Goal: Task Accomplishment & Management: Manage account settings

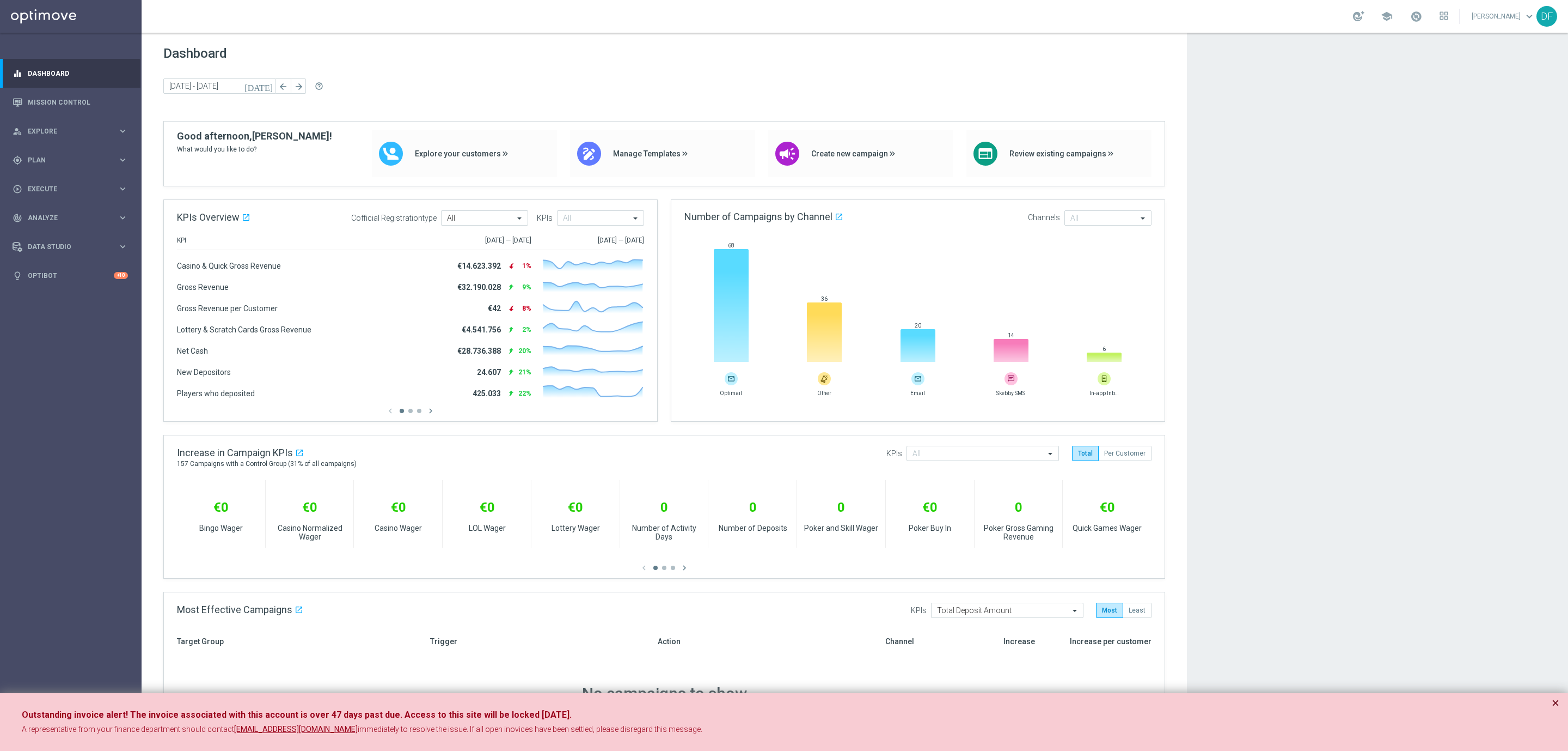
click at [1559, 700] on button "×" at bounding box center [1555, 702] width 8 height 13
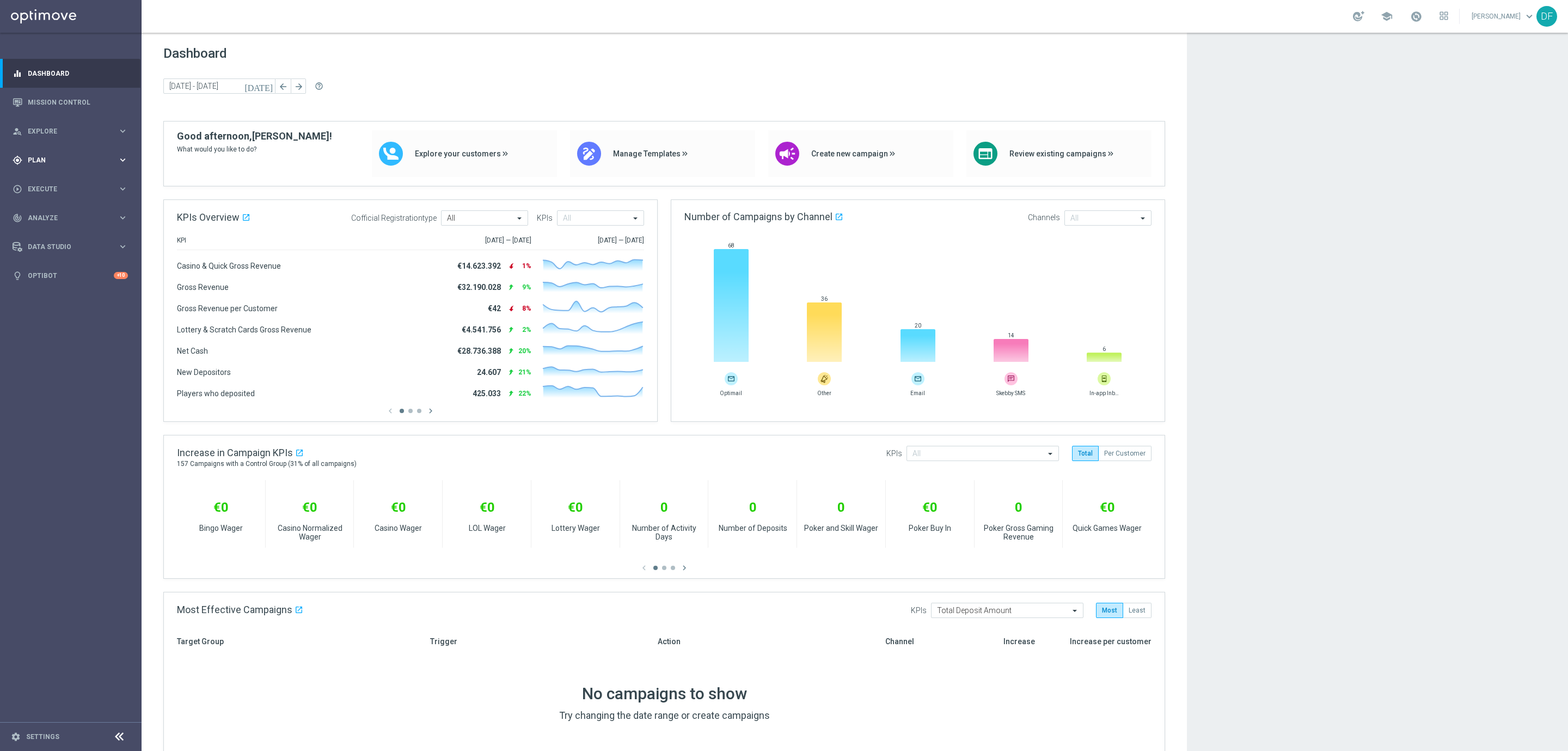
click at [33, 155] on div "gps_fixed Plan" at bounding box center [65, 160] width 105 height 10
click at [48, 234] on link "Streams" at bounding box center [71, 231] width 85 height 9
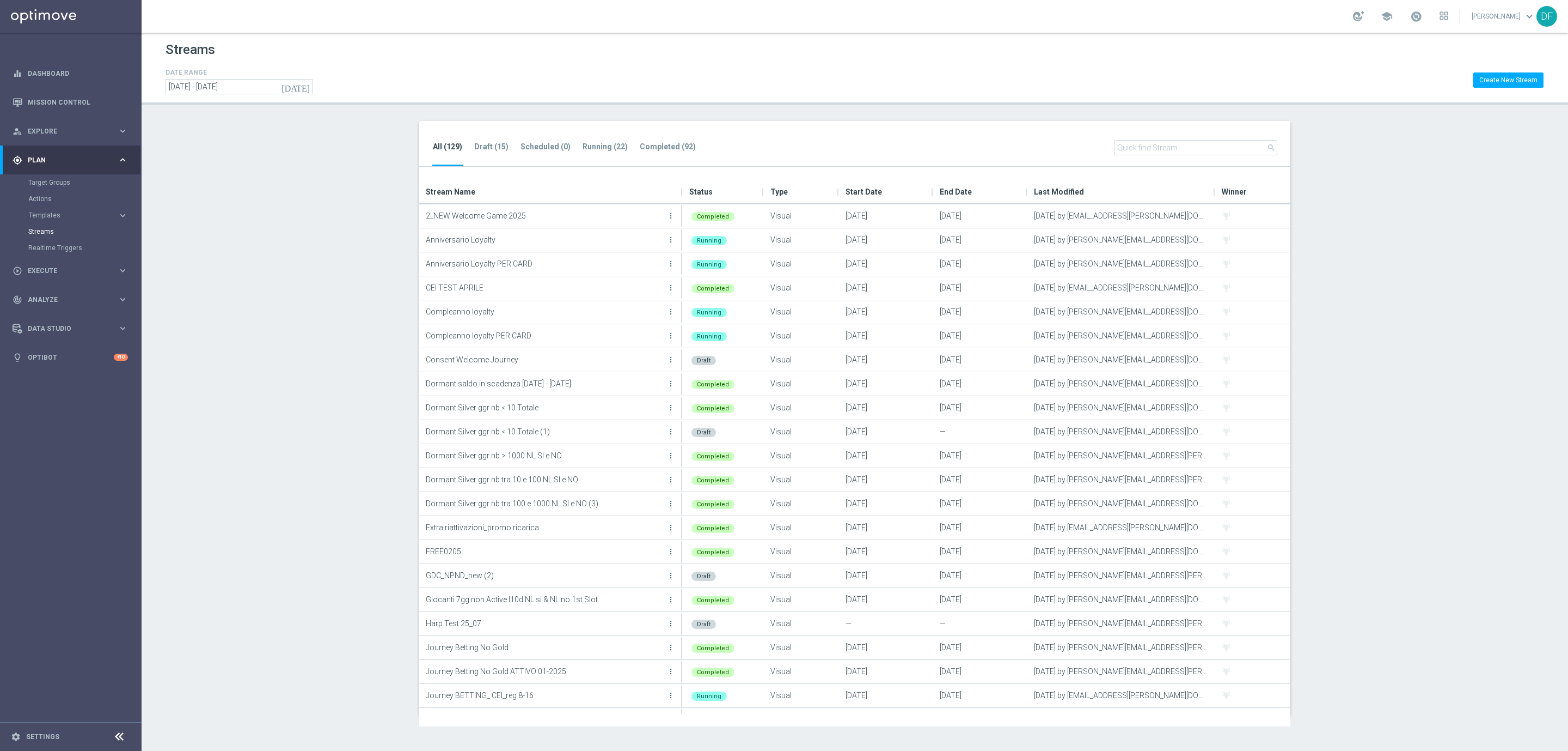
click at [250, 275] on section "All (129) Draft (15) Scheduled (0) Running (22) Completed (92) search Drag here…" at bounding box center [855, 418] width 1426 height 594
click at [1166, 152] on input "text" at bounding box center [1195, 147] width 163 height 15
paste input "TEST Stream Star Verticali Sport M9"
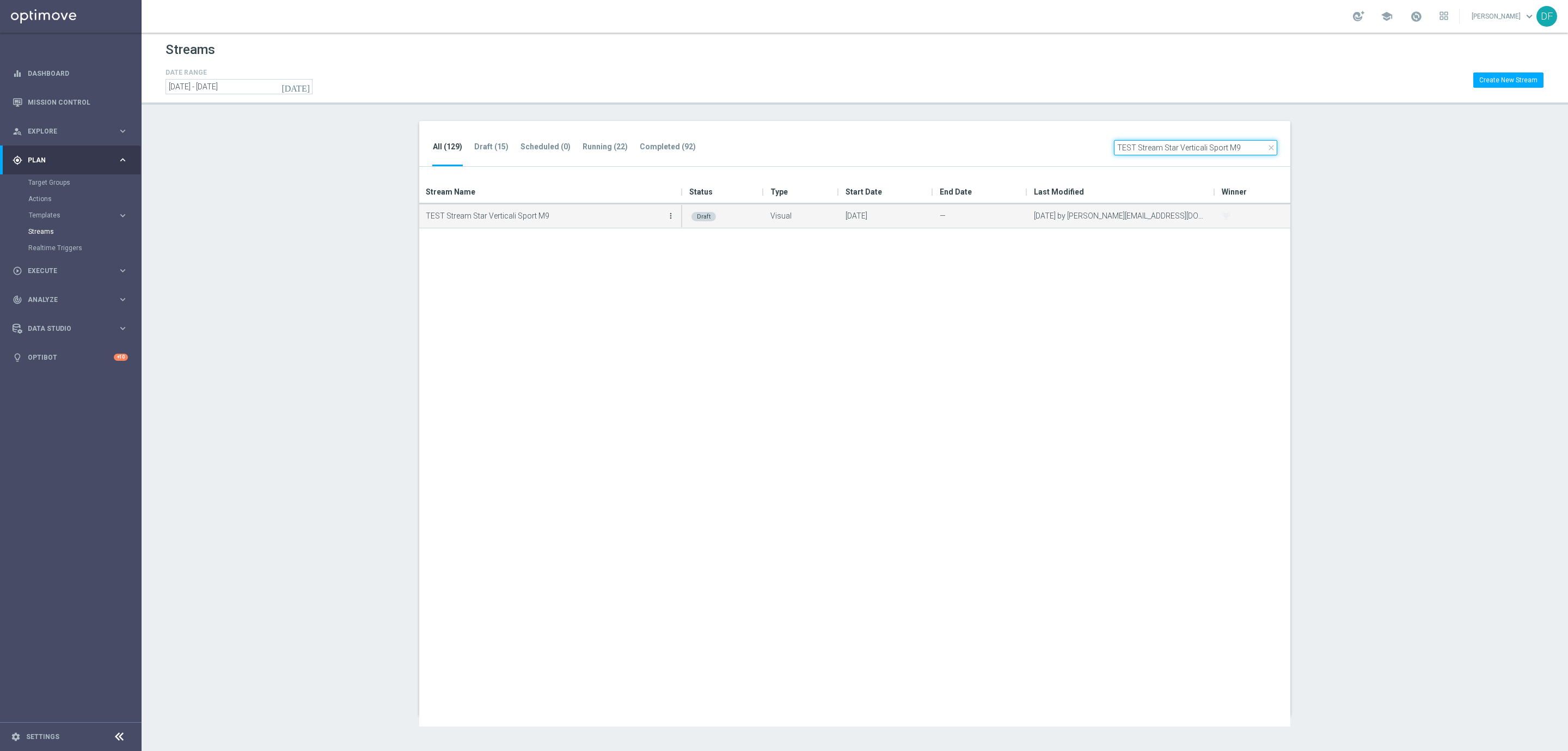
type input "TEST Stream Star Verticali Sport M9"
click at [668, 214] on icon "more_vert" at bounding box center [671, 216] width 9 height 9
click at [626, 258] on div "Duplicate" at bounding box center [627, 258] width 66 height 8
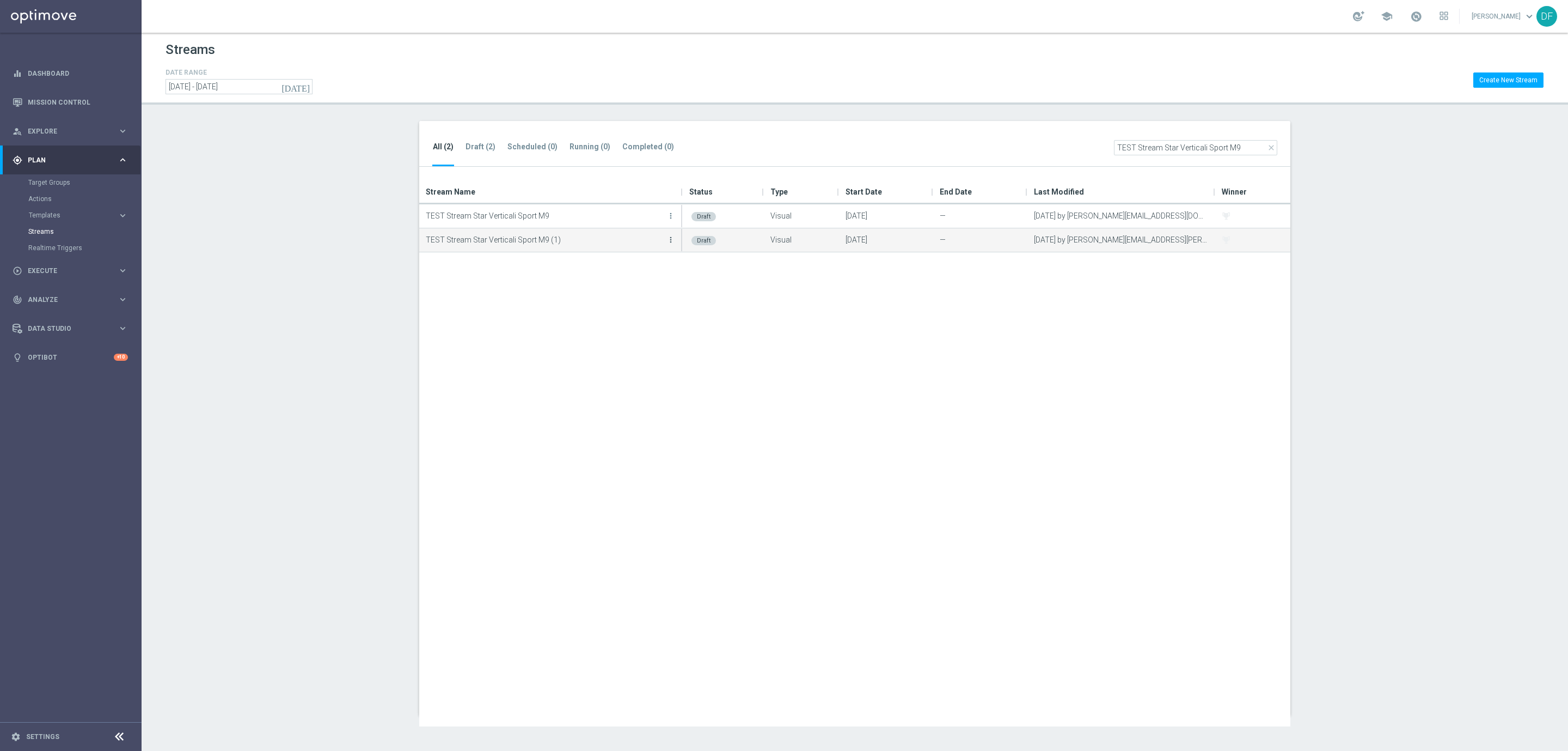
click at [667, 241] on icon "more_vert" at bounding box center [671, 239] width 9 height 9
click at [621, 254] on div "Edit" at bounding box center [627, 252] width 66 height 8
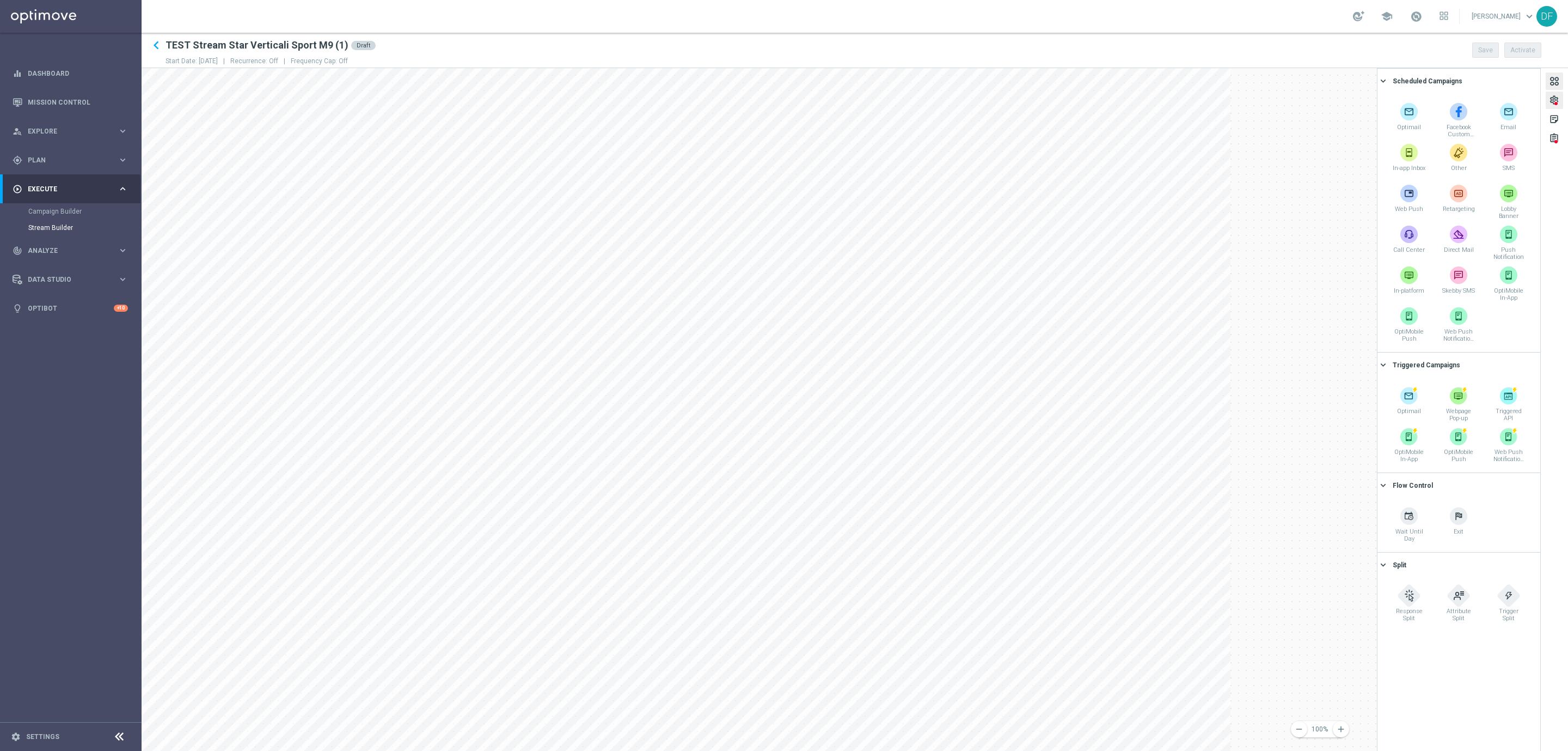
click at [1552, 102] on div "settings" at bounding box center [1554, 102] width 10 height 14
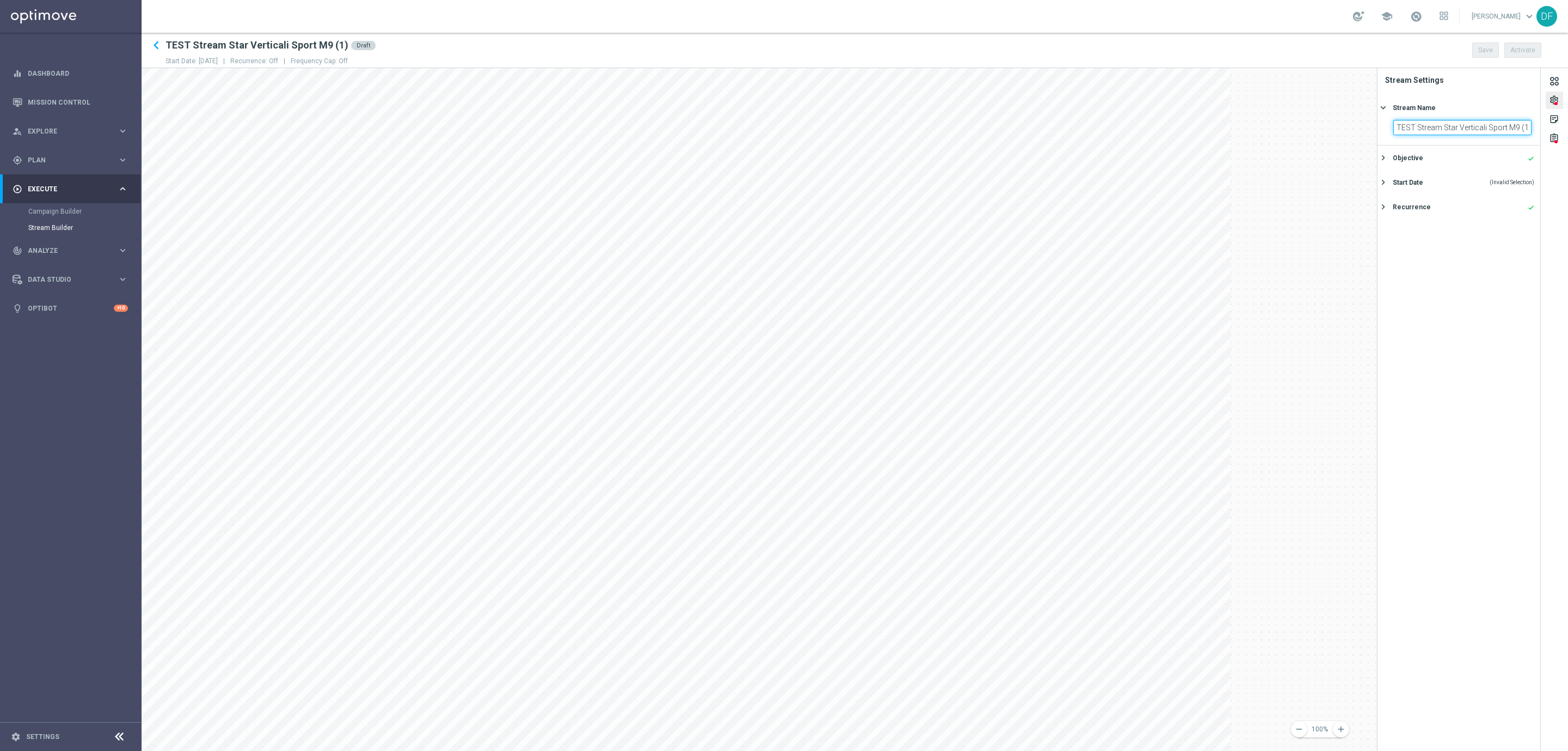
click at [1526, 127] on input "TEST Stream Star Verticali Sport M9 (1)" at bounding box center [1462, 127] width 138 height 15
type input "Stream Star Verticali Sport M9"
click at [1421, 177] on button "Start Date (Invalid Selection) keyboard_arrow_right" at bounding box center [1457, 182] width 155 height 13
click at [1524, 177] on icon "today" at bounding box center [1515, 175] width 32 height 12
click at [1468, 237] on span "5" at bounding box center [1467, 238] width 18 height 18
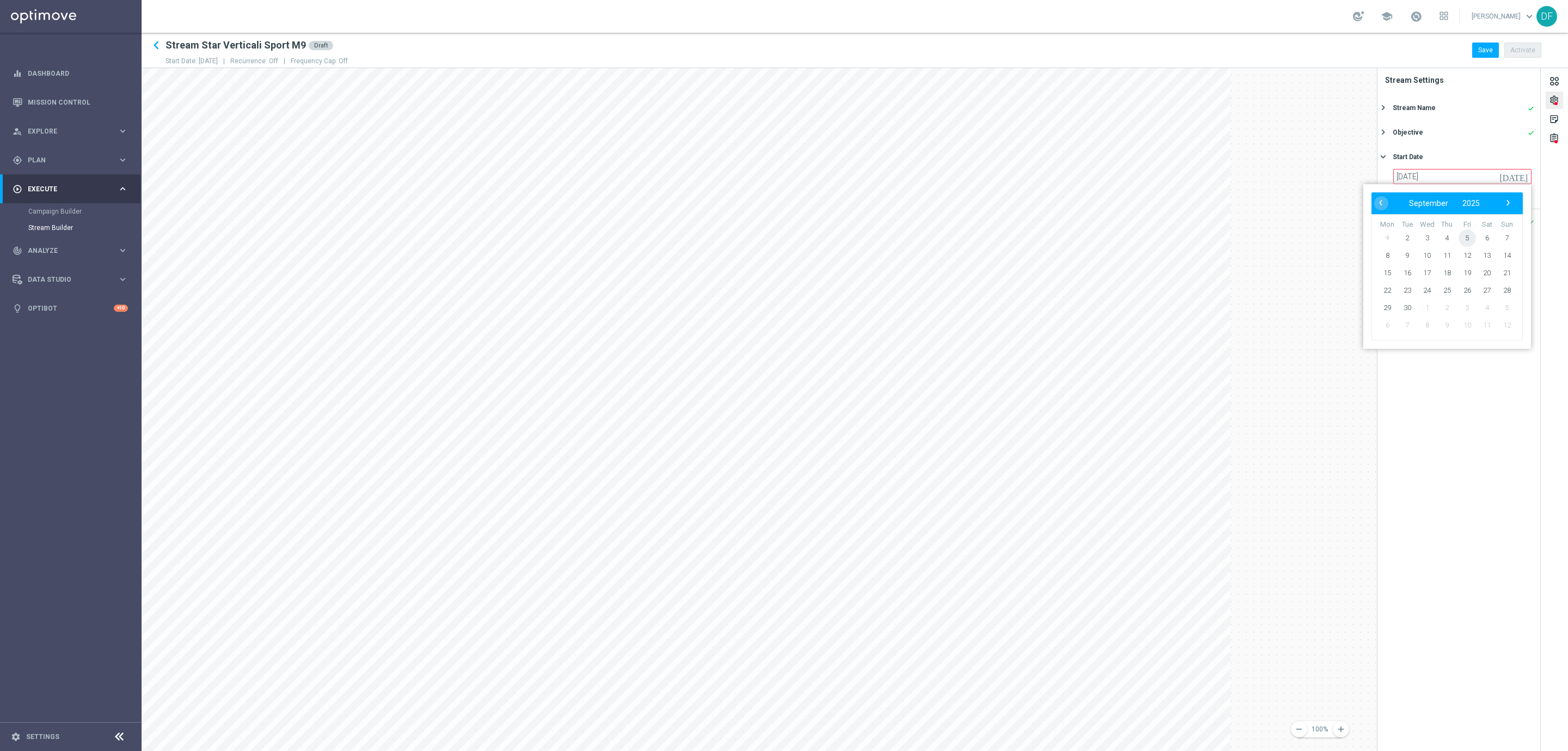
type input "05 Sep 2025"
click at [1487, 53] on button "Save" at bounding box center [1486, 50] width 27 height 15
click at [40, 155] on div "gps_fixed Plan" at bounding box center [65, 160] width 105 height 10
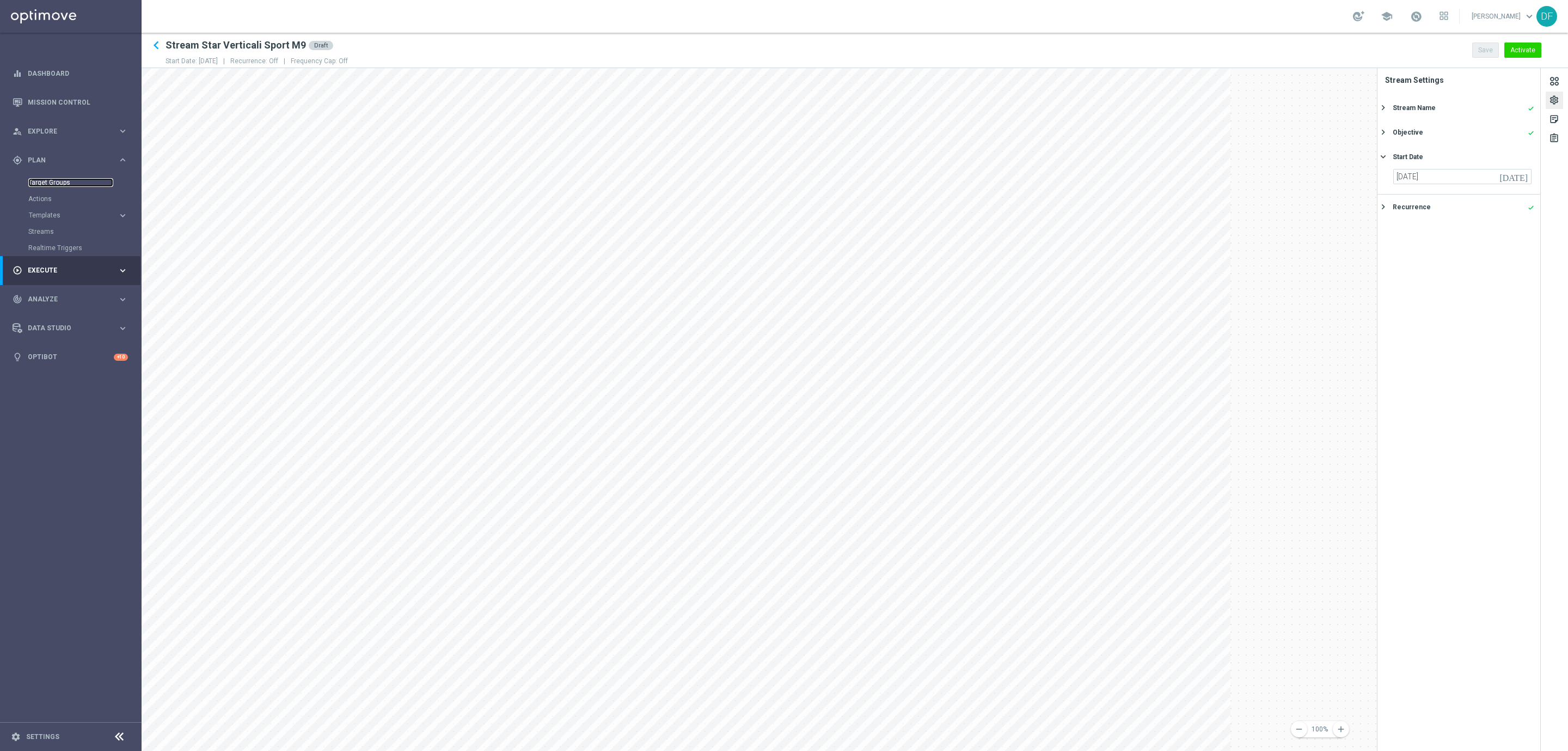
click at [52, 183] on link "Target Groups" at bounding box center [71, 182] width 85 height 9
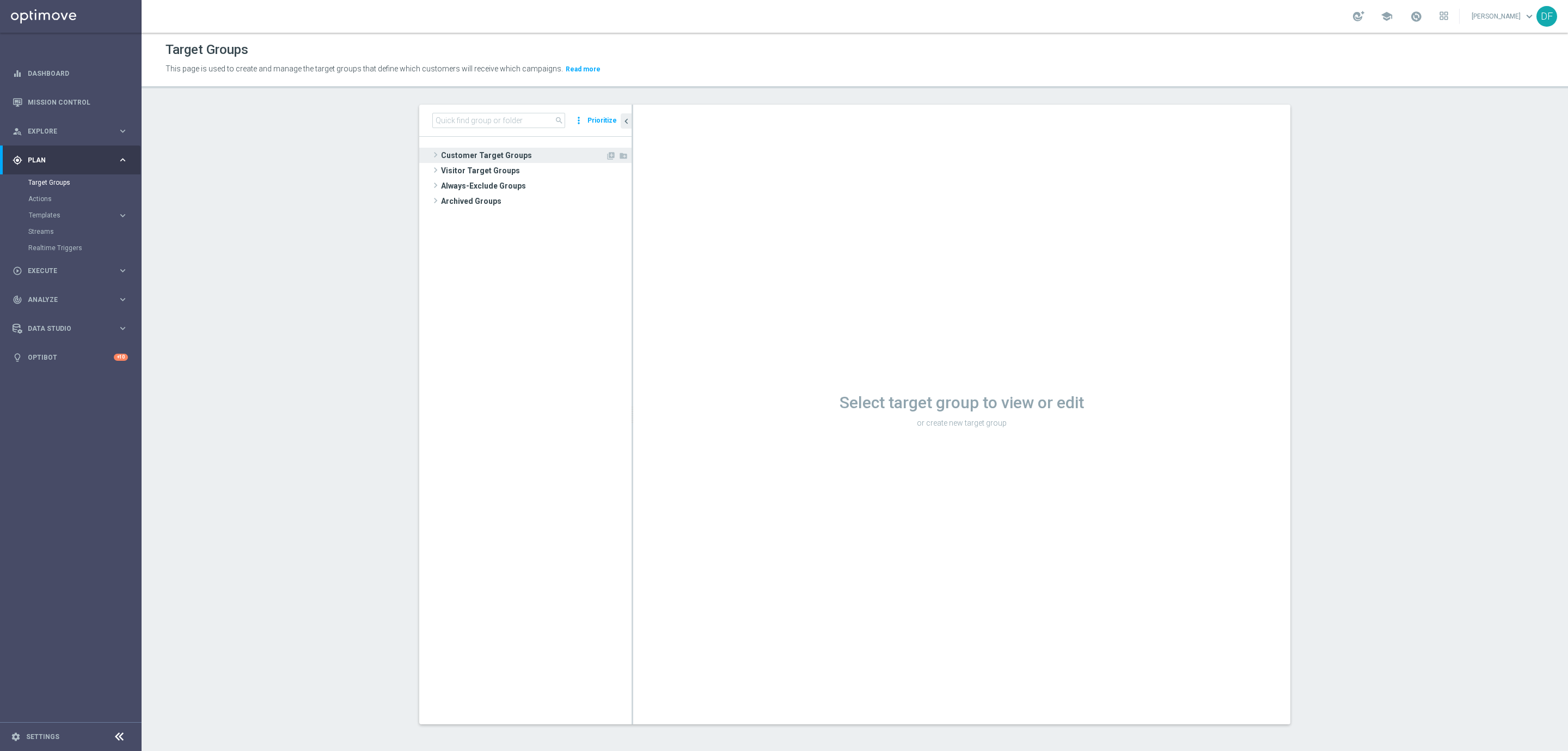
click at [464, 158] on span "Customer Target Groups" at bounding box center [523, 155] width 164 height 15
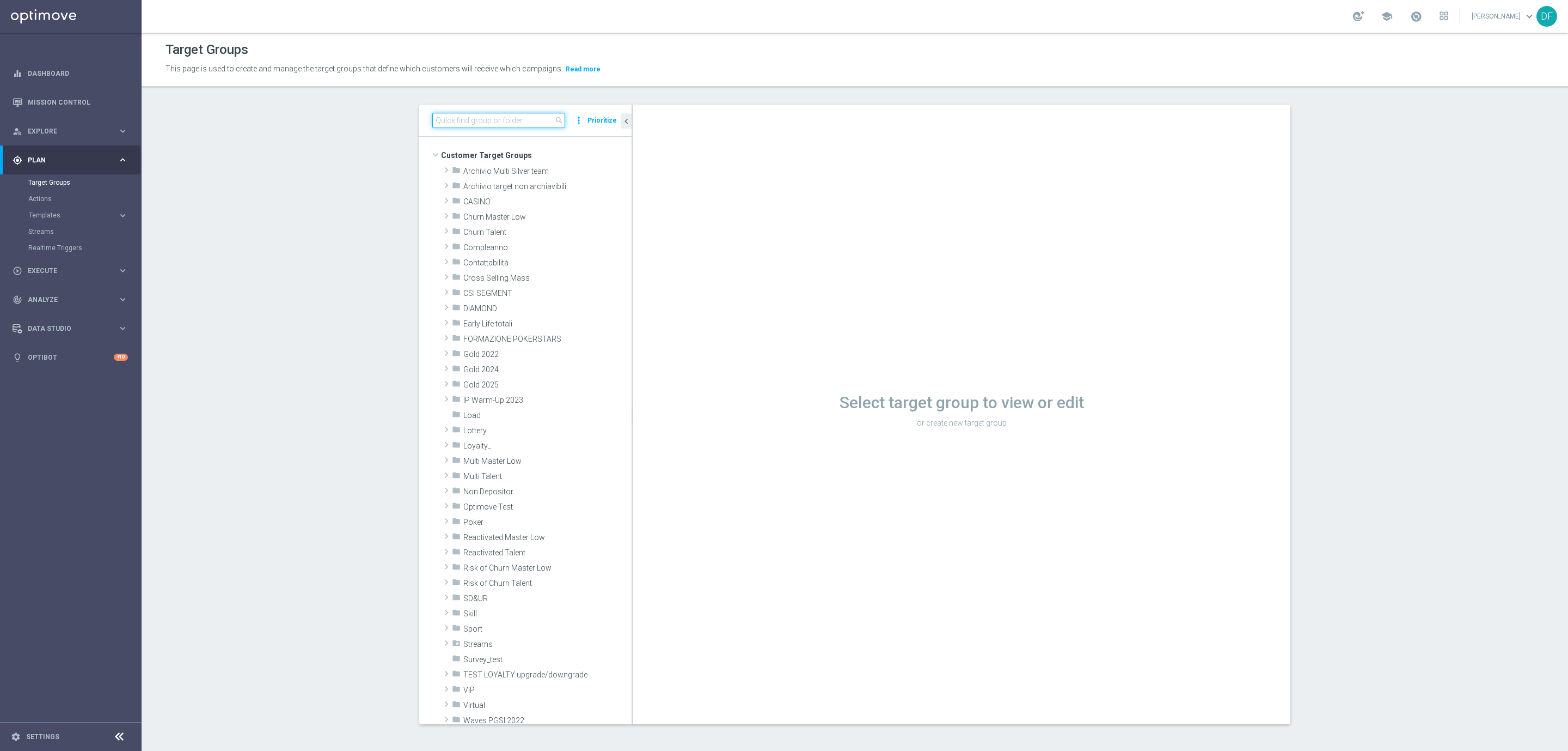
click at [472, 118] on input at bounding box center [499, 120] width 133 height 15
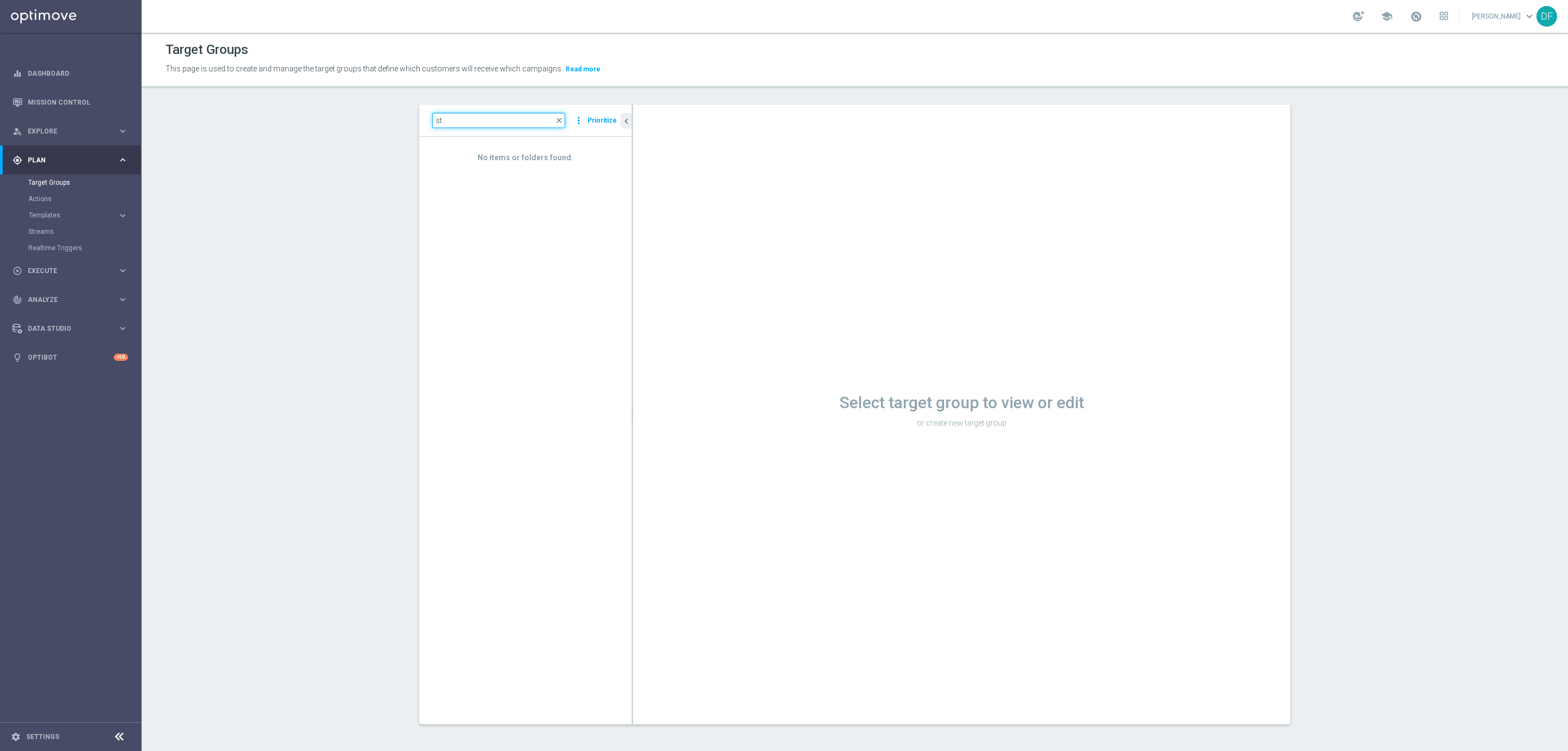
type input "s"
paste input "Star Verticali Sport Dinamico"
type input "Star Verticali Sport Dinamico"
click at [553, 234] on span "Star Verticali Sport Dinamico" at bounding box center [556, 232] width 99 height 9
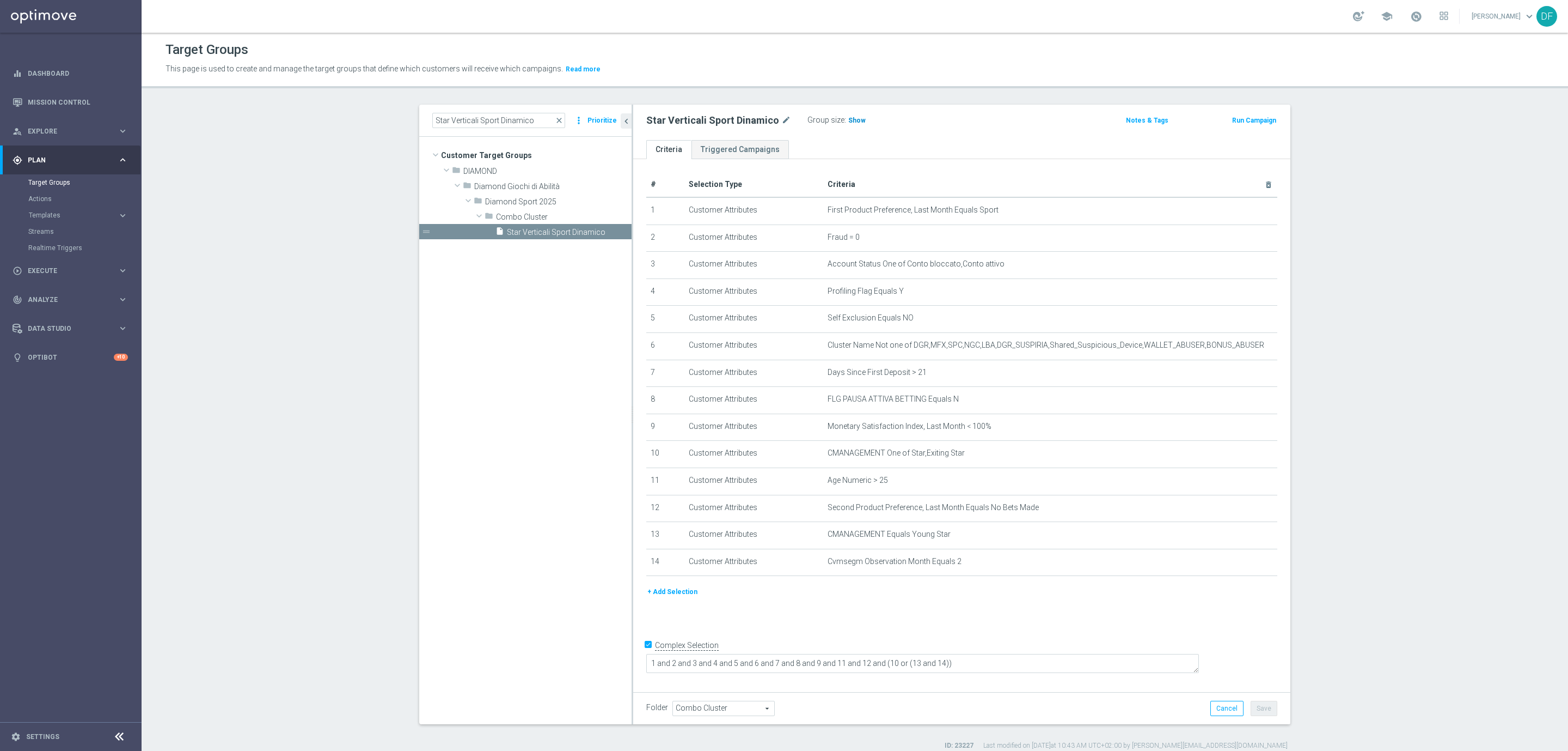
click at [849, 123] on span "Show" at bounding box center [857, 120] width 18 height 8
click at [555, 119] on span "close" at bounding box center [559, 121] width 9 height 9
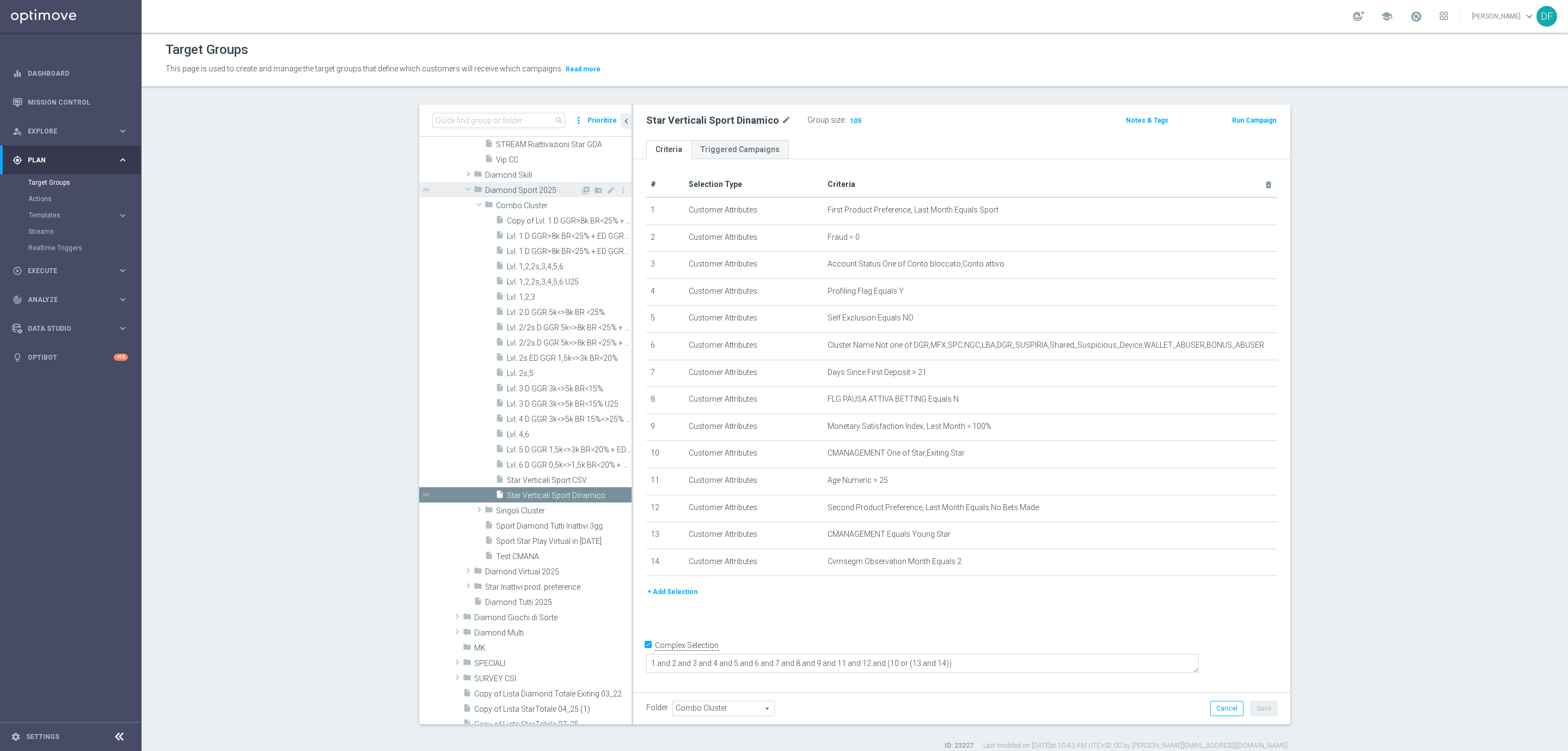
click at [463, 190] on span at bounding box center [467, 189] width 13 height 11
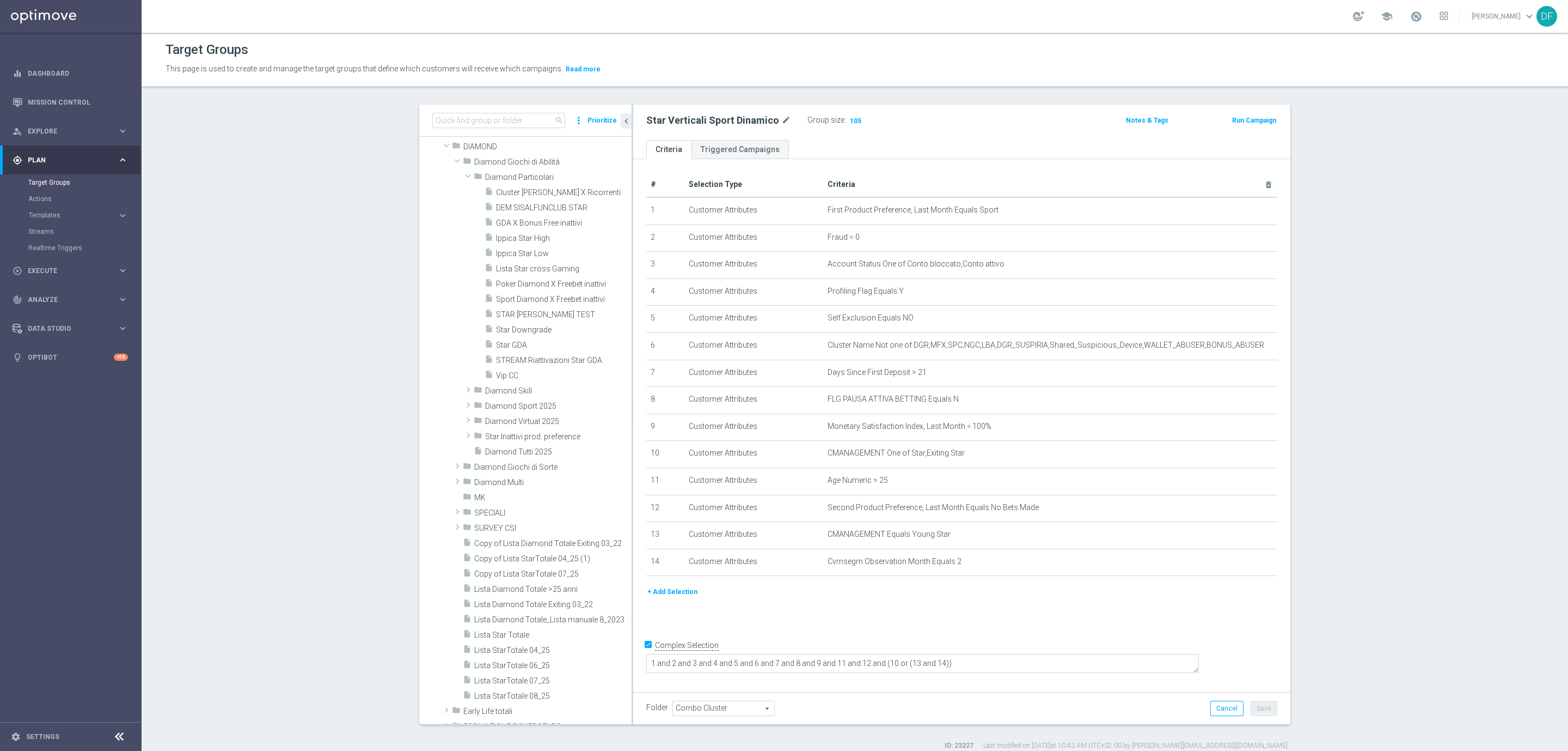
scroll to position [826, 0]
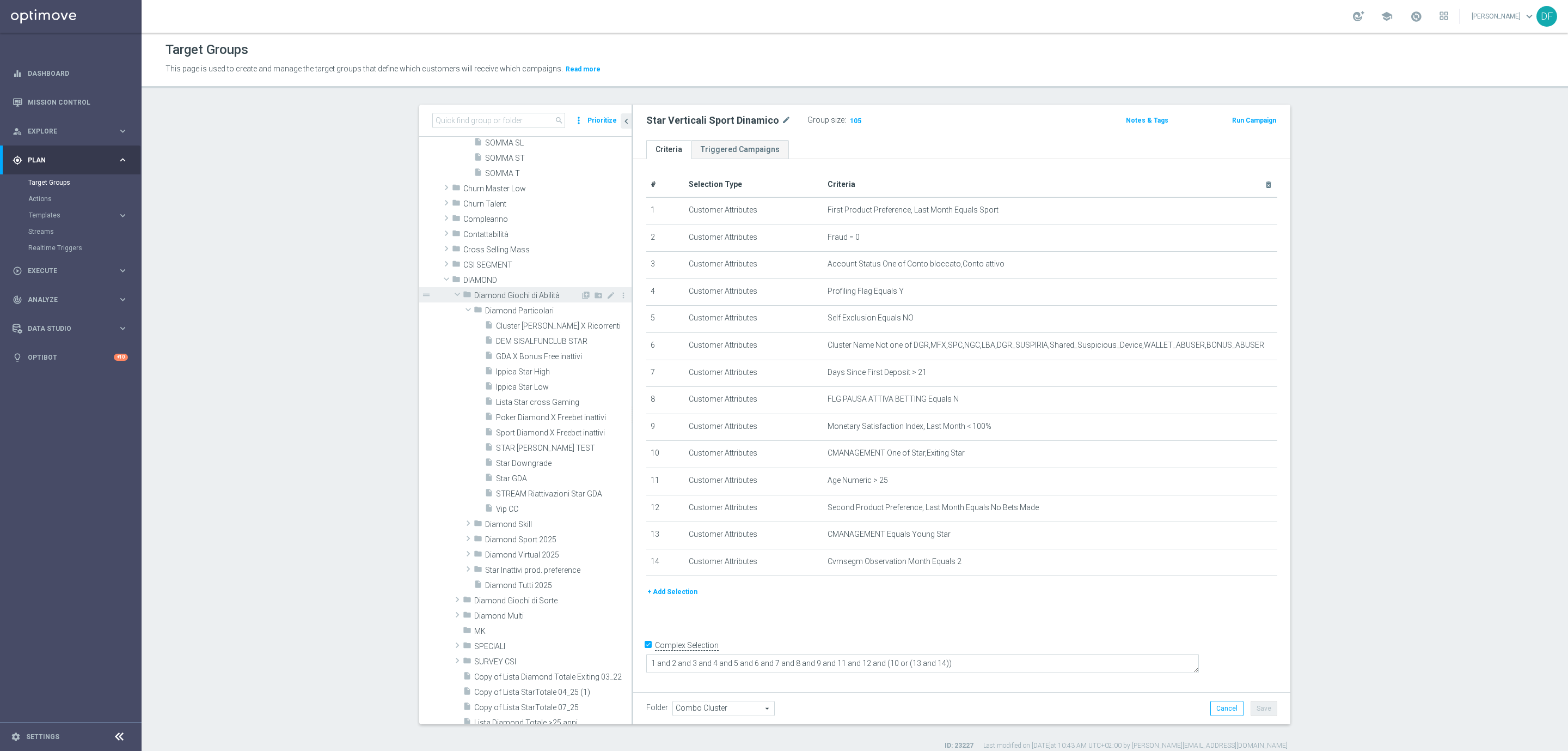
click at [455, 299] on span at bounding box center [457, 294] width 13 height 11
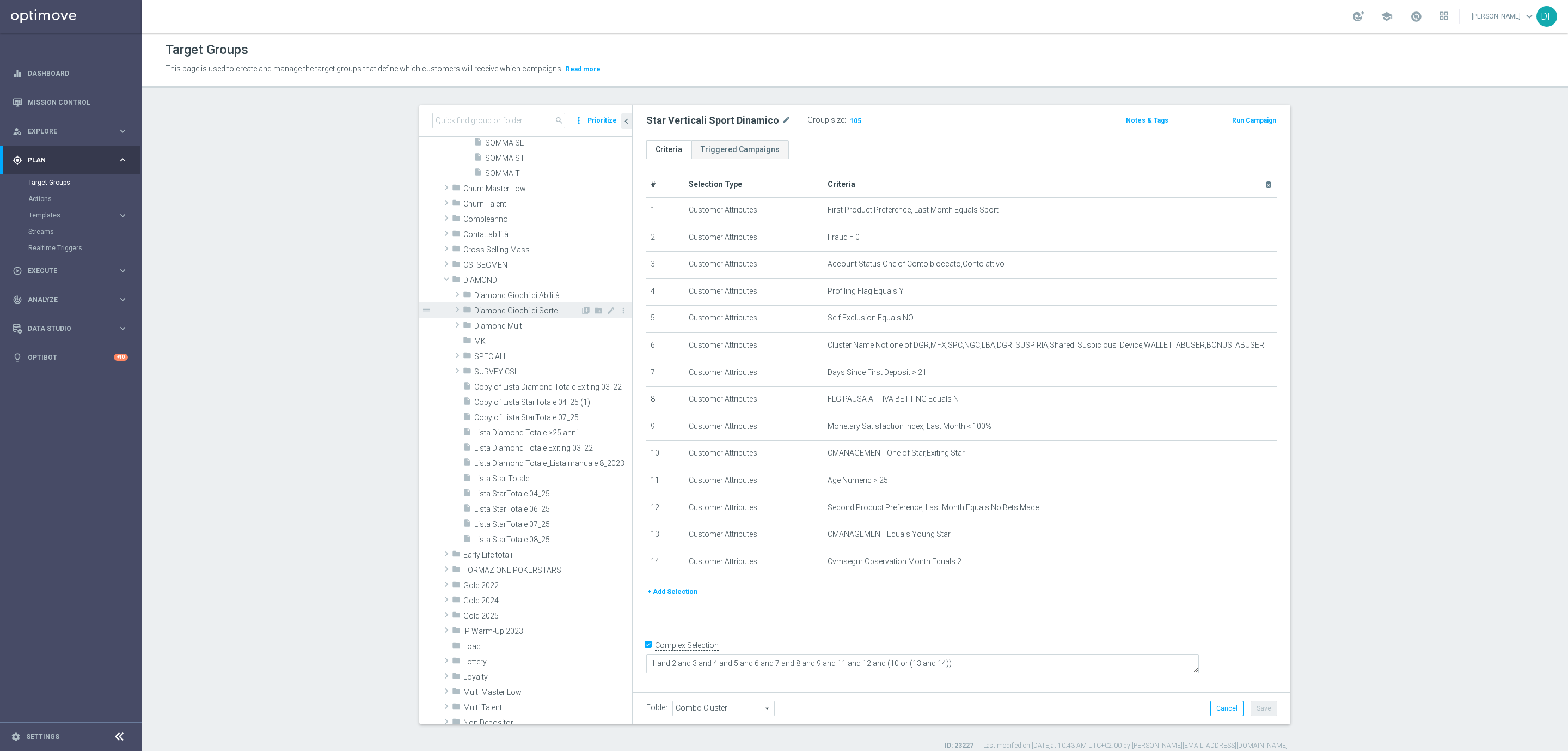
click at [452, 306] on span at bounding box center [457, 309] width 11 height 13
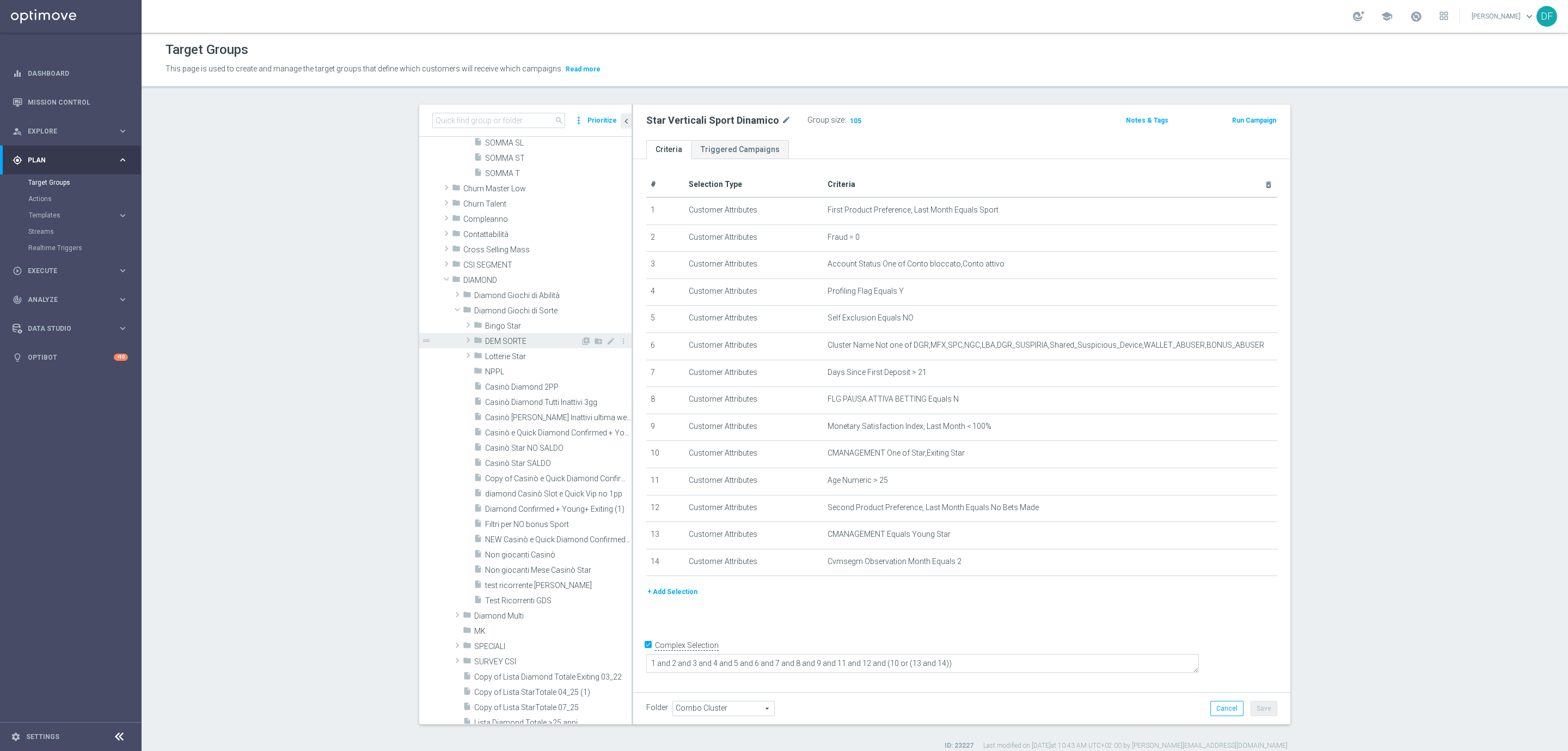
click at [488, 344] on span "DEM SORTE" at bounding box center [533, 341] width 96 height 9
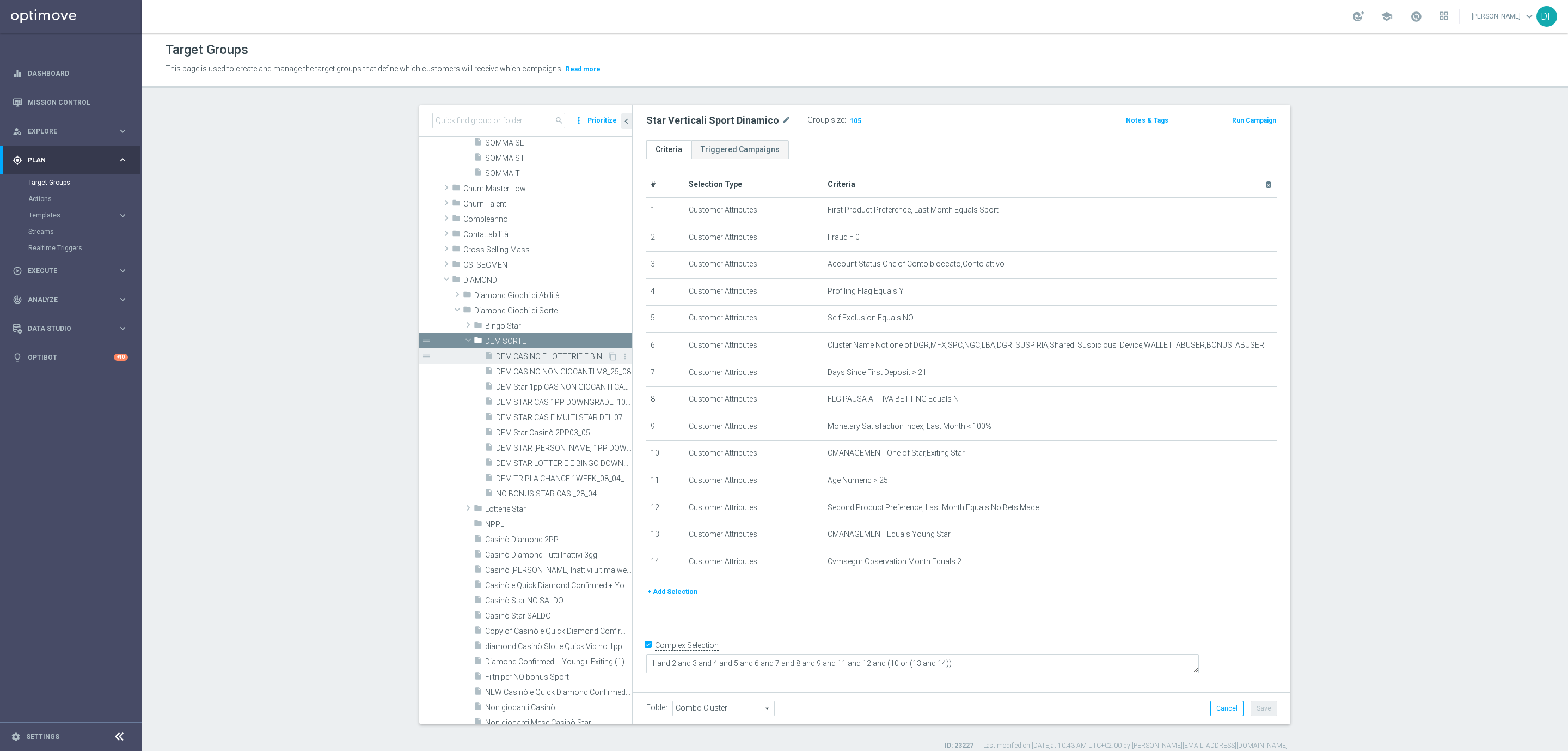
click at [517, 358] on span "DEM CASINO E LOTTERIE E BINGO_10_6" at bounding box center [551, 356] width 111 height 9
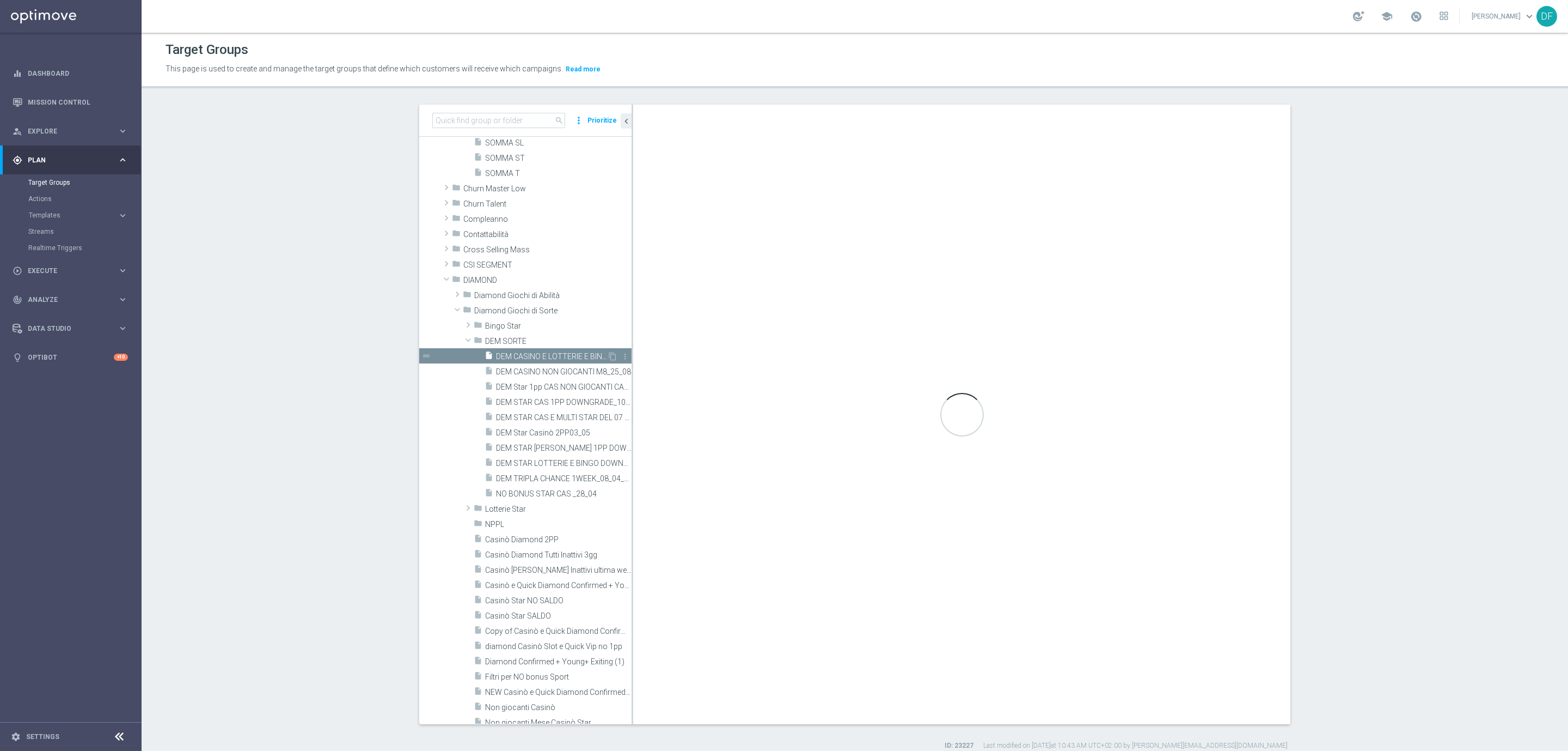
checkbox input "false"
type input "DEM SORTE"
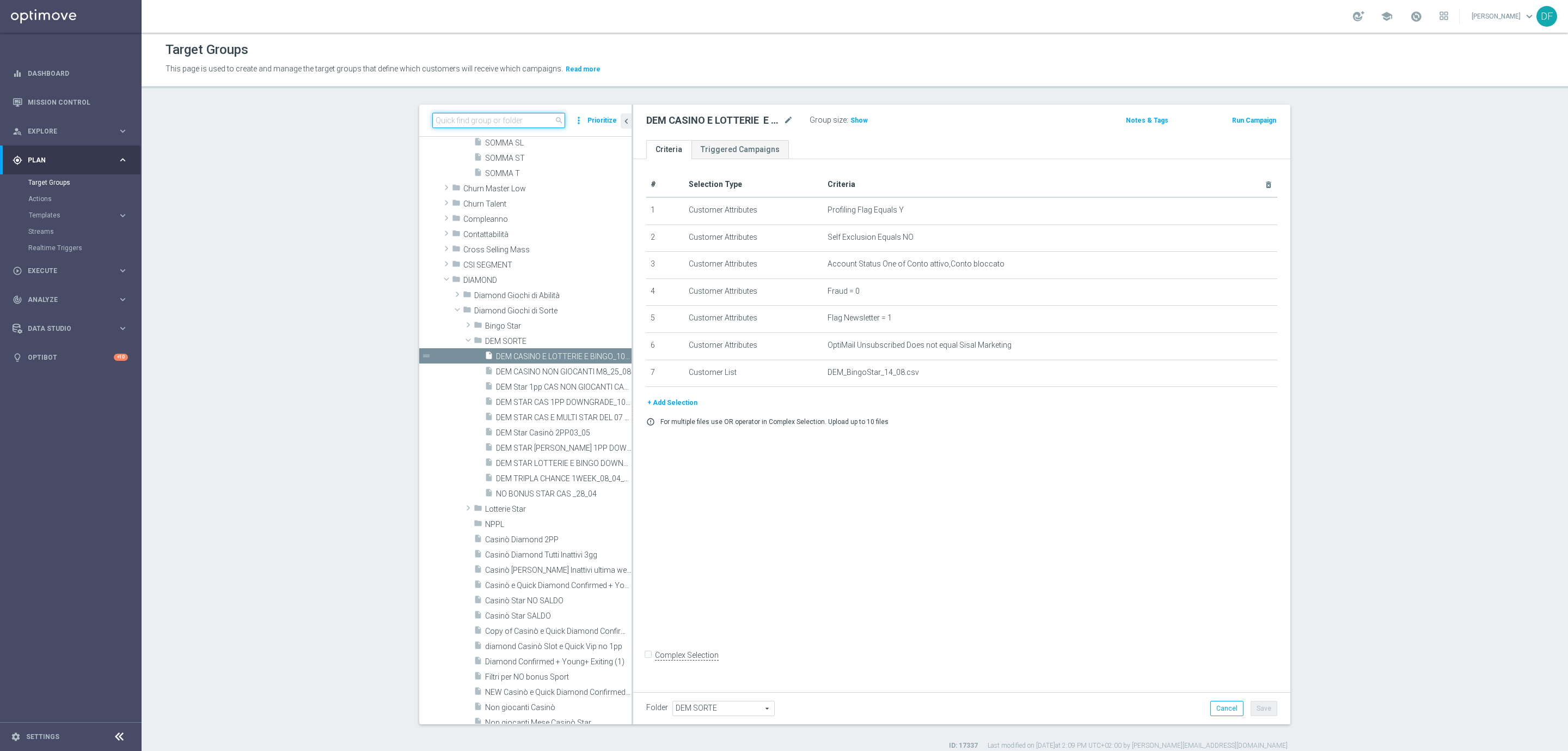
click at [472, 113] on input at bounding box center [499, 120] width 133 height 15
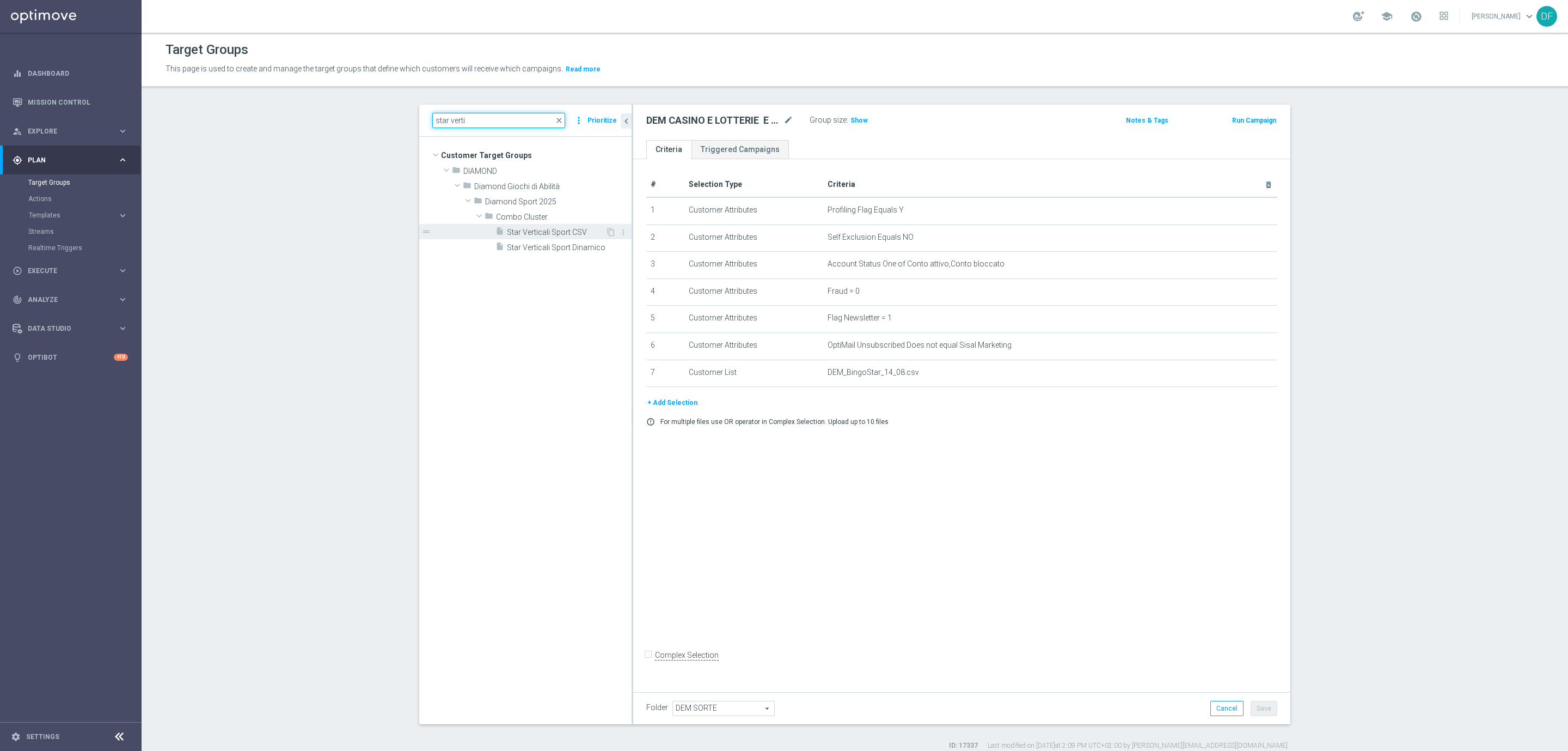
type input "star verti"
click at [512, 230] on span "Star Verticali Sport CSV" at bounding box center [556, 232] width 99 height 9
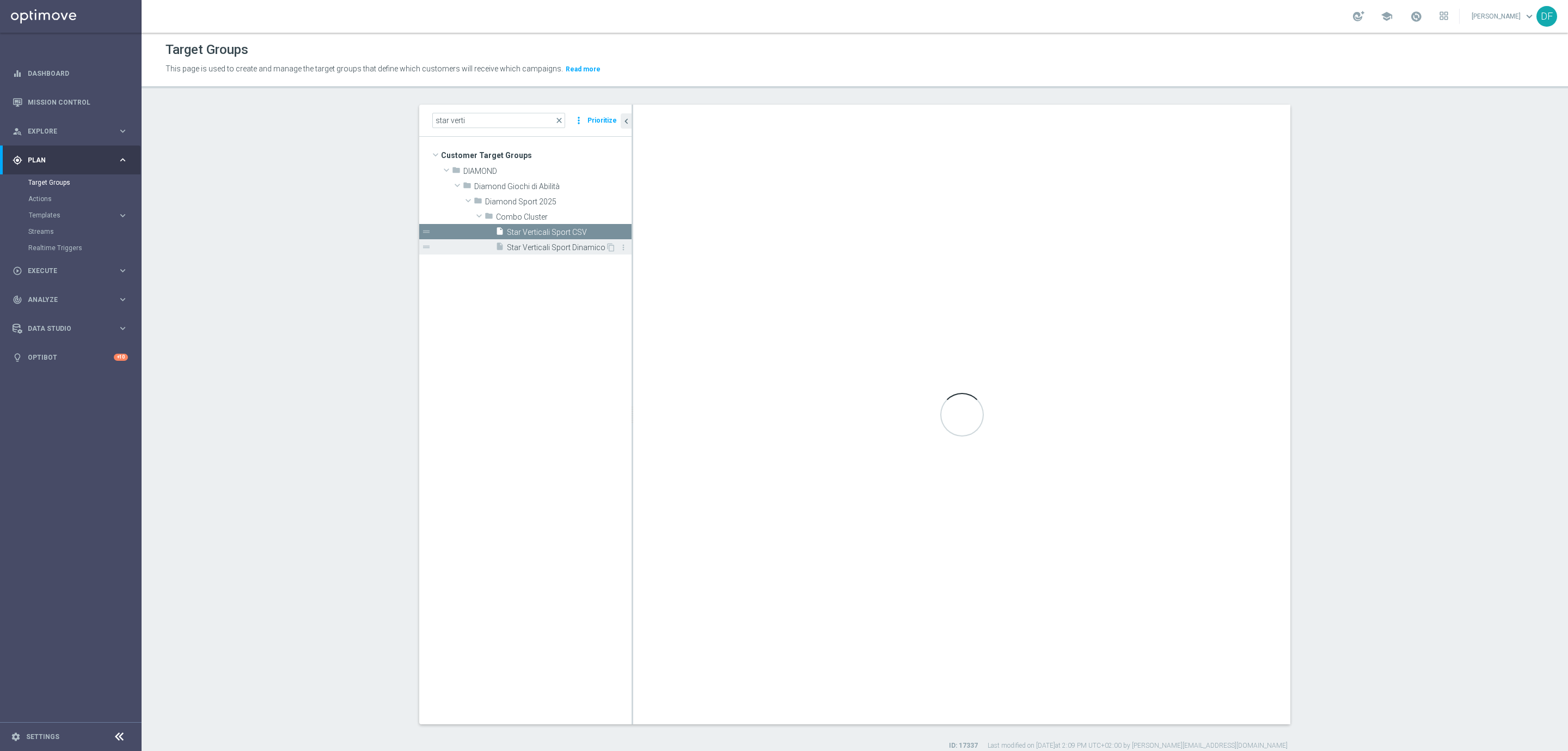
type input "Combo Cluster"
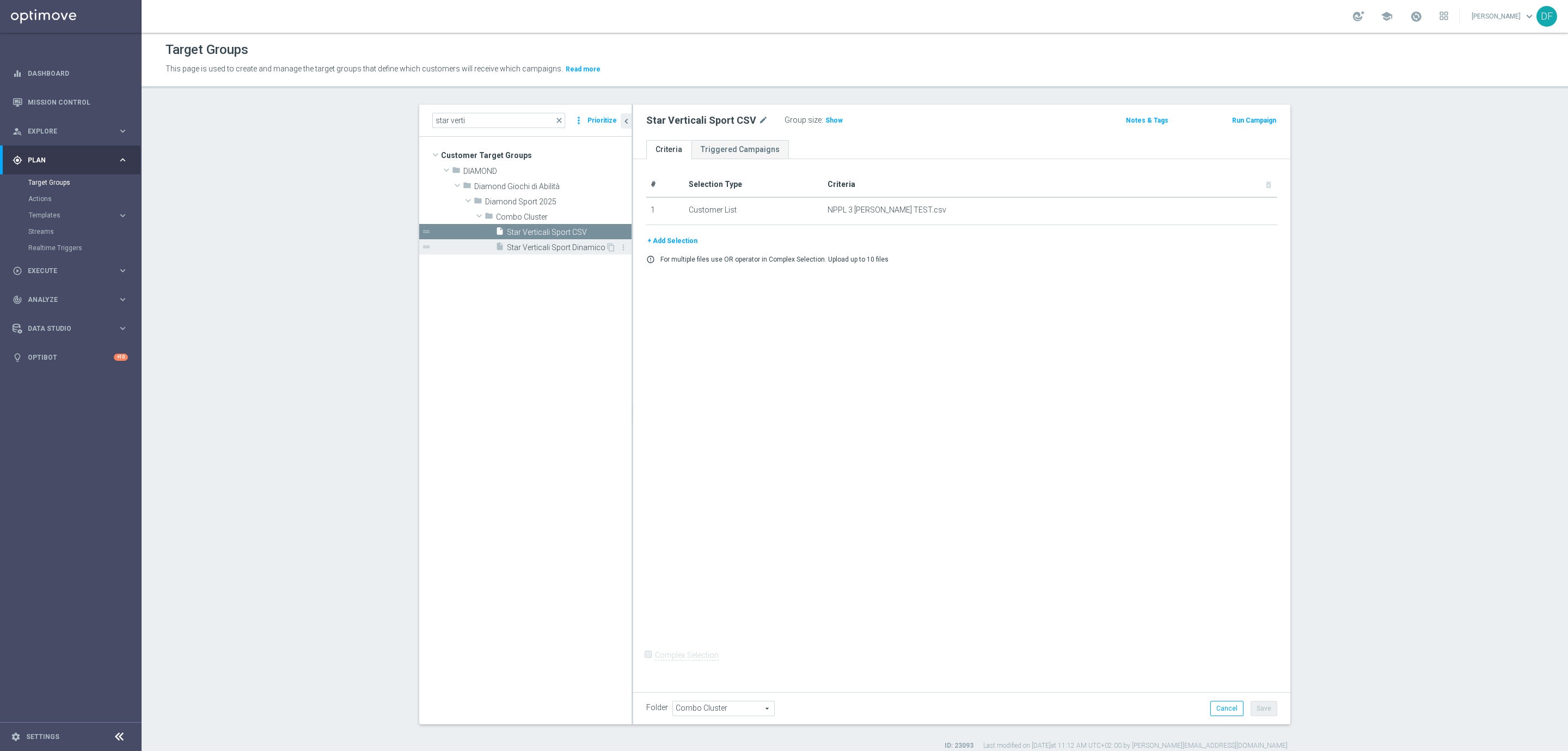
click at [519, 244] on span "Star Verticali Sport Dinamico" at bounding box center [556, 247] width 99 height 9
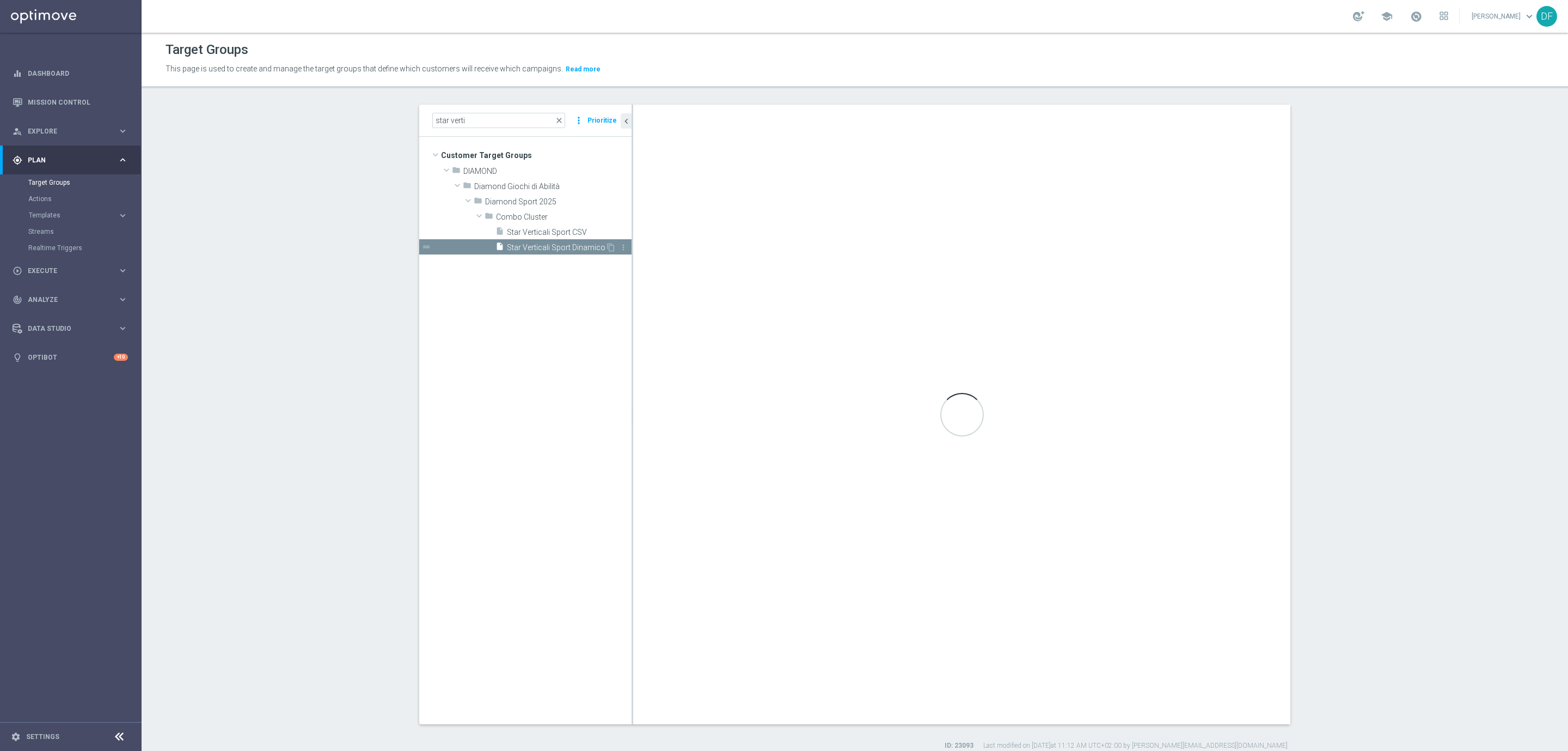
checkbox input "true"
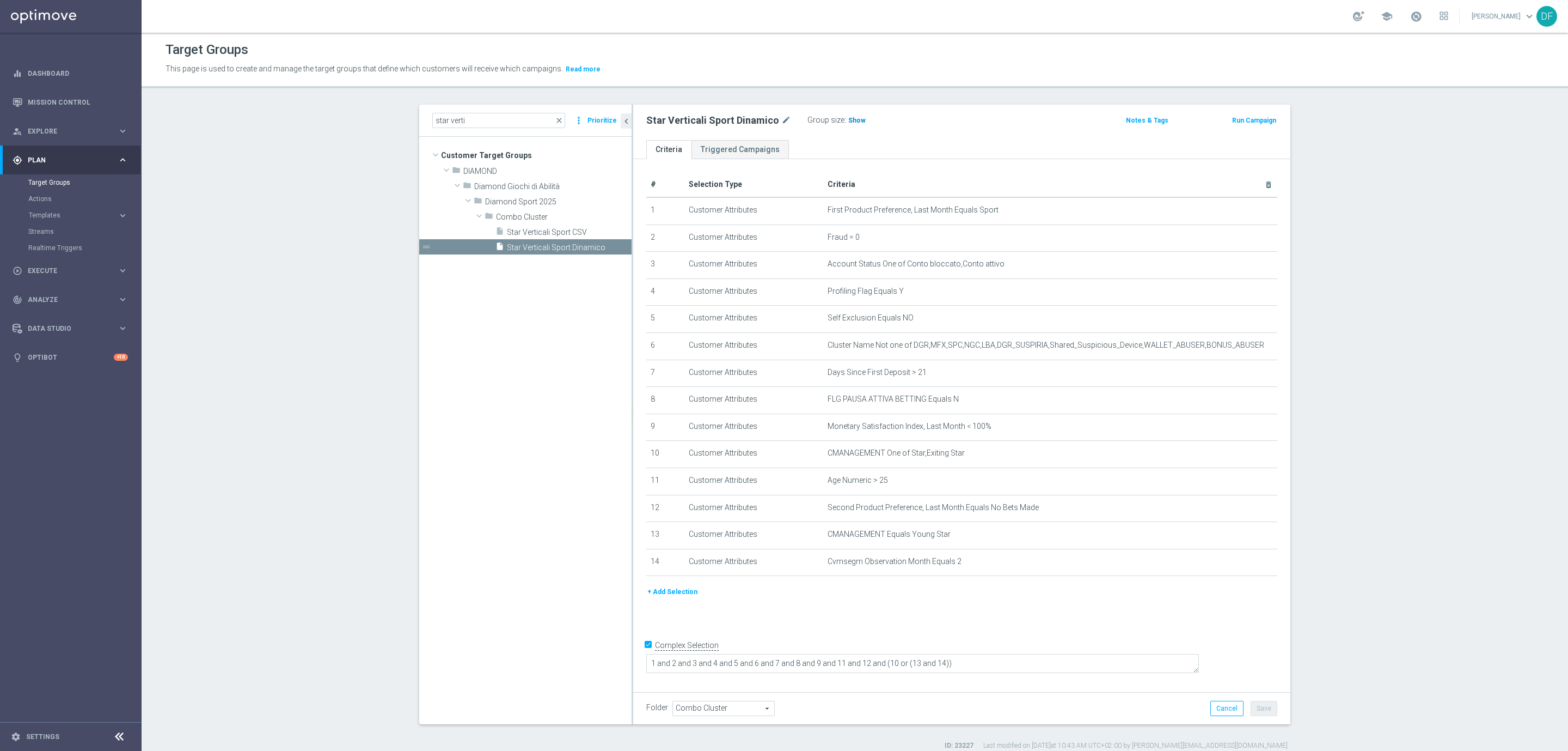
click at [849, 118] on span "Show" at bounding box center [857, 120] width 18 height 8
click at [849, 123] on span "106" at bounding box center [855, 121] width 13 height 10
click at [559, 121] on span "close" at bounding box center [559, 121] width 9 height 9
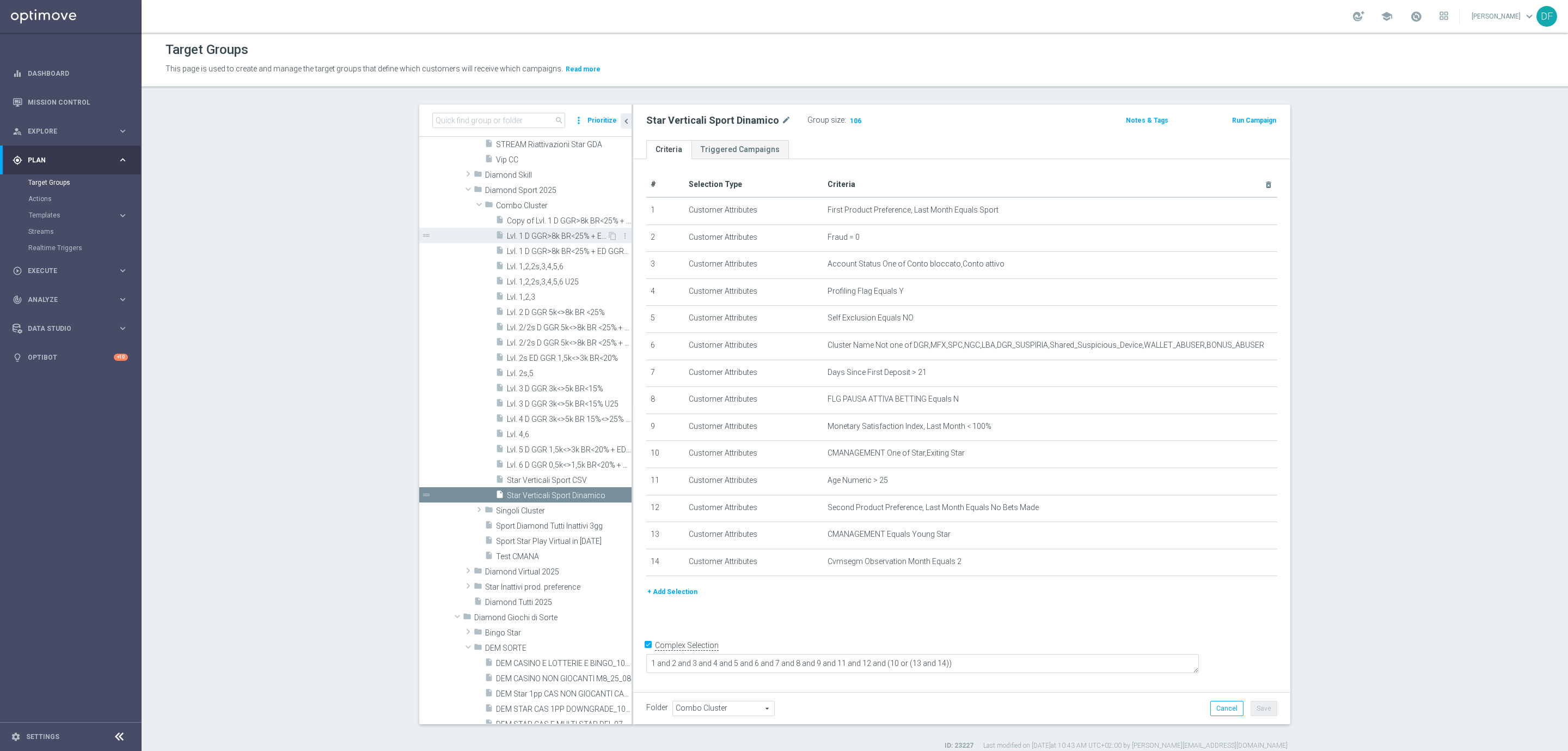
click at [538, 239] on span "Lvl. 1 D GGR>8k BR<25% + ED GGR>3k BR<20%" at bounding box center [557, 236] width 100 height 9
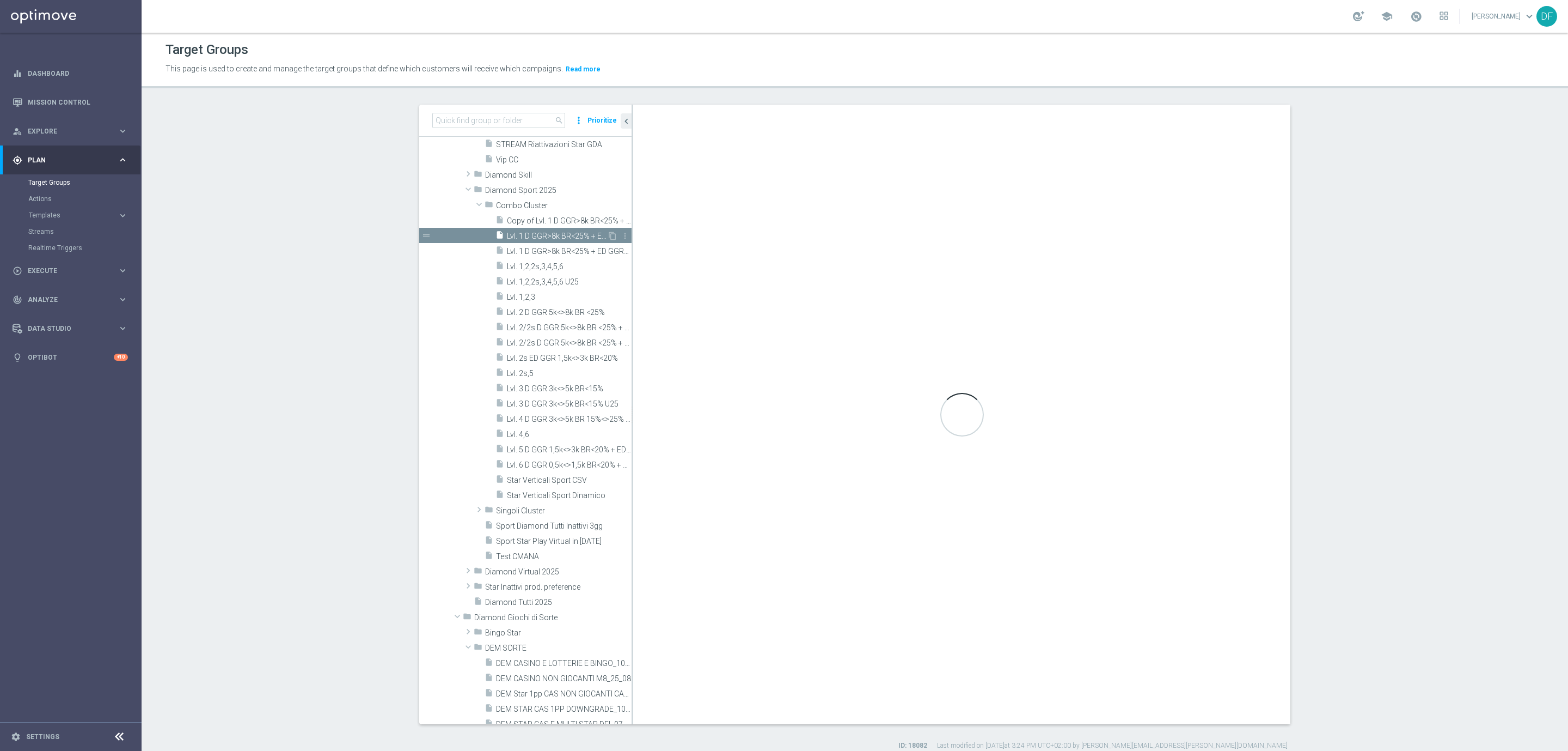
type textarea "1 and 2 and 3 and 4 and 5 and 6 and 7 and 8 and 9 and 10 and ((11 and 12 and 13…"
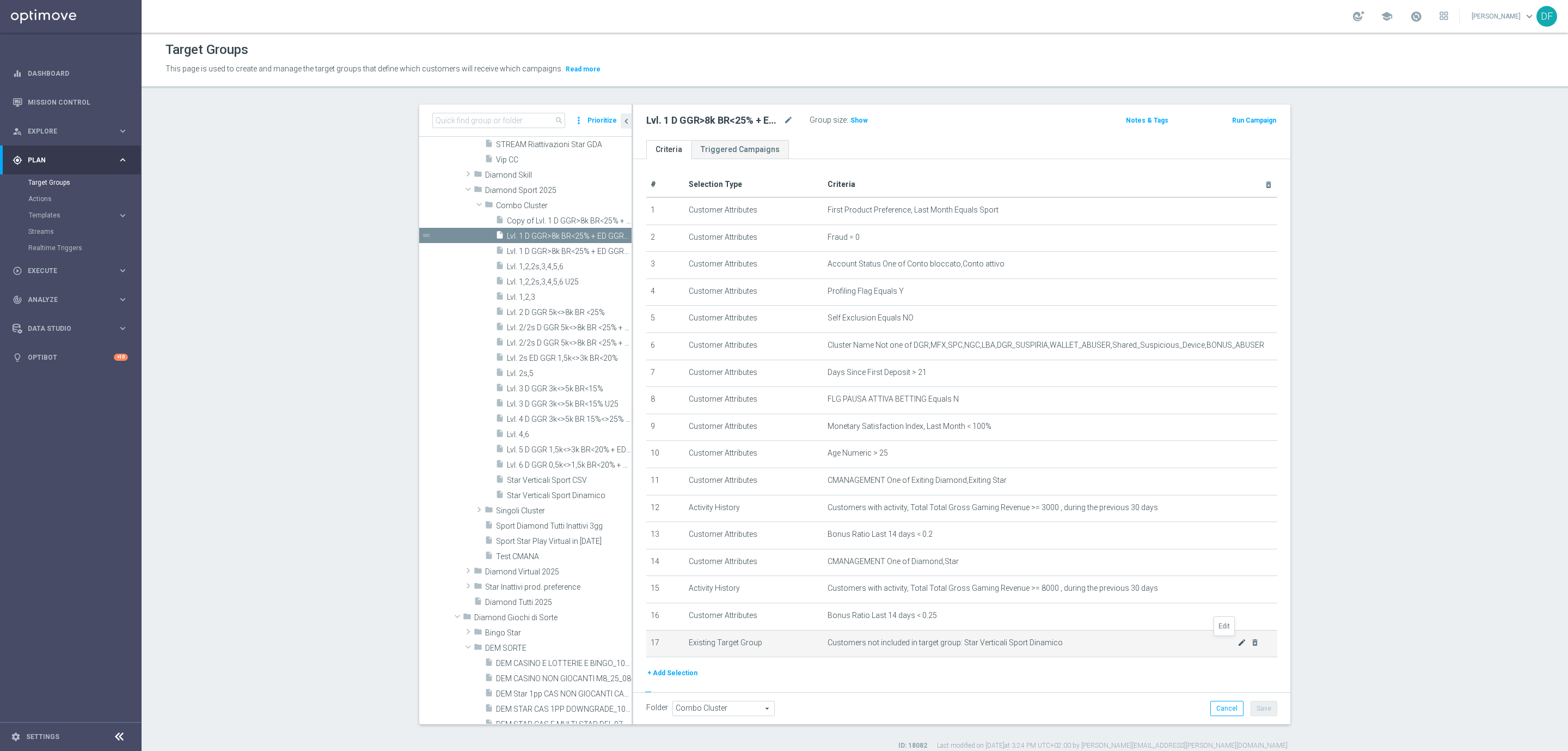
click at [1237, 641] on icon "mode_edit" at bounding box center [1242, 642] width 9 height 9
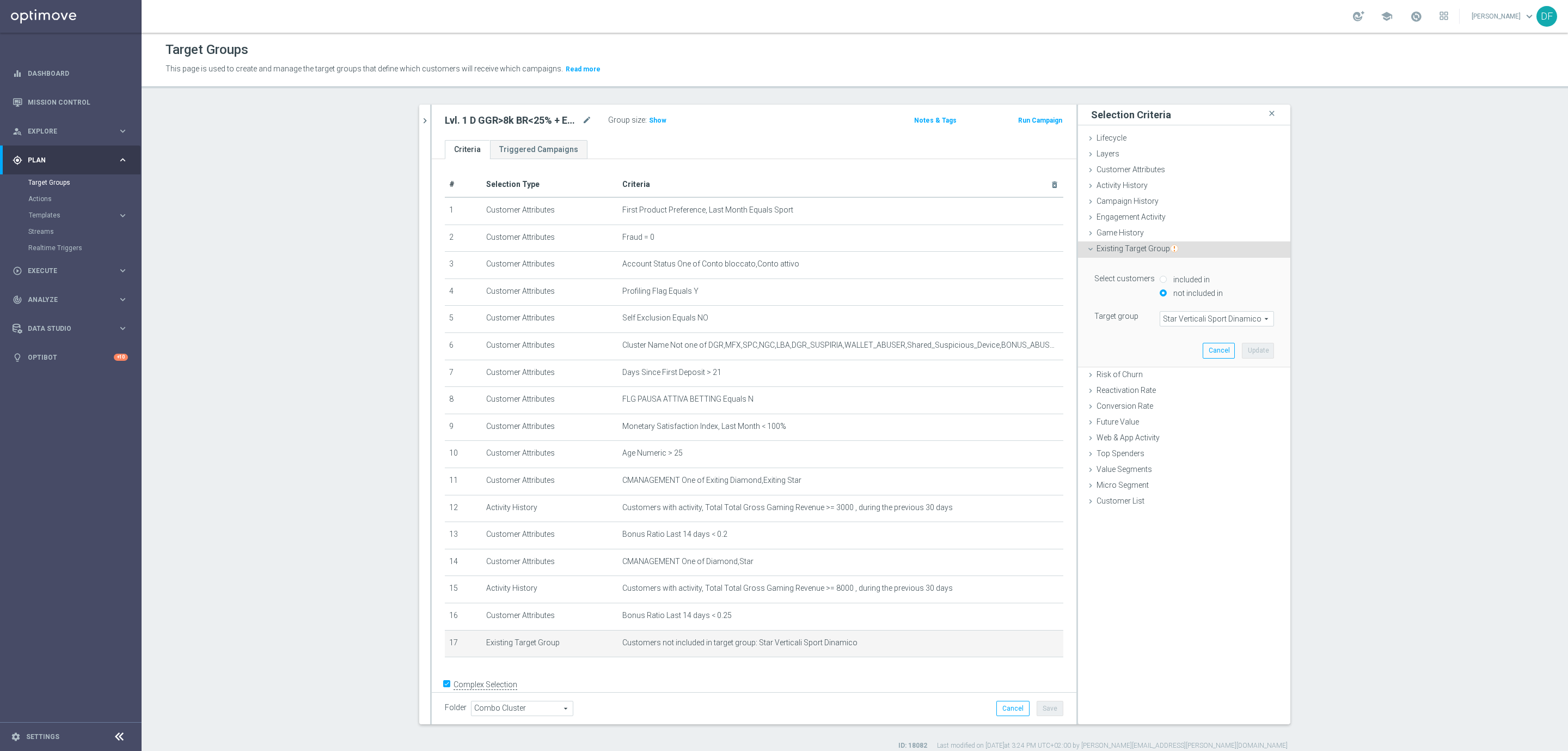
click at [1248, 317] on span "Star Verticali Sport Dinamico" at bounding box center [1217, 319] width 113 height 14
click at [1248, 317] on input "search" at bounding box center [1217, 319] width 114 height 15
type input "star vert"
click at [1235, 339] on span "Star Verticali Sport CSV" at bounding box center [1217, 335] width 103 height 9
type input "Star Verticali Sport CSV"
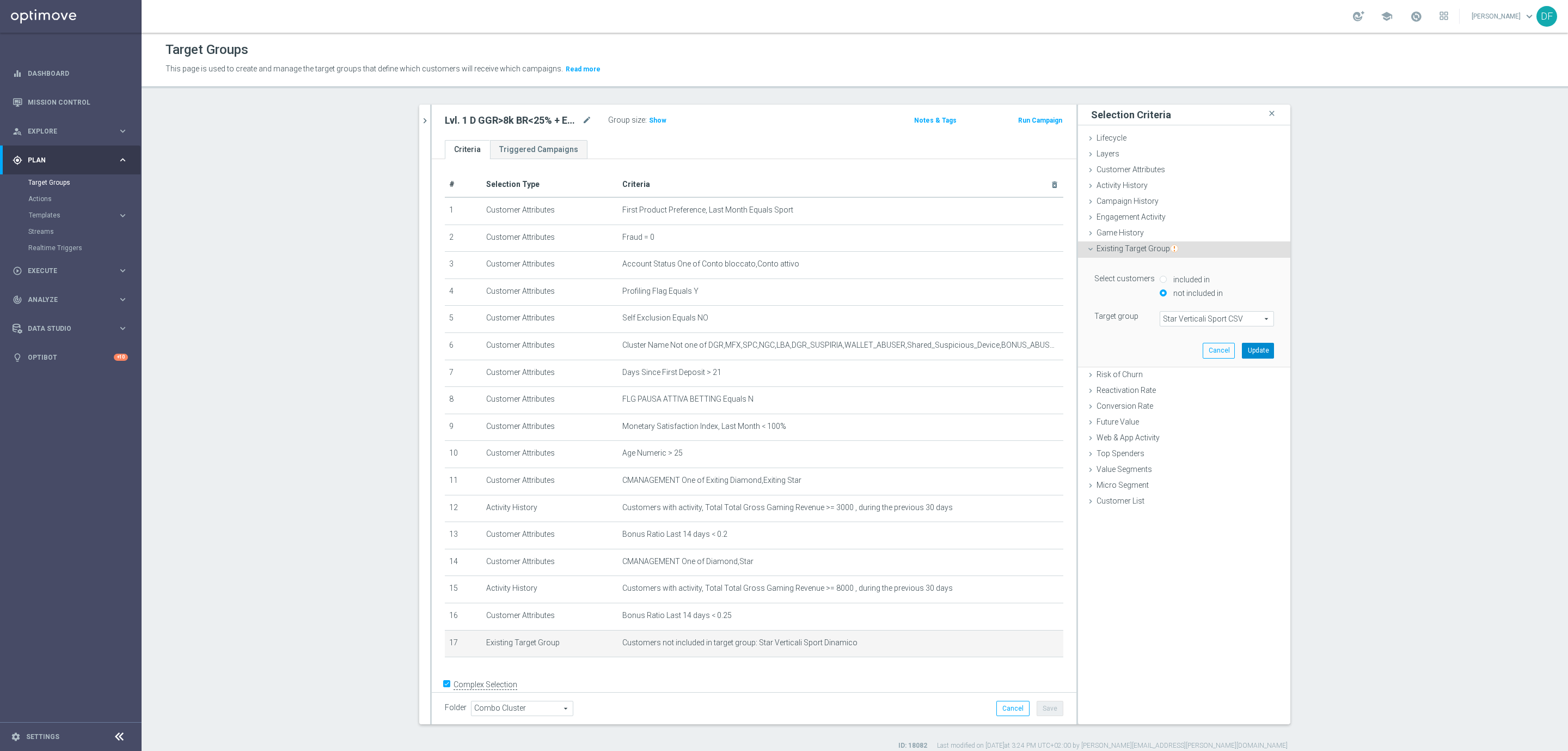
click at [1253, 352] on button "Update" at bounding box center [1258, 350] width 32 height 15
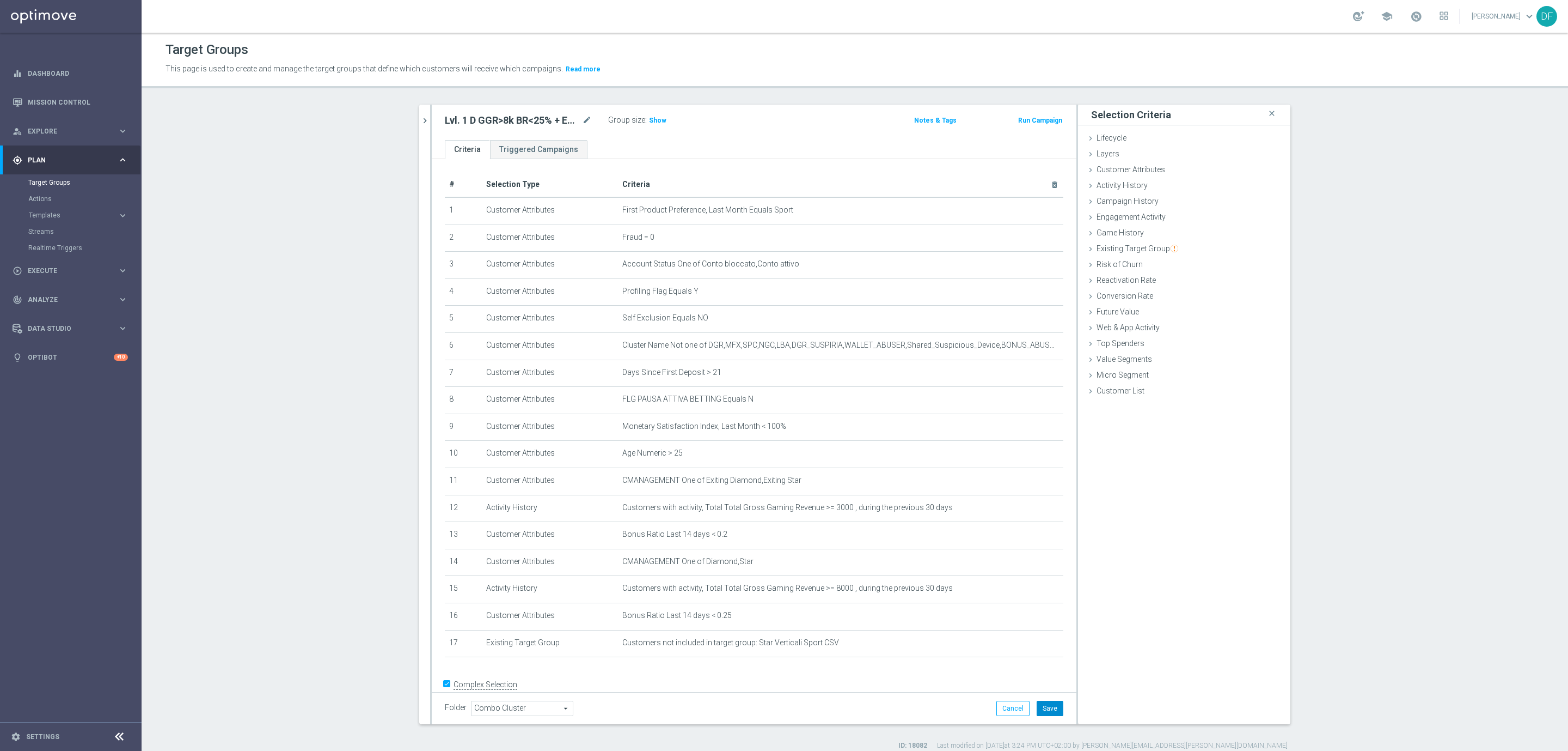
click at [1049, 710] on button "Save" at bounding box center [1050, 708] width 27 height 15
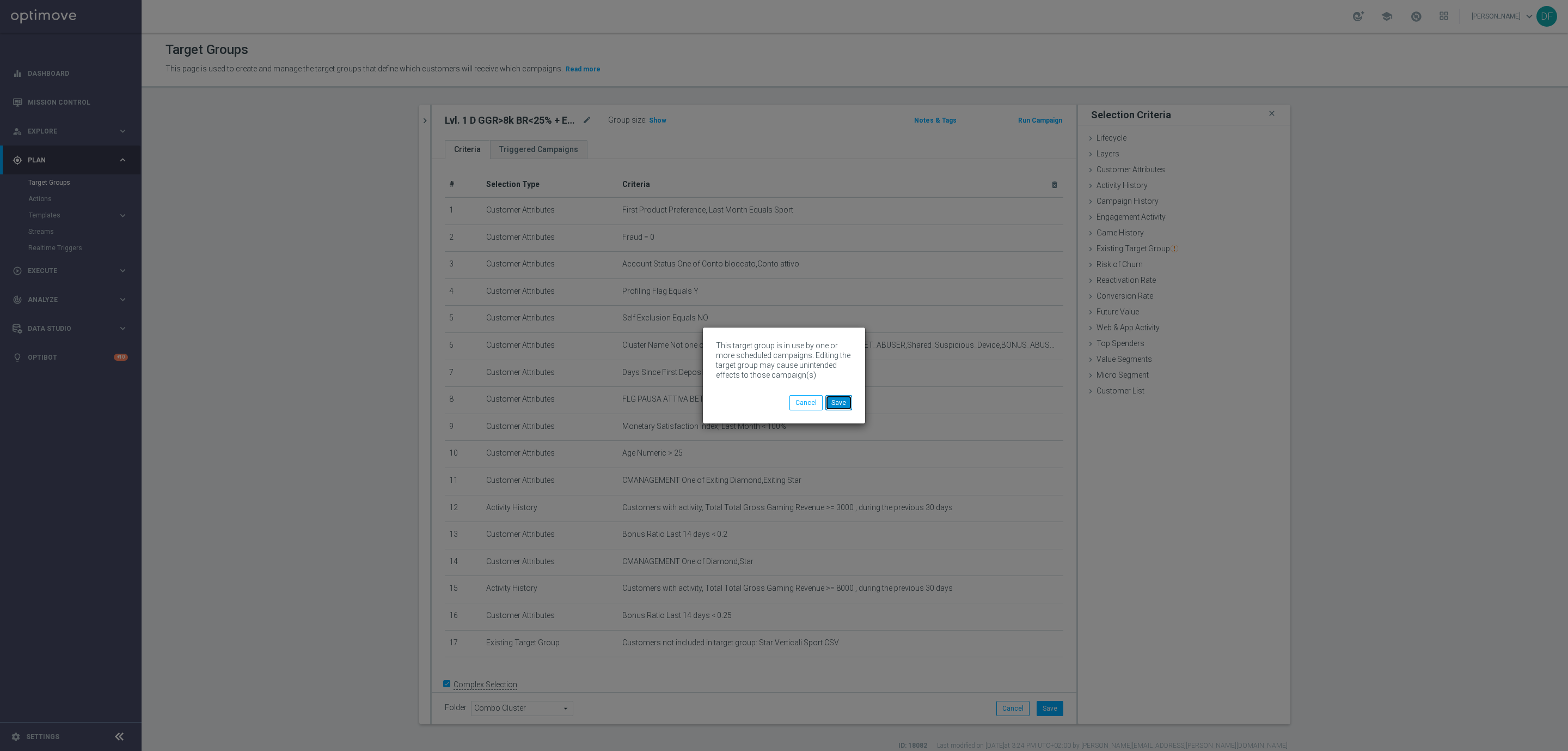
click at [844, 400] on button "Save" at bounding box center [839, 402] width 27 height 15
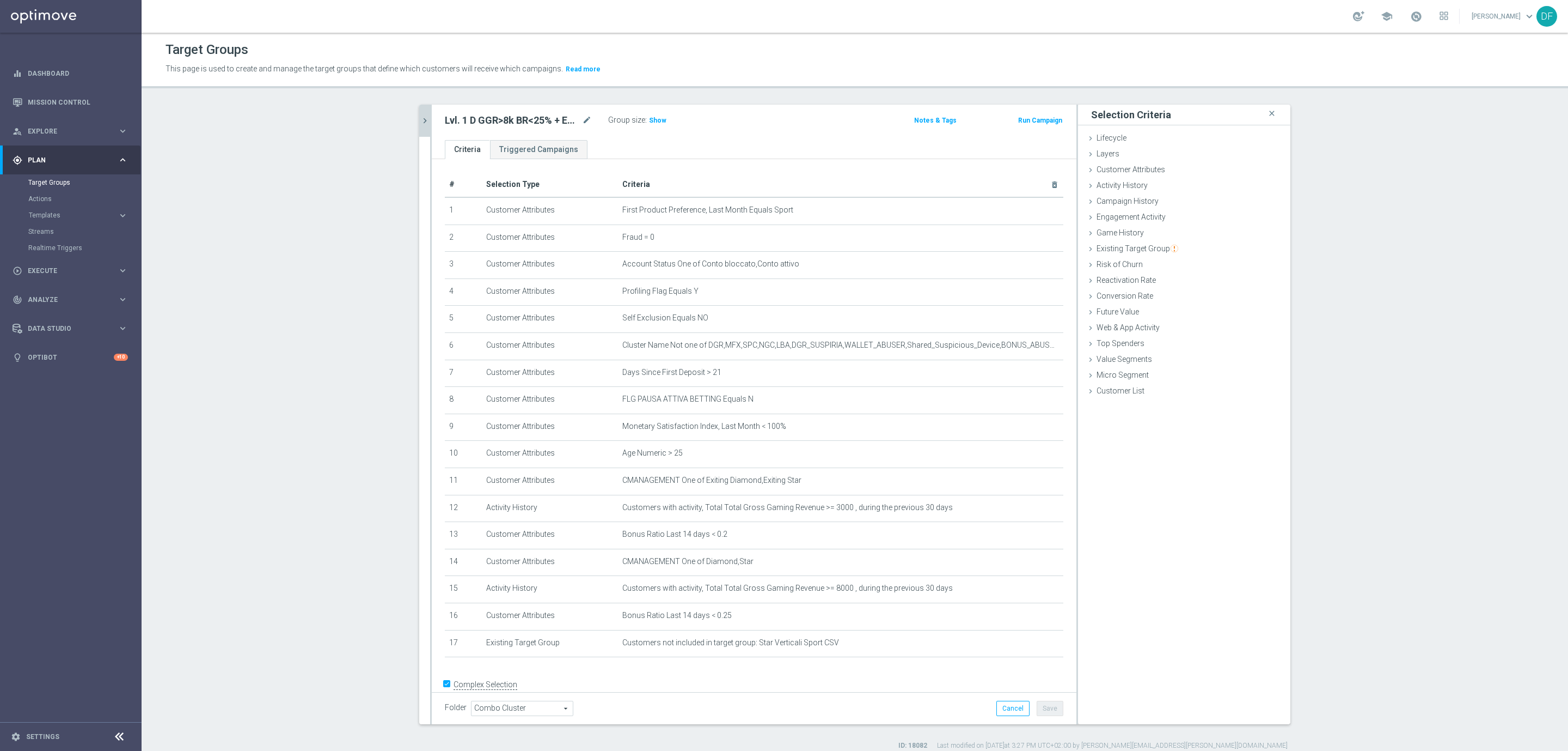
click at [420, 120] on icon "chevron_right" at bounding box center [425, 121] width 10 height 10
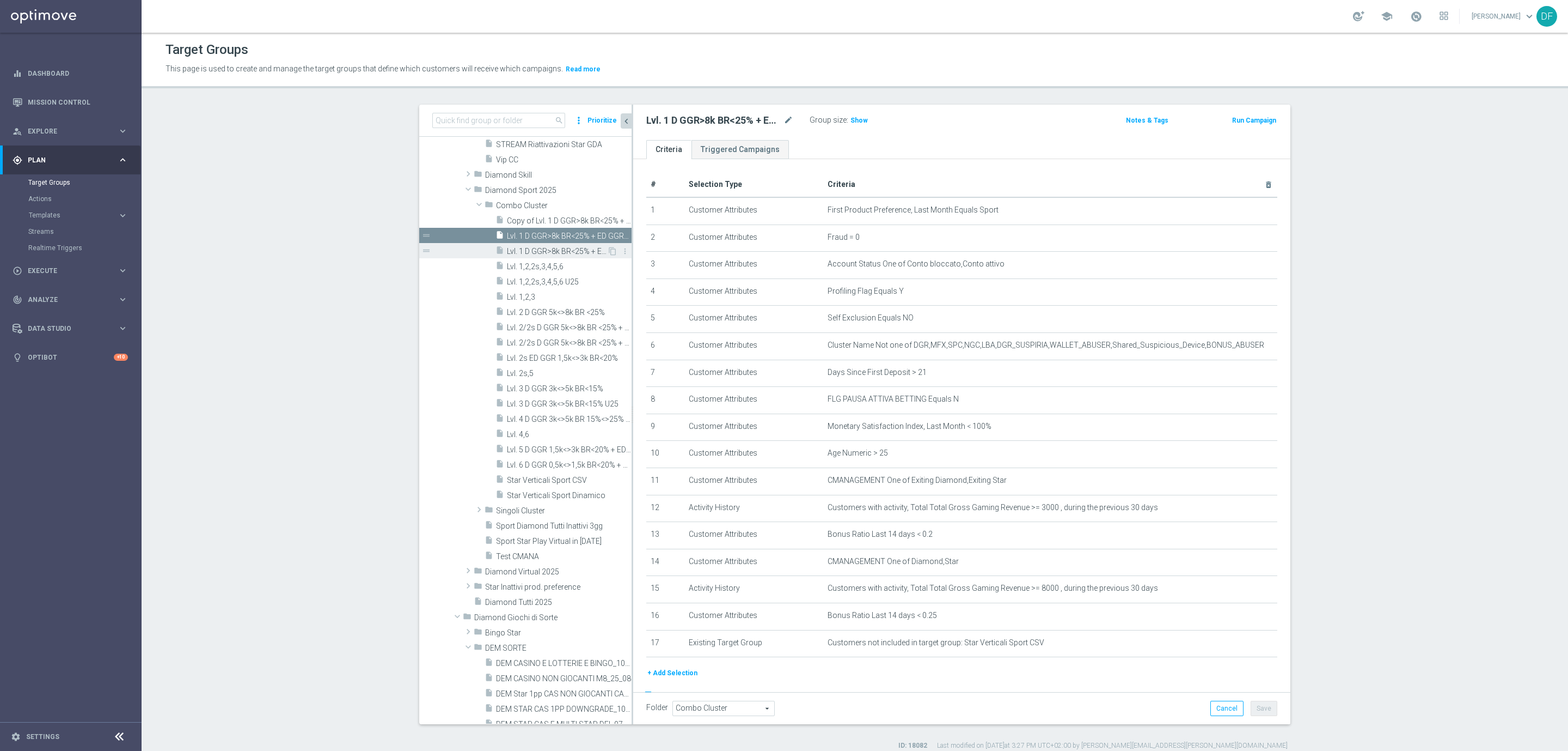
click at [537, 245] on div "insert_drive_file Lvl. 1 D GGR>8k BR<25% + ED GGR>3k BR<20% U25" at bounding box center [551, 250] width 111 height 15
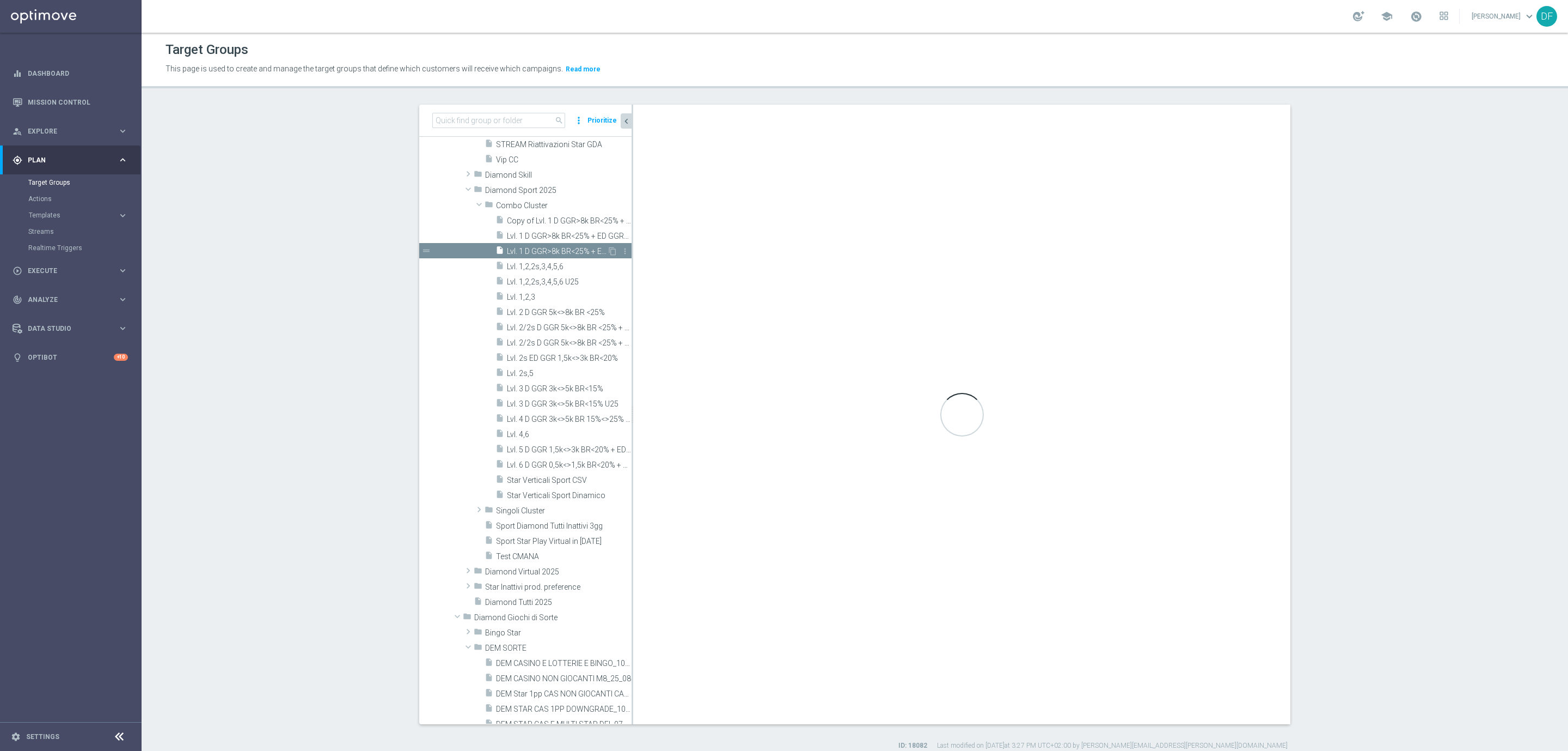
type textarea "1 and 2 and 3 and 4 and 5 and 6 and 7 and 8 and 9 and ((10 and 11 and 12) or (1…"
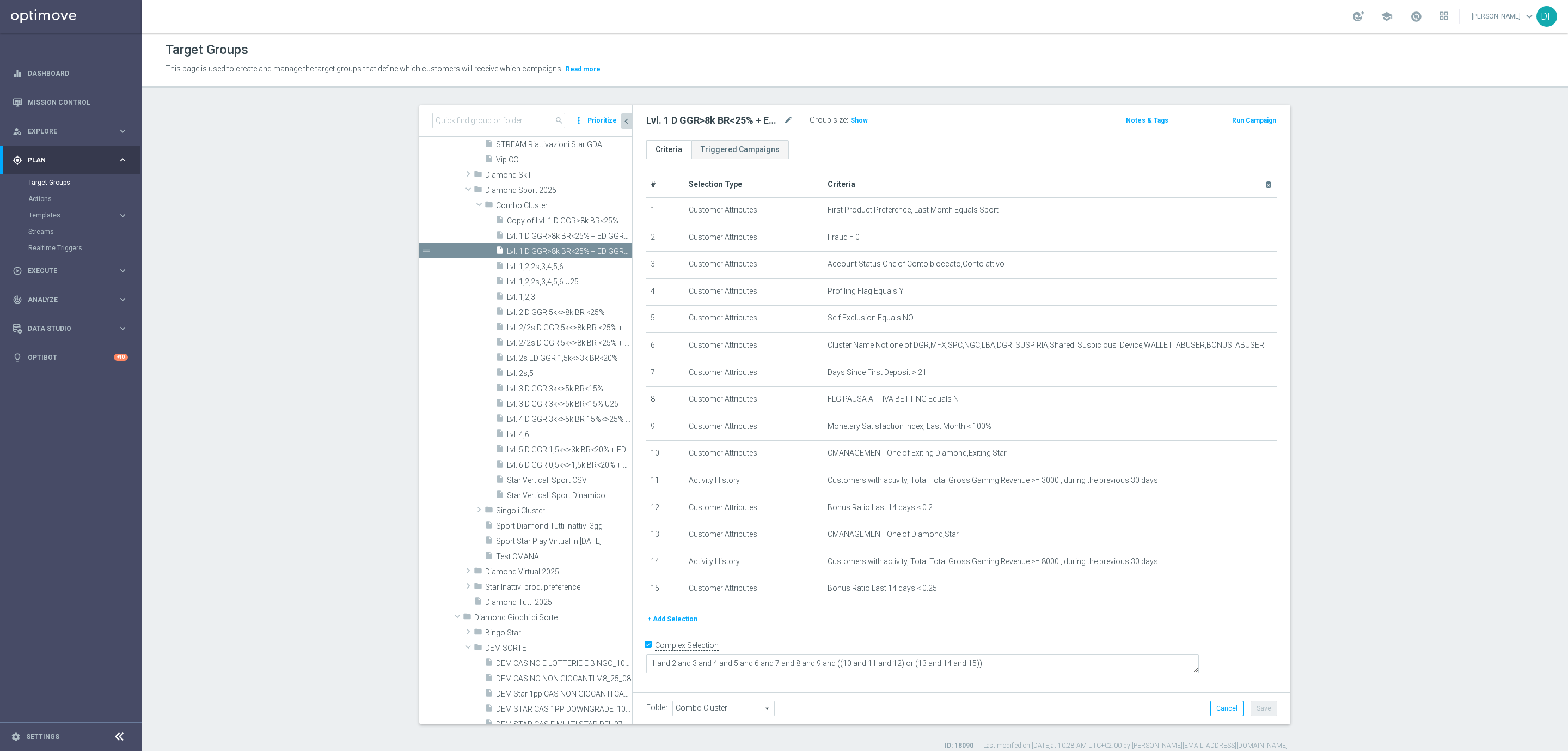
click at [684, 618] on button "+ Add Selection" at bounding box center [673, 619] width 52 height 12
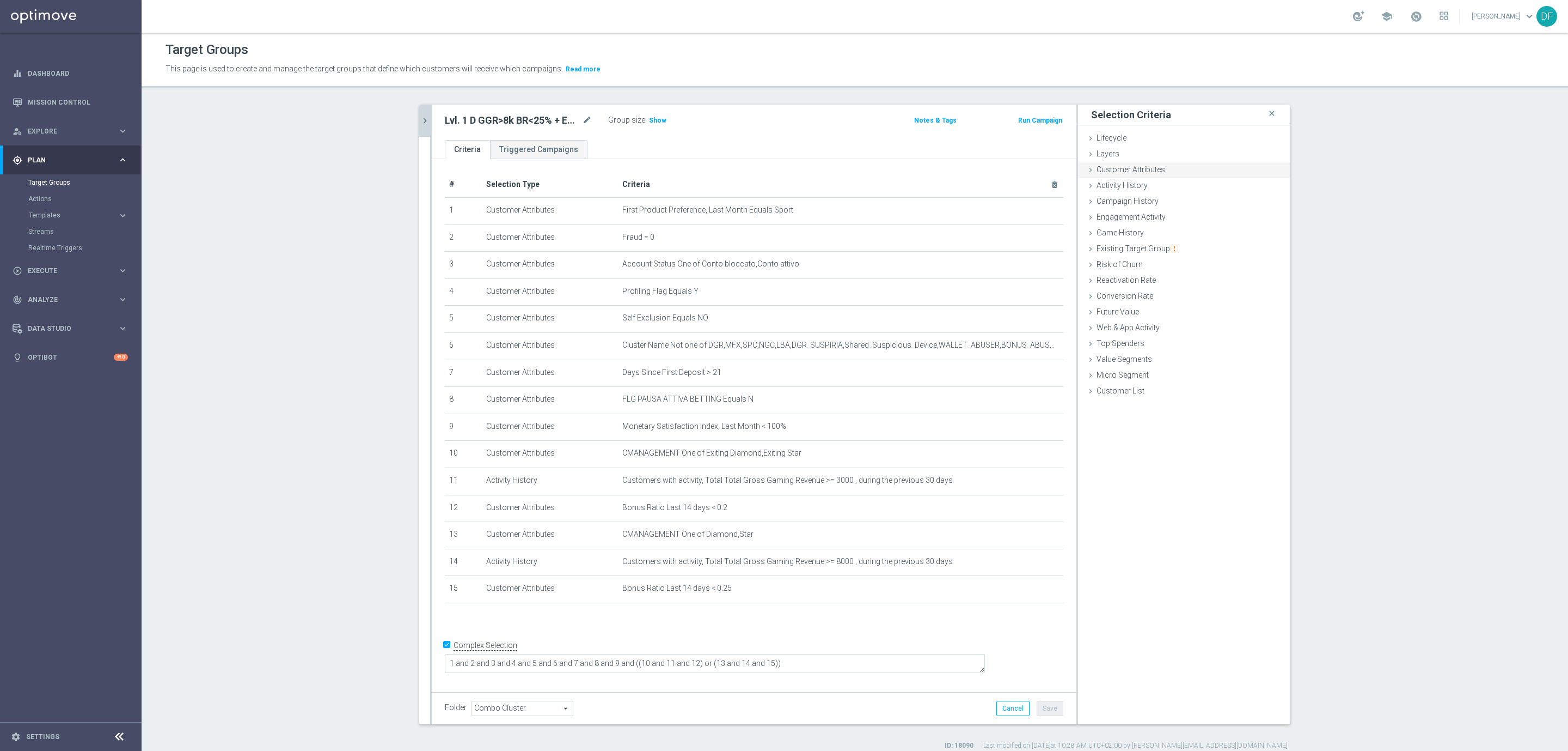
click at [1140, 167] on span "Customer Attributes" at bounding box center [1130, 169] width 69 height 9
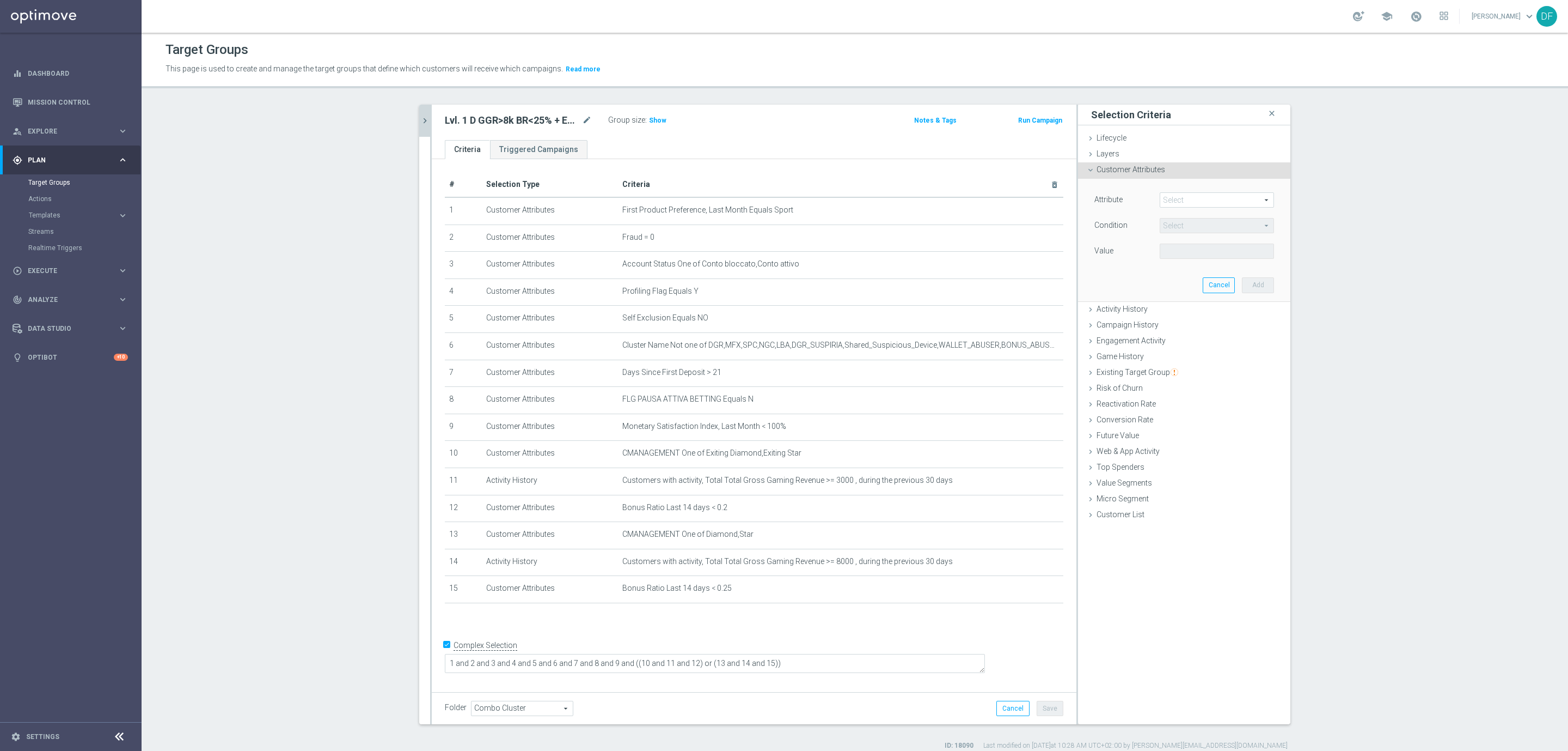
click at [1177, 204] on span at bounding box center [1217, 200] width 113 height 14
click at [1177, 204] on input "search" at bounding box center [1217, 200] width 114 height 15
type input "star"
click at [1171, 370] on img "button" at bounding box center [1174, 372] width 8 height 8
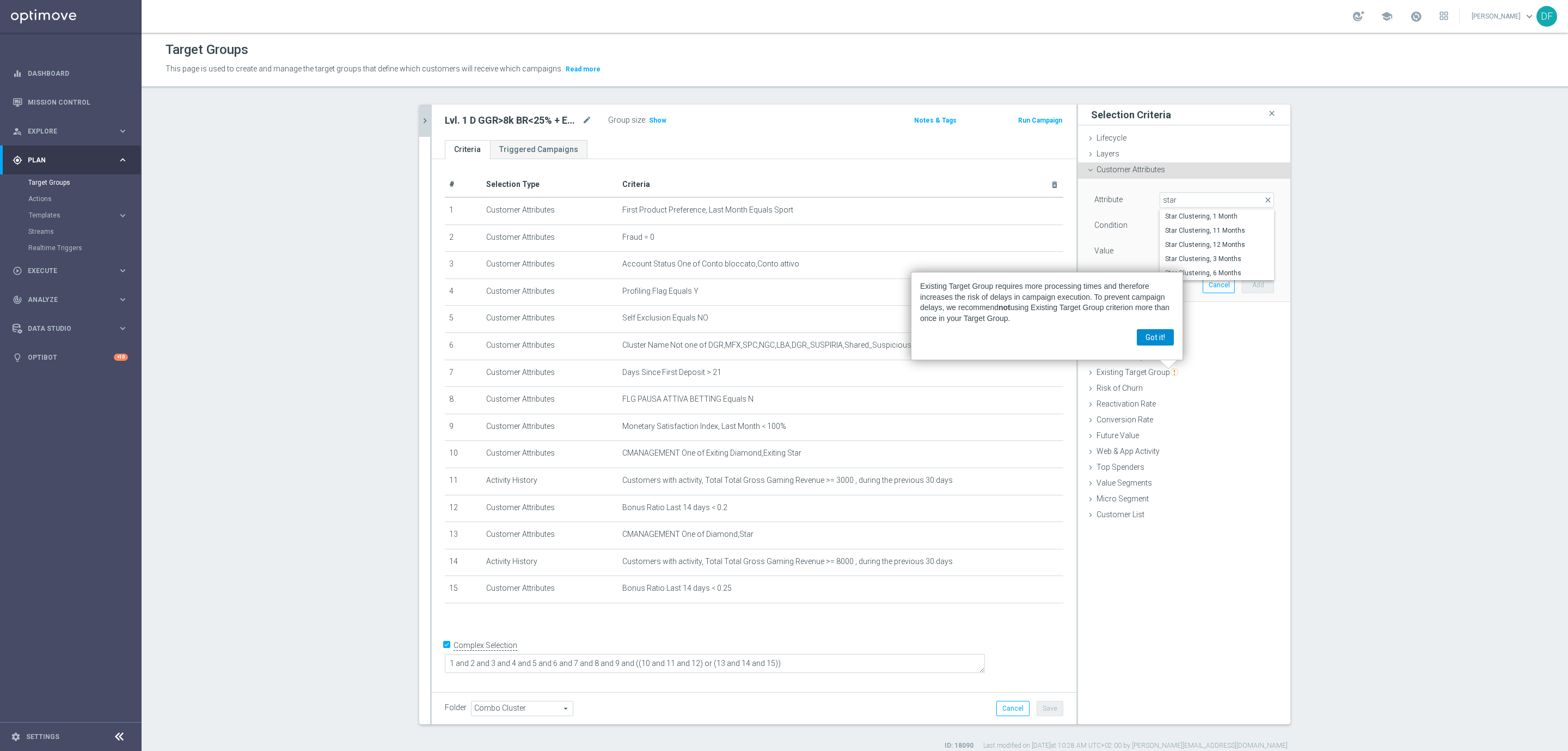
click at [1152, 340] on button "Got it!" at bounding box center [1155, 337] width 37 height 16
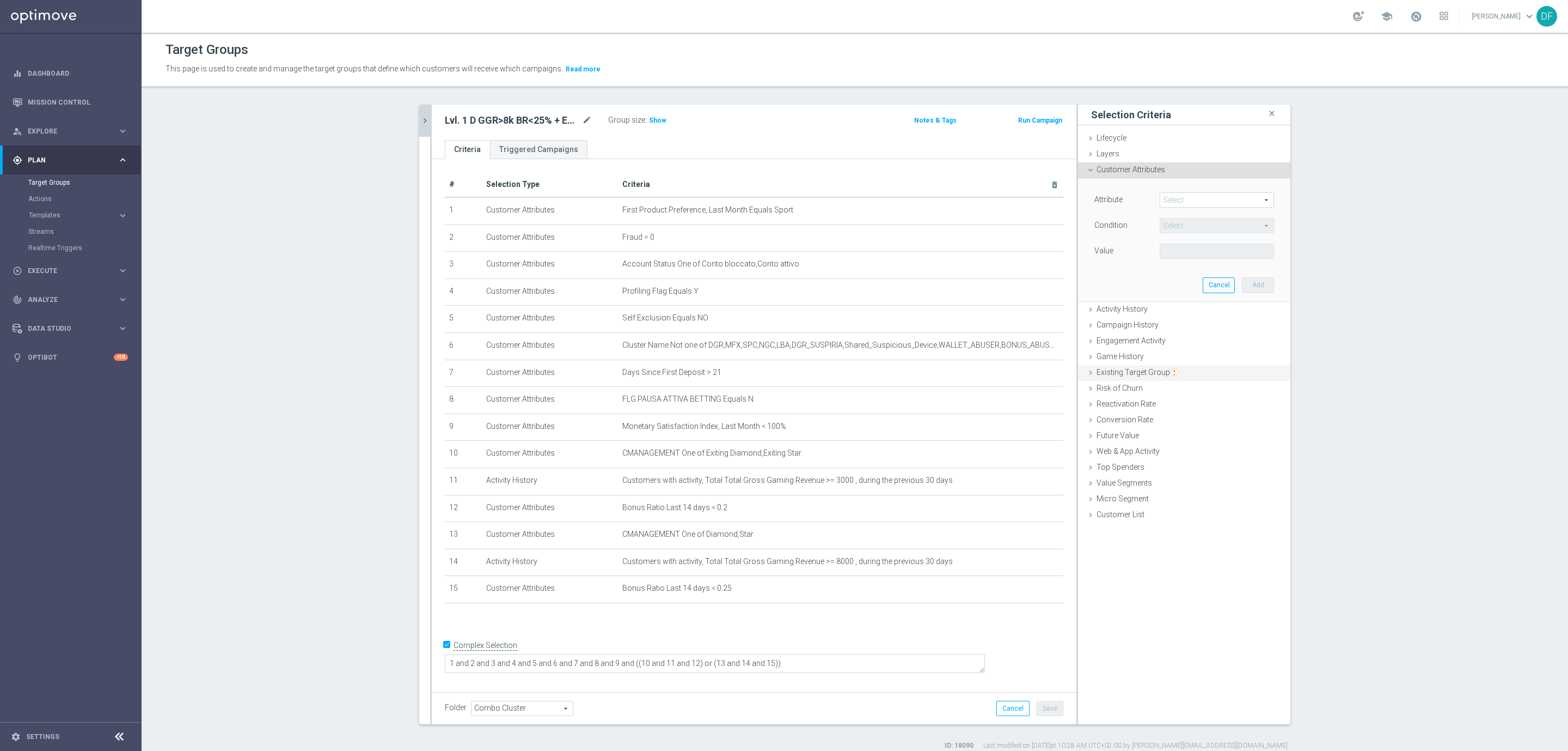
click at [1126, 371] on span "Existing Target Group" at bounding box center [1137, 372] width 82 height 9
click at [1126, 371] on ul "Lifecycle done Cancel Add Layers done Cancel Add Customer Attributes done" at bounding box center [1184, 327] width 212 height 392
click at [1206, 297] on label "not included in" at bounding box center [1197, 293] width 52 height 10
click at [1167, 297] on input "not included in" at bounding box center [1163, 293] width 7 height 7
radio input "true"
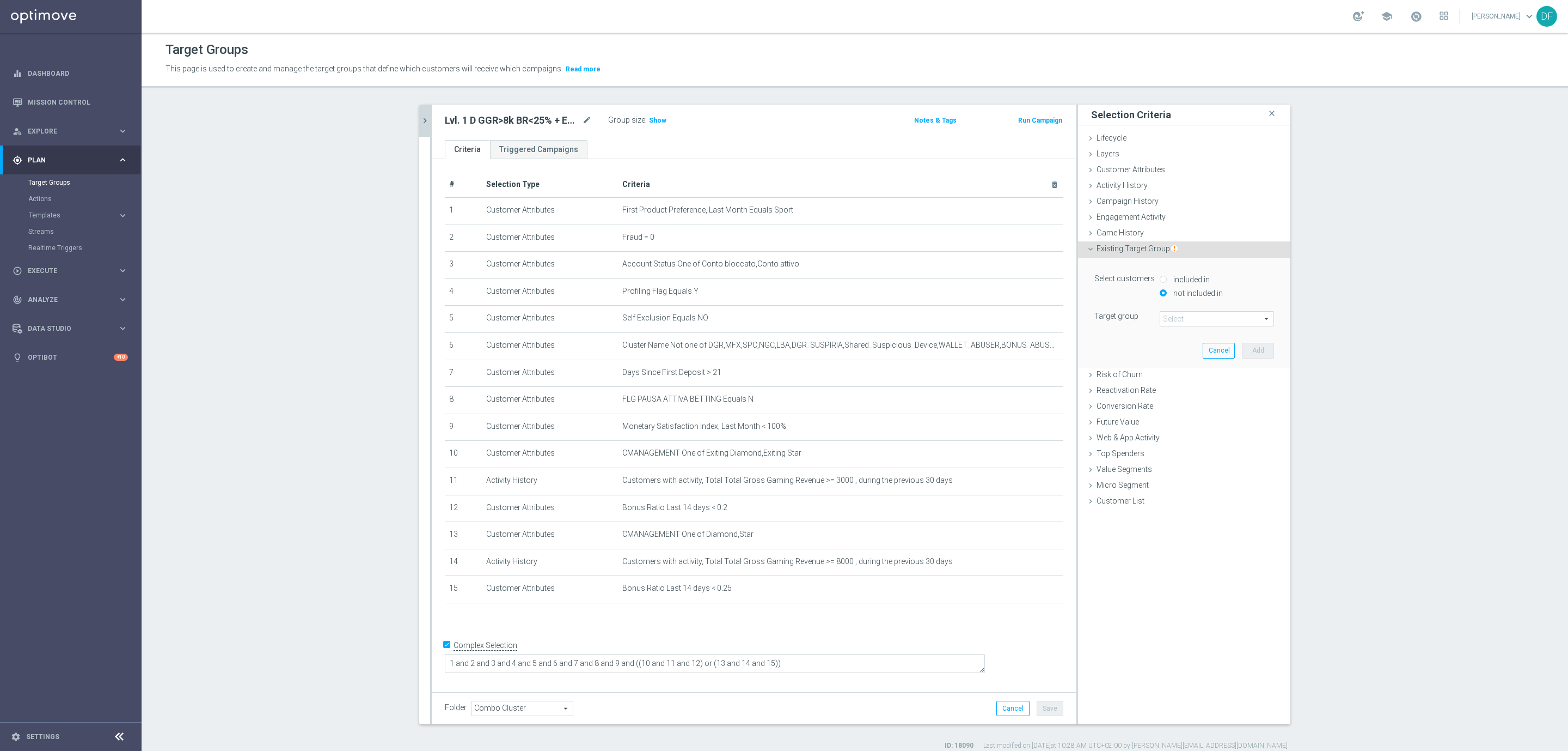
click at [1191, 319] on span at bounding box center [1217, 319] width 113 height 14
click at [1191, 319] on input "search" at bounding box center [1217, 319] width 114 height 15
type input "star verti"
click at [1194, 338] on span "Star Verticali Sport CSV" at bounding box center [1217, 335] width 103 height 9
type input "Star Verticali Sport CSV"
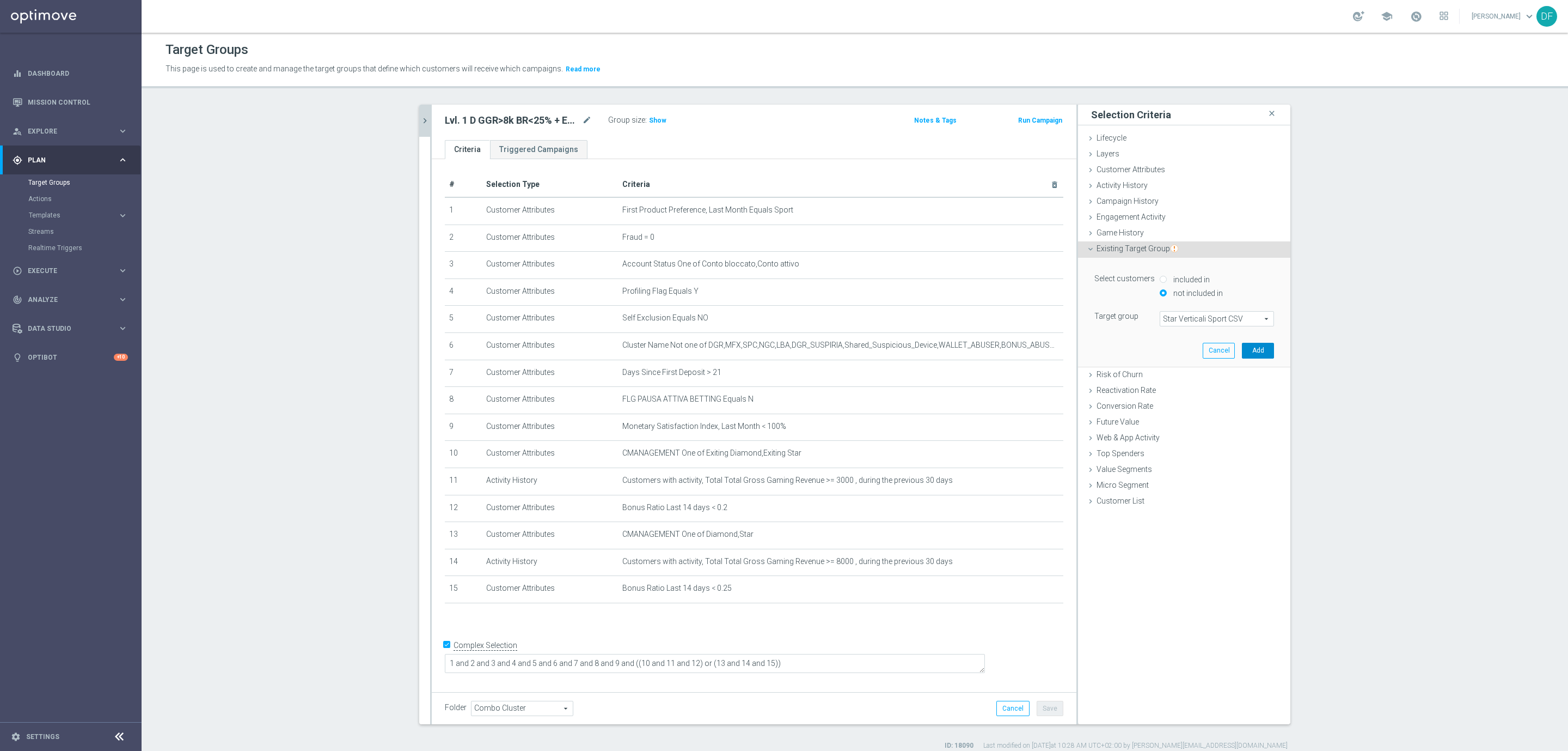
click at [1258, 348] on button "Add" at bounding box center [1258, 350] width 32 height 15
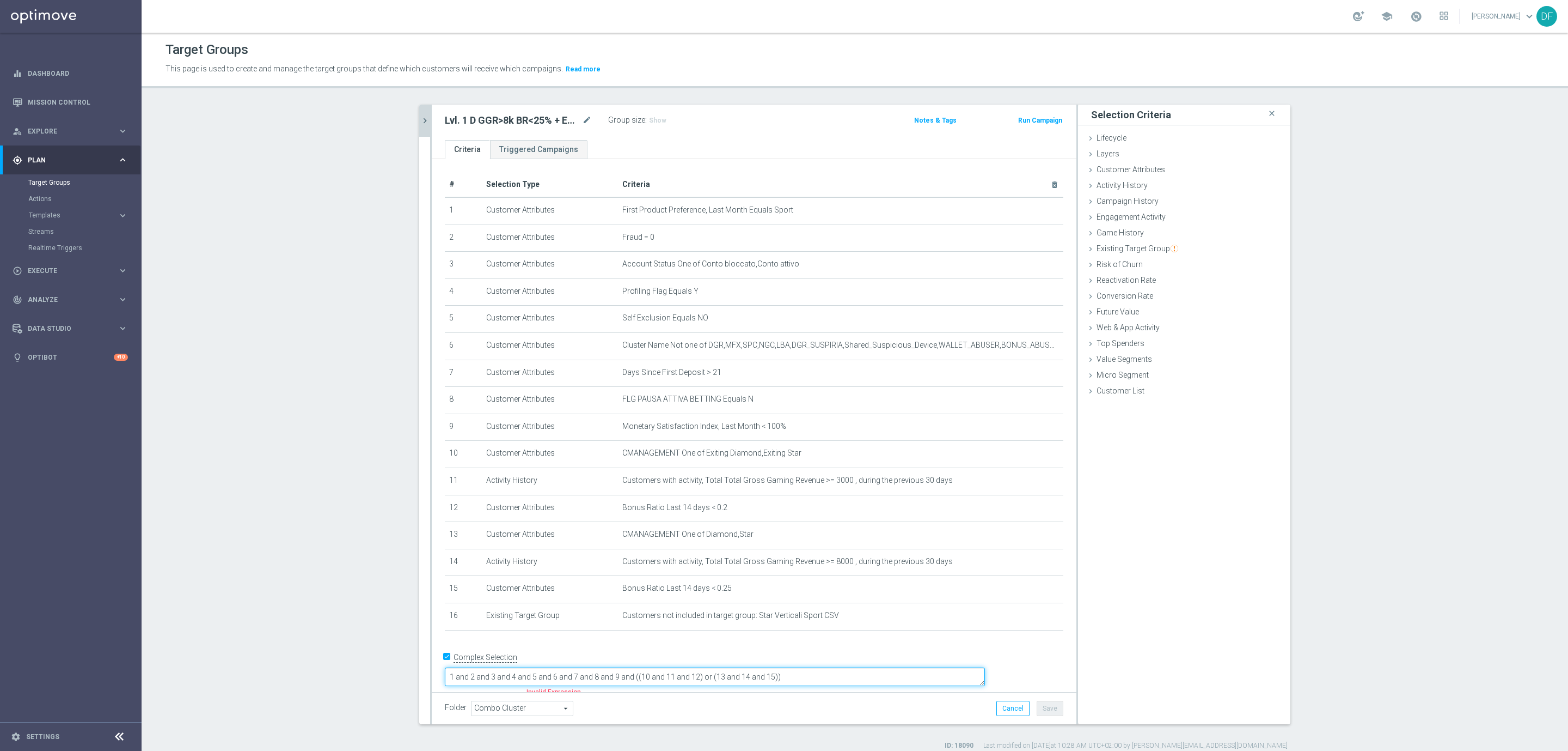
click at [871, 668] on textarea "1 and 2 and 3 and 4 and 5 and 6 and 7 and 8 and 9 and ((10 and 11 and 12) or (1…" at bounding box center [715, 677] width 540 height 19
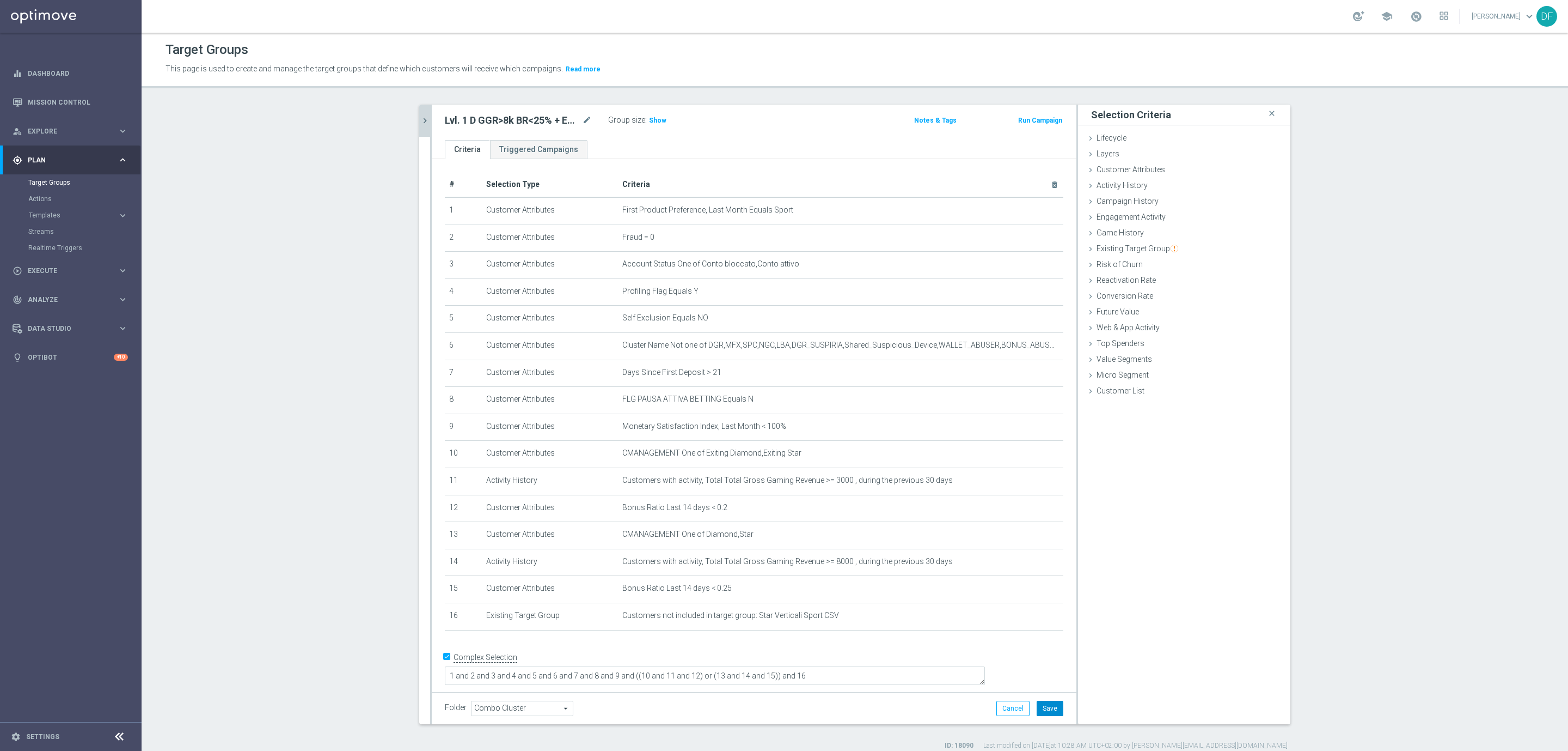
click at [1045, 710] on button "Save" at bounding box center [1050, 708] width 27 height 15
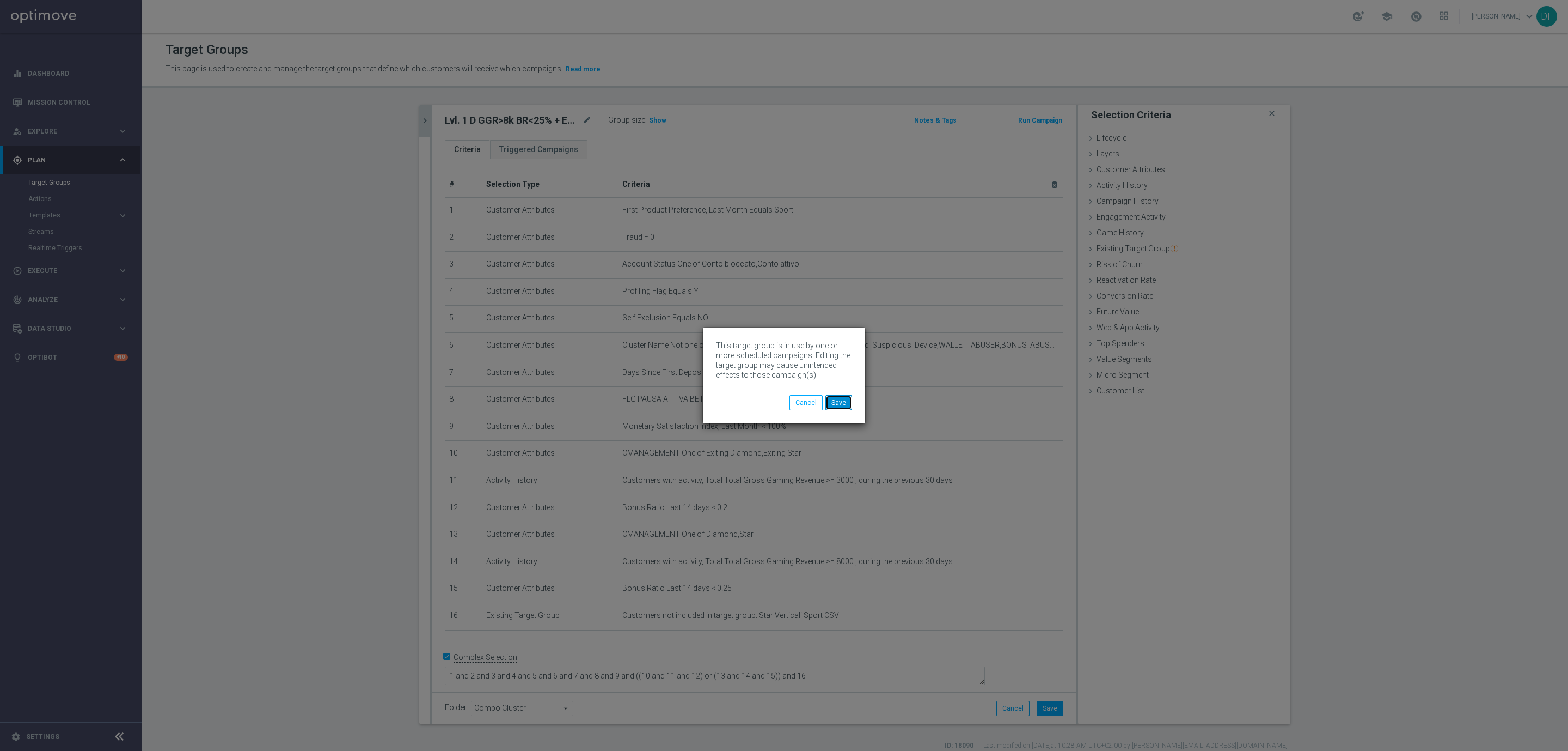
click at [845, 404] on button "Save" at bounding box center [839, 402] width 27 height 15
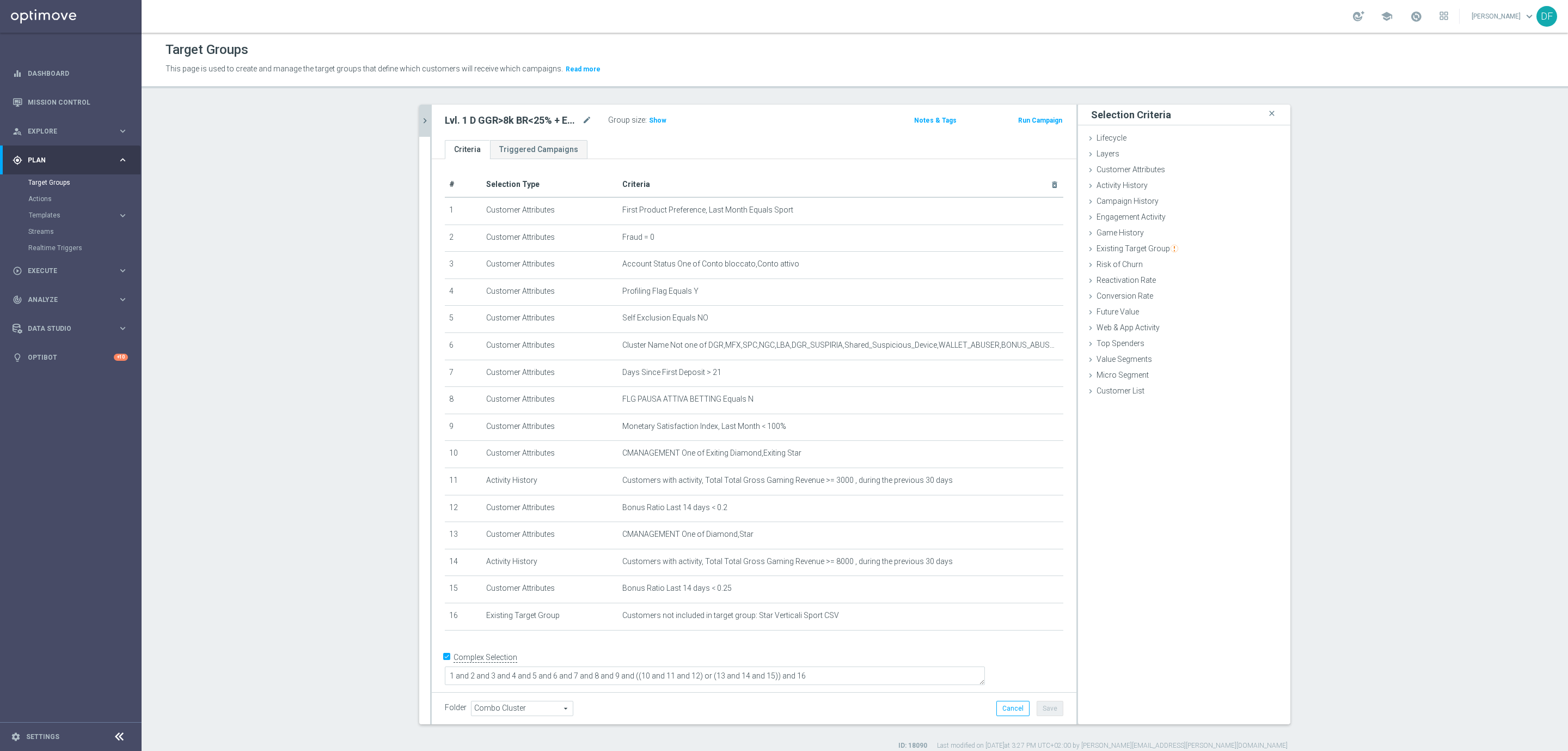
click at [420, 120] on icon "chevron_right" at bounding box center [425, 121] width 10 height 10
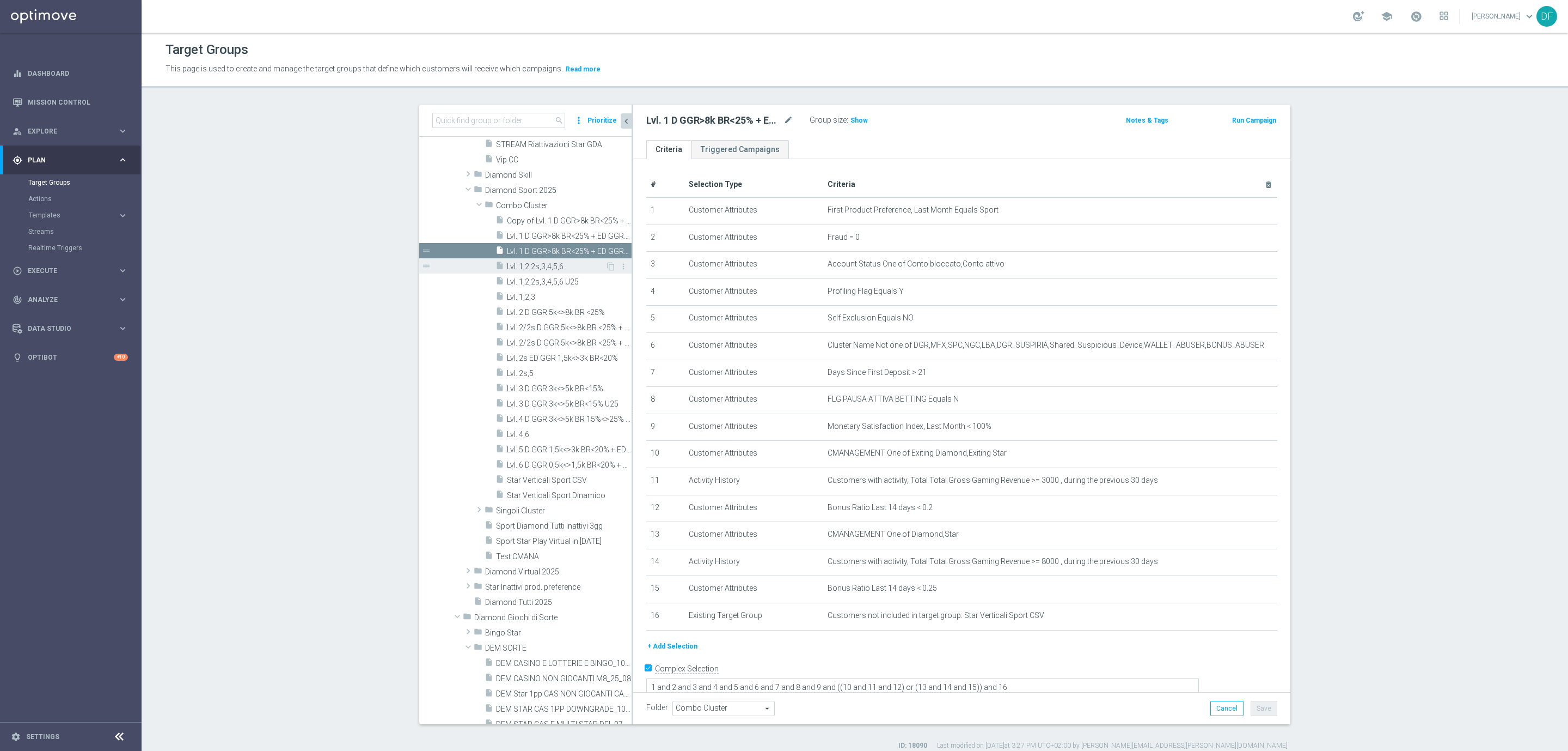
click at [531, 270] on span "Lvl. 1,2,2s,3,4,5,6" at bounding box center [556, 266] width 99 height 9
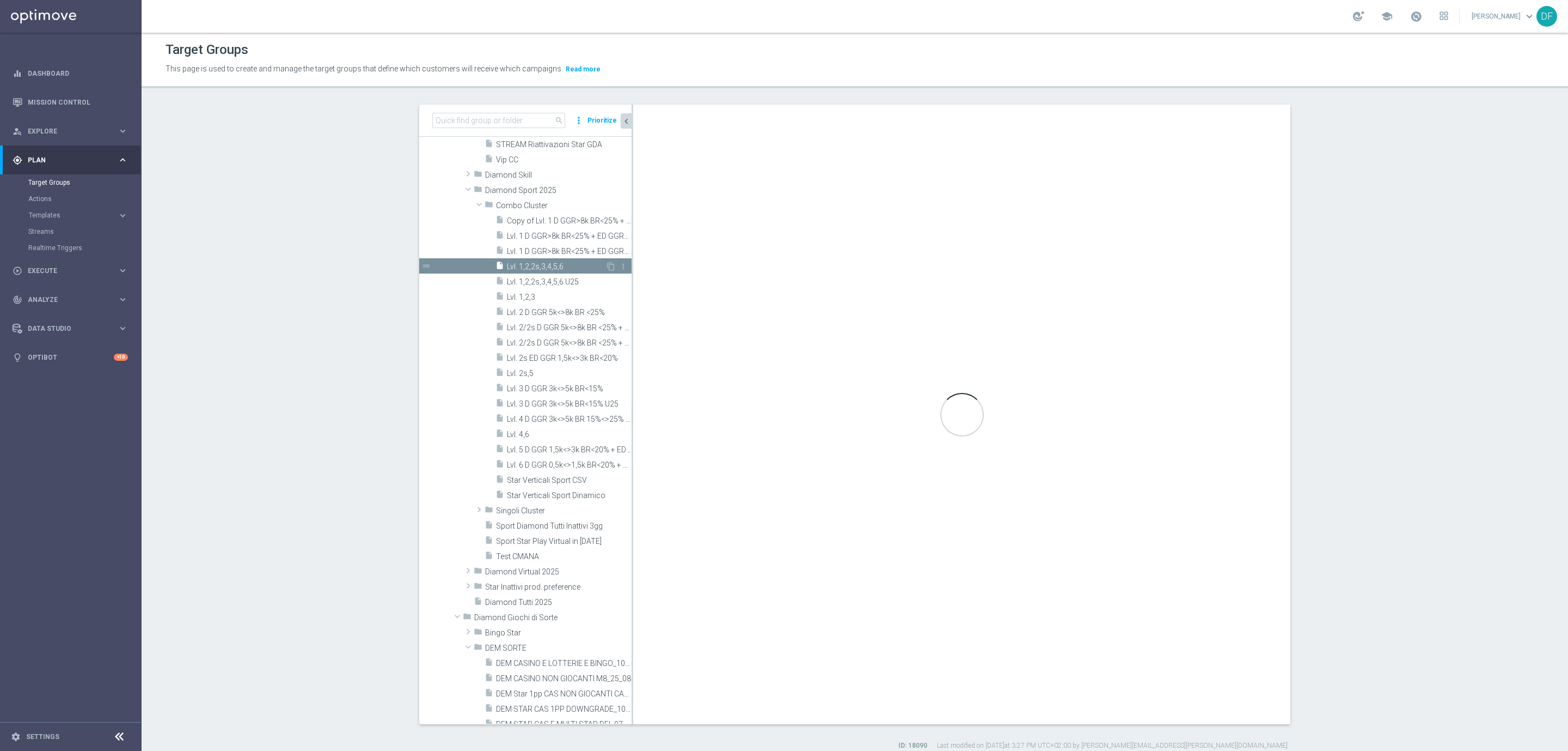
type textarea "1 and 2 and 3 and 4 and 5 and 6 and 7 and 8 and 9 and 19 and ((10 and 11 and 12…"
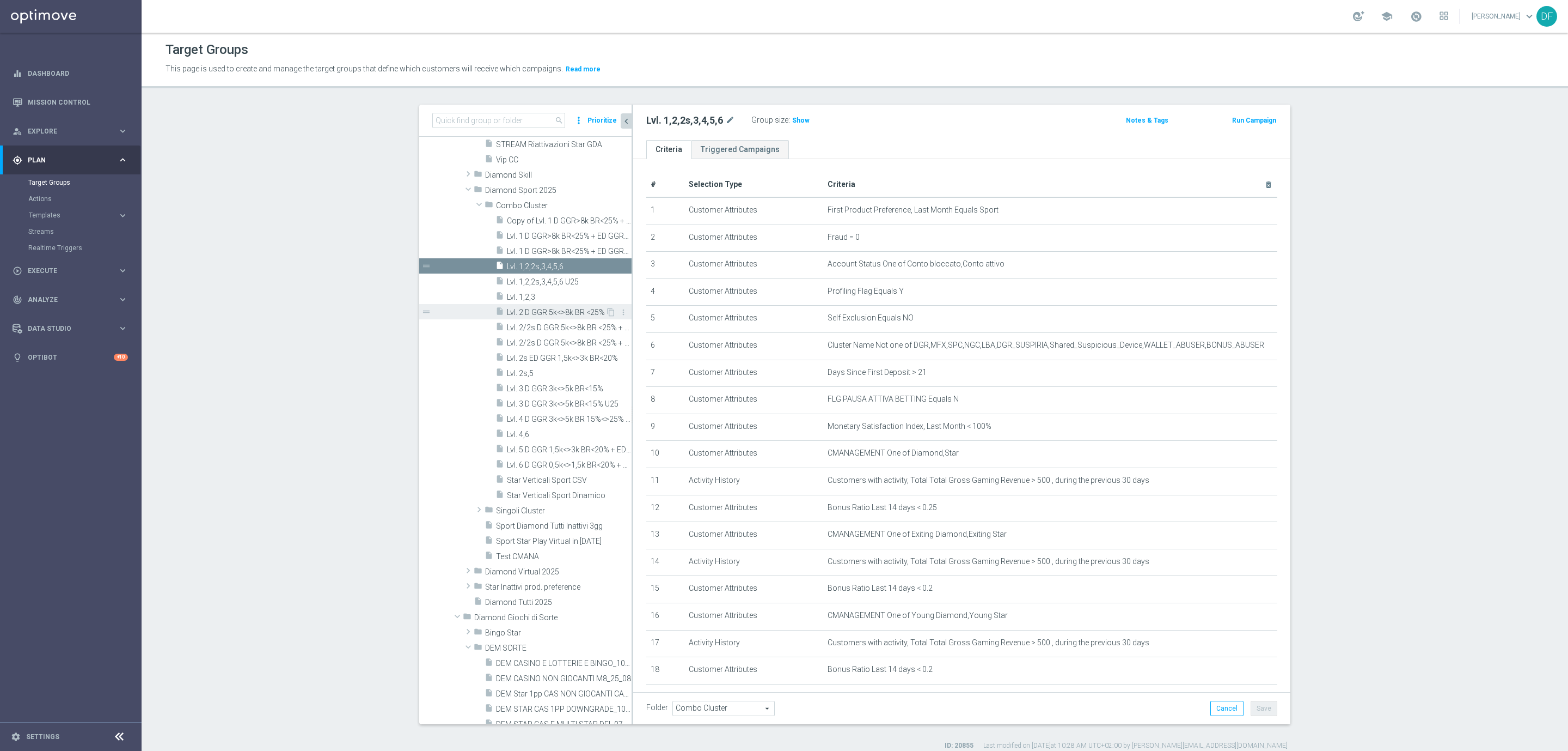
click at [557, 308] on span "Lvl. 2 D GGR 5k<>8k BR <25%" at bounding box center [556, 312] width 99 height 9
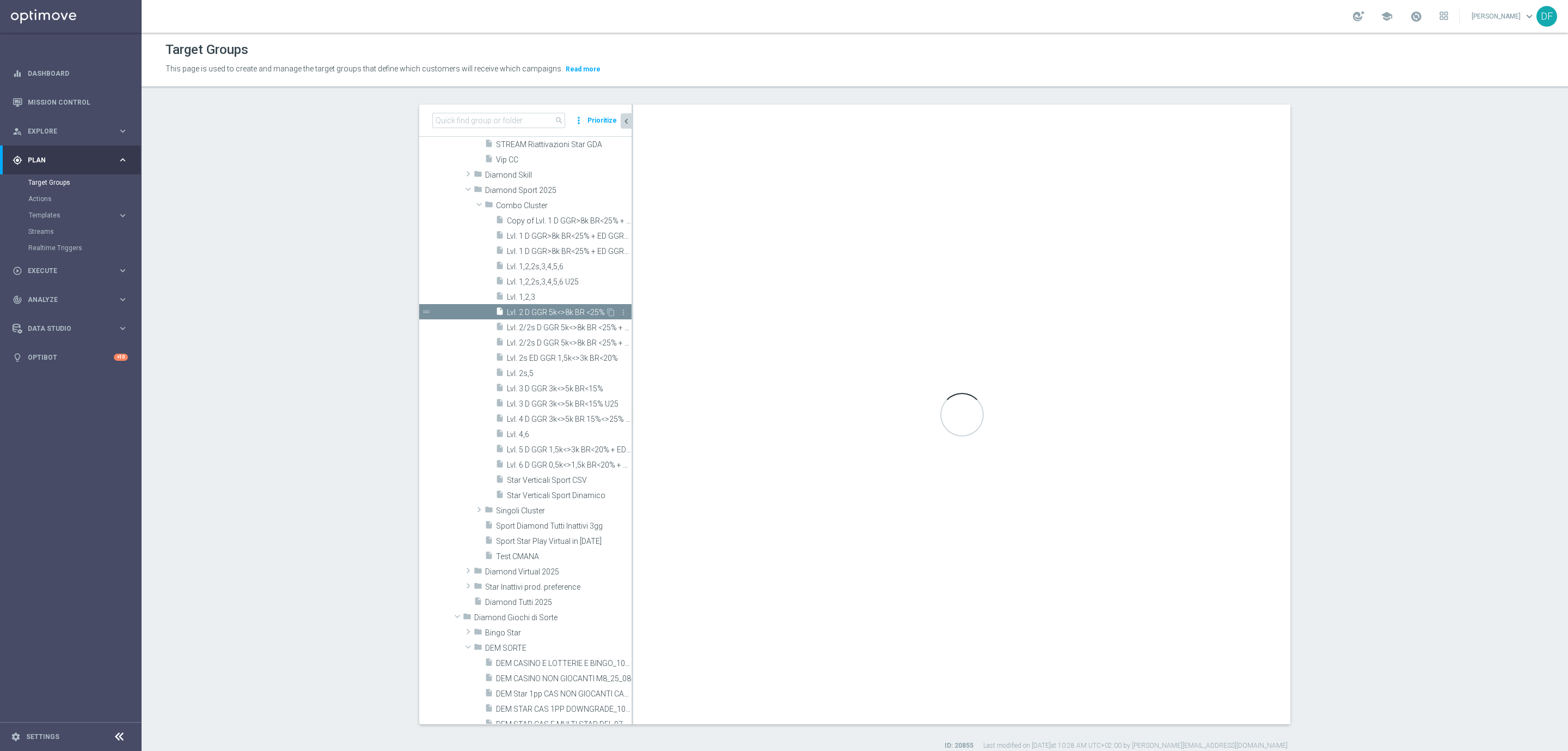
checkbox input "false"
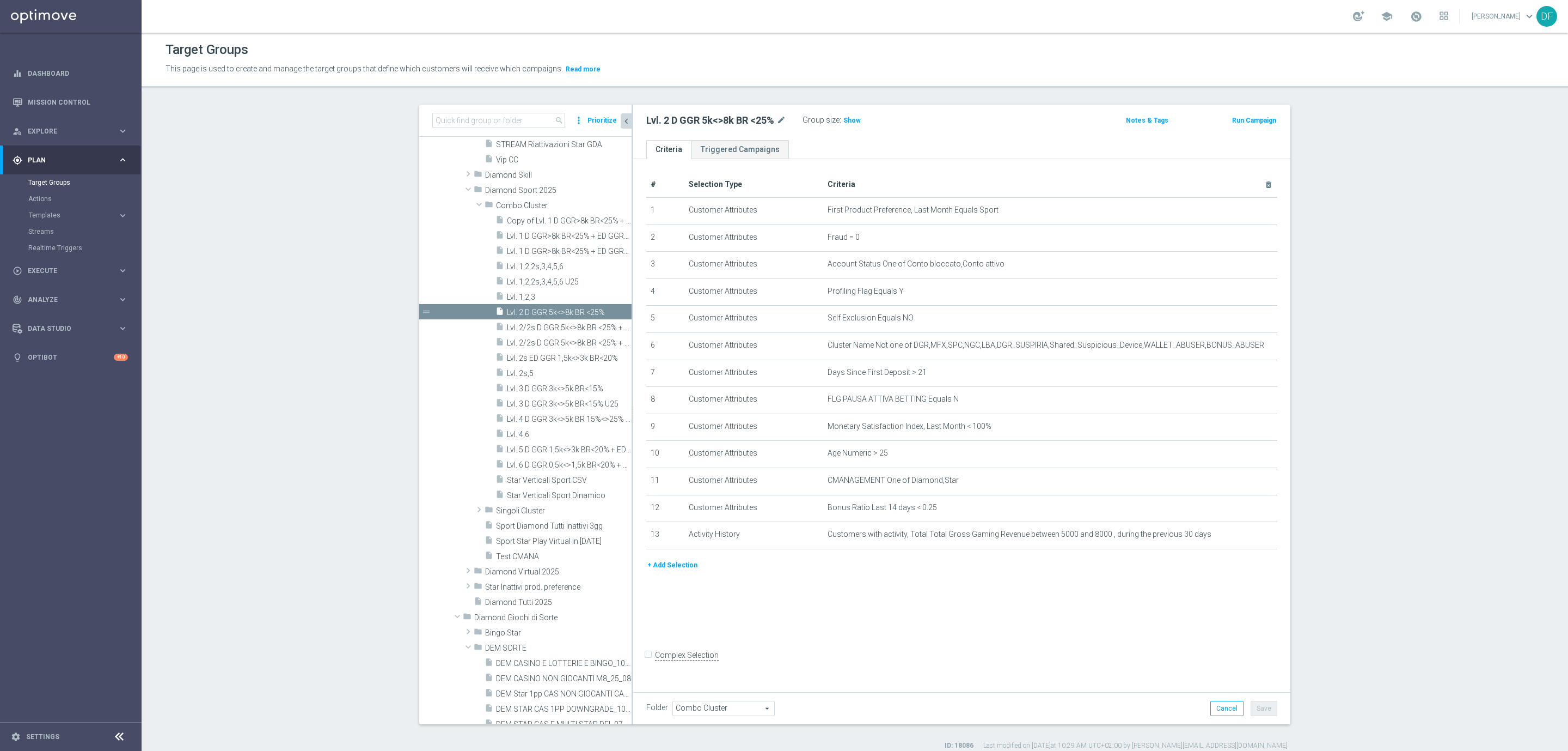
click at [657, 561] on button "+ Add Selection" at bounding box center [673, 565] width 52 height 12
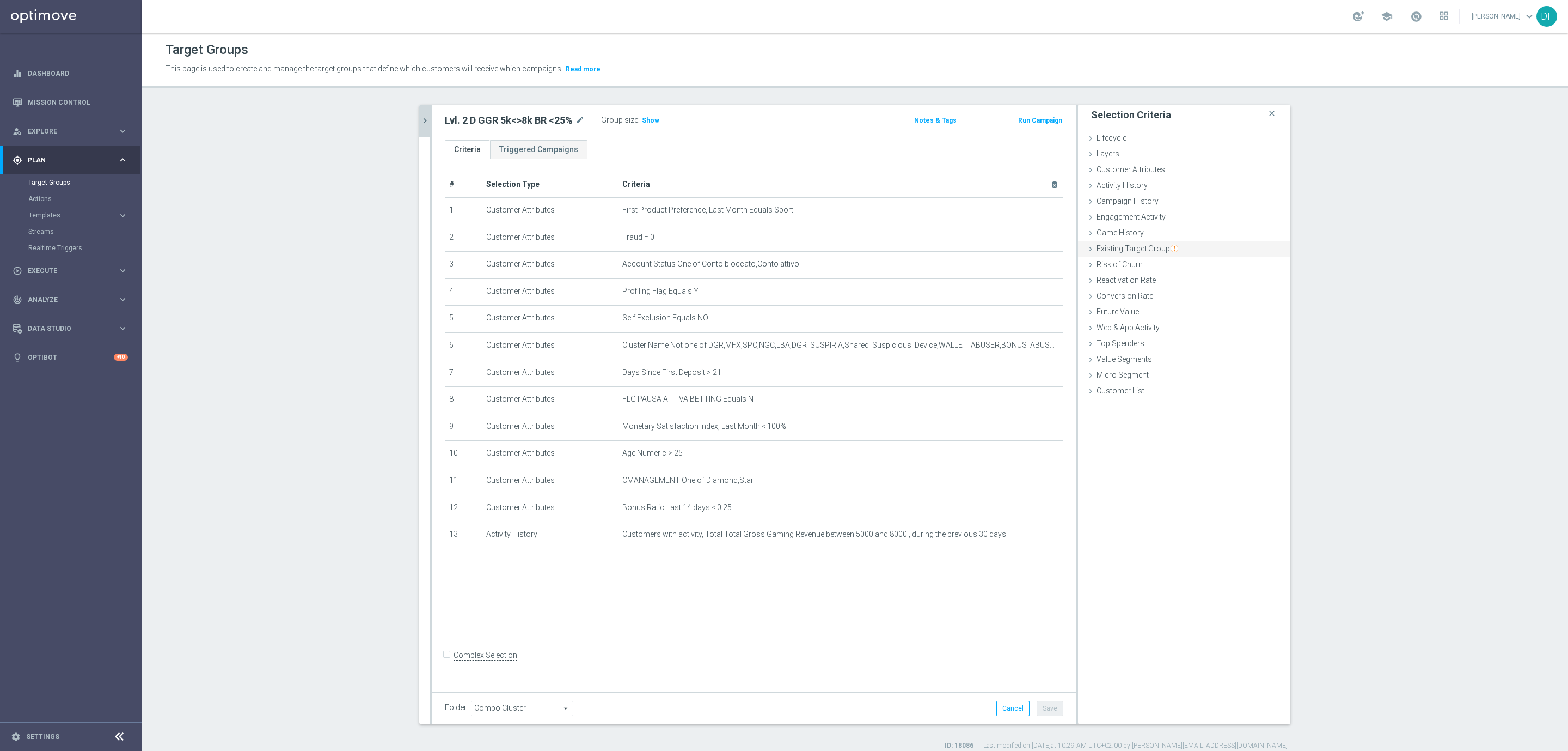
click at [1131, 244] on span "Existing Target Group" at bounding box center [1137, 249] width 82 height 9
click at [1192, 296] on label "not included in" at bounding box center [1197, 293] width 52 height 10
click at [1167, 296] on input "not included in" at bounding box center [1163, 293] width 7 height 7
radio input "true"
click at [1175, 317] on span at bounding box center [1217, 319] width 113 height 14
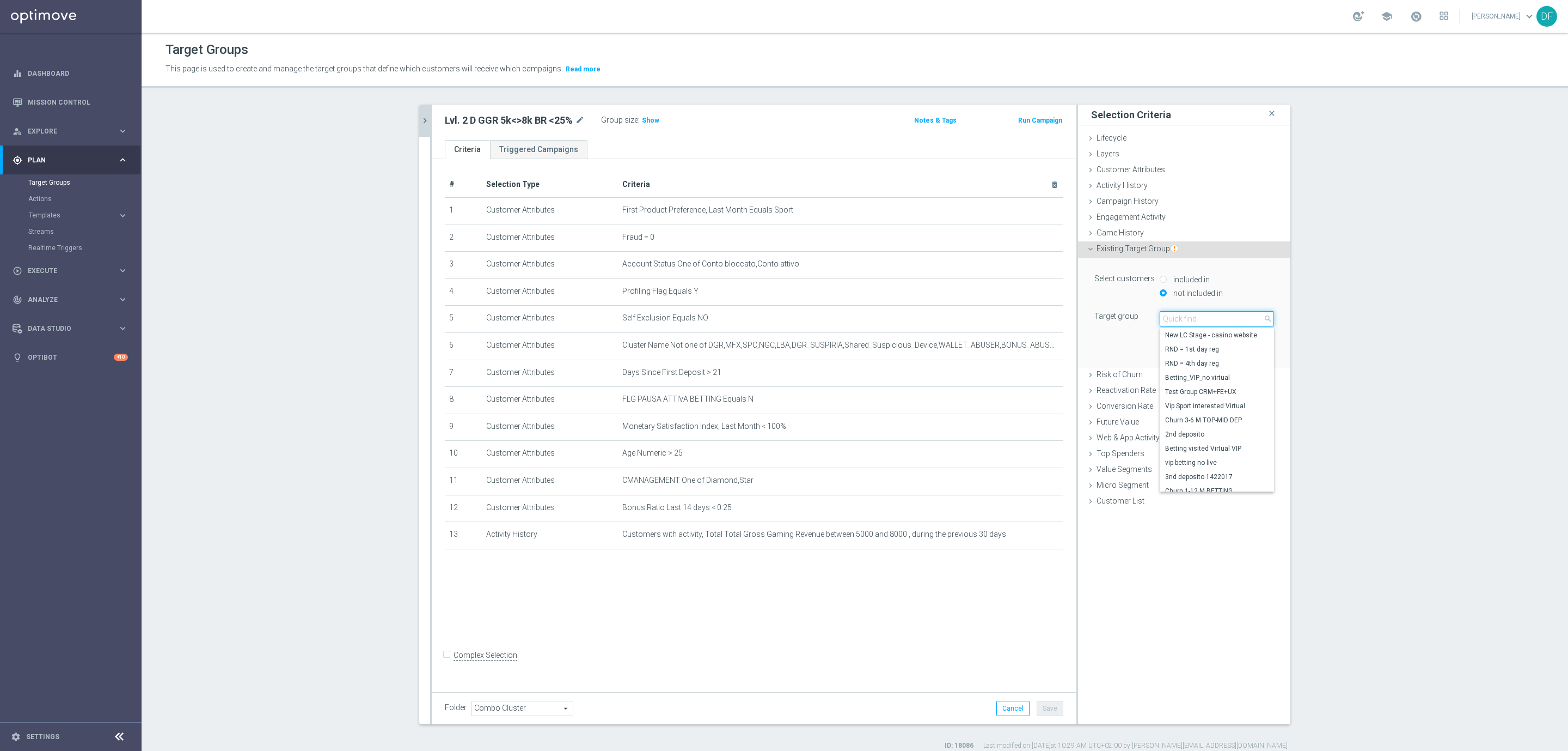
click at [1175, 317] on input "search" at bounding box center [1217, 319] width 114 height 15
type input "star ver"
click at [1185, 336] on span "Star Verticali Sport CSV" at bounding box center [1217, 335] width 103 height 9
type input "Star Verticali Sport CSV"
click at [1255, 347] on button "Add" at bounding box center [1258, 350] width 32 height 15
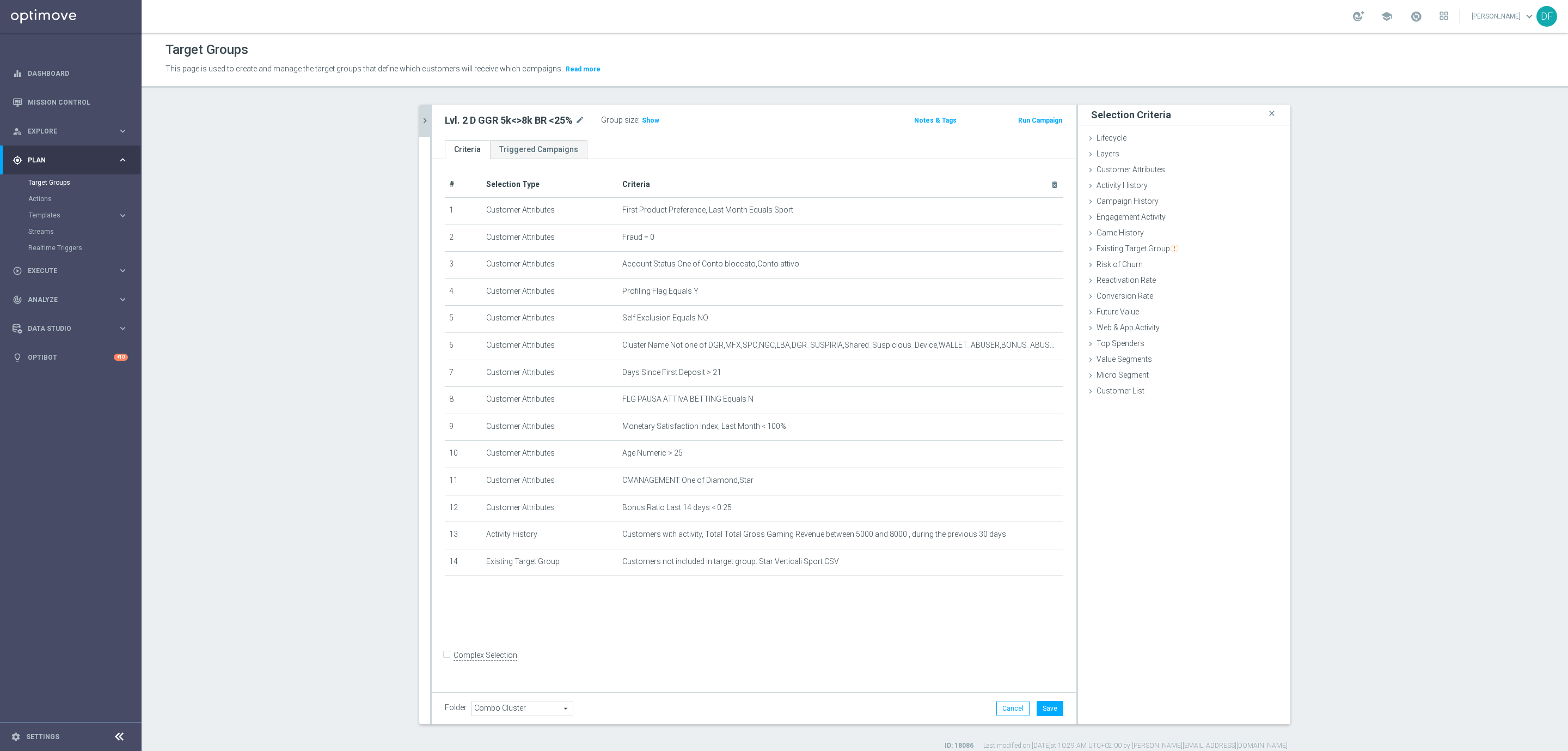
scroll to position [10, 0]
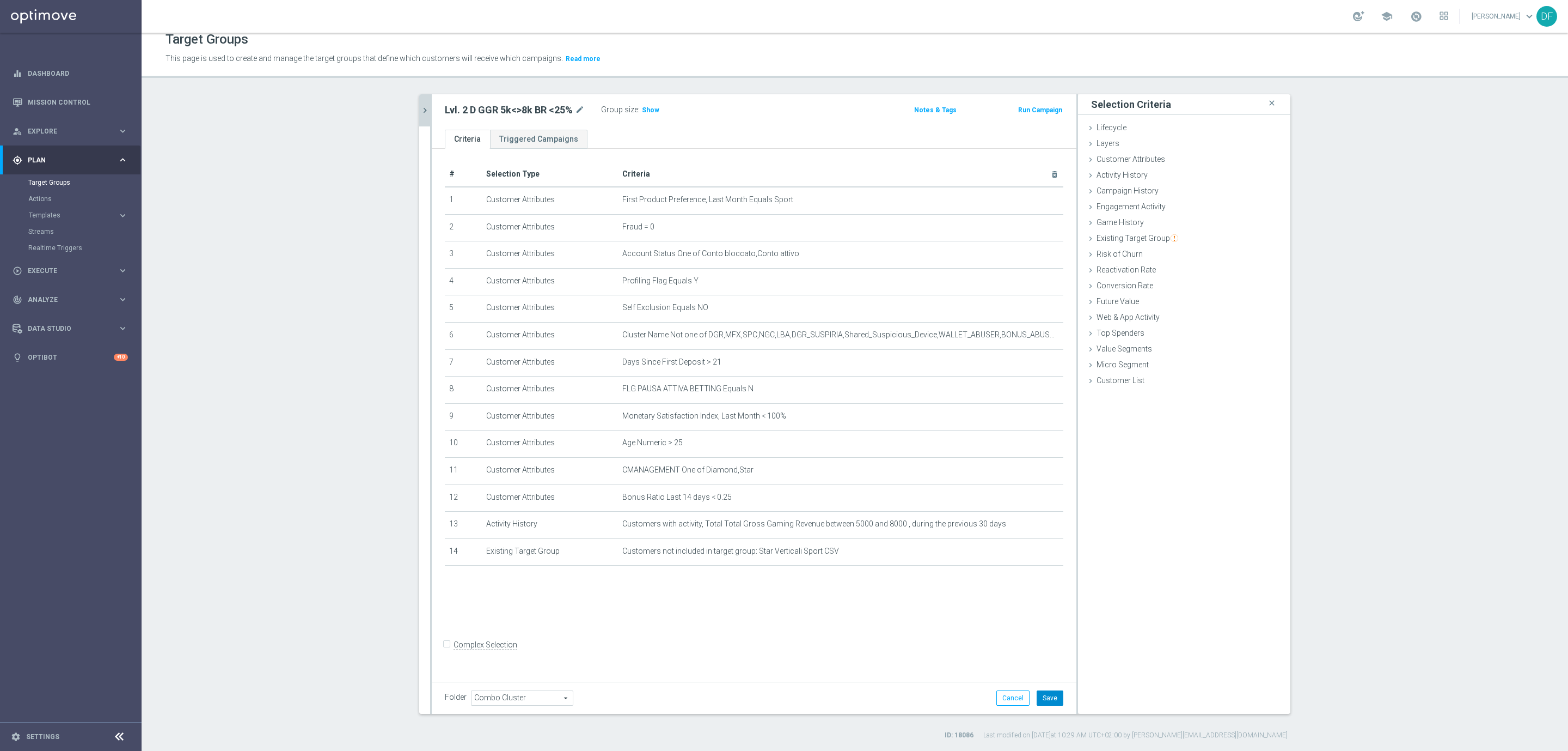
click at [1052, 696] on button "Save" at bounding box center [1050, 697] width 27 height 15
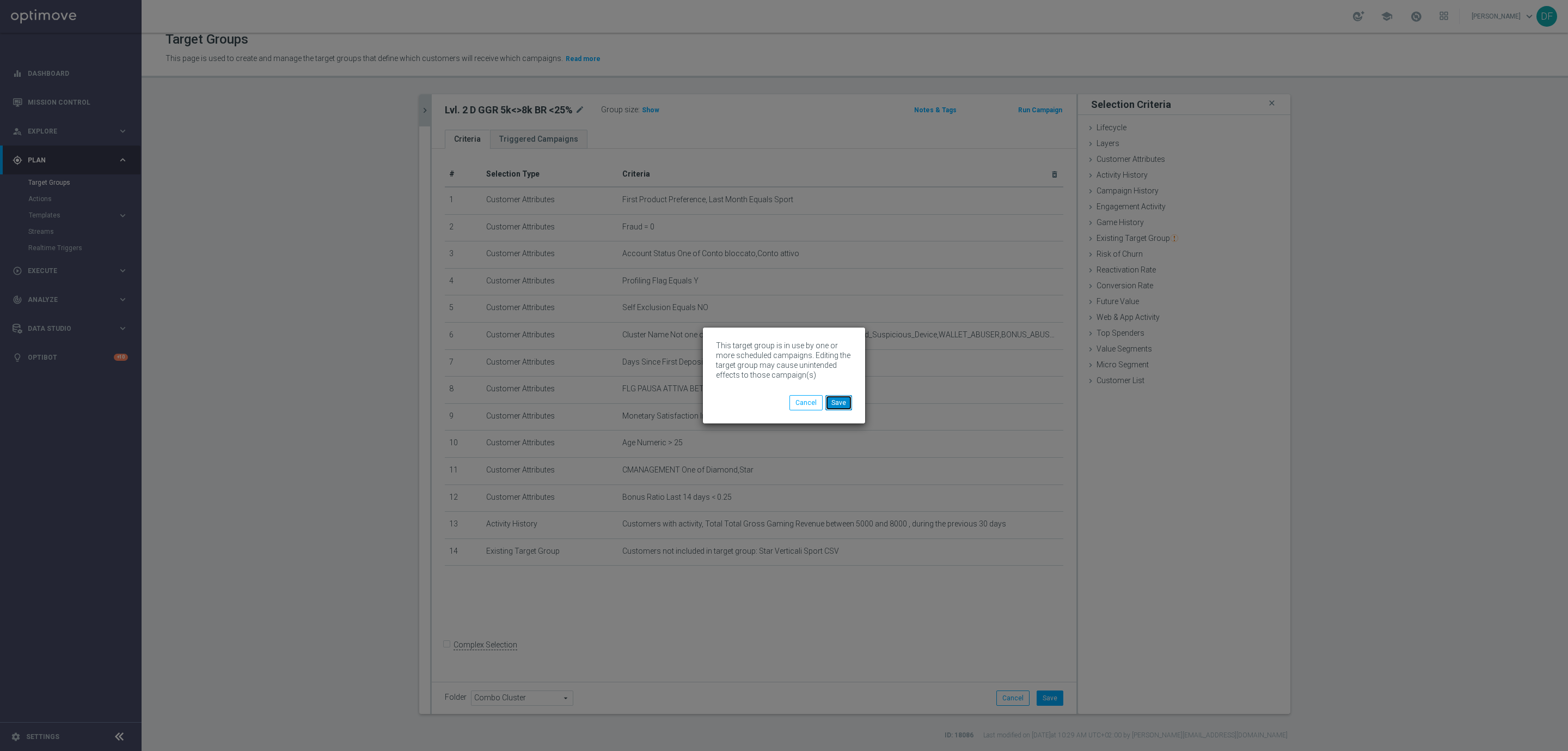
click at [831, 401] on button "Save" at bounding box center [839, 402] width 27 height 15
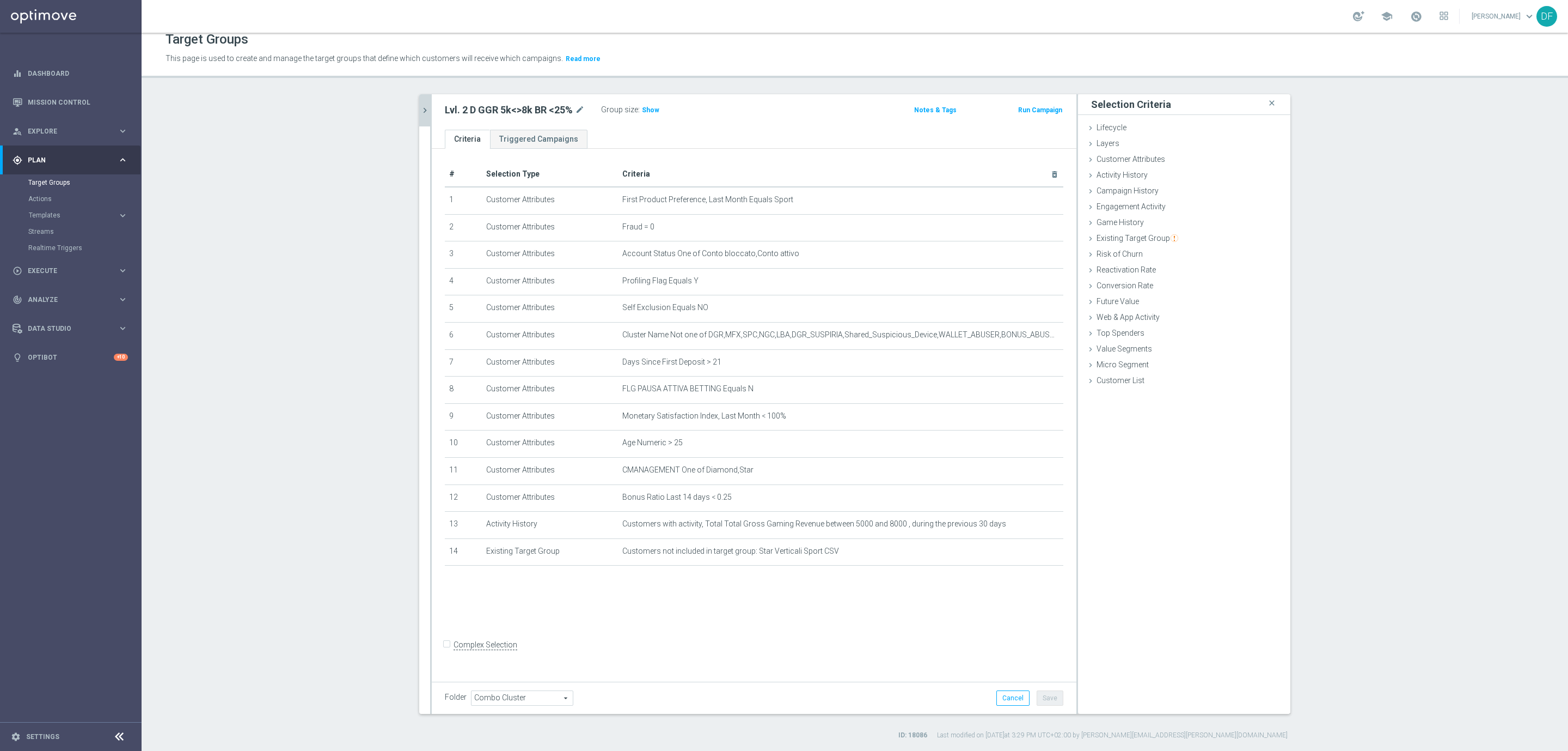
click at [421, 105] on icon "chevron_right" at bounding box center [425, 110] width 10 height 10
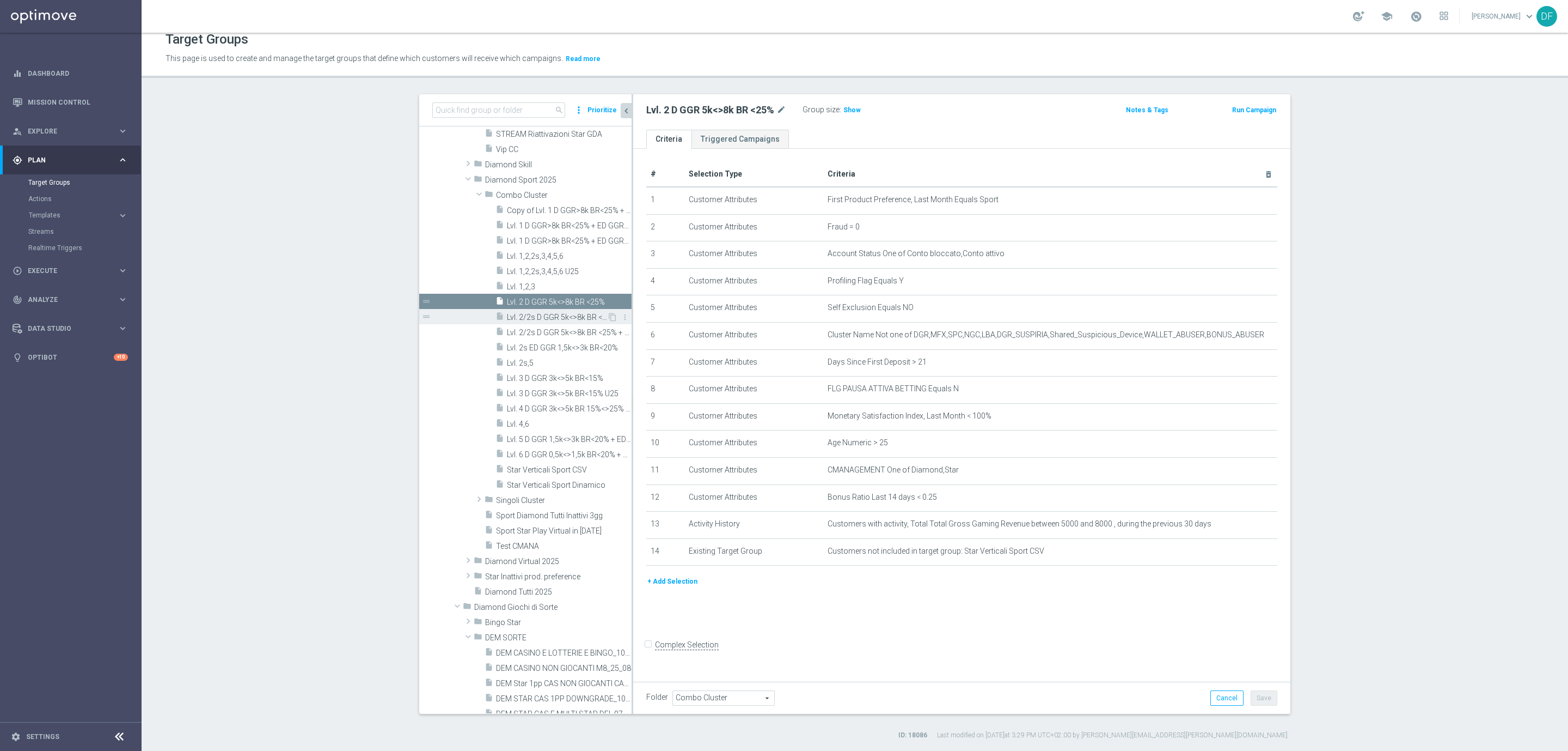
click at [522, 314] on span "Lvl. 2/2s D GGR 5k<>8k BR <25% + ED GGR 1,5k<>3k BR<20%" at bounding box center [557, 317] width 100 height 9
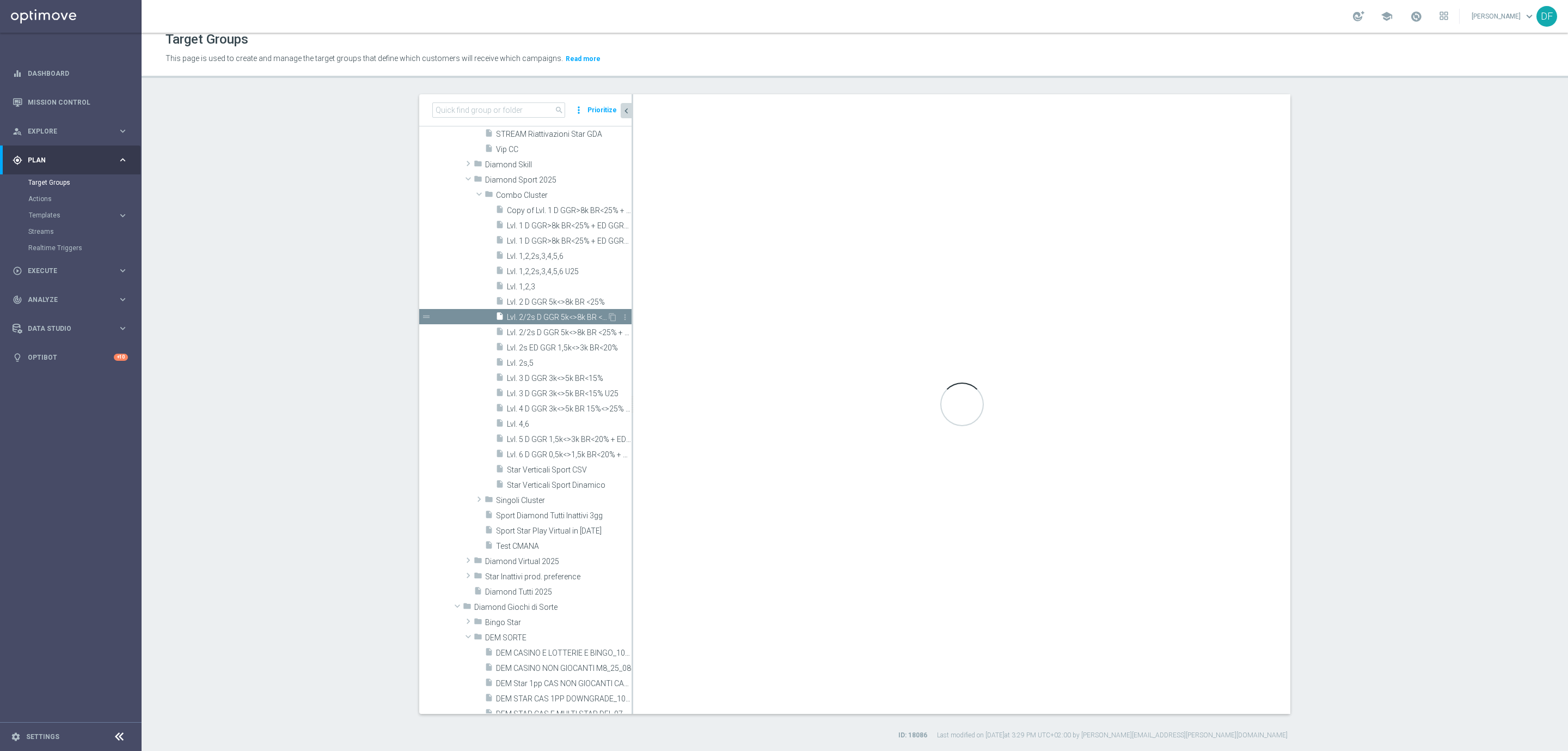
checkbox input "true"
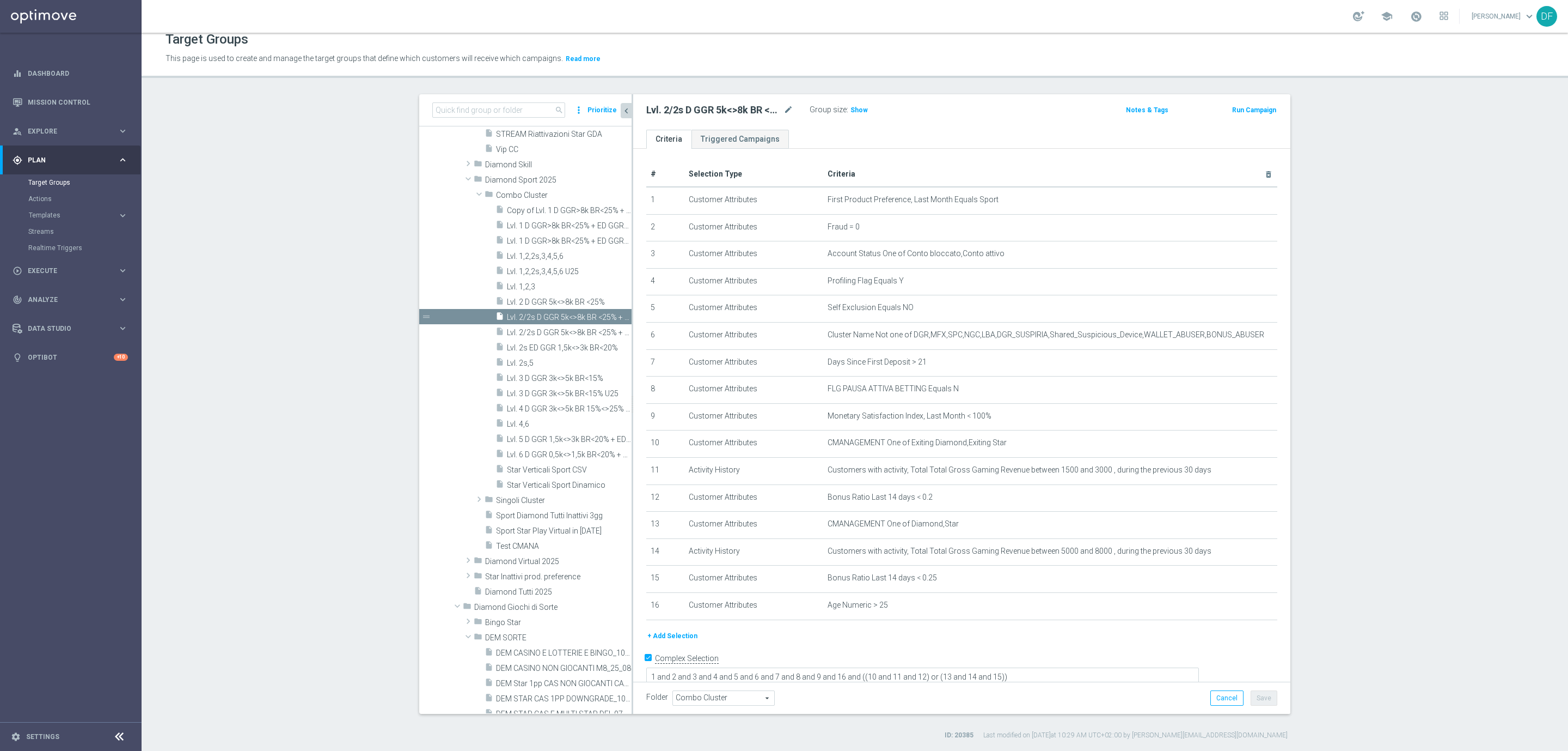
click at [663, 632] on button "+ Add Selection" at bounding box center [673, 636] width 52 height 12
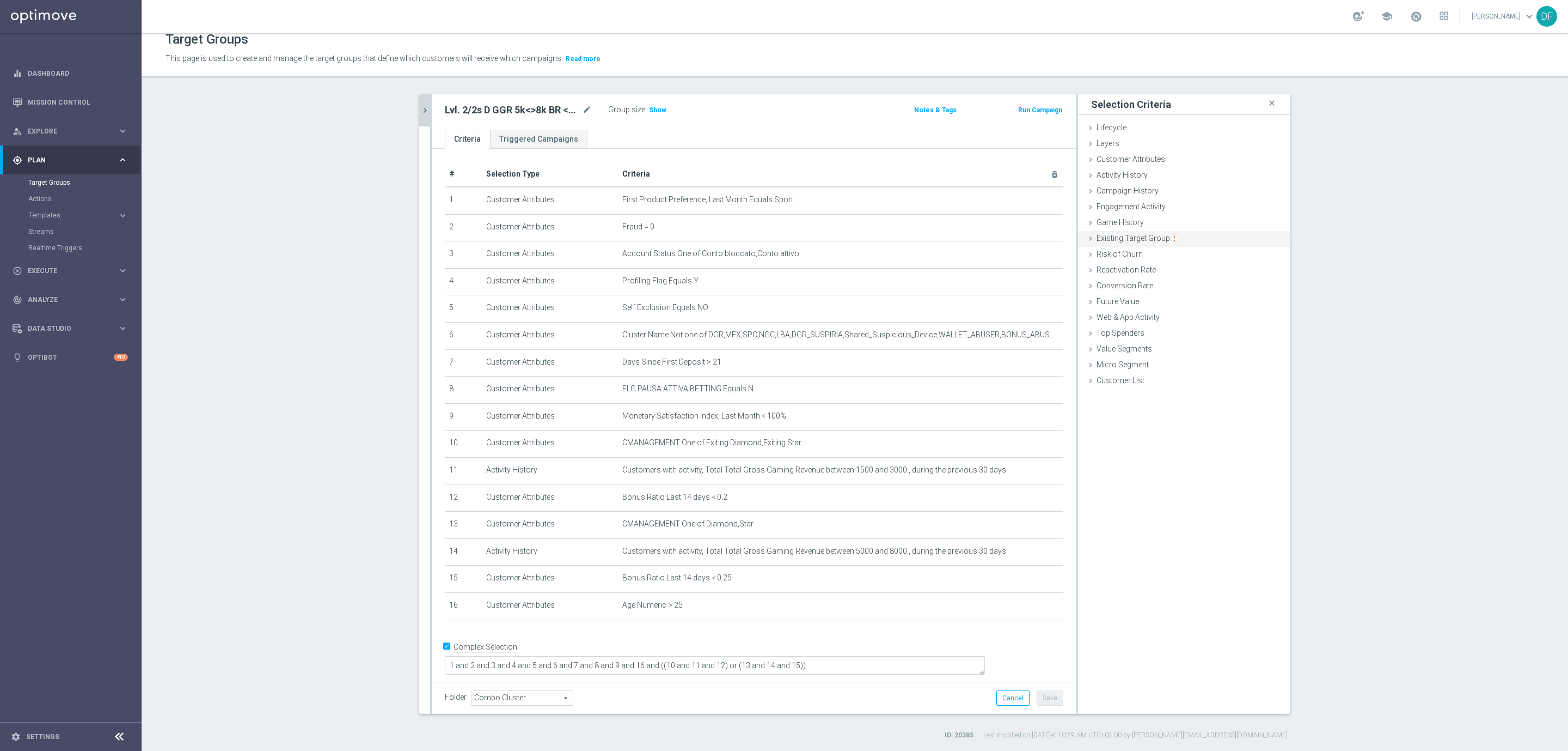
click at [1126, 234] on span "Existing Target Group" at bounding box center [1137, 238] width 82 height 9
click at [1178, 284] on label "not included in" at bounding box center [1197, 283] width 52 height 10
click at [1167, 284] on input "not included in" at bounding box center [1163, 283] width 7 height 7
radio input "true"
click at [1175, 307] on span at bounding box center [1217, 308] width 113 height 14
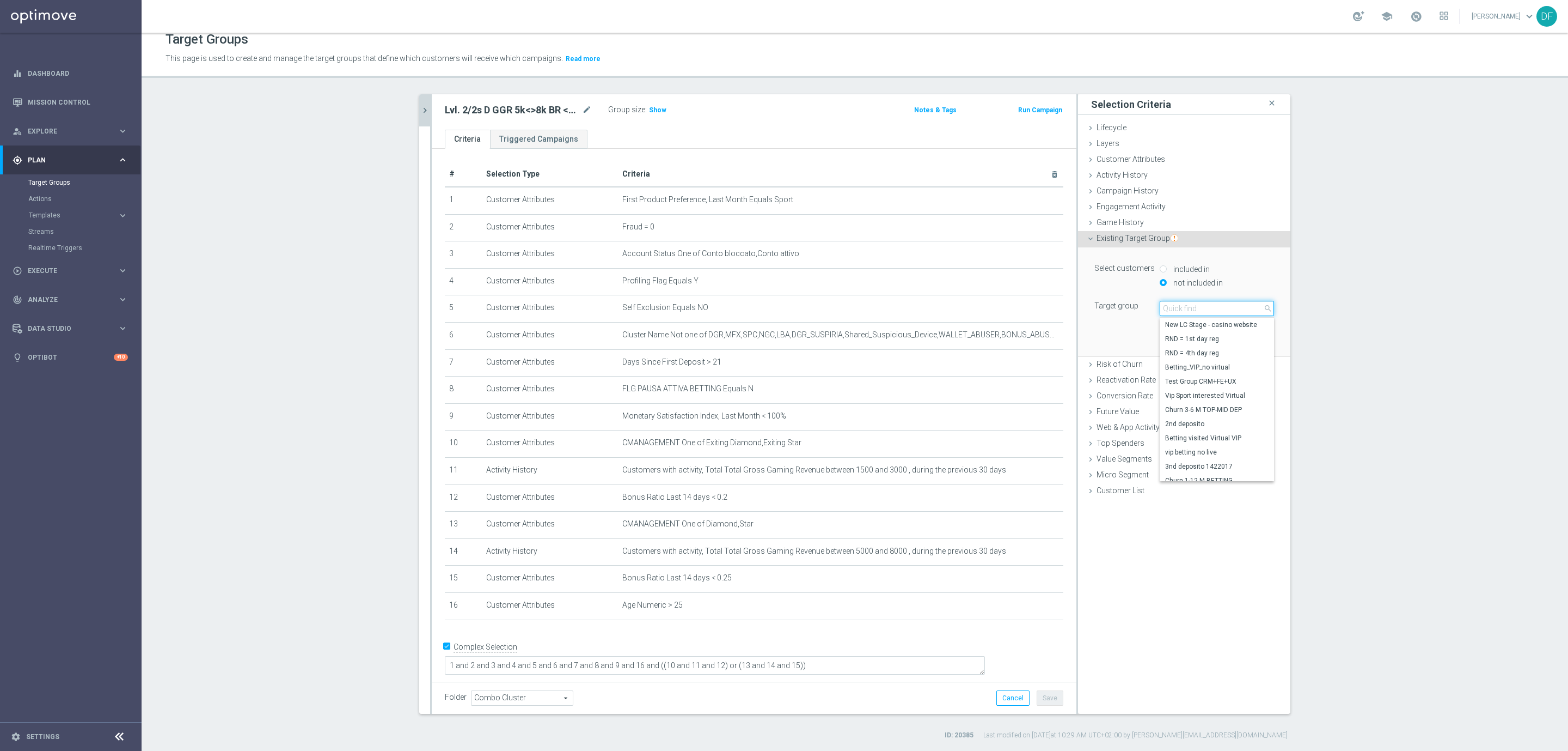
click at [1175, 307] on input "search" at bounding box center [1217, 308] width 114 height 15
type input "star vert"
click at [1184, 323] on span "Star Verticali Sport CSV" at bounding box center [1217, 325] width 103 height 9
type input "Star Verticali Sport CSV"
click at [1258, 340] on button "Add" at bounding box center [1258, 340] width 32 height 15
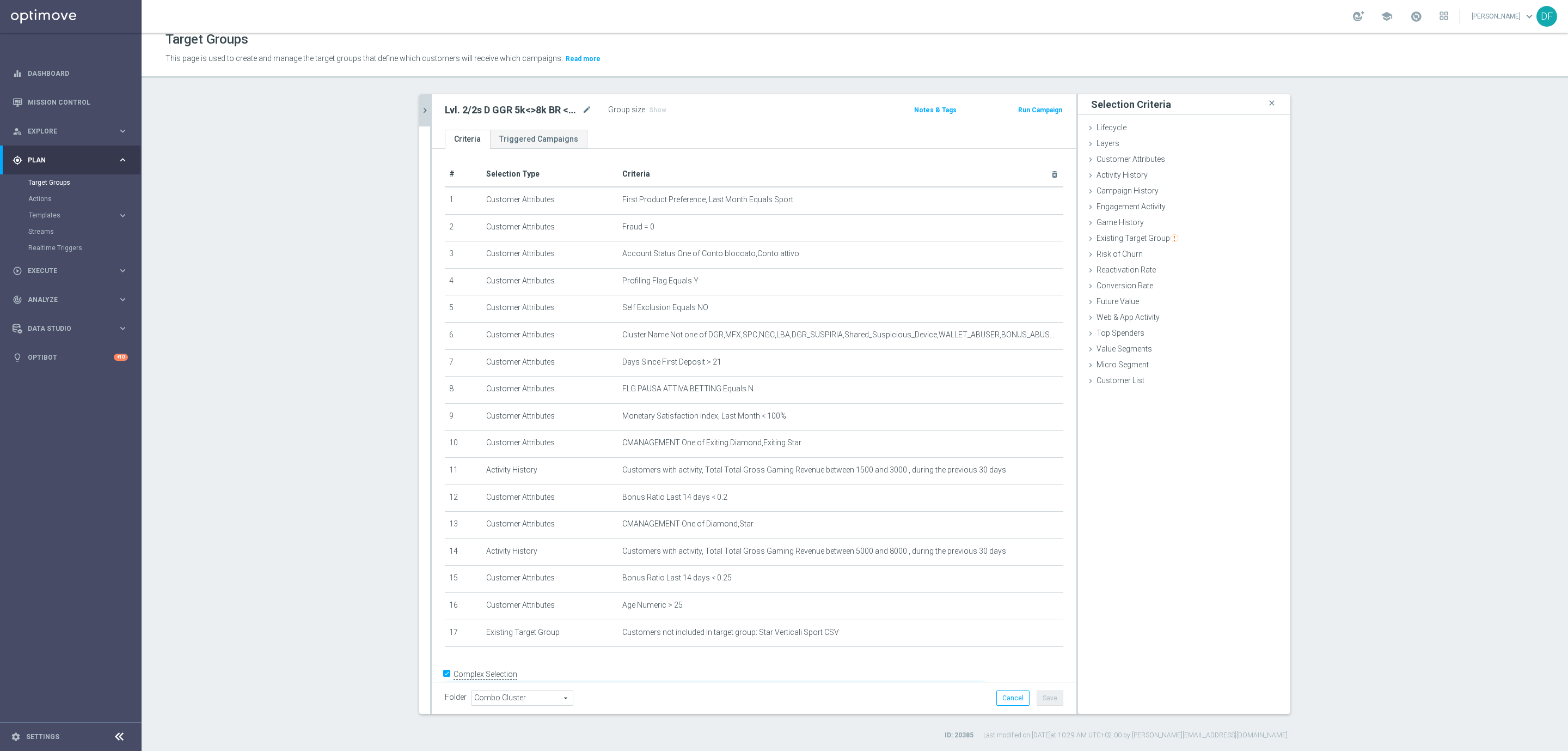
click at [912, 684] on textarea "1 and 2 and 3 and 4 and 5 and 6 and 7 and 8 and 9 and 16 and ((10 and 11 and 12…" at bounding box center [715, 693] width 540 height 19
click at [1041, 699] on button "Save" at bounding box center [1050, 697] width 27 height 15
click at [420, 111] on icon "chevron_right" at bounding box center [425, 110] width 10 height 10
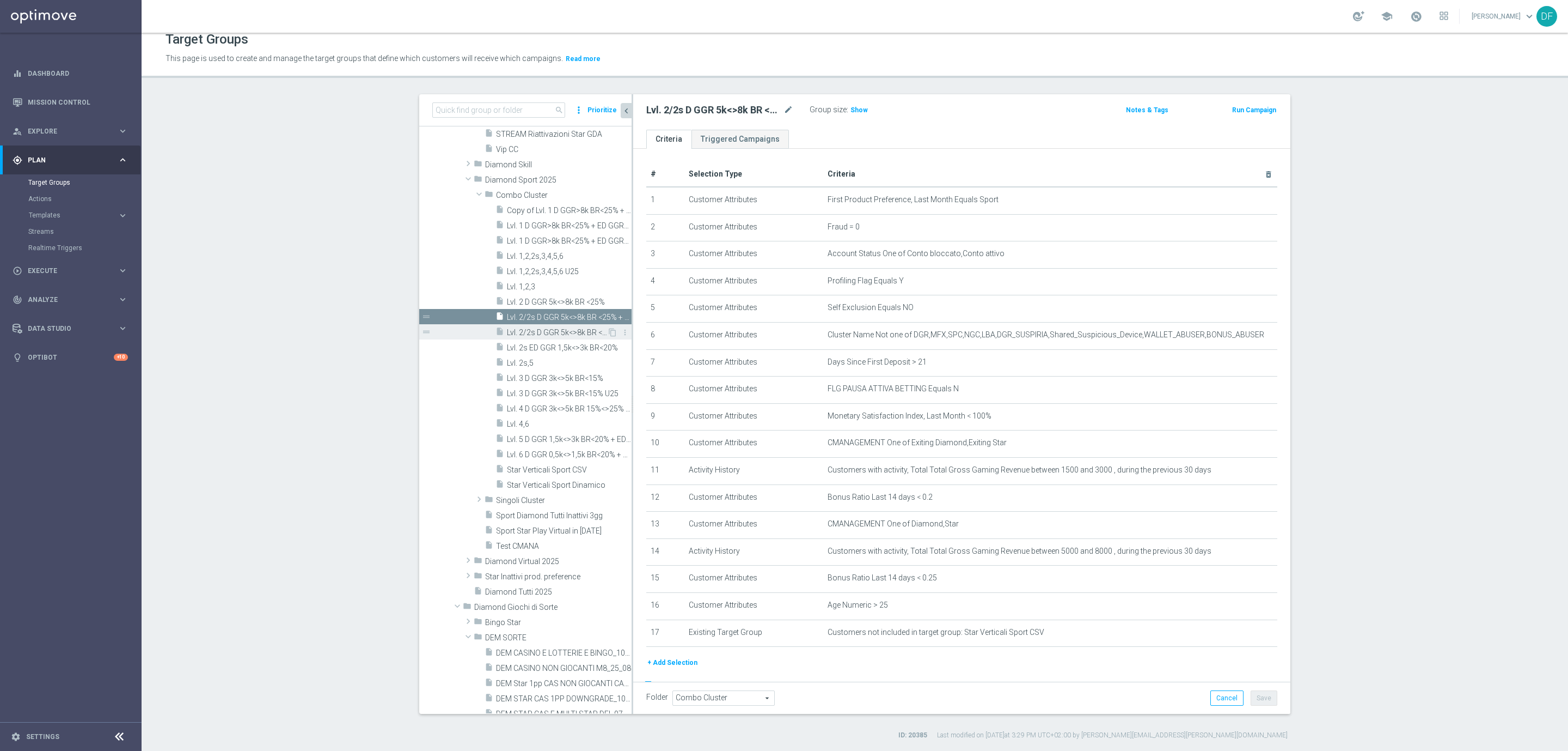
click at [534, 335] on span "Lvl. 2/2s D GGR 5k<>8k BR <25% + ED GGR 1,5k<>3k BR<20% U25" at bounding box center [557, 332] width 100 height 9
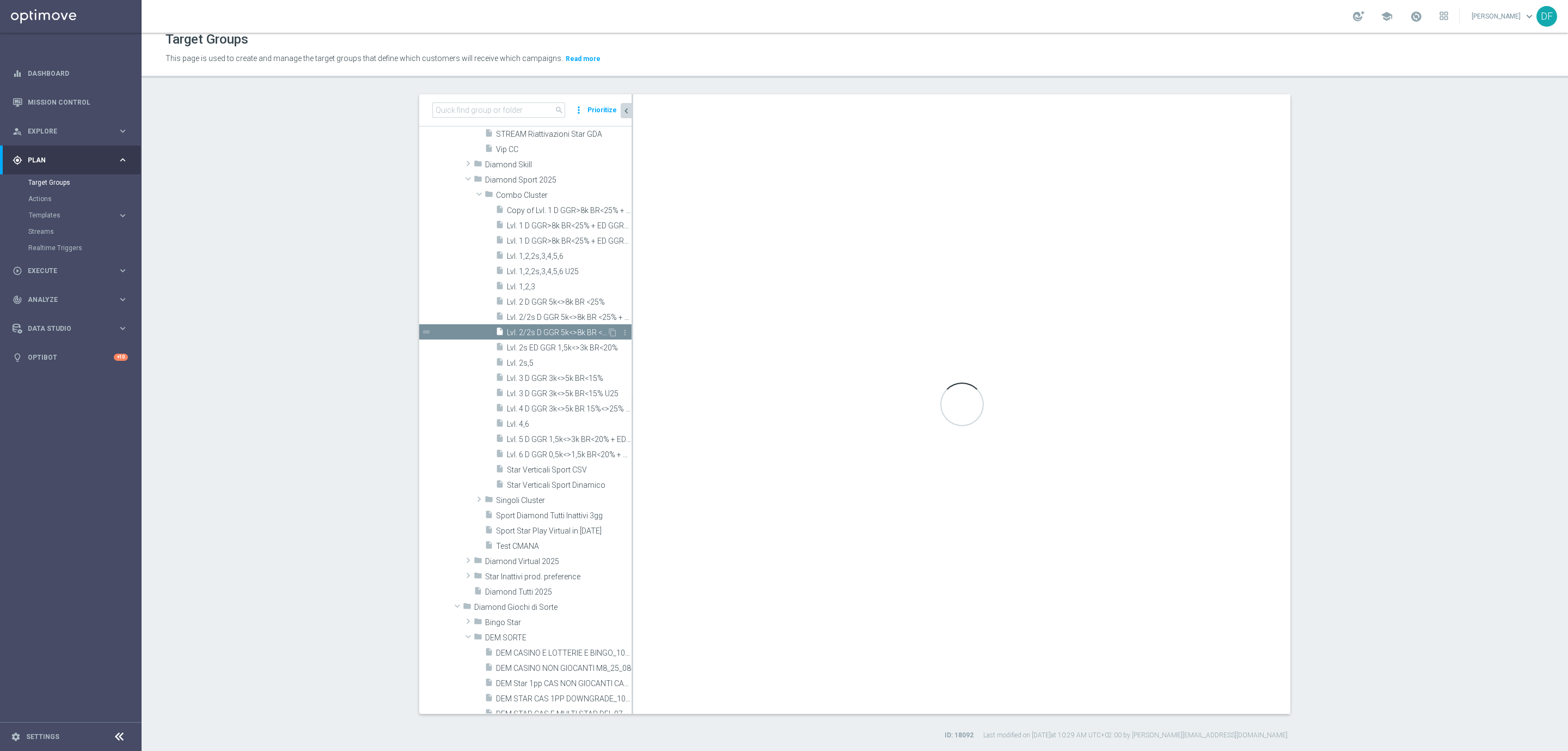
type textarea "1 and 2 and 3 and 4 and 5 and 6 and 7 and 8 and 9 and ((10 and 11 and 12) or (1…"
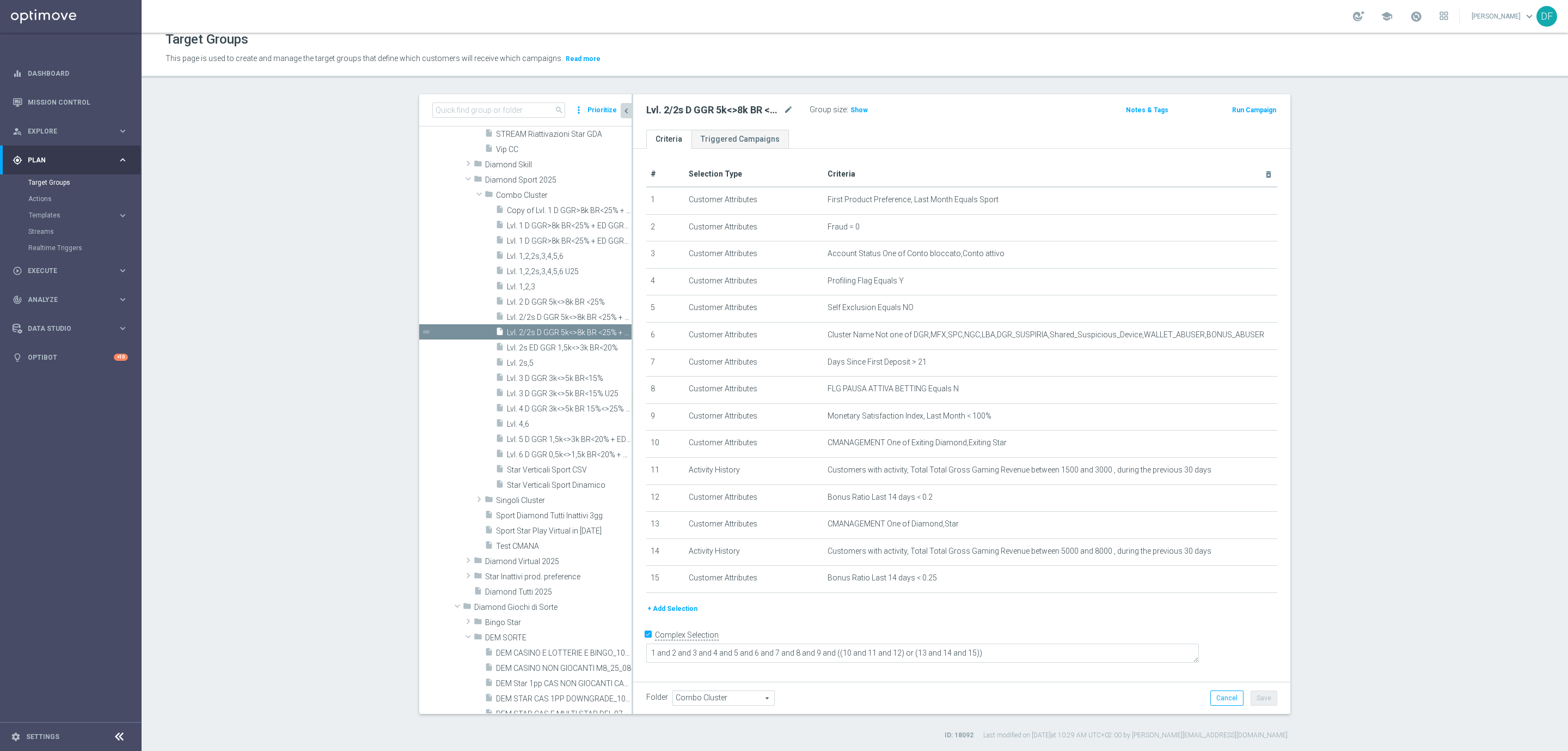
click at [657, 604] on button "+ Add Selection" at bounding box center [673, 608] width 52 height 12
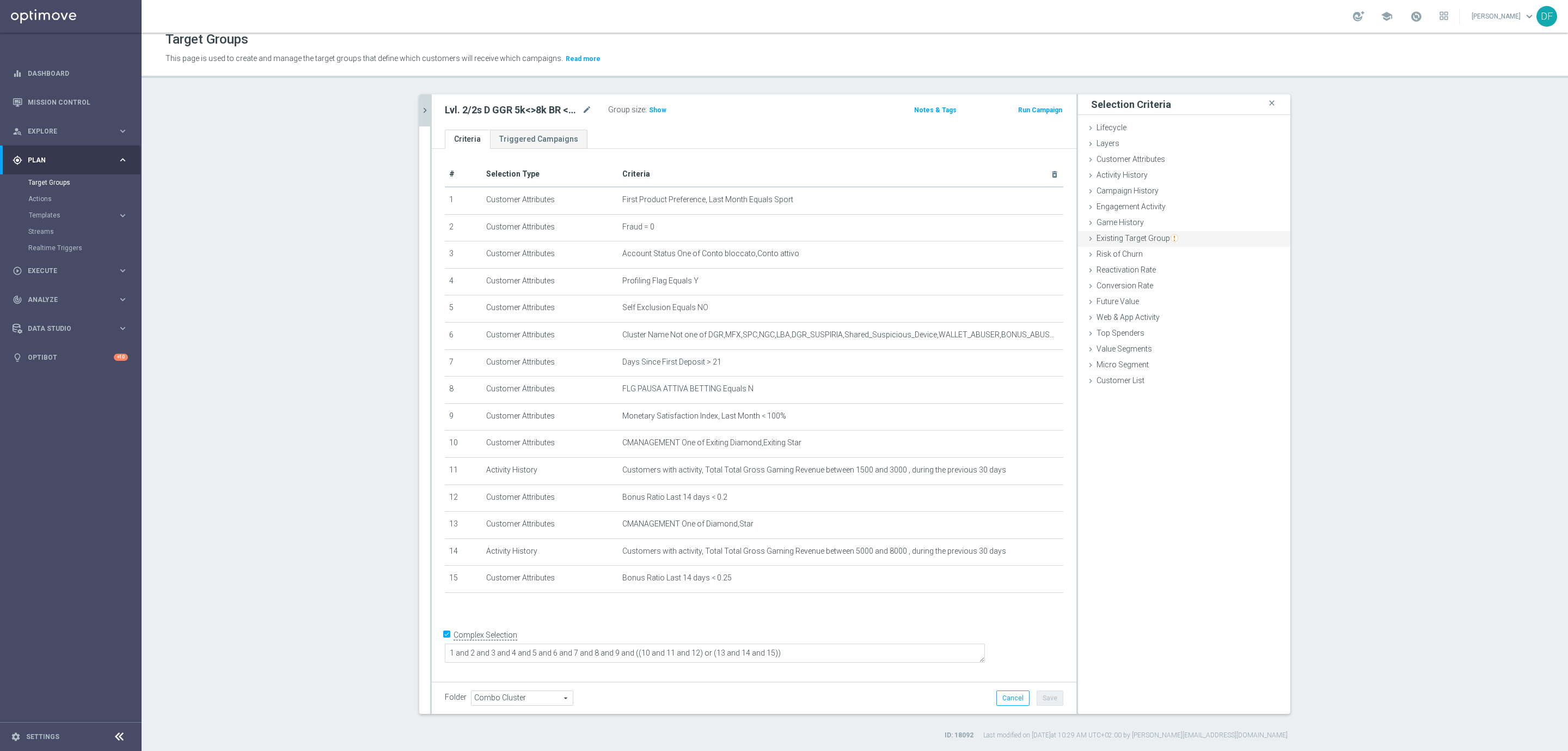
click at [1137, 239] on span "Existing Target Group" at bounding box center [1137, 238] width 82 height 9
click at [1172, 281] on label "not included in" at bounding box center [1197, 283] width 52 height 10
click at [1167, 281] on input "not included in" at bounding box center [1163, 283] width 7 height 7
radio input "true"
click at [1165, 316] on div "Select arrow_drop_down search" at bounding box center [1217, 308] width 114 height 15
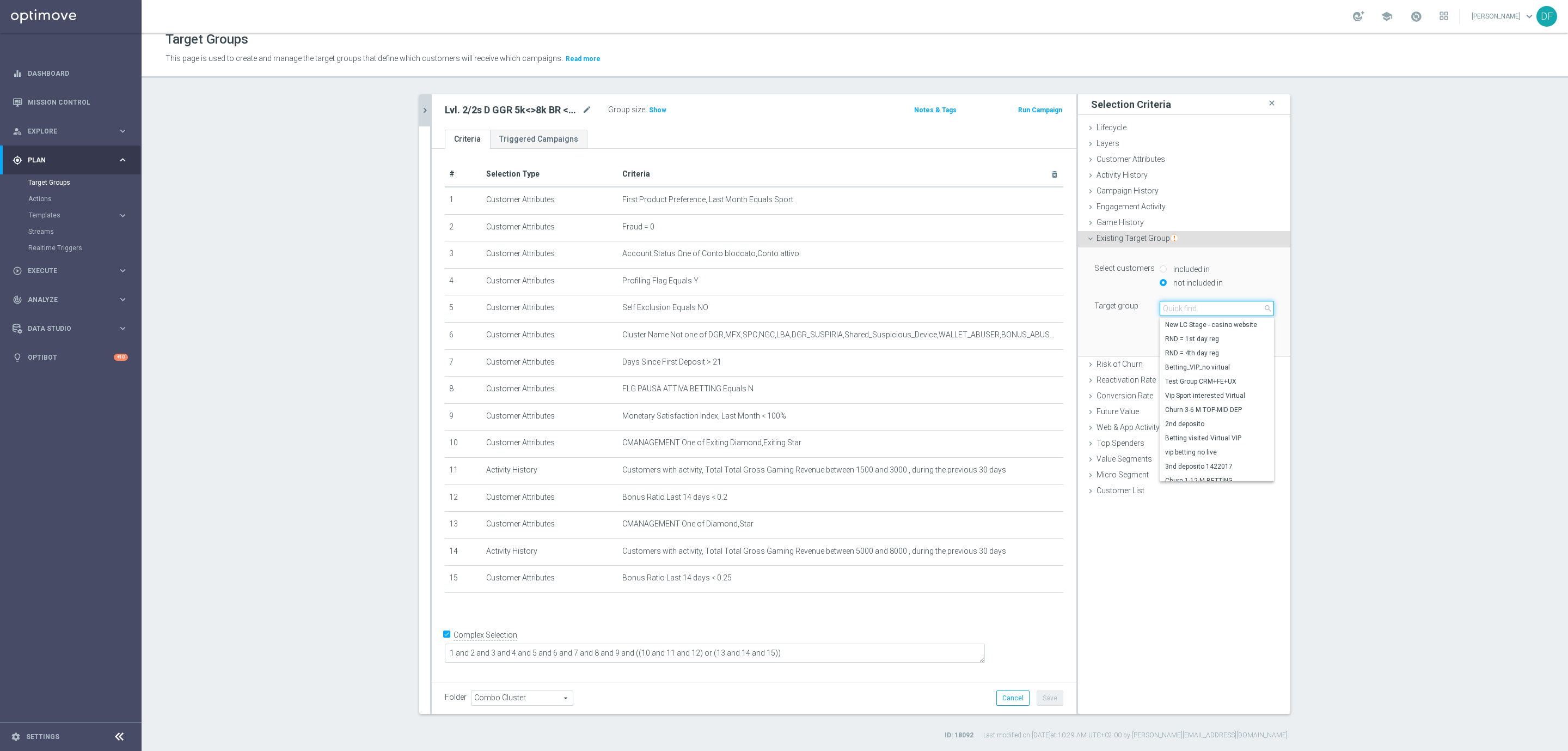
click at [1165, 311] on input "search" at bounding box center [1217, 308] width 114 height 15
type input "star vert"
click at [1188, 323] on span "Star Verticali Sport CSV" at bounding box center [1217, 325] width 103 height 9
type input "Star Verticali Sport CSV"
click at [1247, 339] on button "Add" at bounding box center [1258, 340] width 32 height 15
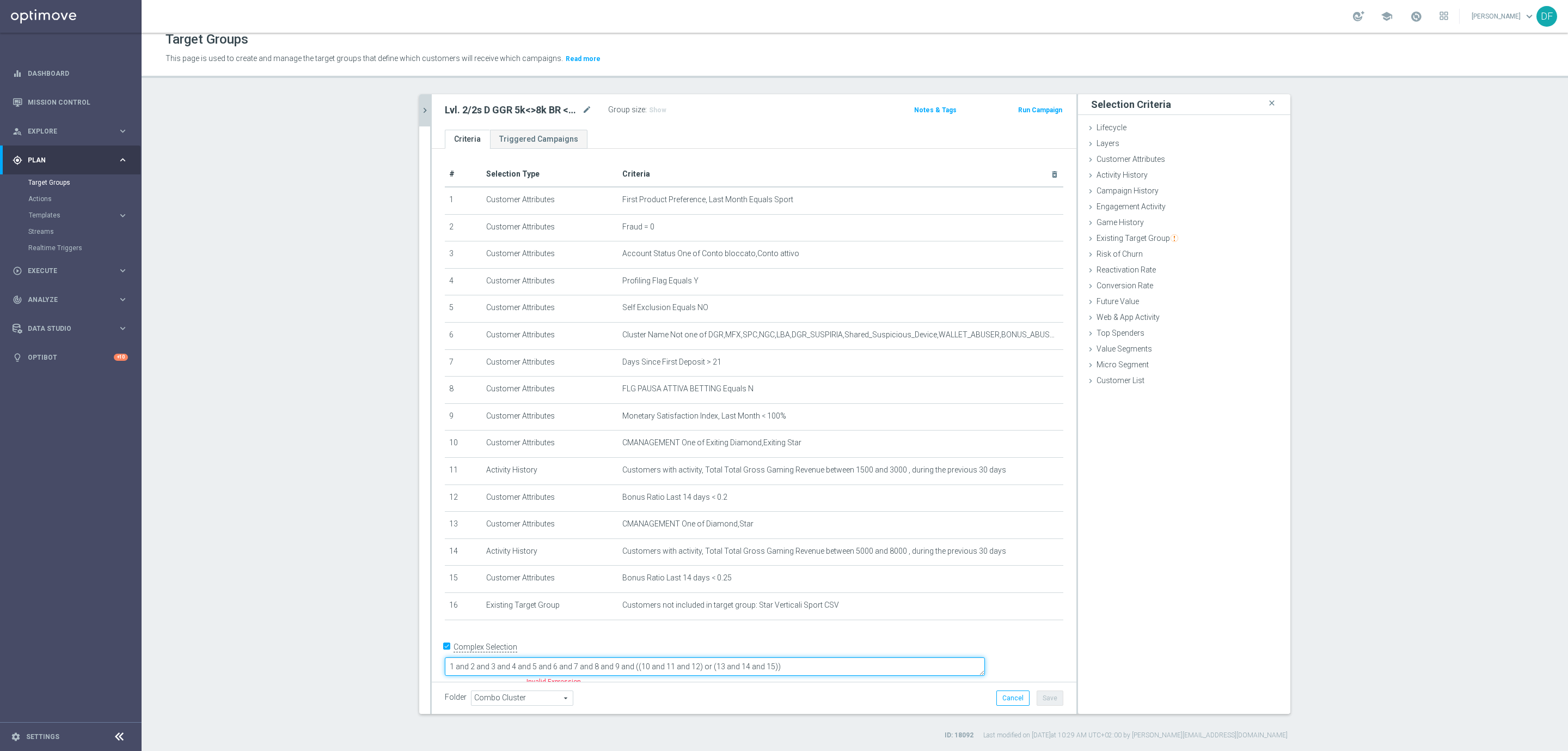
click at [870, 657] on textarea "1 and 2 and 3 and 4 and 5 and 6 and 7 and 8 and 9 and ((10 and 11 and 12) or (1…" at bounding box center [715, 666] width 540 height 19
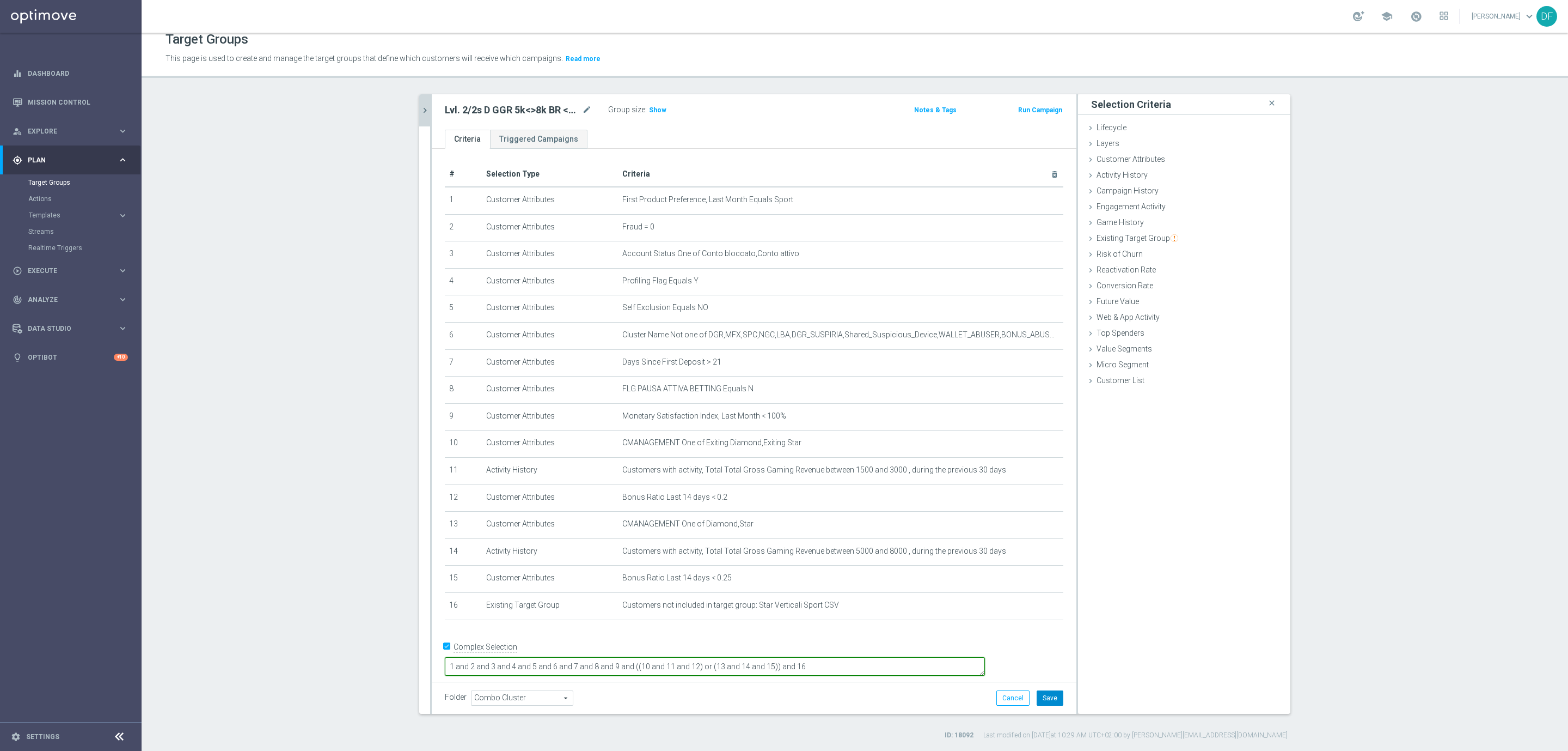
type textarea "1 and 2 and 3 and 4 and 5 and 6 and 7 and 8 and 9 and ((10 and 11 and 12) or (1…"
click at [1039, 699] on button "Save" at bounding box center [1050, 697] width 27 height 15
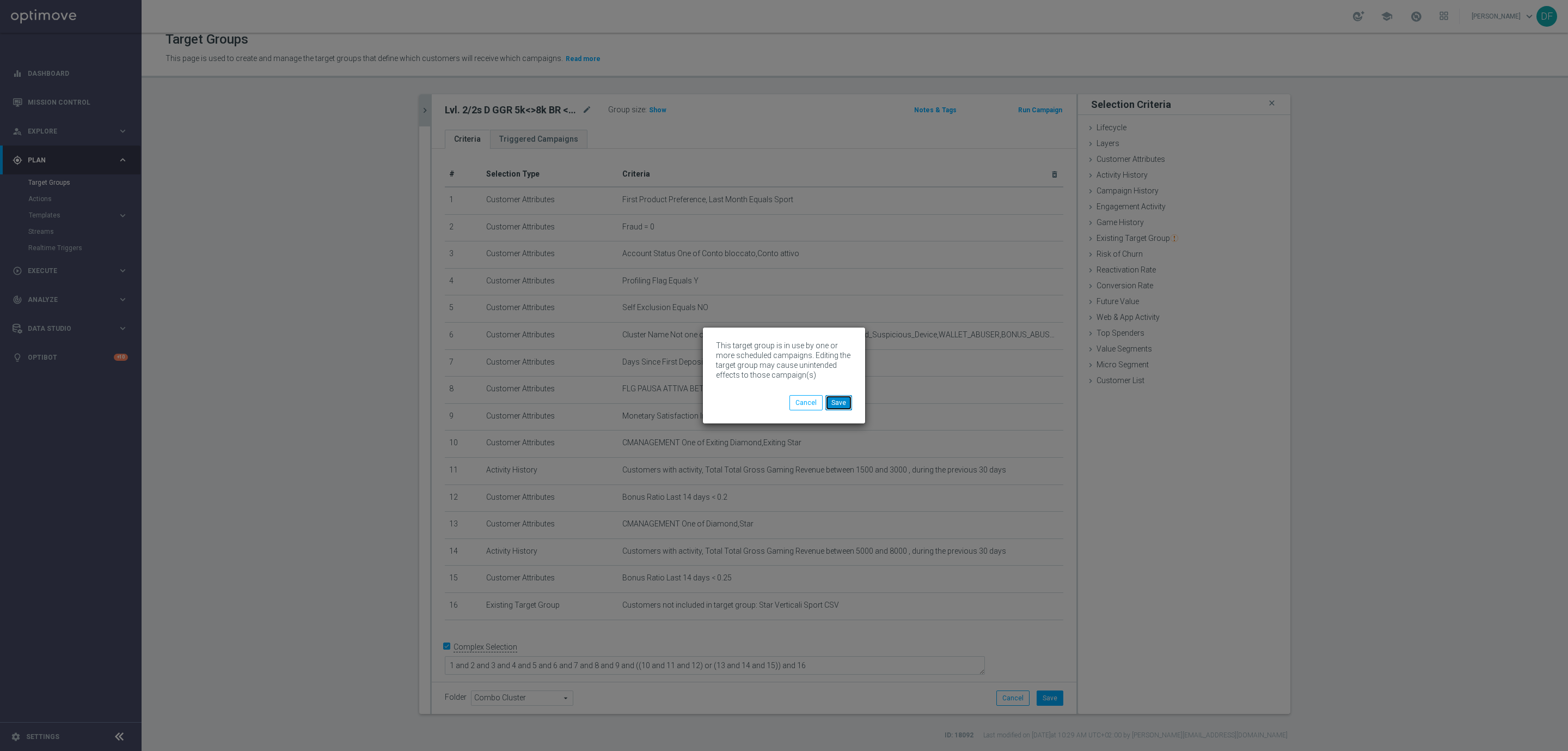
click at [843, 405] on button "Save" at bounding box center [839, 402] width 27 height 15
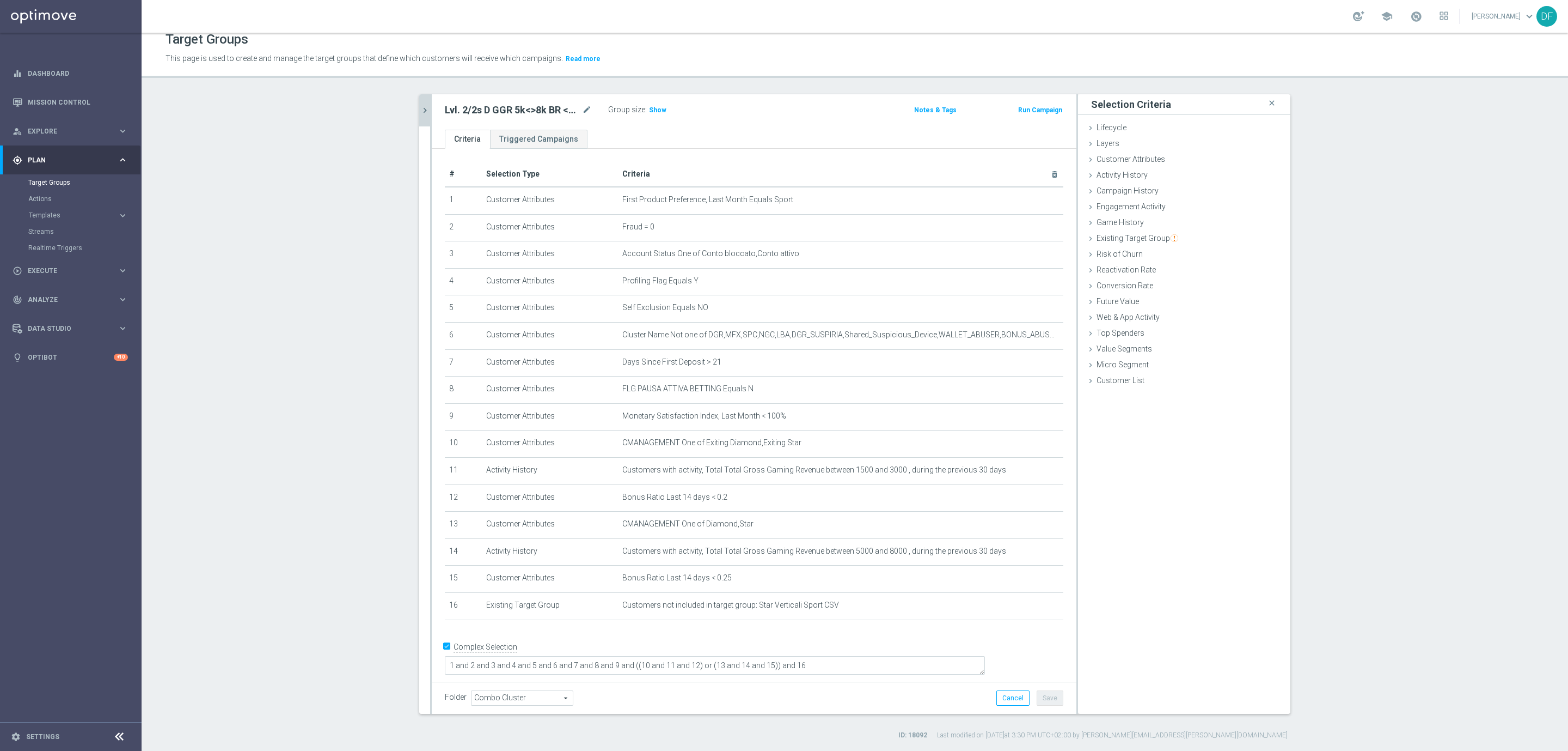
click at [420, 113] on icon "chevron_right" at bounding box center [425, 110] width 10 height 10
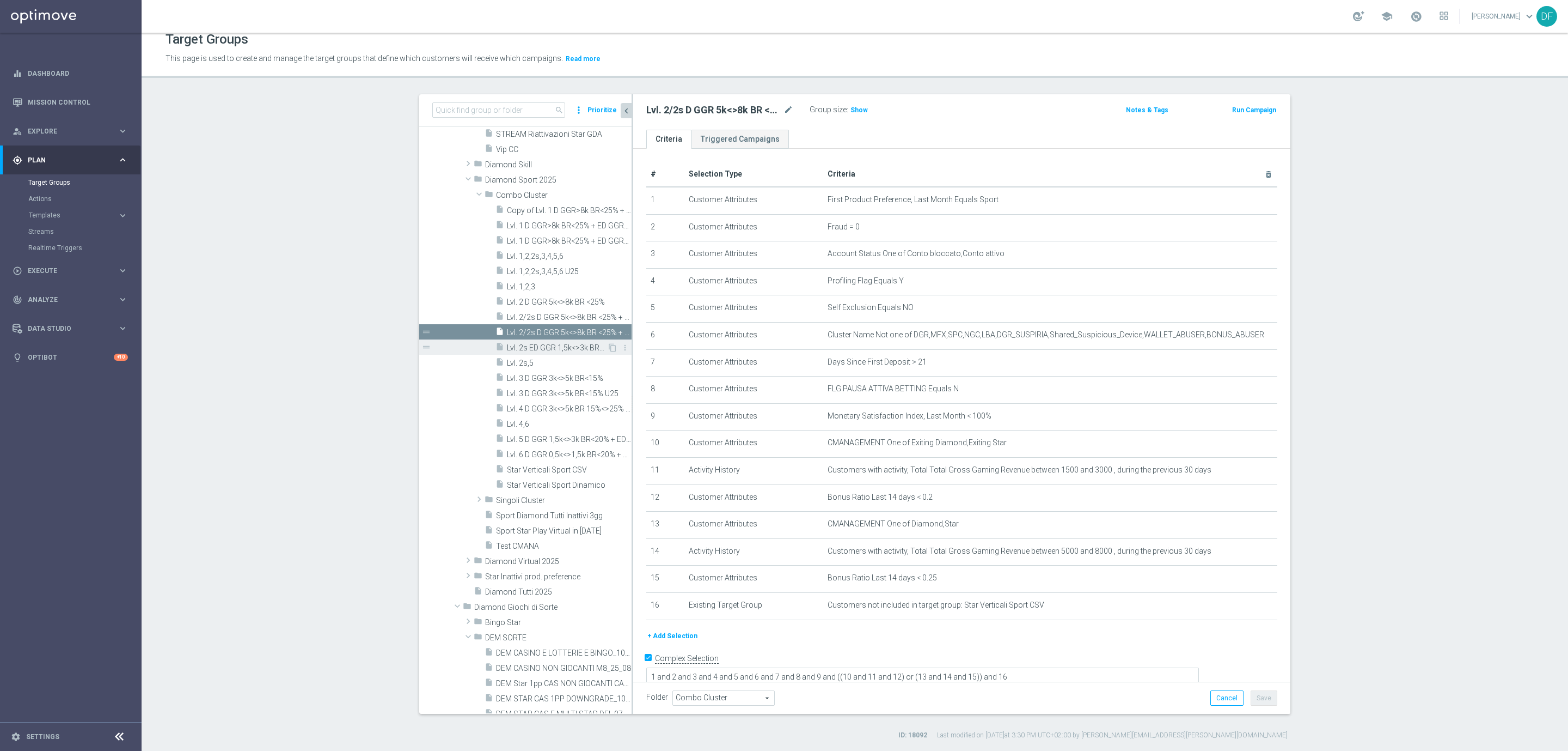
click at [537, 344] on span "Lvl. 2s ED GGR 1,5k<>3k BR<20%" at bounding box center [557, 348] width 100 height 9
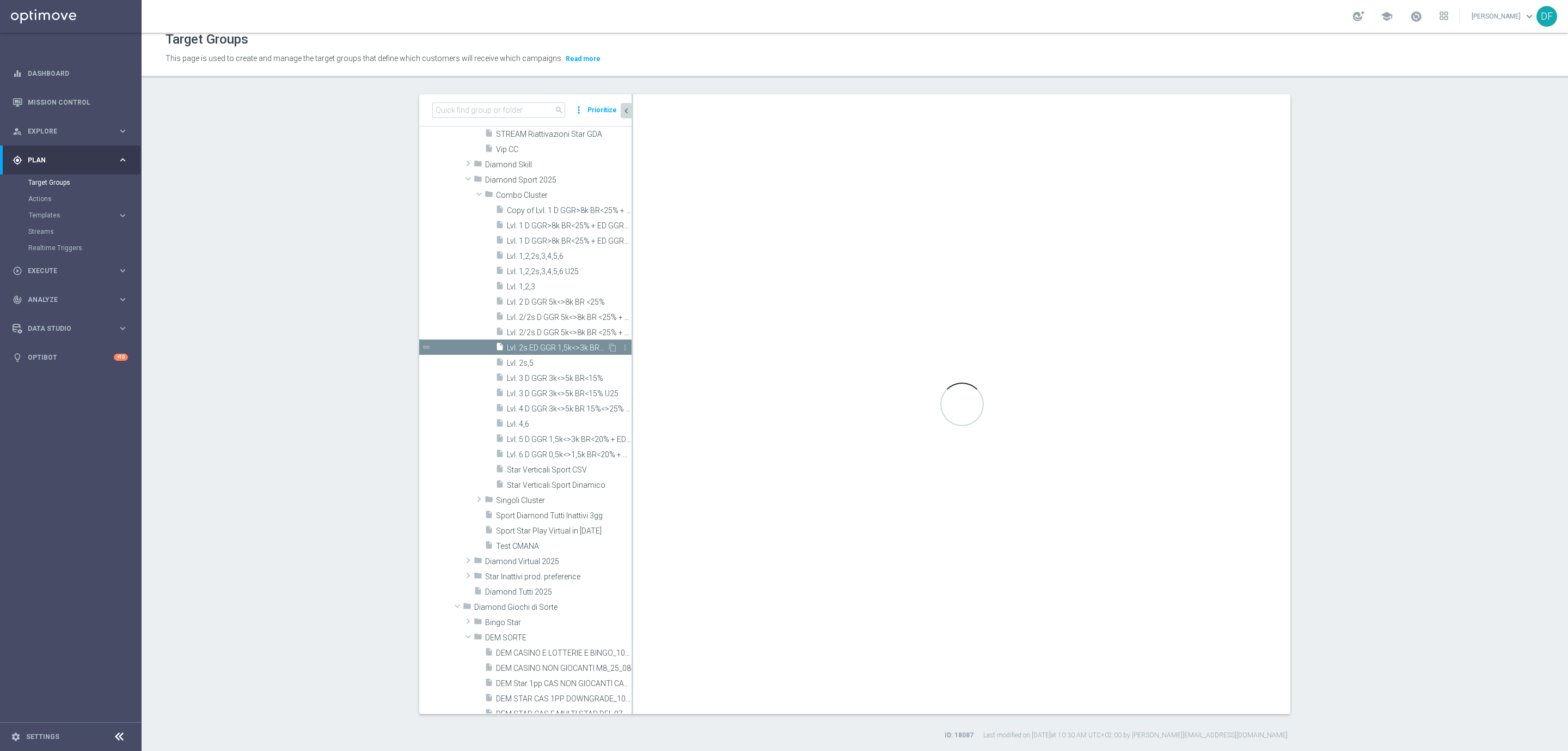
checkbox input "false"
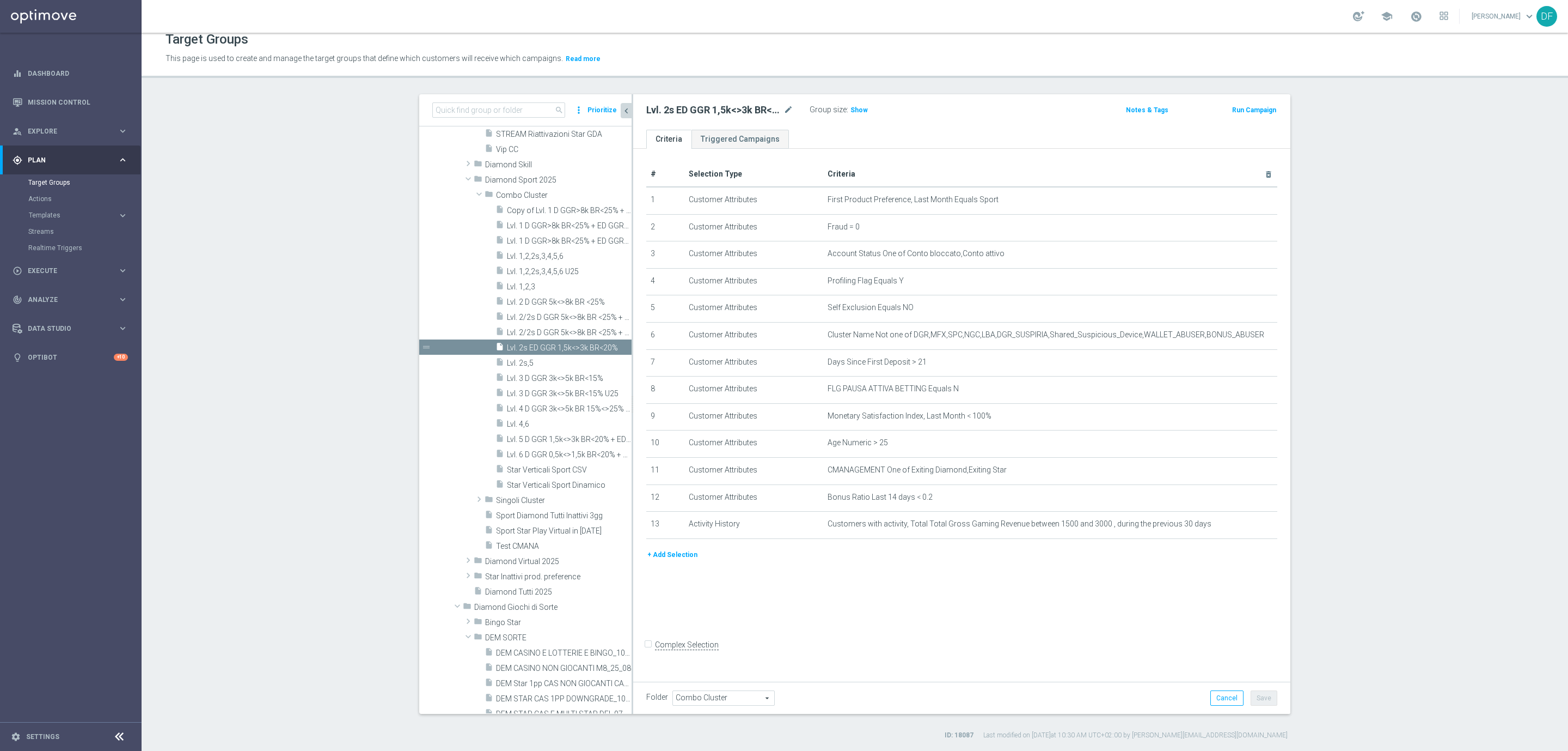
click at [670, 554] on button "+ Add Selection" at bounding box center [673, 555] width 52 height 12
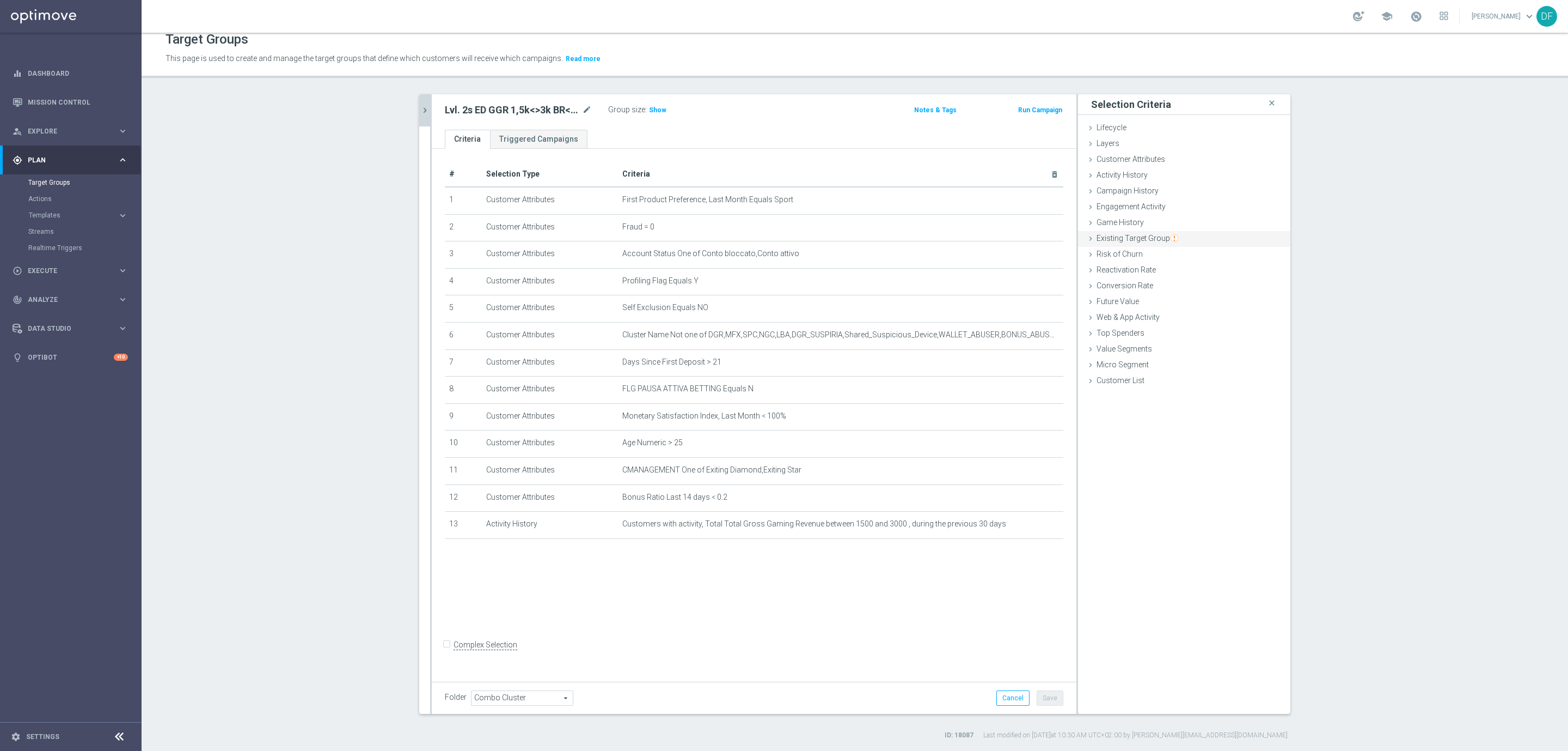
click at [1129, 238] on span "Existing Target Group" at bounding box center [1137, 238] width 82 height 9
click at [1174, 281] on label "not included in" at bounding box center [1197, 283] width 52 height 10
click at [1167, 281] on input "not included in" at bounding box center [1163, 283] width 7 height 7
radio input "true"
click at [1168, 307] on span at bounding box center [1217, 308] width 113 height 14
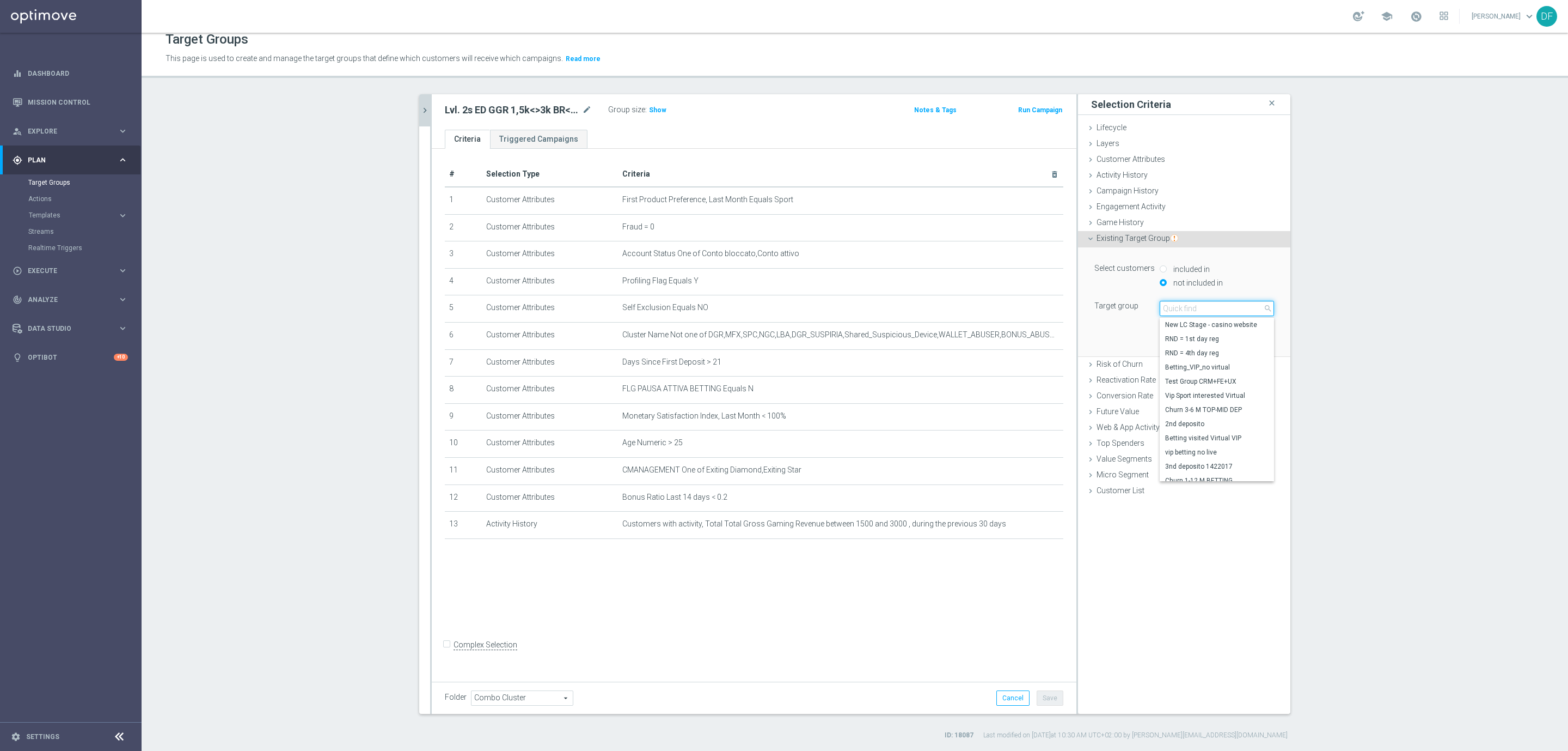
click at [1168, 306] on input "search" at bounding box center [1217, 308] width 114 height 15
click at [1170, 308] on input "starvert" at bounding box center [1217, 308] width 114 height 15
type input "star vert"
click at [1202, 329] on span "Star Verticali Sport CSV" at bounding box center [1217, 325] width 103 height 9
type input "Star Verticali Sport CSV"
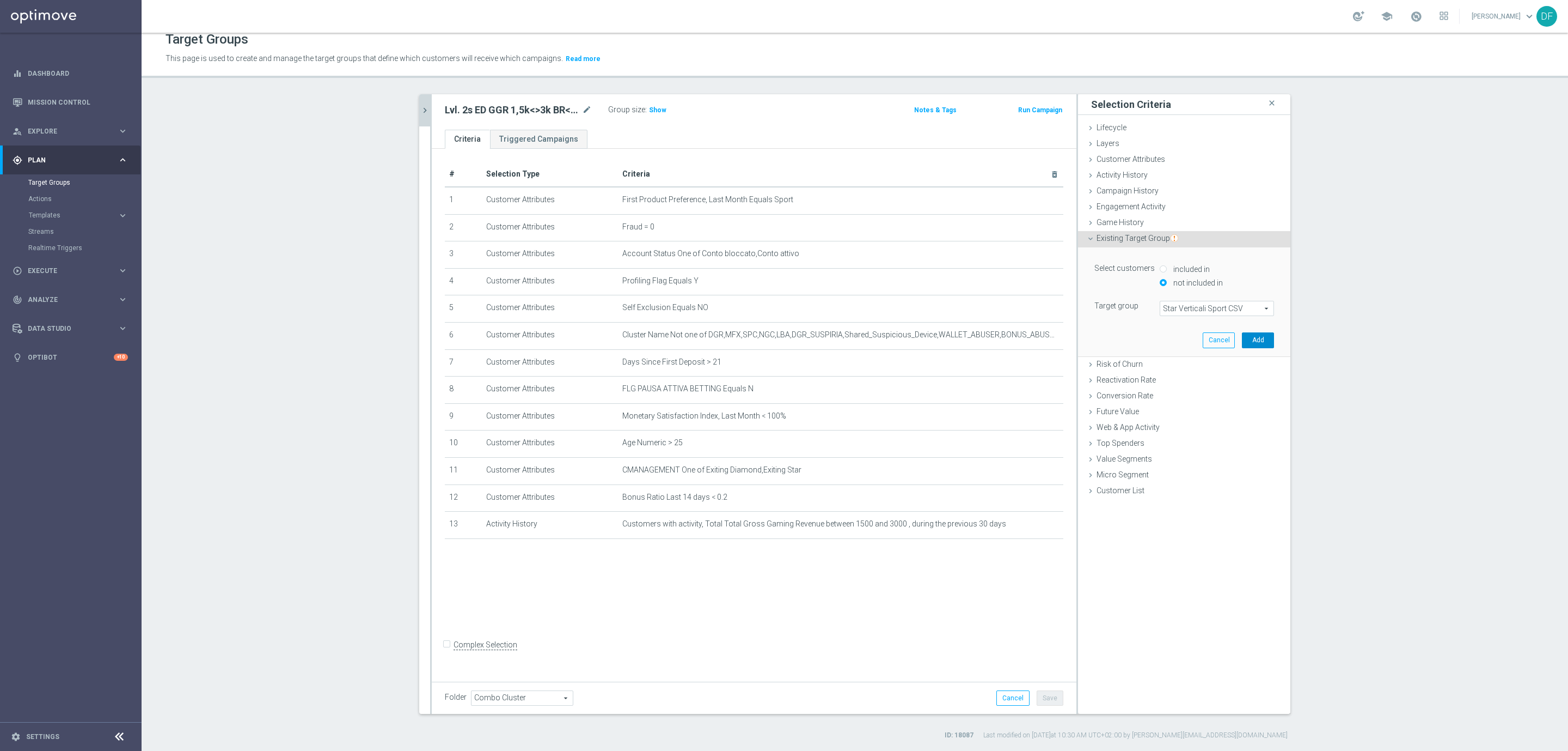
click at [1256, 340] on button "Add" at bounding box center [1258, 340] width 32 height 15
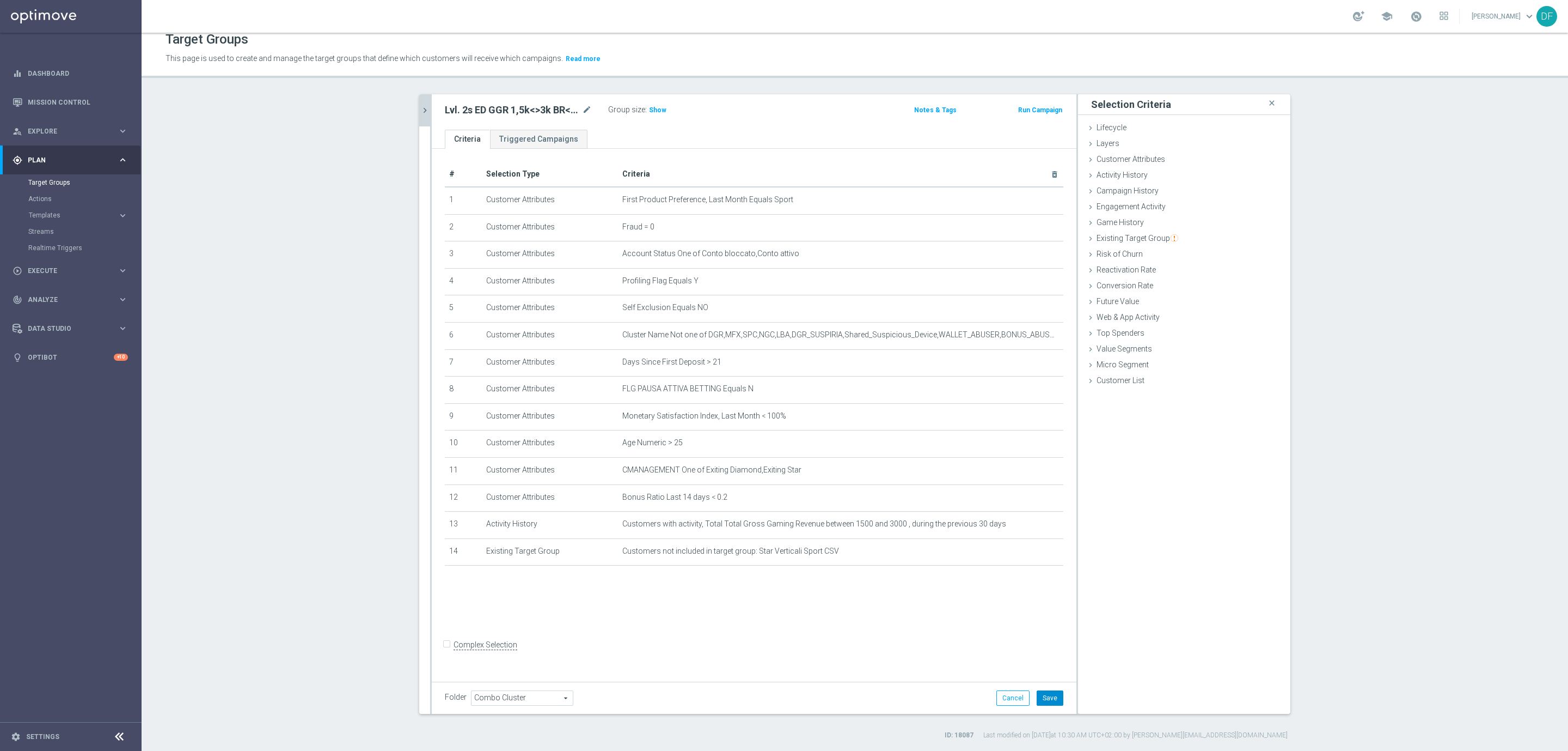
click at [1049, 695] on button "Save" at bounding box center [1050, 697] width 27 height 15
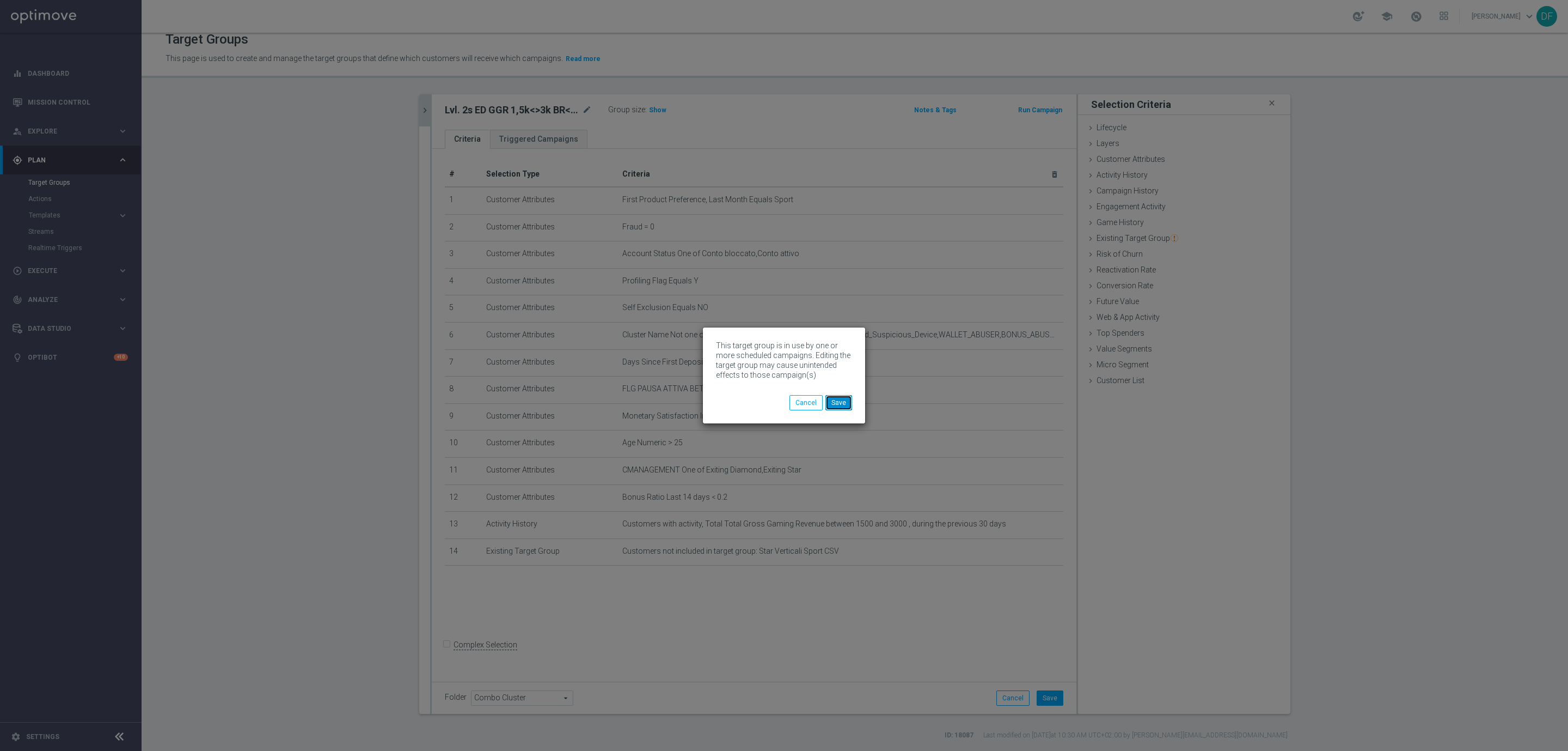
click at [849, 404] on button "Save" at bounding box center [839, 402] width 27 height 15
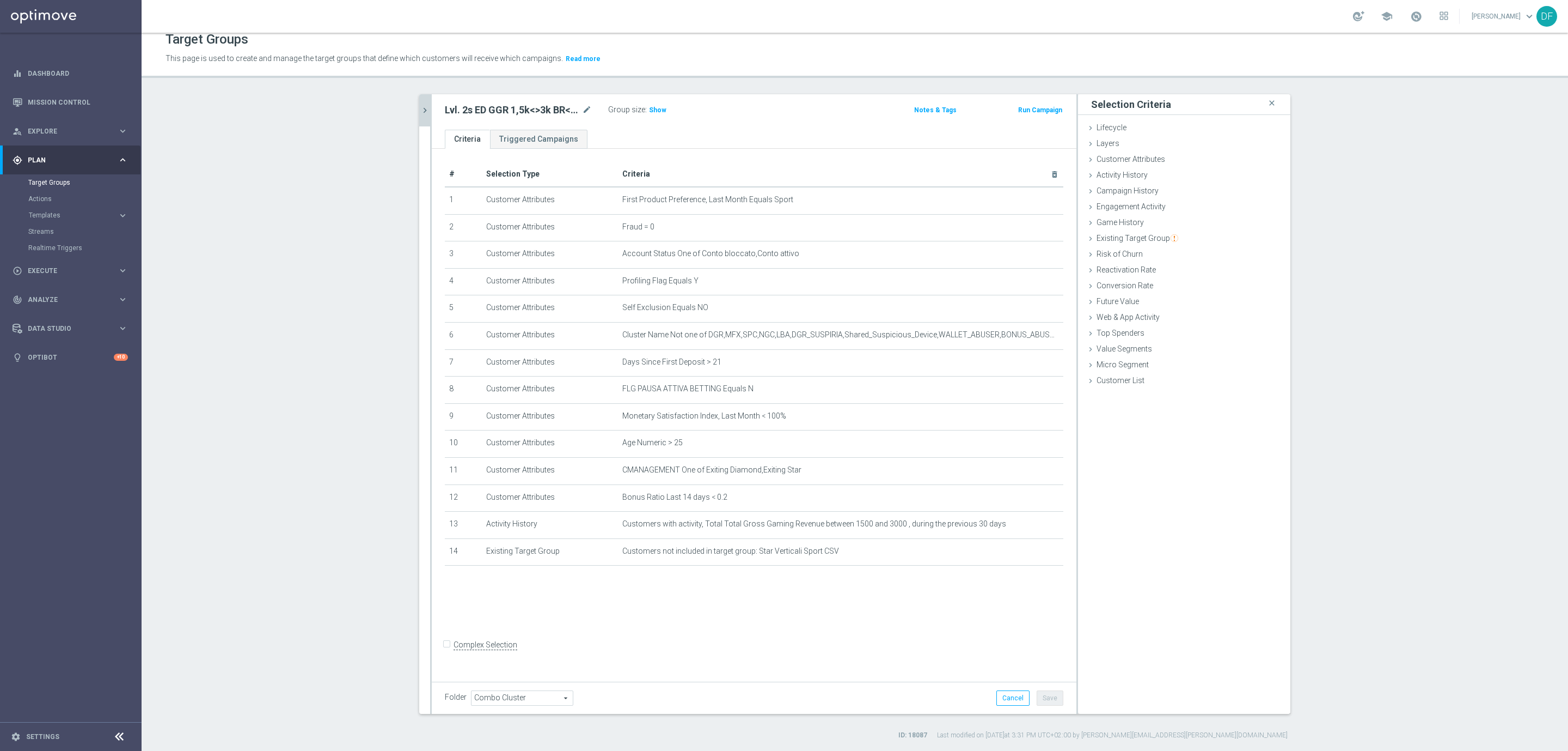
click at [420, 108] on icon "chevron_right" at bounding box center [425, 110] width 10 height 10
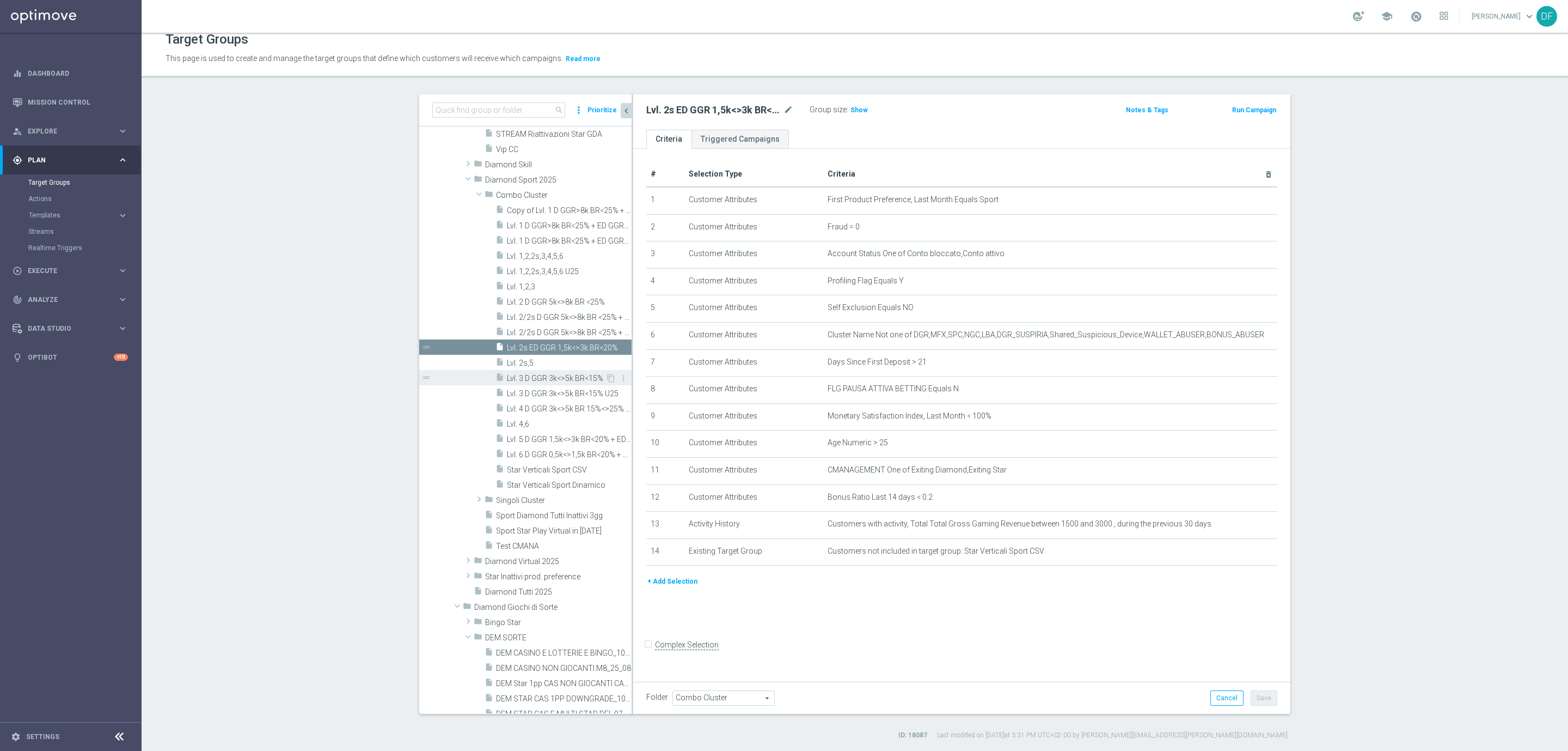
click at [534, 378] on span "Lvl. 3 D GGR 3k<>5k BR<15%" at bounding box center [556, 378] width 99 height 9
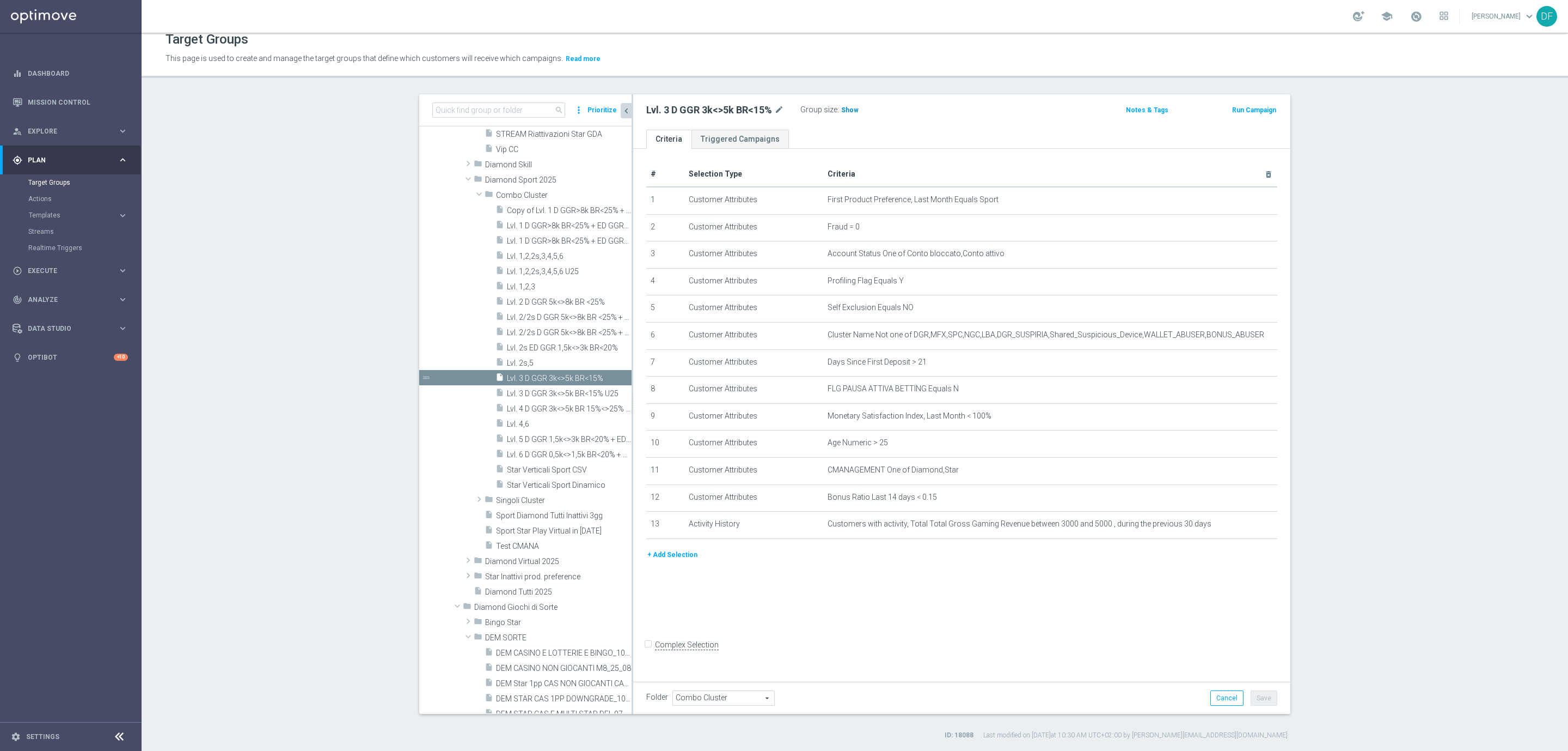
click at [841, 110] on span "Show" at bounding box center [850, 110] width 18 height 8
click at [654, 552] on button "+ Add Selection" at bounding box center [673, 555] width 52 height 12
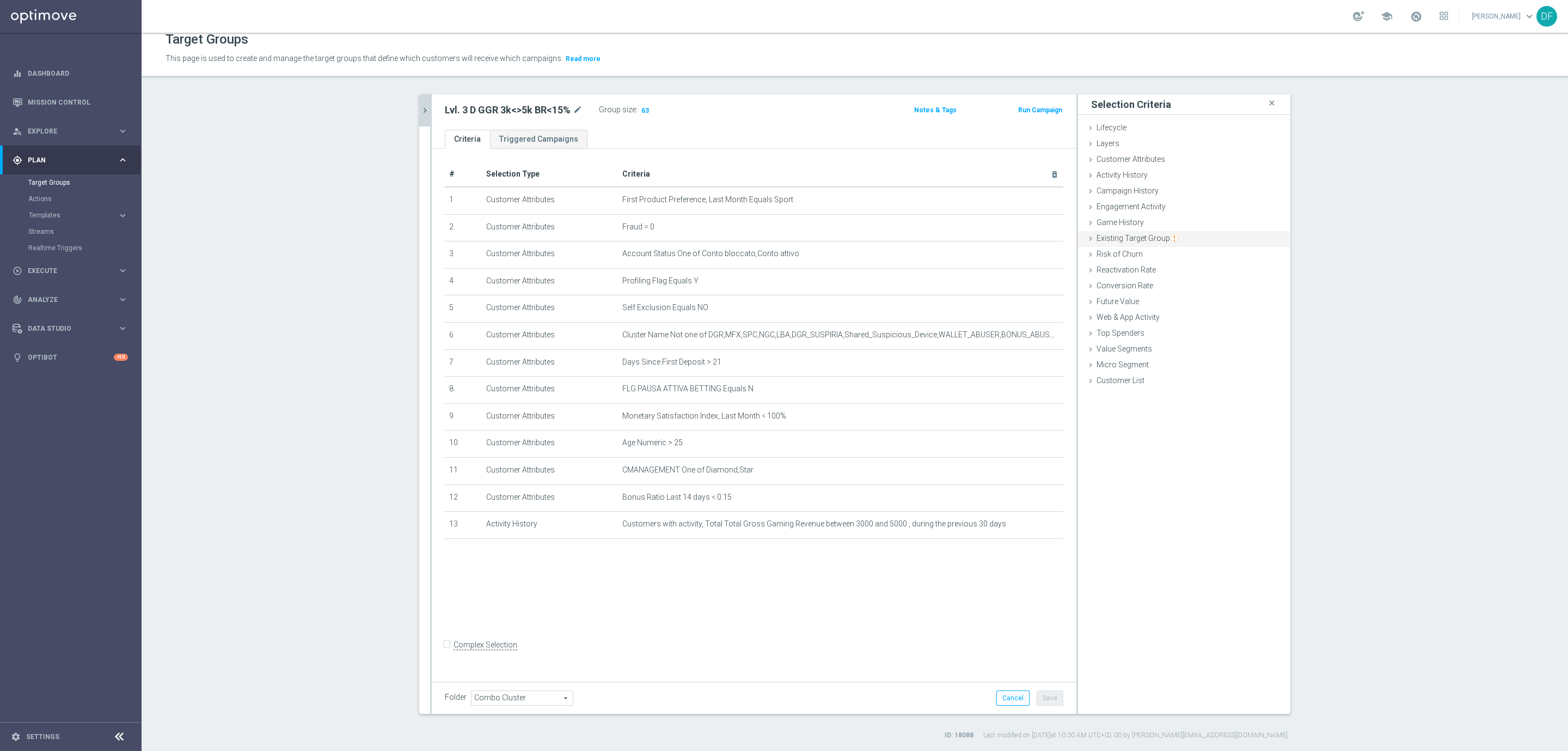
click at [1126, 234] on span "Existing Target Group" at bounding box center [1137, 238] width 82 height 9
click at [1188, 280] on label "not included in" at bounding box center [1197, 283] width 52 height 10
click at [1167, 280] on input "not included in" at bounding box center [1163, 283] width 7 height 7
radio input "true"
click at [1177, 306] on span at bounding box center [1217, 308] width 113 height 14
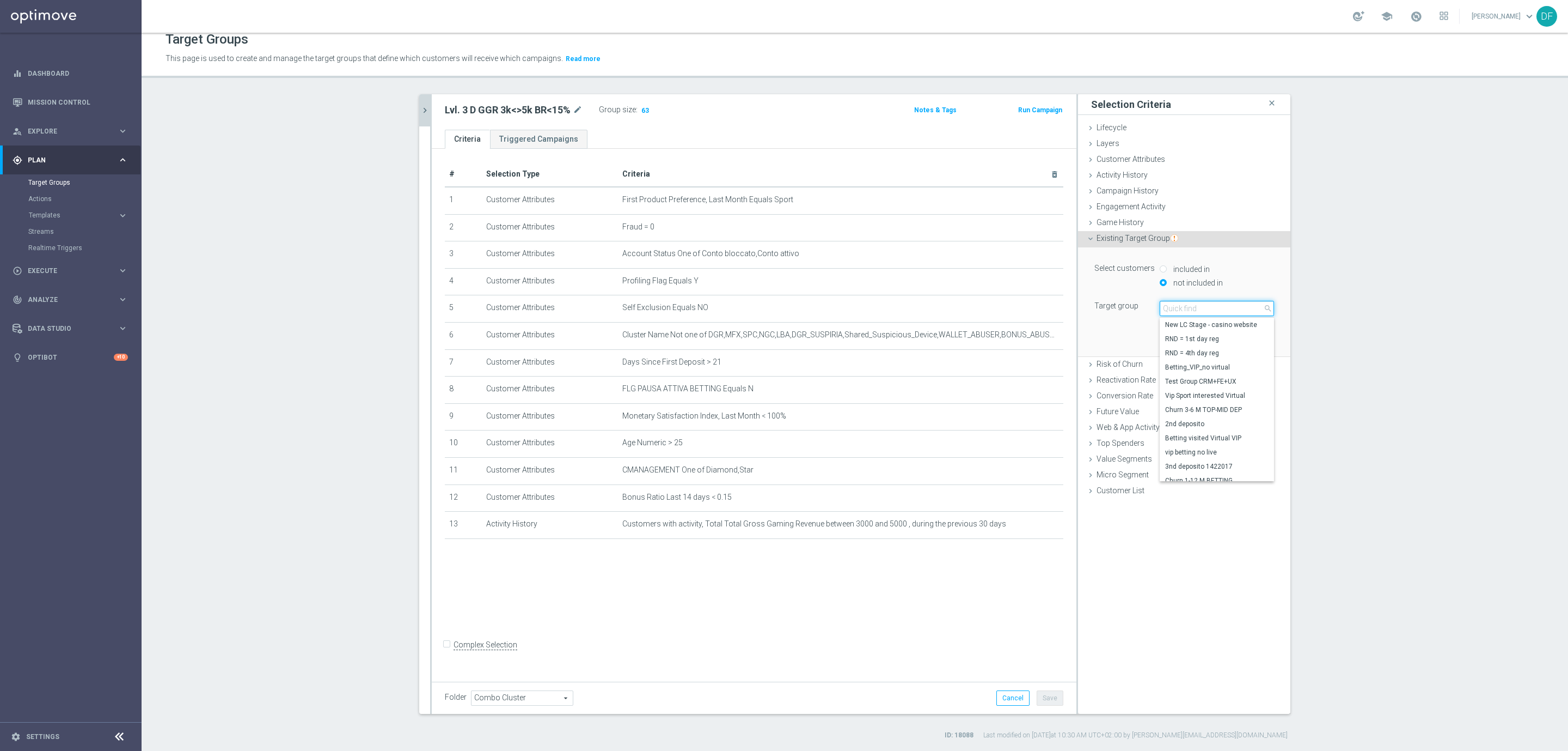
click at [1177, 306] on input "search" at bounding box center [1217, 308] width 114 height 15
type input "star vert"
click at [1200, 327] on span "Star Verticali Sport CSV" at bounding box center [1217, 325] width 103 height 9
type input "Star Verticali Sport CSV"
click at [1246, 338] on button "Add" at bounding box center [1258, 340] width 32 height 15
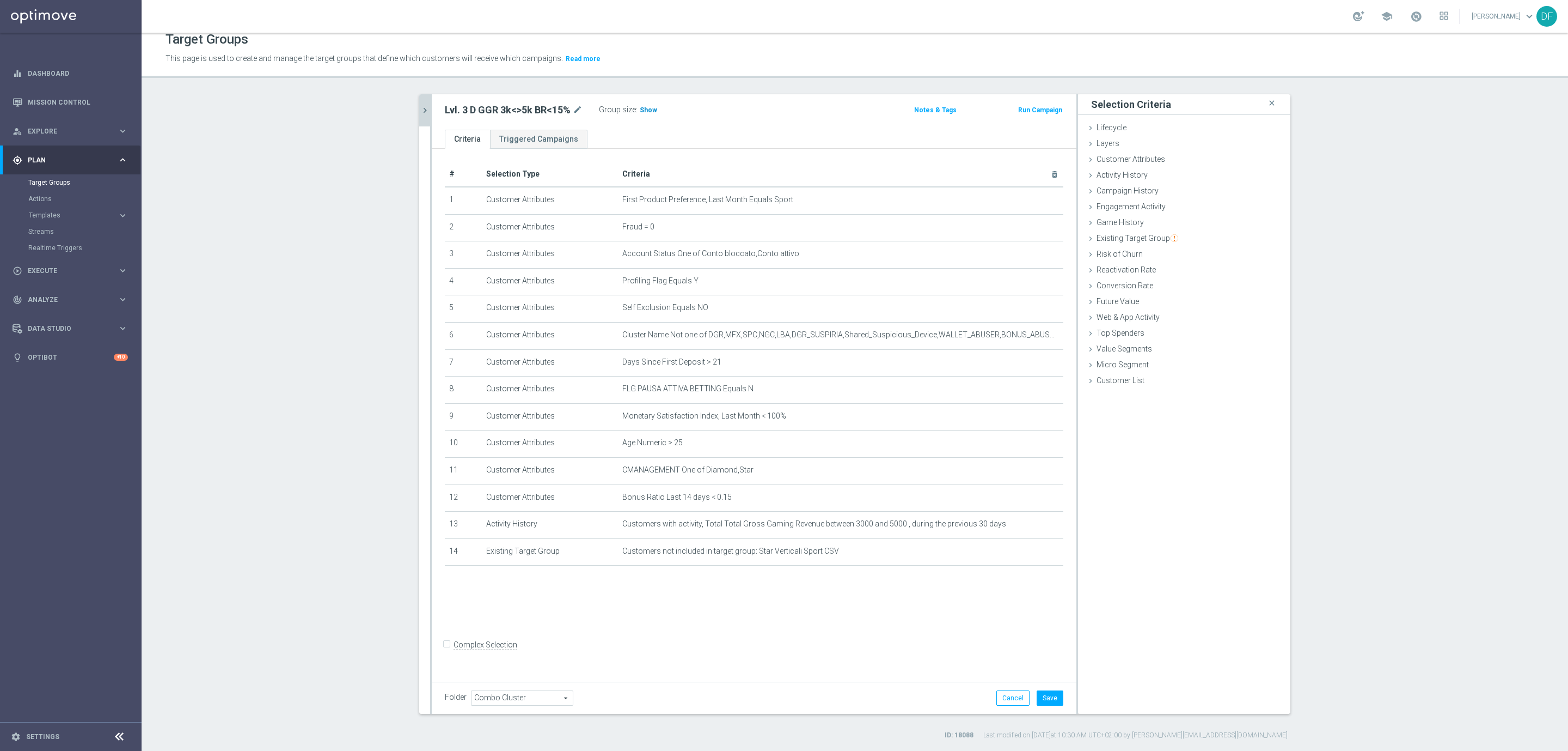
click at [641, 106] on span "Show" at bounding box center [648, 110] width 18 height 8
click at [1037, 695] on button "Save" at bounding box center [1050, 697] width 27 height 15
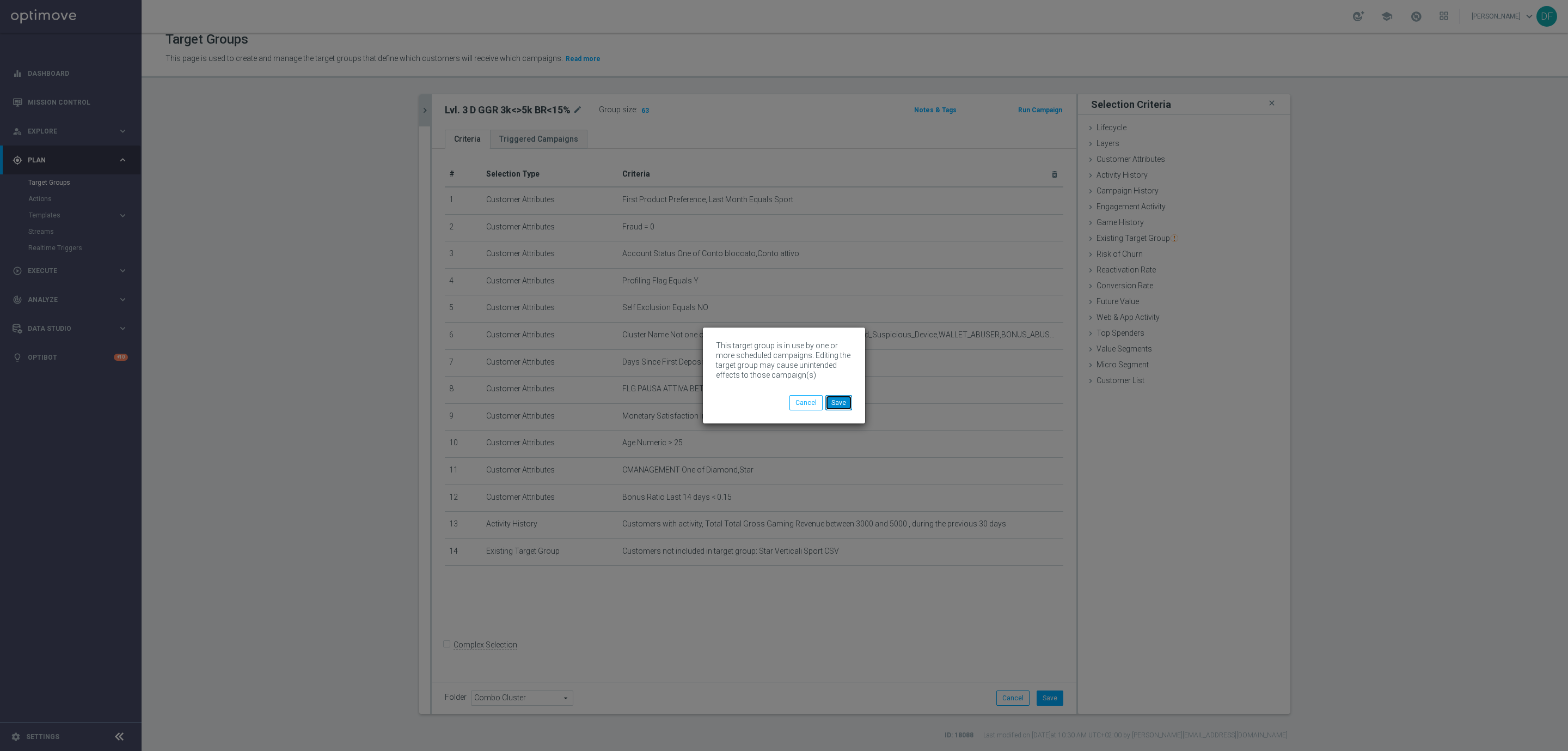
click at [832, 400] on button "Save" at bounding box center [839, 402] width 27 height 15
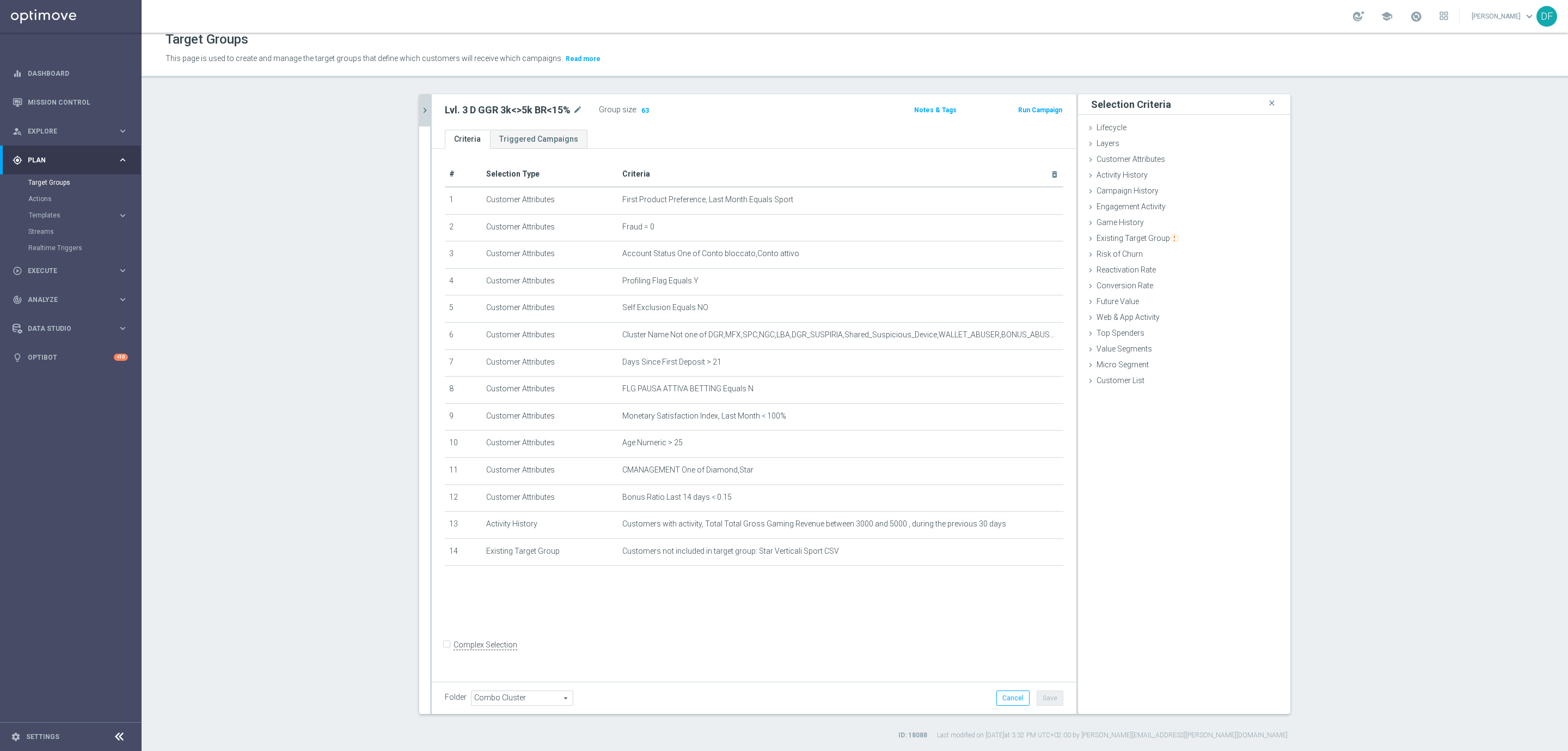
click at [420, 107] on icon "chevron_right" at bounding box center [425, 110] width 10 height 10
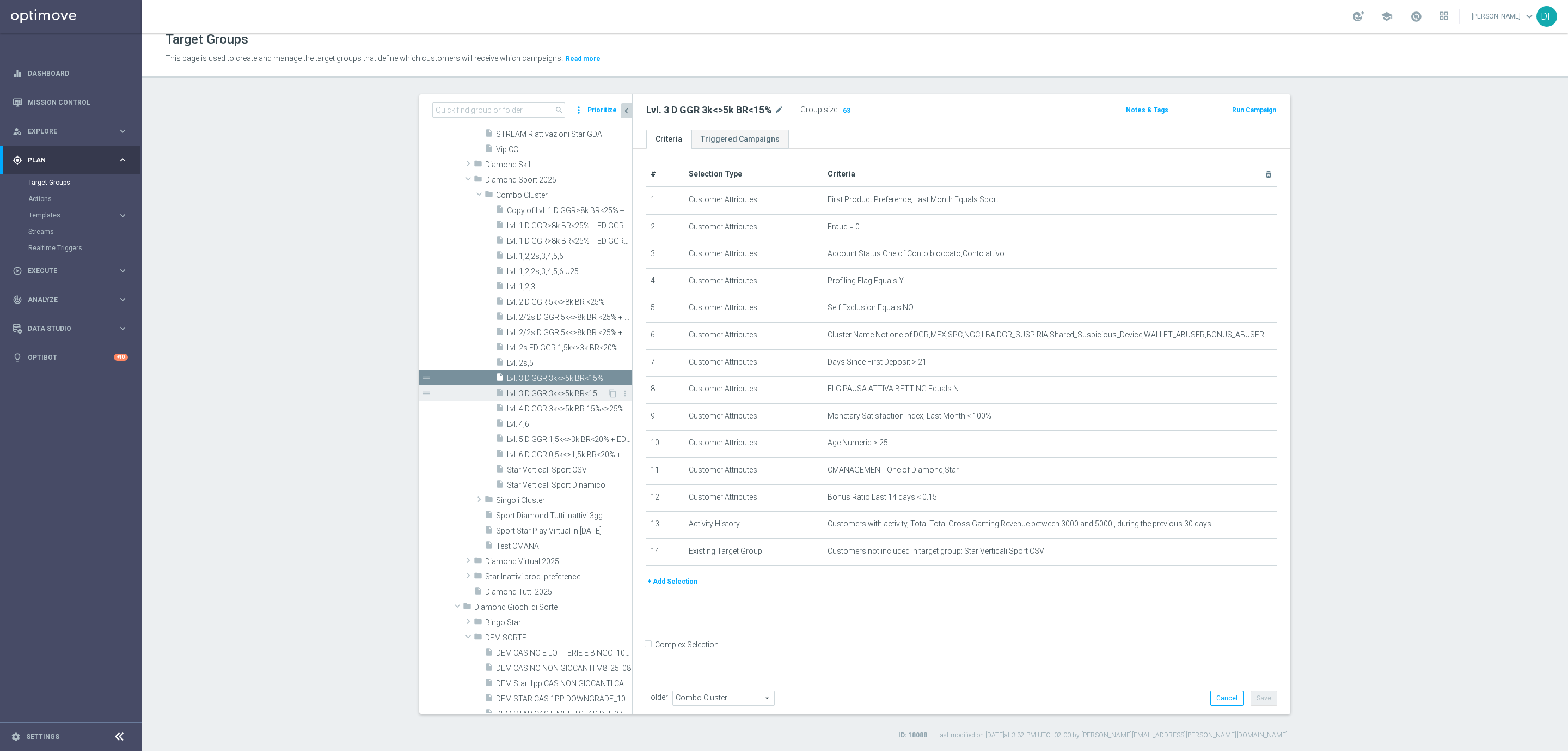
click at [549, 397] on span "Lvl. 3 D GGR 3k<>5k BR<15% U25" at bounding box center [557, 393] width 100 height 9
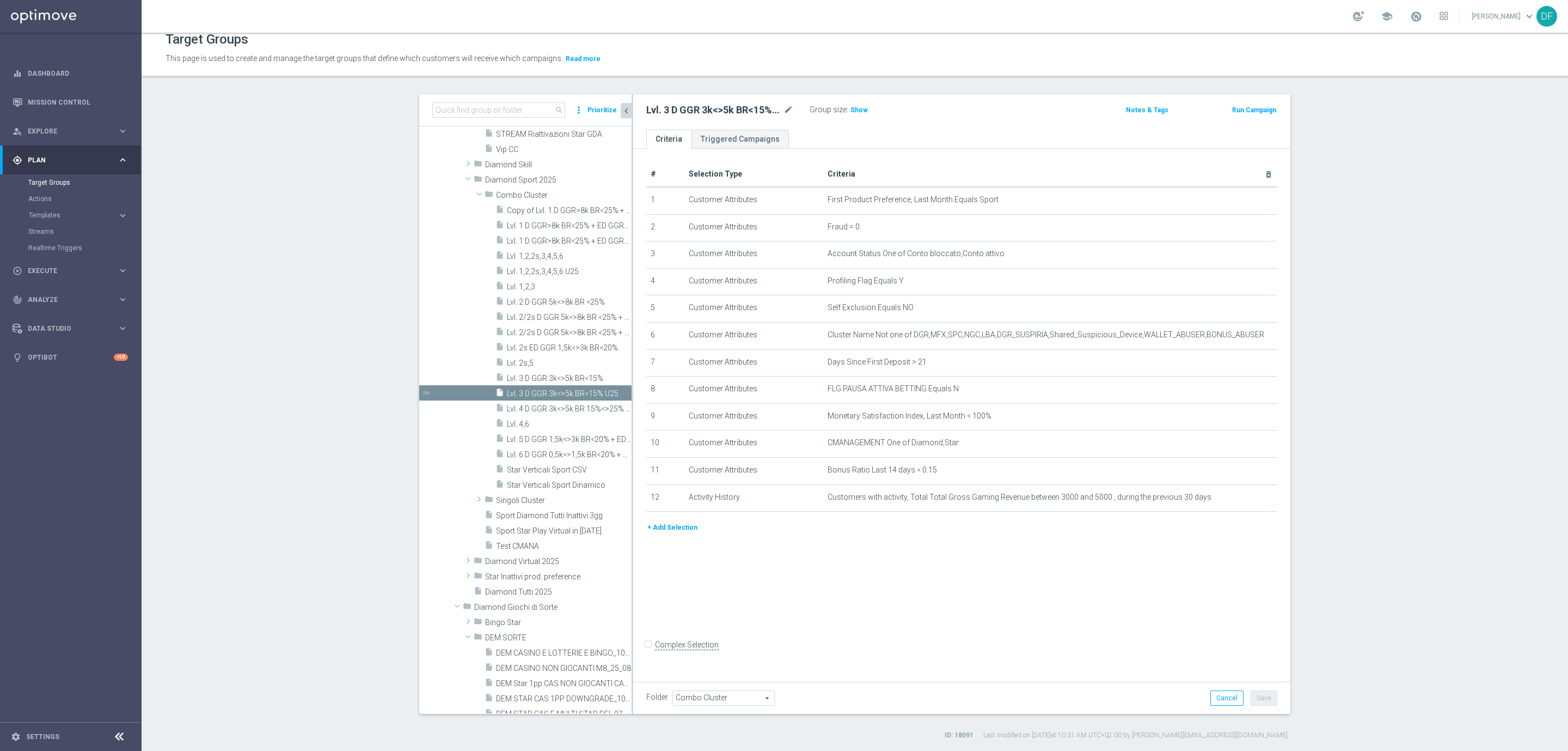
click at [667, 528] on button "+ Add Selection" at bounding box center [673, 527] width 52 height 12
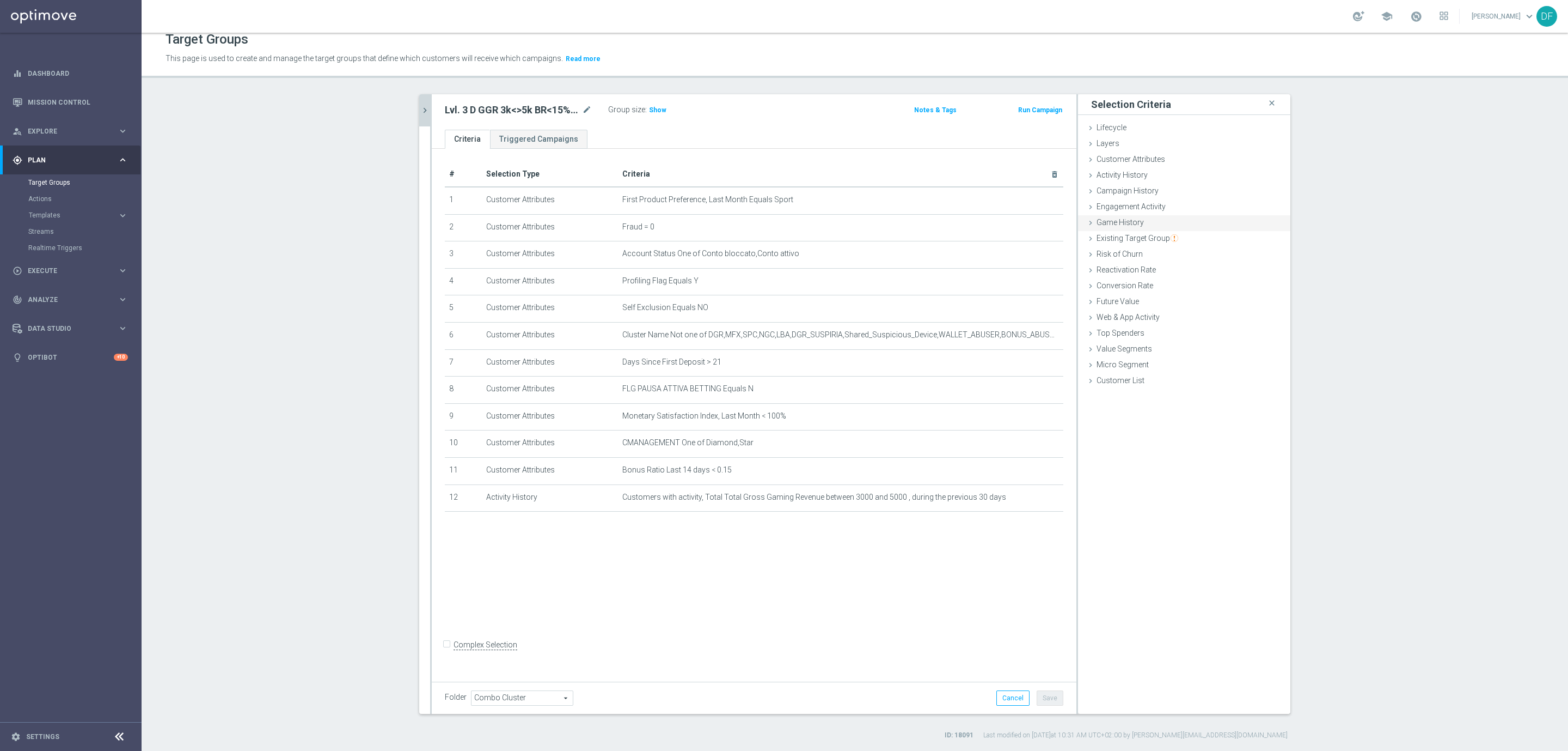
click at [1134, 230] on div "Game History done" at bounding box center [1184, 223] width 212 height 16
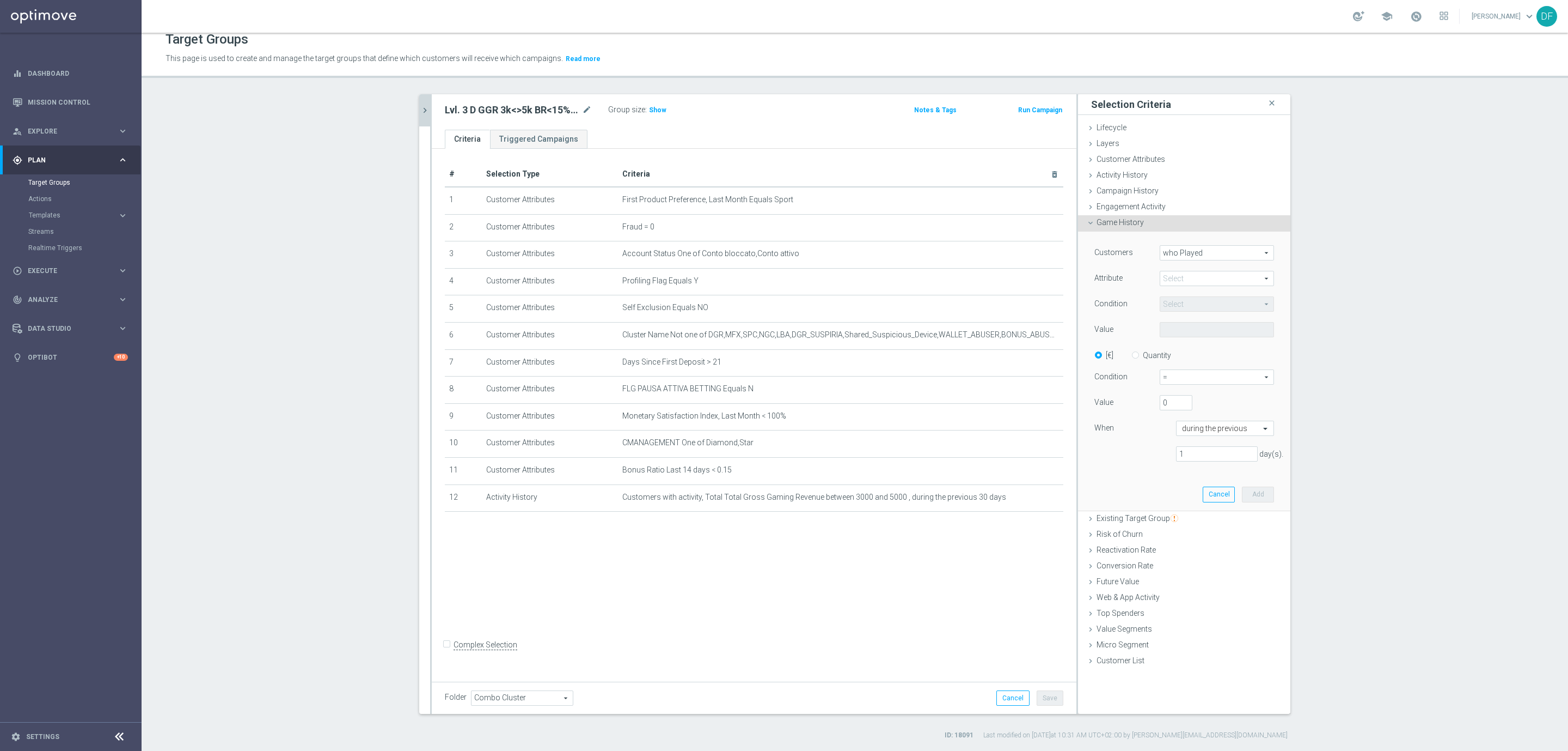
click at [1132, 227] on div "Game History done" at bounding box center [1184, 223] width 212 height 16
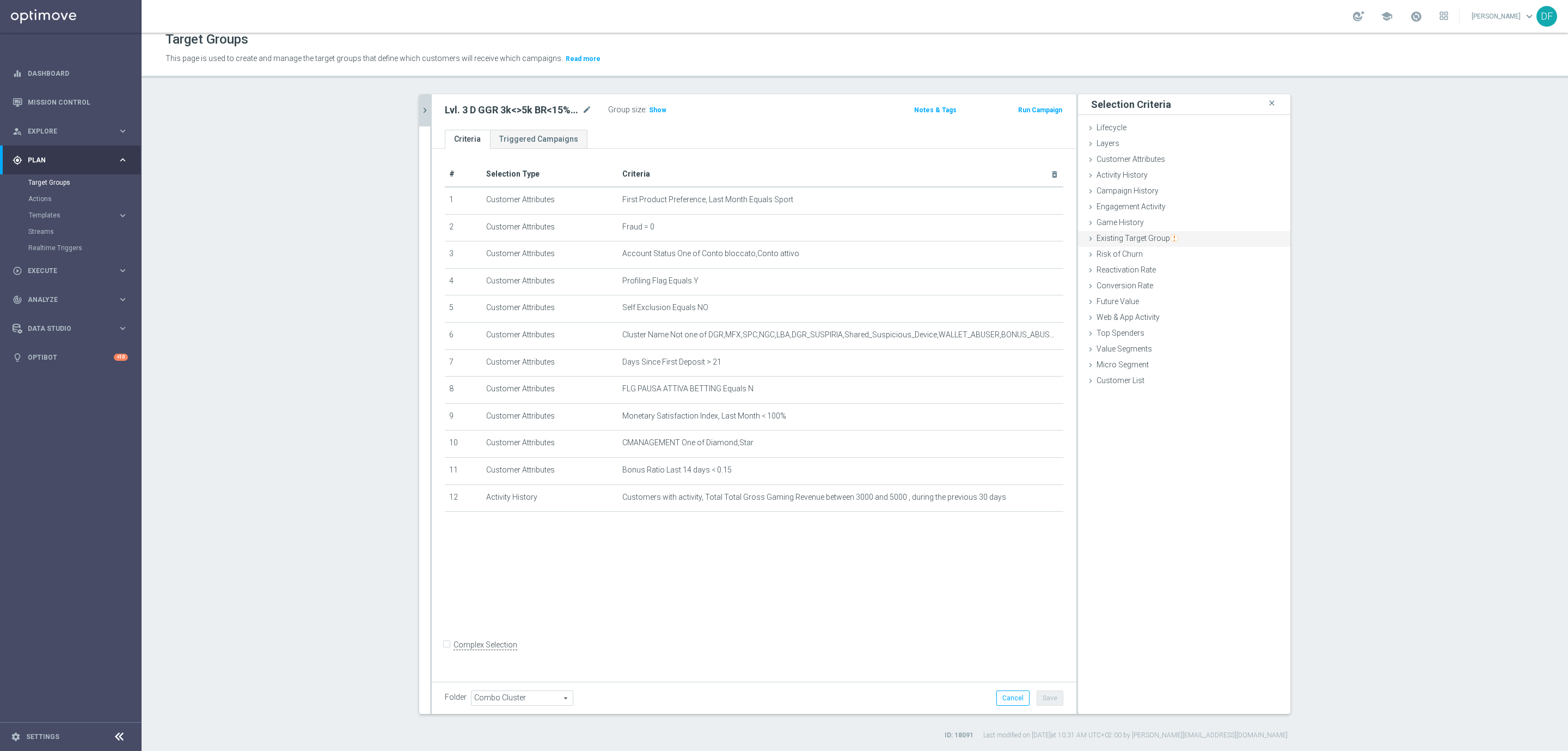
click at [1129, 241] on span "Existing Target Group" at bounding box center [1137, 238] width 82 height 9
click at [1171, 280] on label "not included in" at bounding box center [1197, 283] width 52 height 10
click at [1167, 280] on input "not included in" at bounding box center [1163, 283] width 7 height 7
radio input "true"
click at [1166, 306] on span at bounding box center [1217, 308] width 113 height 14
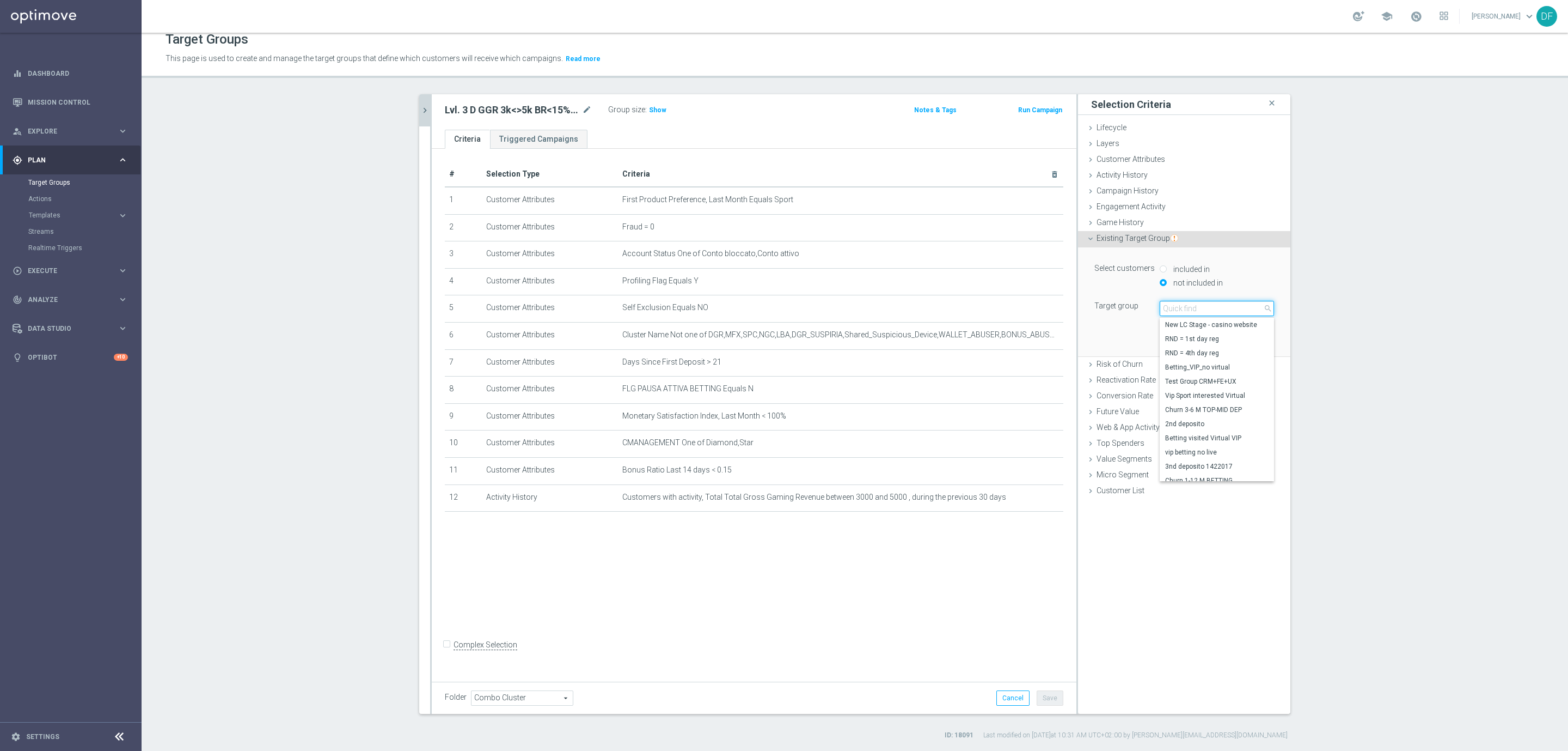
click at [1166, 306] on input "search" at bounding box center [1217, 308] width 114 height 15
type input "star ver"
click at [1178, 322] on span "Star Verticali Sport CSV" at bounding box center [1217, 325] width 103 height 9
type input "Star Verticali Sport CSV"
click at [1245, 339] on button "Add" at bounding box center [1258, 340] width 32 height 15
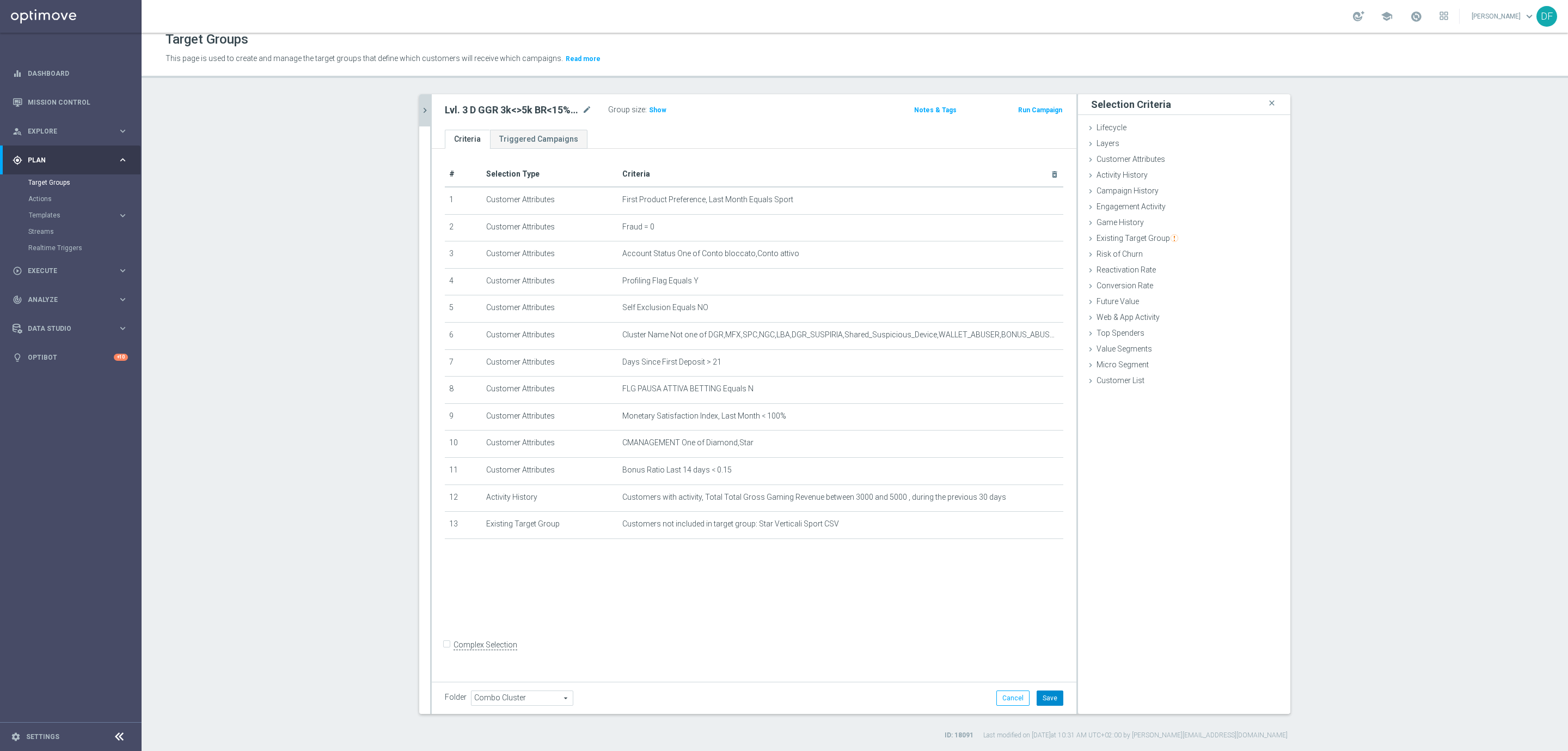
click at [1049, 701] on button "Save" at bounding box center [1050, 697] width 27 height 15
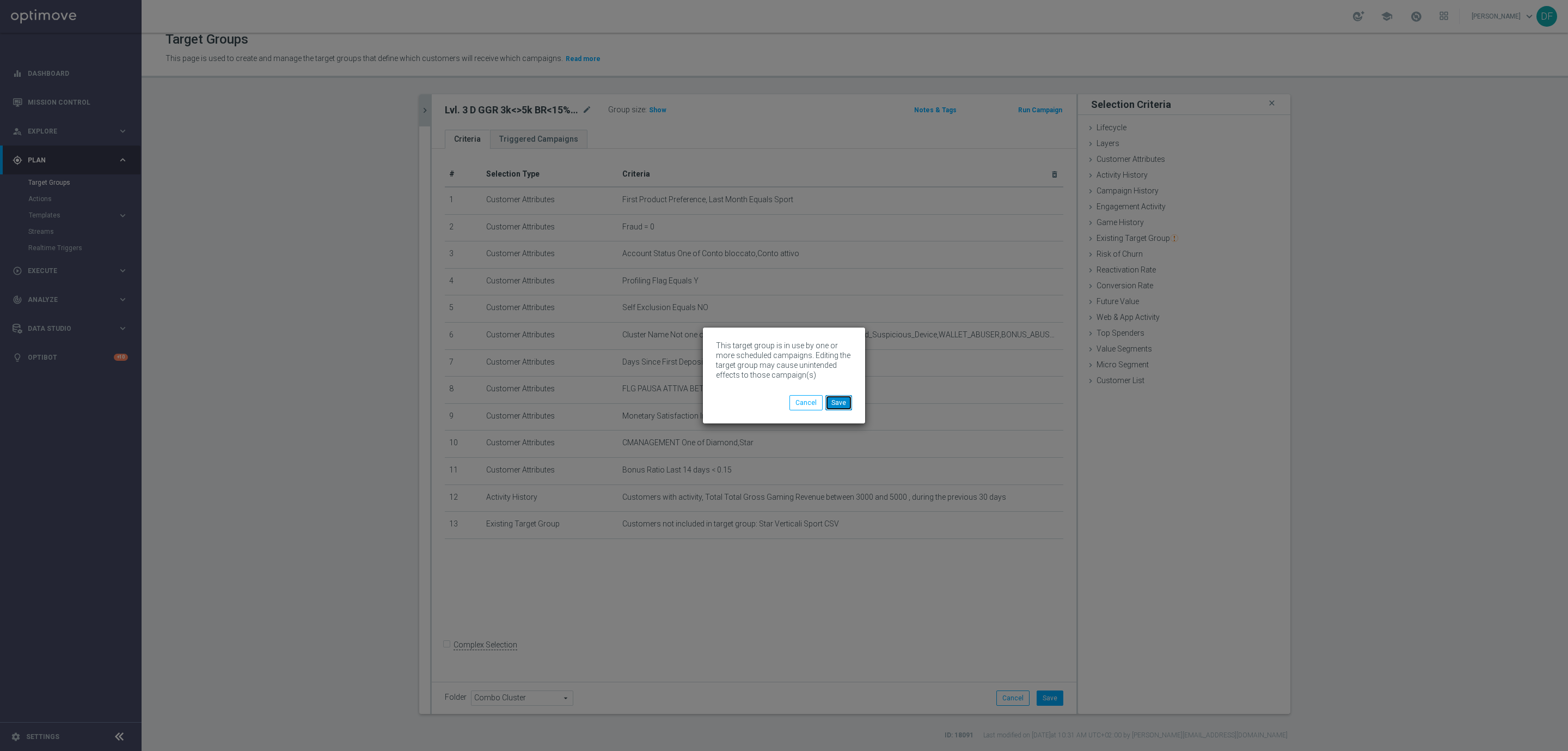
click at [837, 409] on button "Save" at bounding box center [839, 402] width 27 height 15
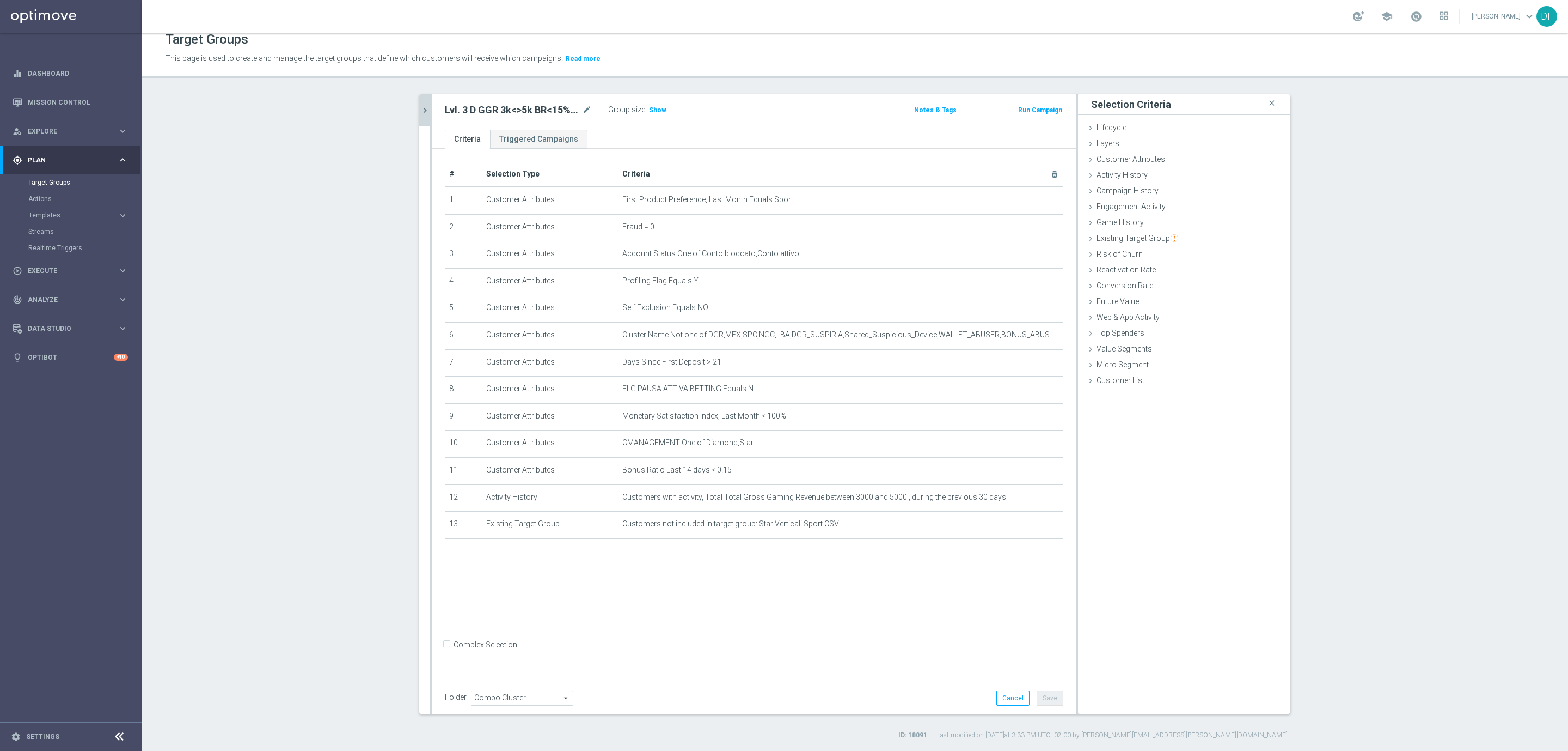
click at [420, 110] on icon "chevron_right" at bounding box center [425, 110] width 10 height 10
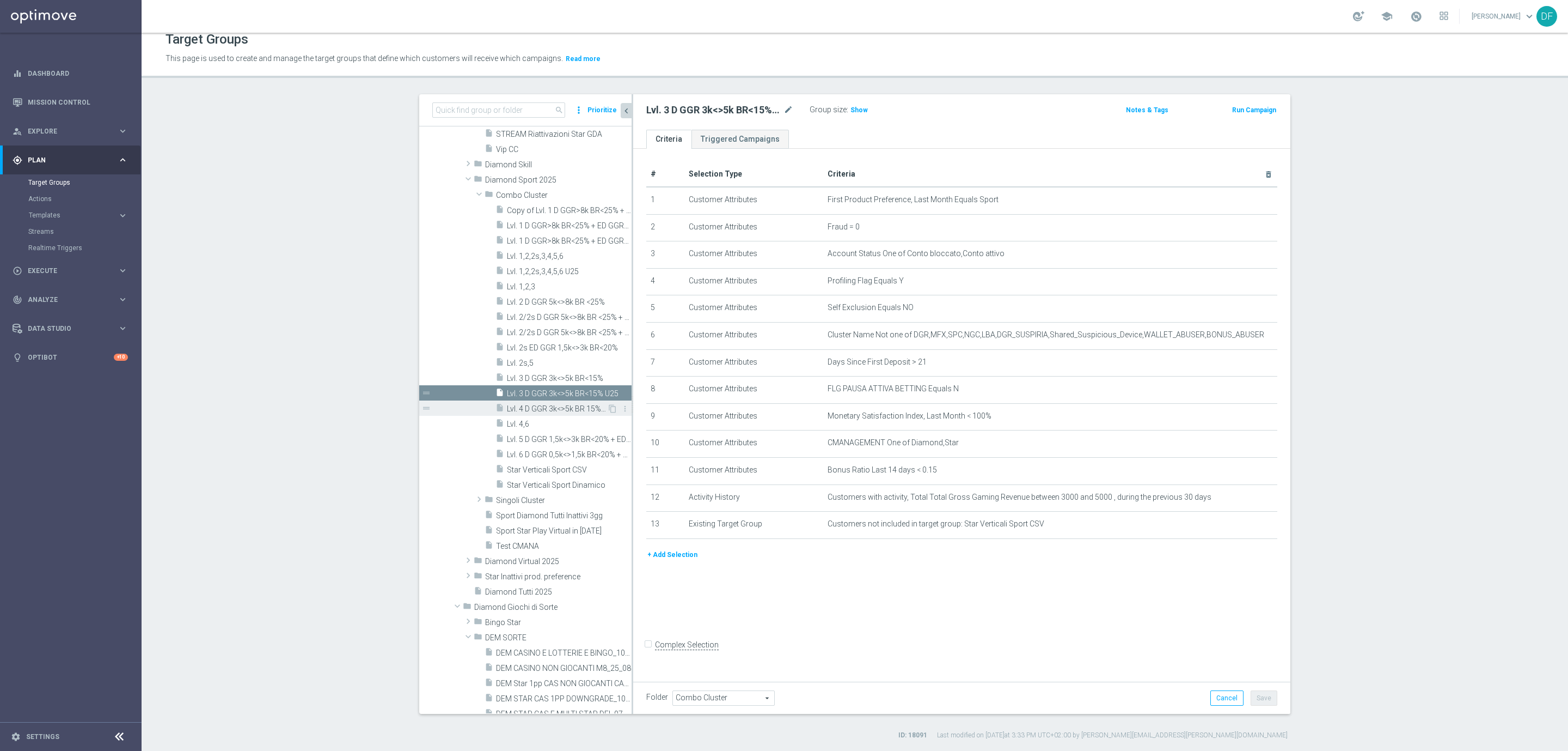
click at [562, 407] on span "Lvl. 4 D GGR 3k<>5k BR 15%<>25% + YD GGR>3,5k BR<20%" at bounding box center [557, 409] width 100 height 9
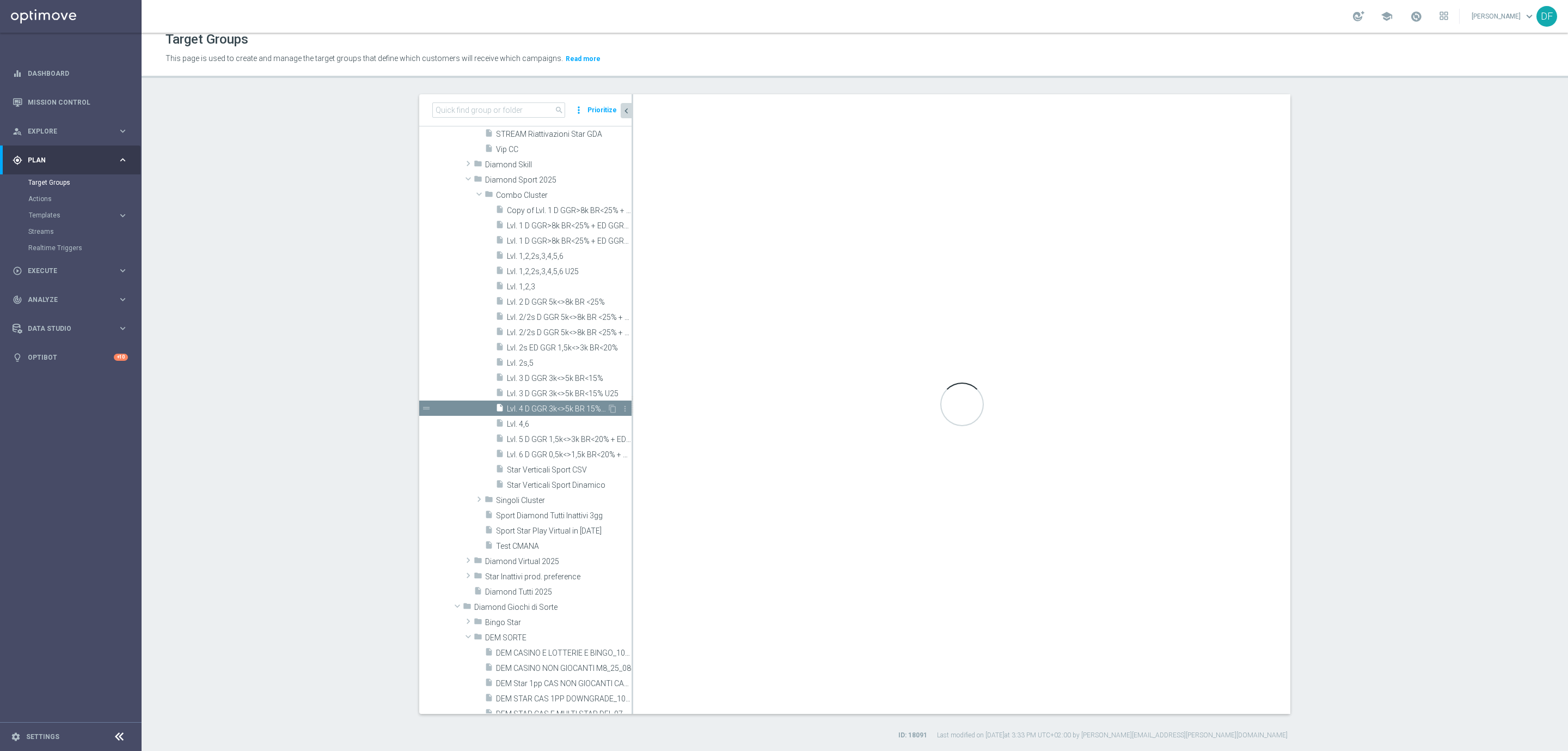
checkbox input "true"
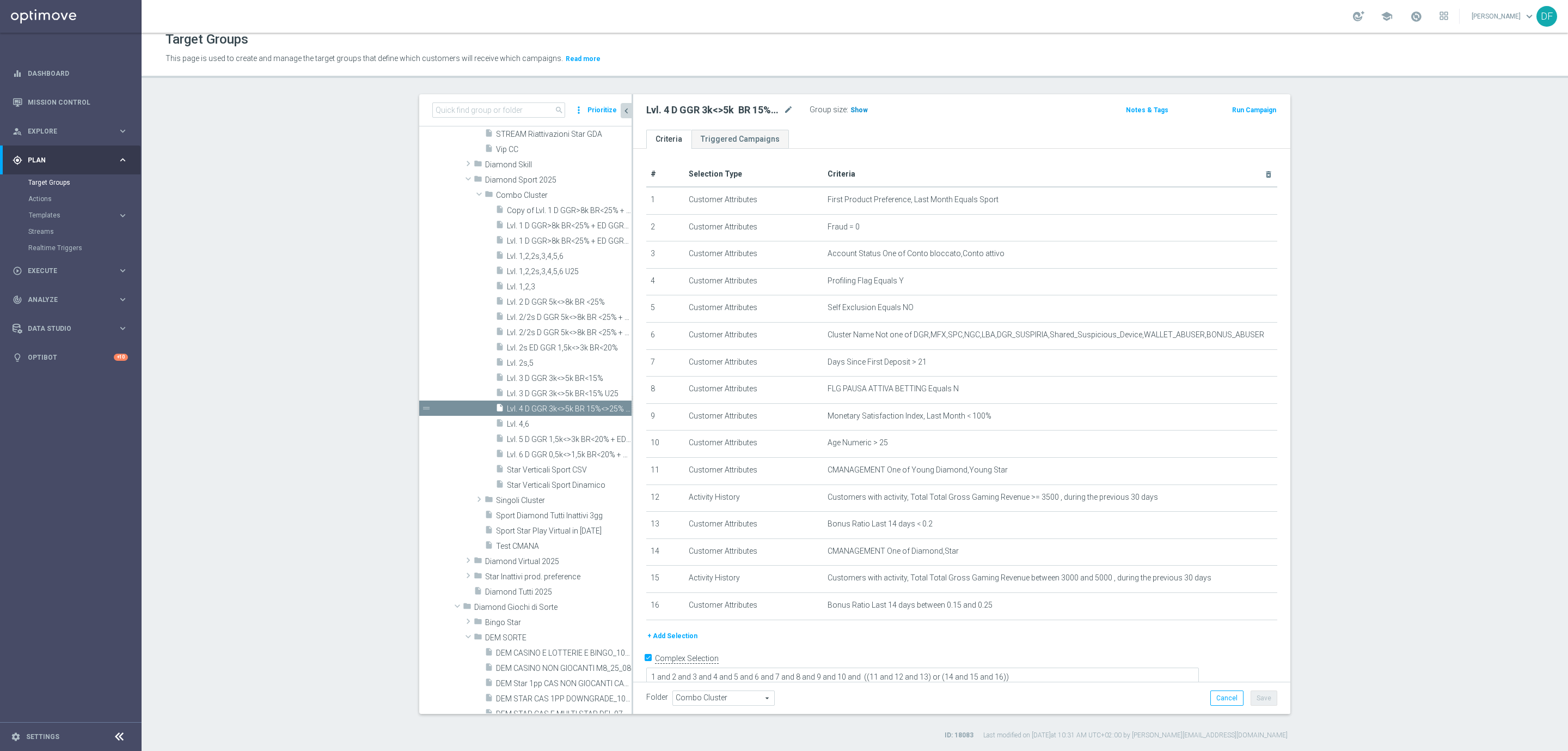
click at [850, 110] on span "Show" at bounding box center [859, 110] width 18 height 8
click at [675, 635] on button "+ Add Selection" at bounding box center [673, 636] width 52 height 12
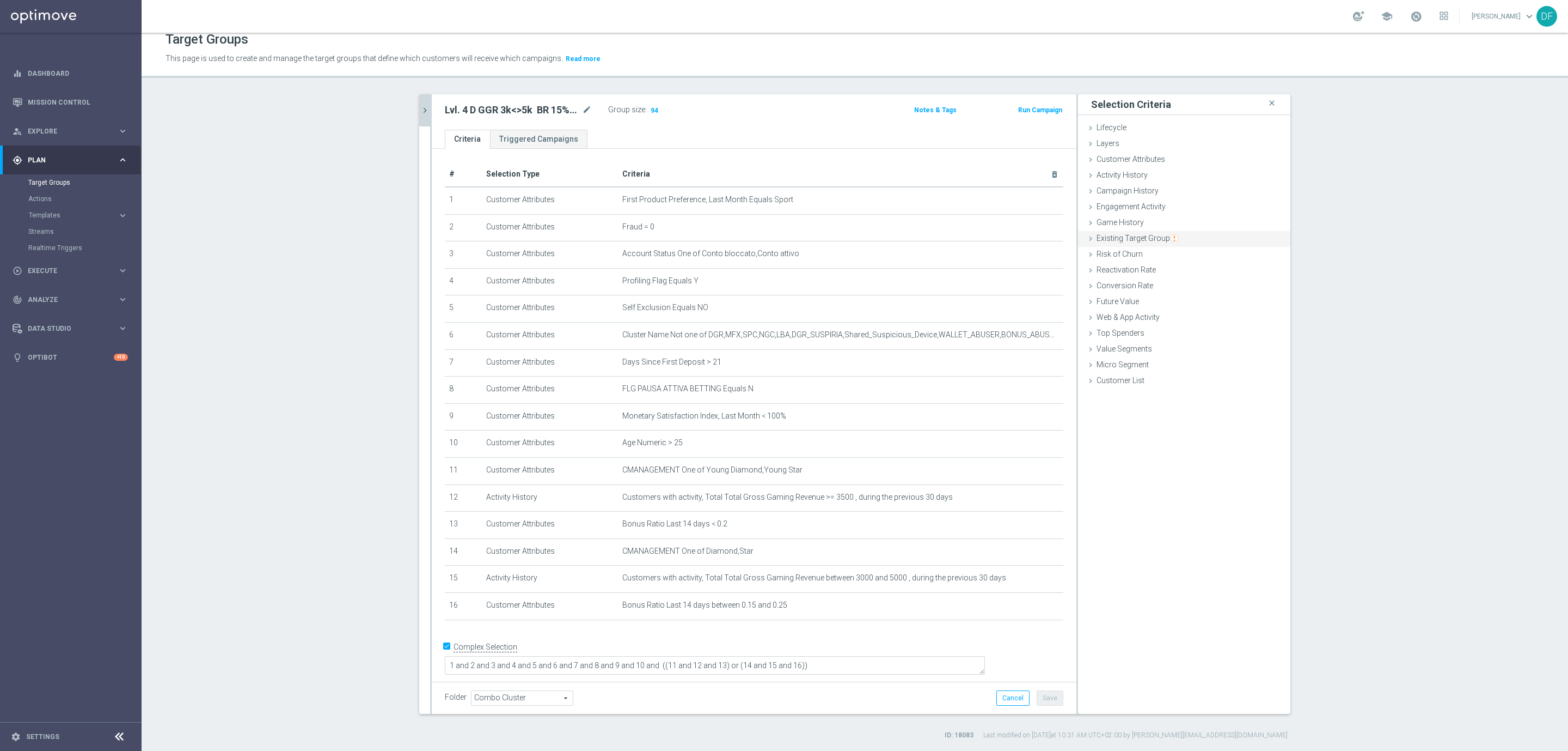
click at [1139, 234] on span "Existing Target Group" at bounding box center [1137, 238] width 82 height 9
click at [1180, 280] on label "not included in" at bounding box center [1197, 283] width 52 height 10
click at [1167, 280] on input "not included in" at bounding box center [1163, 283] width 7 height 7
radio input "true"
click at [1175, 308] on span at bounding box center [1217, 308] width 113 height 14
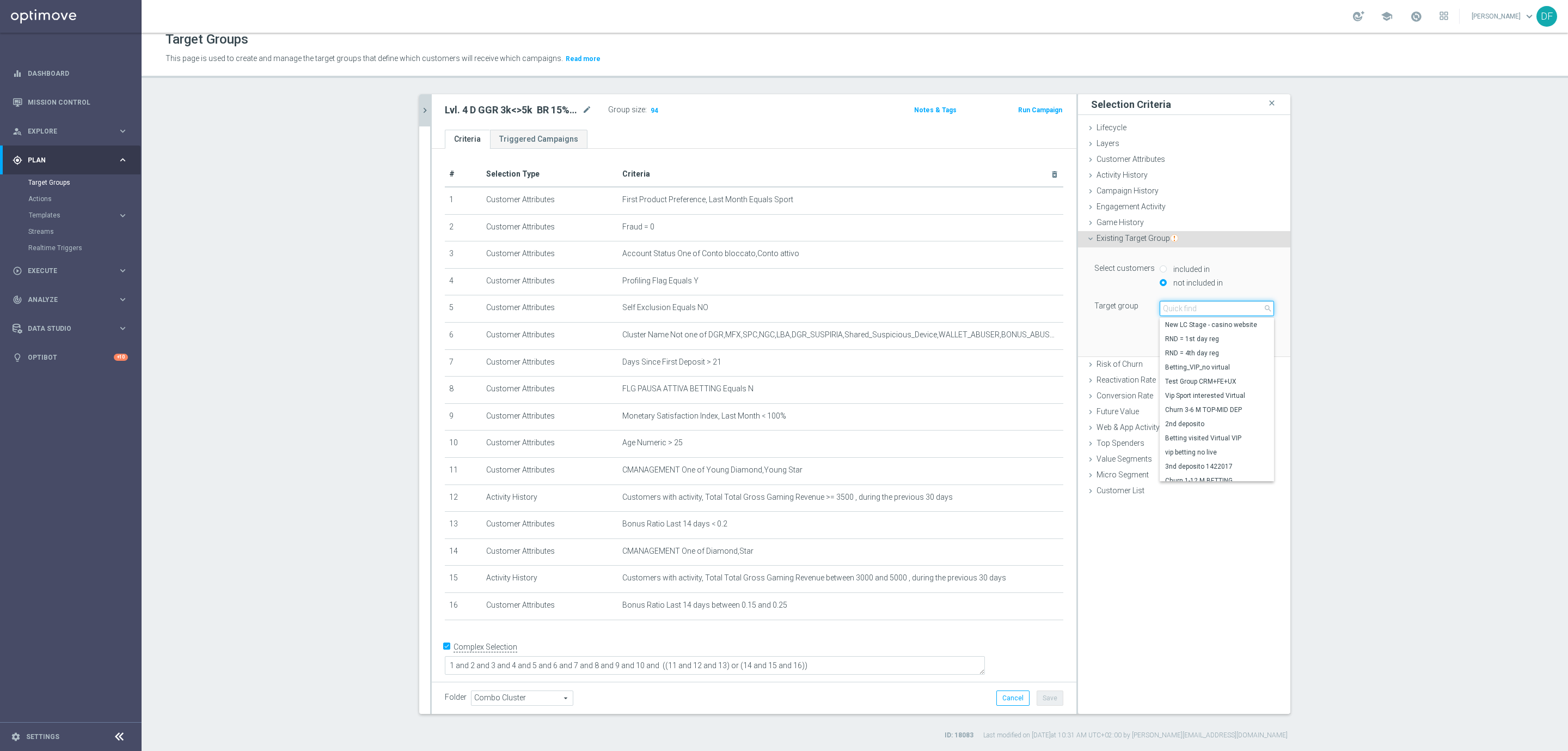
click at [1174, 308] on input "search" at bounding box center [1217, 308] width 114 height 15
type input "star vert"
click at [1179, 322] on span "Star Verticali Sport CSV" at bounding box center [1217, 325] width 103 height 9
type input "Star Verticali Sport CSV"
click at [1247, 338] on button "Add" at bounding box center [1258, 340] width 32 height 15
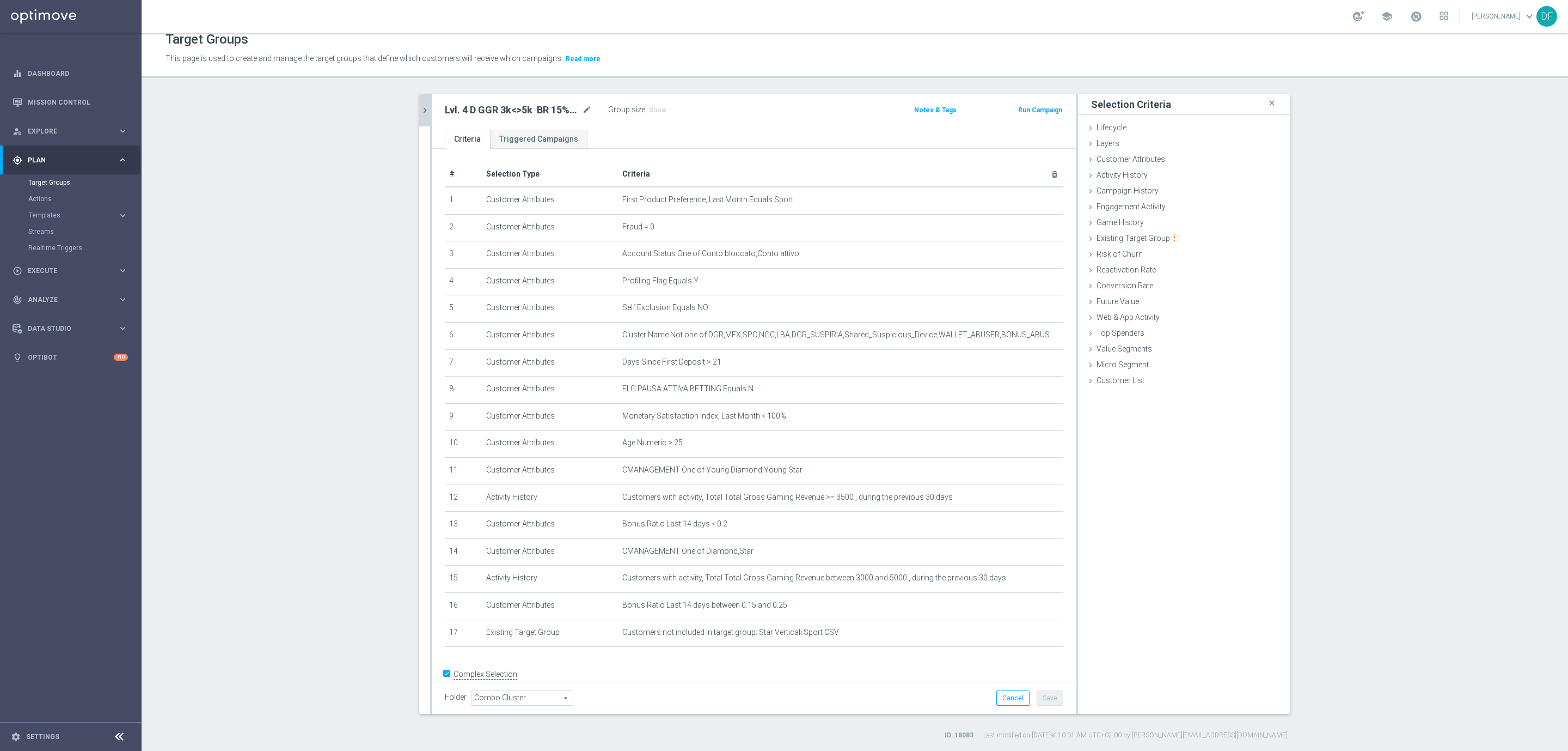
scroll to position [18, 0]
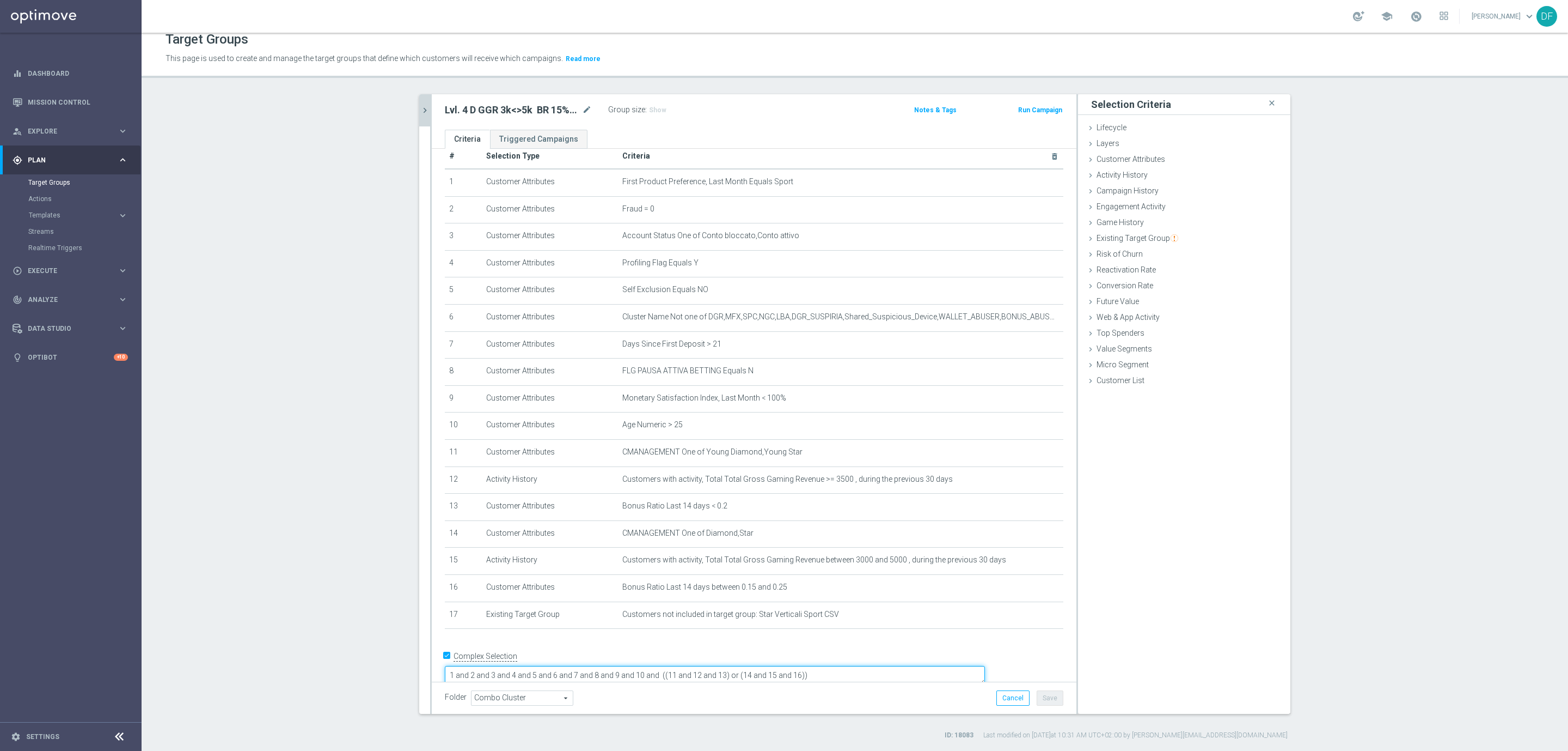
click at [916, 666] on textarea "1 and 2 and 3 and 4 and 5 and 6 and 7 and 8 and 9 and 10 and ((11 and 12 and 13…" at bounding box center [715, 675] width 540 height 19
click at [1050, 699] on button "Save" at bounding box center [1050, 697] width 27 height 15
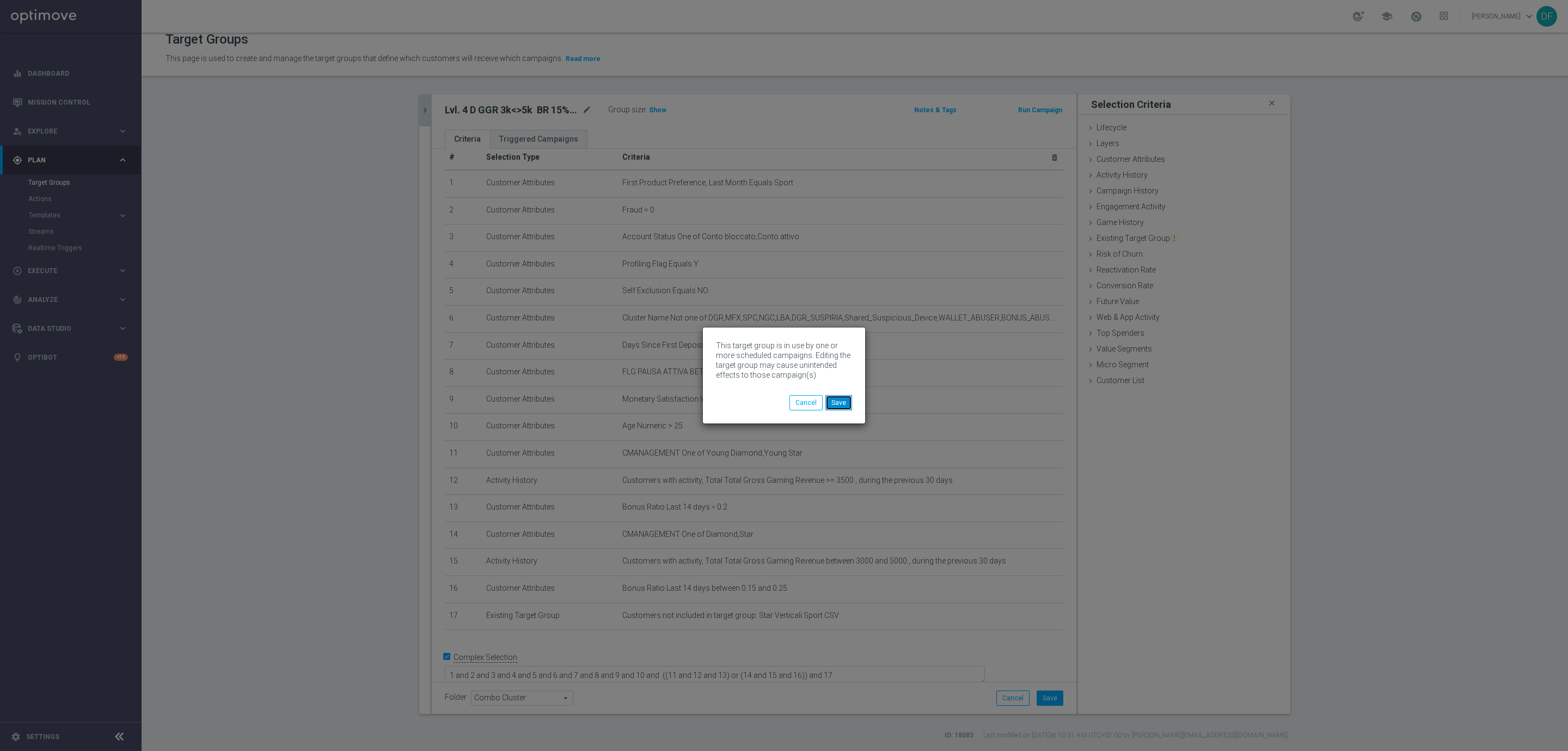
click at [843, 407] on button "Save" at bounding box center [839, 402] width 27 height 15
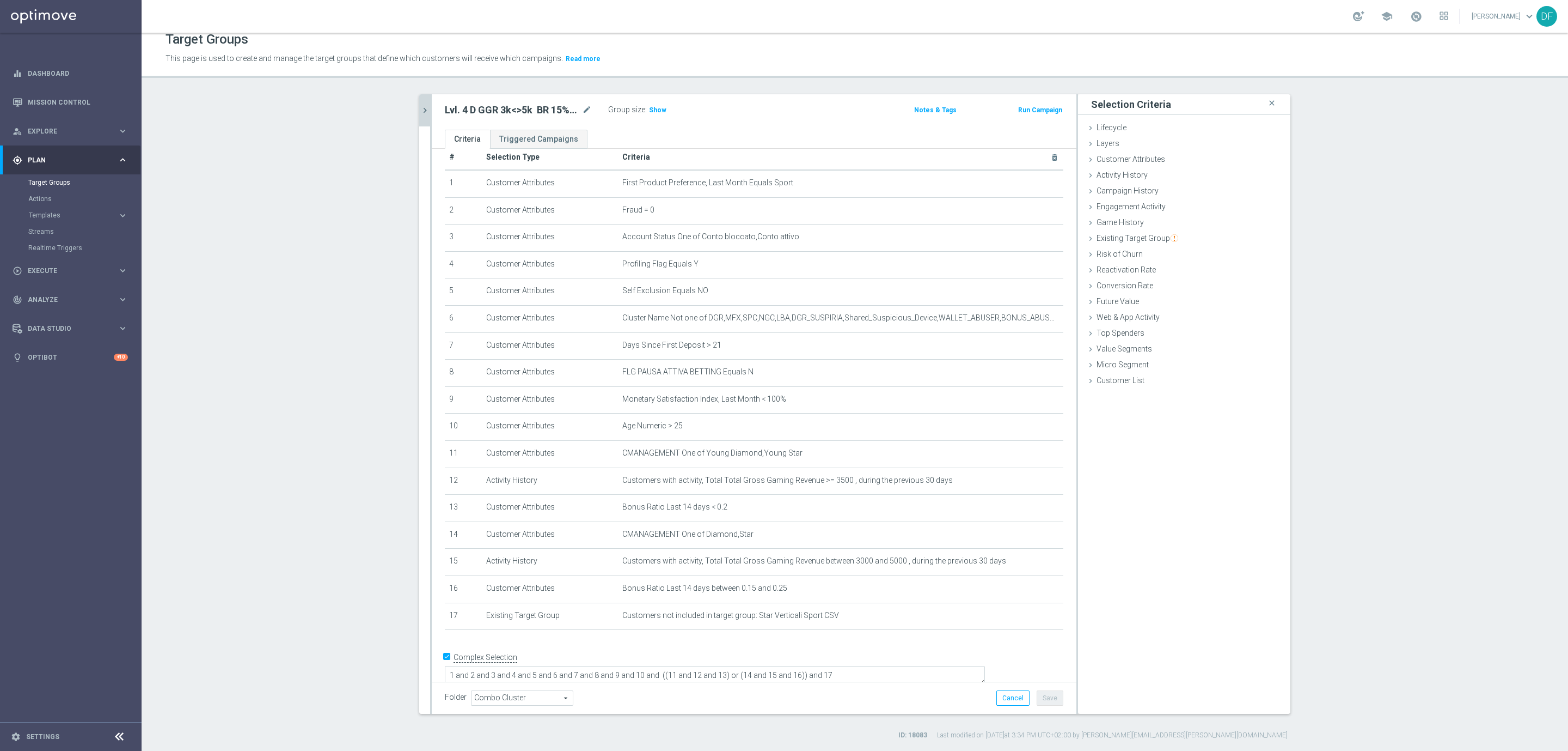
click at [420, 107] on icon "chevron_right" at bounding box center [425, 110] width 10 height 10
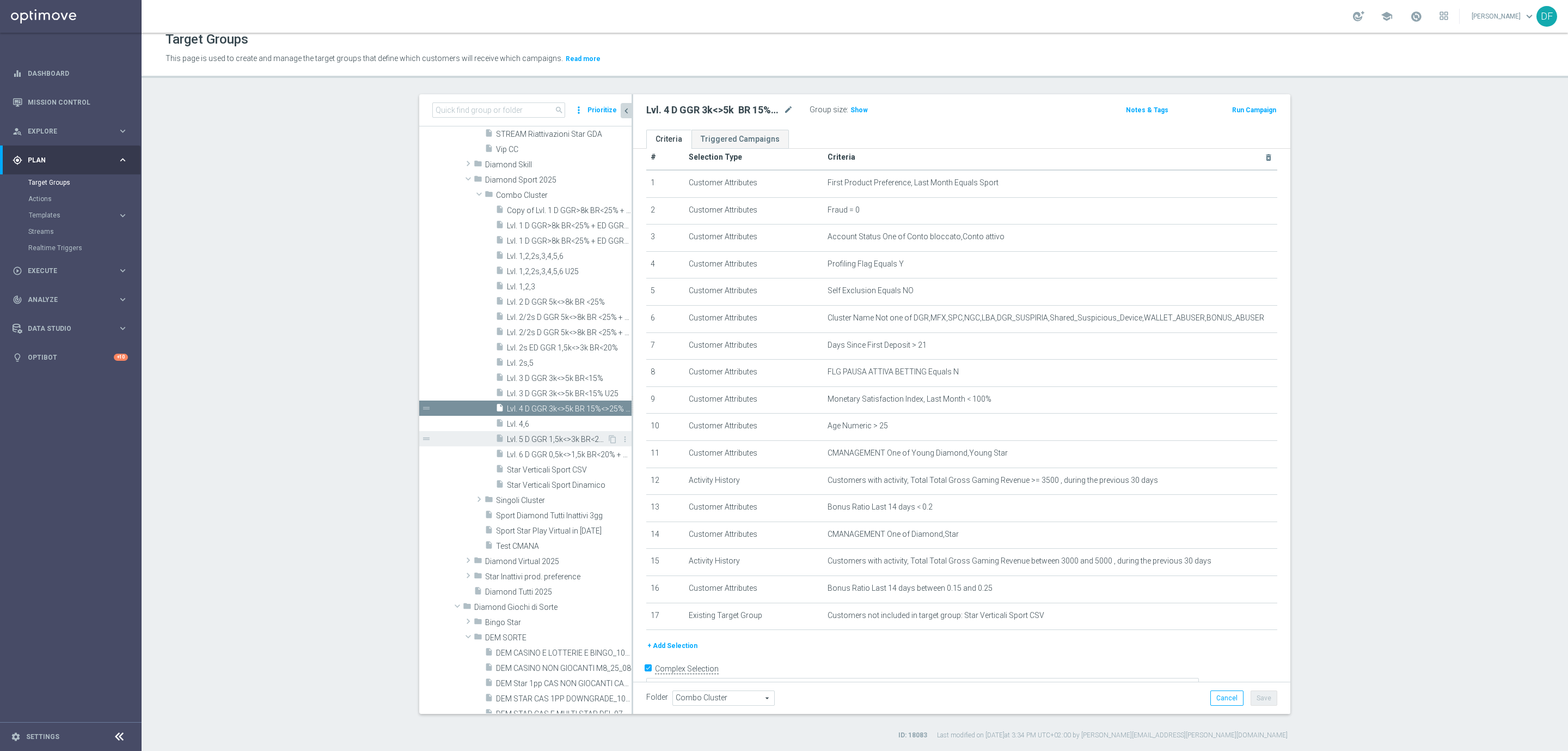
click at [542, 435] on span "Lvl. 5 D GGR 1,5k<>3k BR<20% + ED GGR 0,5k<>1,5k BR<20% + YD GGR 1,5k<>3,5k BR<…" at bounding box center [557, 439] width 100 height 9
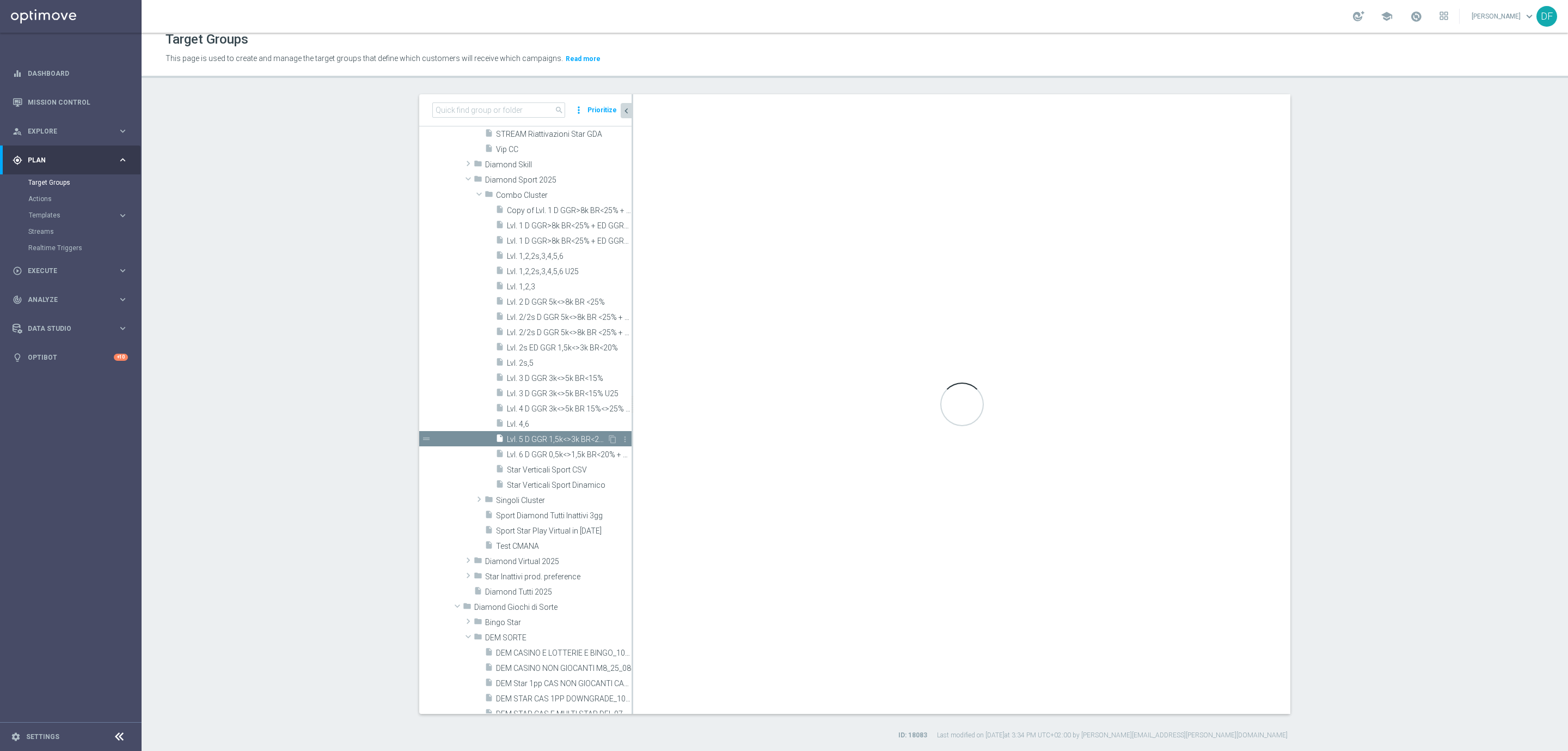
type textarea "1 and 2 and 3 and 4 and 5 and 6 and 7 and 8 and 9 and 10 and ((11 and 12 and 13…"
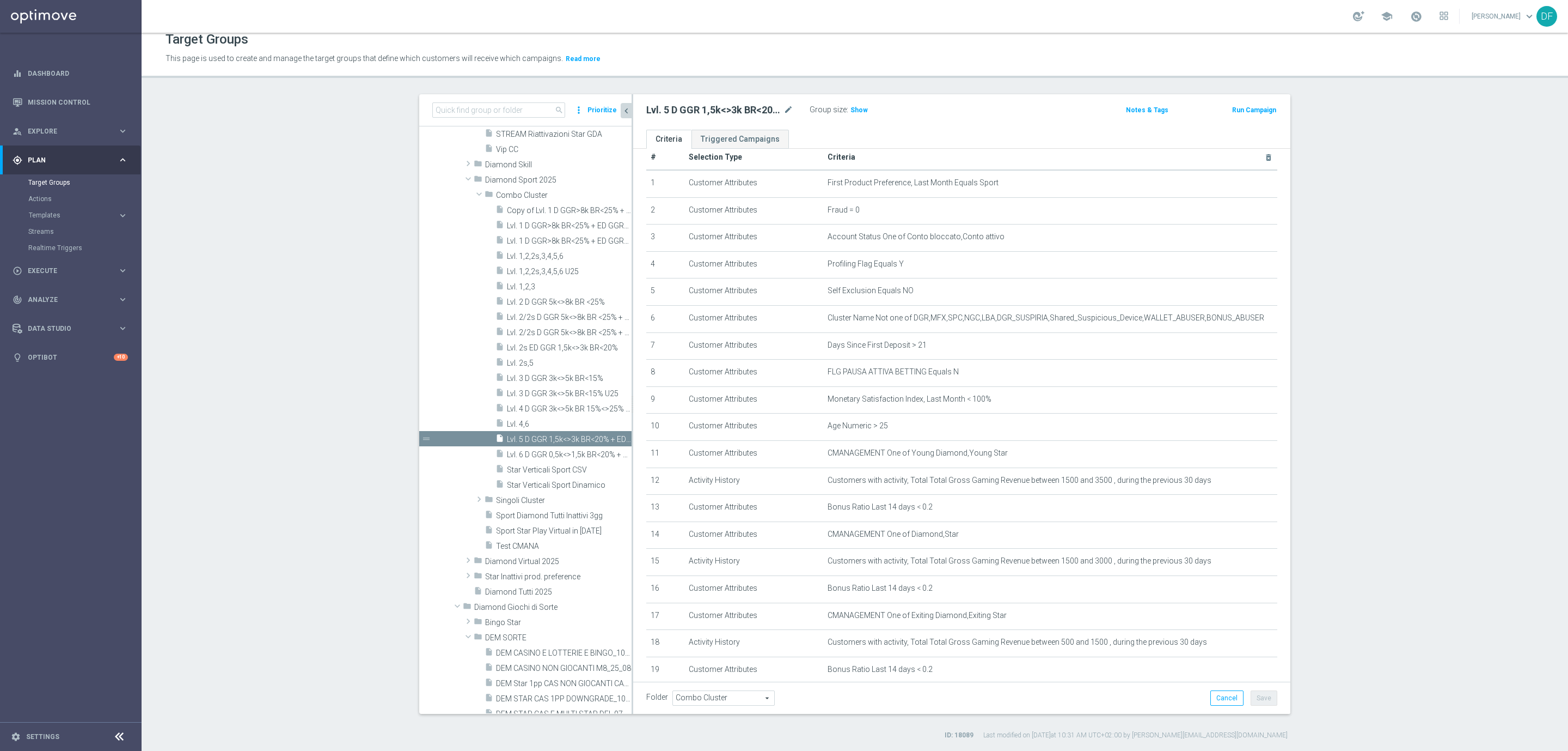
scroll to position [83, 0]
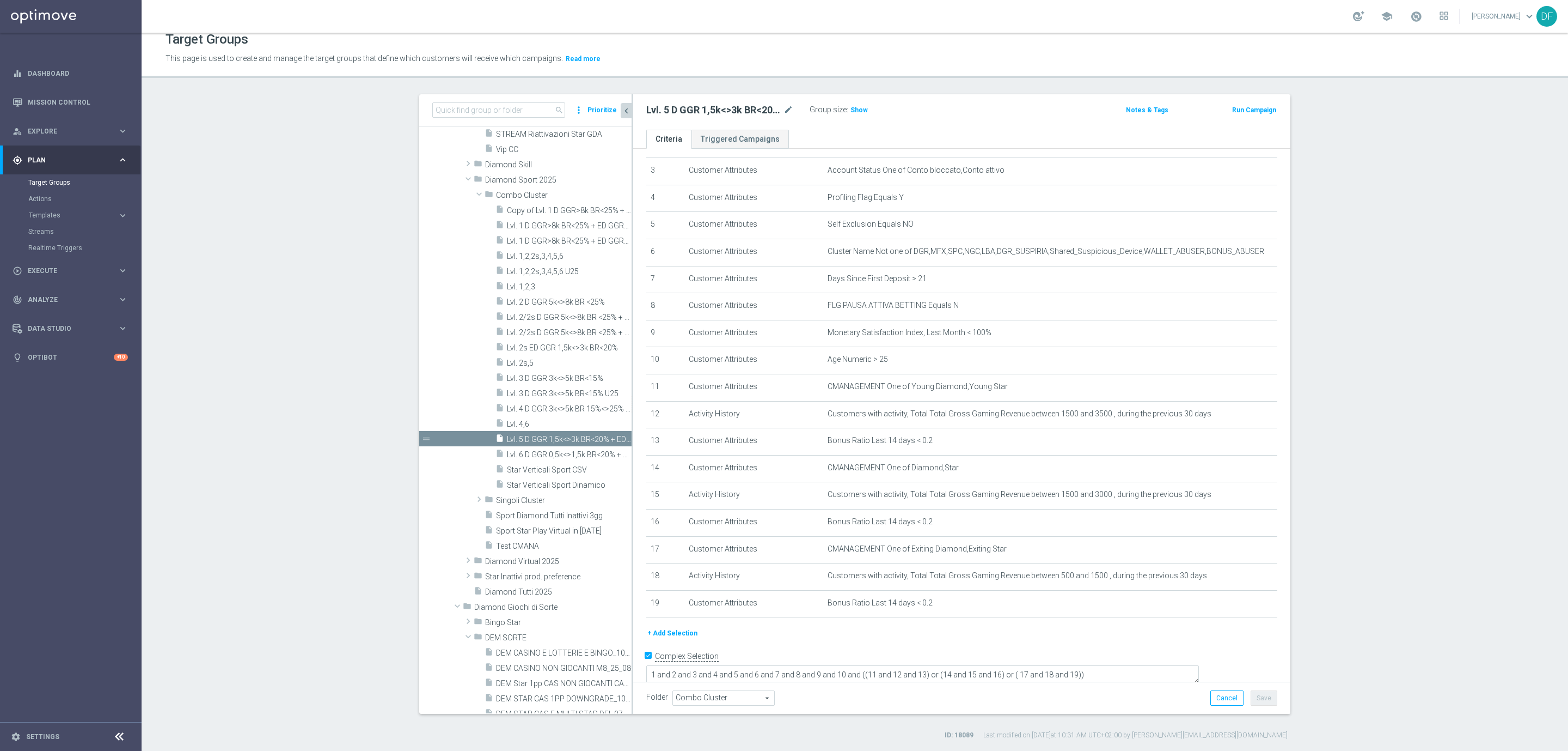
click at [674, 633] on button "+ Add Selection" at bounding box center [673, 633] width 52 height 12
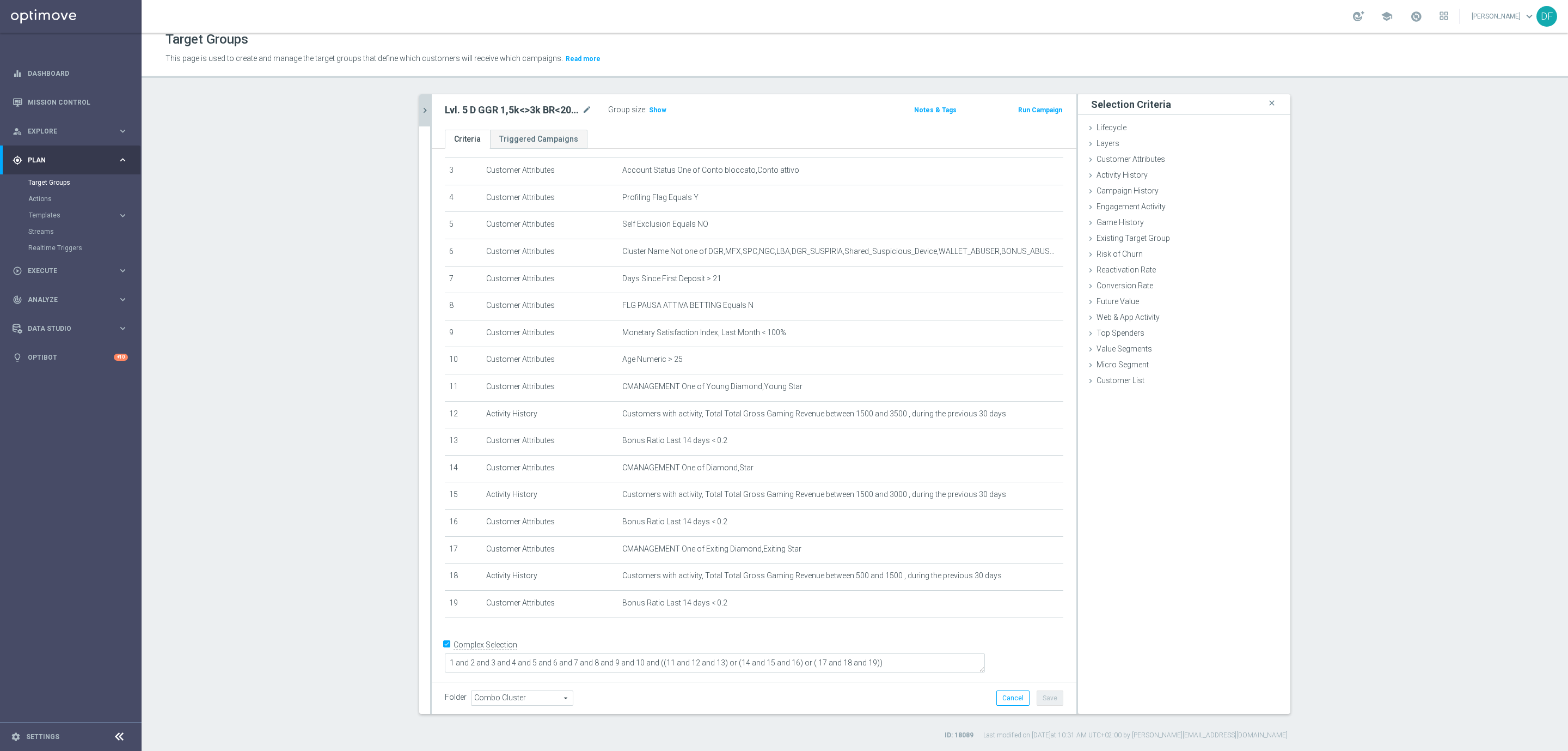
scroll to position [71, 0]
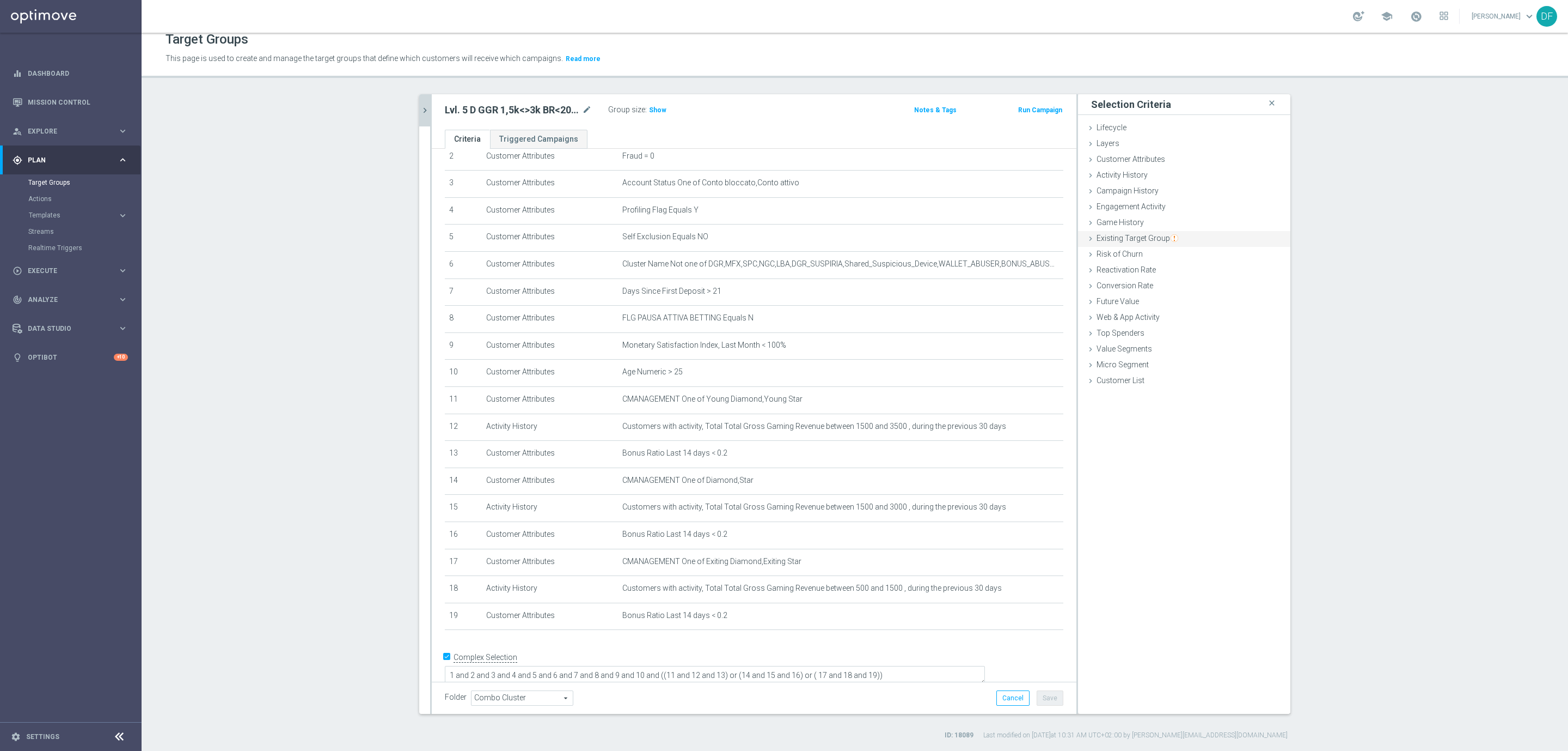
click at [1139, 234] on span "Existing Target Group" at bounding box center [1137, 238] width 82 height 9
click at [1176, 285] on label "not included in" at bounding box center [1197, 283] width 52 height 10
click at [1167, 285] on input "not included in" at bounding box center [1163, 283] width 7 height 7
radio input "true"
click at [1173, 309] on span at bounding box center [1217, 308] width 113 height 14
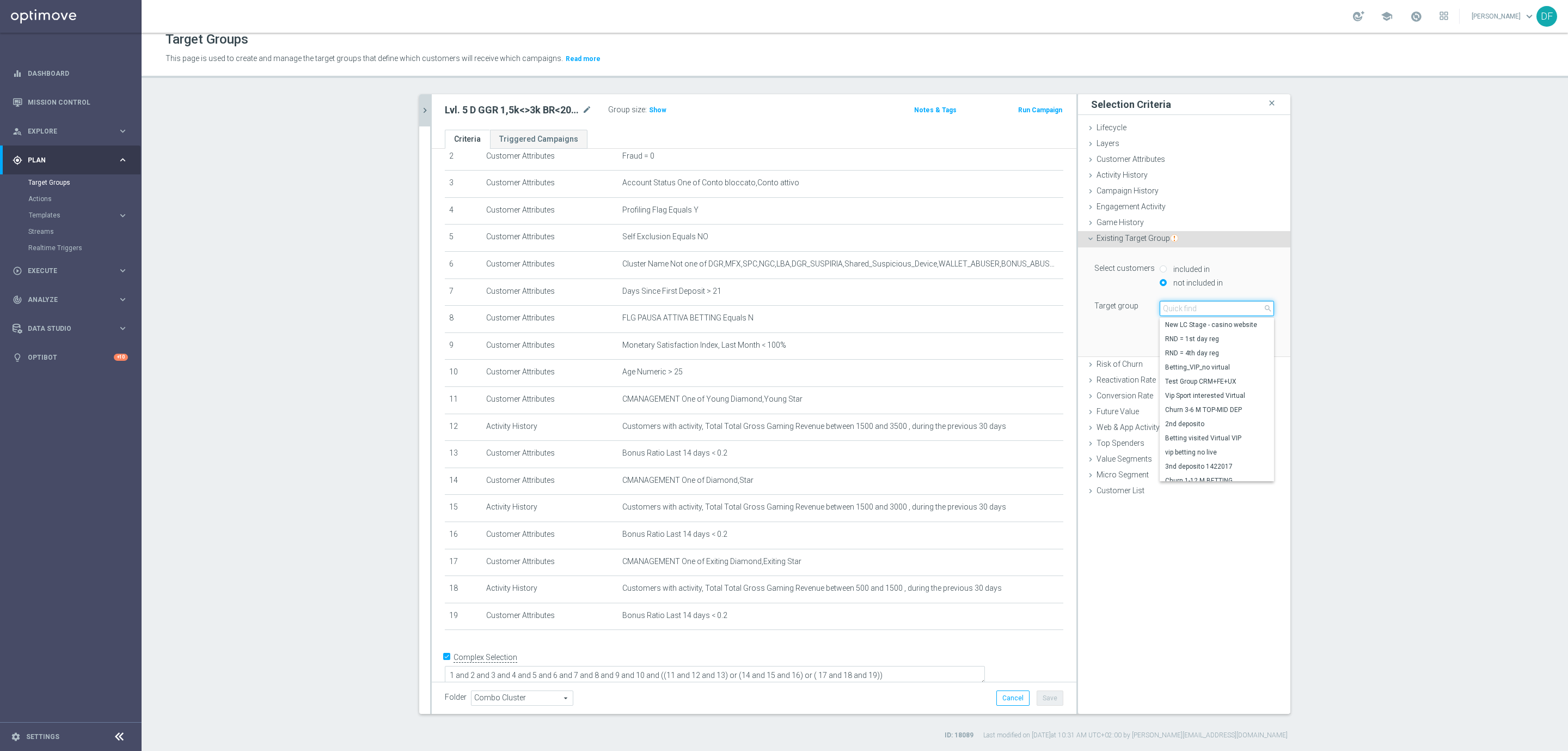
click at [1173, 309] on input "search" at bounding box center [1217, 308] width 114 height 15
type input "star vert"
click at [1181, 323] on span "Star Verticali Sport CSV" at bounding box center [1217, 325] width 103 height 9
type input "Star Verticali Sport CSV"
click at [1245, 340] on button "Add" at bounding box center [1258, 340] width 32 height 15
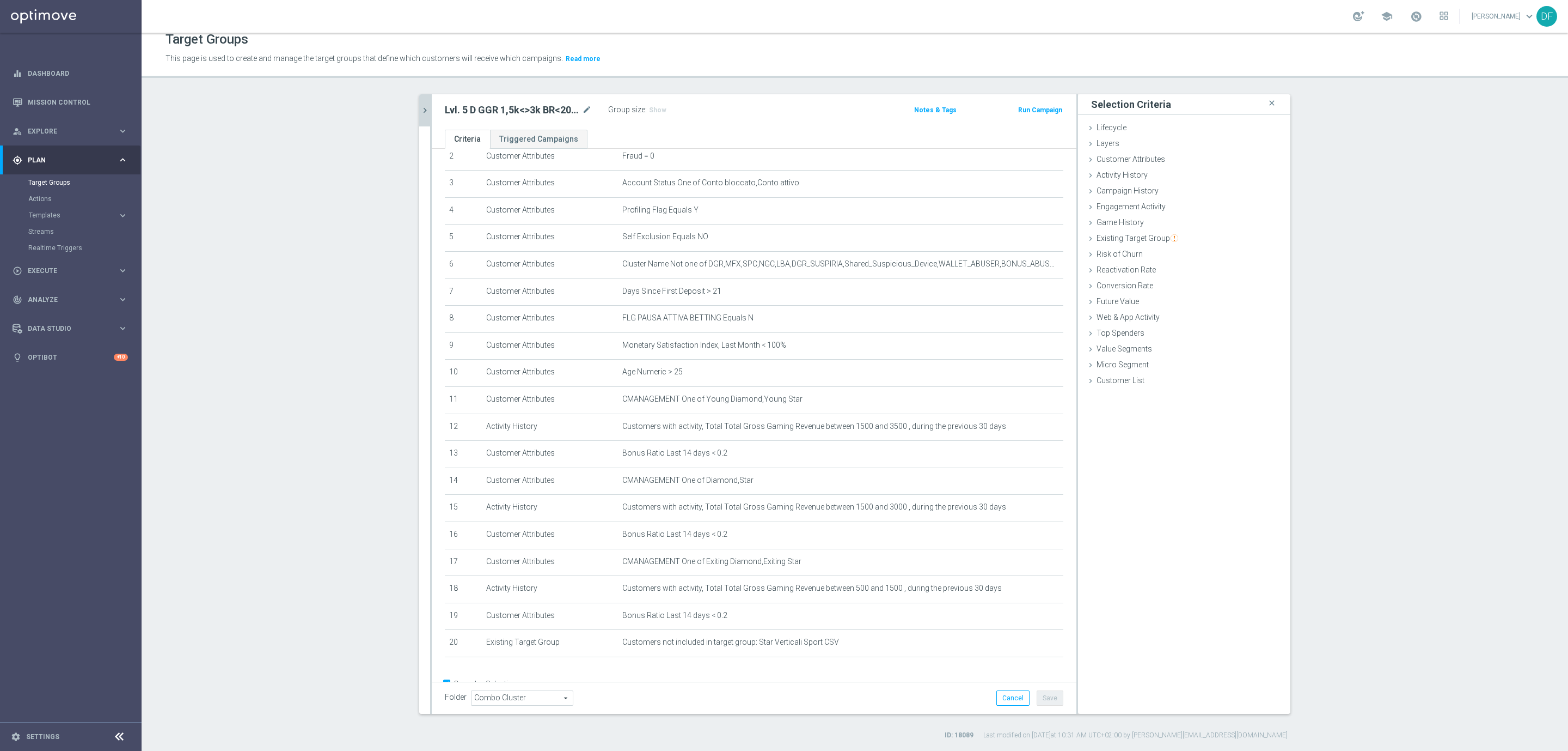
scroll to position [99, 0]
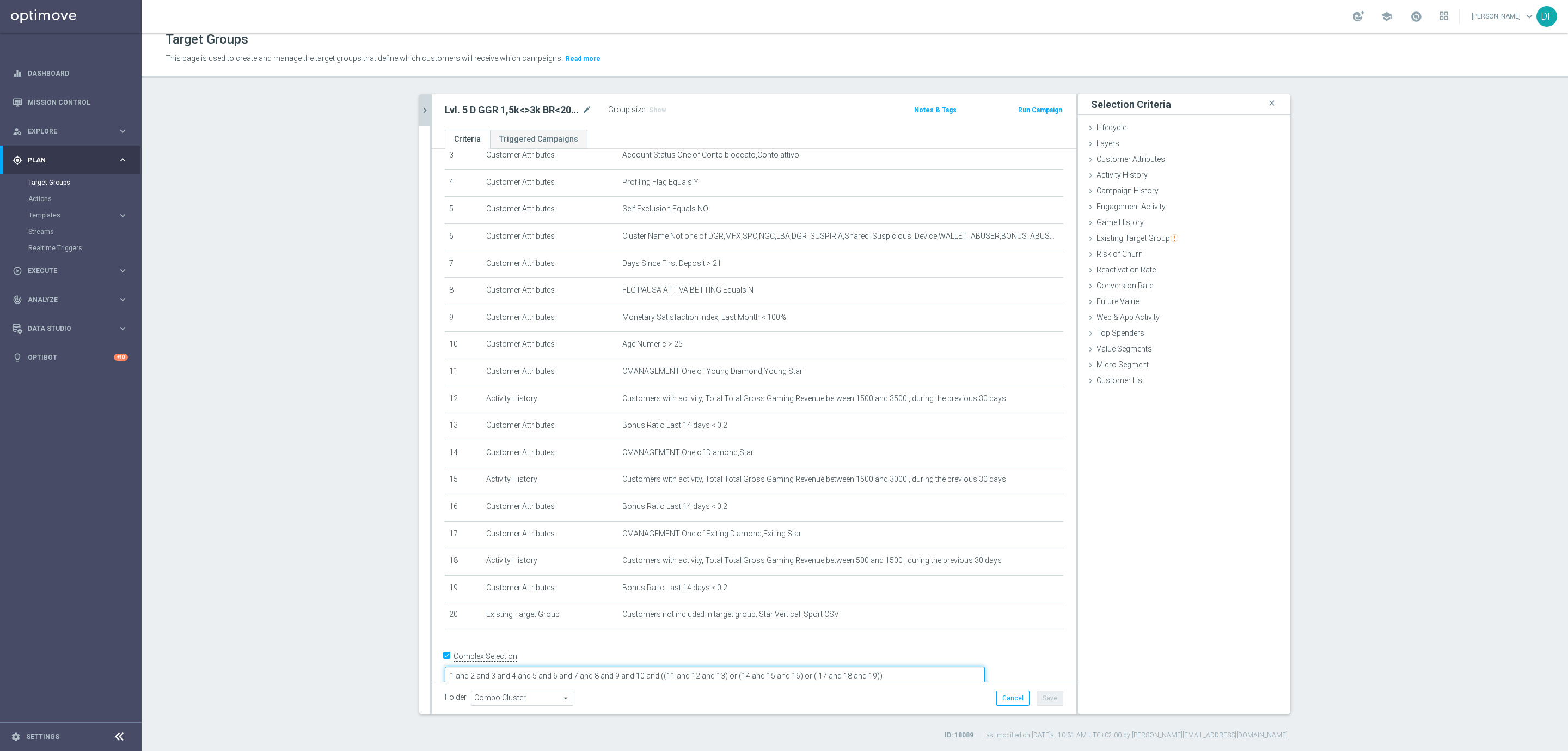
click at [961, 667] on textarea "1 and 2 and 3 and 4 and 5 and 6 and 7 and 8 and 9 and 10 and ((11 and 12 and 13…" at bounding box center [715, 675] width 540 height 19
click at [1041, 698] on button "Save" at bounding box center [1050, 697] width 27 height 15
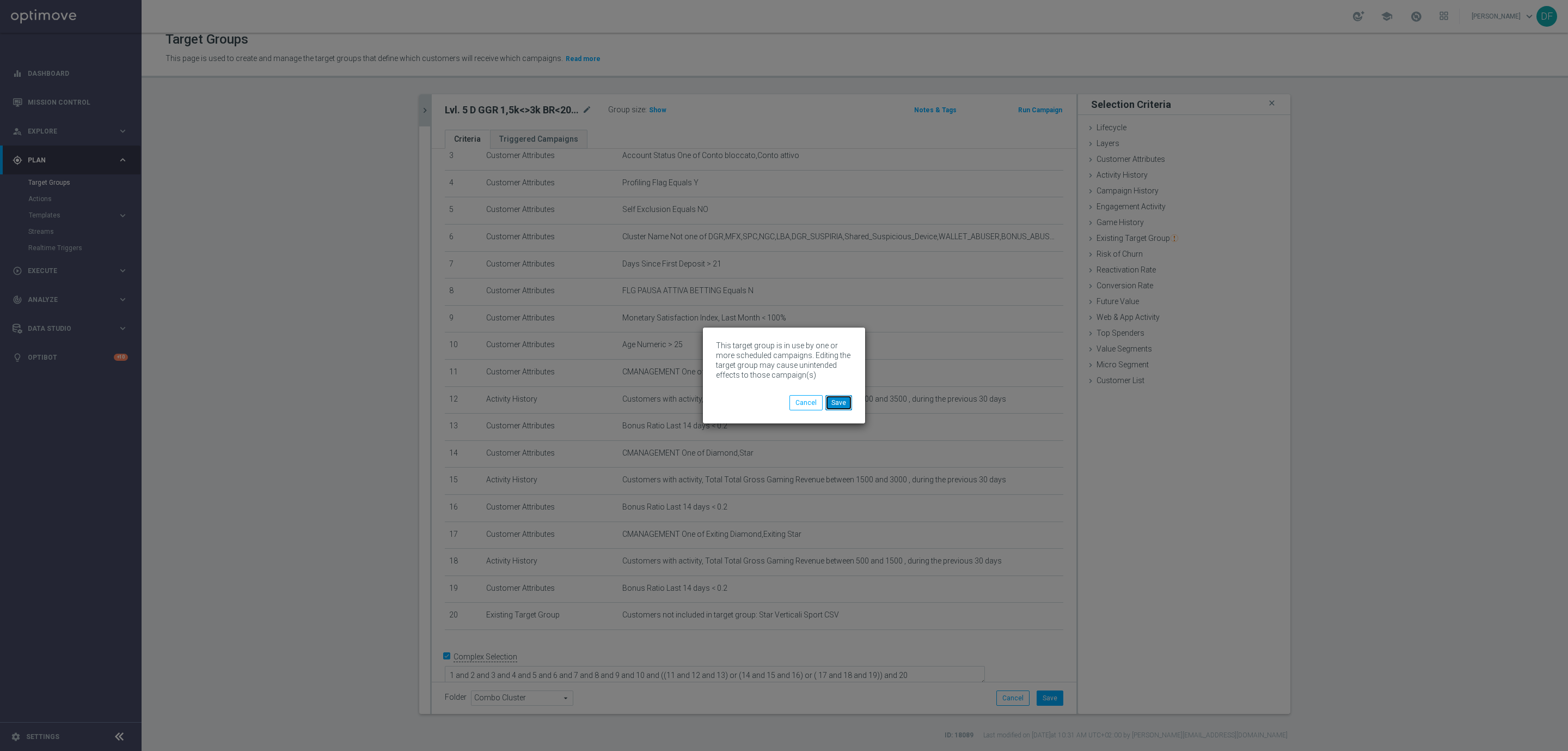
click at [848, 406] on button "Save" at bounding box center [839, 402] width 27 height 15
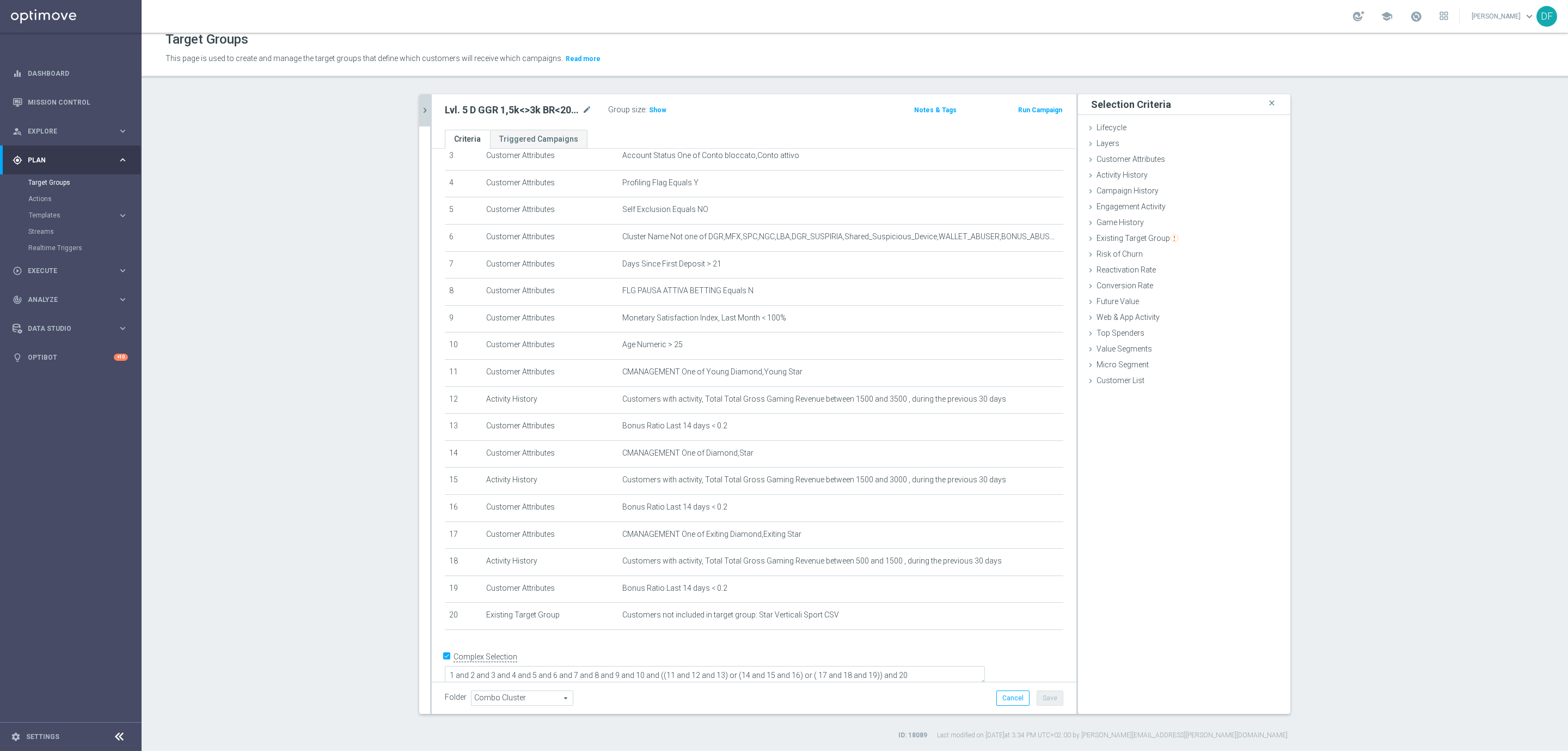
click at [420, 108] on icon "chevron_right" at bounding box center [425, 110] width 10 height 10
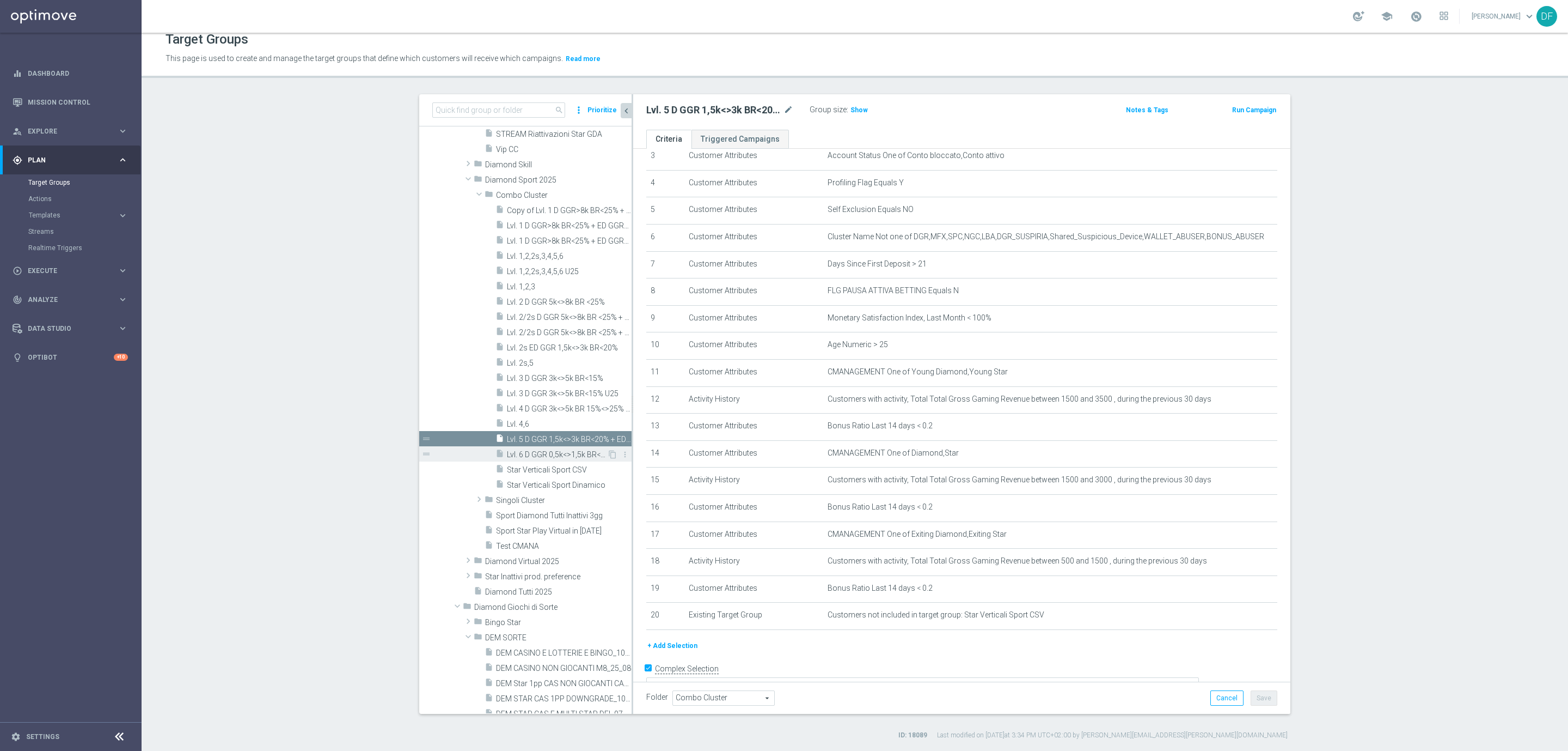
click at [564, 454] on span "Lvl. 6 D GGR 0,5k<>1,5k BR<20% + YD GGR 0,5k<>1,5k BR<20%" at bounding box center [557, 454] width 100 height 9
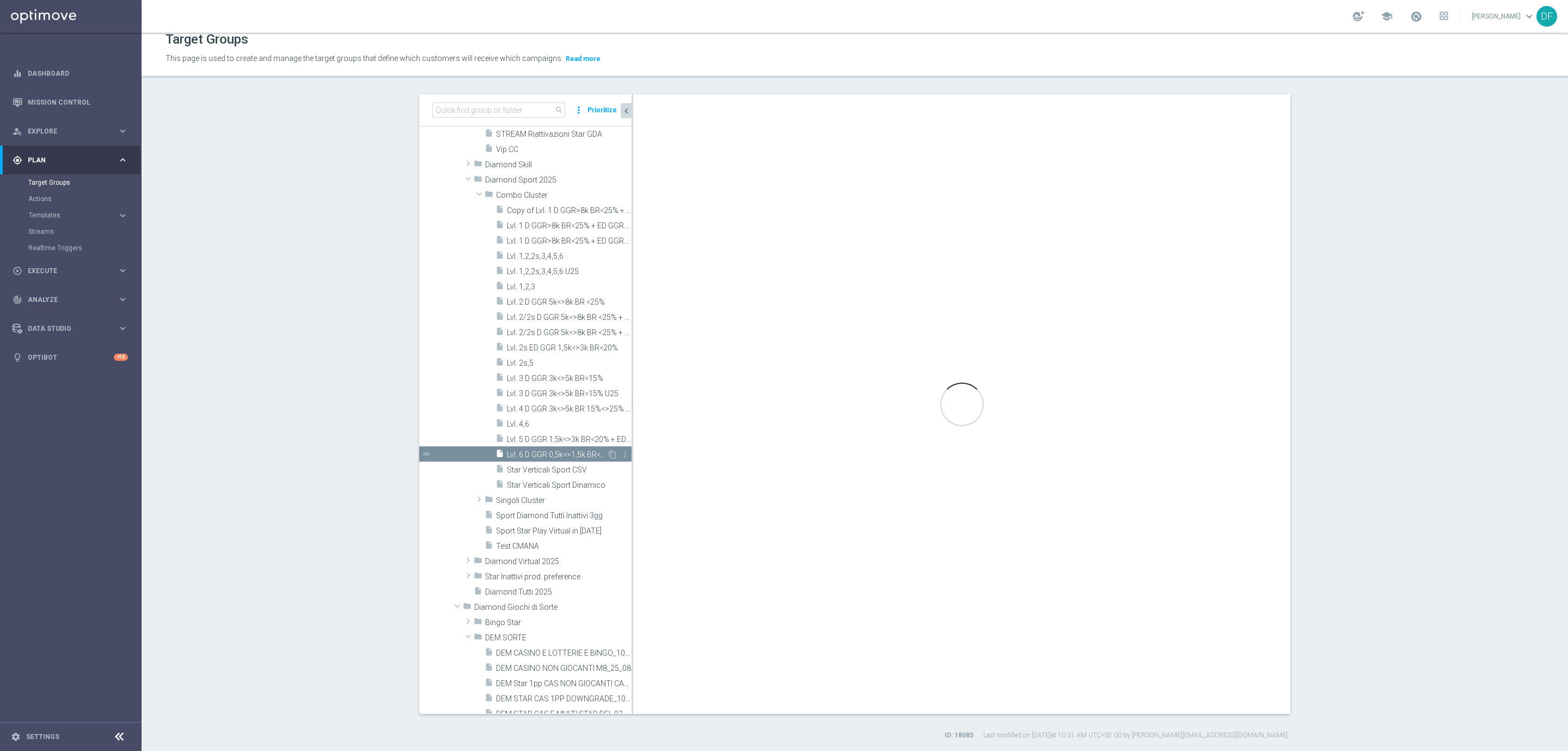
type textarea "1 and 2 and 3 and 4 and 5 and 6 and 7 and 8 and 9 and 10 and ((11 and 12 and 13…"
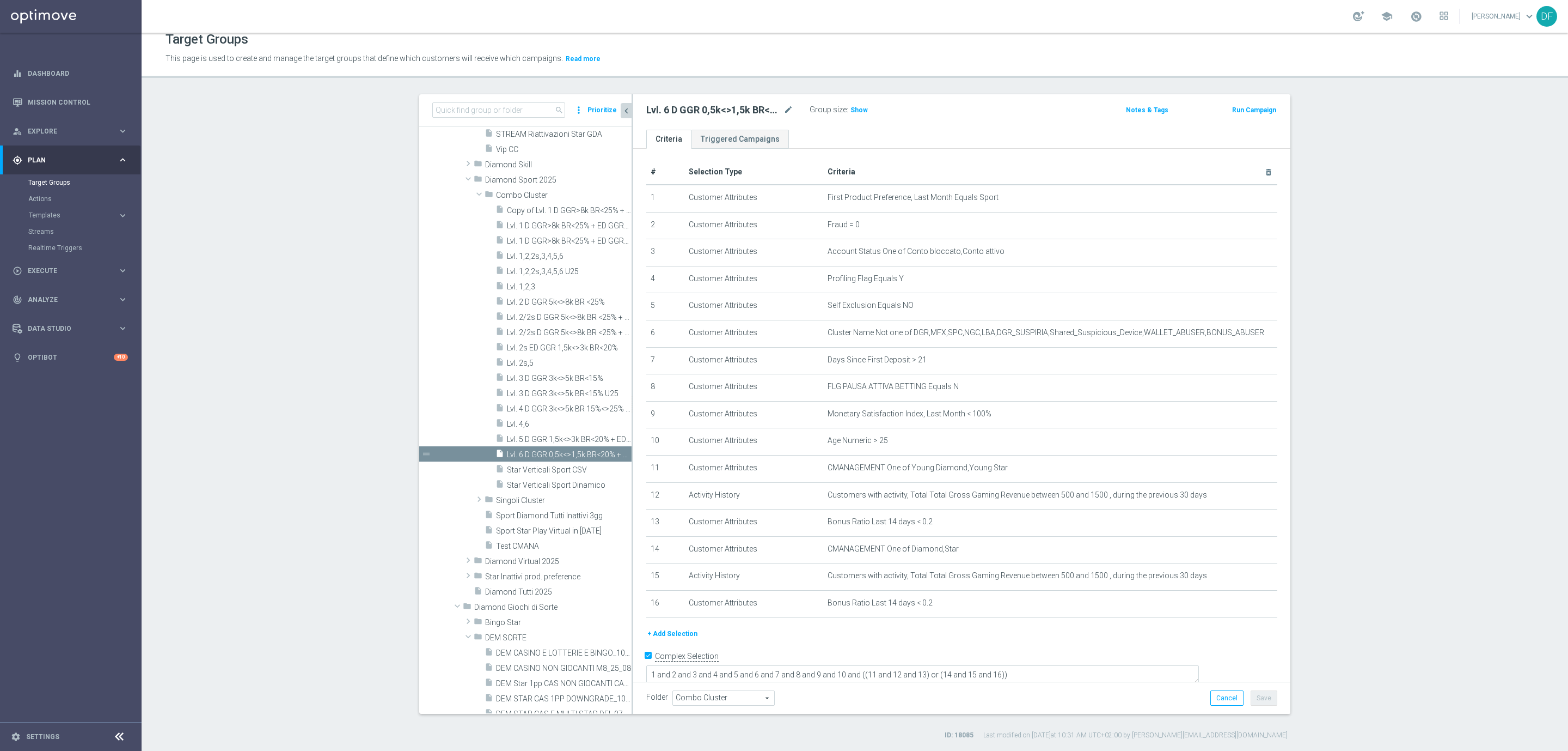
click at [668, 634] on button "+ Add Selection" at bounding box center [673, 633] width 52 height 12
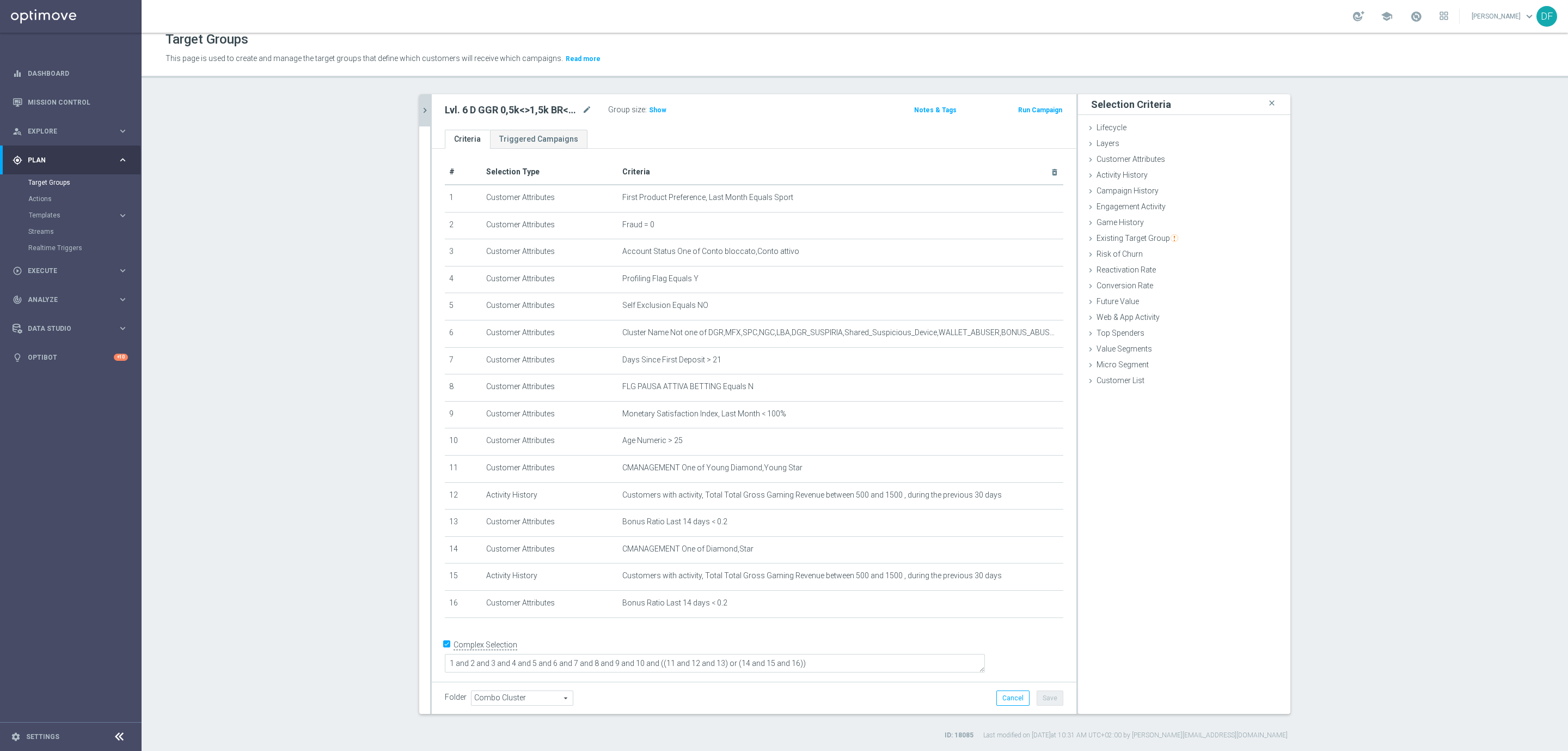
scroll to position [0, 0]
click at [1115, 234] on span "Existing Target Group" at bounding box center [1137, 238] width 82 height 9
click at [1181, 278] on label "not included in" at bounding box center [1197, 283] width 52 height 10
click at [1167, 279] on input "not included in" at bounding box center [1163, 283] width 7 height 7
radio input "true"
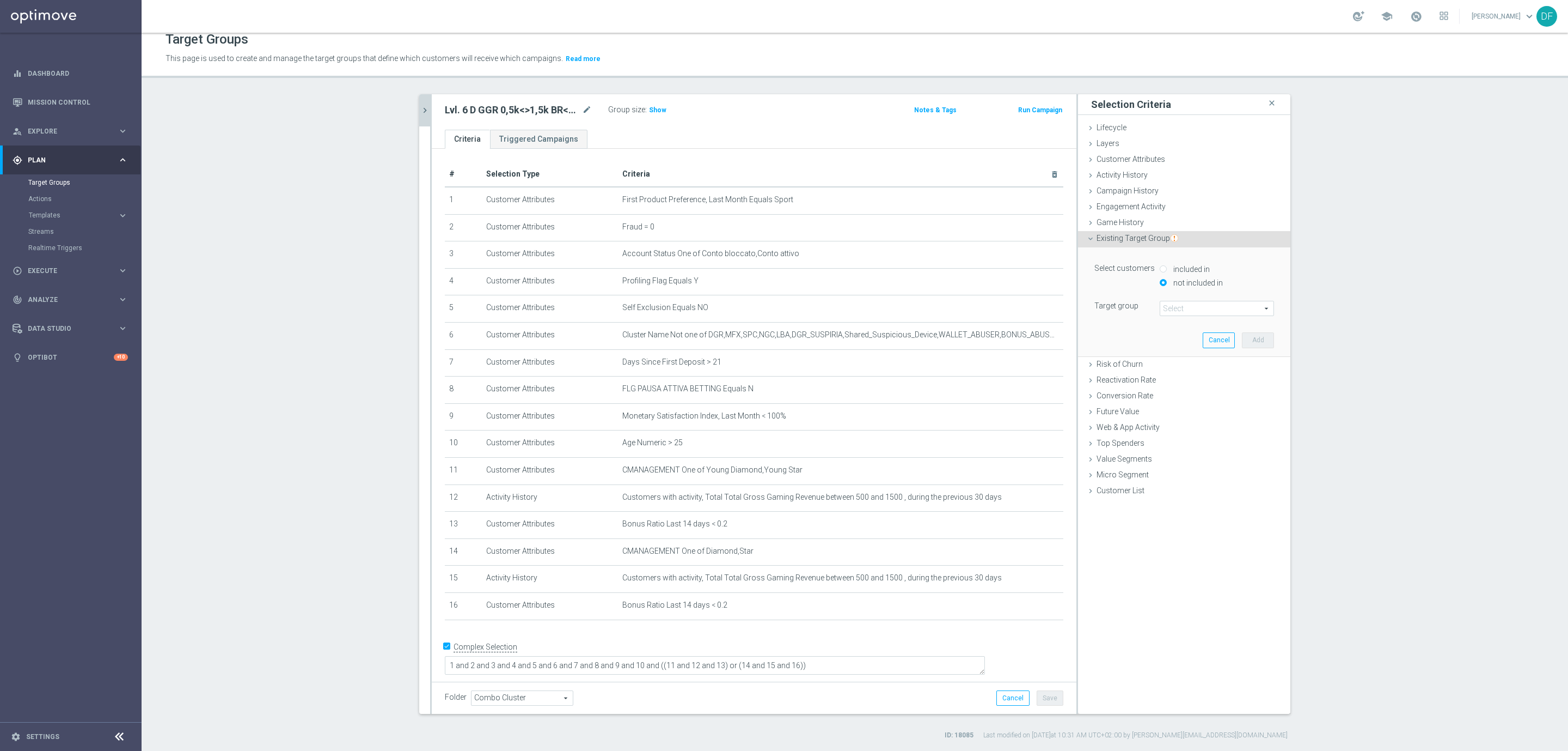
click at [1174, 301] on span at bounding box center [1217, 308] width 113 height 14
click at [1171, 306] on input "search" at bounding box center [1217, 308] width 114 height 15
type input "star vertic"
click at [1194, 324] on span "Star Verticali Sport CSV" at bounding box center [1217, 325] width 103 height 9
type input "Star Verticali Sport CSV"
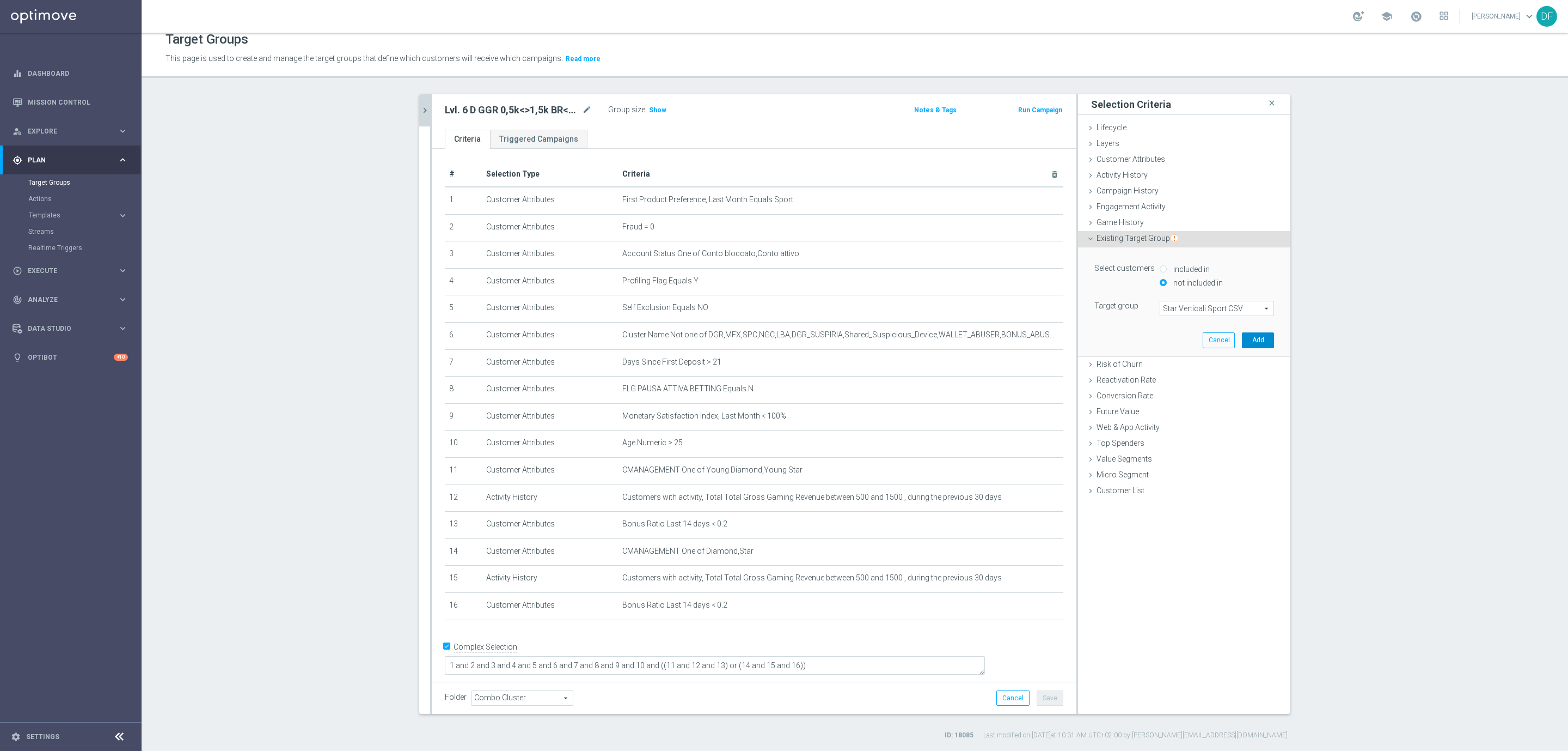
click at [1248, 340] on button "Add" at bounding box center [1258, 340] width 32 height 15
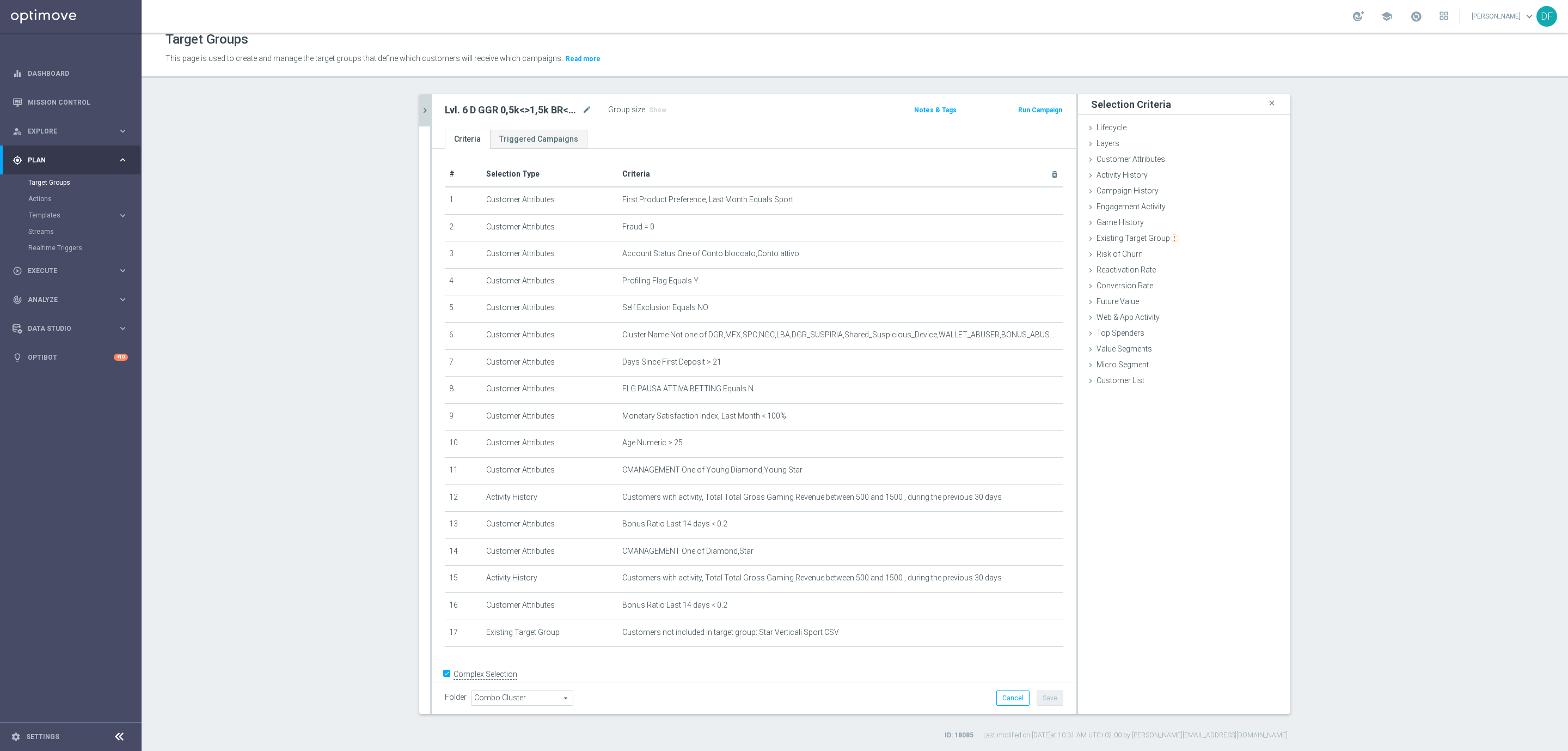
scroll to position [18, 0]
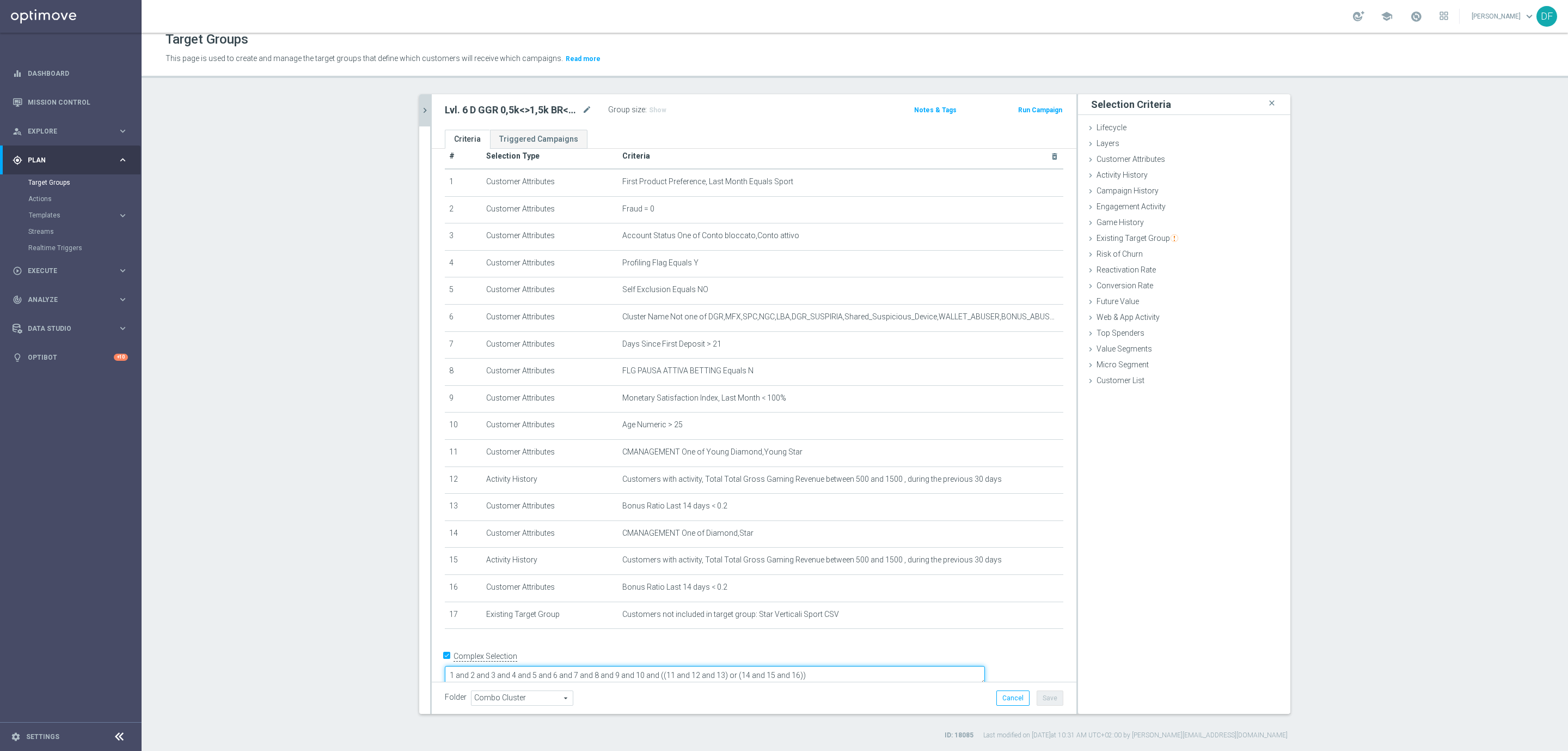
click at [894, 666] on textarea "1 and 2 and 3 and 4 and 5 and 6 and 7 and 8 and 9 and 10 and ((11 and 12 and 13…" at bounding box center [715, 675] width 540 height 19
click at [1046, 695] on button "Save" at bounding box center [1050, 697] width 27 height 15
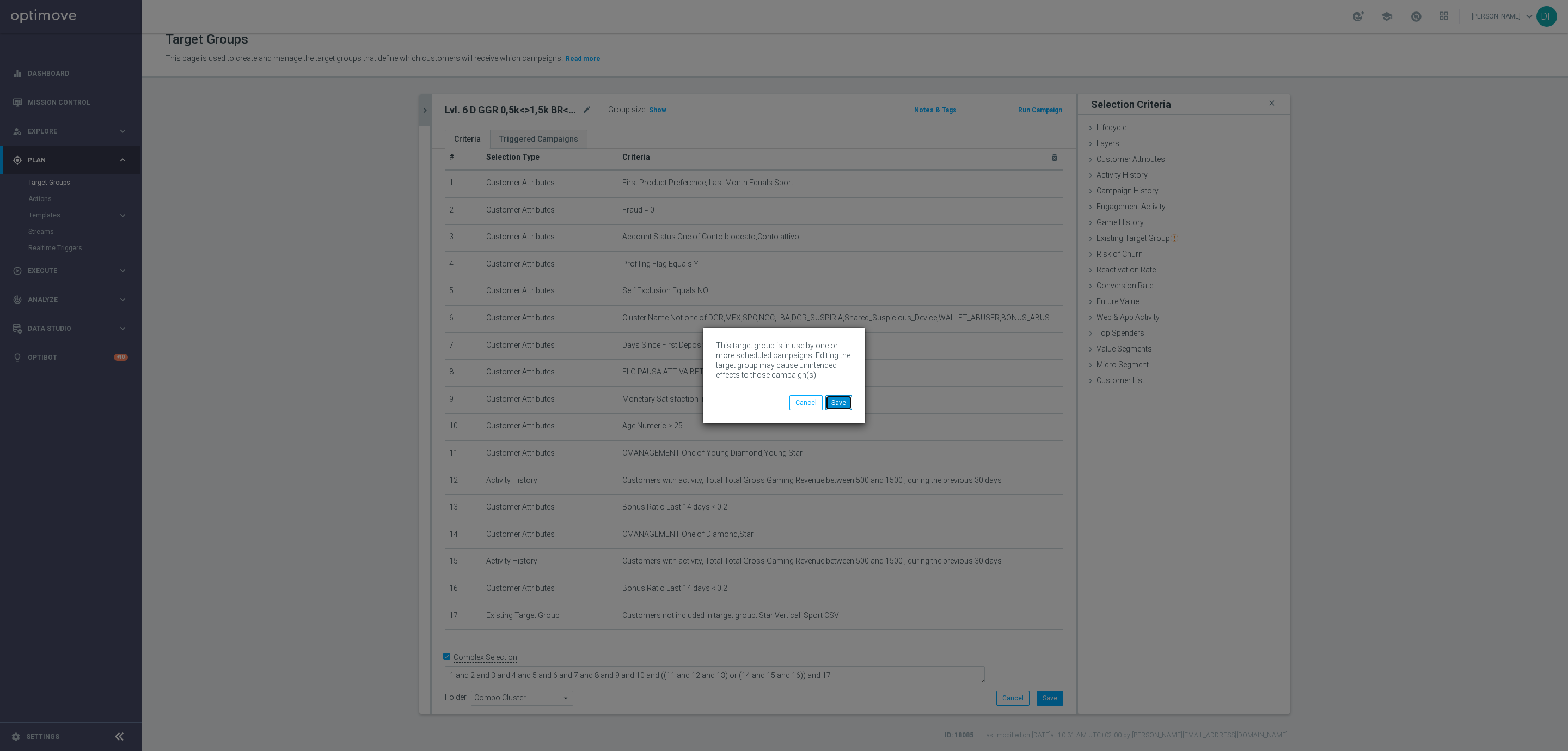
click at [831, 400] on button "Save" at bounding box center [839, 402] width 27 height 15
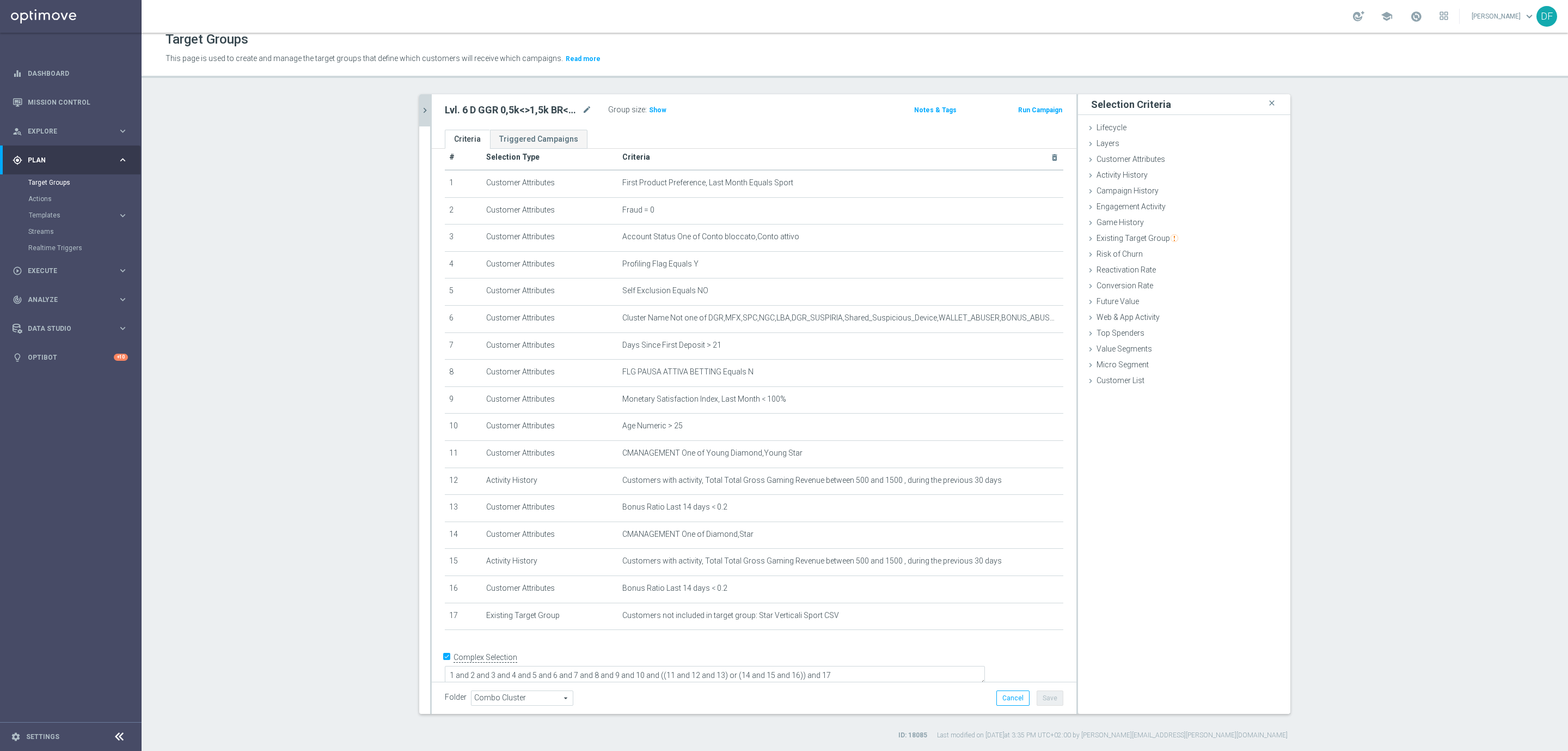
click at [420, 110] on icon "chevron_right" at bounding box center [425, 110] width 10 height 10
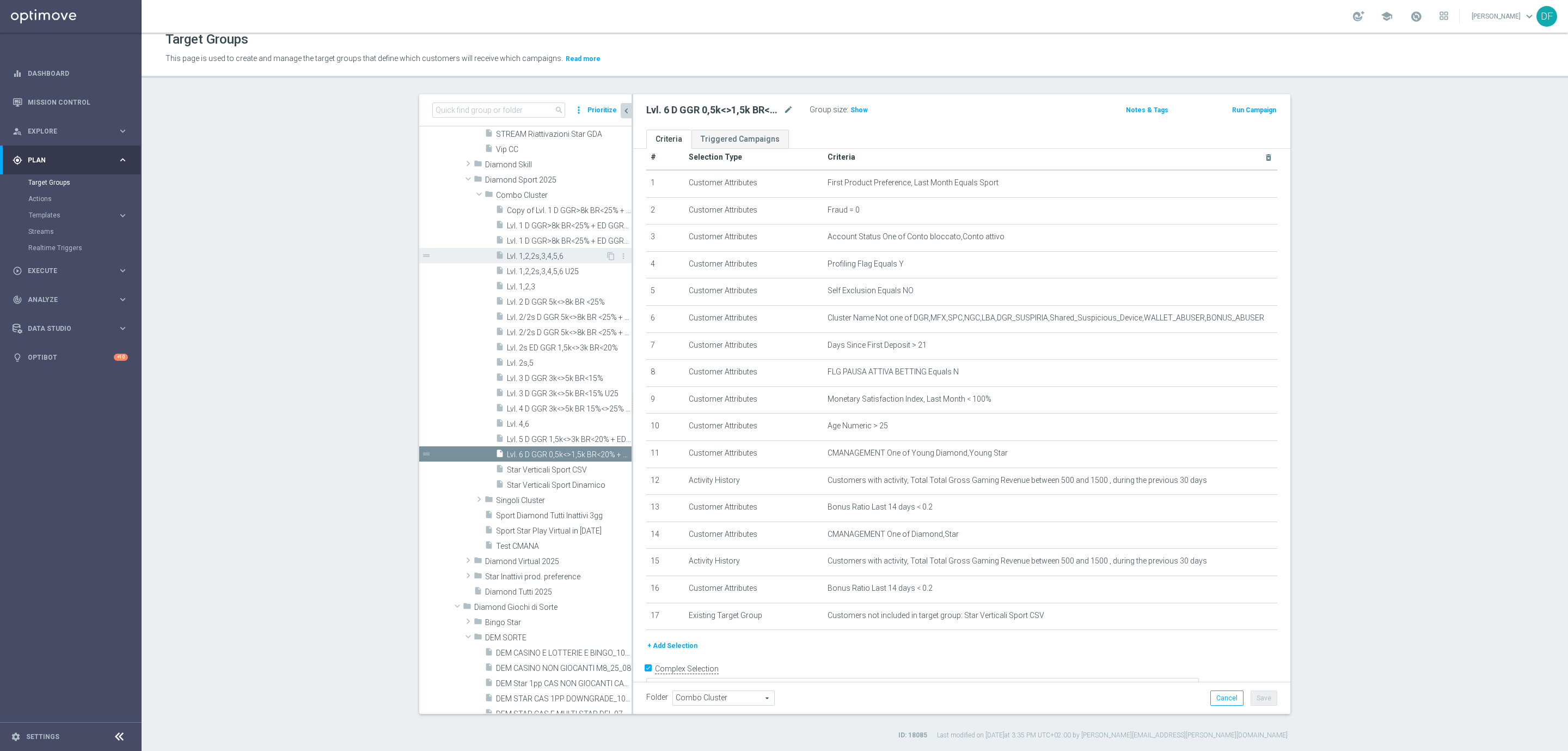
click at [564, 252] on span "Lvl. 1,2,2s,3,4,5,6" at bounding box center [556, 256] width 99 height 9
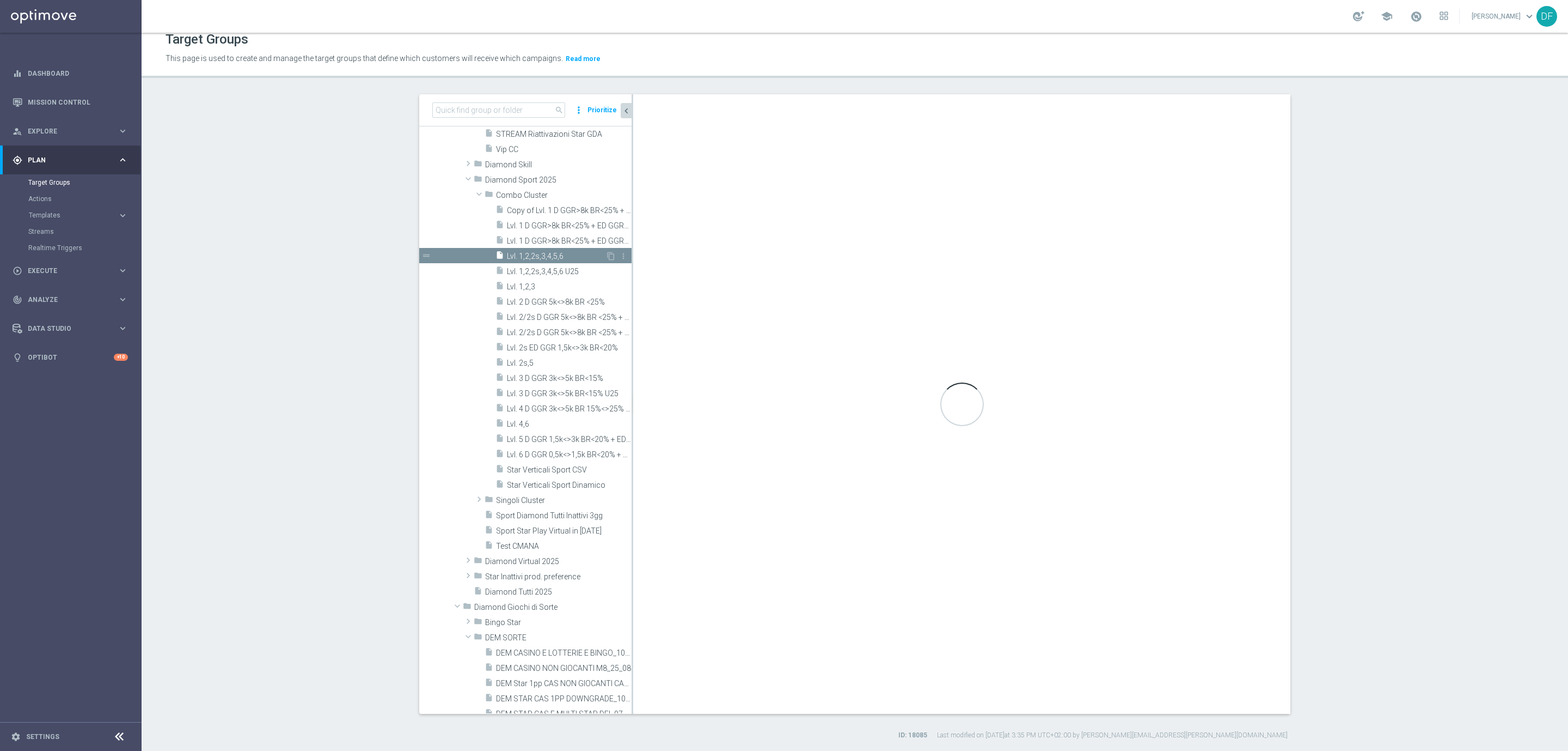
type textarea "1 and 2 and 3 and 4 and 5 and 6 and 7 and 8 and 9 and 19 and ((10 and 11 and 12…"
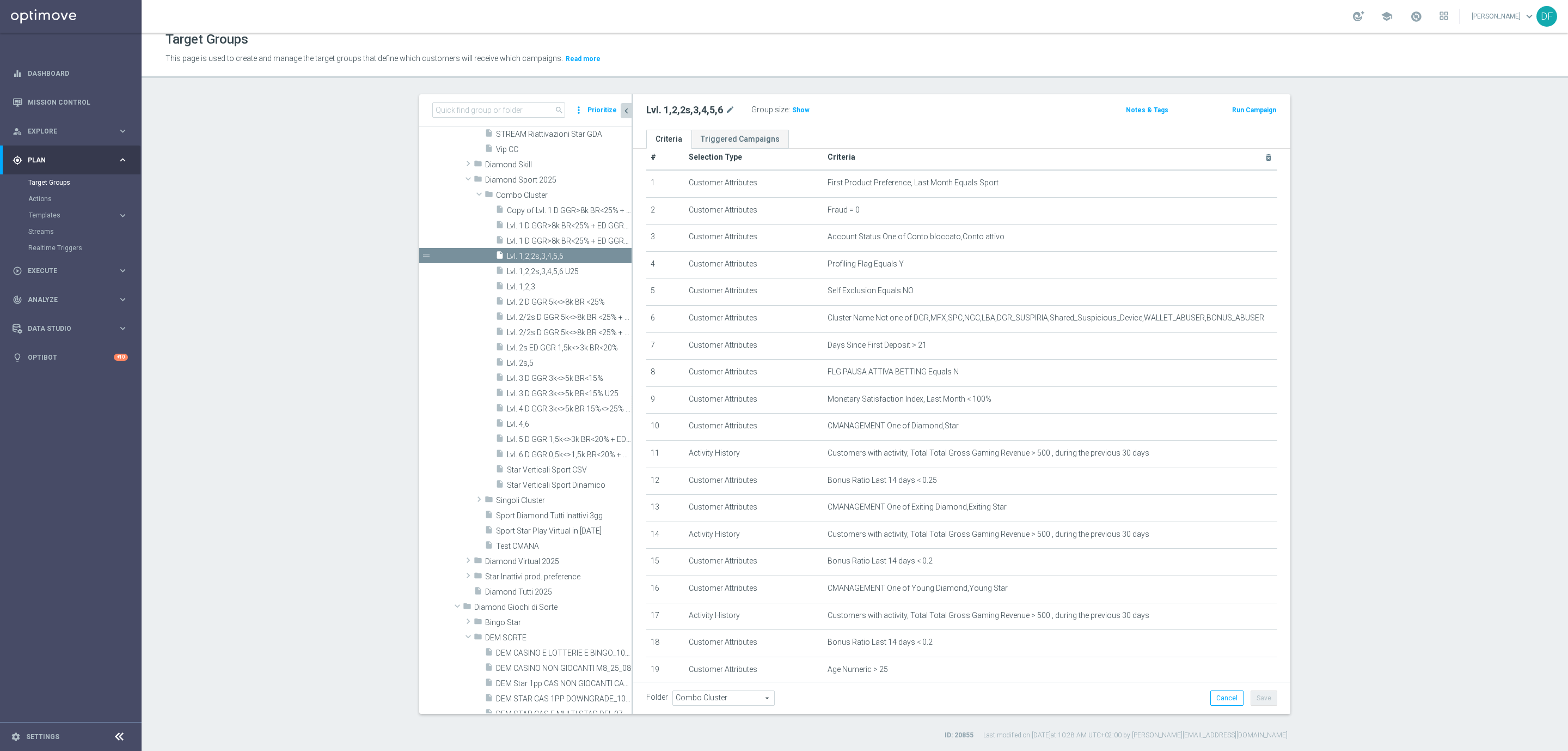
scroll to position [83, 0]
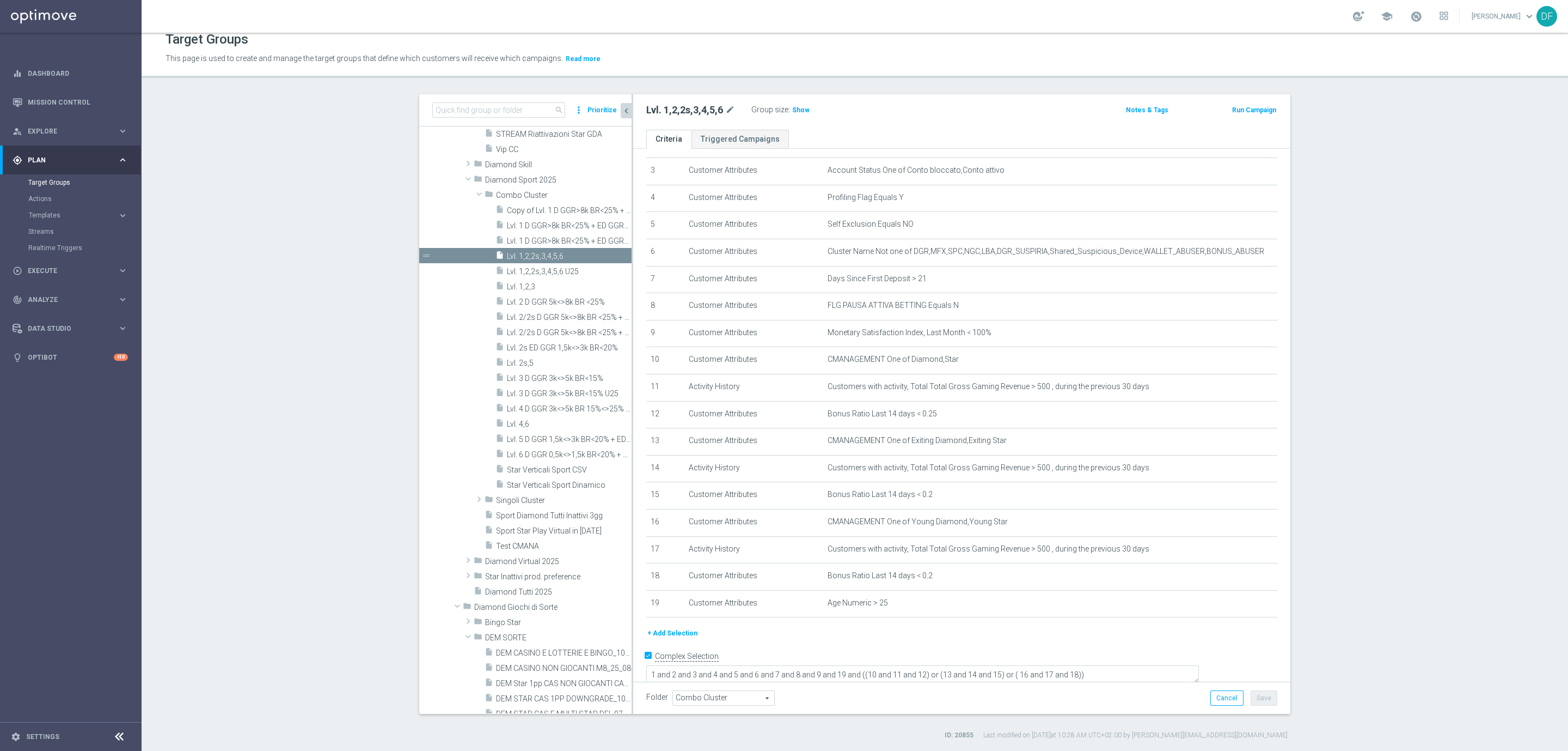
click at [685, 629] on button "+ Add Selection" at bounding box center [673, 633] width 52 height 12
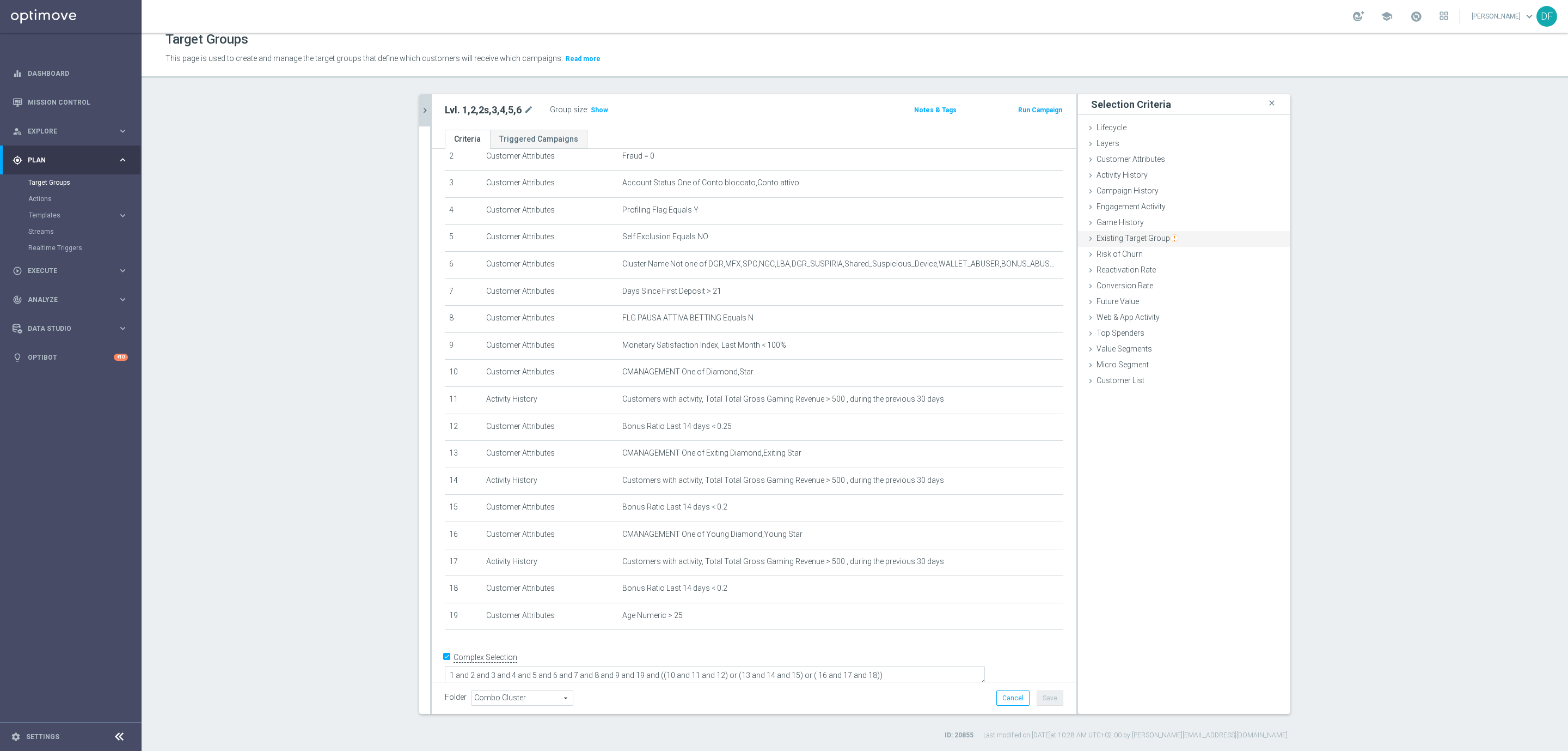
click at [1152, 237] on span "Existing Target Group" at bounding box center [1137, 238] width 82 height 9
click at [1178, 280] on label "not included in" at bounding box center [1197, 283] width 52 height 10
click at [1167, 280] on input "not included in" at bounding box center [1163, 283] width 7 height 7
radio input "true"
click at [1174, 311] on span at bounding box center [1217, 308] width 113 height 14
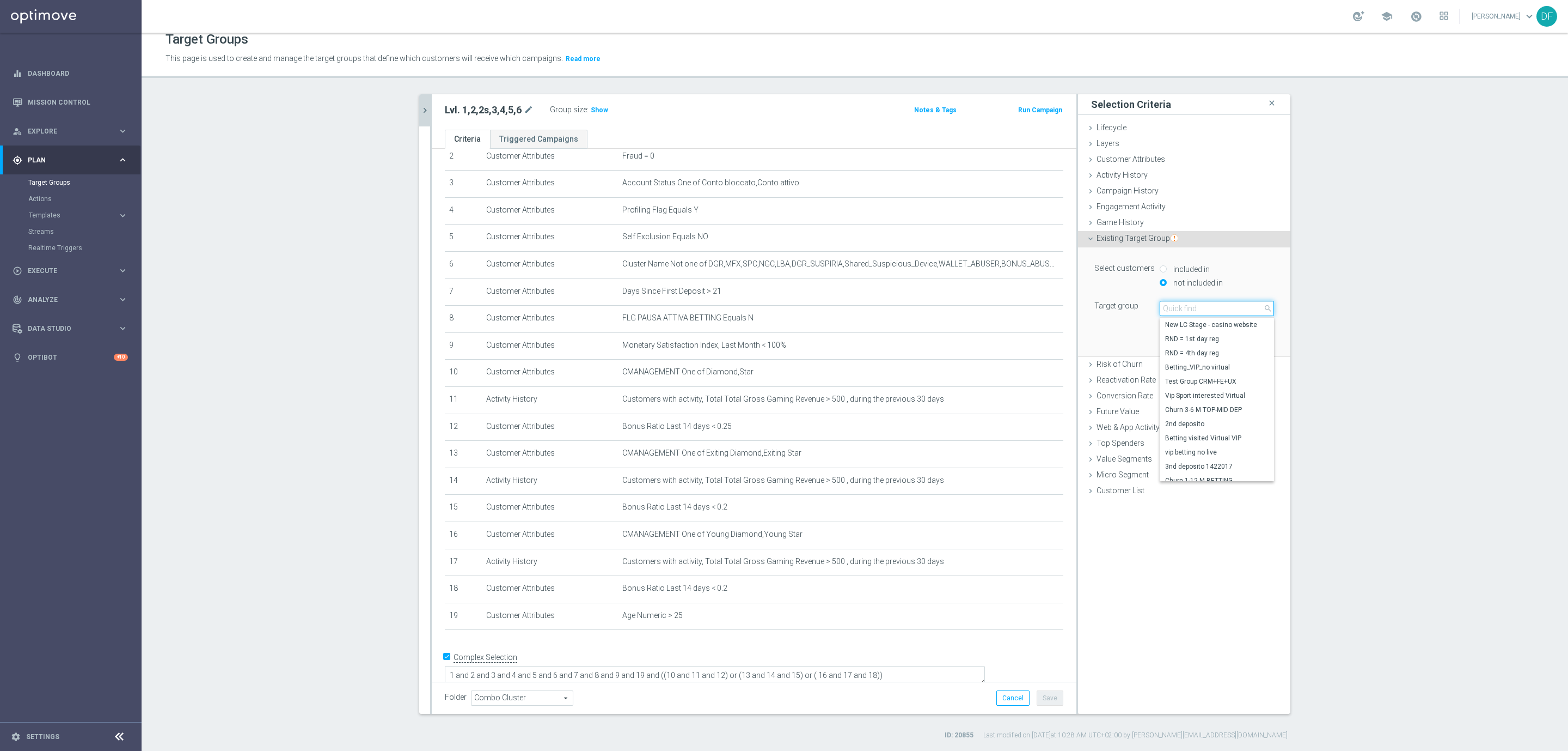
click at [1173, 309] on input "search" at bounding box center [1217, 308] width 114 height 15
type input "star vert"
click at [1185, 324] on span "Star Verticali Sport CSV" at bounding box center [1217, 325] width 103 height 9
type input "Star Verticali Sport CSV"
click at [1255, 342] on button "Add" at bounding box center [1258, 340] width 32 height 15
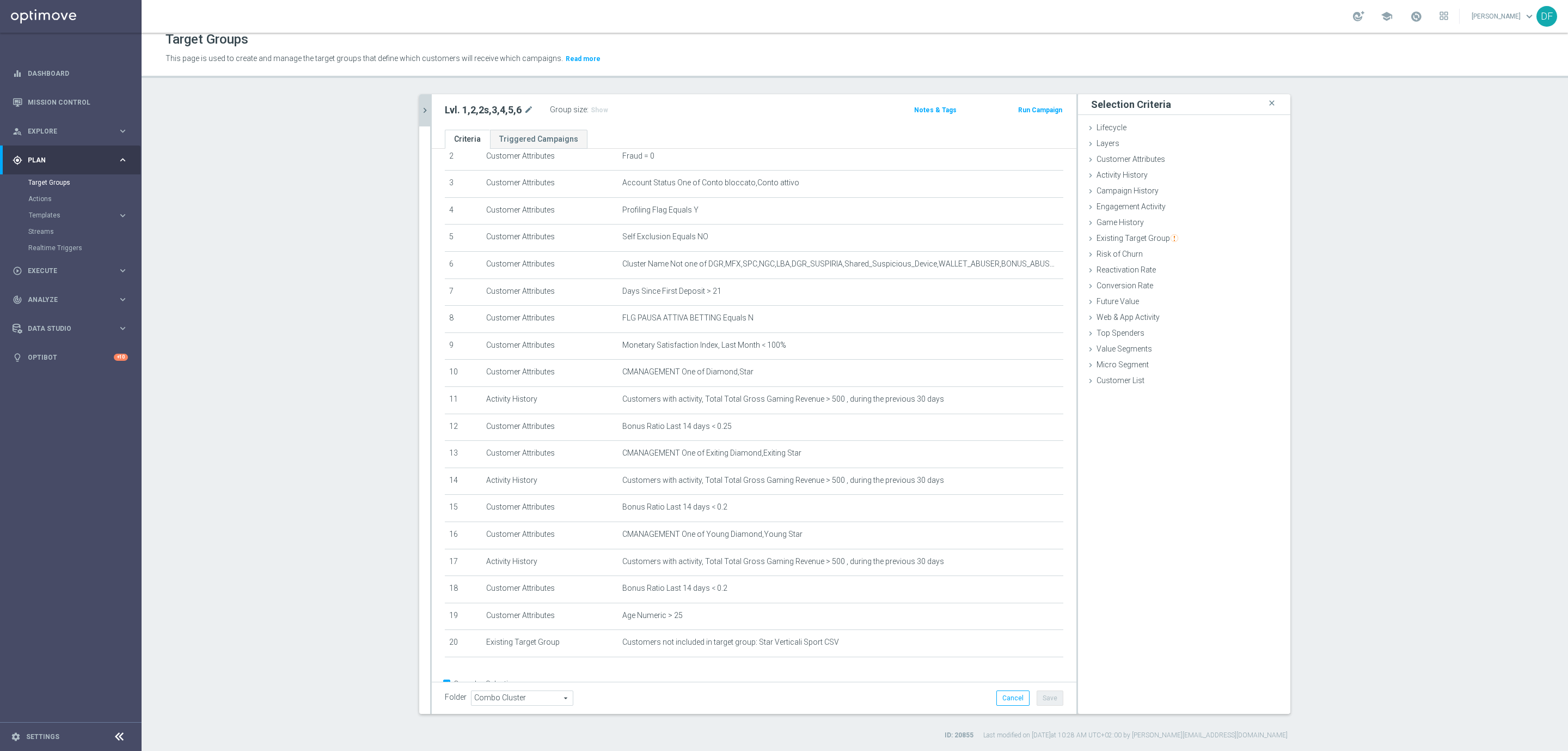
scroll to position [99, 0]
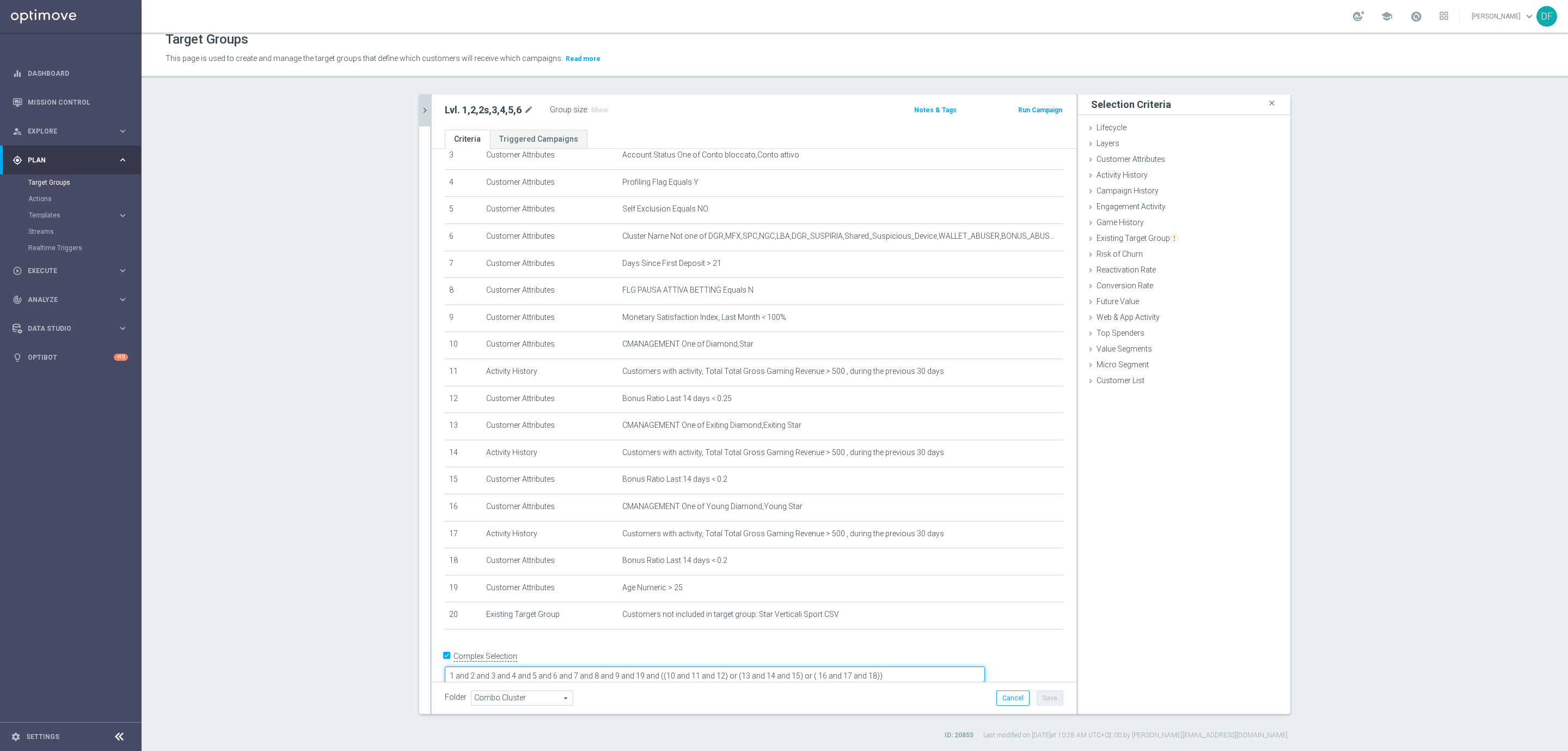
click at [977, 666] on textarea "1 and 2 and 3 and 4 and 5 and 6 and 7 and 8 and 9 and 19 and ((10 and 11 and 12…" at bounding box center [715, 675] width 540 height 19
click at [1039, 696] on button "Save" at bounding box center [1050, 697] width 27 height 15
click at [420, 111] on icon "chevron_right" at bounding box center [425, 110] width 10 height 10
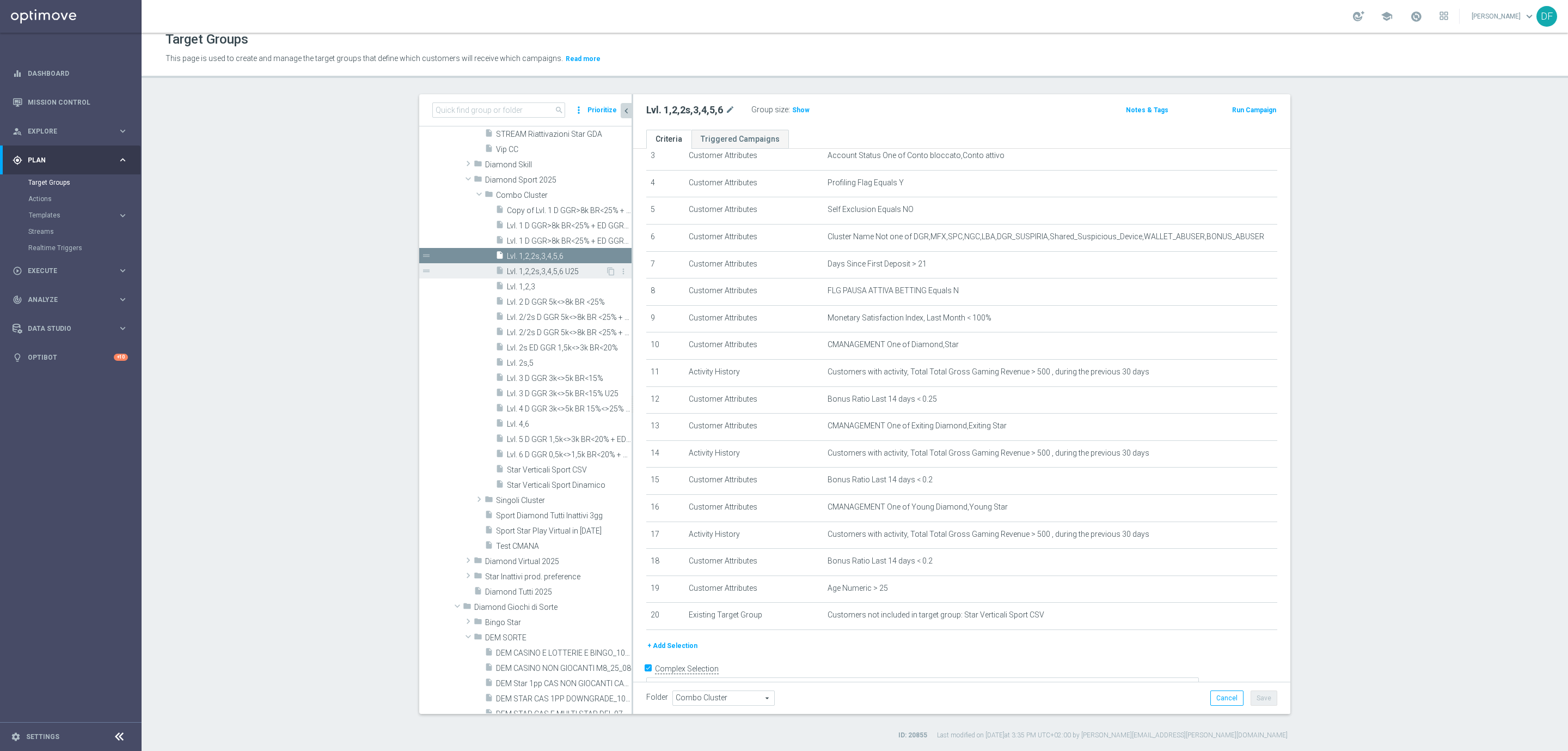
click at [559, 264] on div "insert_drive_file Lvl. 1,2,2s,3,4,5,6 U25" at bounding box center [550, 270] width 110 height 15
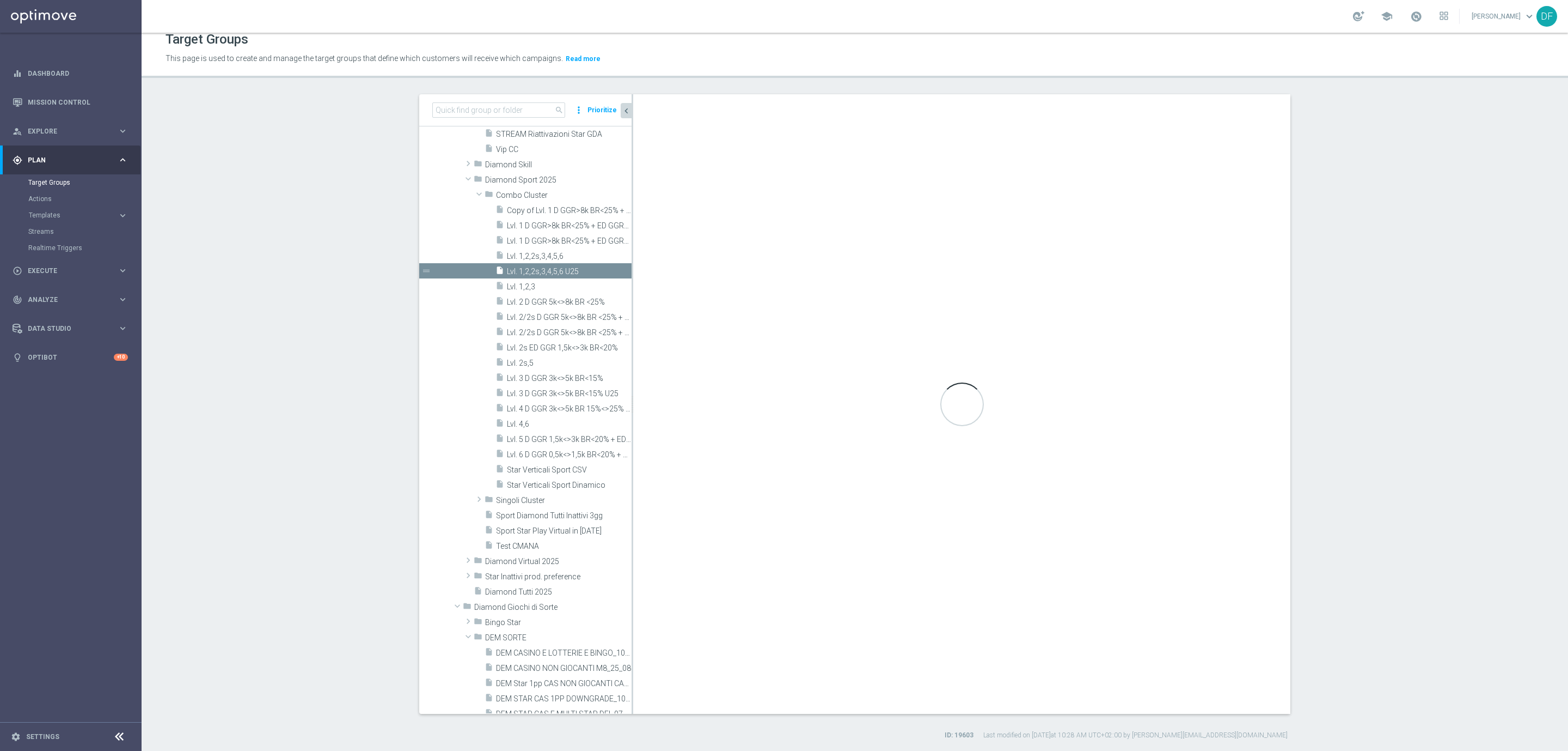
type textarea "1 and 2 and 3 and 4 and 5 and 6 and 7 and 8 and 9 and ((10 and 11 and 12) or (1…"
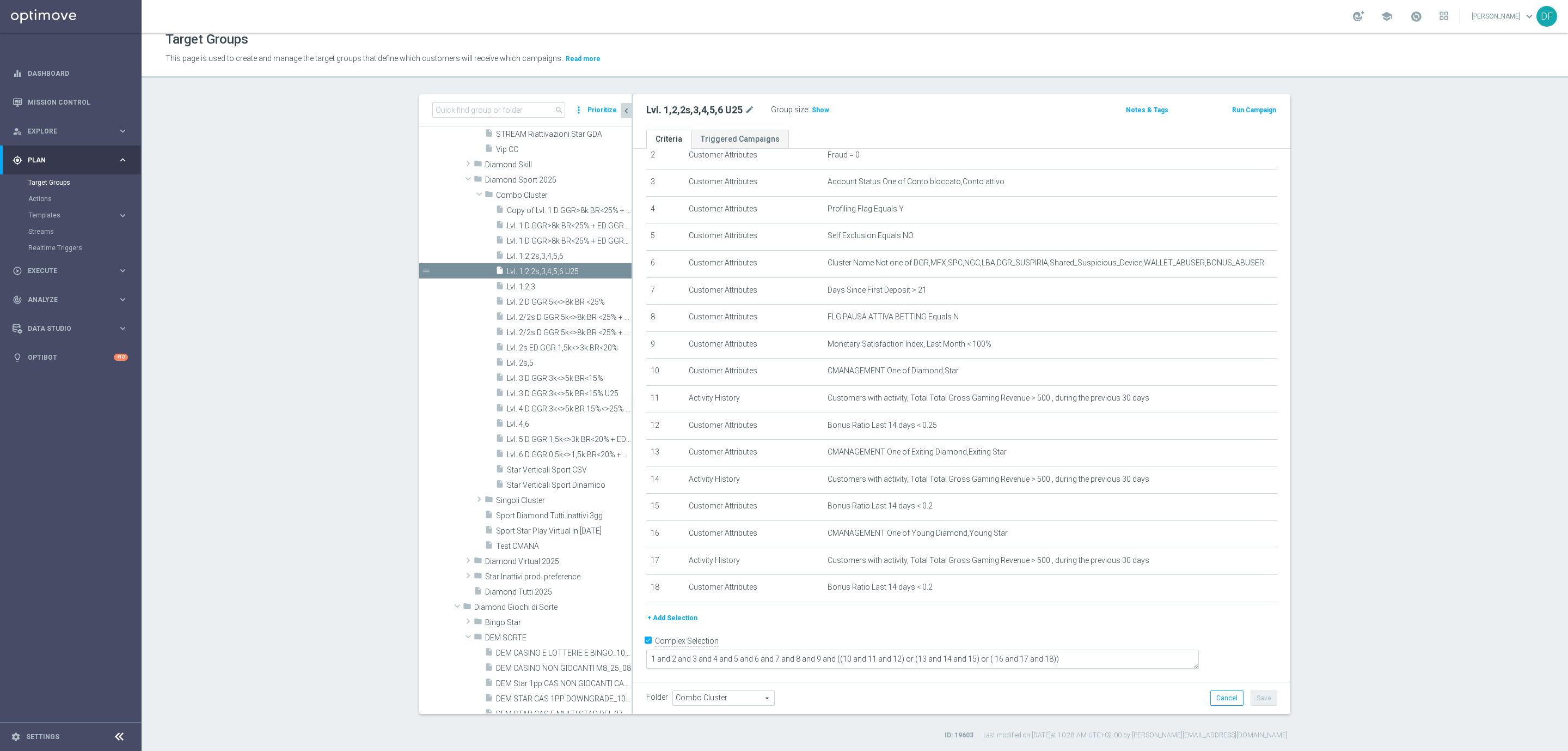
scroll to position [56, 0]
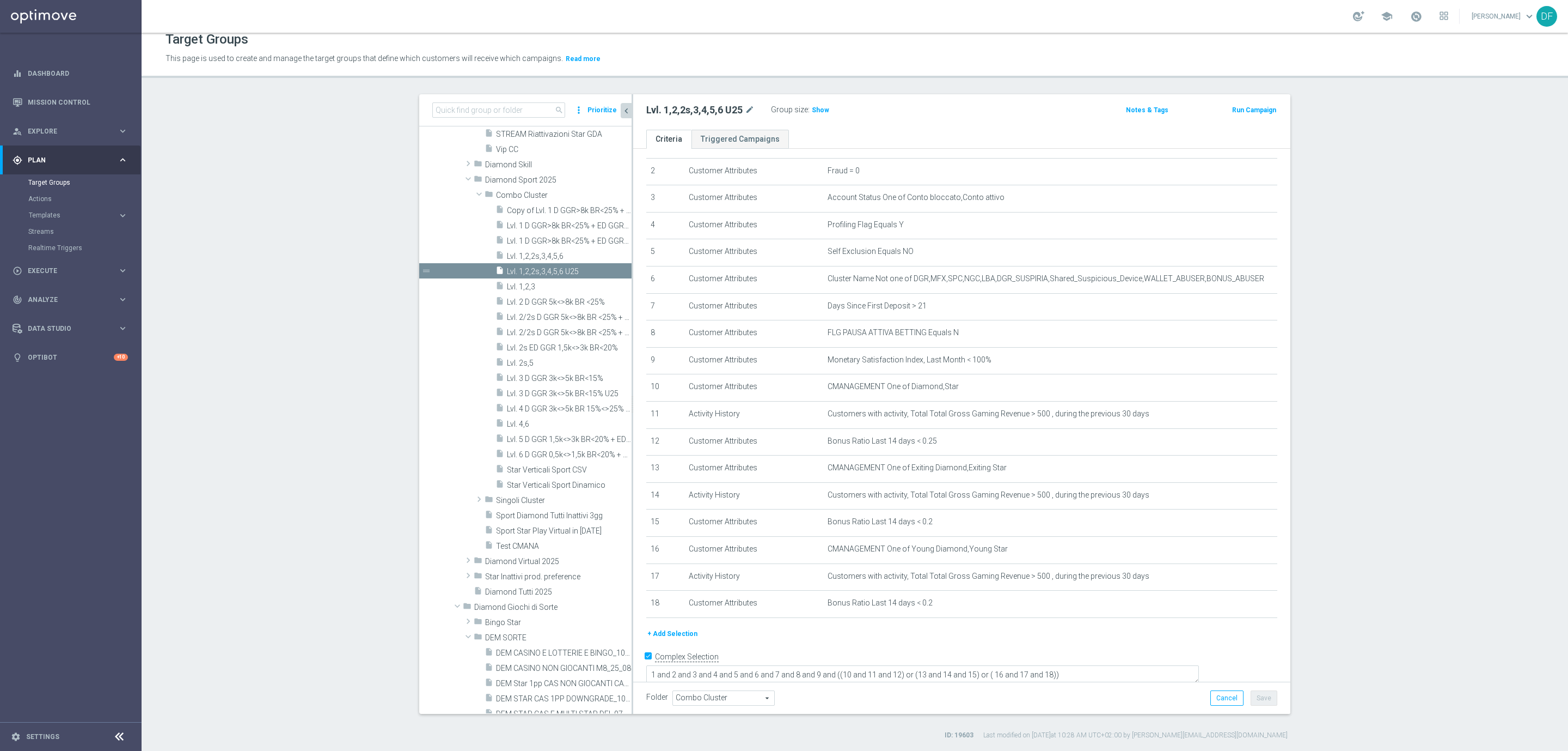
click at [682, 629] on button "+ Add Selection" at bounding box center [673, 633] width 52 height 12
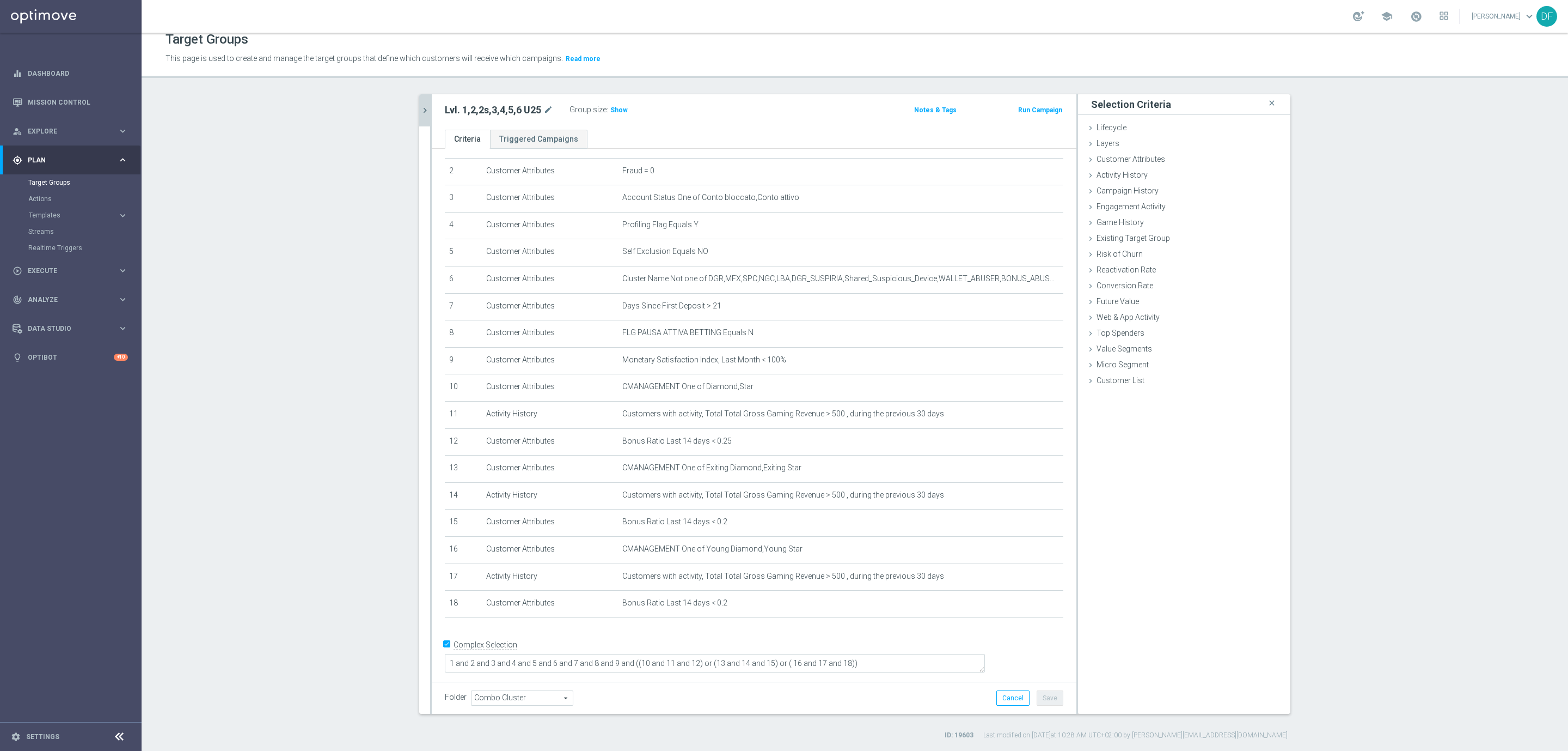
scroll to position [44, 0]
click at [1138, 232] on div "Existing Target Group done selection saved" at bounding box center [1184, 239] width 212 height 16
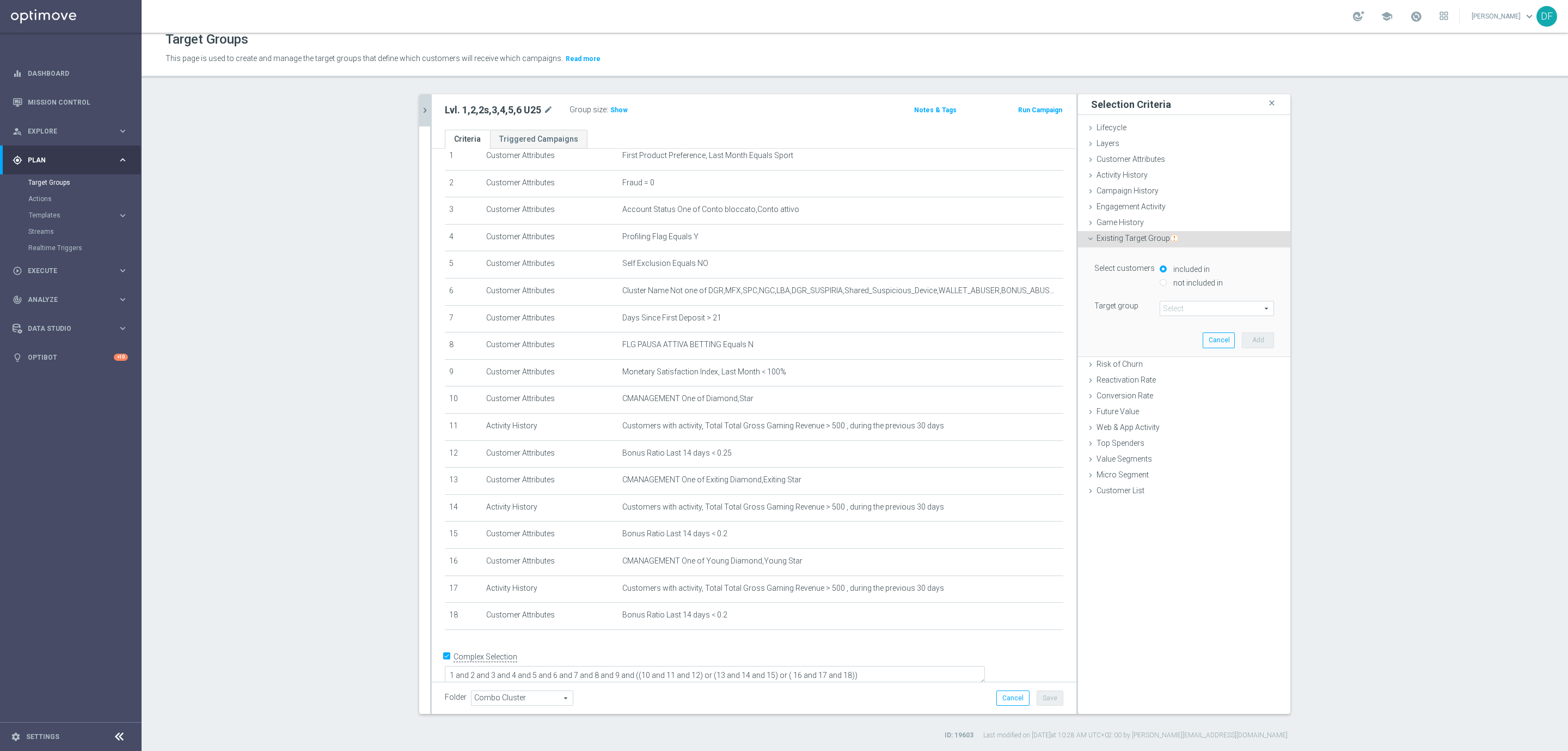
click at [1163, 286] on div "not included in" at bounding box center [1217, 283] width 114 height 13
click at [1163, 281] on div "not included in" at bounding box center [1217, 283] width 114 height 13
click at [1160, 285] on input "not included in" at bounding box center [1163, 283] width 7 height 7
radio input "true"
click at [1168, 306] on span at bounding box center [1217, 308] width 113 height 14
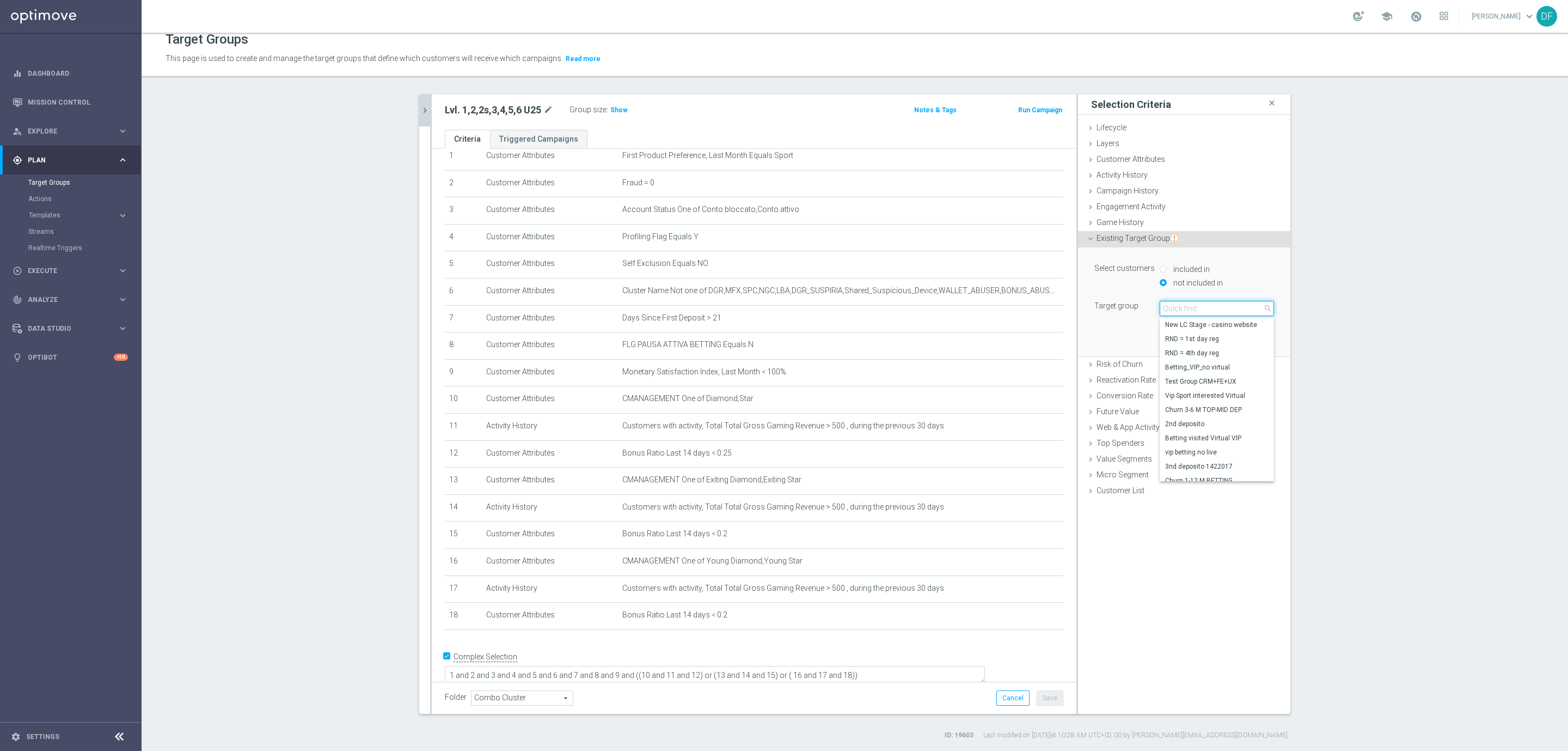
click at [1168, 306] on input "search" at bounding box center [1217, 308] width 114 height 15
type input "star vert"
click at [1184, 323] on span "Star Verticali Sport CSV" at bounding box center [1217, 325] width 103 height 9
type input "Star Verticali Sport CSV"
click at [1258, 339] on button "Add" at bounding box center [1258, 340] width 32 height 15
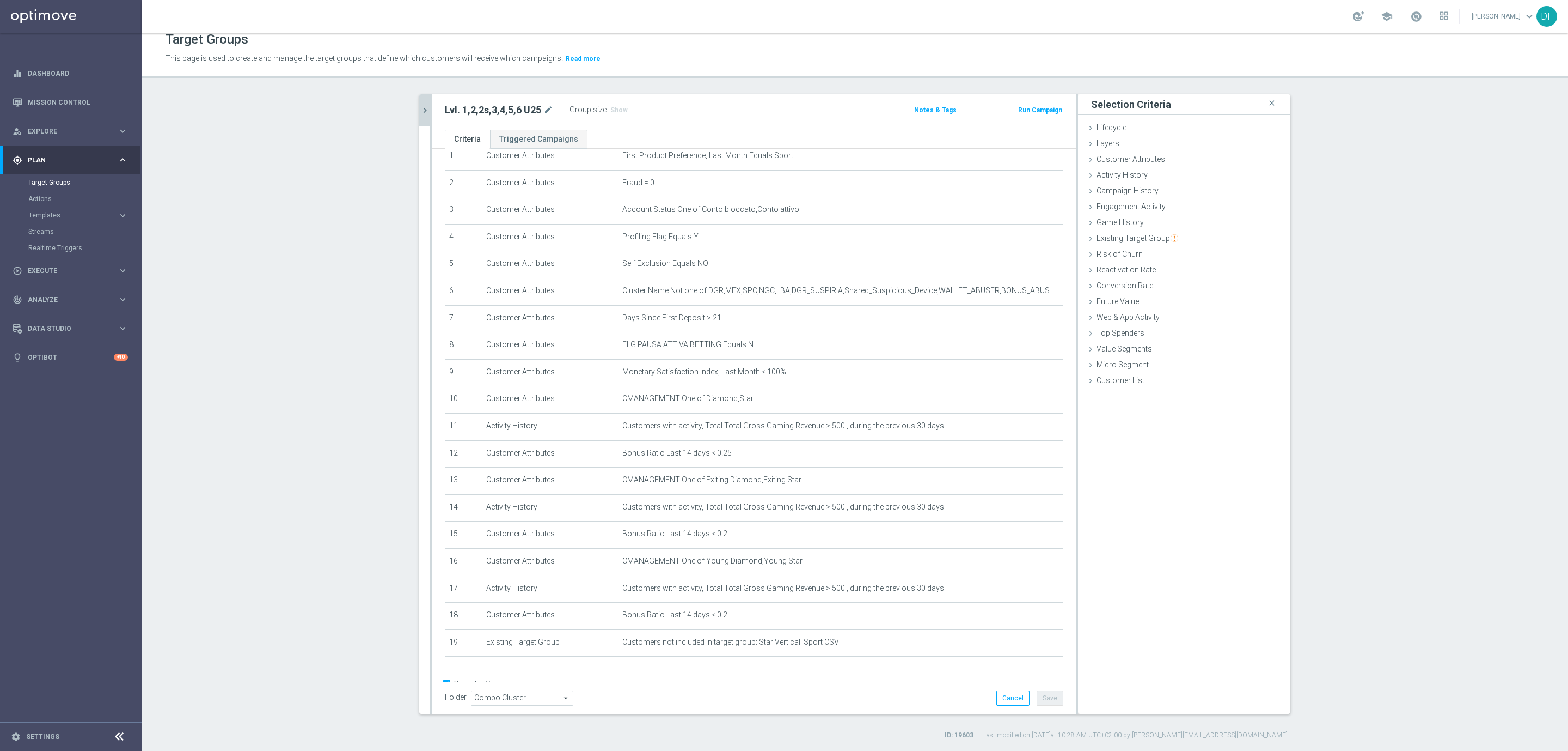
scroll to position [72, 0]
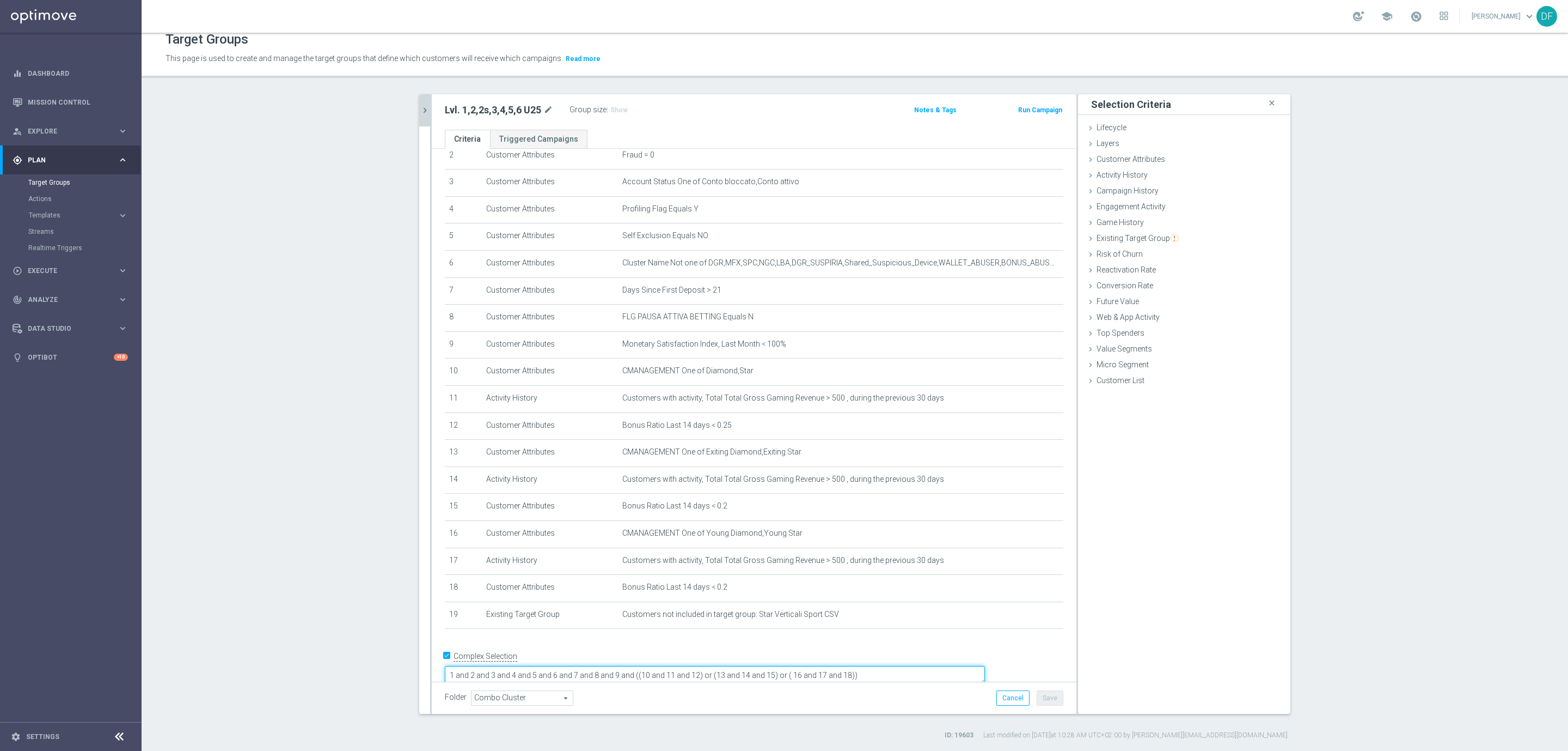
click at [956, 666] on textarea "1 and 2 and 3 and 4 and 5 and 6 and 7 and 8 and 9 and ((10 and 11 and 12) or (1…" at bounding box center [715, 675] width 540 height 19
click at [1037, 695] on button "Save" at bounding box center [1050, 697] width 27 height 15
click at [420, 107] on icon "chevron_right" at bounding box center [425, 110] width 10 height 10
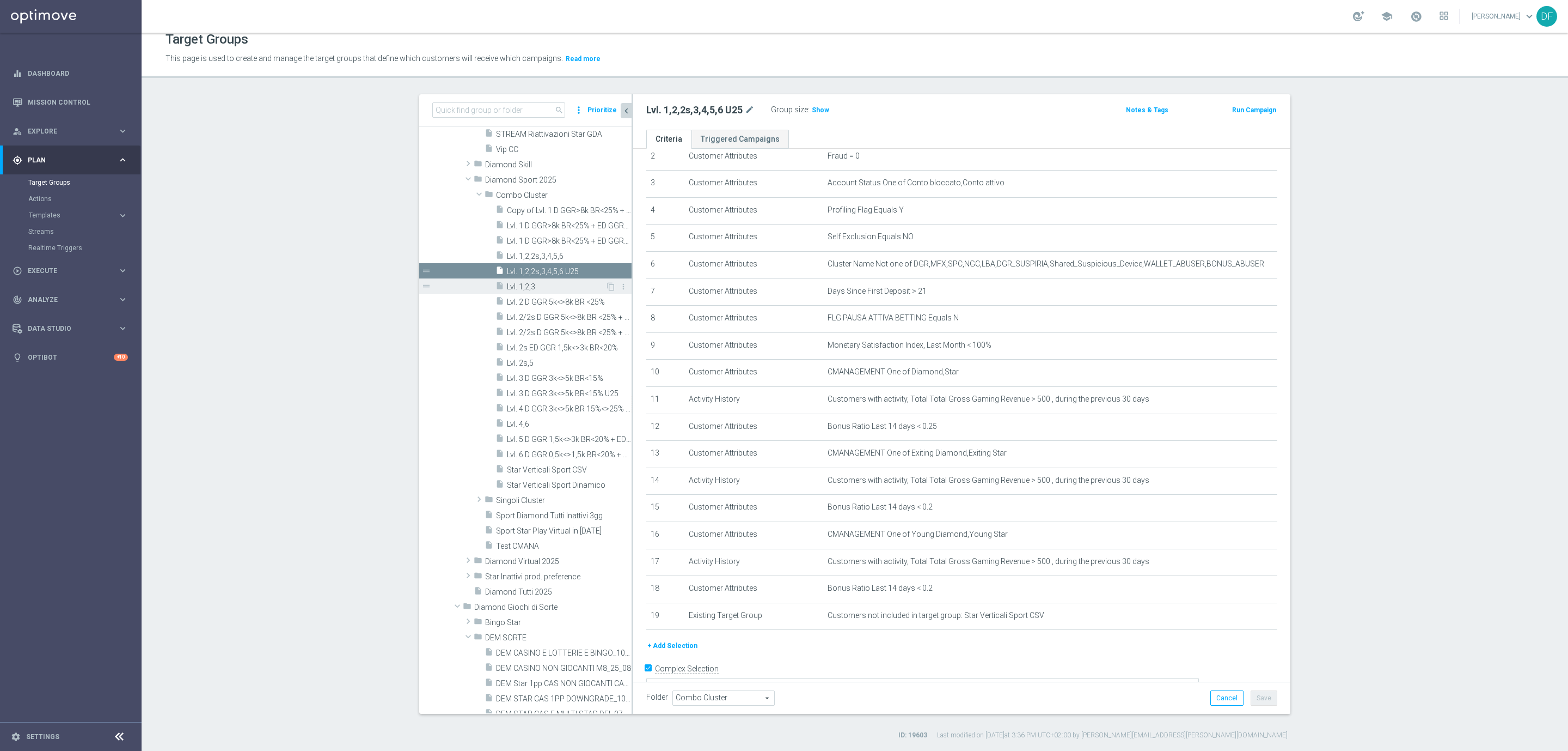
click at [531, 283] on span "Lvl. 1,2,3" at bounding box center [556, 286] width 99 height 9
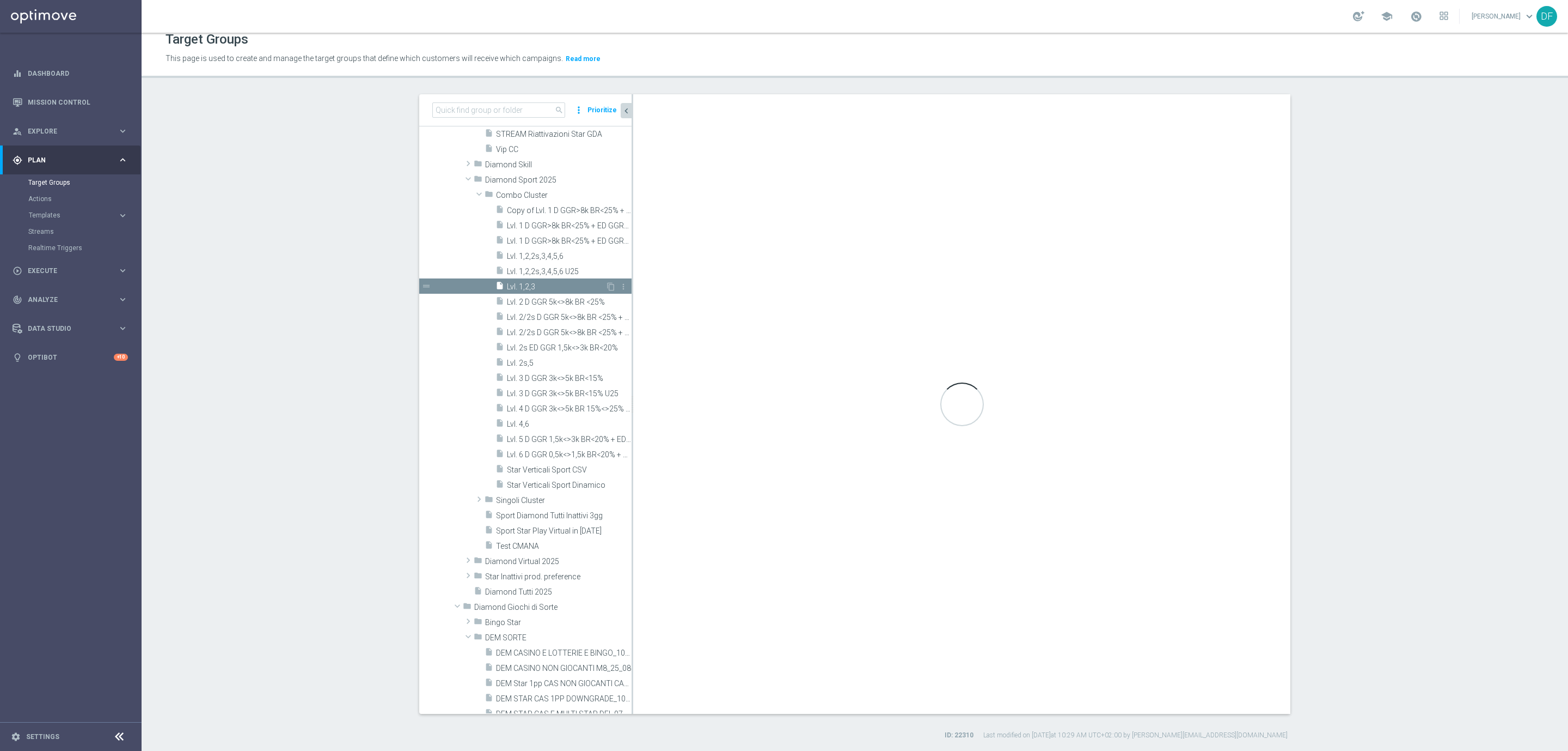
type textarea "1 and 2 and 3 and 4 and 5 and 6 and 7 and 8 and 9 and 10 and ((11 and 12 and 13…"
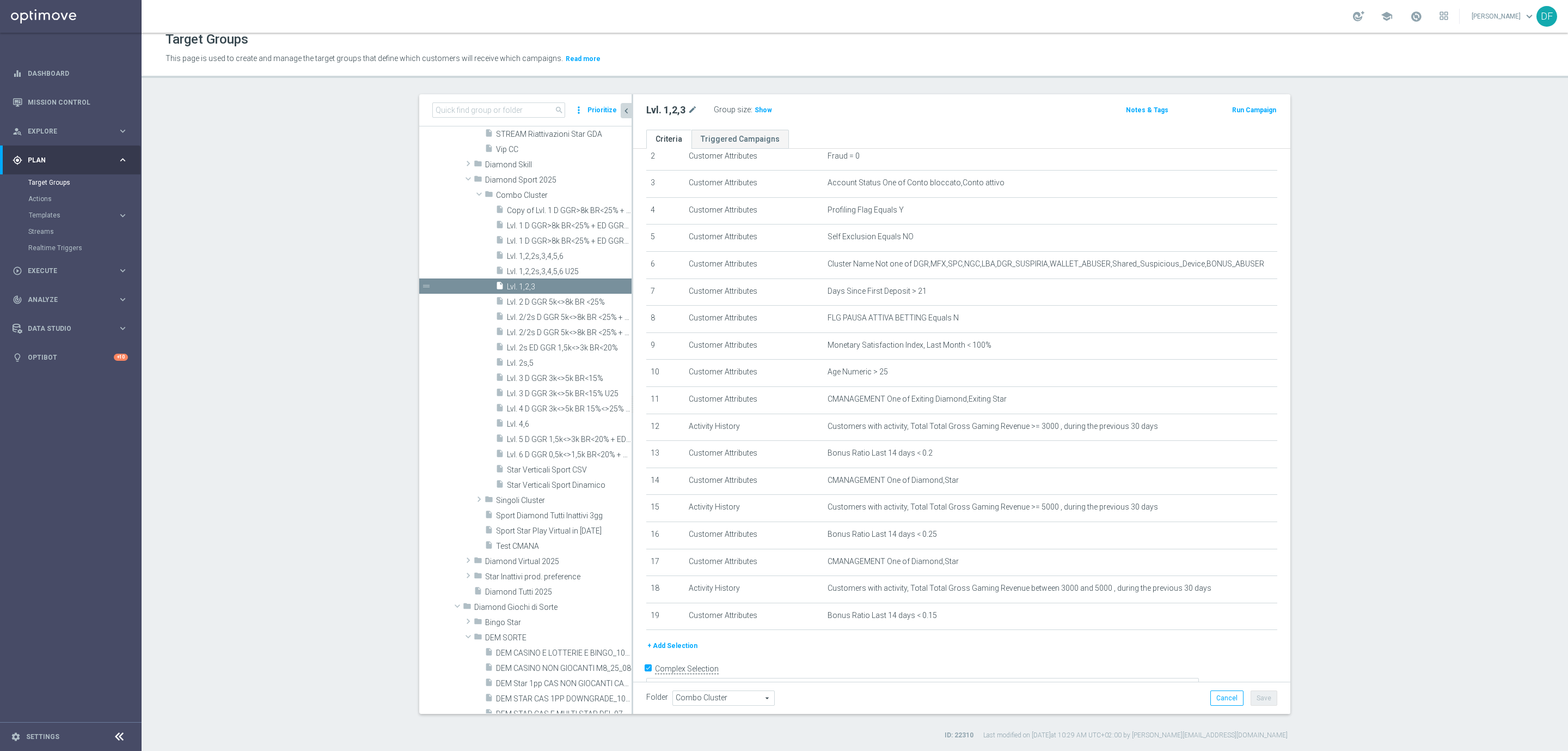
click at [673, 643] on button "+ Add Selection" at bounding box center [673, 646] width 52 height 12
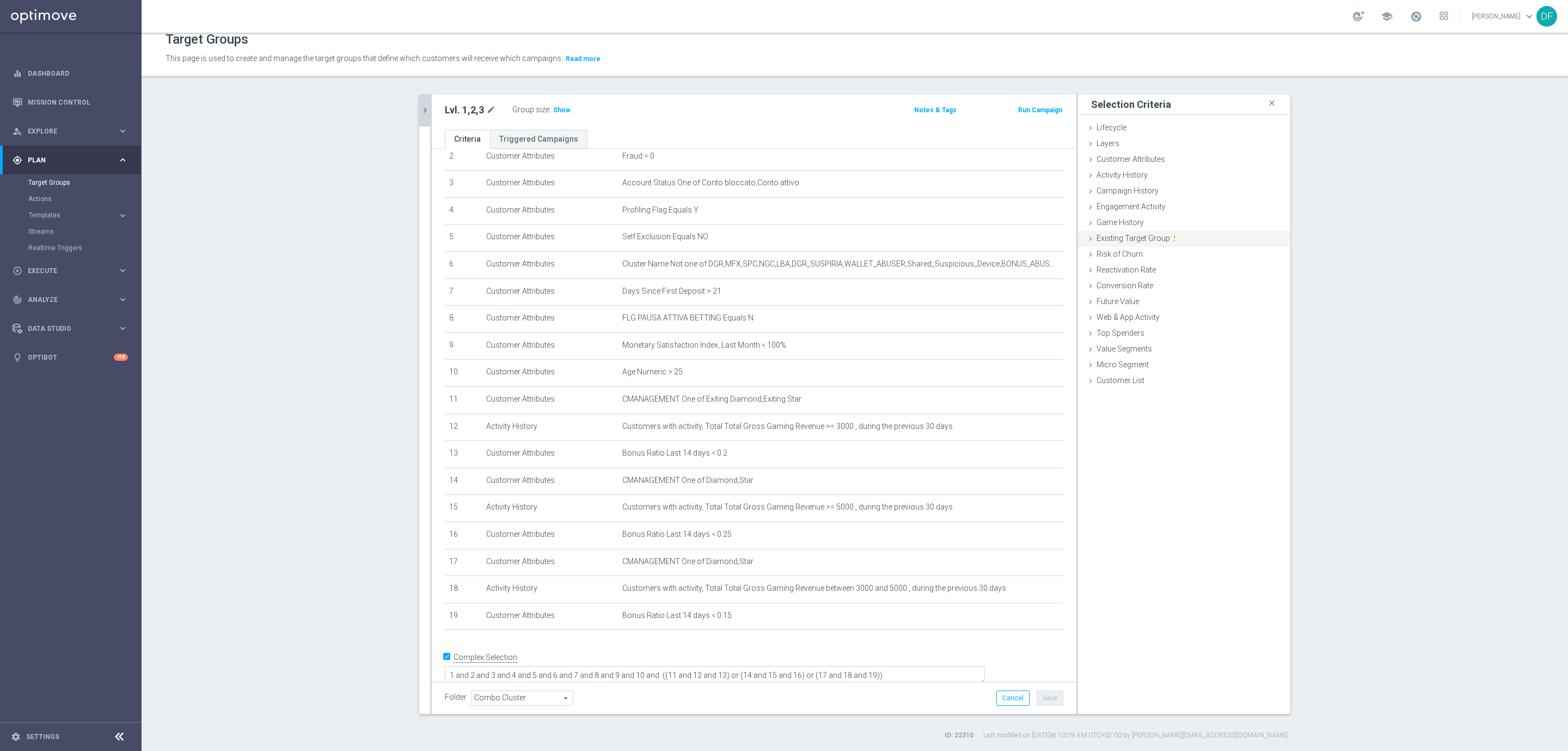
click at [1146, 234] on span "Existing Target Group" at bounding box center [1137, 238] width 82 height 9
click at [1171, 281] on label "not included in" at bounding box center [1197, 283] width 52 height 10
click at [1167, 281] on input "not included in" at bounding box center [1163, 283] width 7 height 7
radio input "true"
click at [1163, 311] on span at bounding box center [1217, 308] width 113 height 14
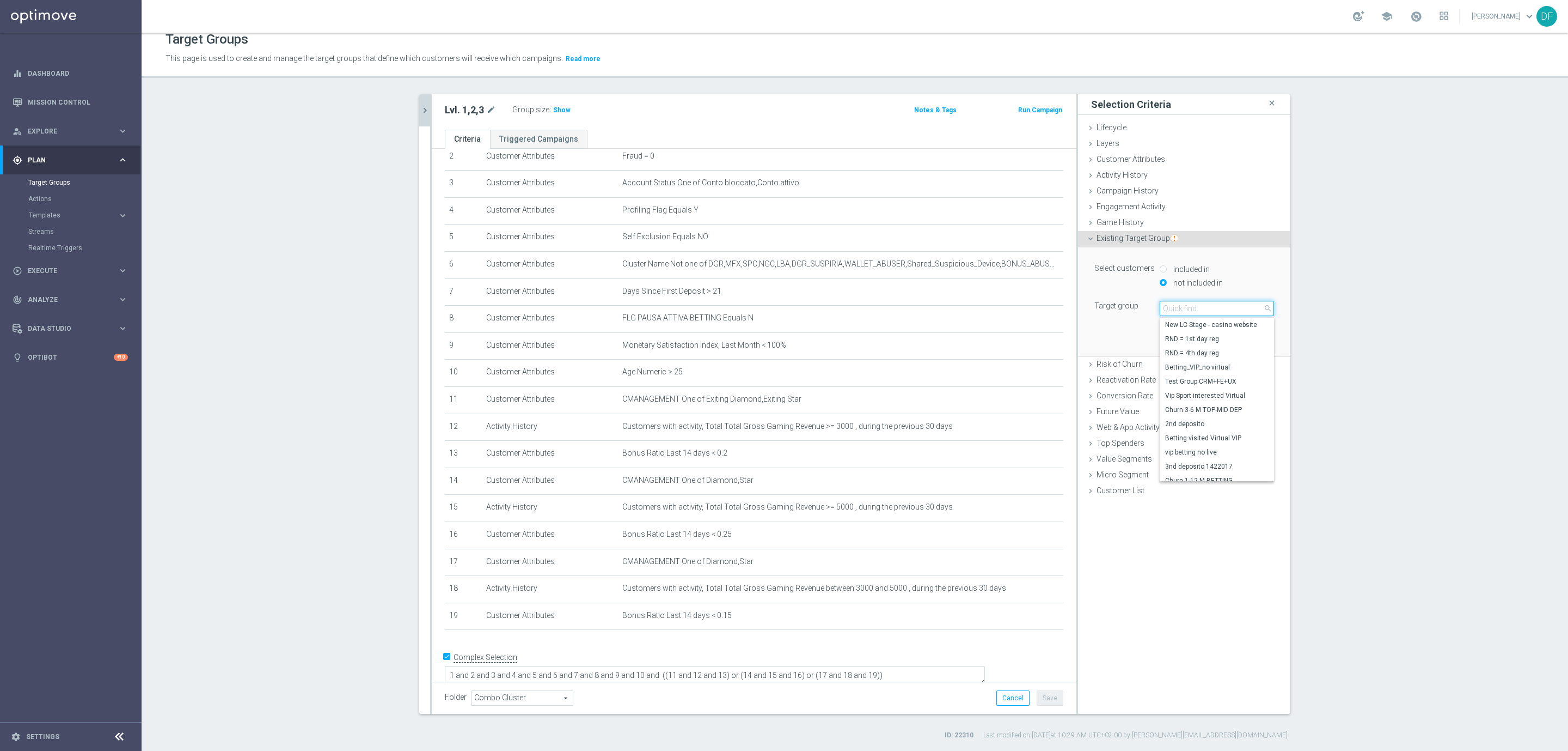
click at [1163, 307] on input "search" at bounding box center [1217, 308] width 114 height 15
type input "star vert"
click at [1186, 325] on span "Star Verticali Sport CSV" at bounding box center [1217, 325] width 103 height 9
type input "Star Verticali Sport CSV"
click at [1251, 338] on button "Add" at bounding box center [1258, 340] width 32 height 15
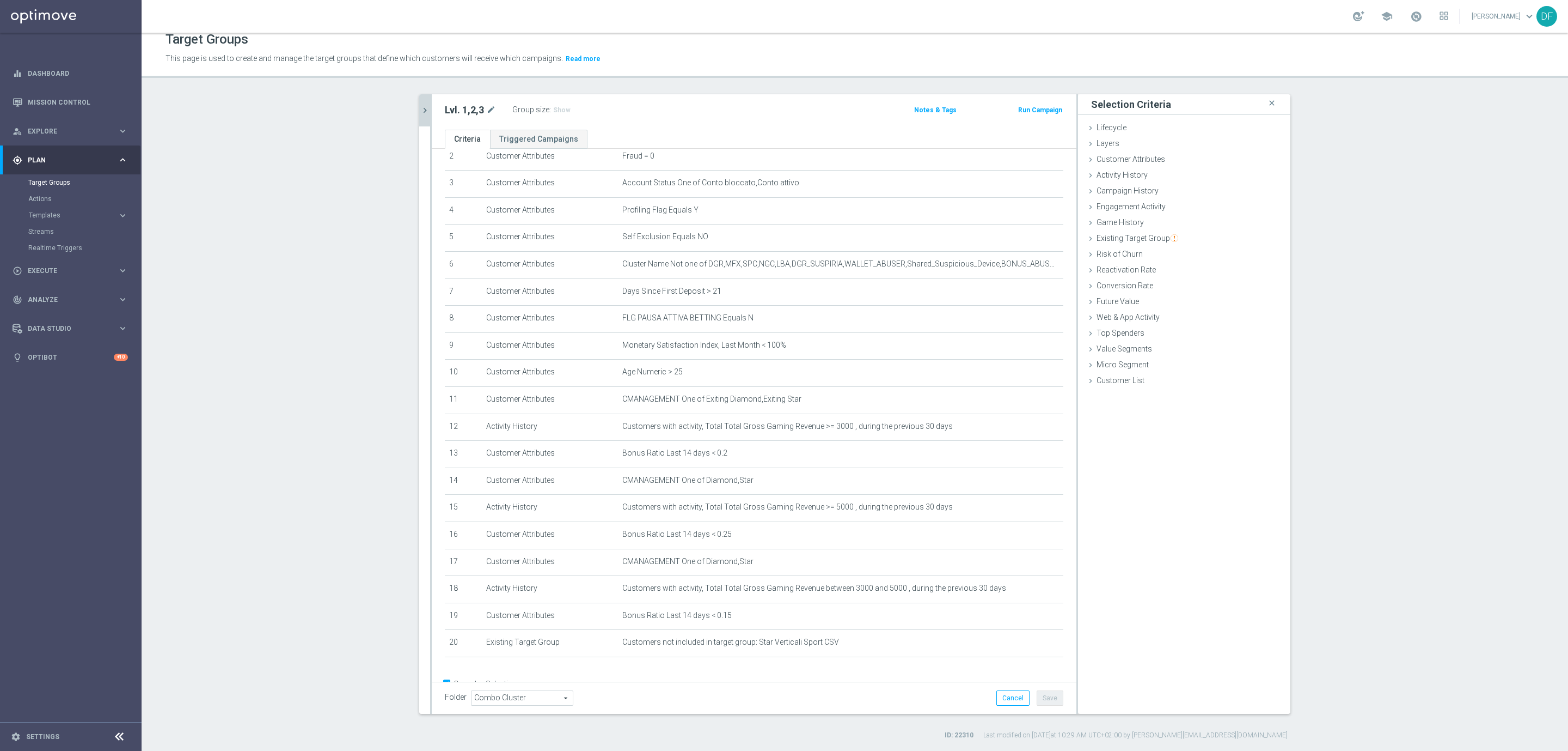
scroll to position [99, 0]
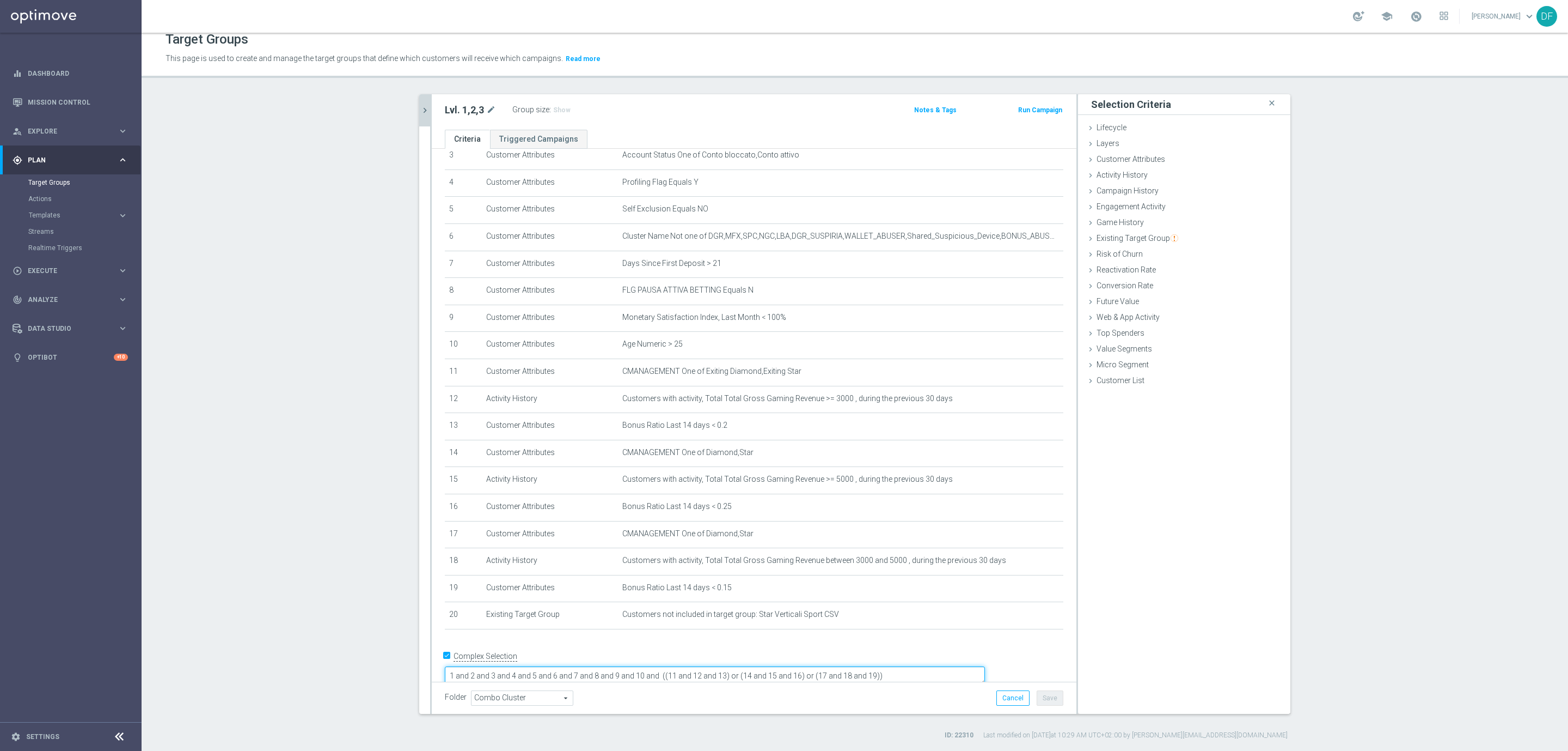
click at [977, 666] on textarea "1 and 2 and 3 and 4 and 5 and 6 and 7 and 8 and 9 and 10 and ((11 and 12 and 13…" at bounding box center [715, 675] width 540 height 19
click at [1042, 695] on button "Save" at bounding box center [1050, 697] width 27 height 15
click at [420, 110] on icon "chevron_right" at bounding box center [425, 110] width 10 height 10
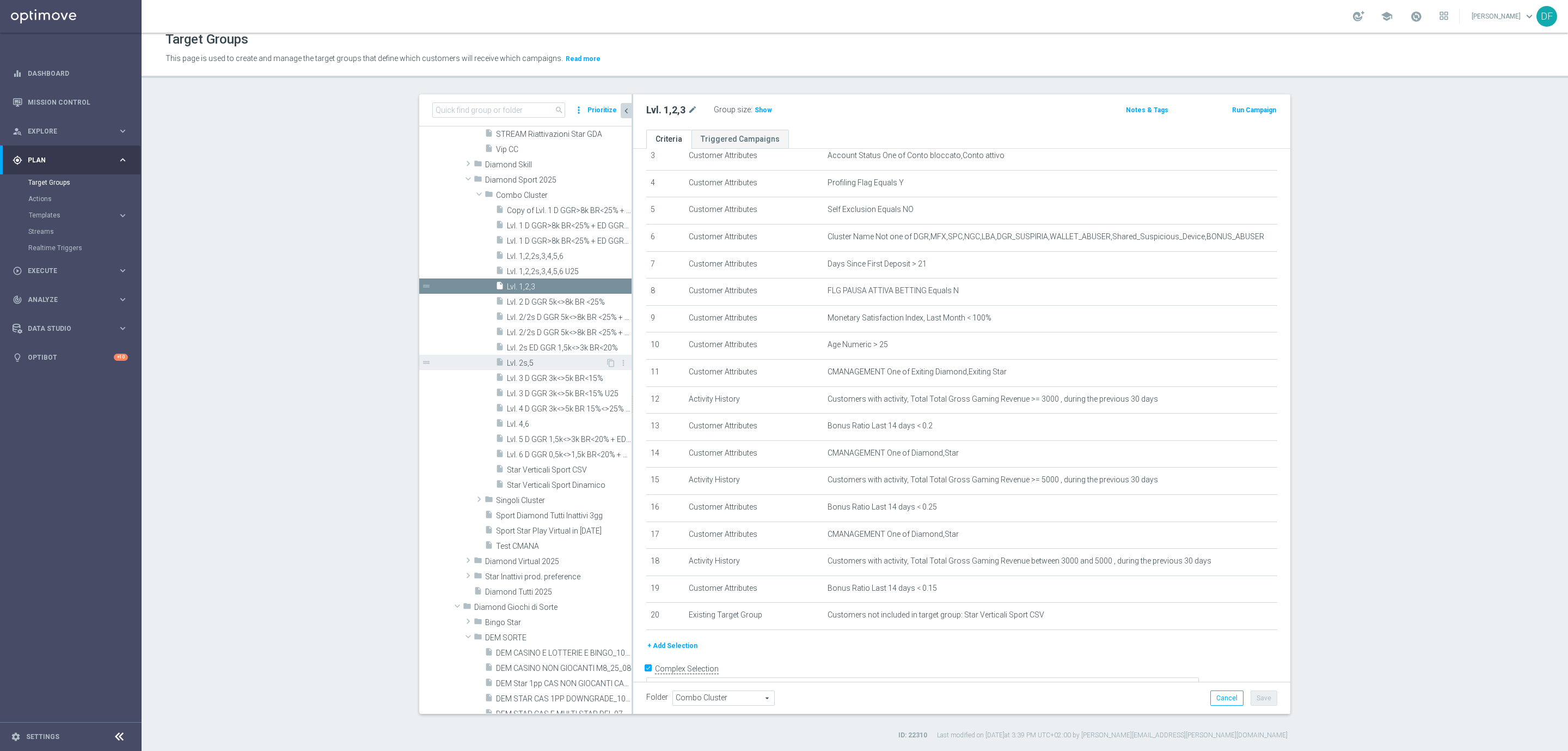
click at [529, 361] on span "Lvl. 2s,5" at bounding box center [556, 363] width 99 height 9
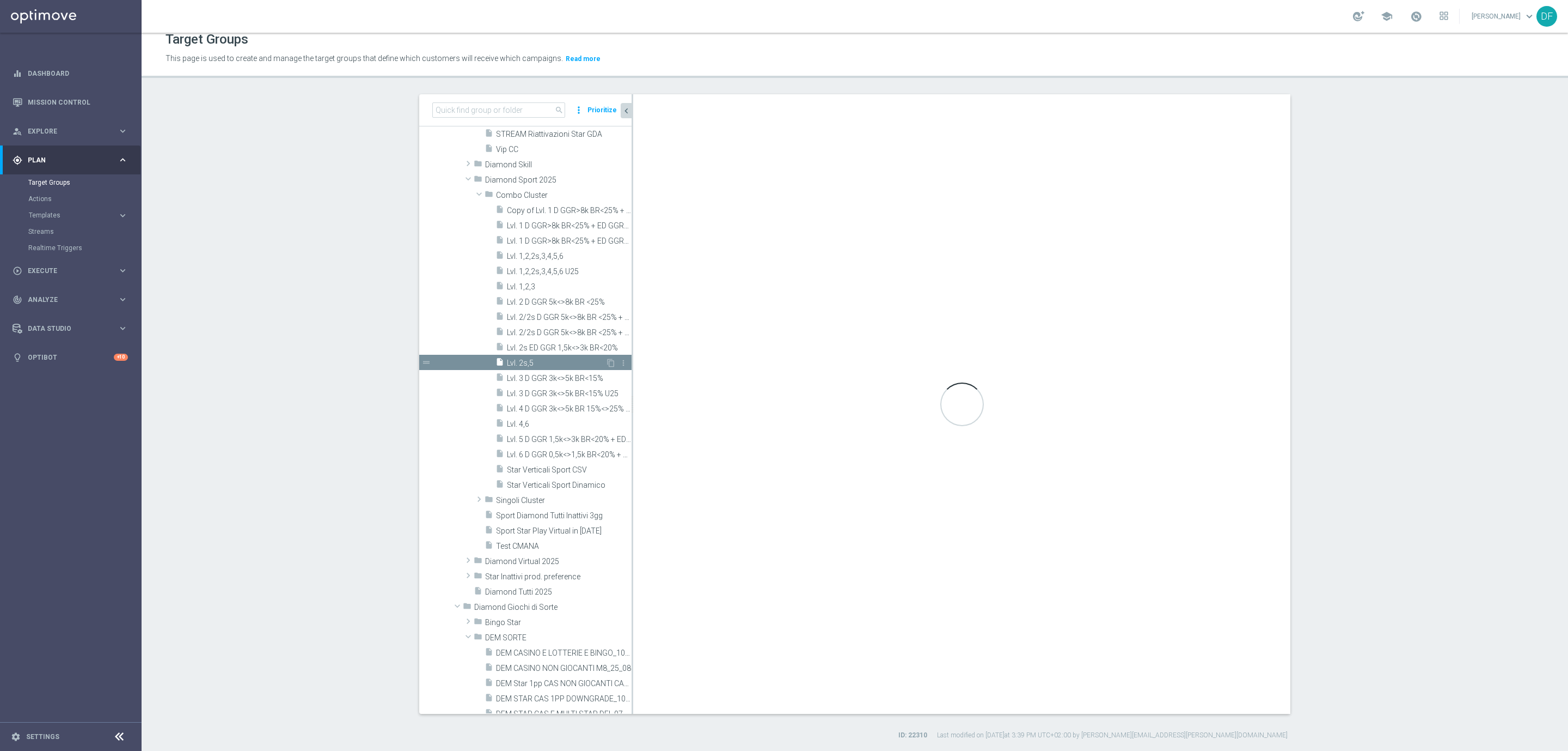
type textarea "1 and 2 and 3 and 4 and 5 and 6 and 7 and 8 and 9 and 10 and ((11 and 12 and 13…"
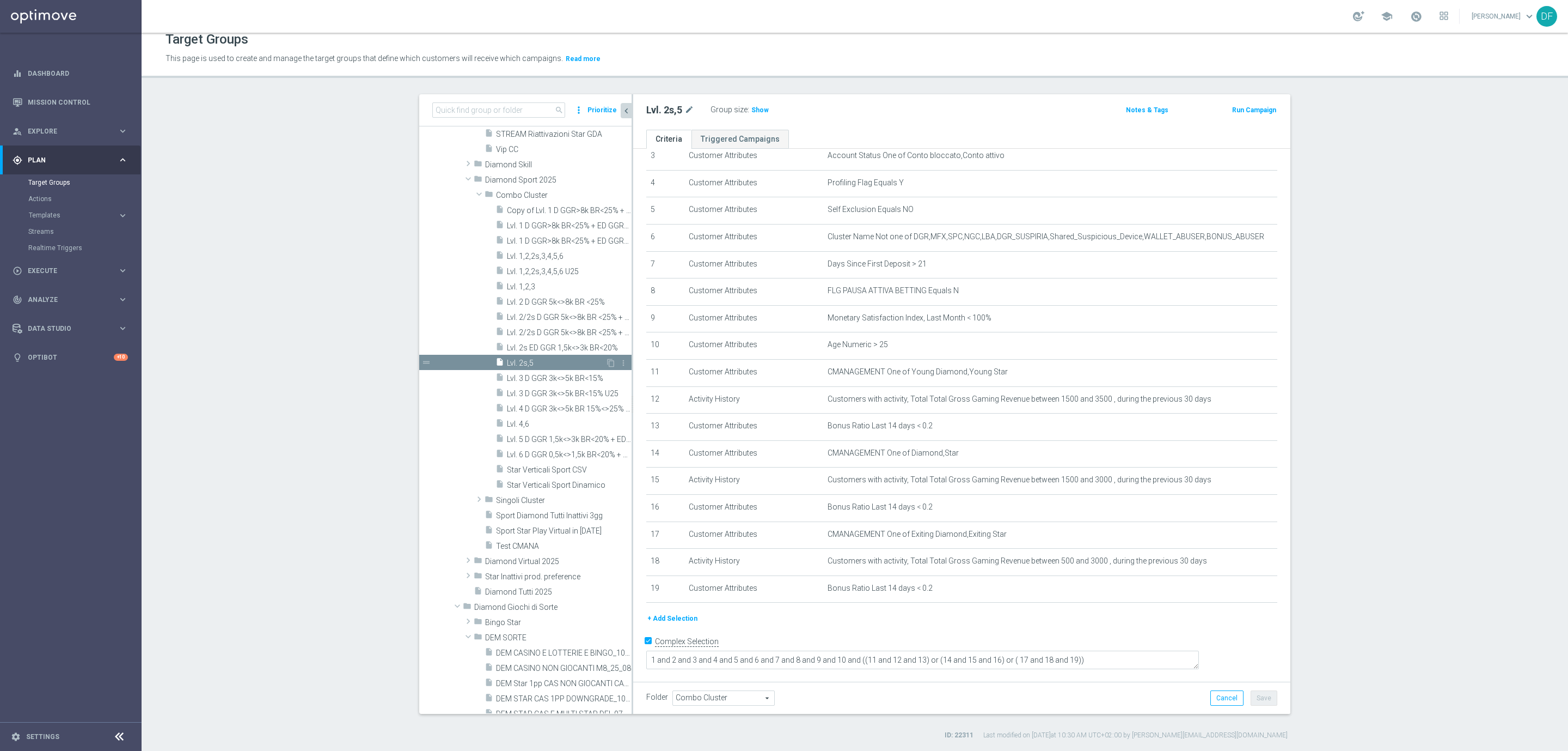
scroll to position [83, 0]
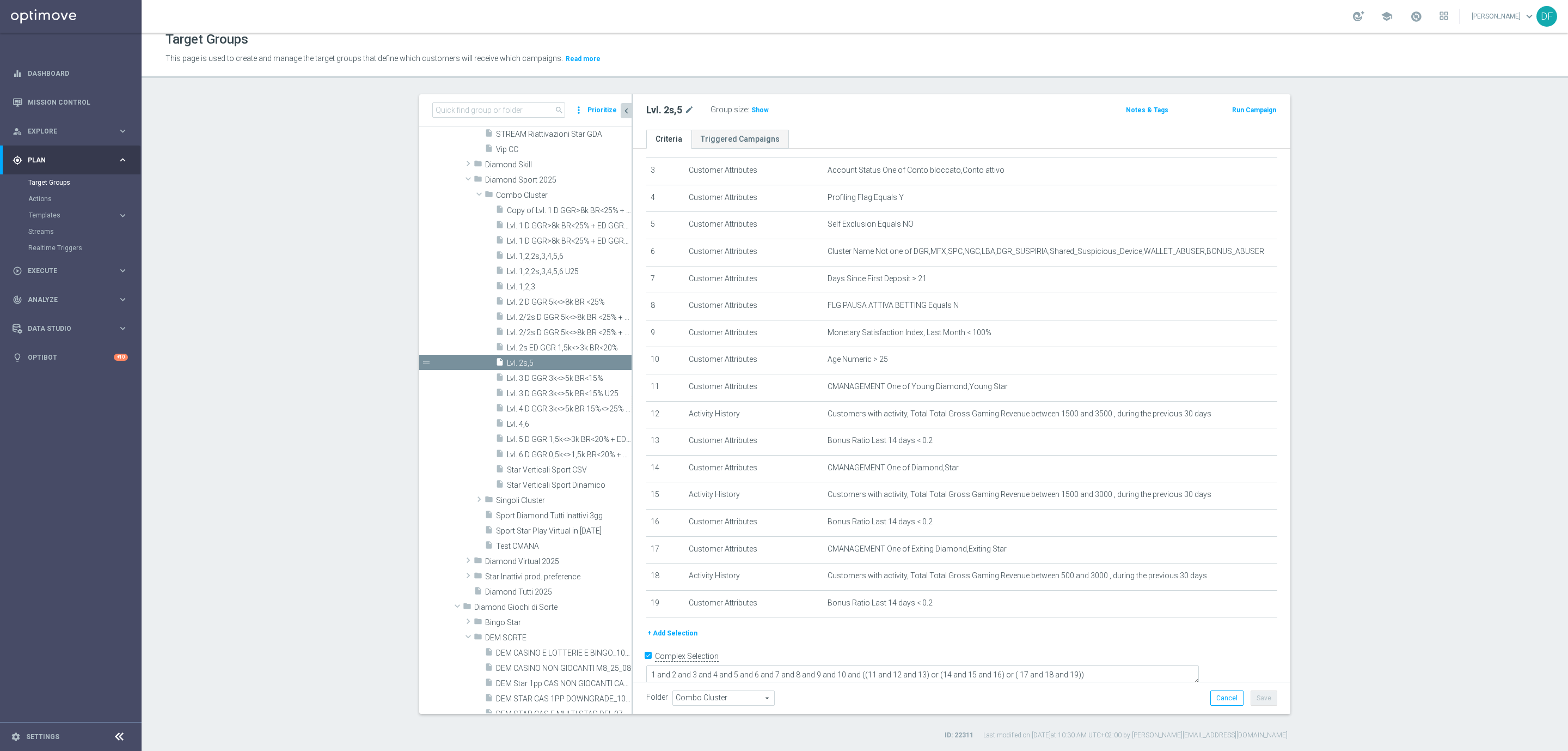
click at [662, 628] on button "+ Add Selection" at bounding box center [673, 633] width 52 height 12
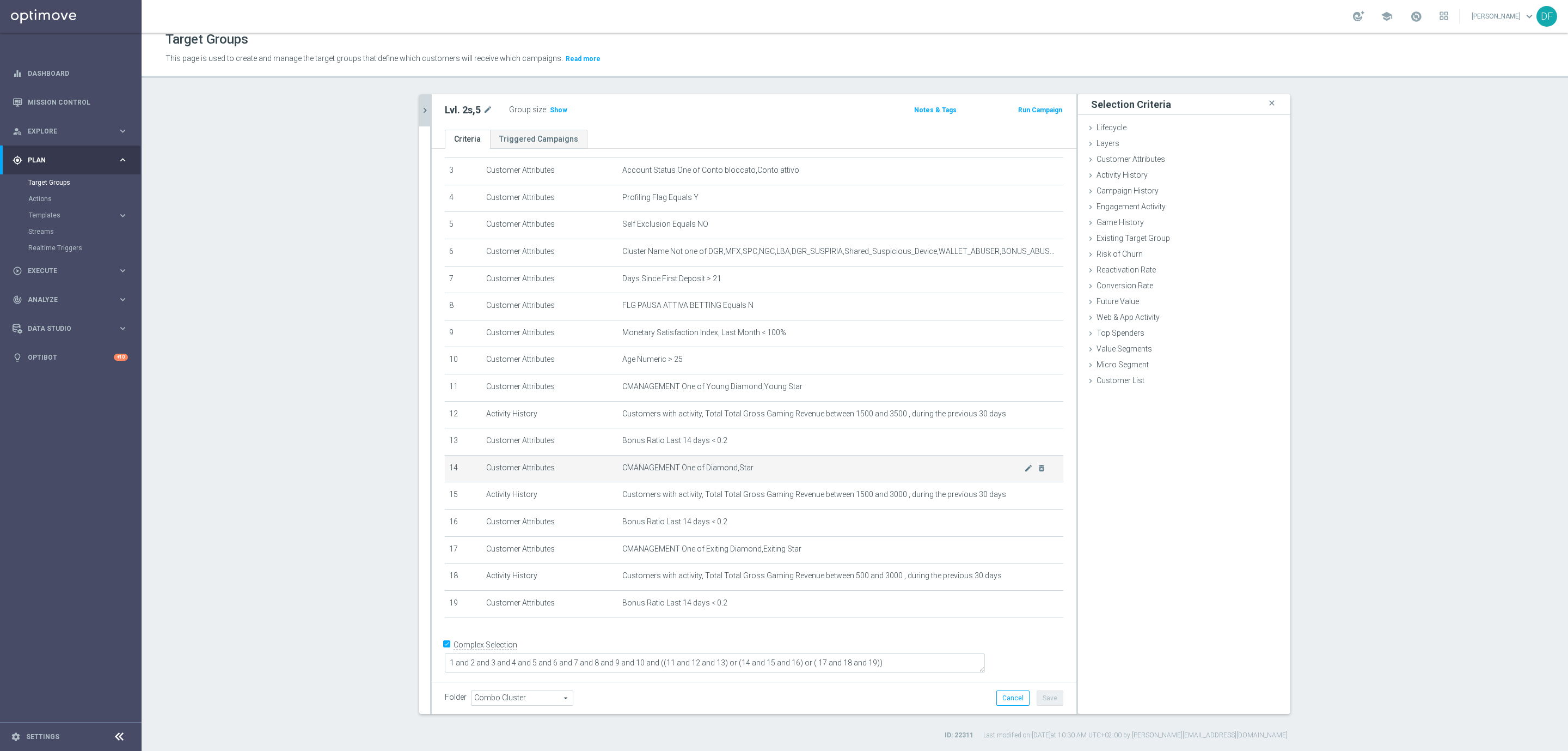
scroll to position [71, 0]
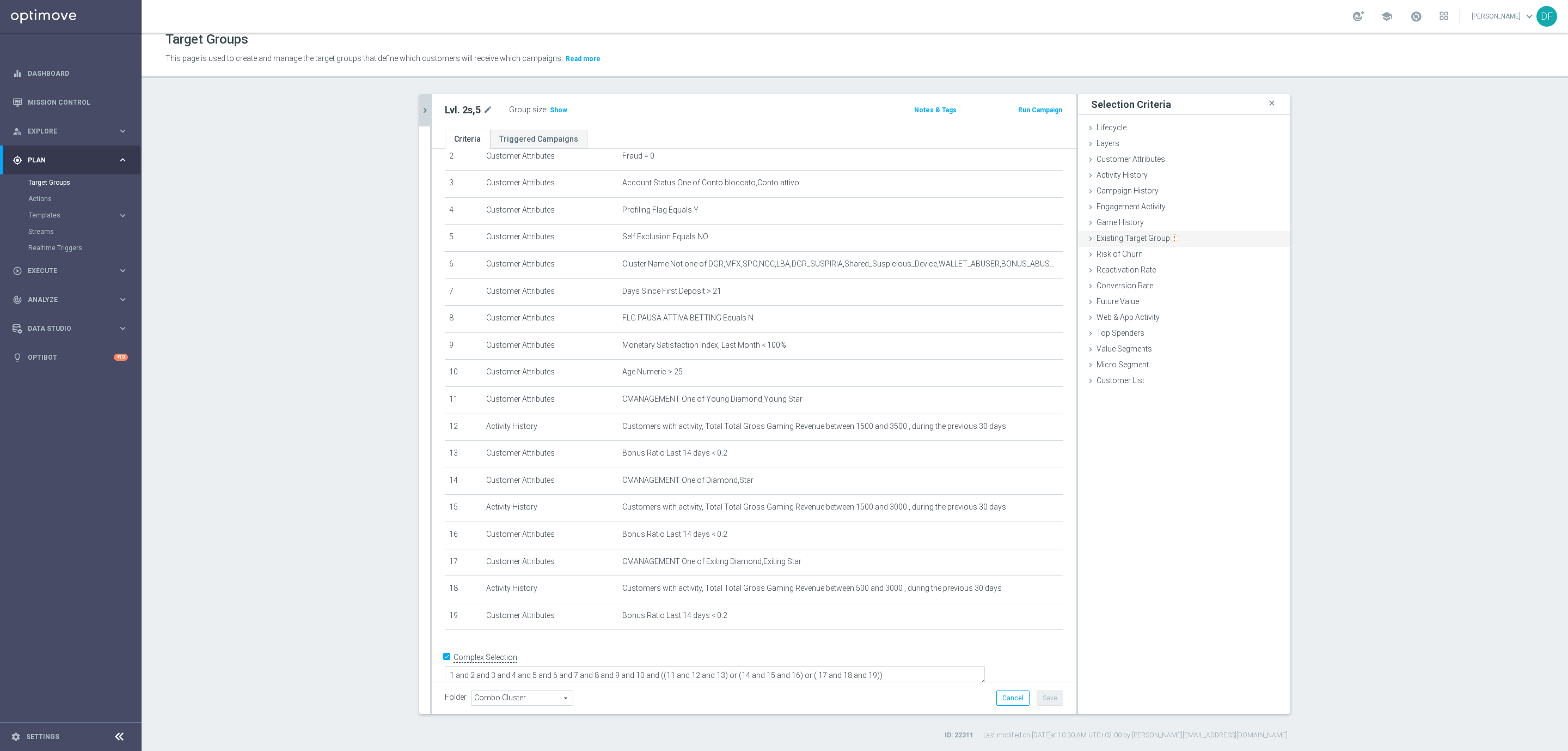
click at [1137, 234] on span "Existing Target Group" at bounding box center [1137, 238] width 82 height 9
click at [1176, 283] on label "not included in" at bounding box center [1197, 283] width 52 height 10
click at [1167, 283] on input "not included in" at bounding box center [1163, 283] width 7 height 7
radio input "true"
click at [1173, 311] on span at bounding box center [1217, 308] width 113 height 14
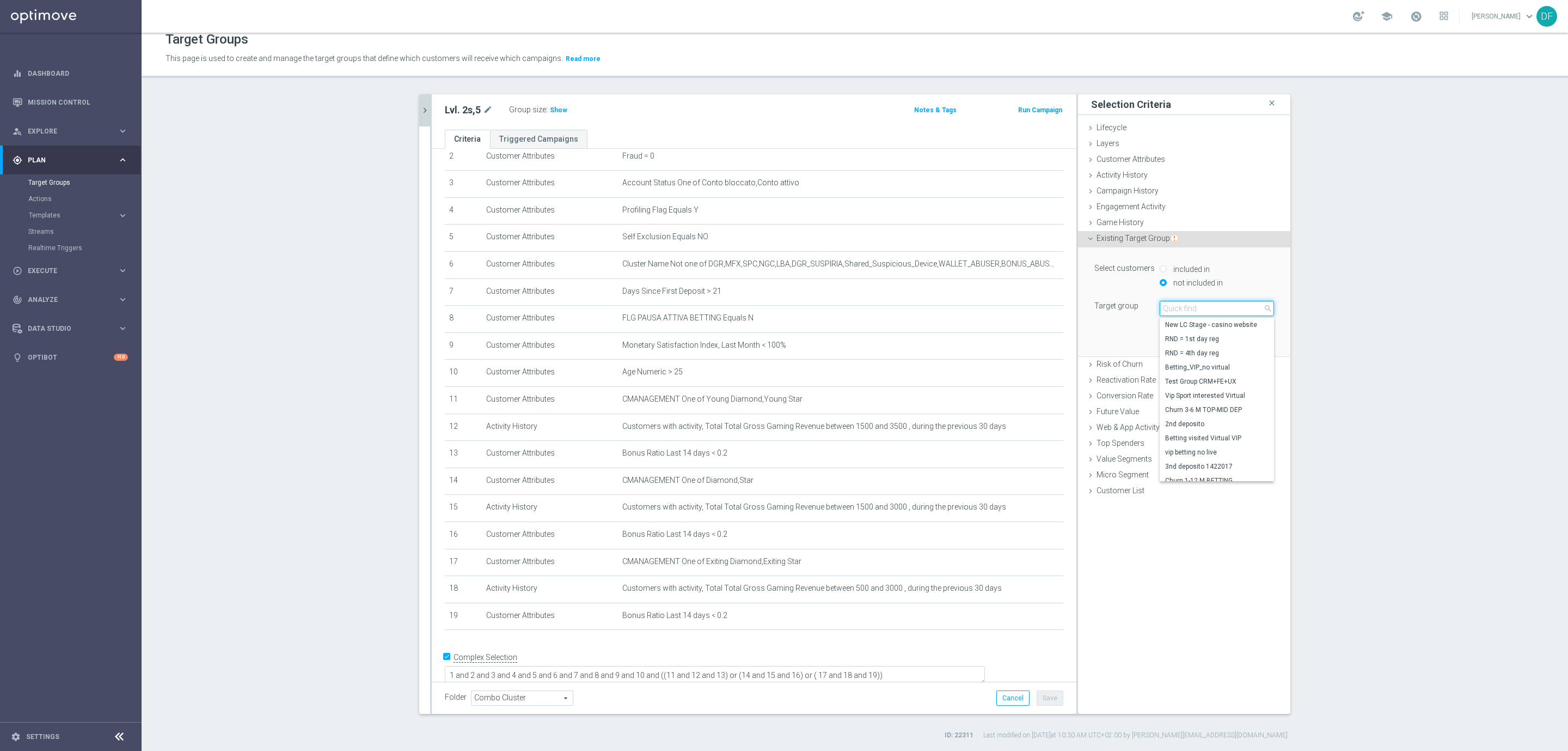
click at [1173, 309] on input "search" at bounding box center [1217, 308] width 114 height 15
type input "star vert"
click at [1200, 324] on span "Star Verticali Sport CSV" at bounding box center [1217, 325] width 103 height 9
type input "Star Verticali Sport CSV"
click at [1250, 345] on button "Add" at bounding box center [1258, 340] width 32 height 15
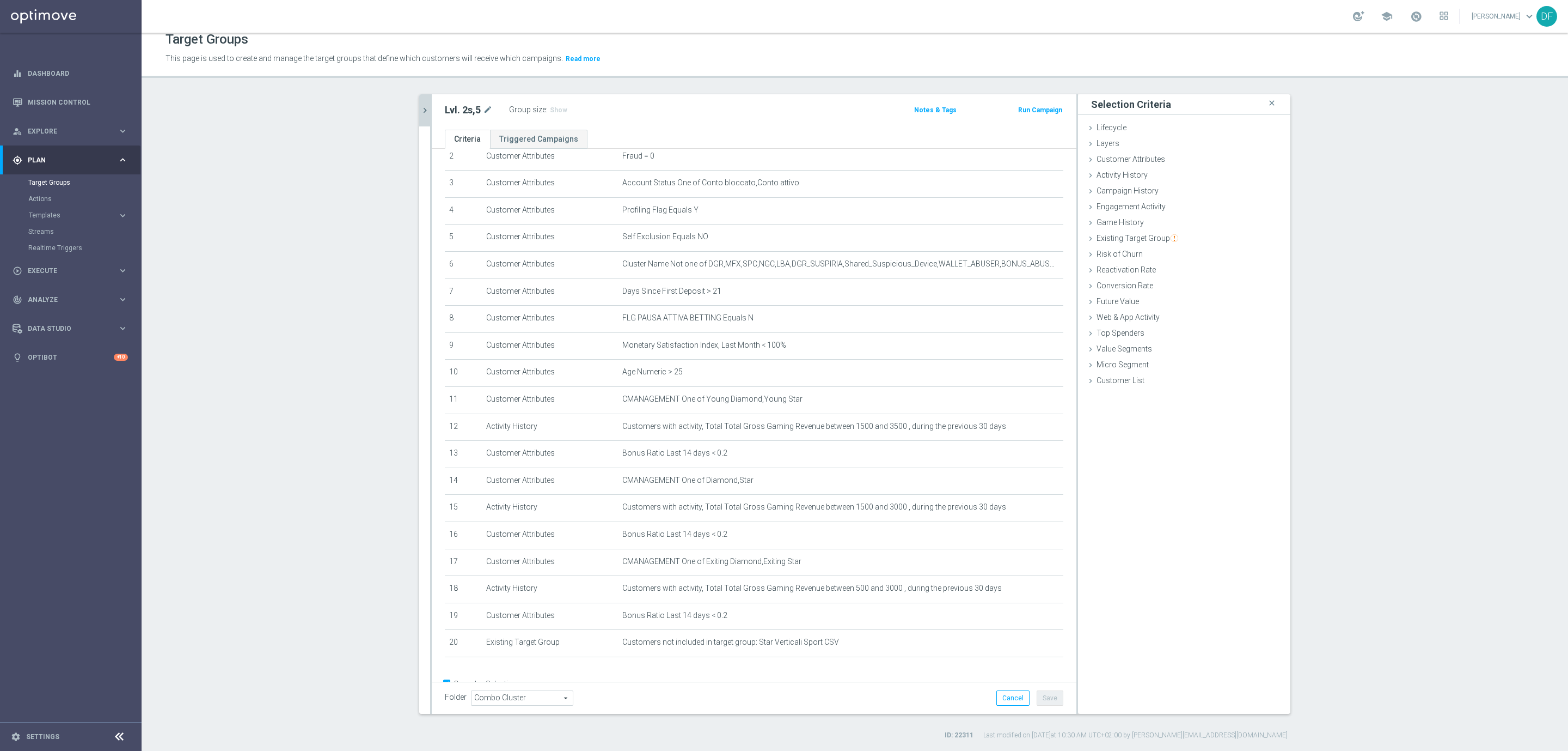
scroll to position [99, 0]
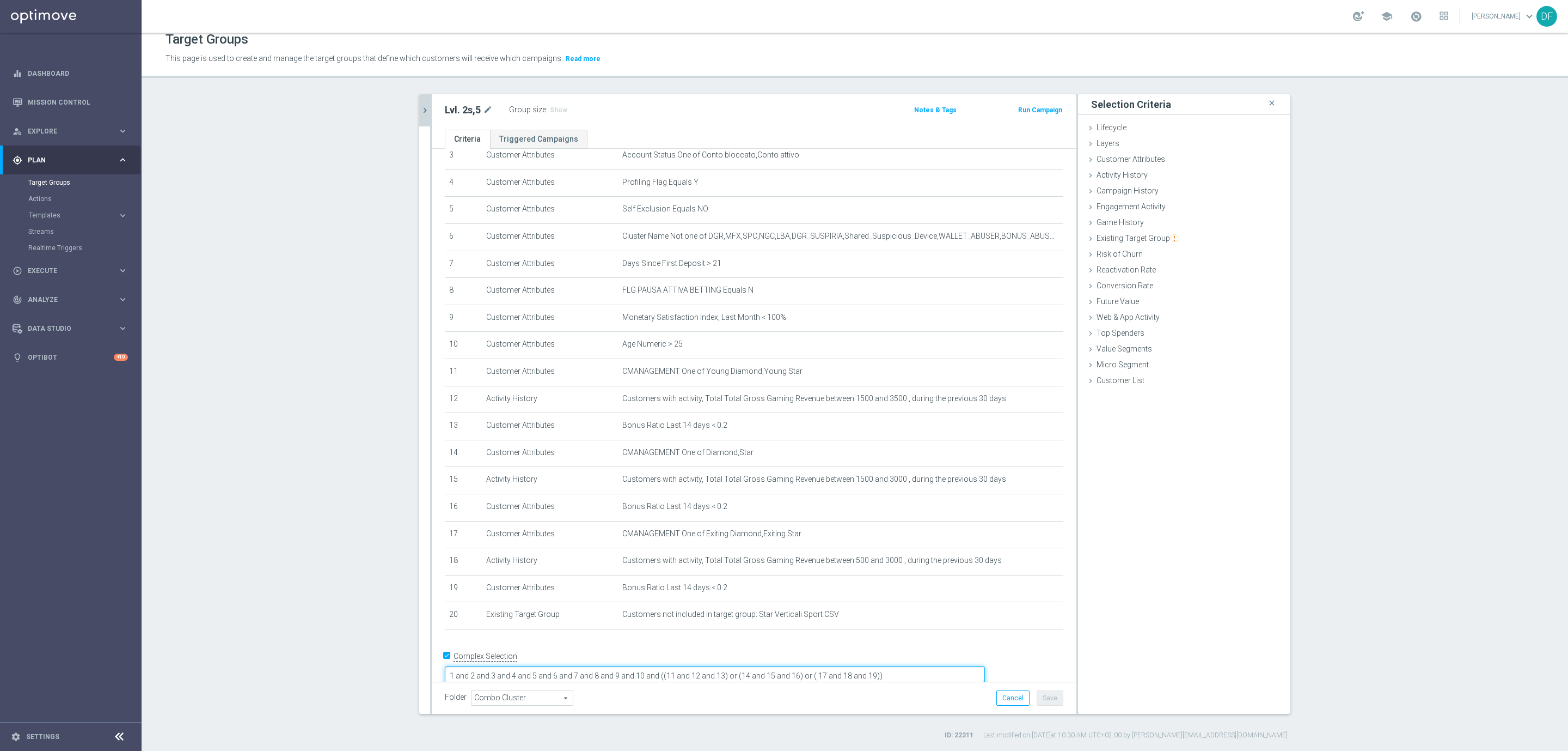
click at [985, 666] on textarea "1 and 2 and 3 and 4 and 5 and 6 and 7 and 8 and 9 and 10 and ((11 and 12 and 13…" at bounding box center [715, 675] width 540 height 19
click at [1045, 698] on button "Save" at bounding box center [1050, 697] width 27 height 15
click at [421, 108] on icon "chevron_right" at bounding box center [425, 110] width 10 height 10
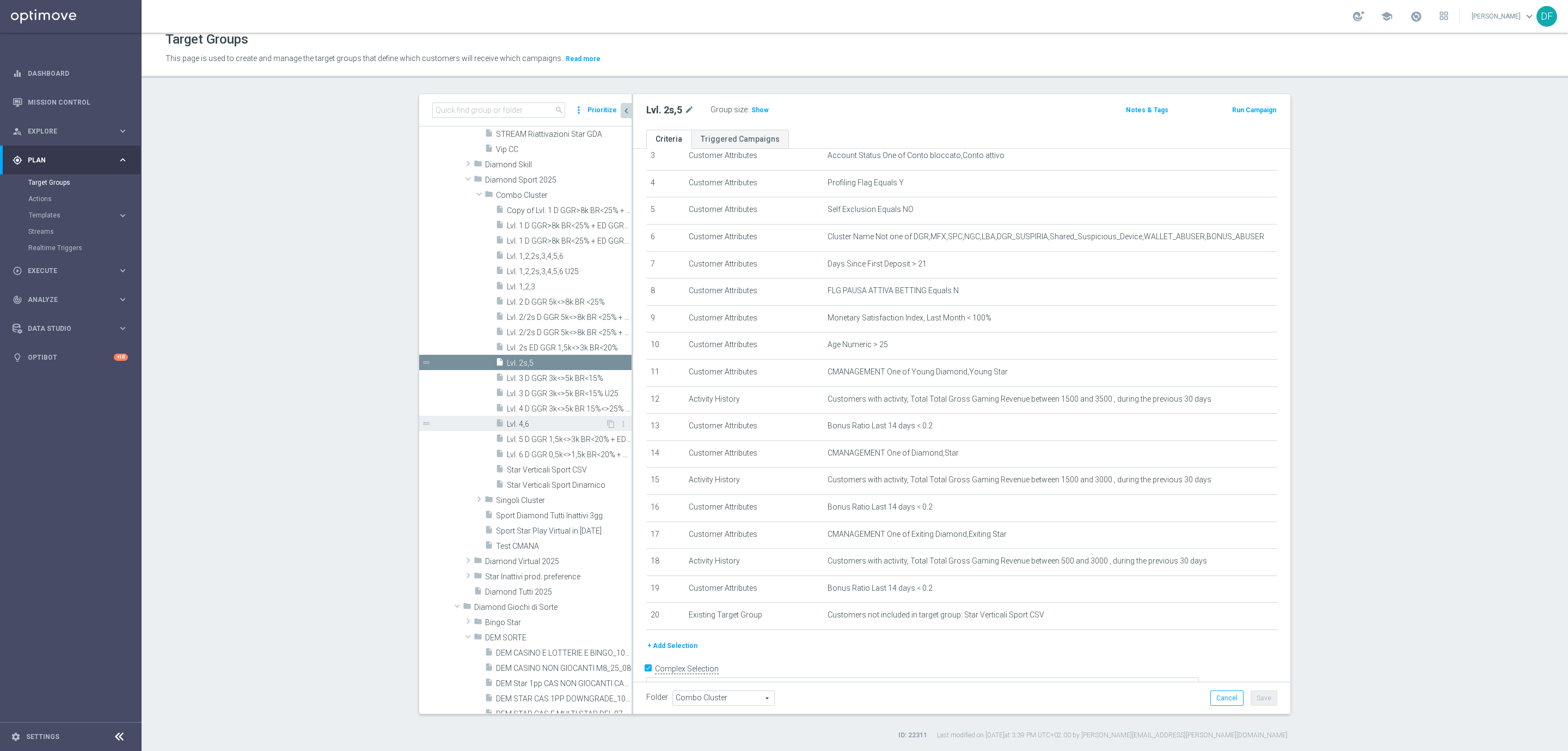
click at [524, 420] on span "Lvl. 4,6" at bounding box center [556, 424] width 99 height 9
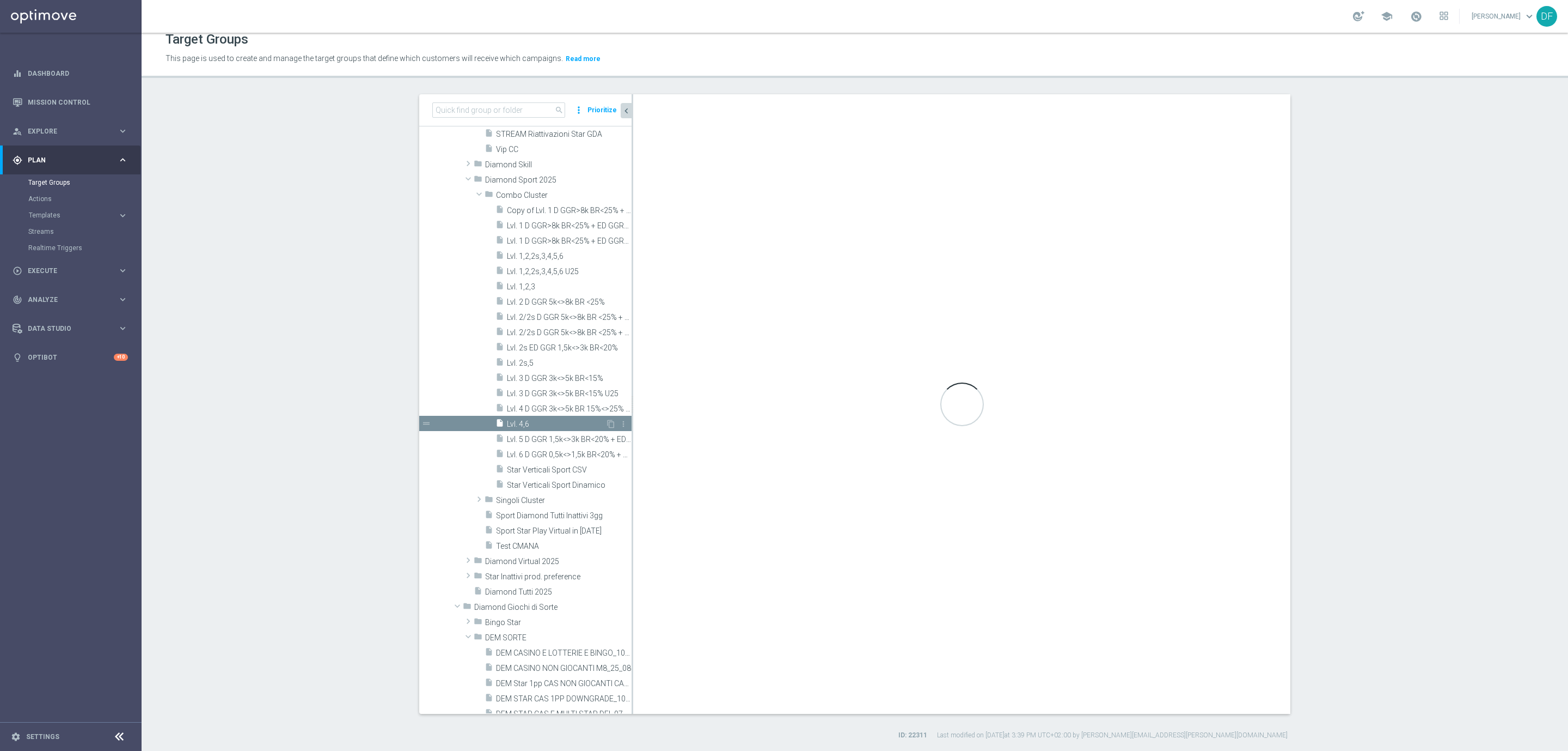
type textarea "1 and 2 and 3 and 4 and 5 and 6 and 7 and 8 and 9 and 10 and ((11 and 12 and 13…"
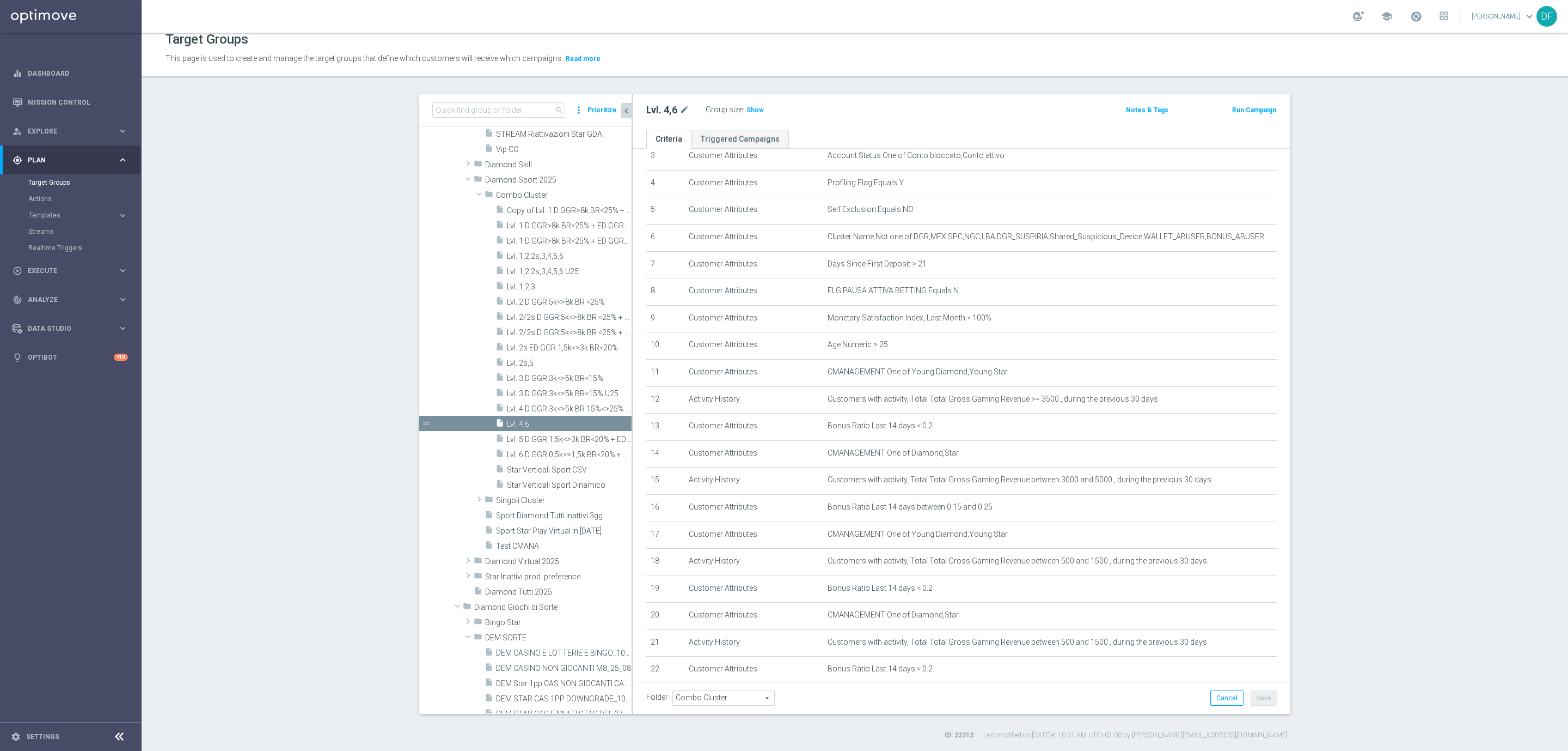
scroll to position [164, 0]
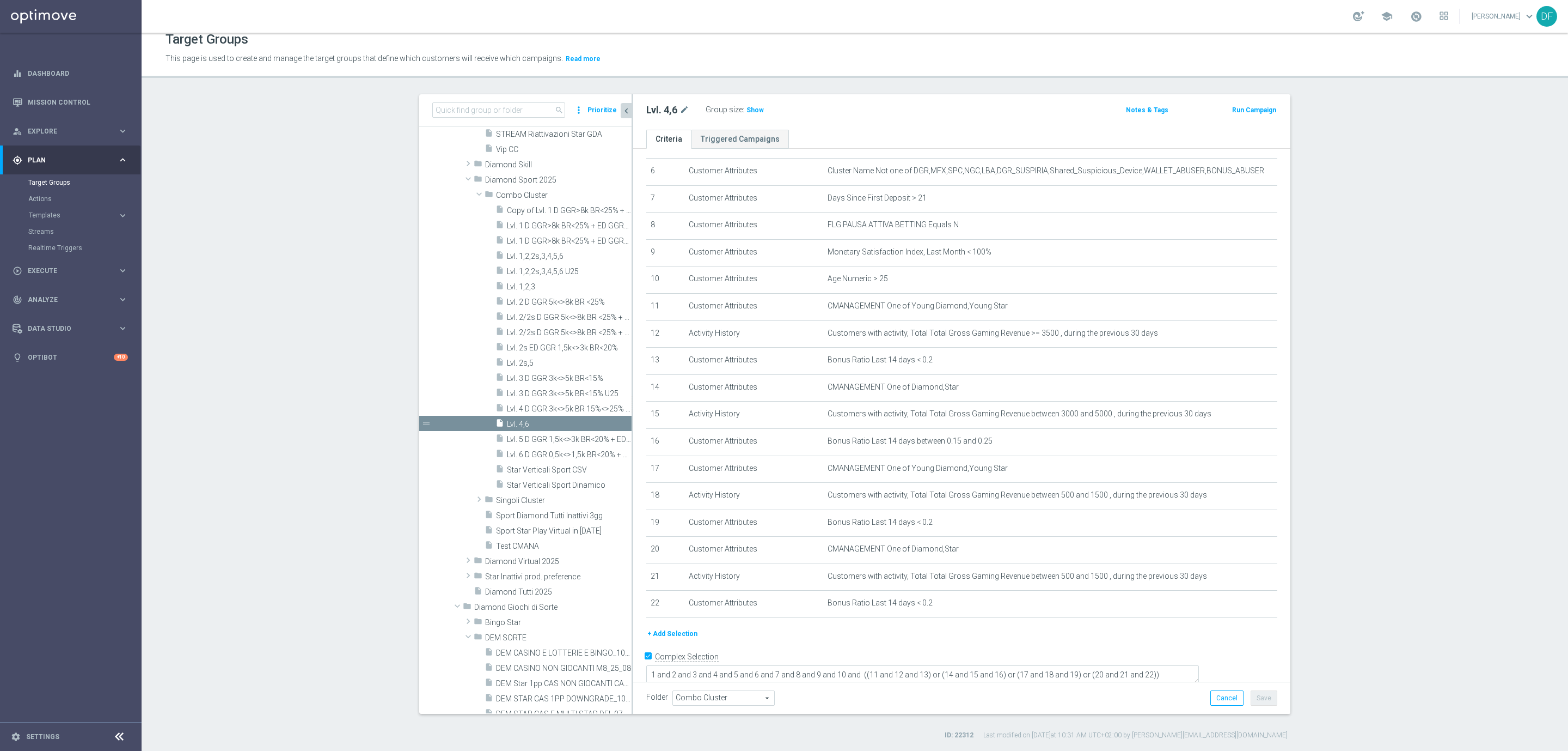
click at [657, 636] on button "+ Add Selection" at bounding box center [673, 633] width 52 height 12
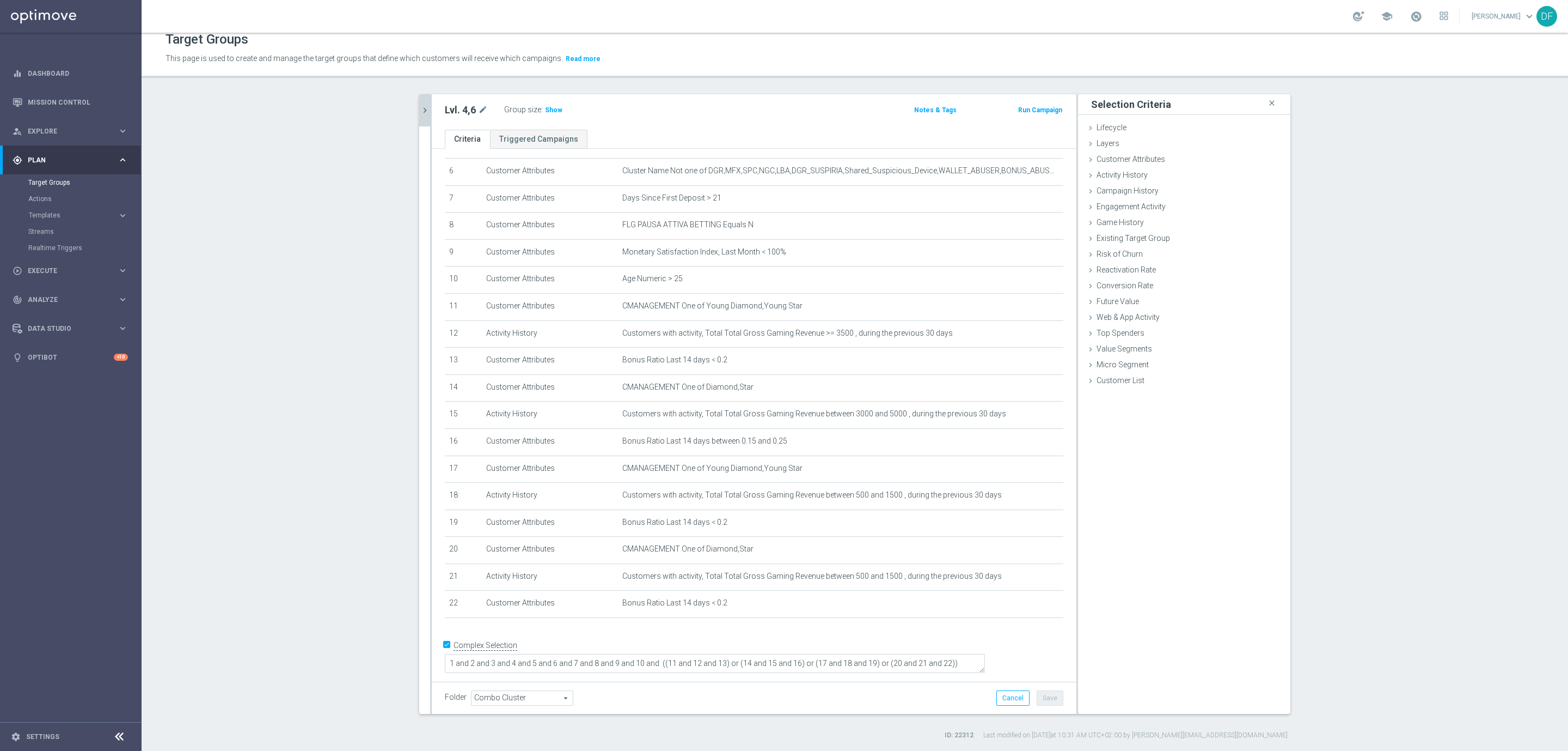
scroll to position [152, 0]
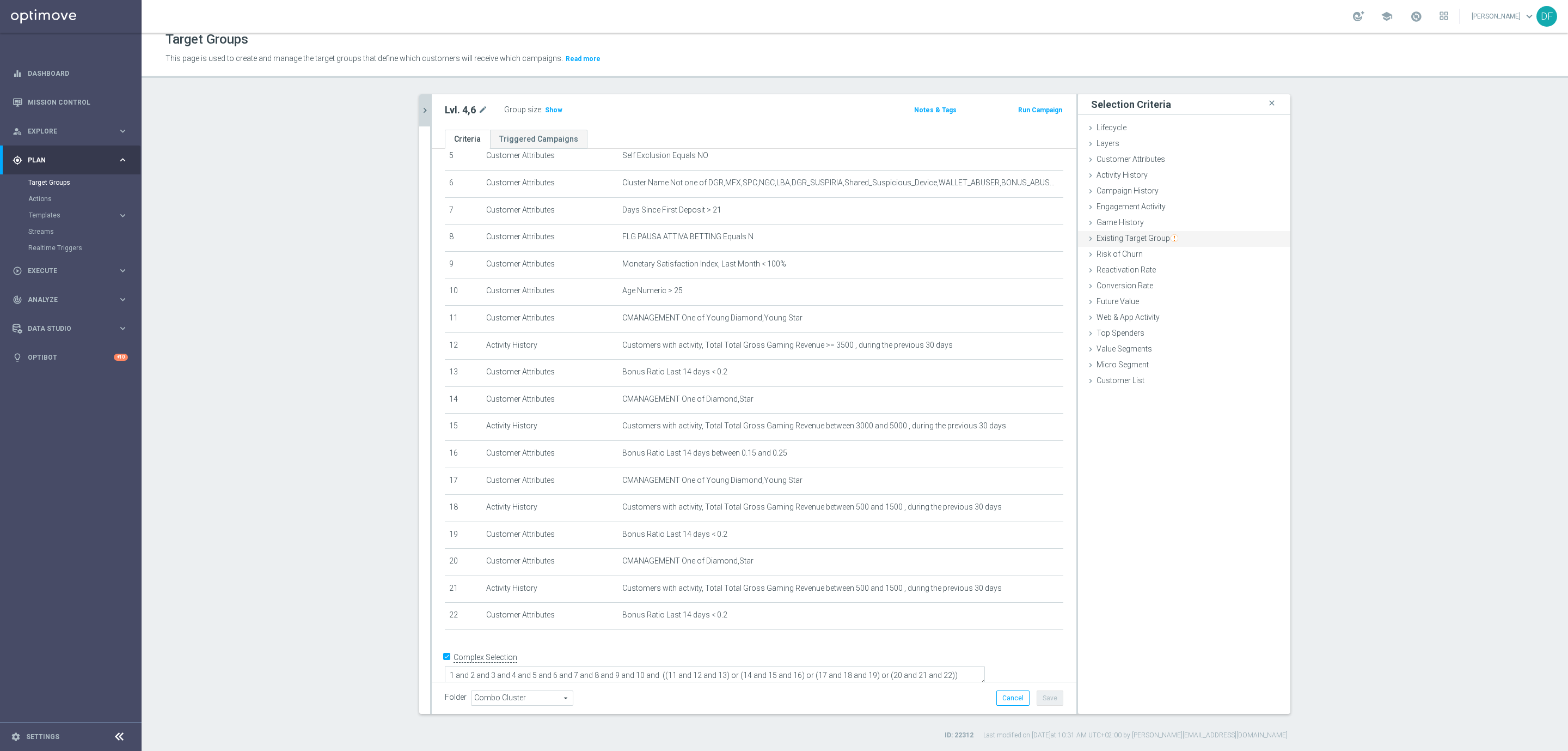
click at [1143, 239] on span "Existing Target Group" at bounding box center [1137, 238] width 82 height 9
click at [1177, 278] on label "not included in" at bounding box center [1197, 283] width 52 height 10
click at [1167, 279] on input "not included in" at bounding box center [1163, 283] width 7 height 7
radio input "true"
click at [1174, 311] on span at bounding box center [1217, 308] width 113 height 14
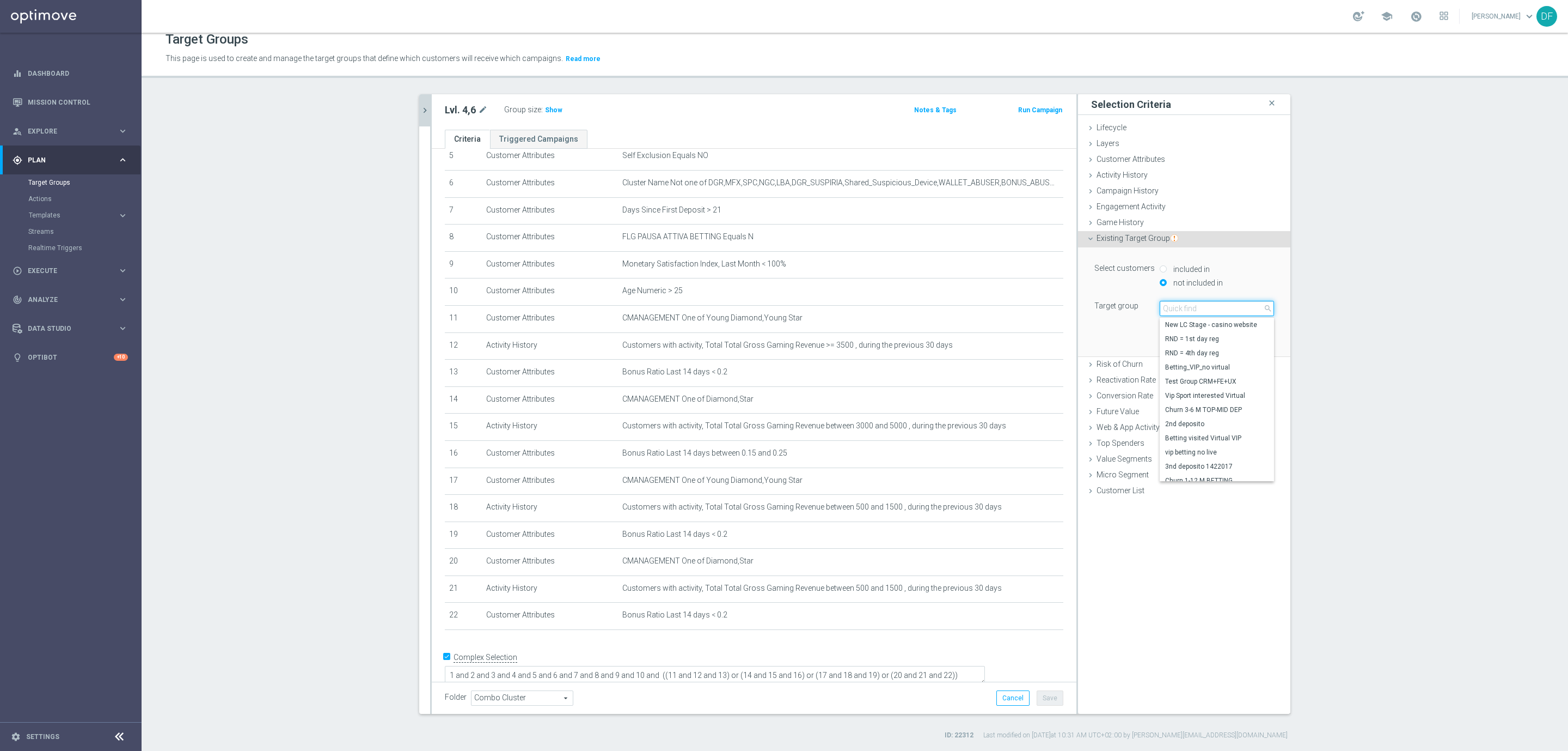
click at [1174, 309] on input "search" at bounding box center [1217, 308] width 114 height 15
type input "star vert"
click at [1179, 324] on span "Star Verticali Sport CSV" at bounding box center [1217, 325] width 103 height 9
type input "Star Verticali Sport CSV"
click at [1255, 335] on button "Add" at bounding box center [1258, 340] width 32 height 15
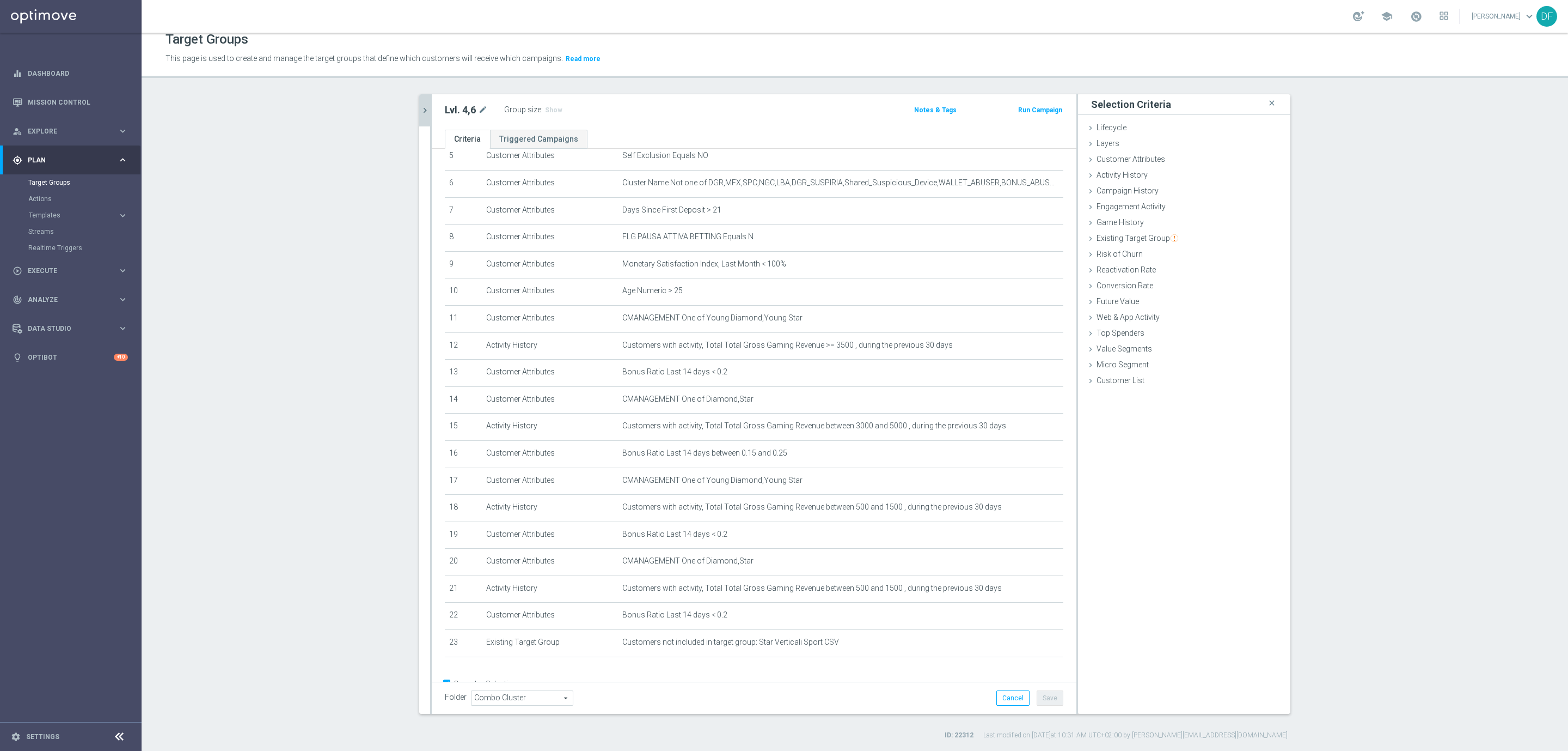
scroll to position [180, 0]
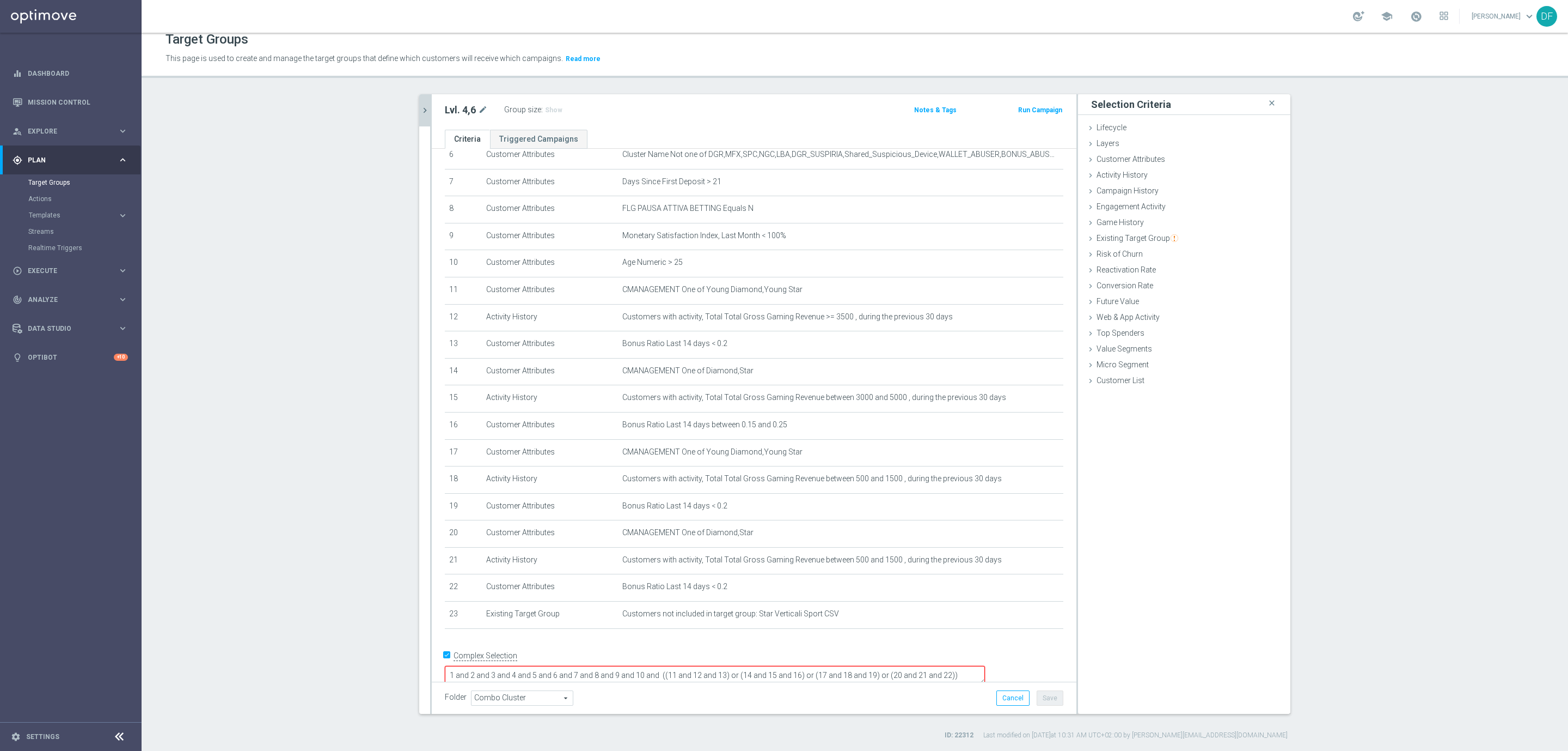
click at [985, 666] on textarea "1 and 2 and 3 and 4 and 5 and 6 and 7 and 8 and 9 and 10 and ((11 and 12 and 13…" at bounding box center [715, 675] width 540 height 19
type textarea "1 and 2 and 3 and 4 and 5 and 6 and 7 and 8 and 9 and 10 and ((11 and 12 and 13…"
click at [1044, 697] on button "Save" at bounding box center [1050, 697] width 27 height 15
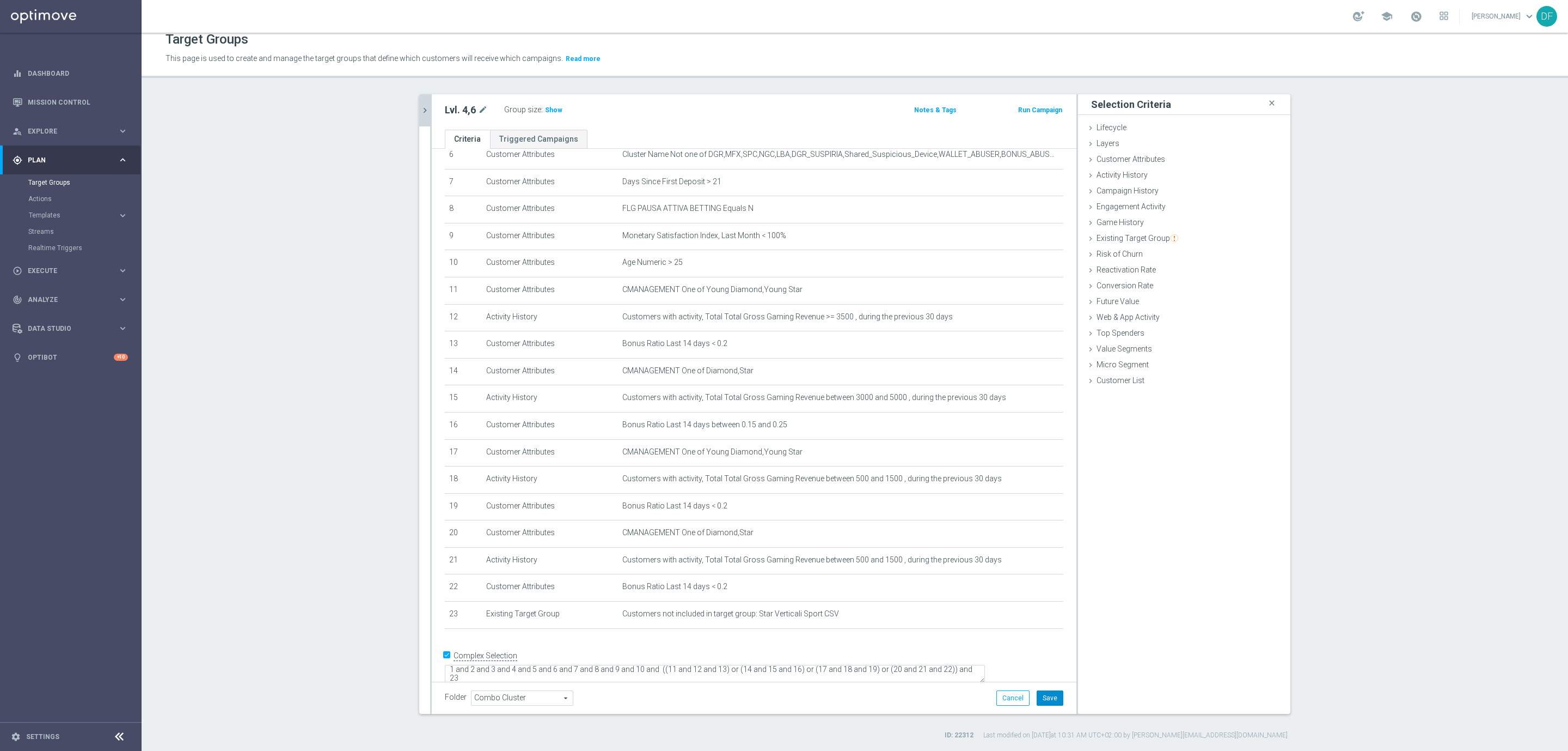
scroll to position [178, 0]
click at [420, 110] on icon "chevron_right" at bounding box center [425, 110] width 10 height 10
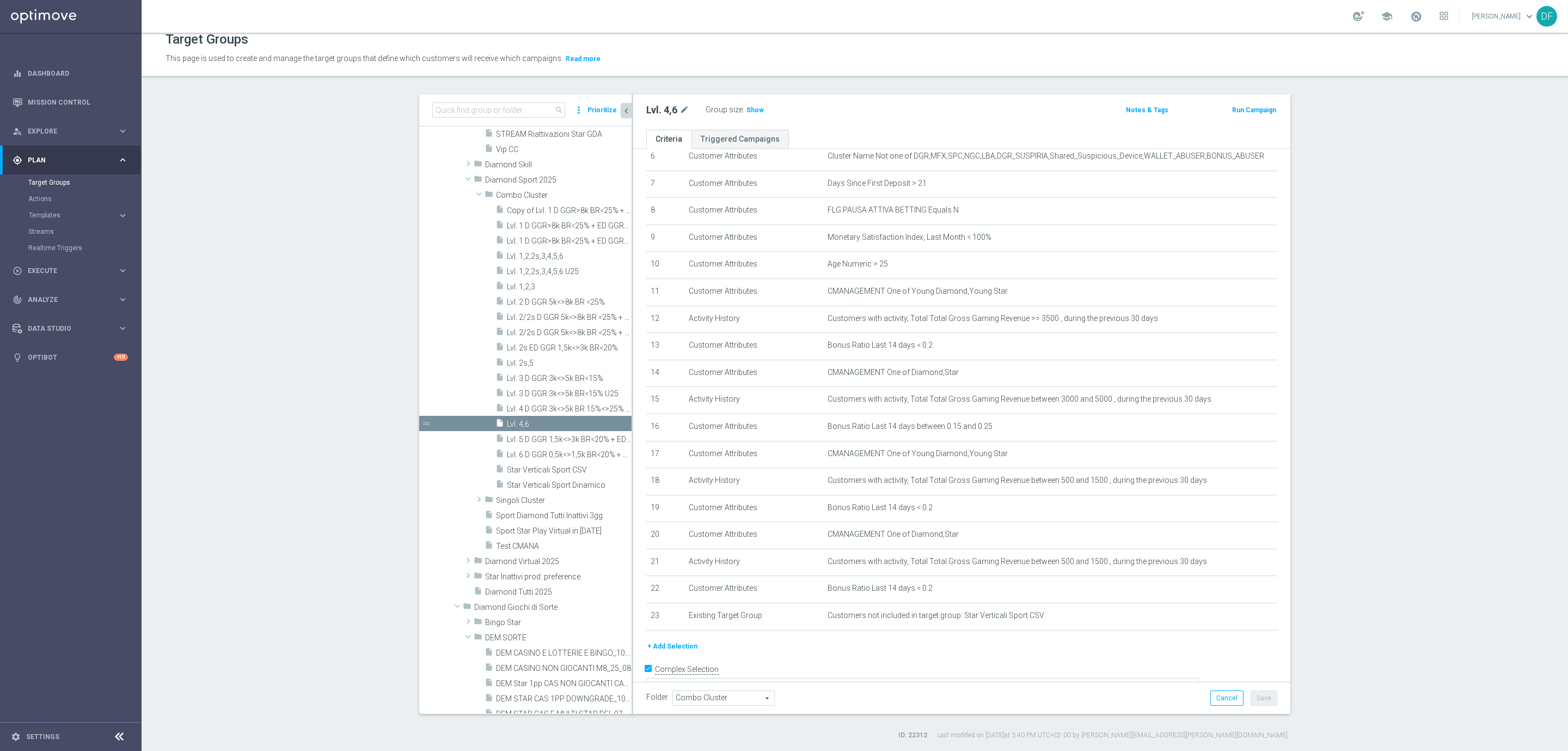
scroll to position [0, 0]
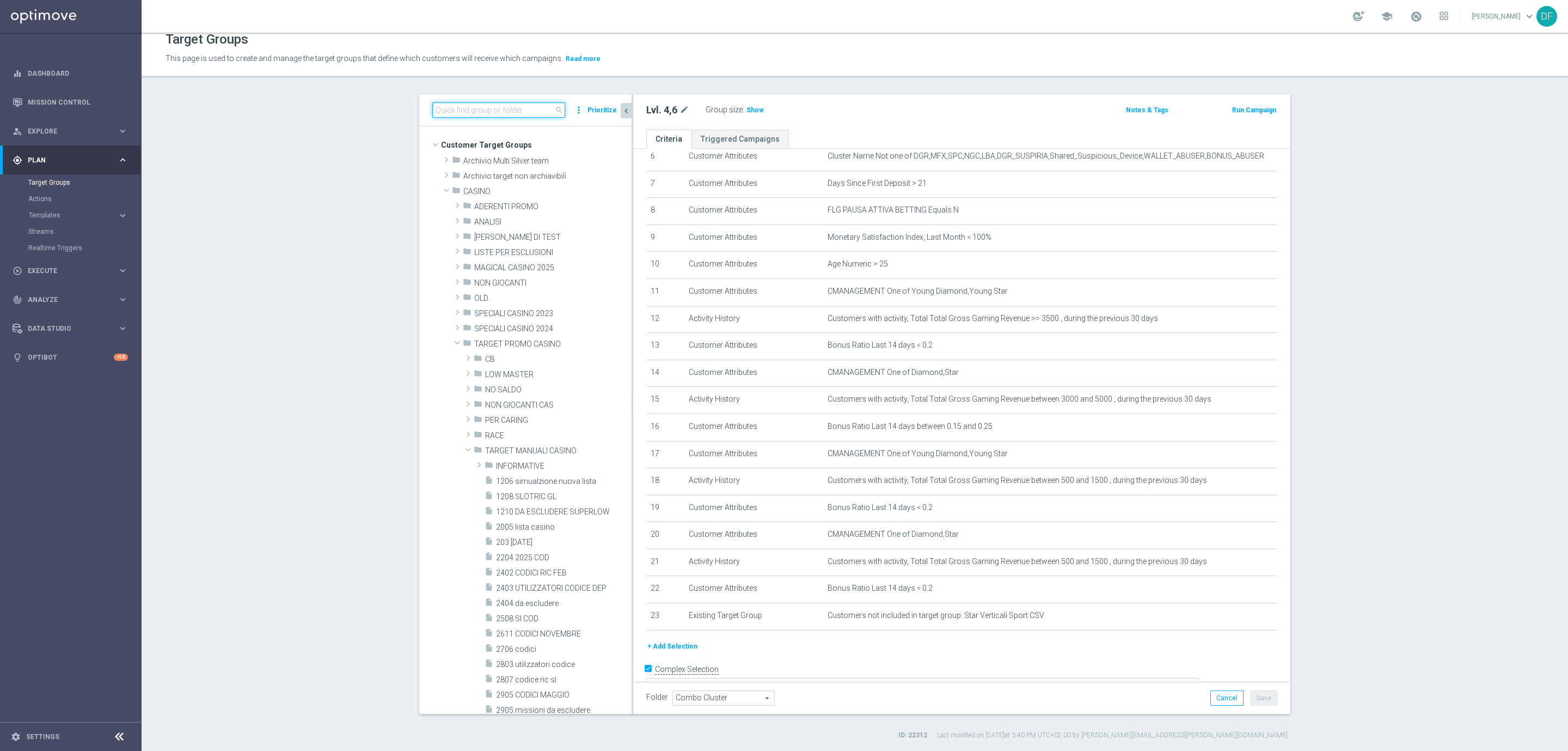
click at [495, 113] on input at bounding box center [499, 110] width 133 height 15
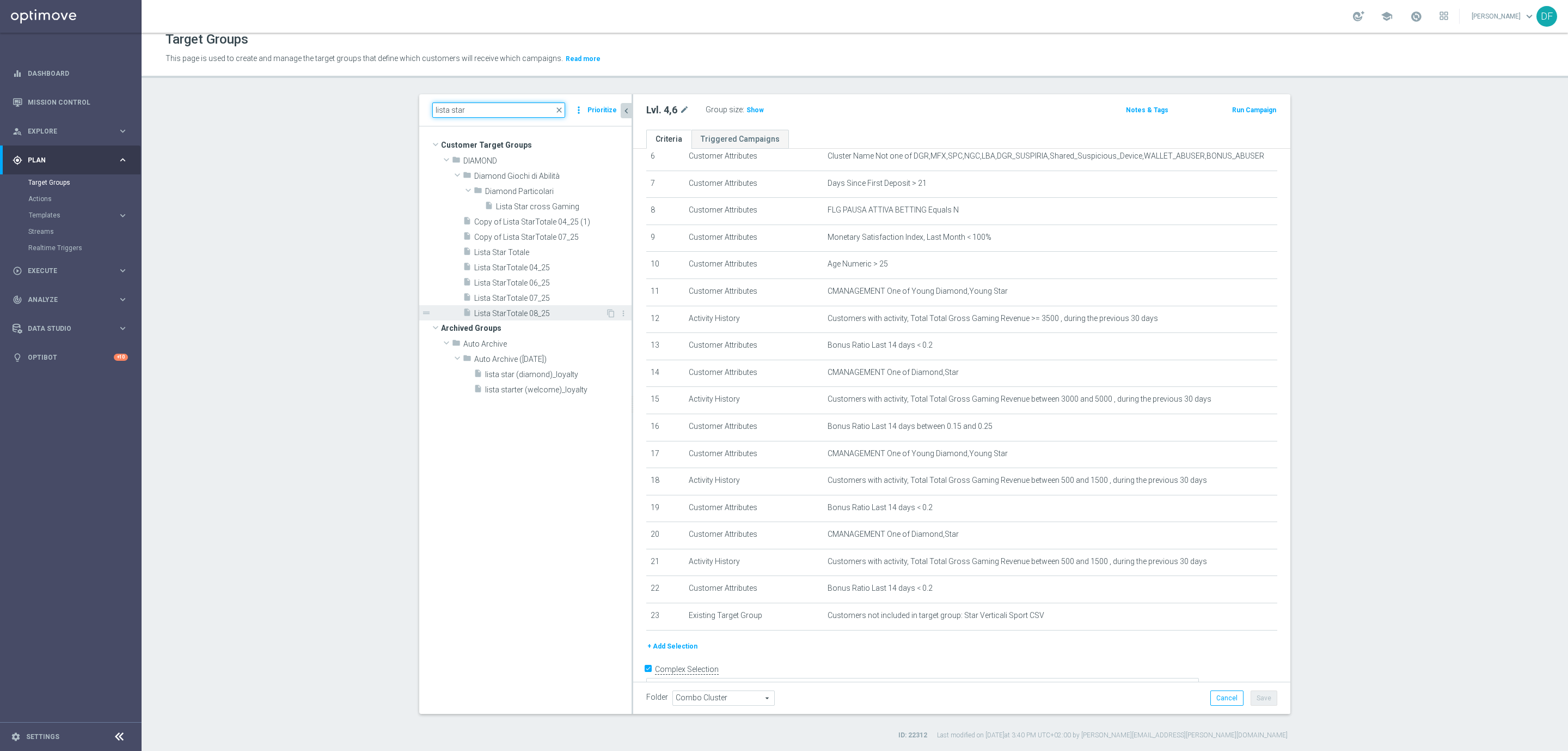
type input "lista star"
click at [513, 312] on span "Lista StarTotale 08_25" at bounding box center [540, 313] width 131 height 9
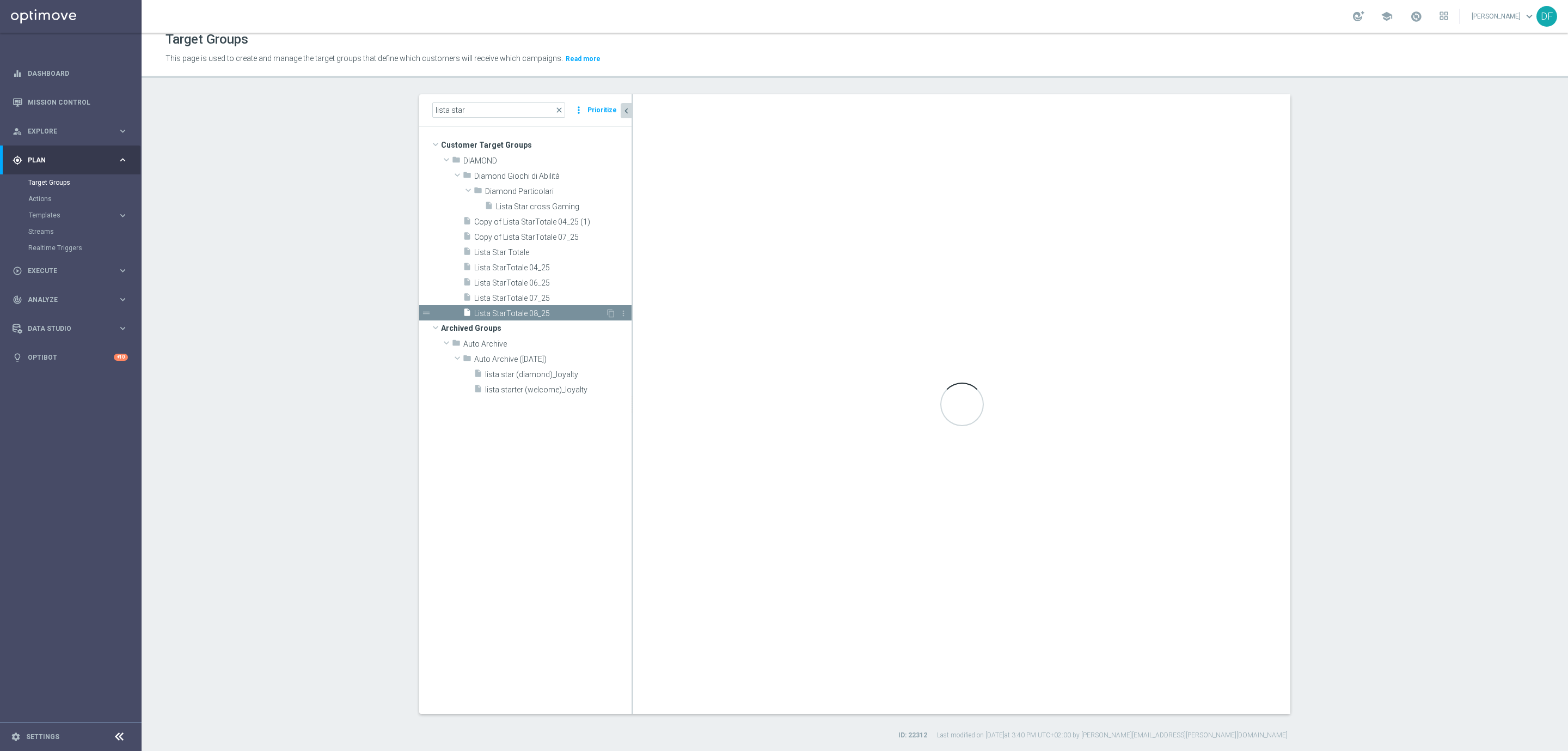
checkbox input "false"
type input "DIAMOND"
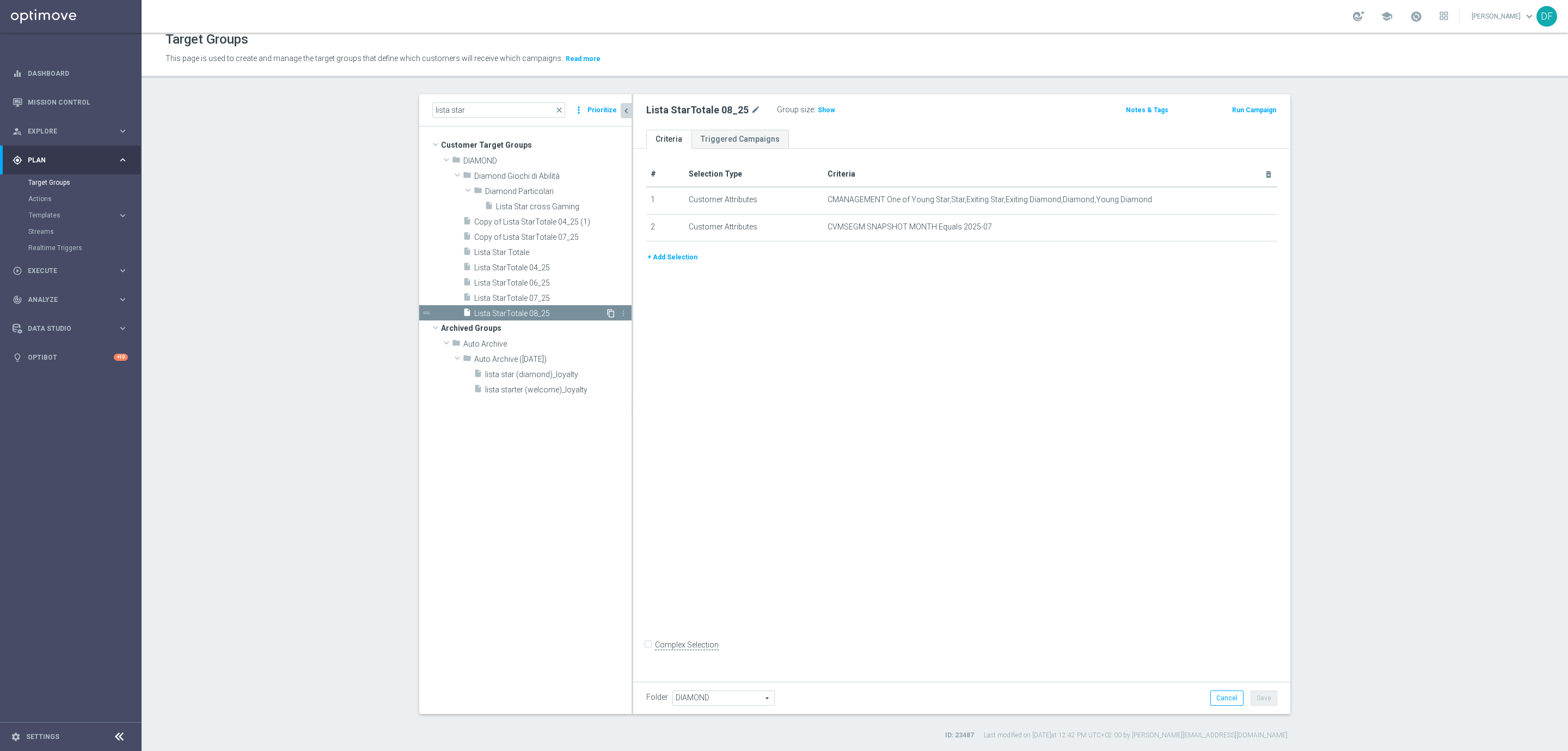
click at [606, 309] on icon "content_copy" at bounding box center [611, 313] width 9 height 9
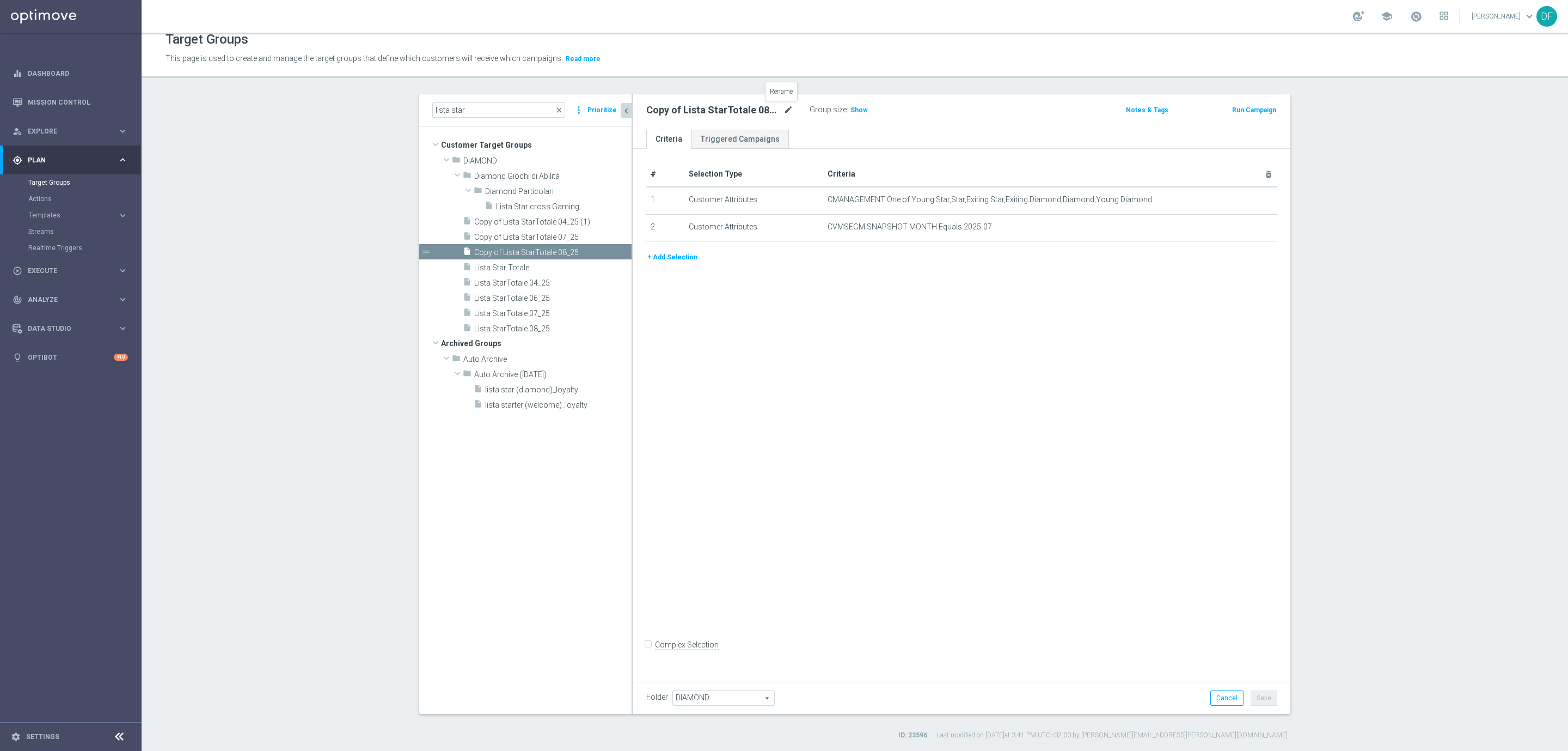
click at [783, 111] on icon "mode_edit" at bounding box center [788, 110] width 10 height 13
click at [733, 107] on input "Copy of Lista StarTotale 08_25" at bounding box center [720, 111] width 147 height 15
click at [670, 111] on input "Copy of Lista StarTotale 09_25" at bounding box center [720, 111] width 147 height 15
type input "Lista StarTotale 09_25"
click at [1241, 226] on div "mode_edit delete_forever" at bounding box center [1248, 227] width 22 height 9
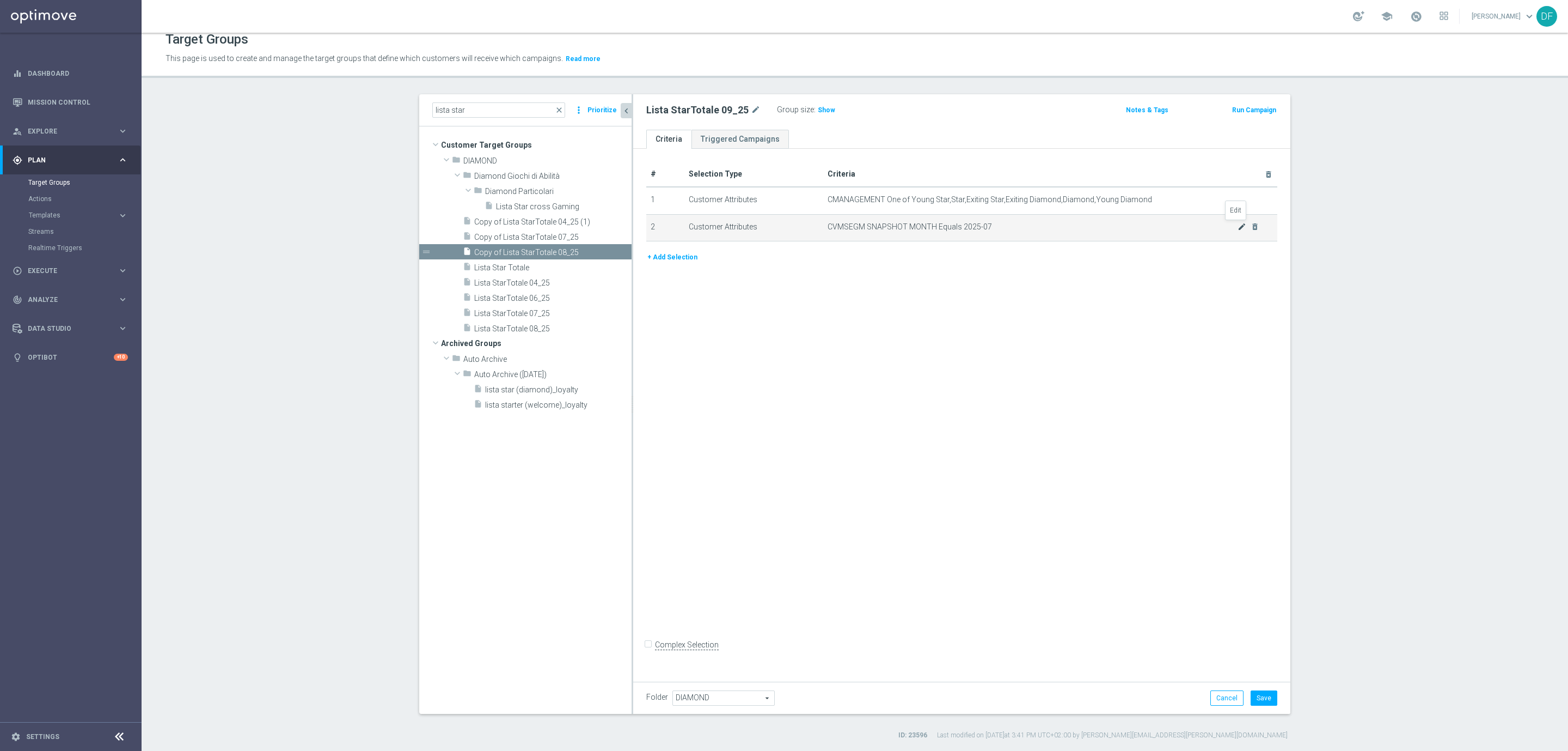
click at [1237, 225] on icon "mode_edit" at bounding box center [1242, 227] width 9 height 9
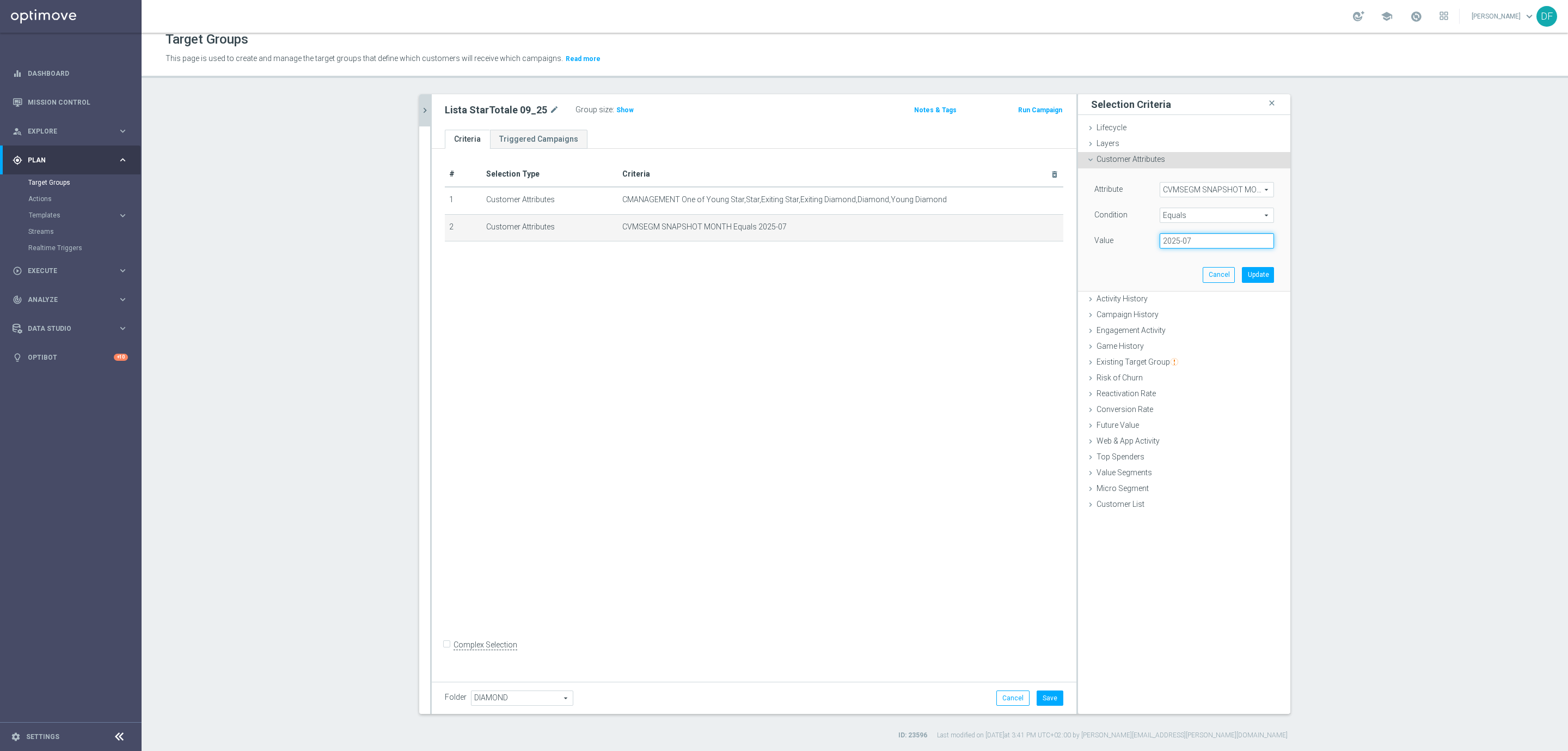
click at [1204, 244] on input "2025-07" at bounding box center [1217, 241] width 114 height 15
type input "2025-08"
click at [1258, 273] on button "Update" at bounding box center [1258, 274] width 32 height 15
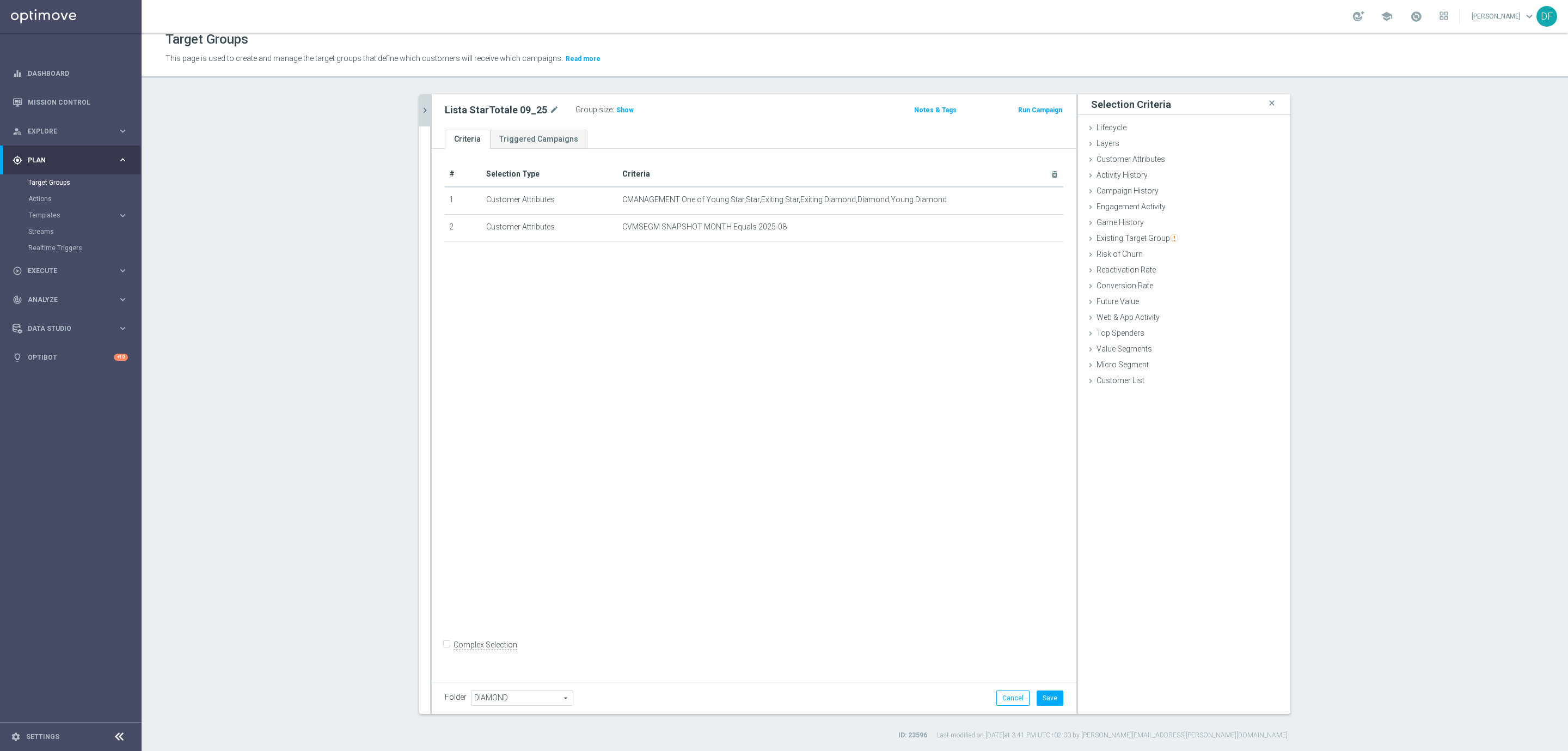
click at [420, 111] on icon "chevron_right" at bounding box center [425, 110] width 10 height 10
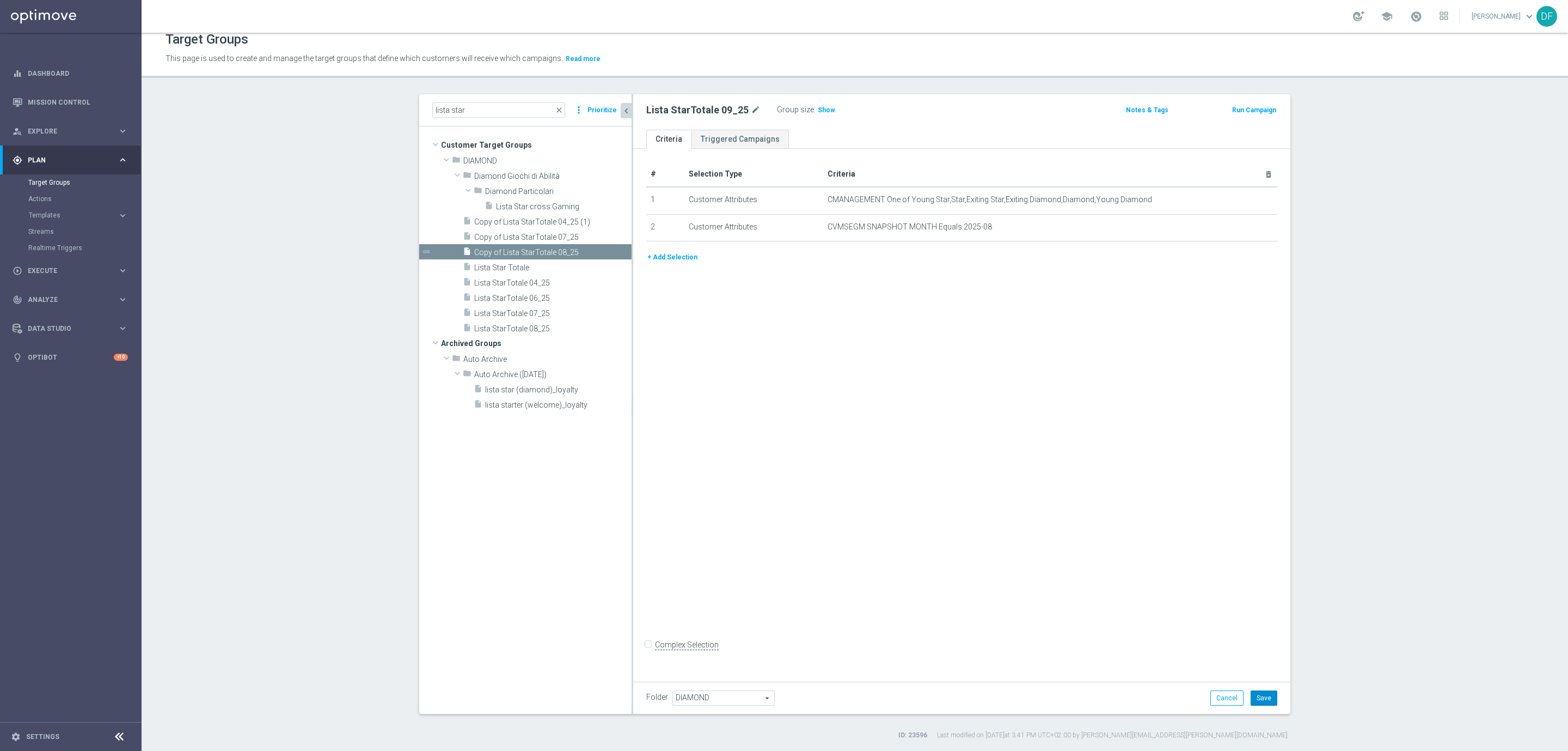
click at [1260, 697] on button "Save" at bounding box center [1264, 697] width 27 height 15
click at [817, 110] on span "Show" at bounding box center [826, 110] width 18 height 8
click at [822, 110] on span "4,648" at bounding box center [827, 111] width 19 height 10
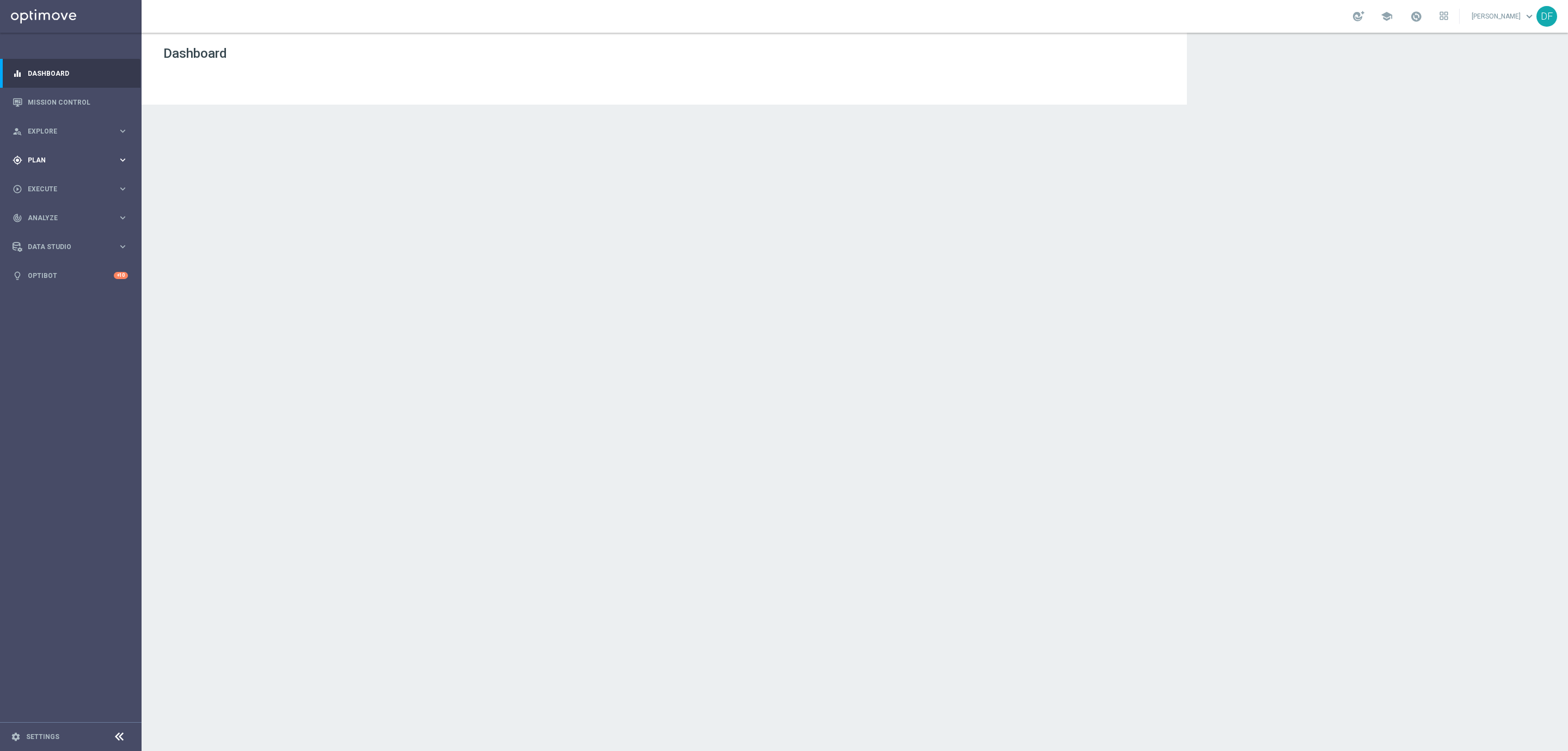
click at [41, 160] on span "Plan" at bounding box center [73, 160] width 90 height 7
click at [52, 180] on link "Target Groups" at bounding box center [71, 182] width 85 height 9
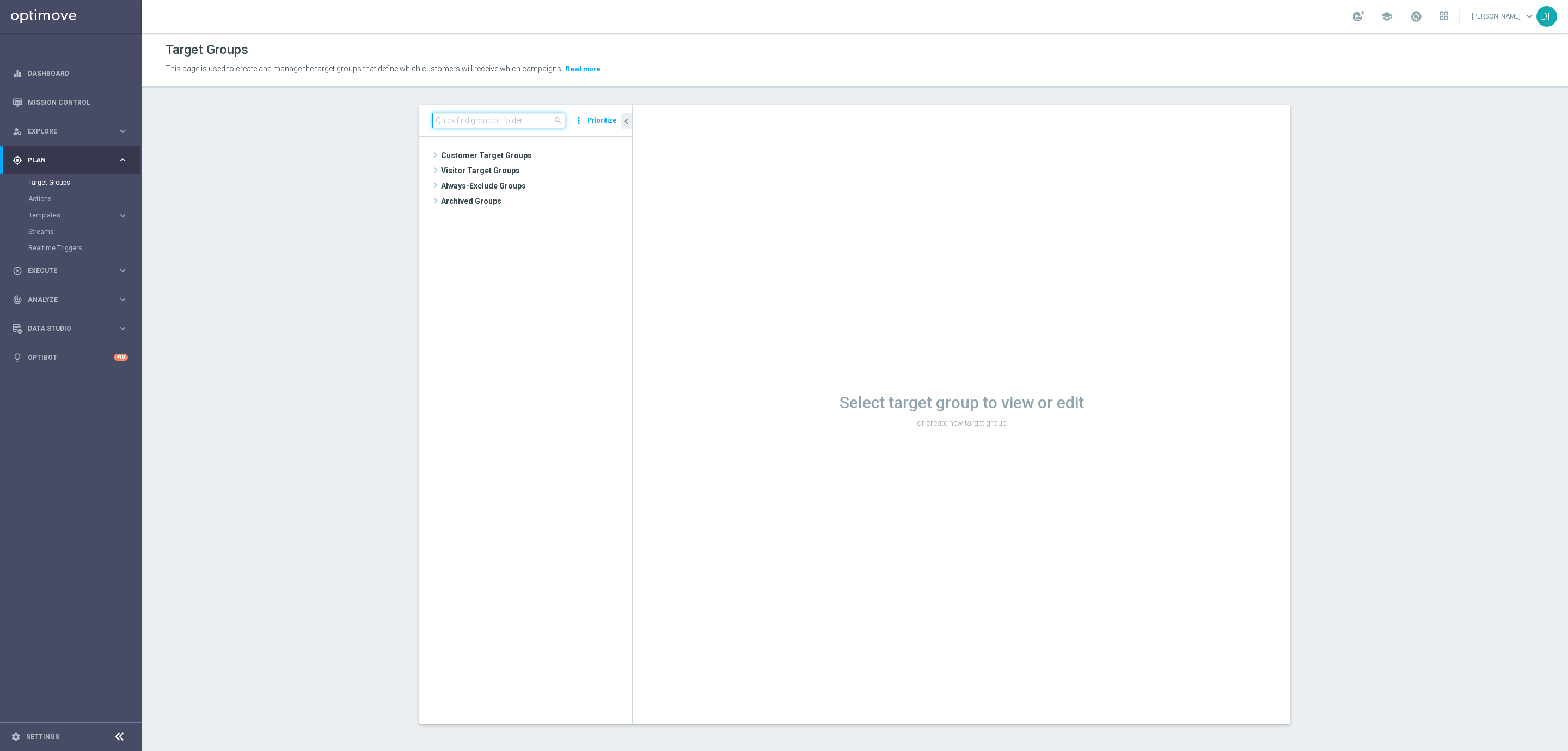
click at [475, 116] on input at bounding box center [499, 120] width 133 height 15
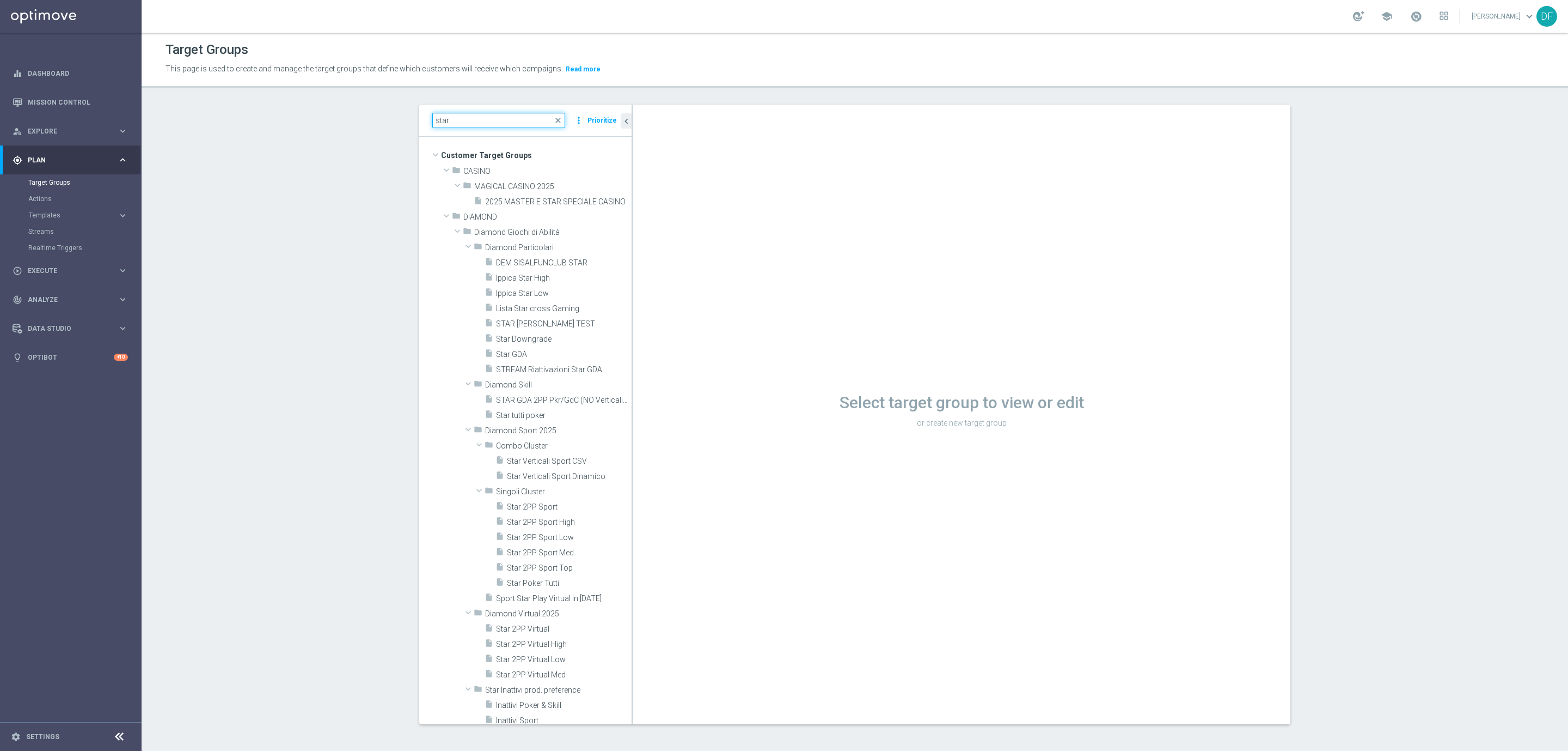
type input "star"
click at [452, 236] on span at bounding box center [457, 231] width 13 height 11
click at [451, 245] on span at bounding box center [457, 246] width 13 height 11
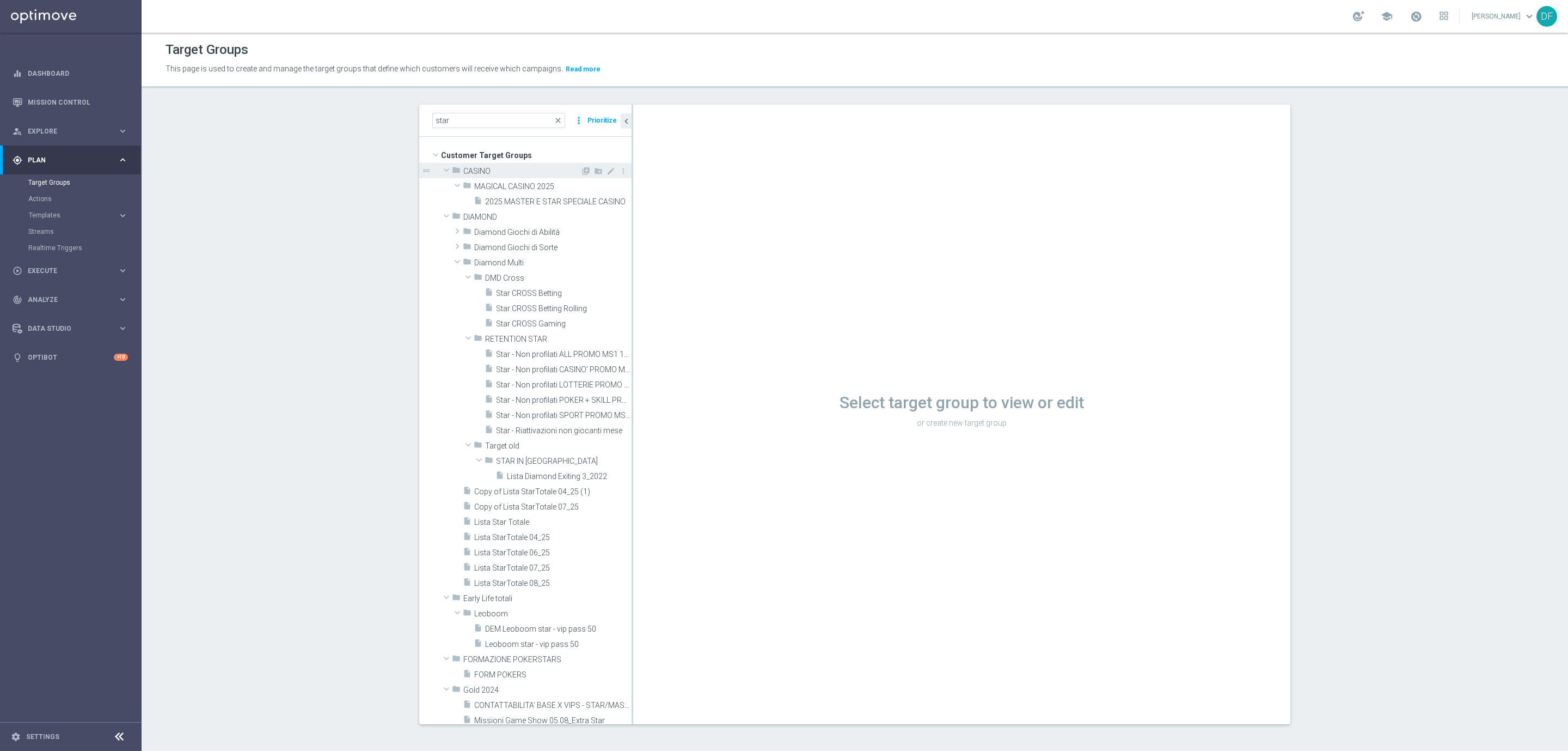
click at [441, 177] on span at bounding box center [446, 173] width 11 height 9
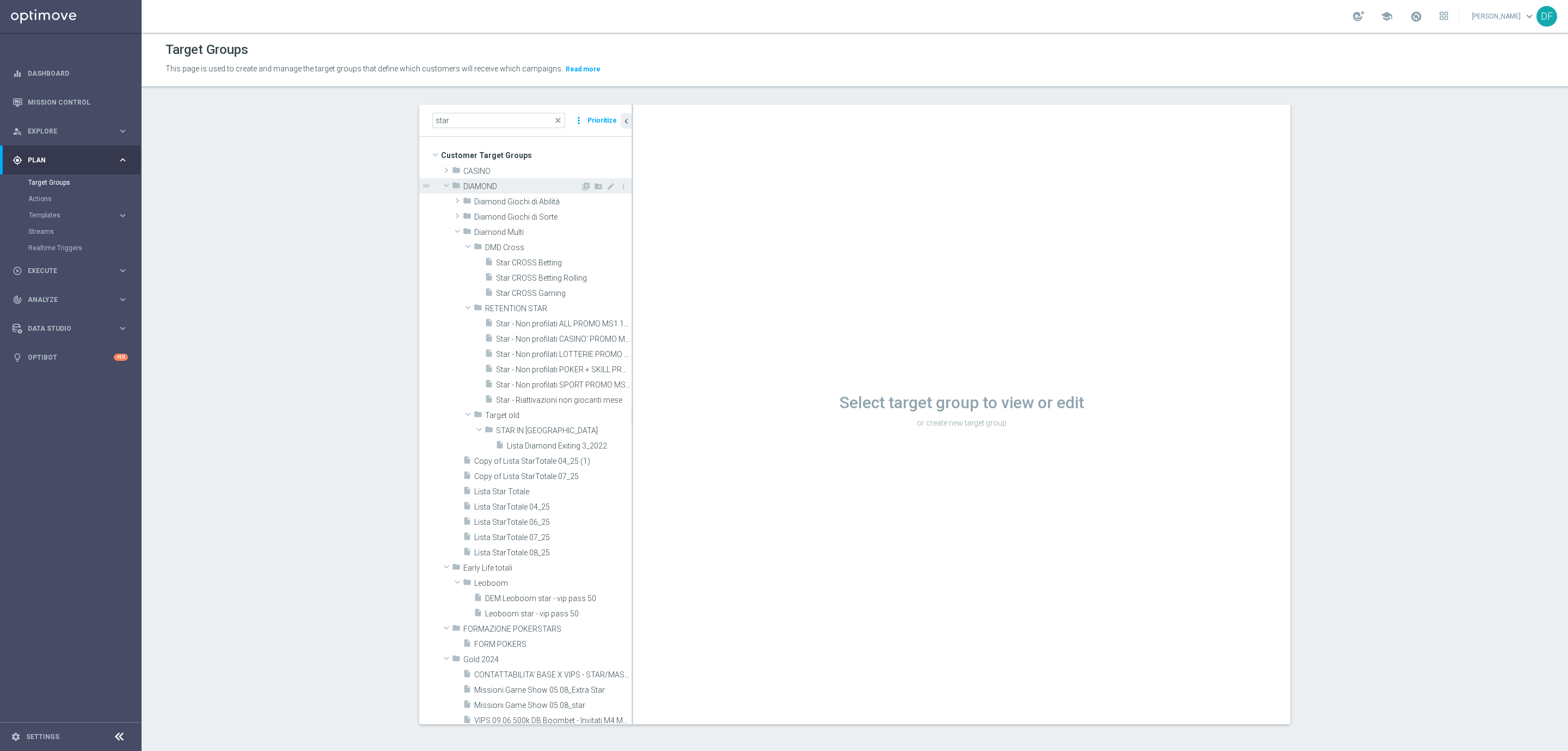
click at [440, 188] on span at bounding box center [446, 185] width 13 height 11
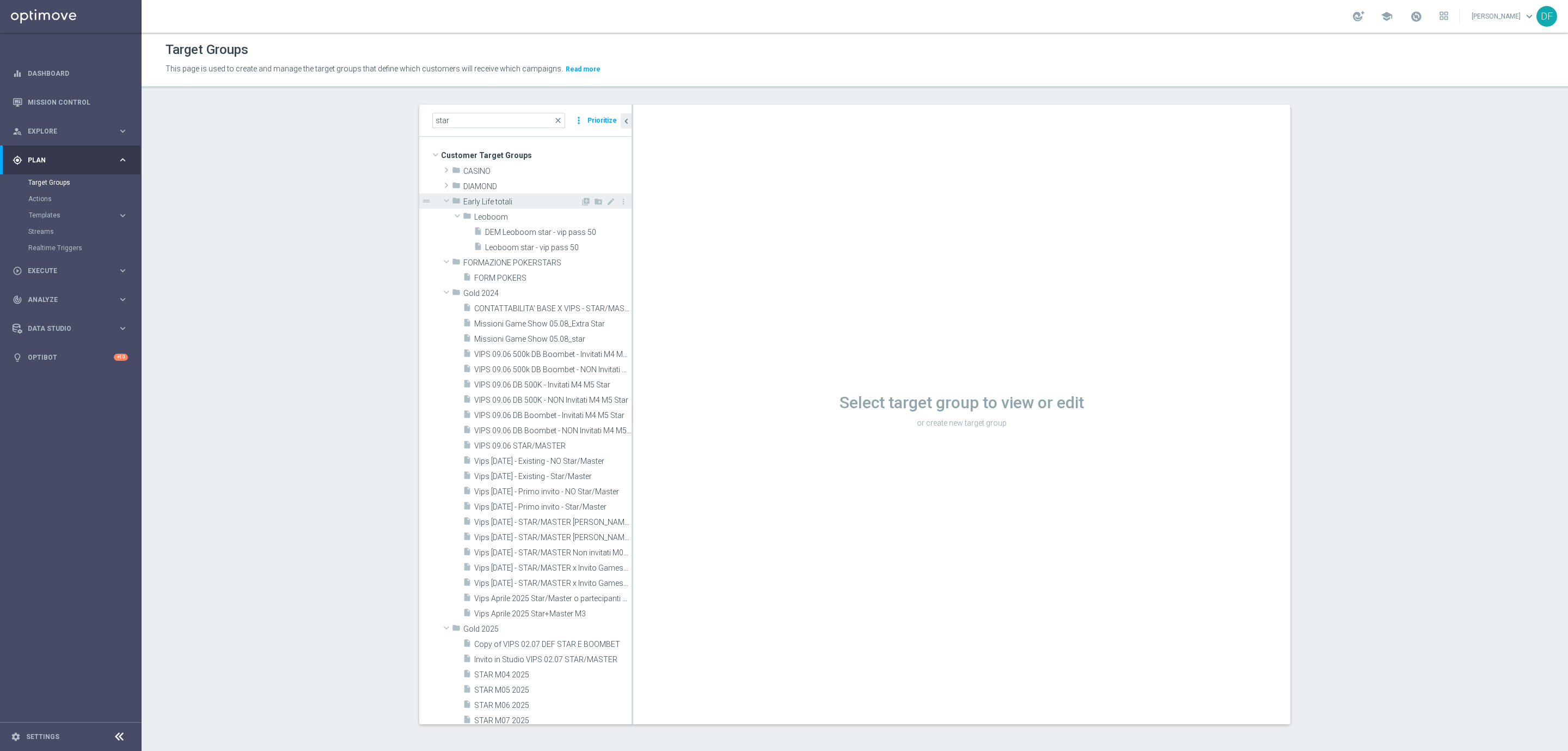
click at [440, 200] on span at bounding box center [446, 200] width 13 height 11
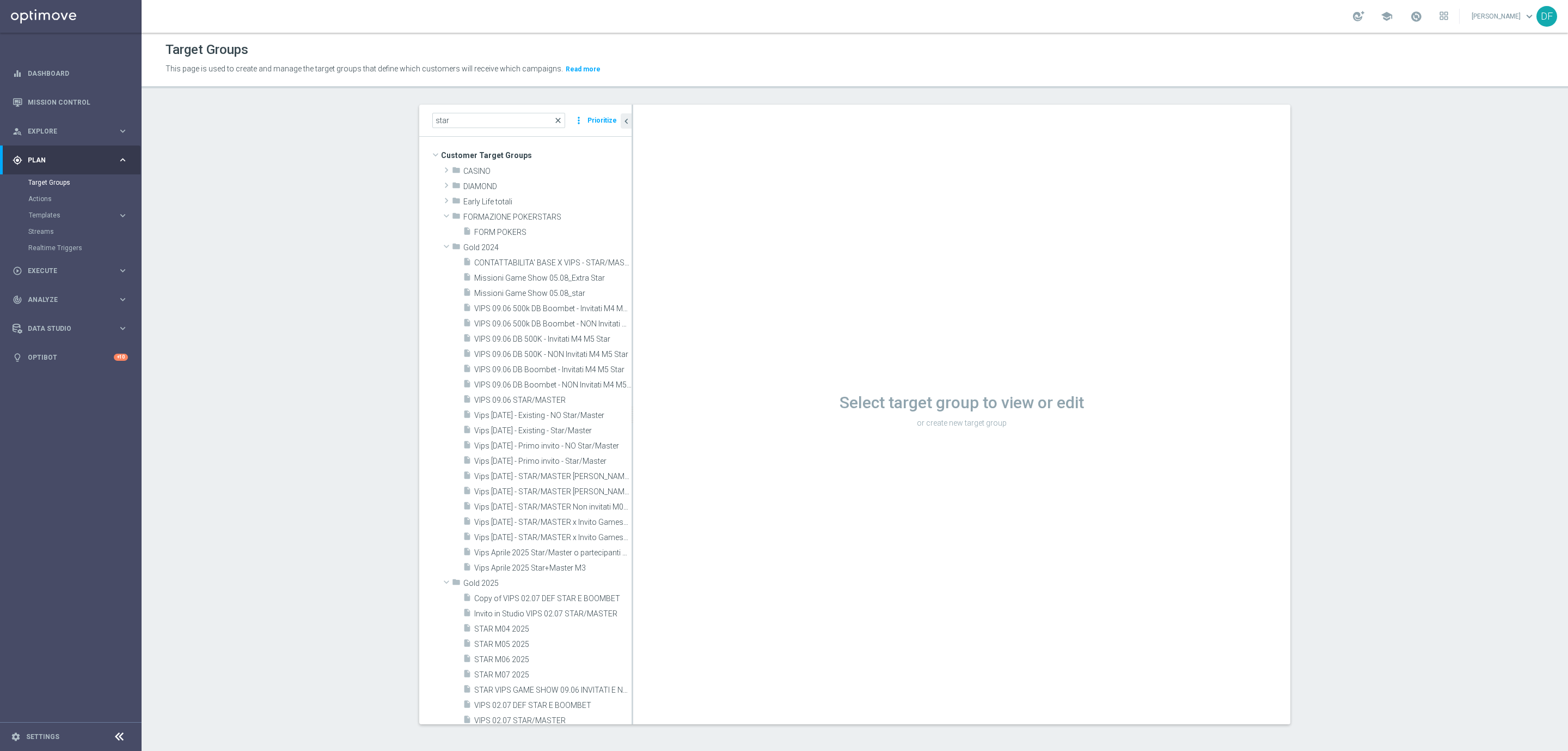
click at [556, 120] on span "close" at bounding box center [558, 121] width 9 height 9
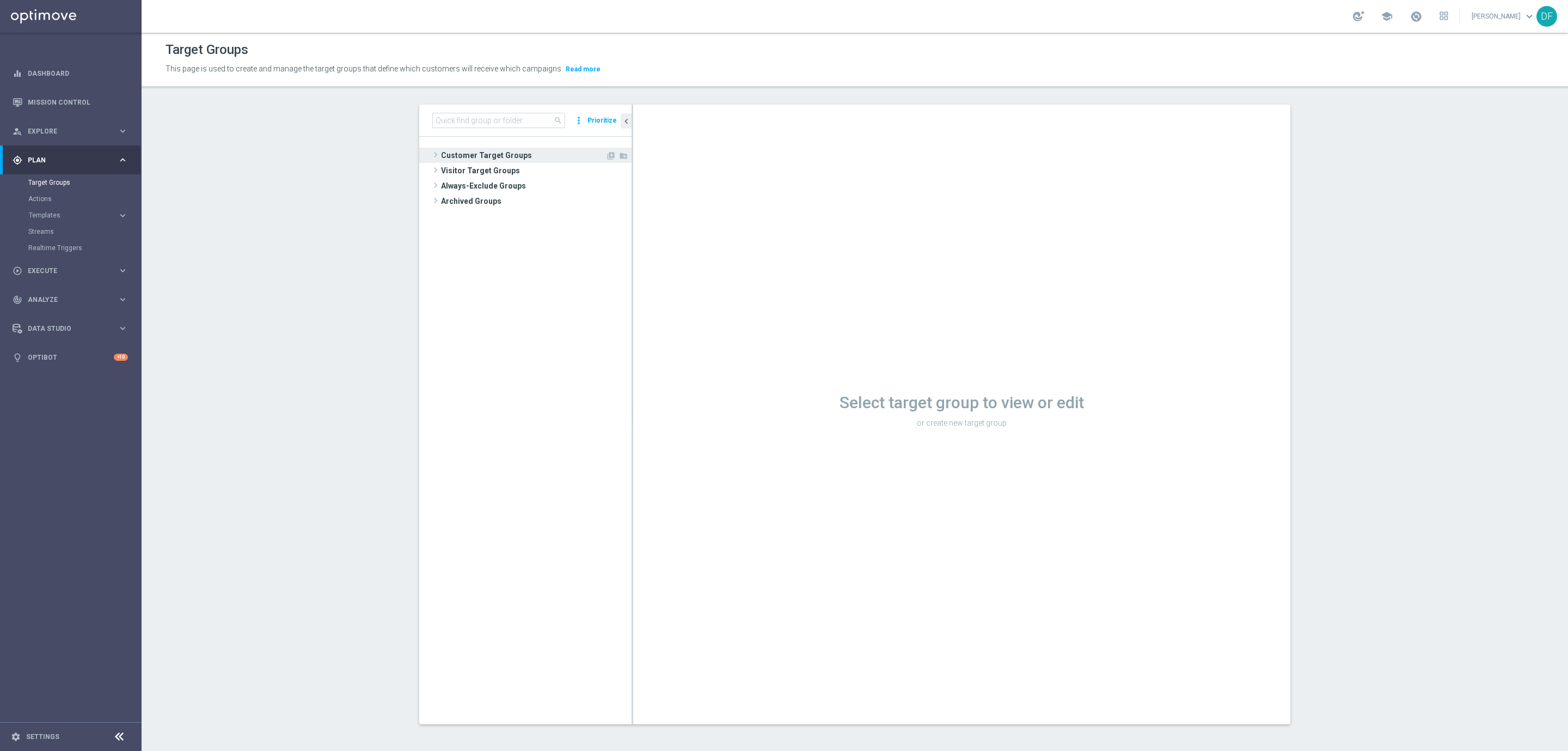
click at [446, 152] on span "Customer Target Groups" at bounding box center [523, 155] width 164 height 15
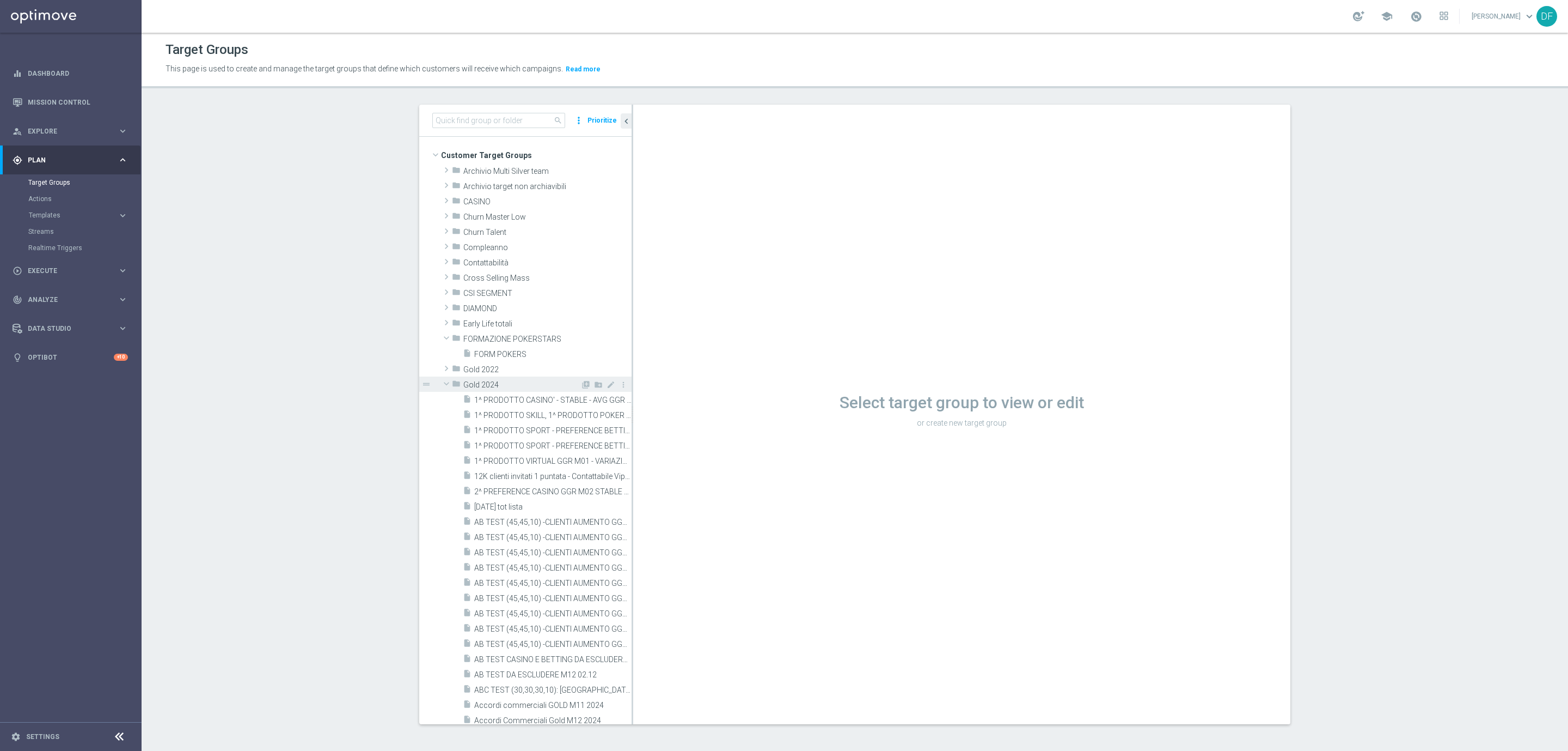
click at [440, 386] on span at bounding box center [446, 384] width 13 height 11
click at [440, 400] on span at bounding box center [446, 399] width 13 height 11
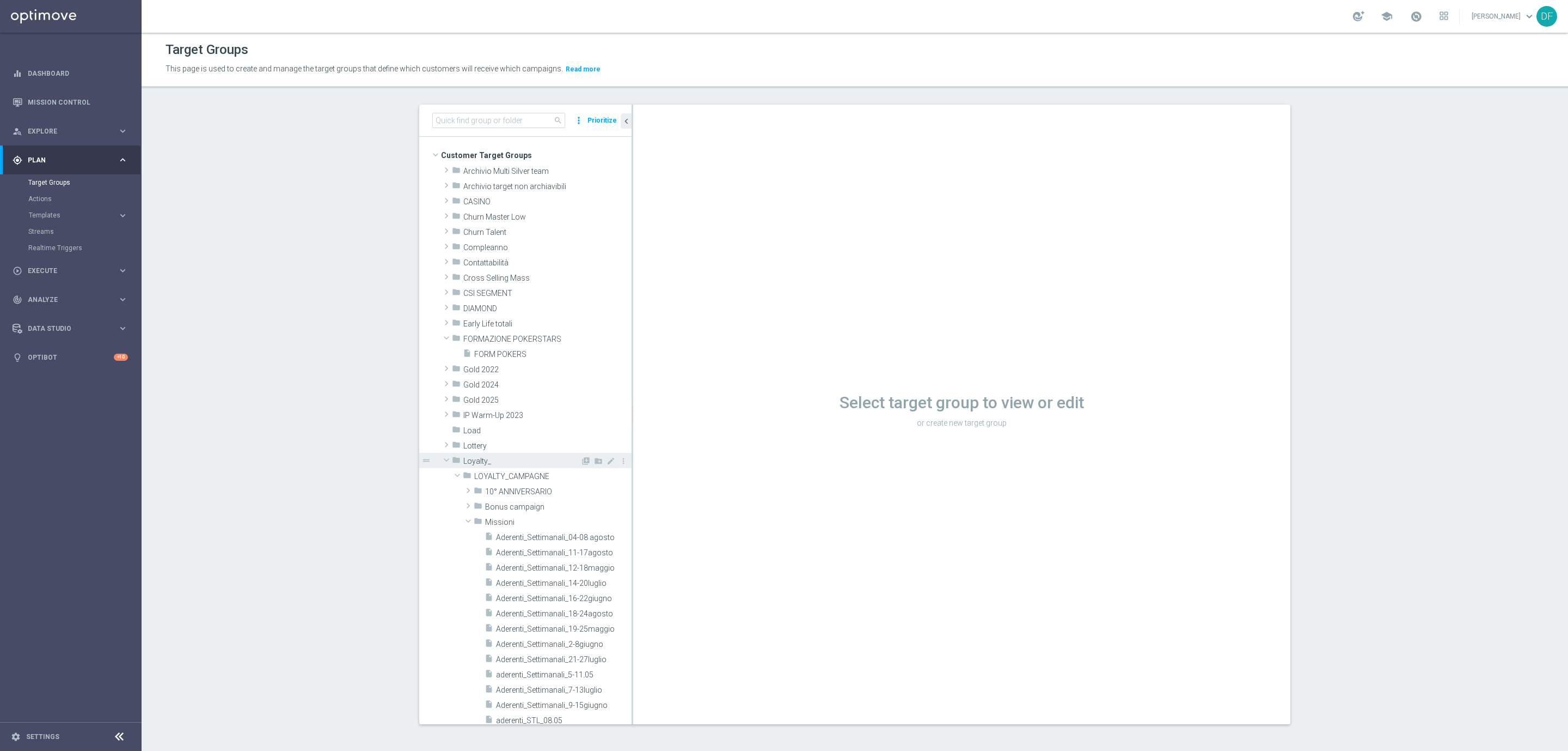
click at [441, 461] on span at bounding box center [446, 460] width 13 height 11
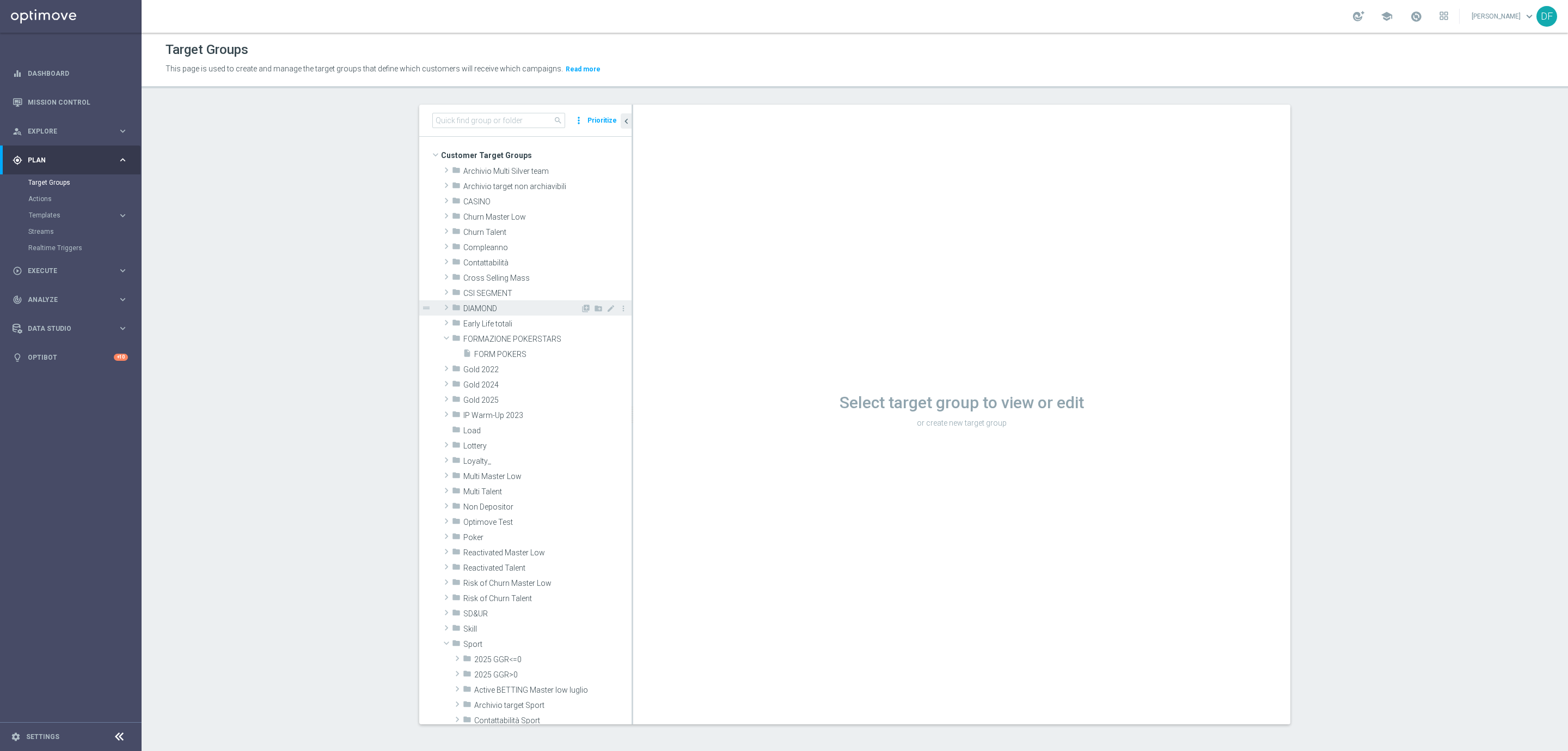
click at [441, 311] on span at bounding box center [446, 307] width 11 height 13
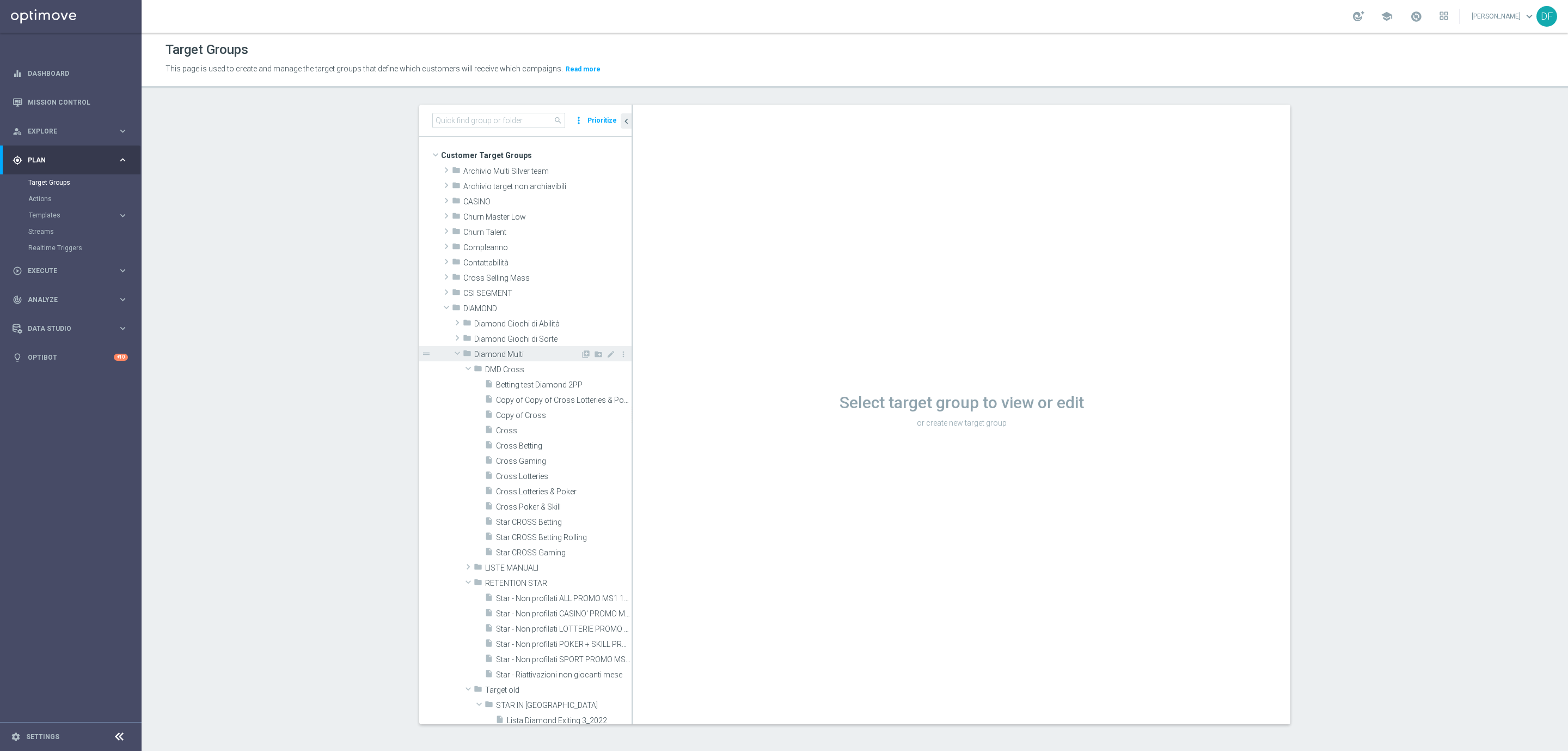
click at [451, 353] on span at bounding box center [457, 353] width 13 height 11
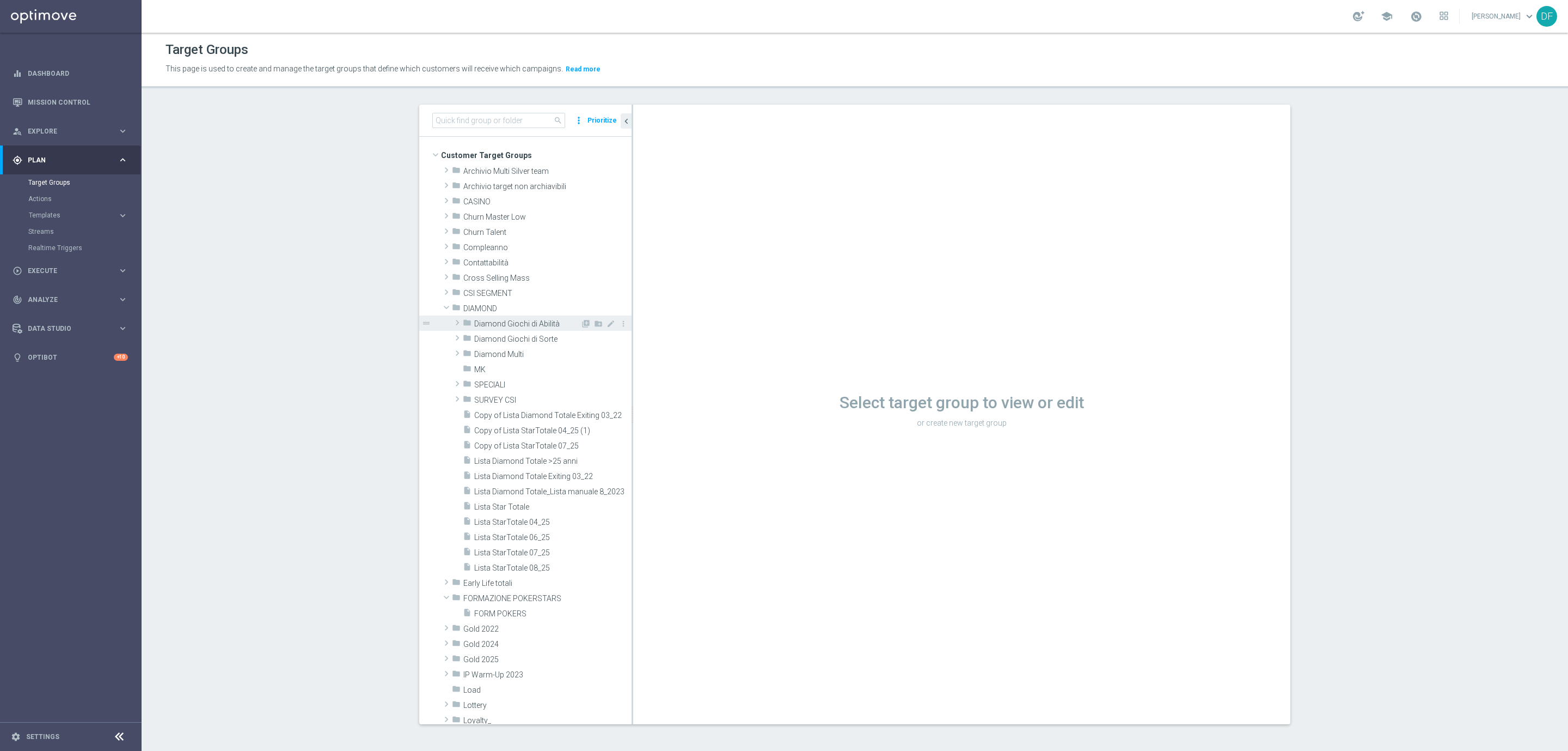
click at [452, 323] on span at bounding box center [457, 322] width 11 height 13
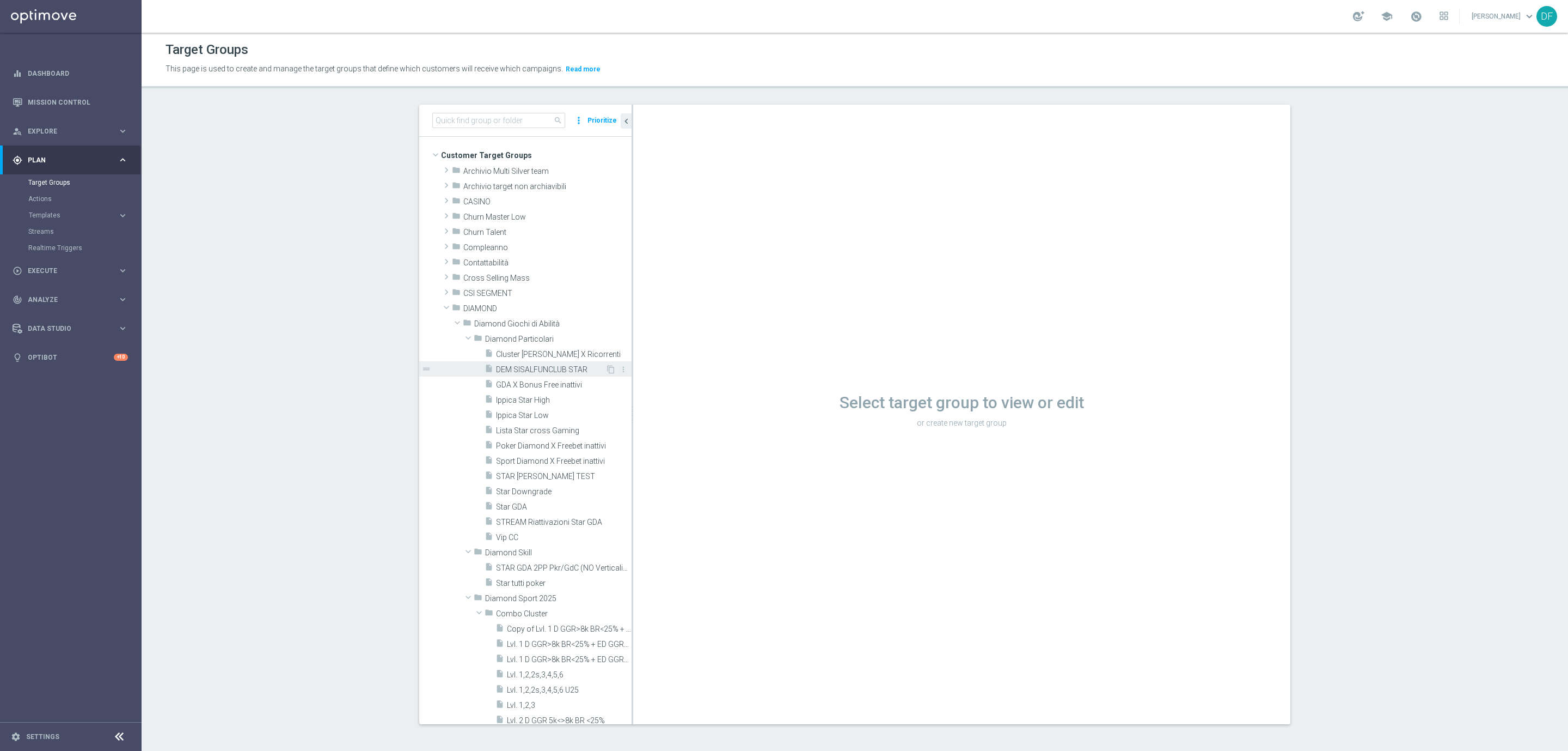
click at [567, 368] on span "DEM SISALFUNCLUB STAR" at bounding box center [551, 369] width 110 height 9
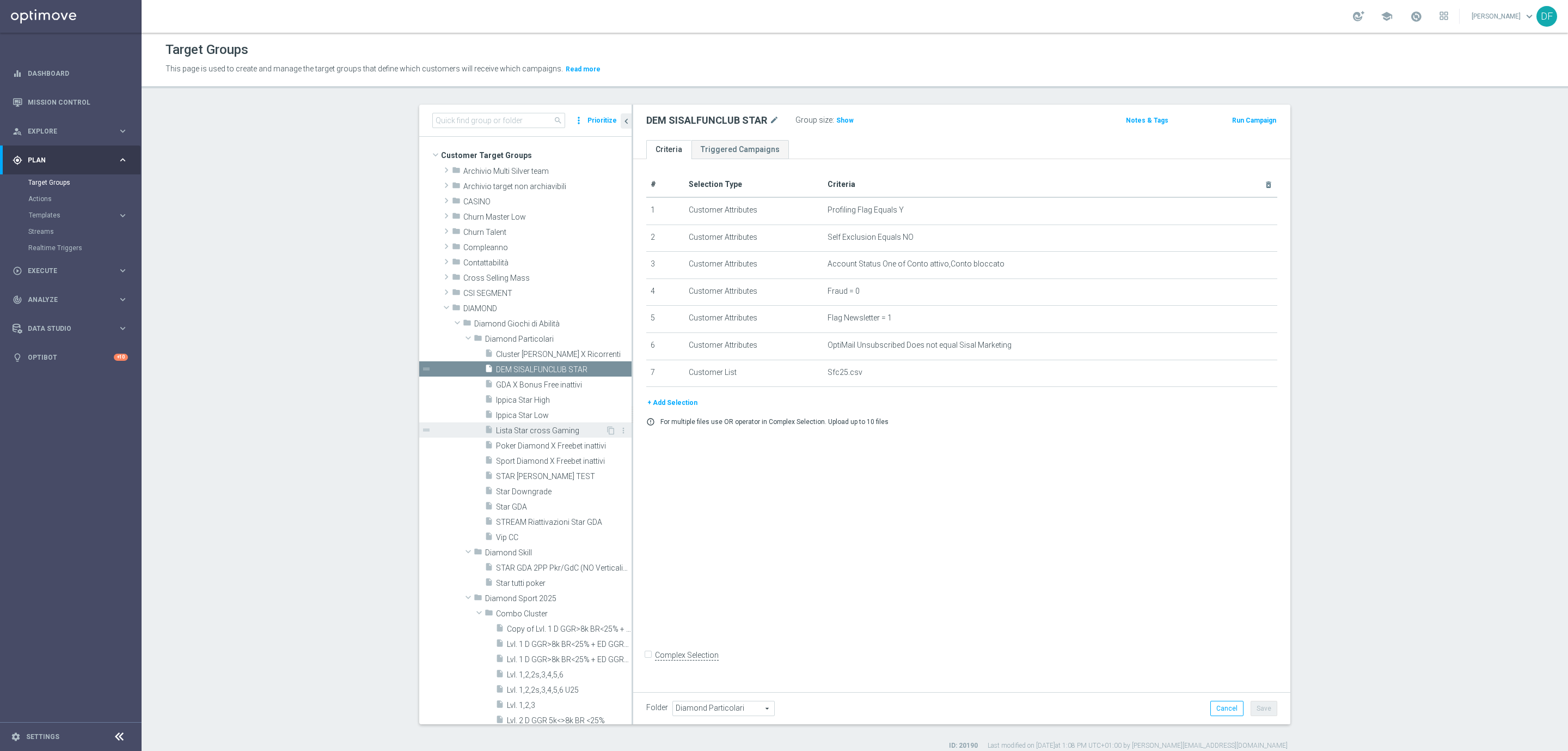
click at [553, 426] on span "Lista Star cross Gaming" at bounding box center [551, 430] width 110 height 9
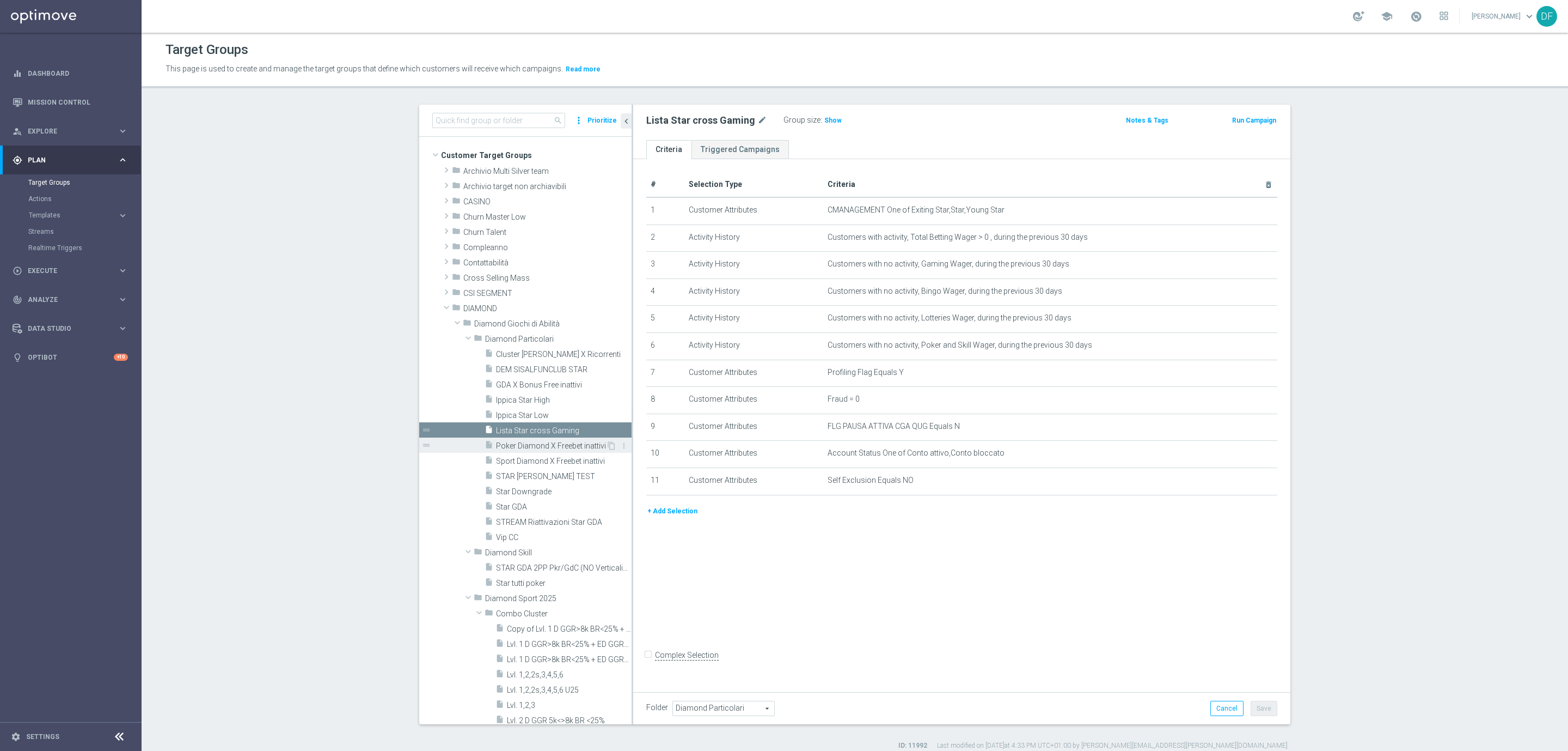
click at [544, 446] on span "Poker Diamond X Freebet inattivi" at bounding box center [551, 445] width 110 height 9
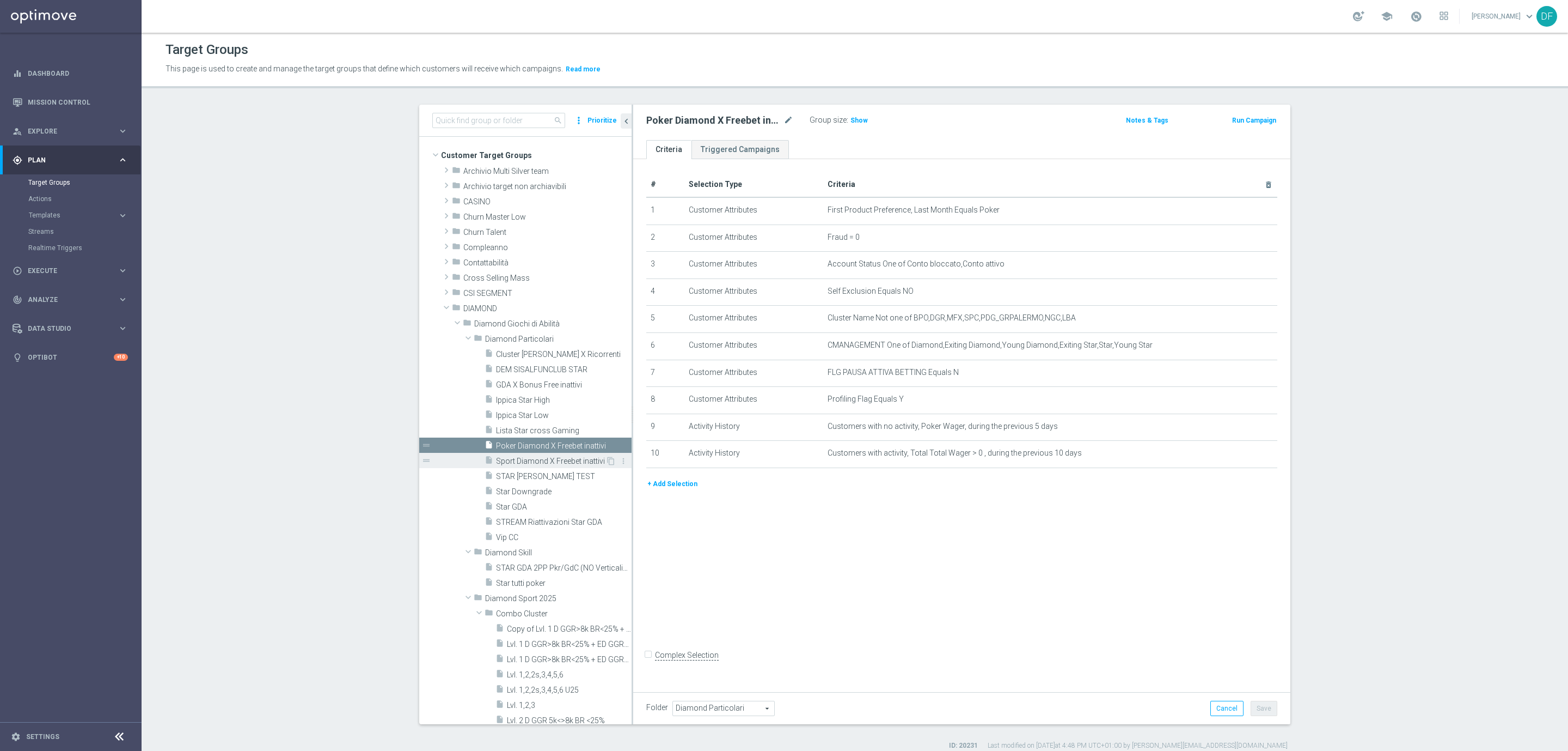
click at [541, 458] on span "Sport Diamond X Freebet inattivi" at bounding box center [551, 461] width 110 height 9
click at [541, 481] on span "STAR CONTI TEST" at bounding box center [551, 476] width 110 height 9
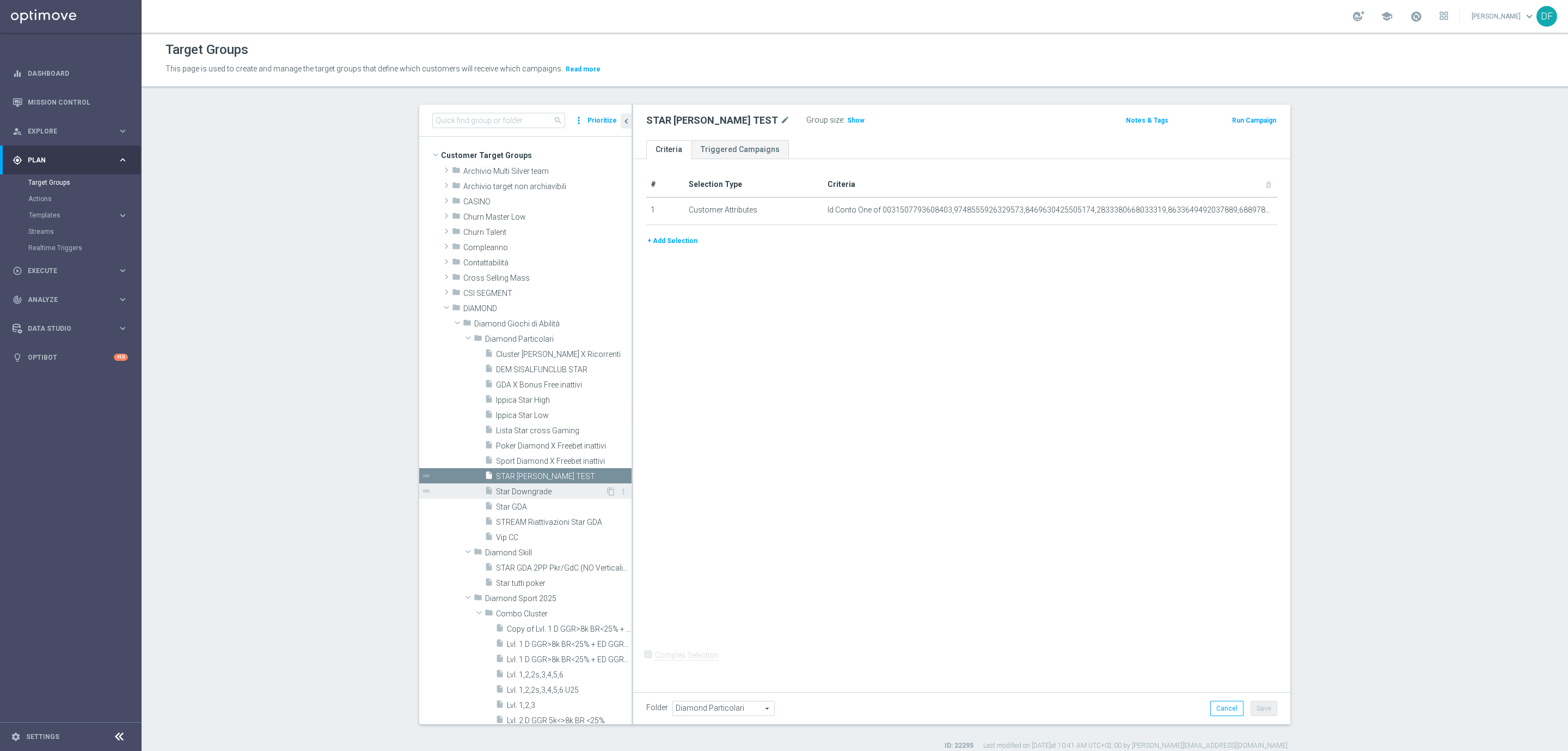
click at [534, 490] on span "Star Downgrade" at bounding box center [551, 492] width 110 height 9
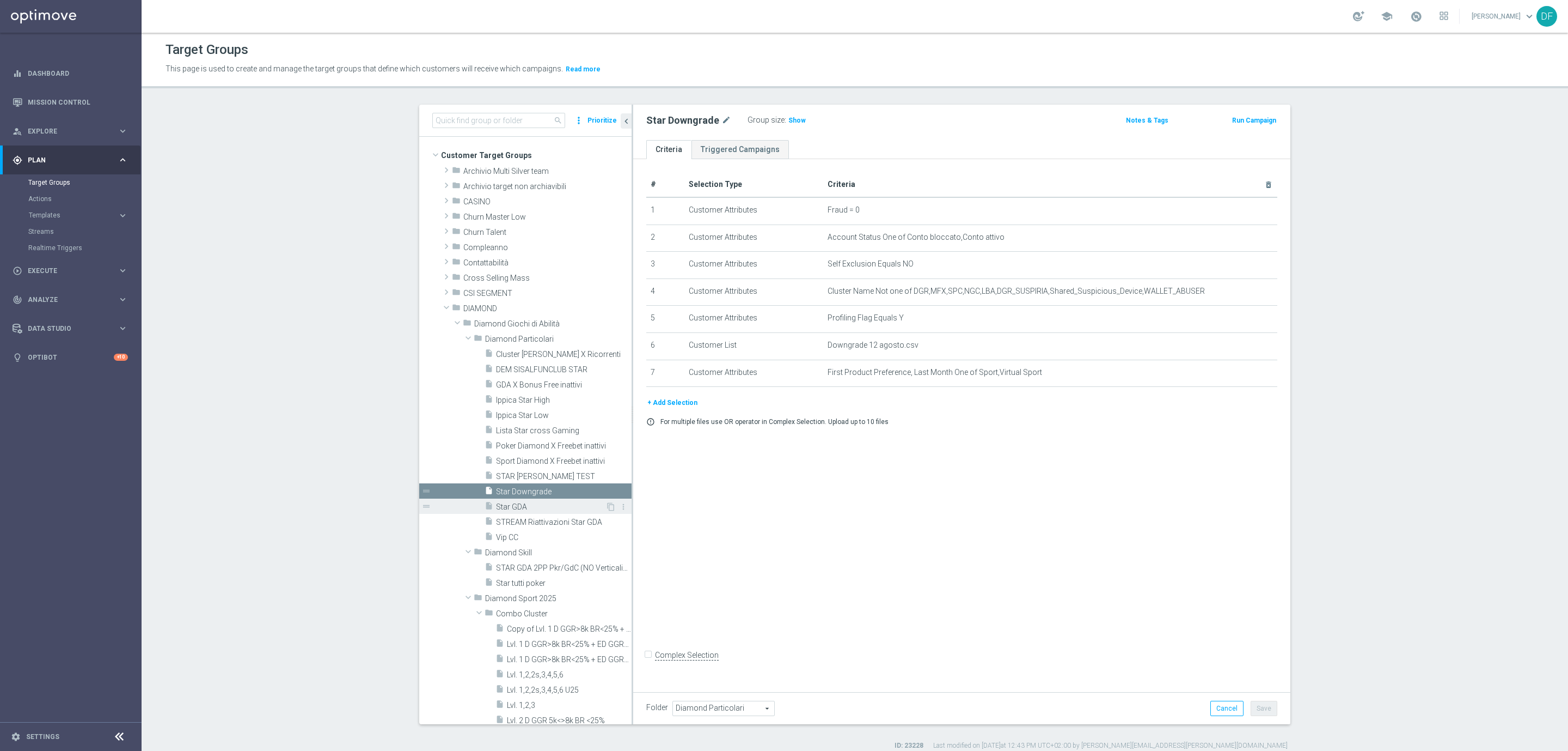
click at [527, 509] on span "Star GDA" at bounding box center [551, 507] width 110 height 9
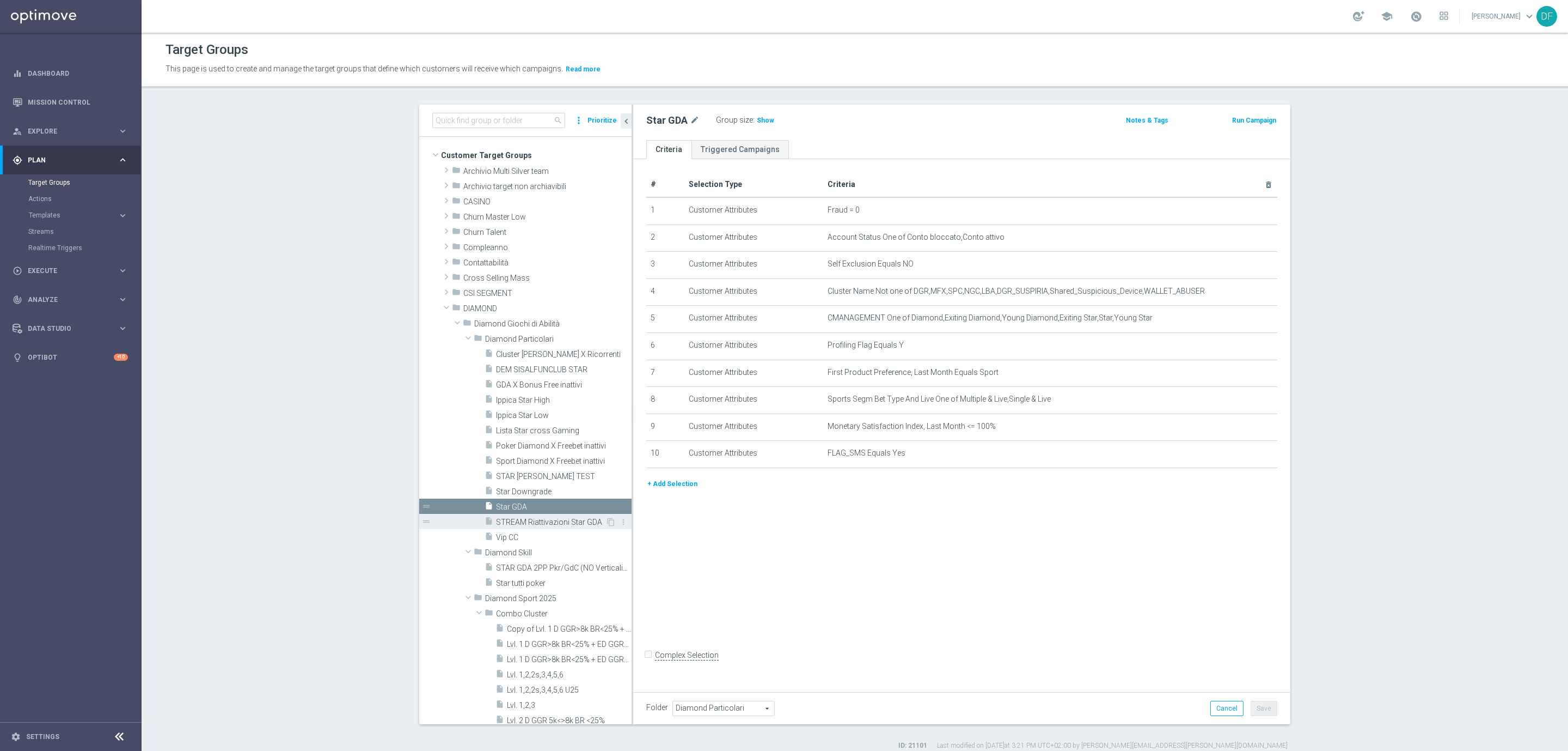
click at [527, 521] on span "STREAM Riattivazioni Star GDA" at bounding box center [551, 522] width 110 height 9
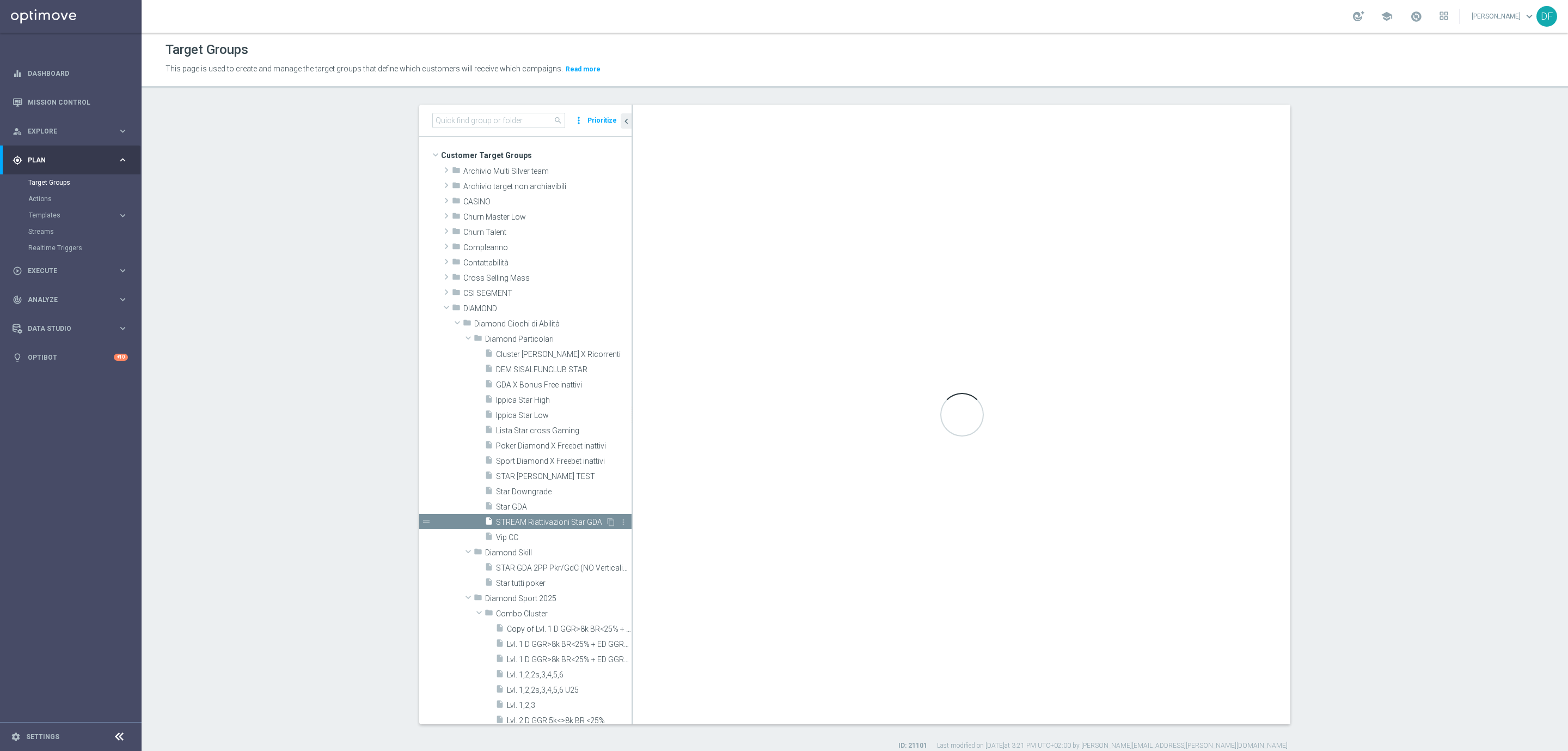
checkbox input "true"
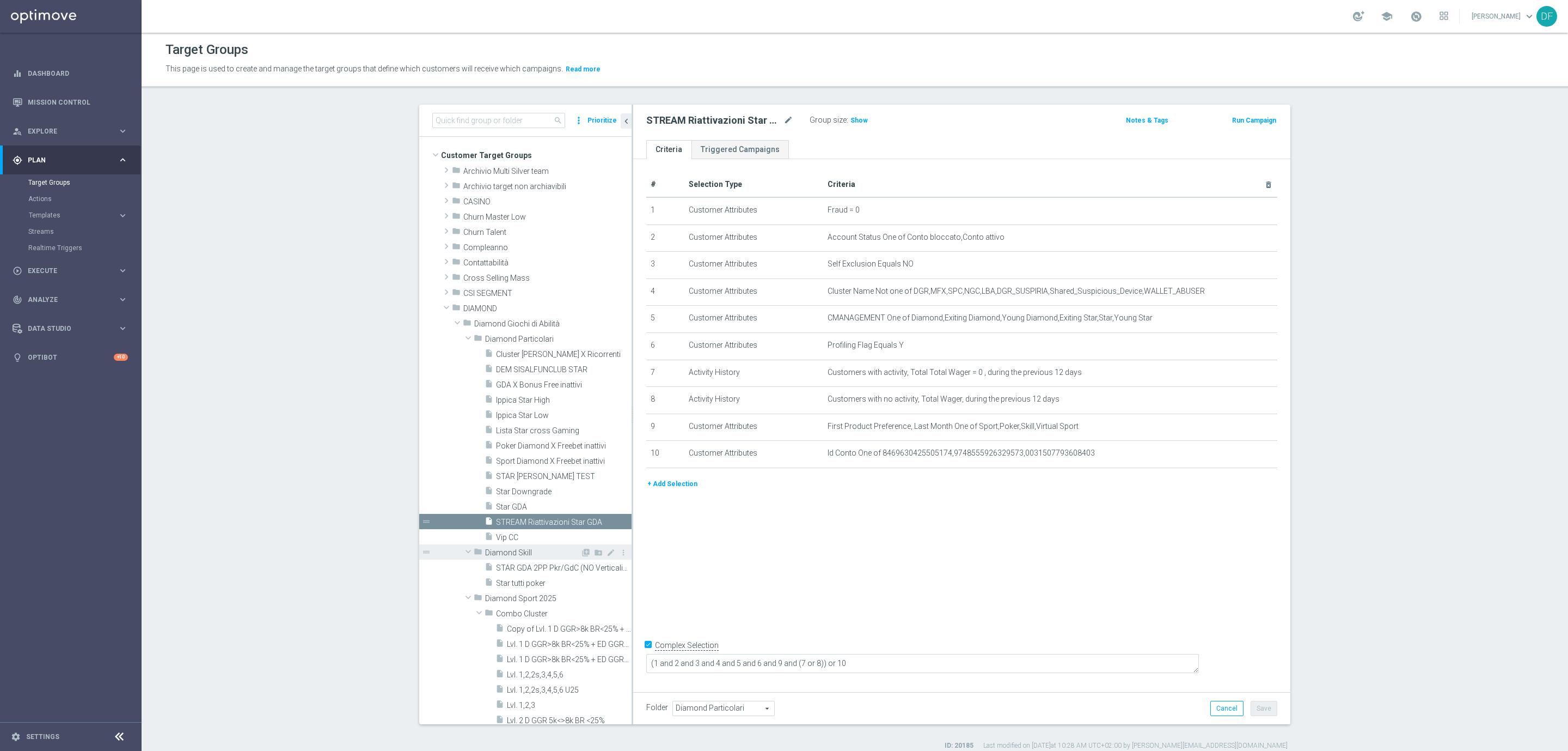
click at [461, 551] on span at bounding box center [467, 551] width 13 height 11
click at [461, 335] on span at bounding box center [467, 338] width 13 height 11
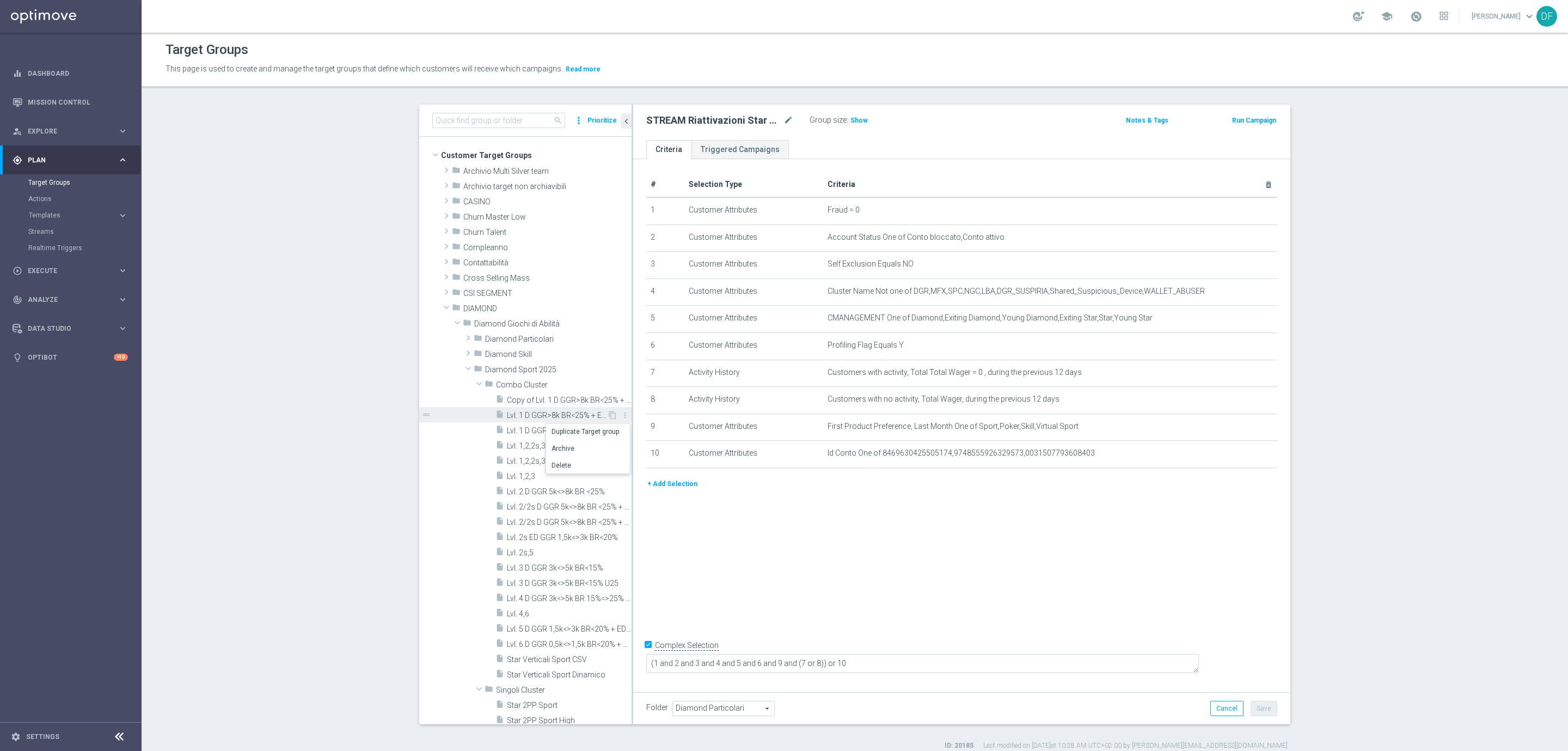
click at [521, 414] on span "Lvl. 1 D GGR>8k BR<25% + ED GGR>3k BR<20%" at bounding box center [557, 415] width 100 height 9
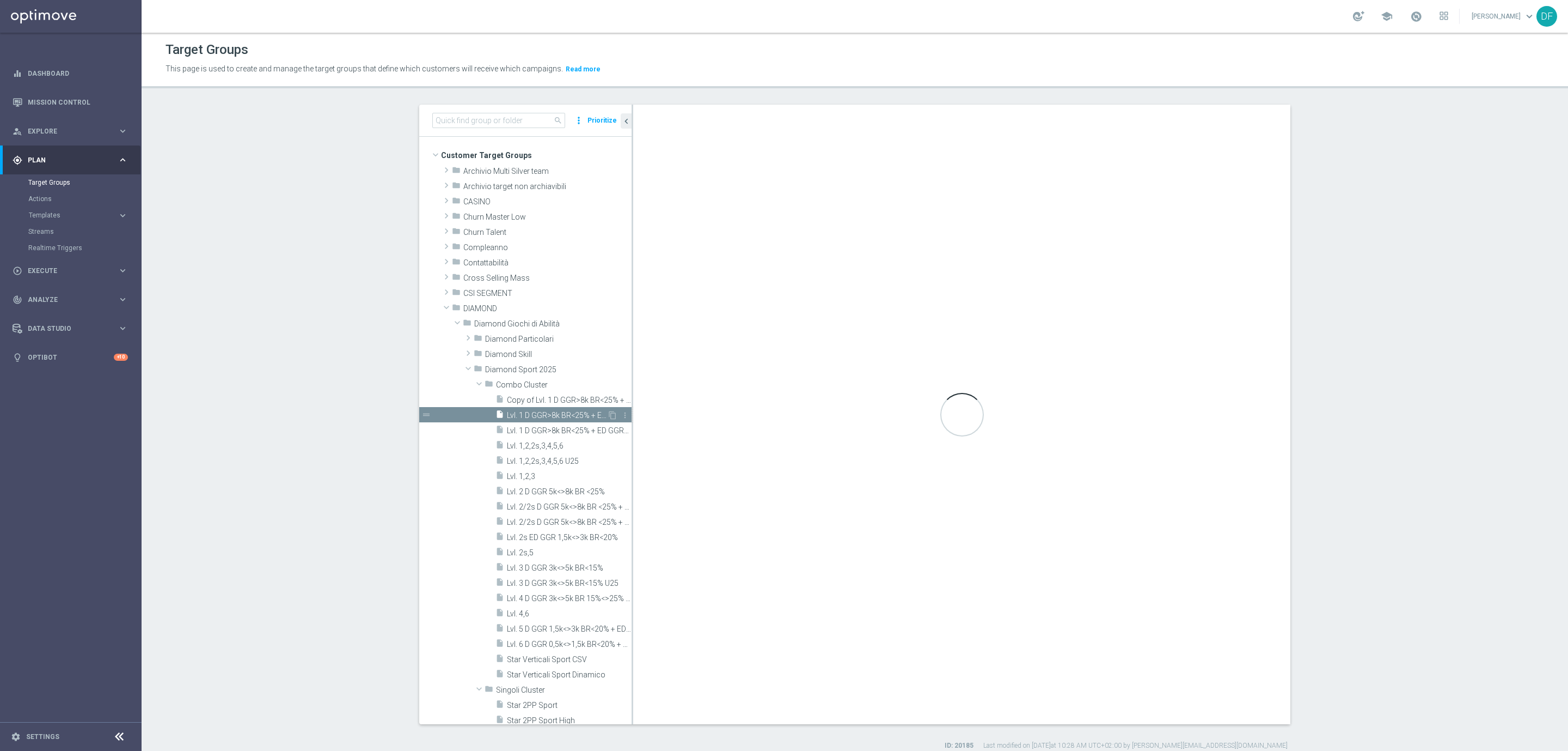
type input "Combo Cluster"
type textarea "1 and 2 and 3 and 4 and 5 and 6 and 7 and 8 and 9 and 10 and ((11 and 12 and 13…"
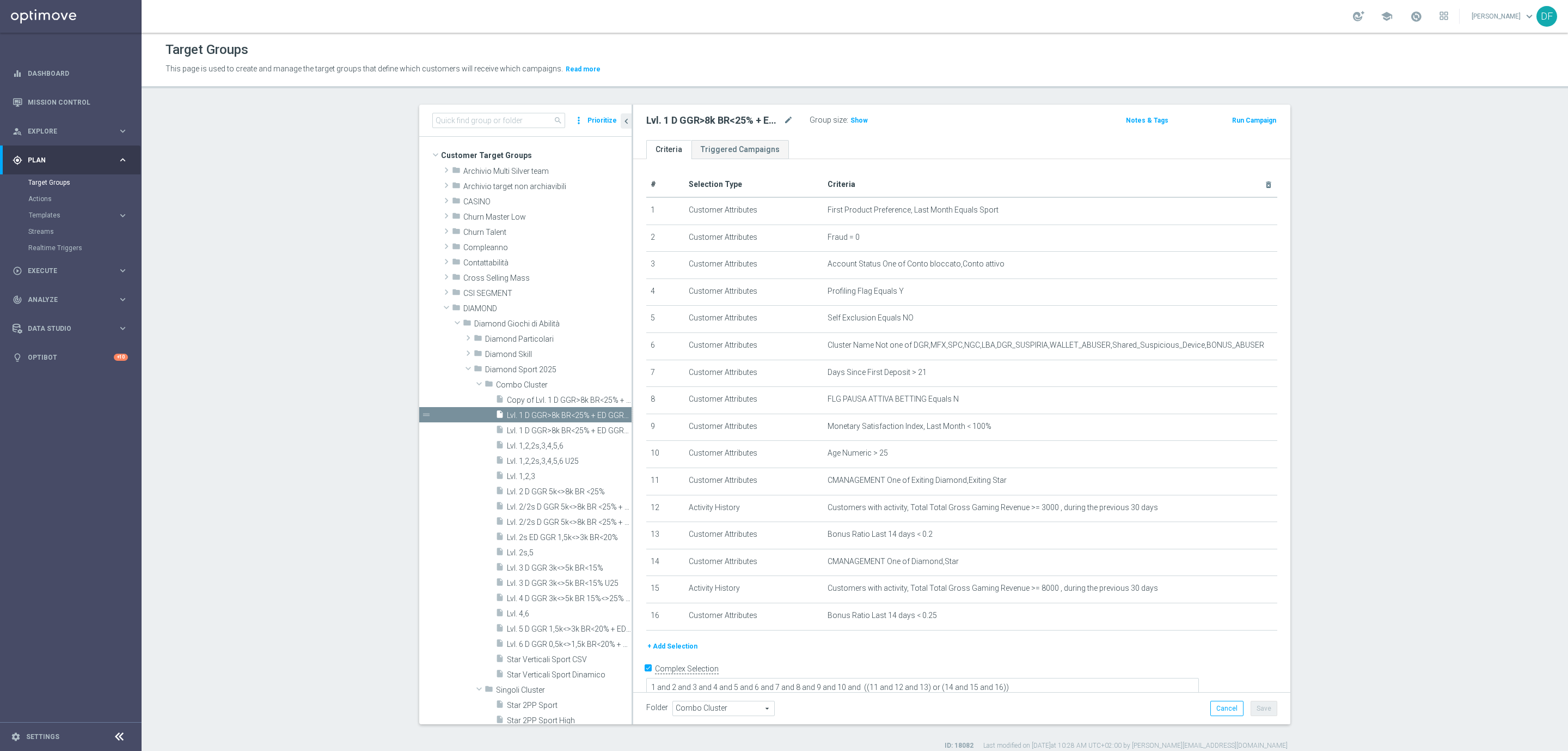
click at [657, 643] on button "+ Add Selection" at bounding box center [673, 646] width 52 height 12
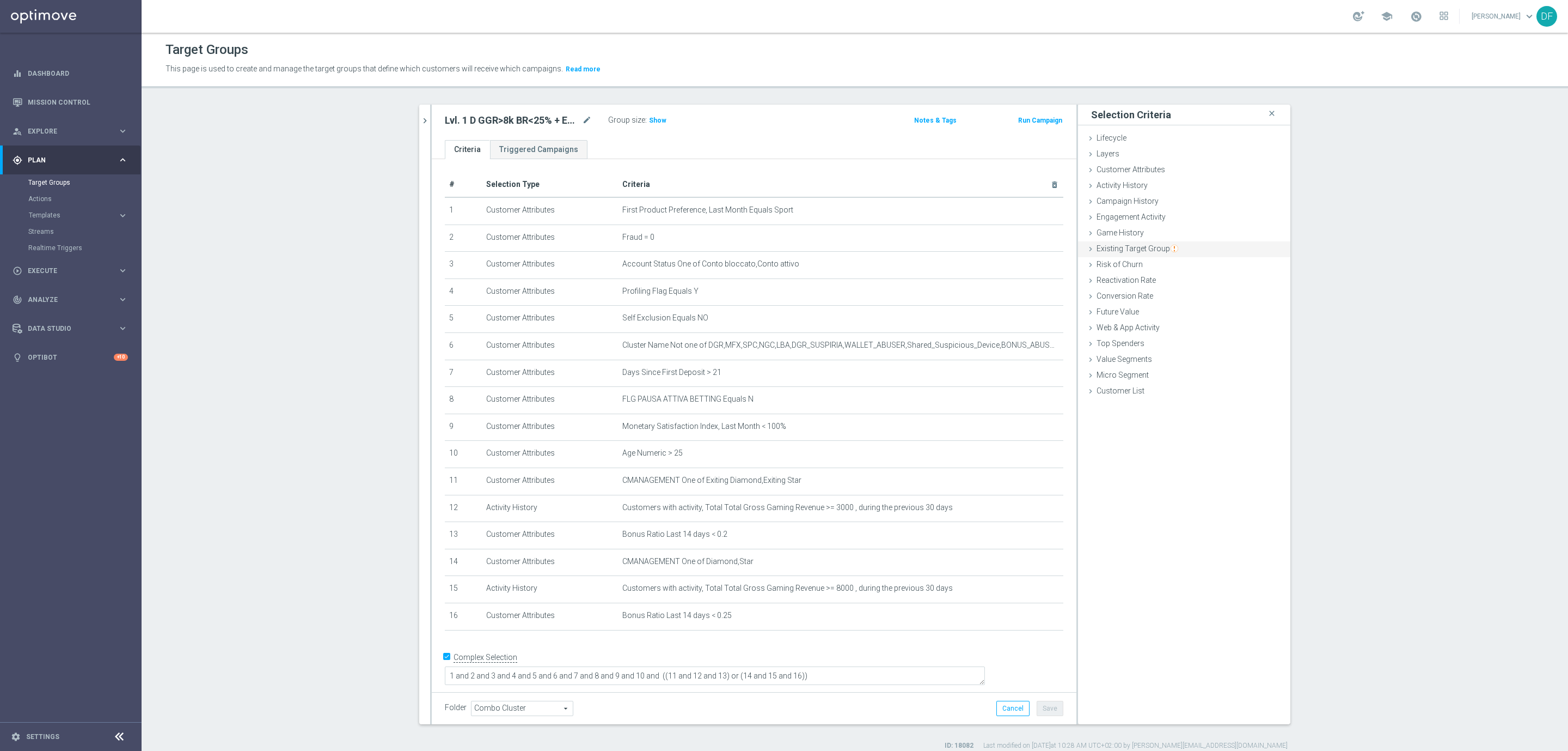
click at [1129, 244] on span "Existing Target Group" at bounding box center [1137, 249] width 82 height 9
click at [259, 640] on section "search more_vert Prioritize Customer Target Groups library_add create_new_folder" at bounding box center [855, 428] width 1426 height 646
click at [1171, 249] on img "button" at bounding box center [1174, 249] width 8 height 8
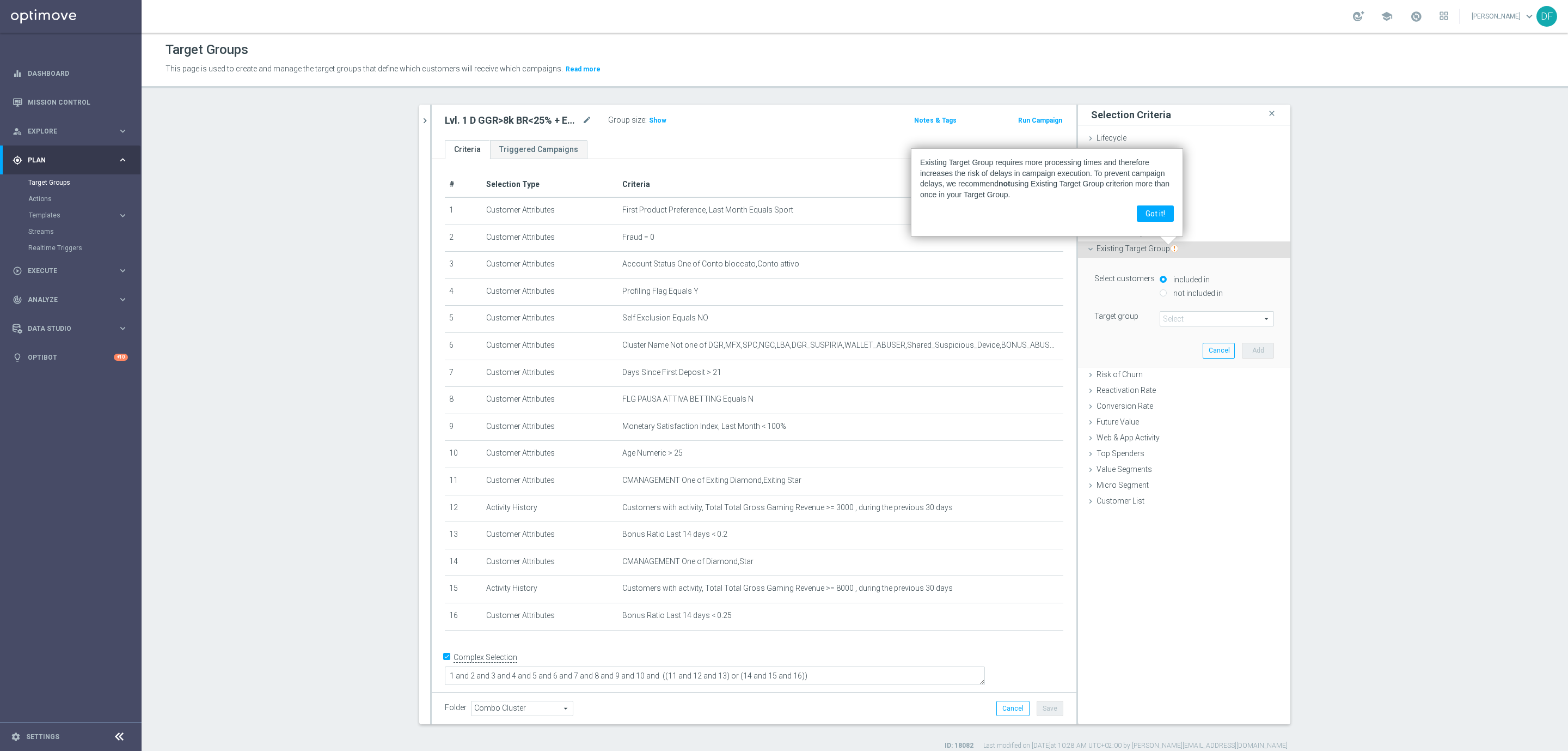
click at [704, 158] on ul "Criteria Triggered Campaigns" at bounding box center [754, 149] width 645 height 19
click at [689, 130] on div "Lvl. 1 D GGR>8k BR<25% + ED GGR>3k BR<20% mode_edit Group size : Show Notes & T…" at bounding box center [754, 122] width 645 height 35
click at [867, 174] on th "Criteria delete_forever" at bounding box center [841, 185] width 446 height 25
click at [946, 167] on p "Existing Target Group requires more processing times and therefore increases th…" at bounding box center [1047, 178] width 253 height 43
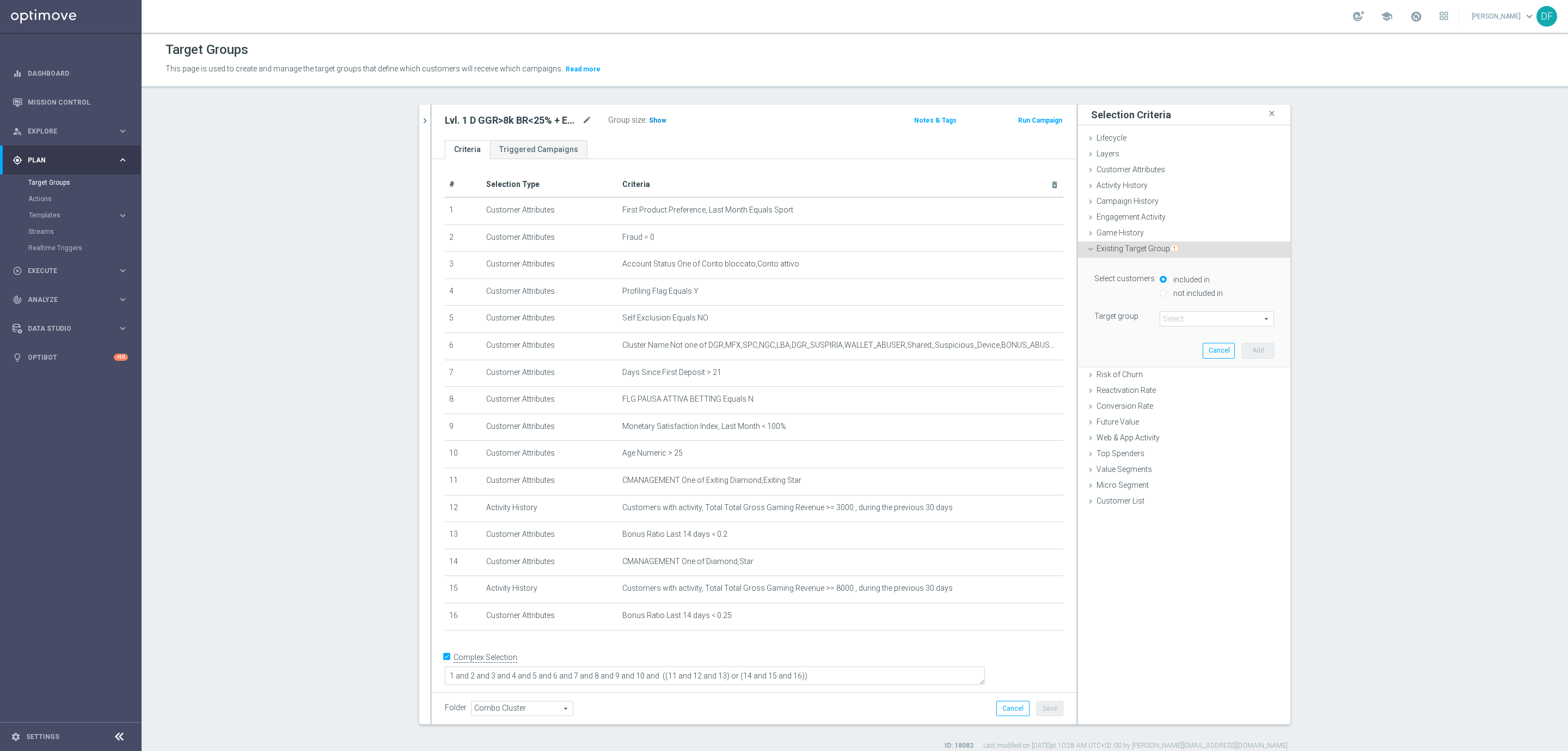
click at [649, 118] on span "Show" at bounding box center [657, 120] width 18 height 8
click at [1184, 319] on span at bounding box center [1217, 319] width 113 height 14
click at [1184, 319] on input "search" at bounding box center [1217, 319] width 114 height 15
type input "star verti"
click at [1188, 364] on span "Star Verticali Sport Dinamico" at bounding box center [1217, 363] width 103 height 9
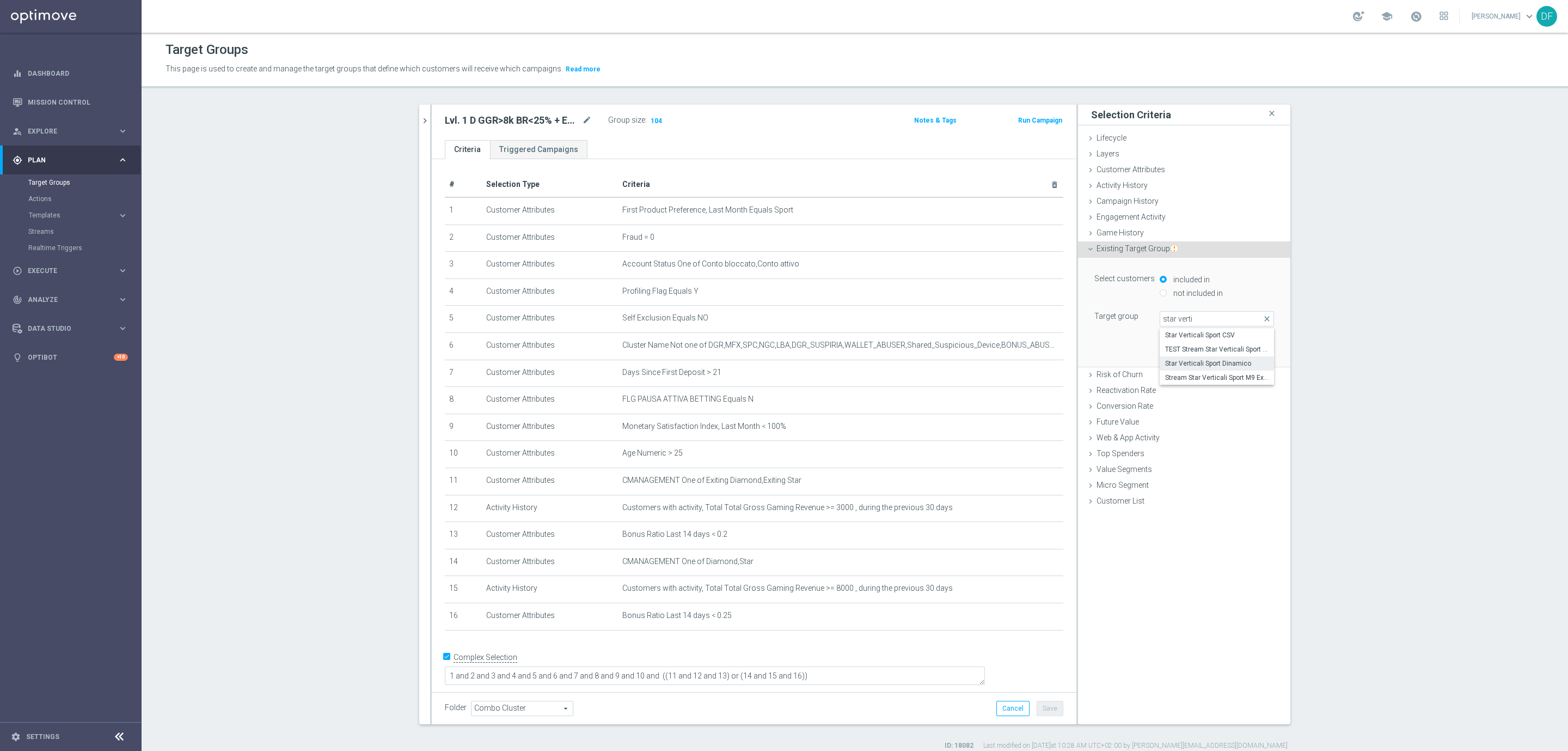
type input "Star Verticali Sport Dinamico"
click at [1251, 352] on button "Add" at bounding box center [1258, 350] width 32 height 15
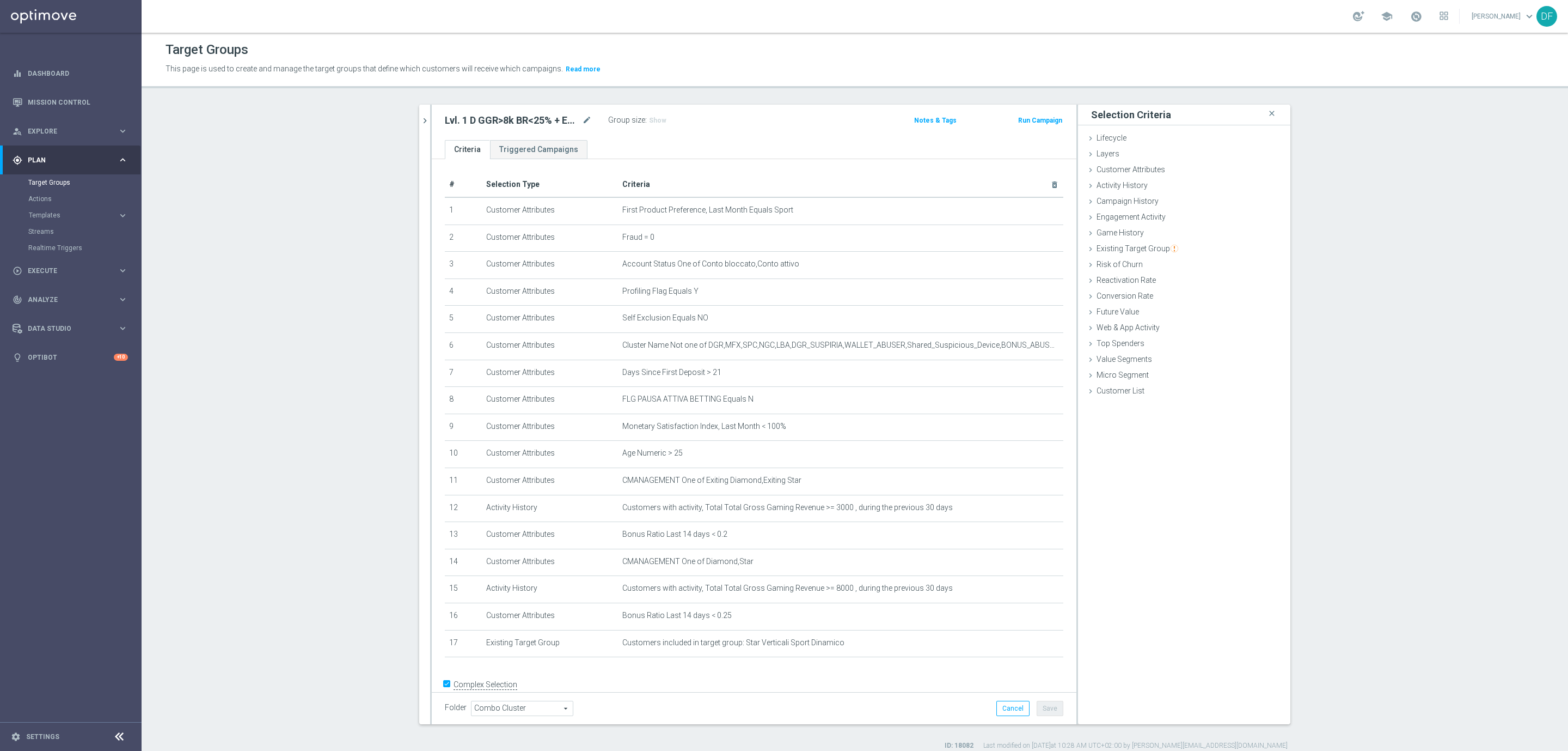
scroll to position [18, 0]
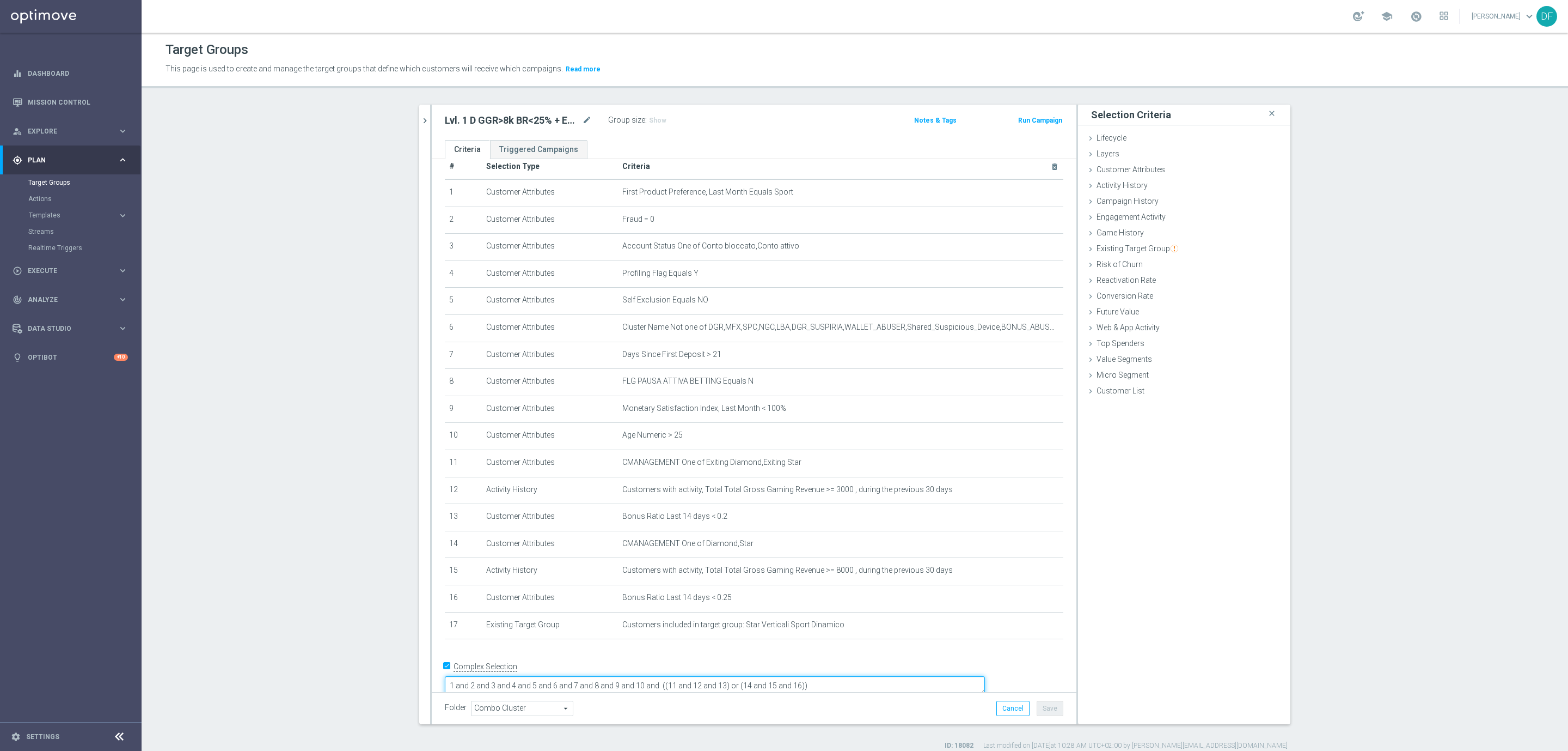
click at [928, 676] on textarea "1 and 2 and 3 and 4 and 5 and 6 and 7 and 8 and 9 and 10 and ((11 and 12 and 13…" at bounding box center [715, 685] width 540 height 19
click at [649, 118] on span "Show" at bounding box center [657, 120] width 18 height 8
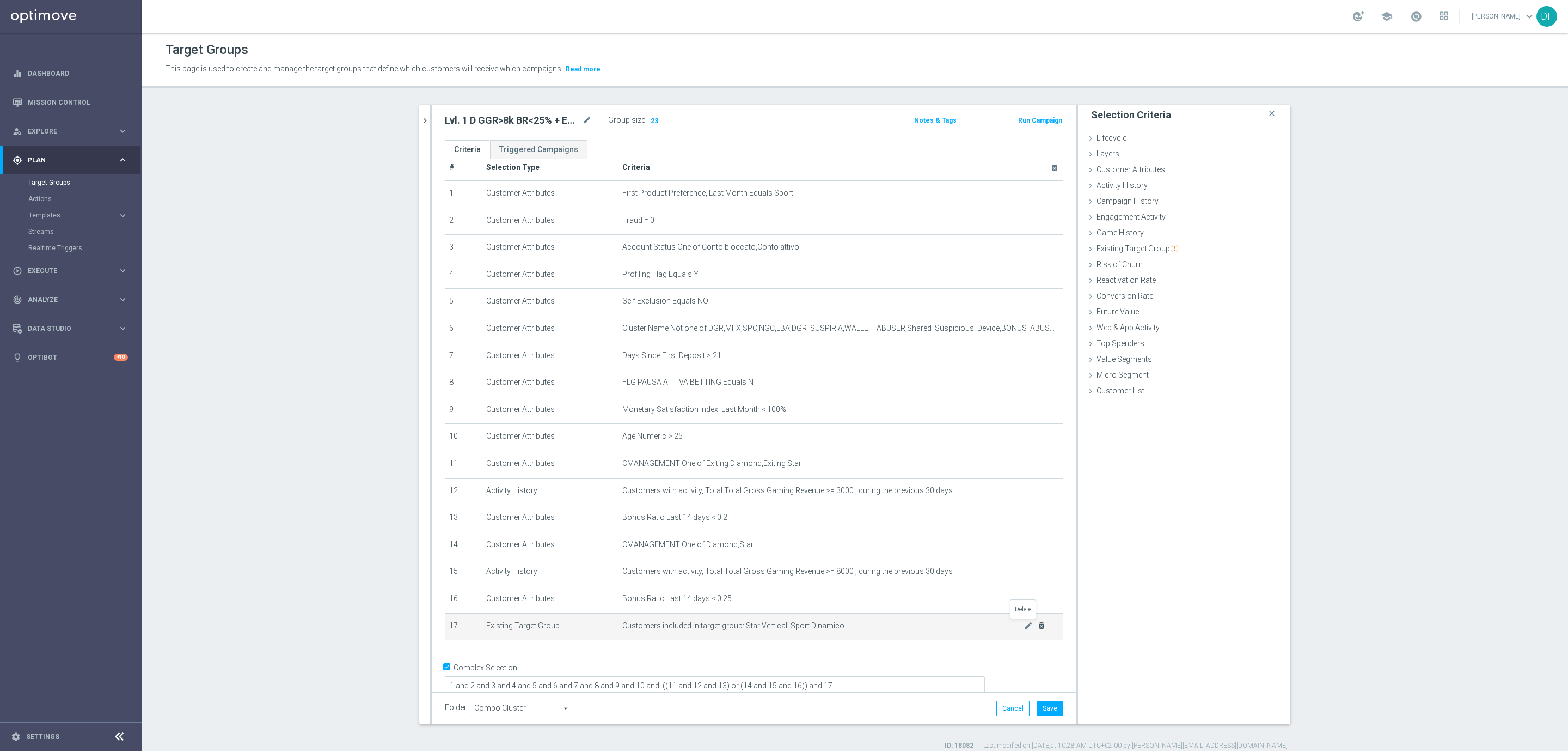
click at [1037, 624] on icon "delete_forever" at bounding box center [1041, 626] width 9 height 9
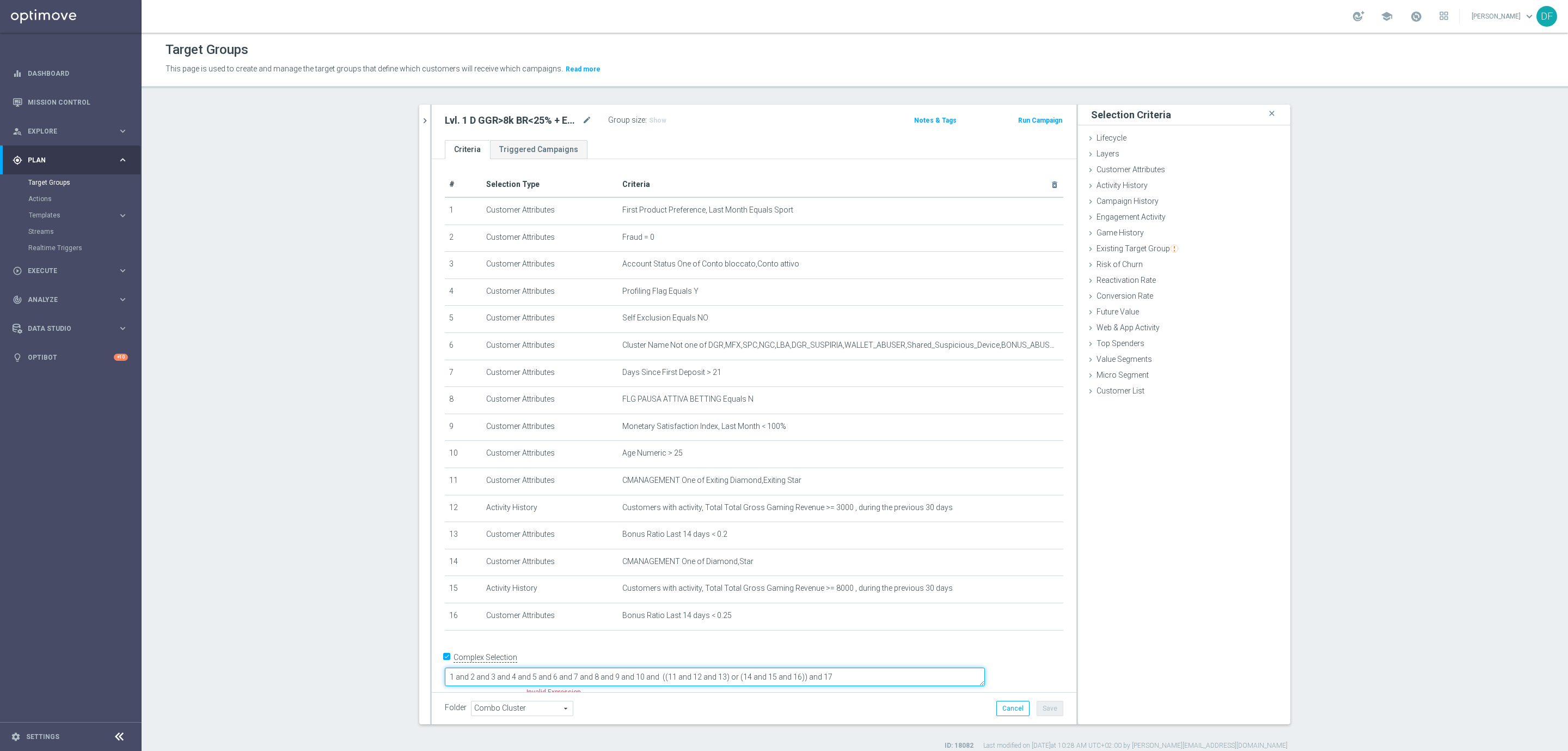
click at [910, 668] on textarea "1 and 2 and 3 and 4 and 5 and 6 and 7 and 8 and 9 and 10 and ((11 and 12 and 13…" at bounding box center [715, 677] width 540 height 19
type textarea "1 and 2 and 3 and 4 and 5 and 6 and 7 and 8 and 9 and 10 and ((11 and 12 and 13…"
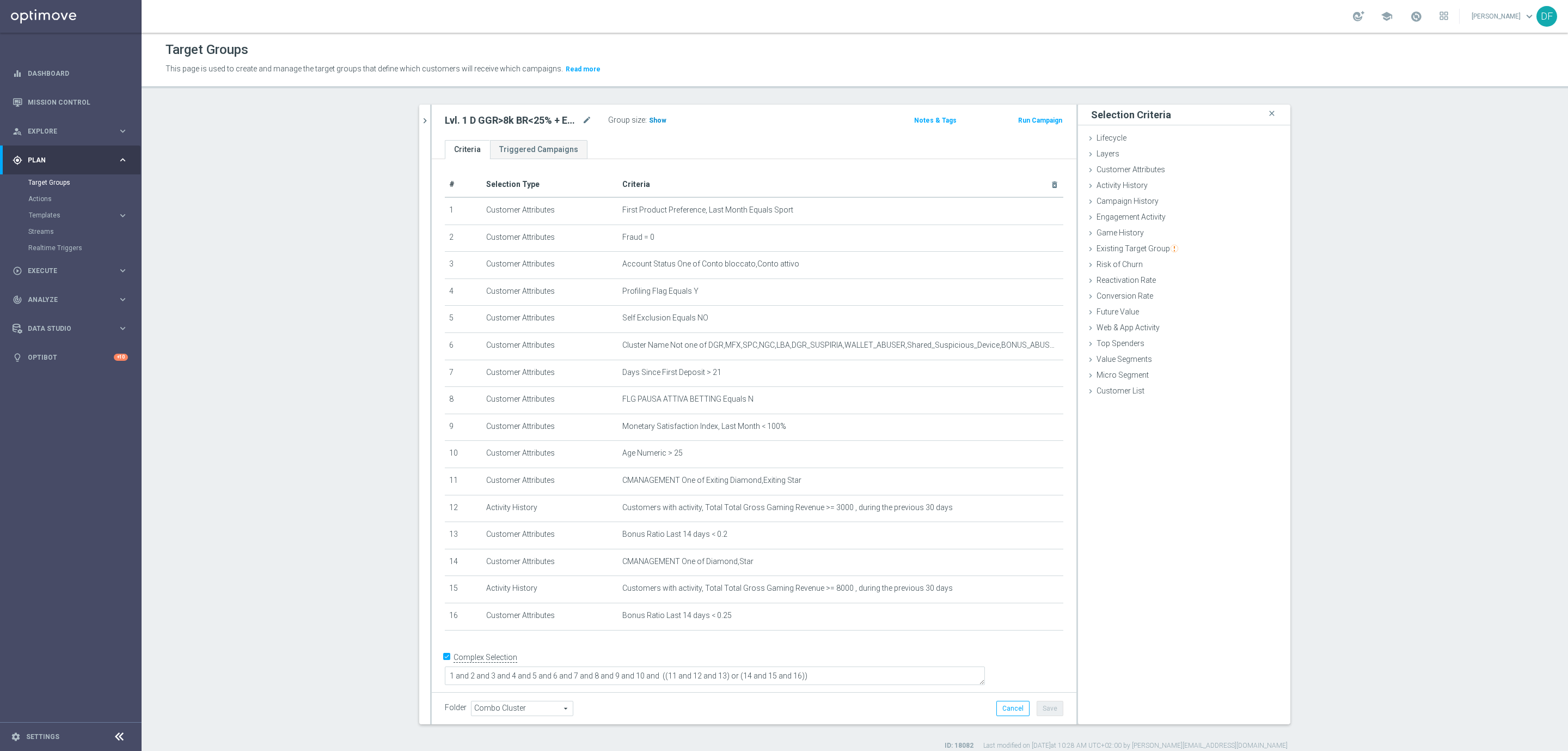
click at [656, 120] on span "Show" at bounding box center [657, 120] width 18 height 8
click at [1115, 247] on span "Existing Target Group" at bounding box center [1137, 249] width 82 height 9
click at [1160, 288] on div "not included in" at bounding box center [1217, 294] width 114 height 13
click at [1160, 292] on input "not included in" at bounding box center [1163, 293] width 7 height 7
radio input "true"
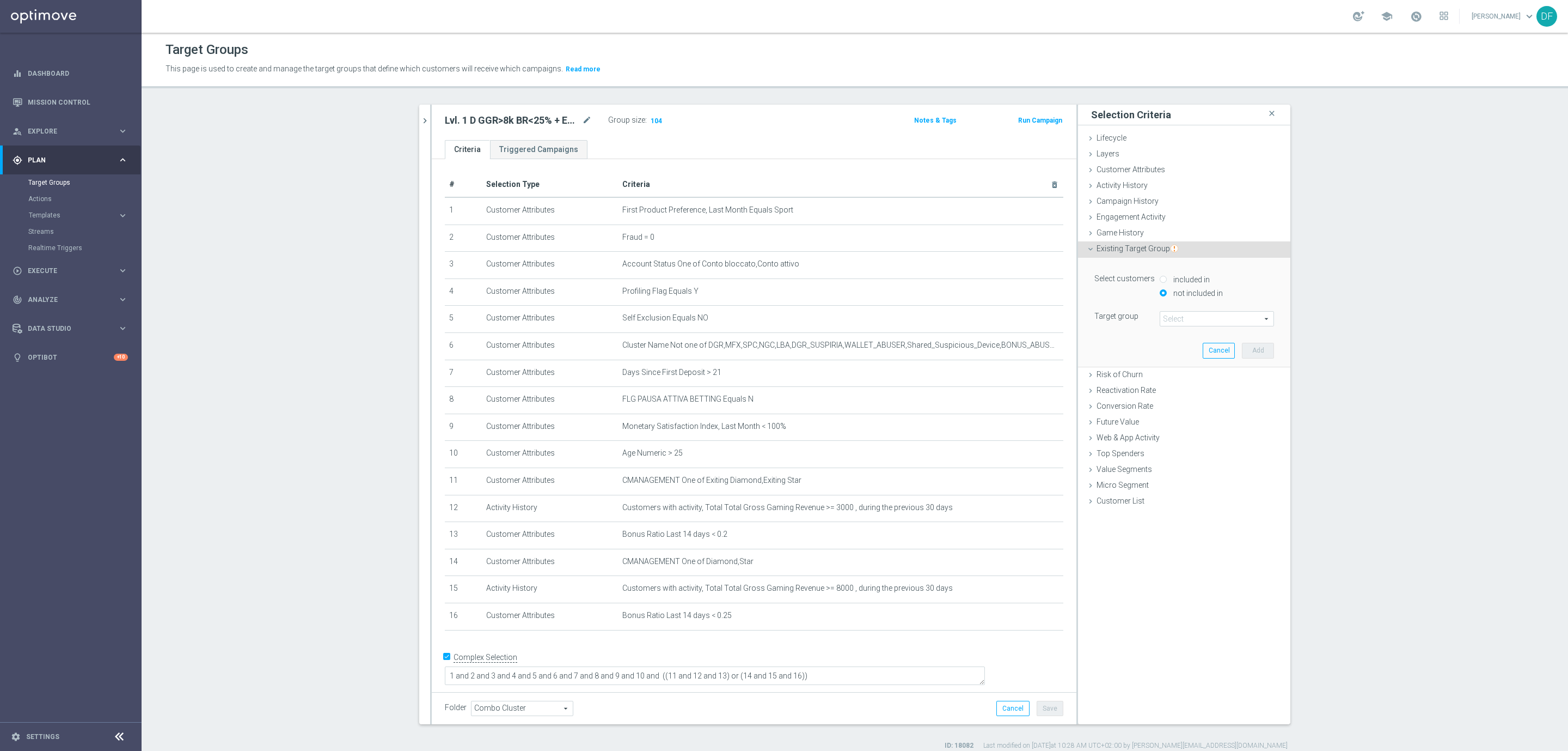
click at [1174, 319] on span at bounding box center [1217, 319] width 113 height 14
click at [1174, 319] on input "search" at bounding box center [1217, 319] width 114 height 15
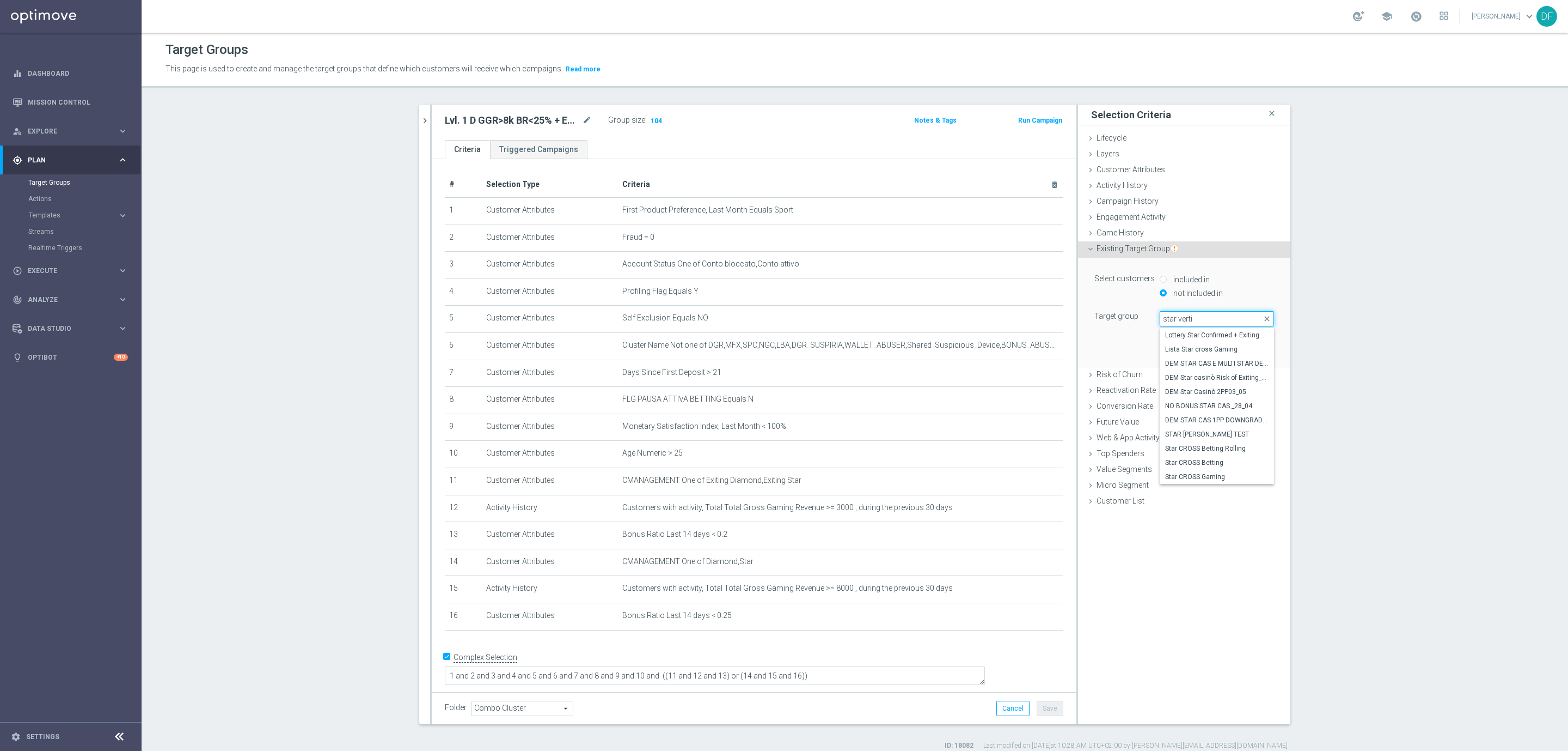
type input "star vertic"
click at [1193, 361] on span "Star Verticali Sport Dinamico" at bounding box center [1217, 363] width 103 height 9
type input "Star Verticali Sport Dinamico"
click at [1251, 348] on button "Add" at bounding box center [1258, 350] width 32 height 15
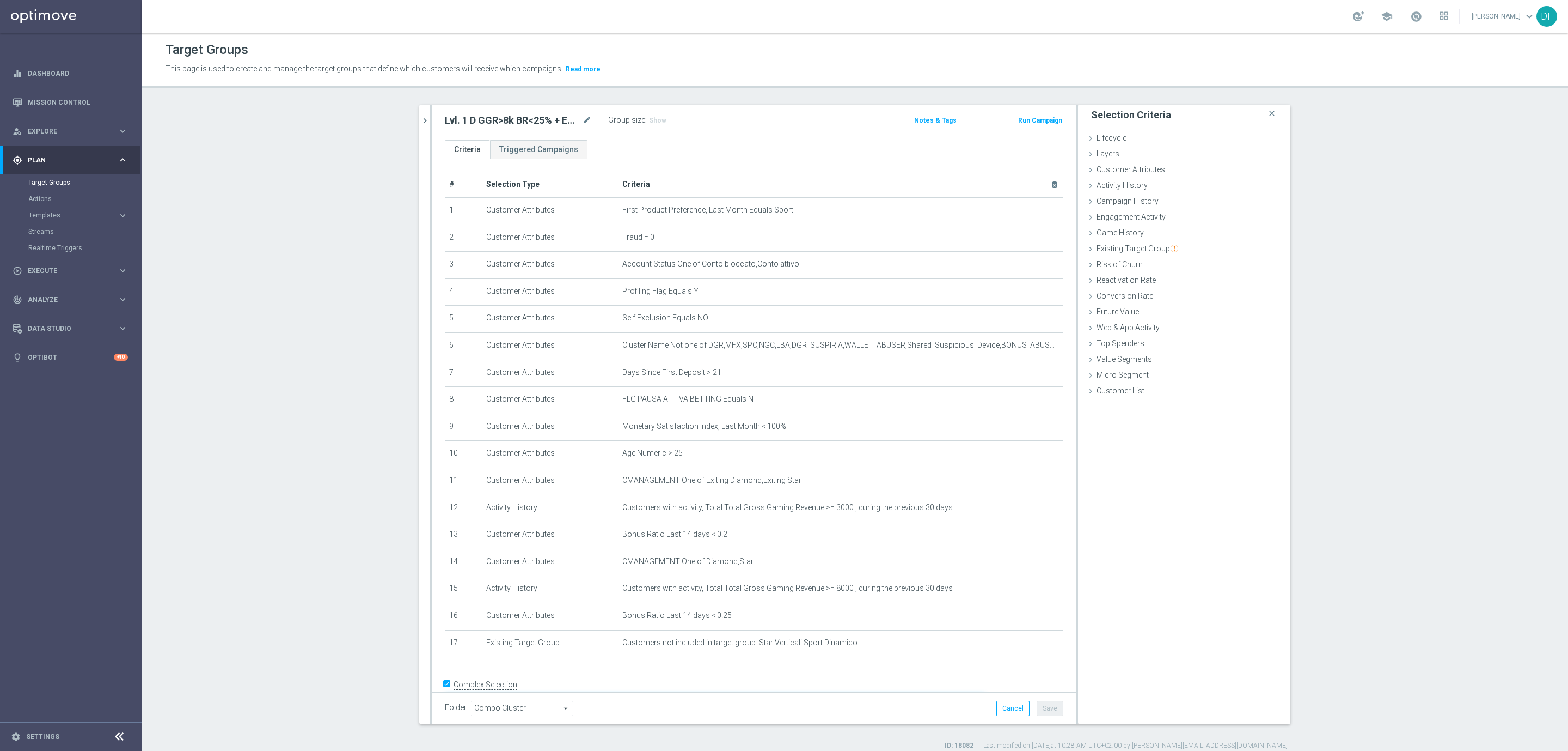
click at [902, 694] on textarea "1 and 2 and 3 and 4 and 5 and 6 and 7 and 8 and 9 and 10 and ((11 and 12 and 13…" at bounding box center [715, 703] width 540 height 19
type textarea "1 and 2 and 3 and 4 and 5 and 6 and 7 and 8 and 9 and 10 and ((11 and 12 and 13…"
click at [652, 119] on span "Show" at bounding box center [657, 120] width 18 height 8
click at [649, 126] on span "81" at bounding box center [654, 121] width 10 height 10
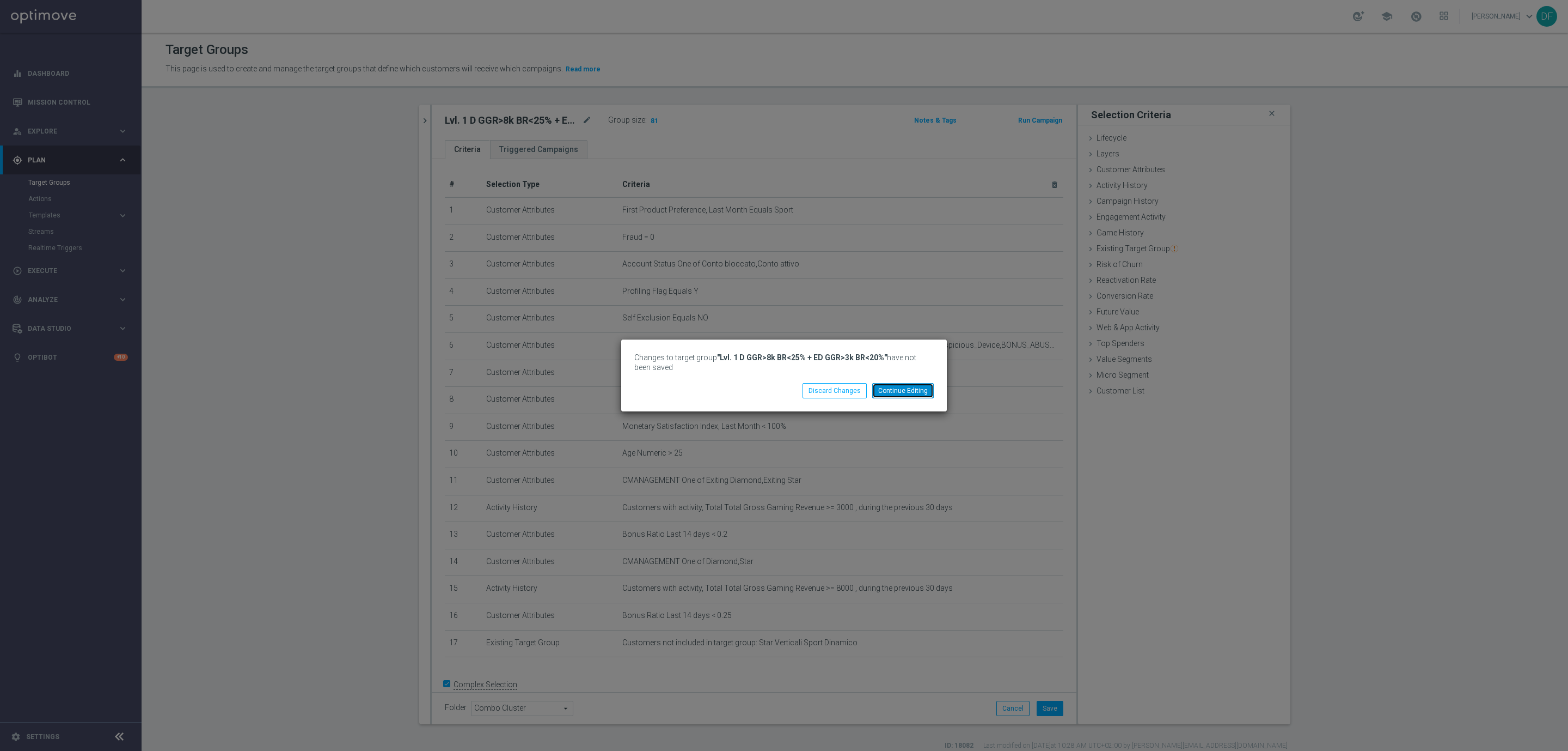
click at [908, 387] on button "Continue Editing" at bounding box center [903, 390] width 61 height 15
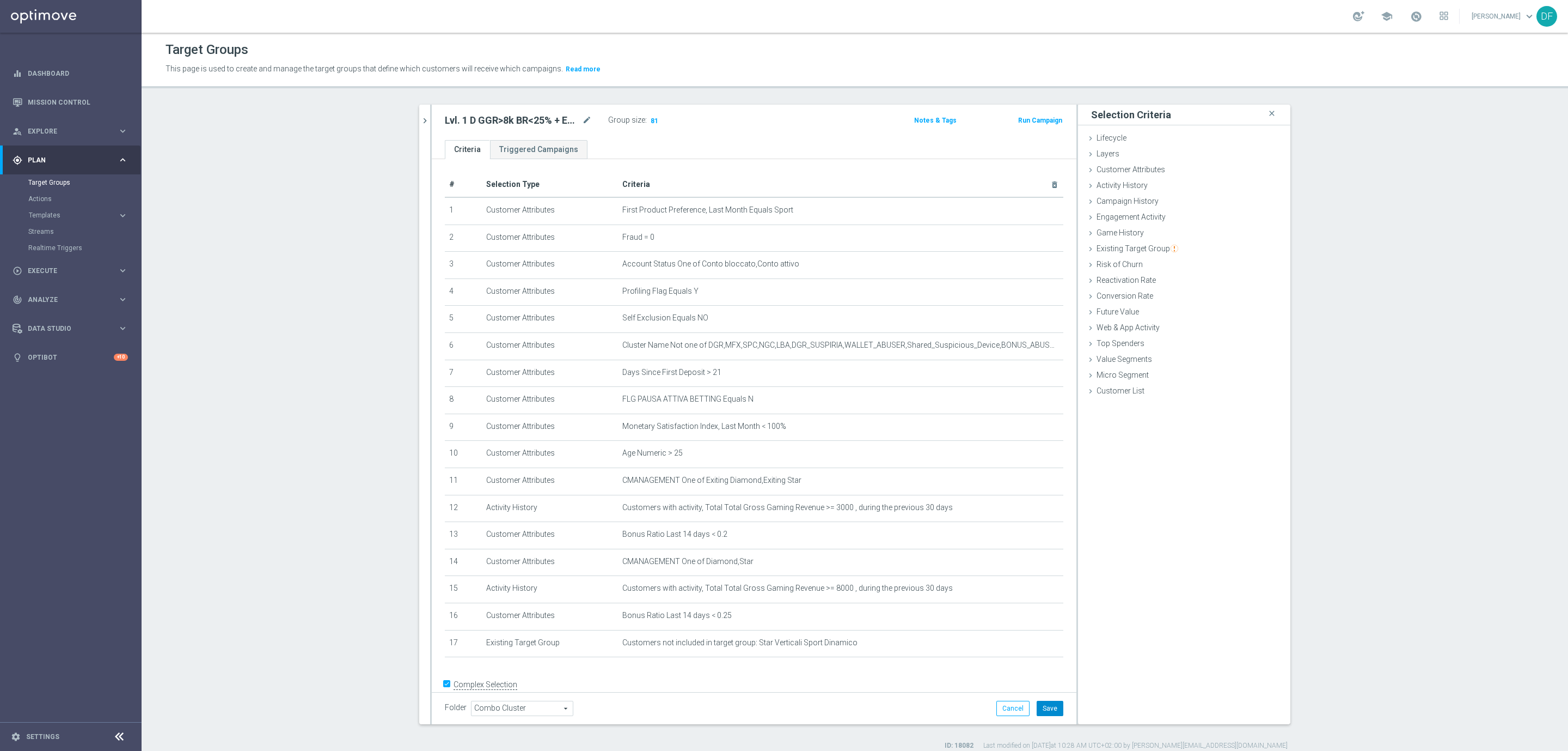
click at [1042, 710] on button "Save" at bounding box center [1050, 708] width 27 height 15
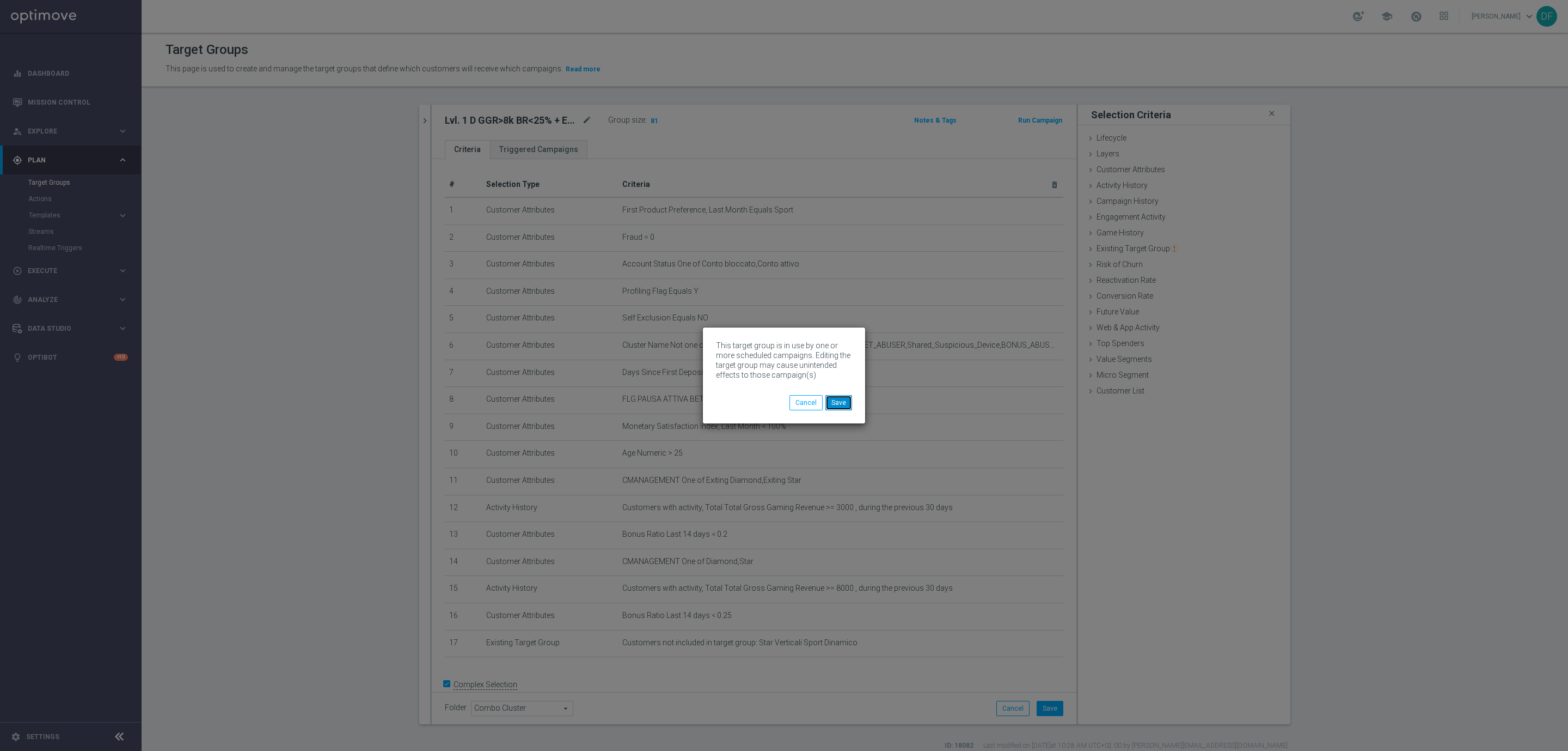
click at [838, 400] on button "Save" at bounding box center [839, 402] width 27 height 15
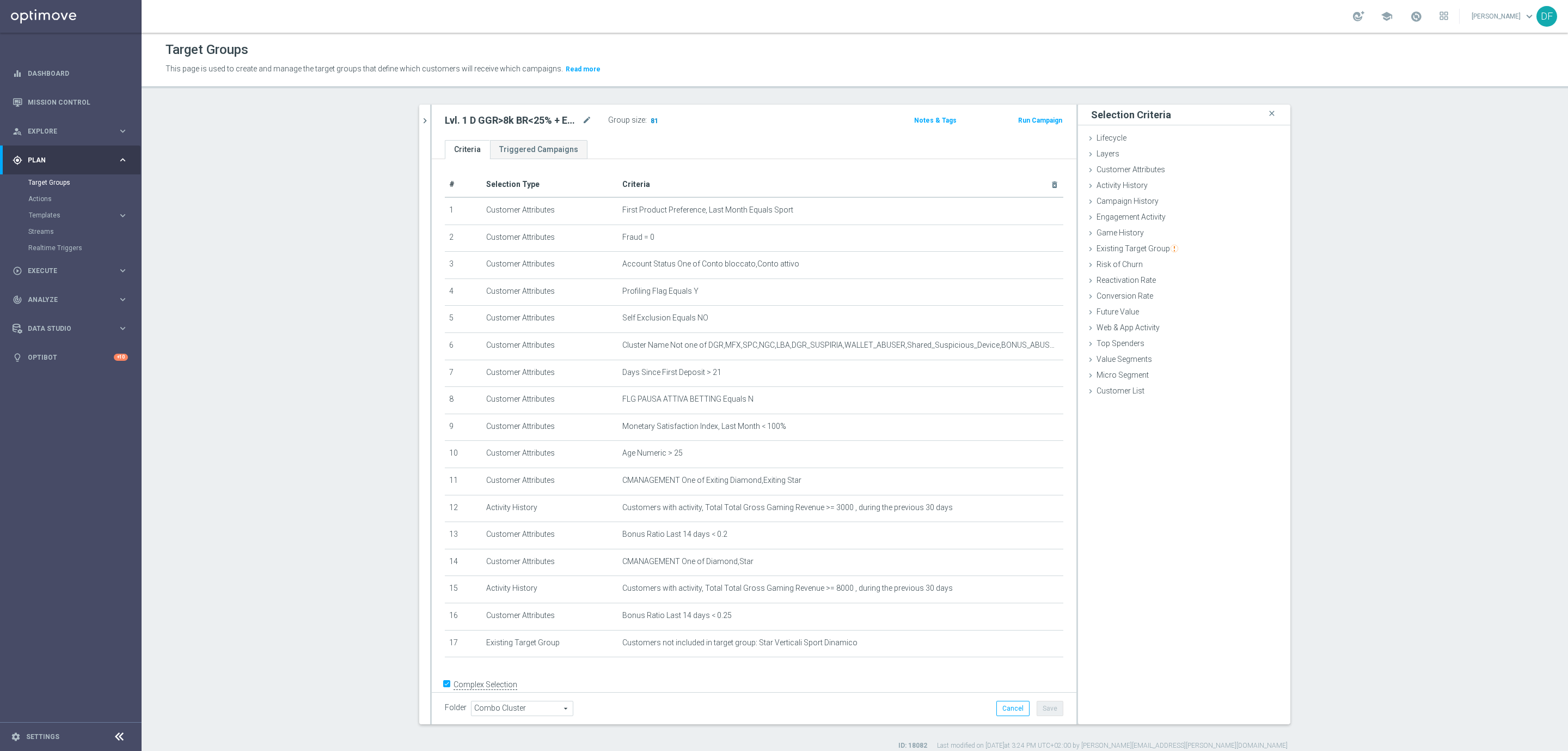
click at [649, 123] on span "81" at bounding box center [654, 121] width 10 height 10
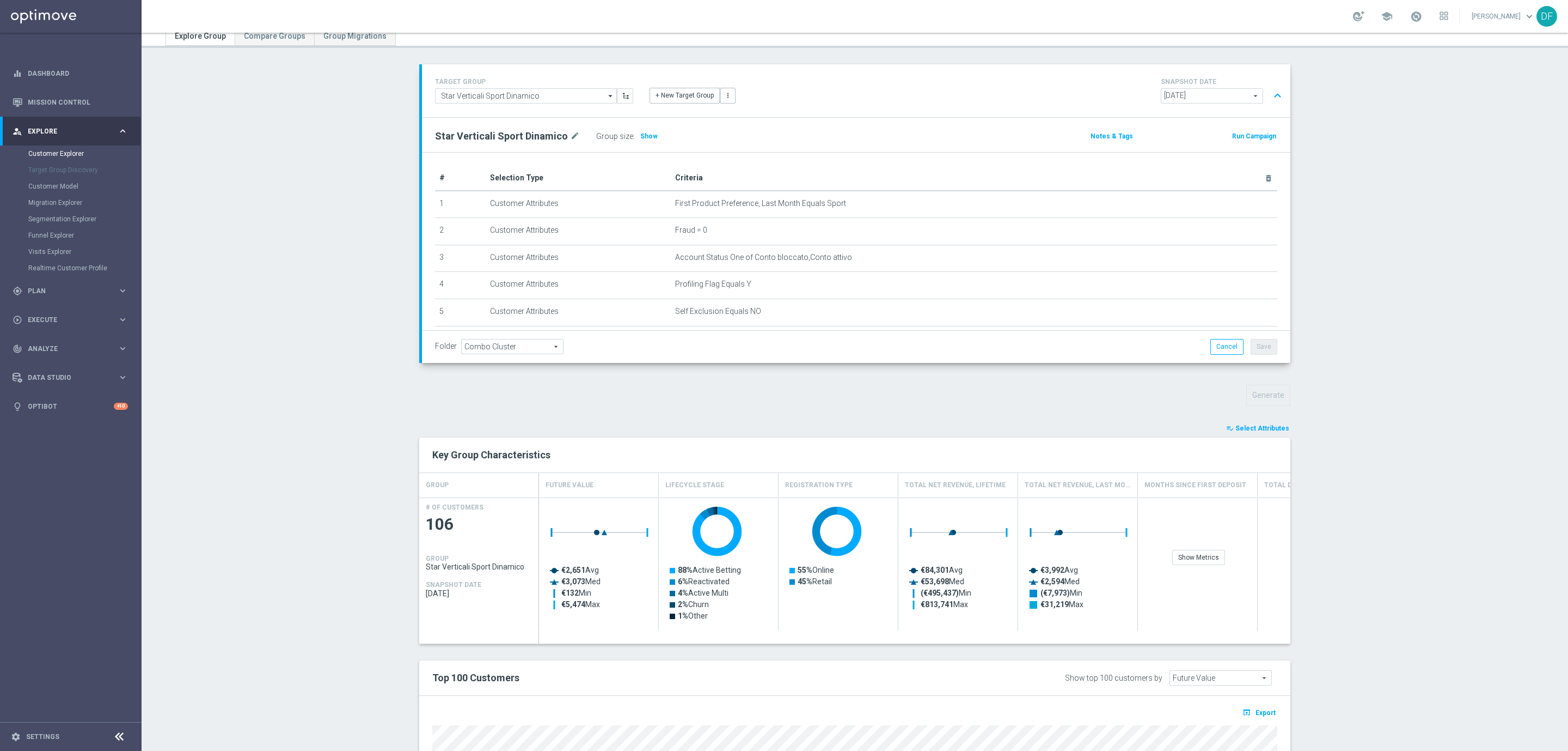
scroll to position [281, 0]
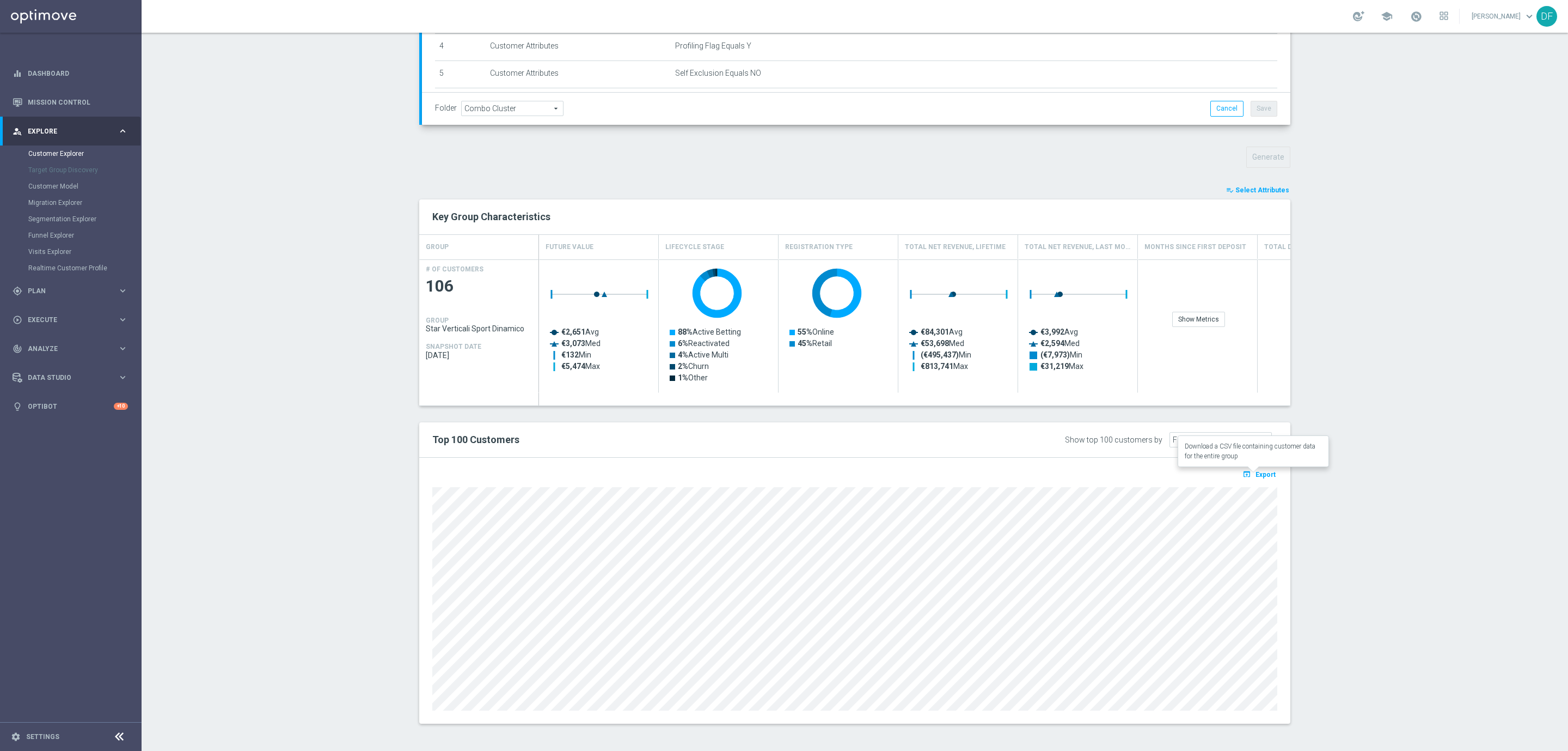
click at [1266, 474] on span "Export" at bounding box center [1265, 474] width 20 height 8
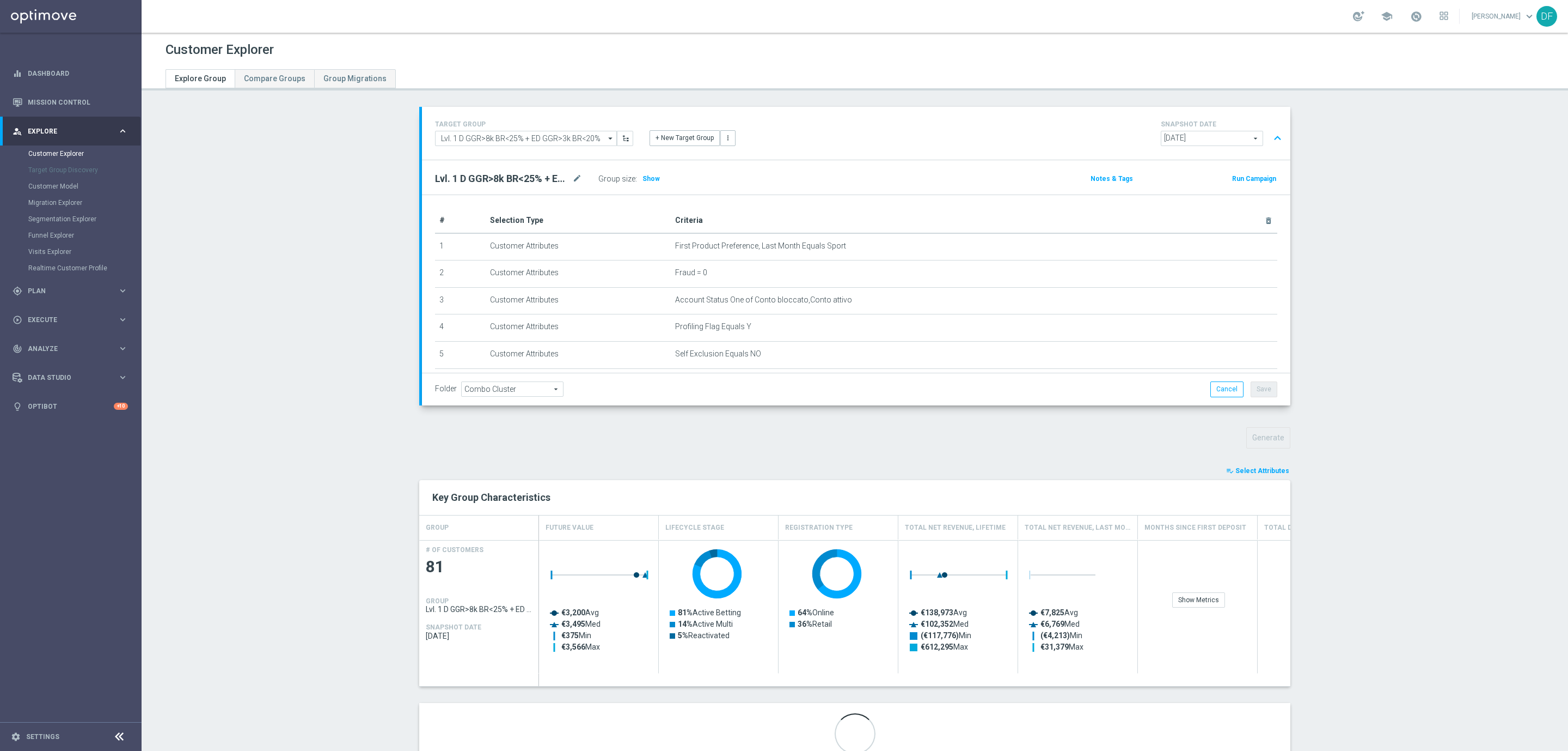
scroll to position [43, 0]
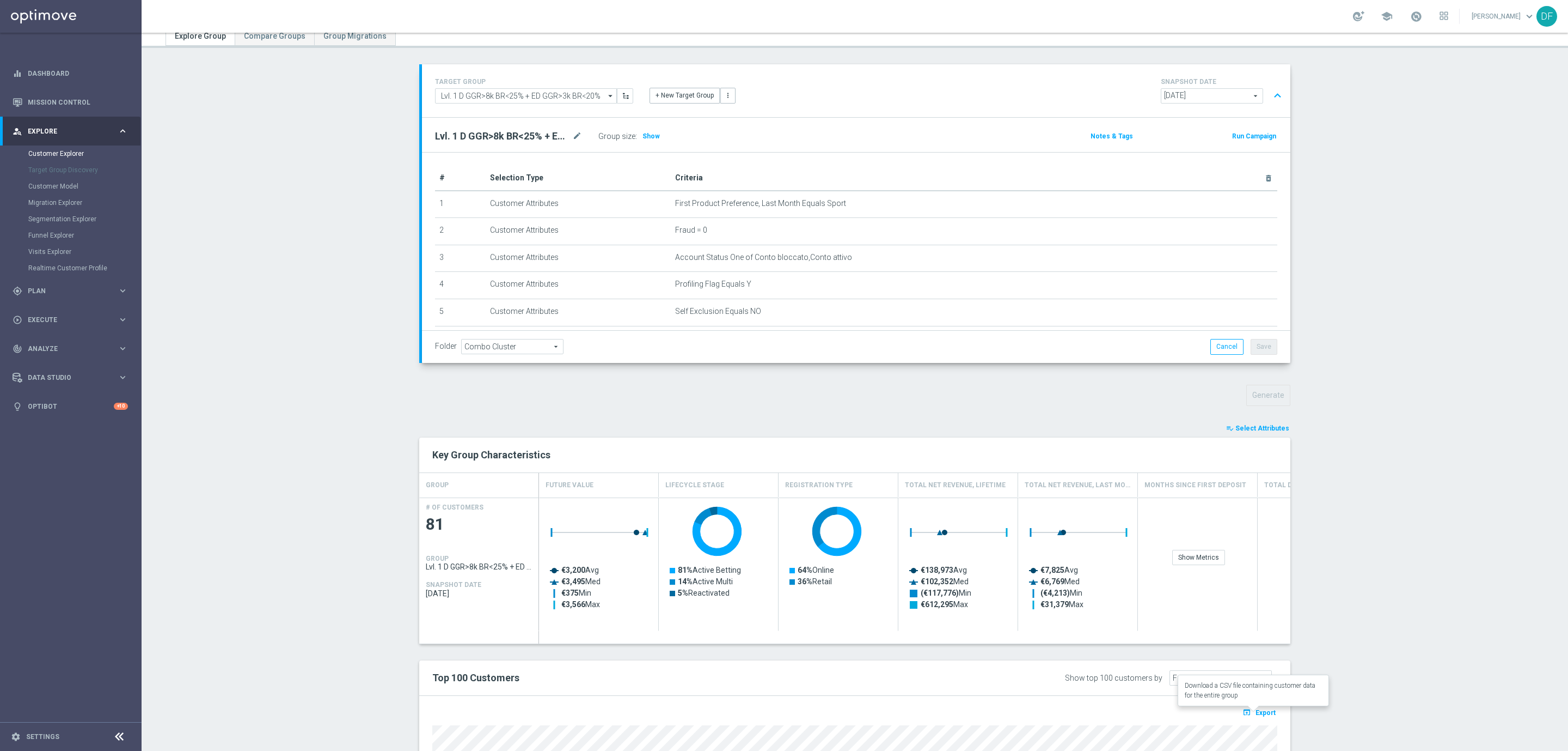
click at [1258, 714] on span "Export" at bounding box center [1265, 713] width 20 height 8
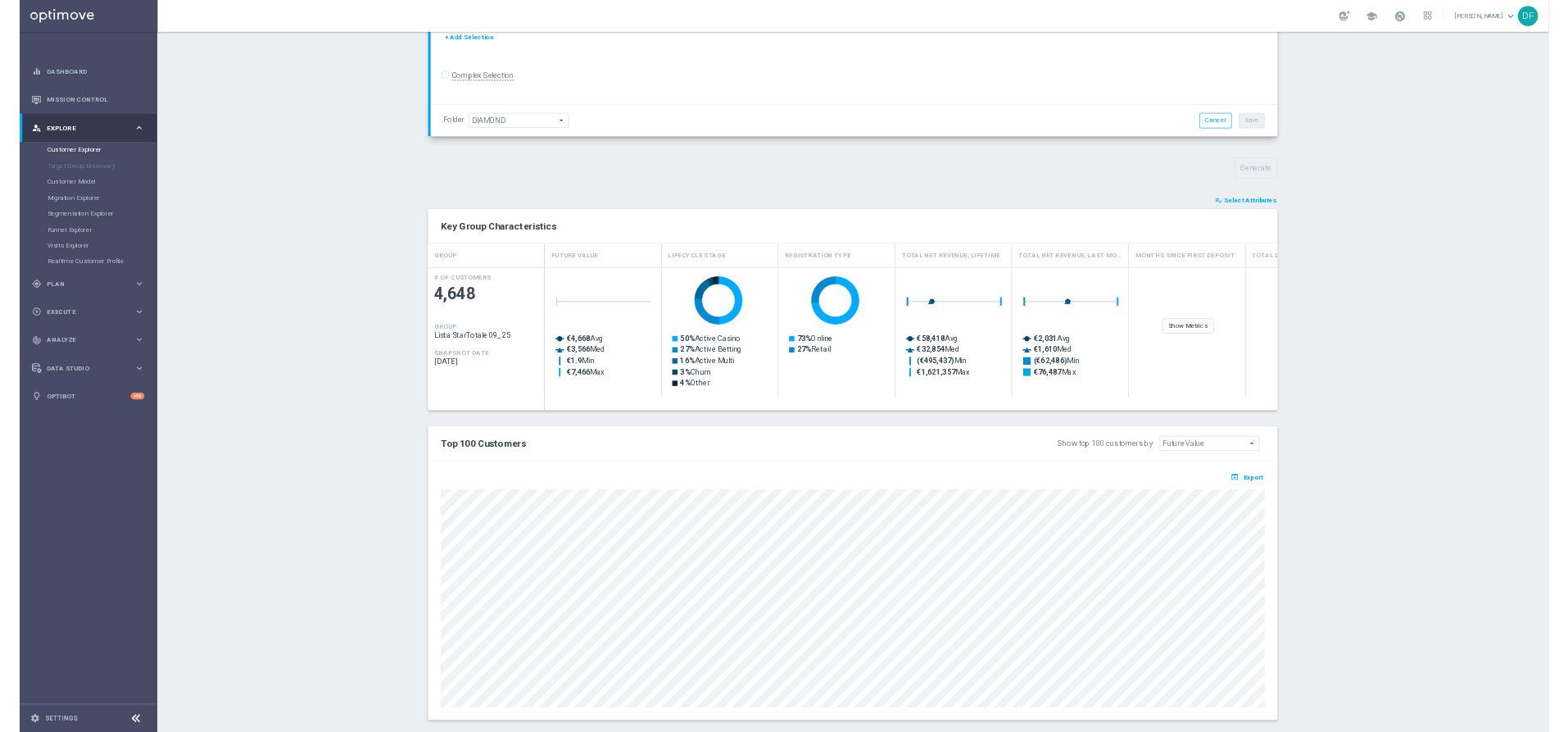
scroll to position [423, 0]
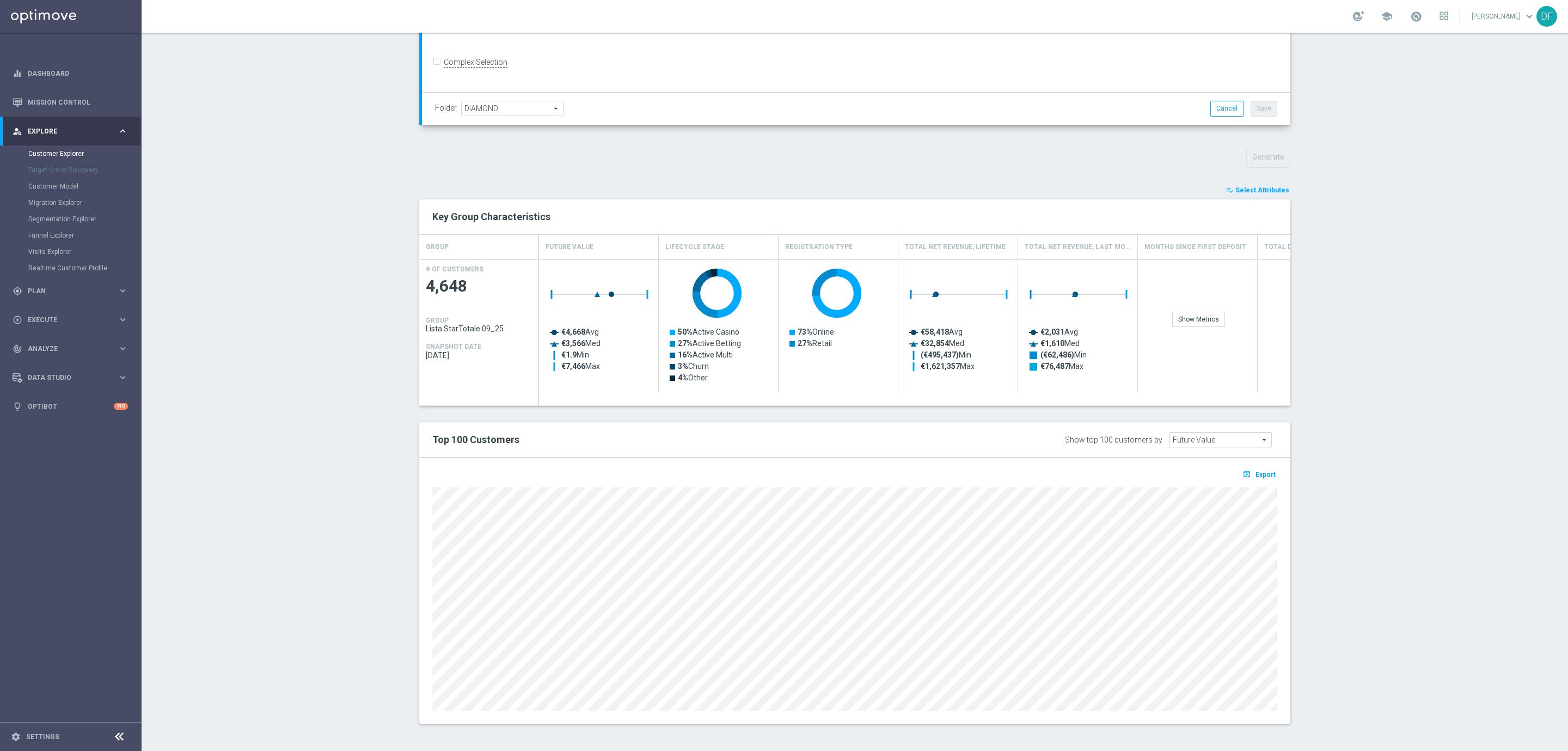
click at [1239, 187] on span "Select Attributes" at bounding box center [1262, 190] width 54 height 8
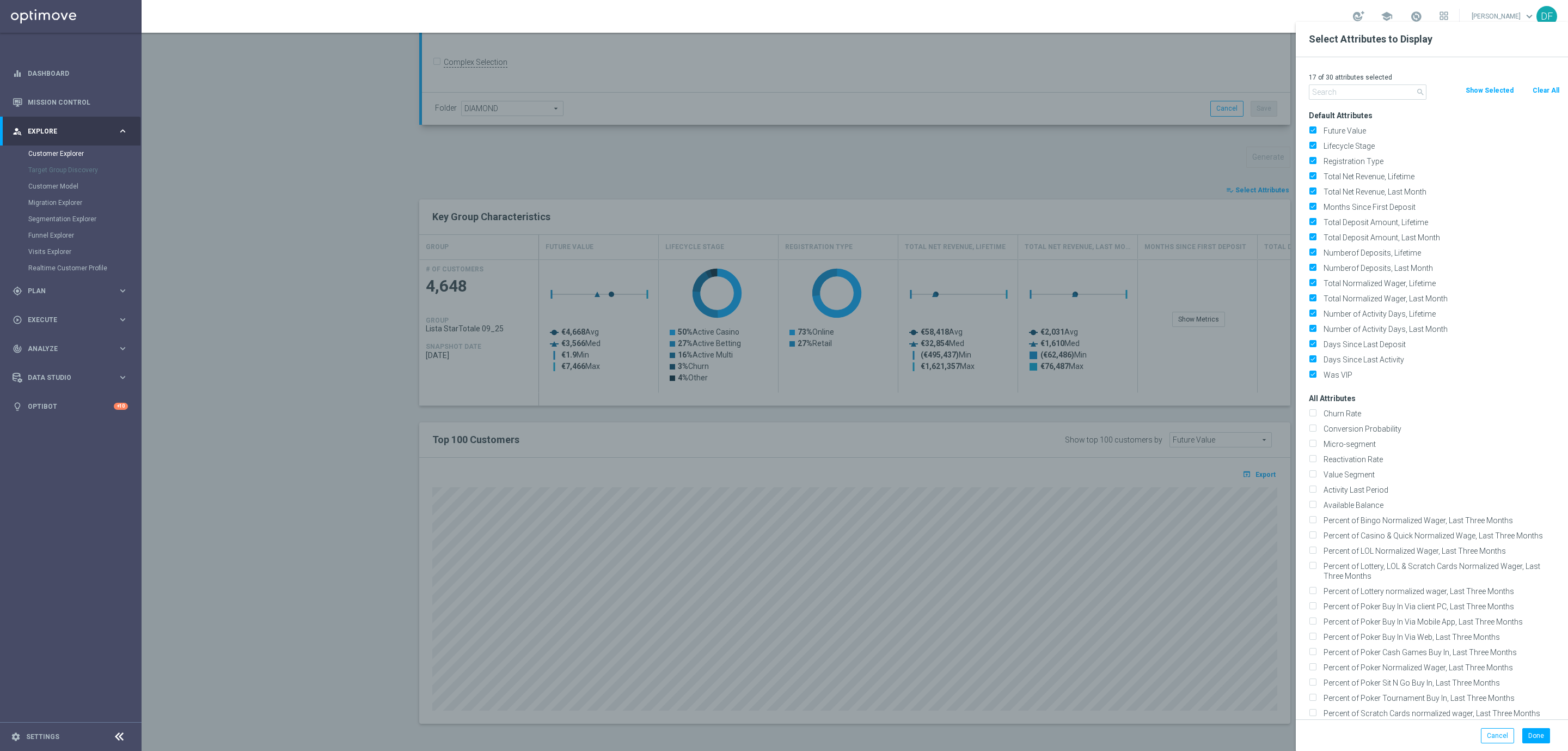
click at [1549, 88] on button "Clear All" at bounding box center [1545, 91] width 29 height 12
checkbox input "false"
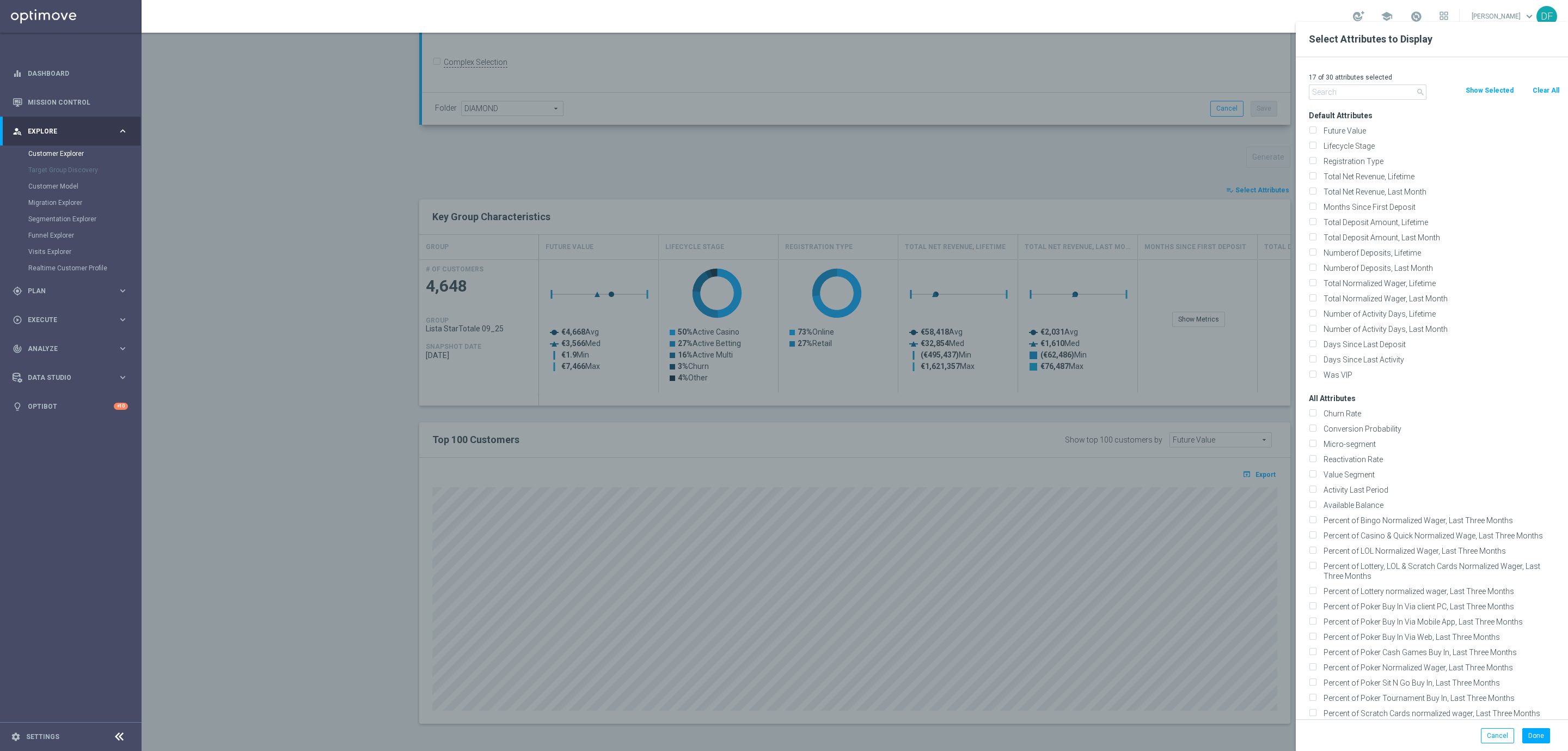
checkbox input "false"
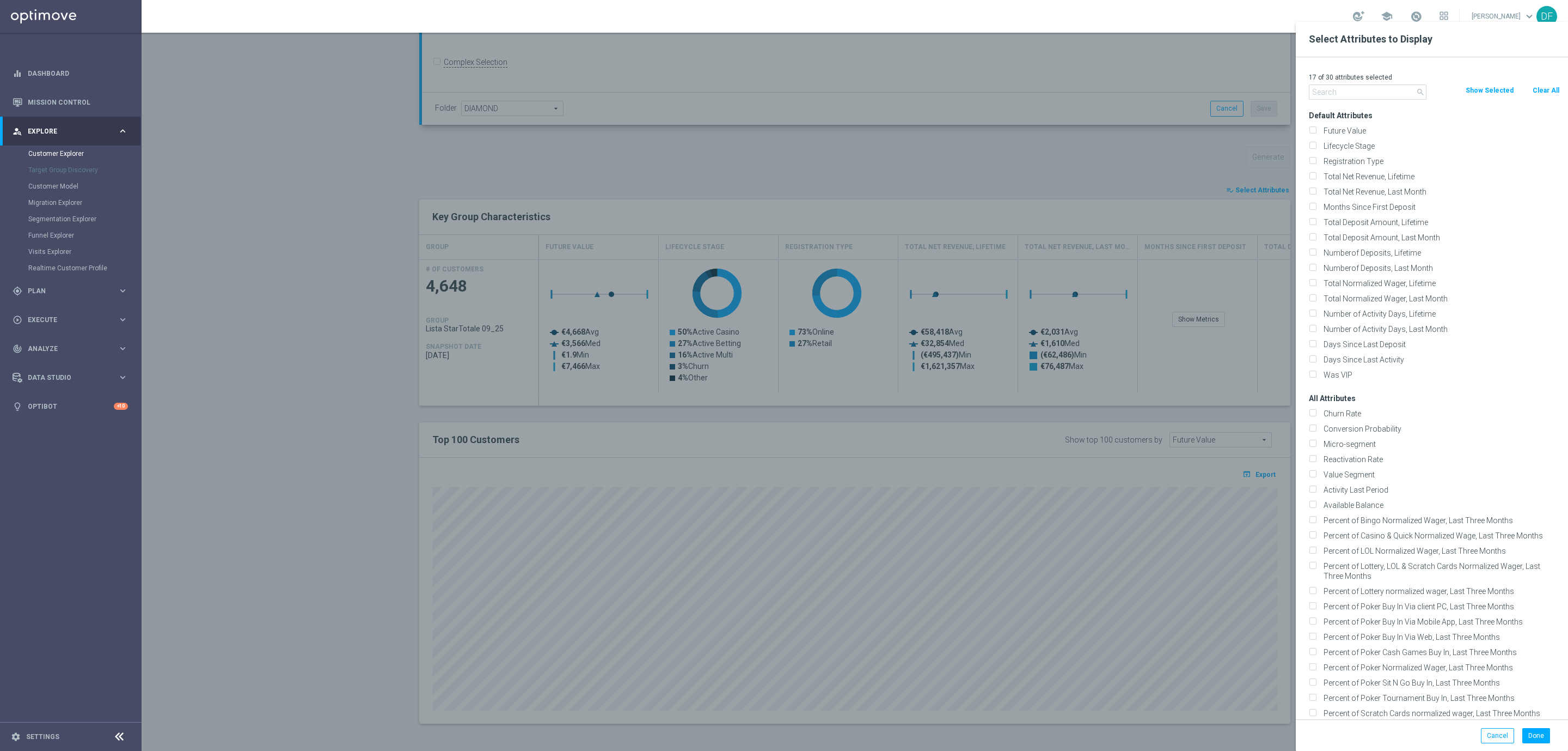
checkbox input "false"
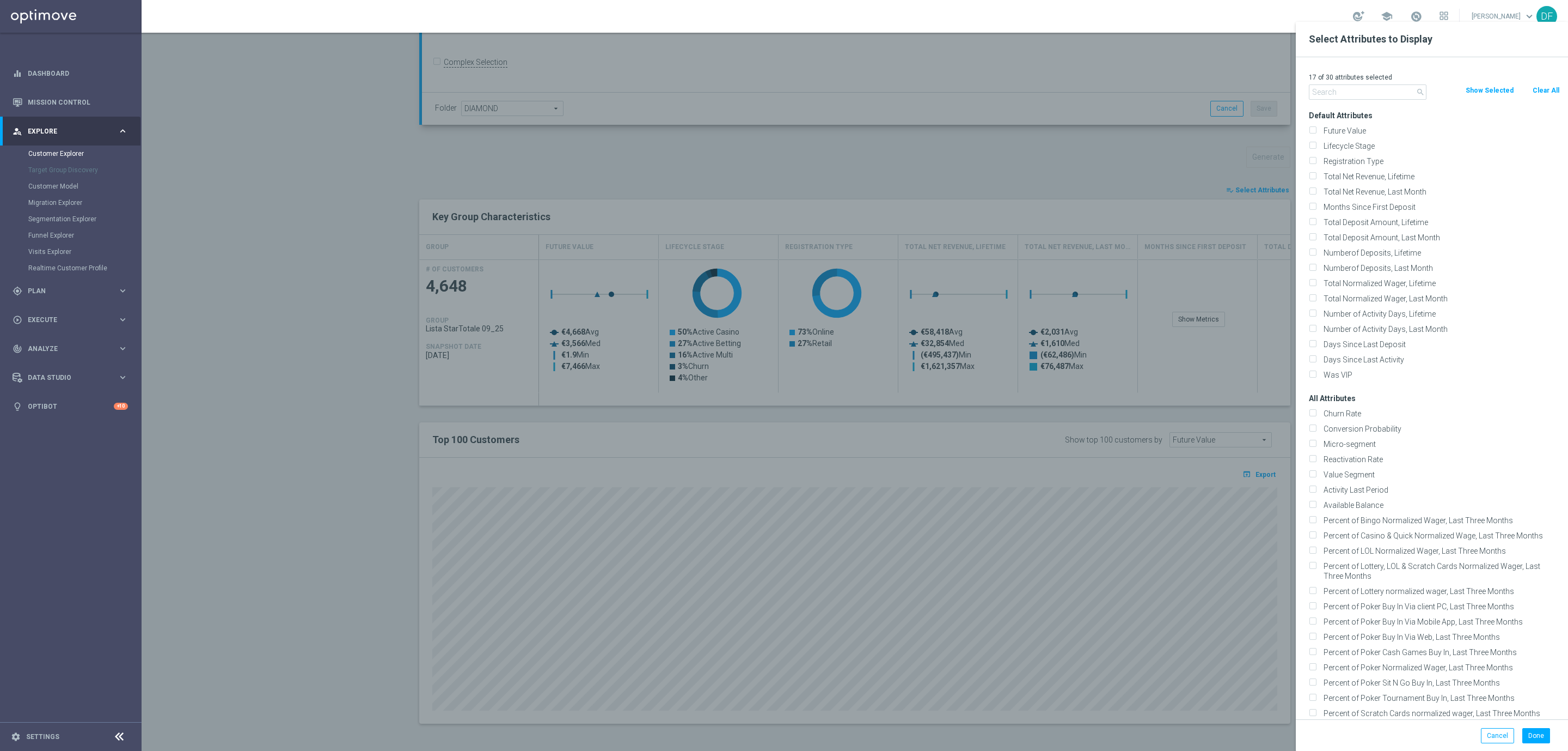
checkbox input "false"
click at [1341, 90] on input "text" at bounding box center [1367, 92] width 117 height 15
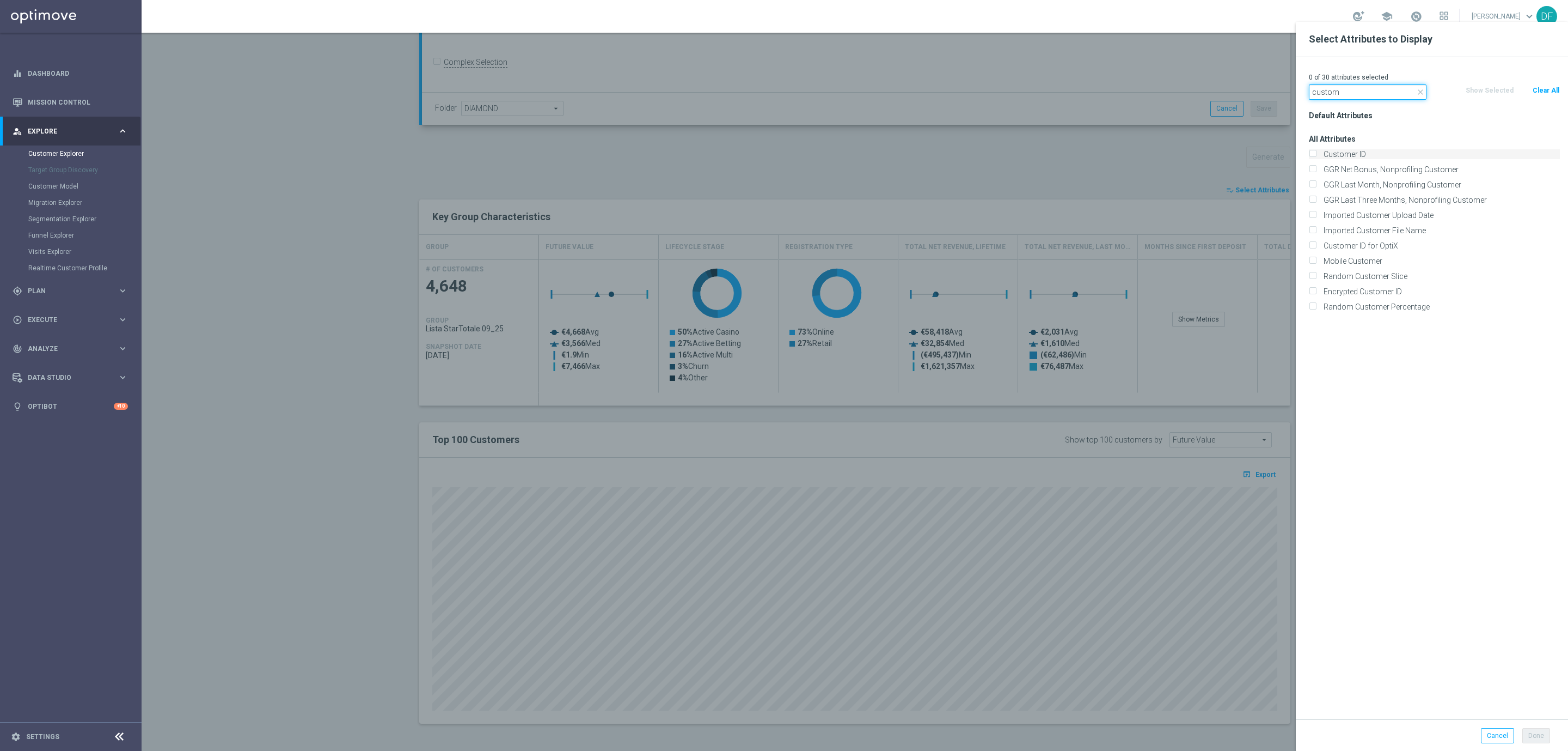
type input "custom"
click at [1320, 152] on label "Customer ID" at bounding box center [1440, 154] width 240 height 10
click at [1316, 152] on input "Customer ID" at bounding box center [1312, 156] width 7 height 7
checkbox input "true"
click at [1418, 90] on icon "close" at bounding box center [1420, 92] width 9 height 9
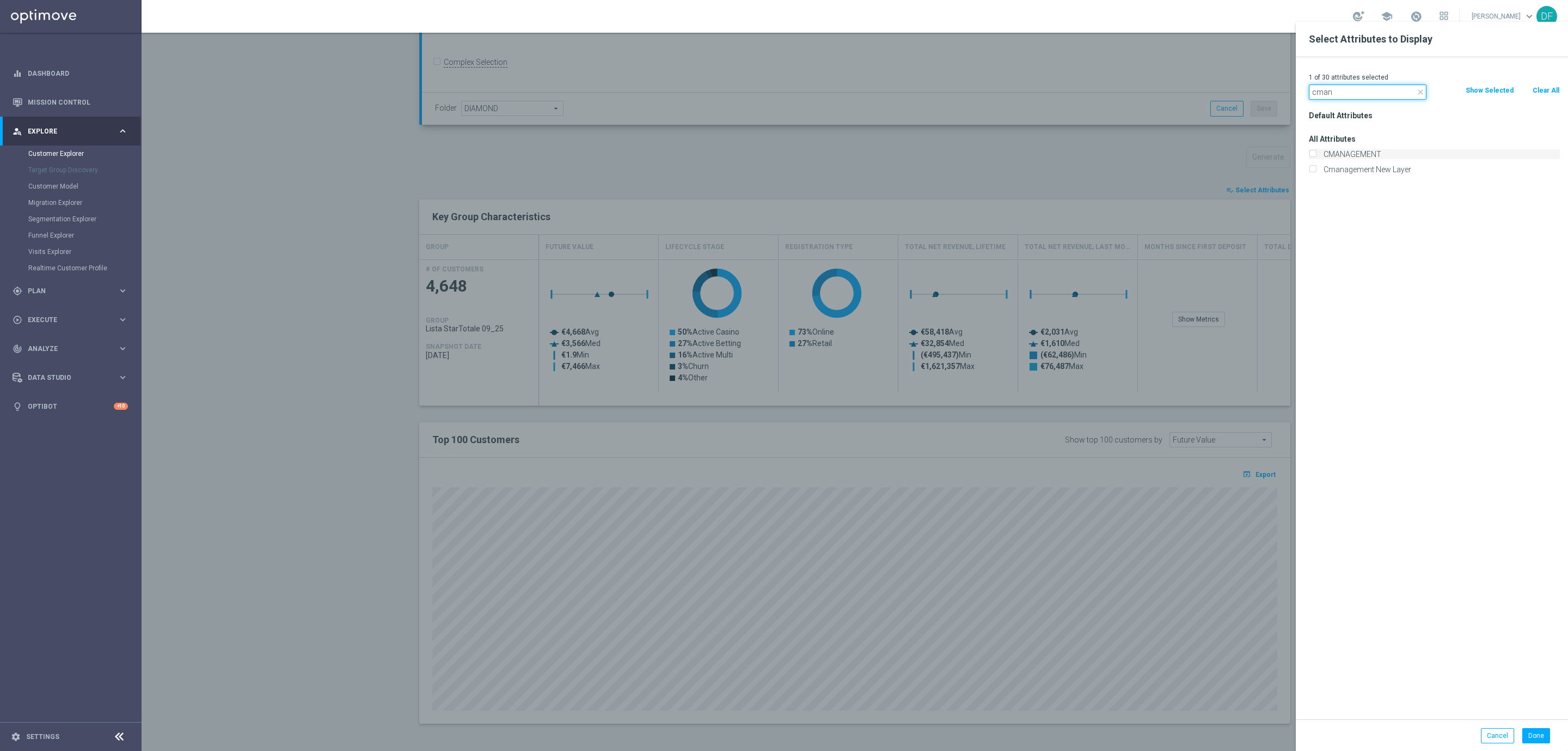
type input "cman"
click at [1314, 152] on input "CMANAGEMENT" at bounding box center [1312, 156] width 7 height 7
checkbox input "true"
click at [1345, 89] on input "cman" at bounding box center [1367, 92] width 117 height 15
type input "c"
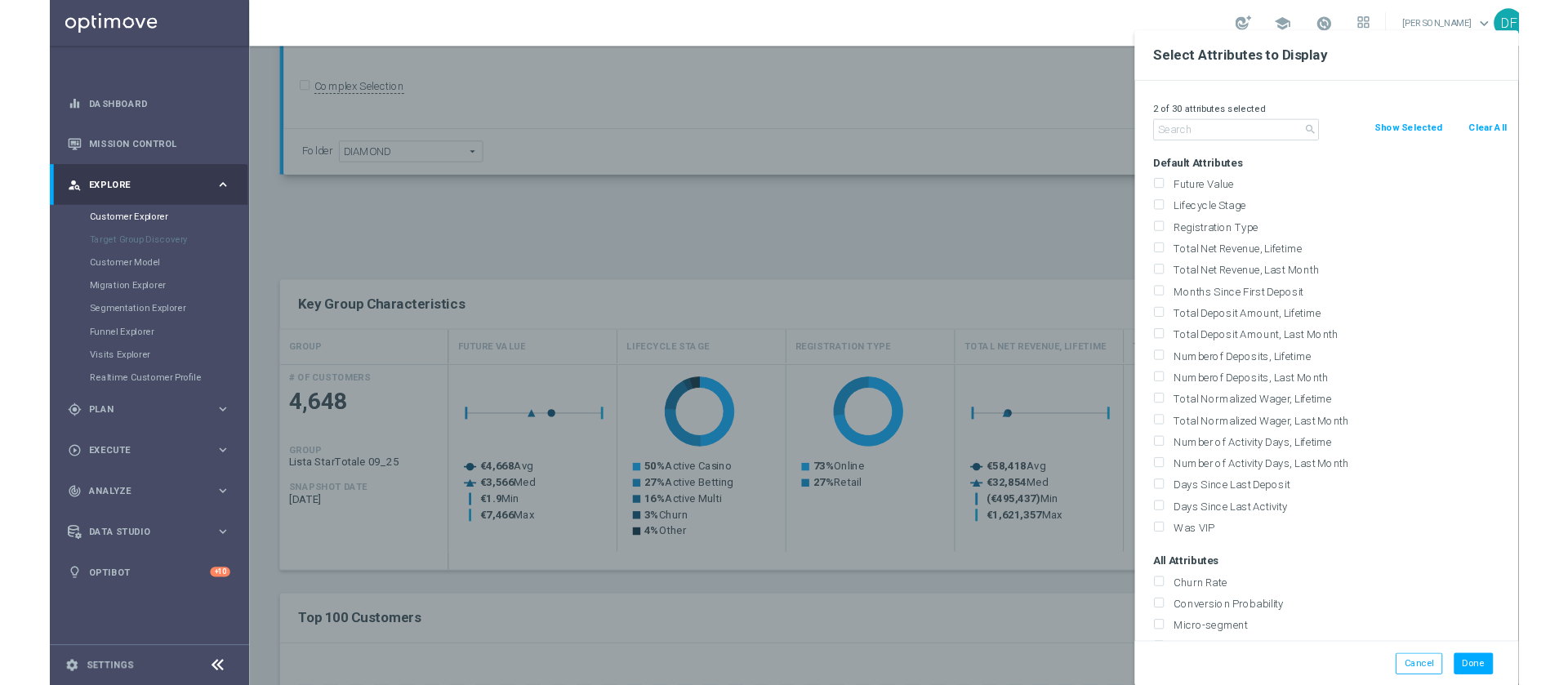
scroll to position [420, 0]
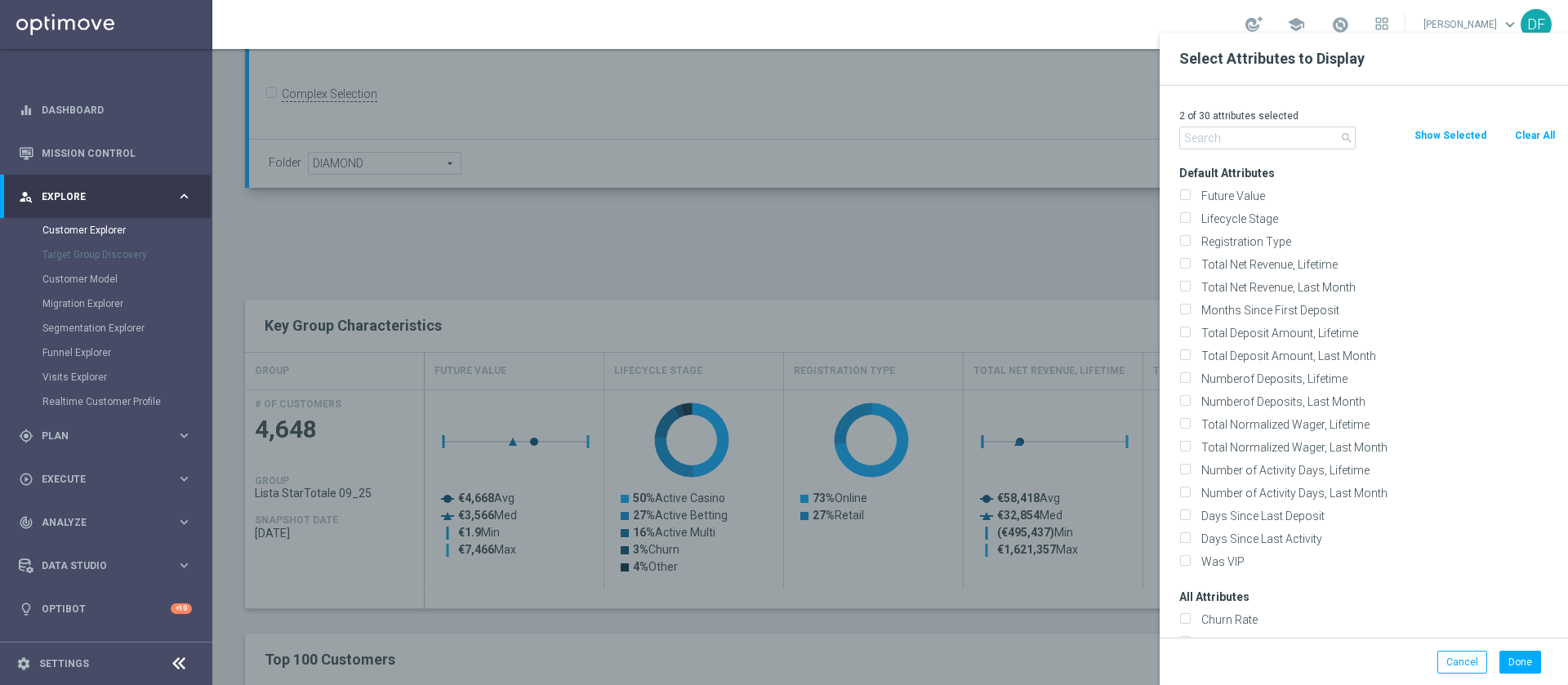
click at [858, 126] on div at bounding box center [996, 375] width 1568 height 685
click at [1243, 141] on input "text" at bounding box center [1268, 138] width 176 height 23
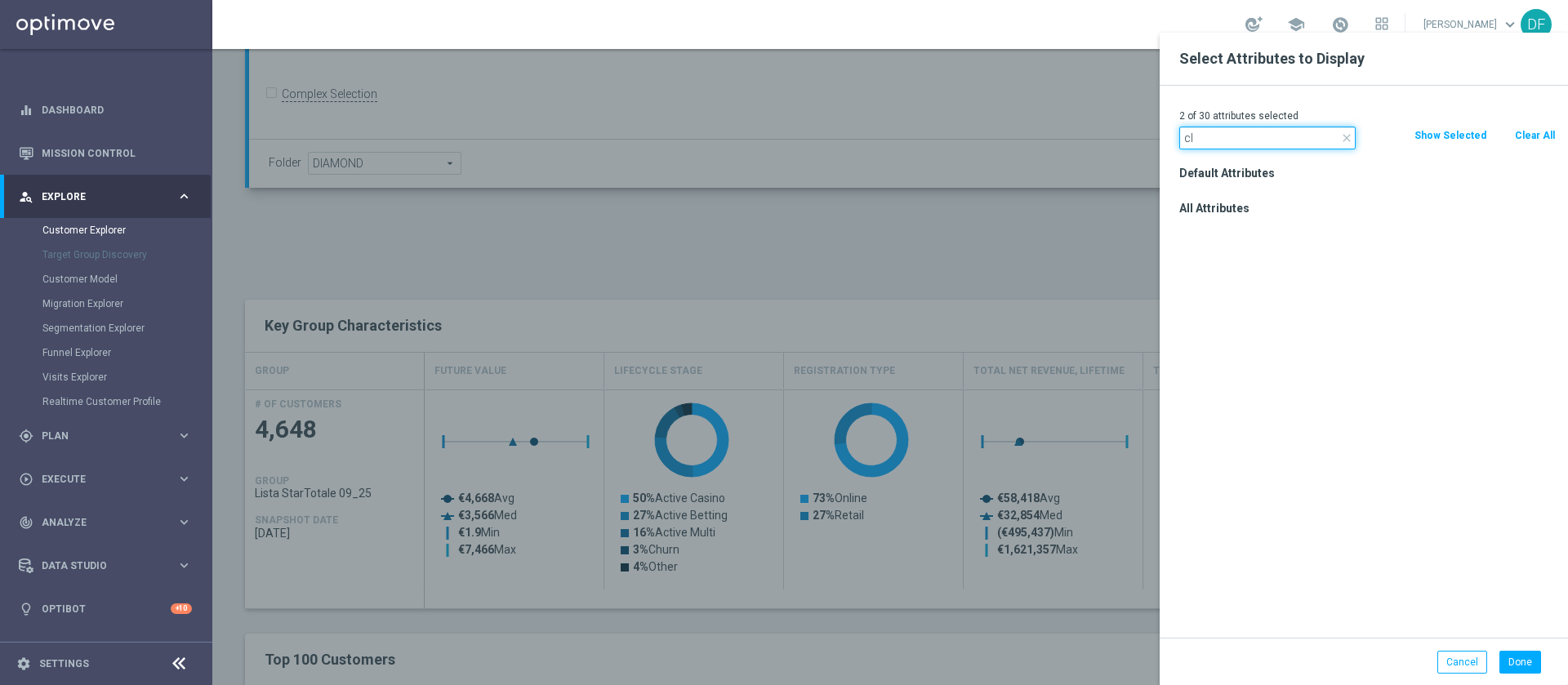
type input "c"
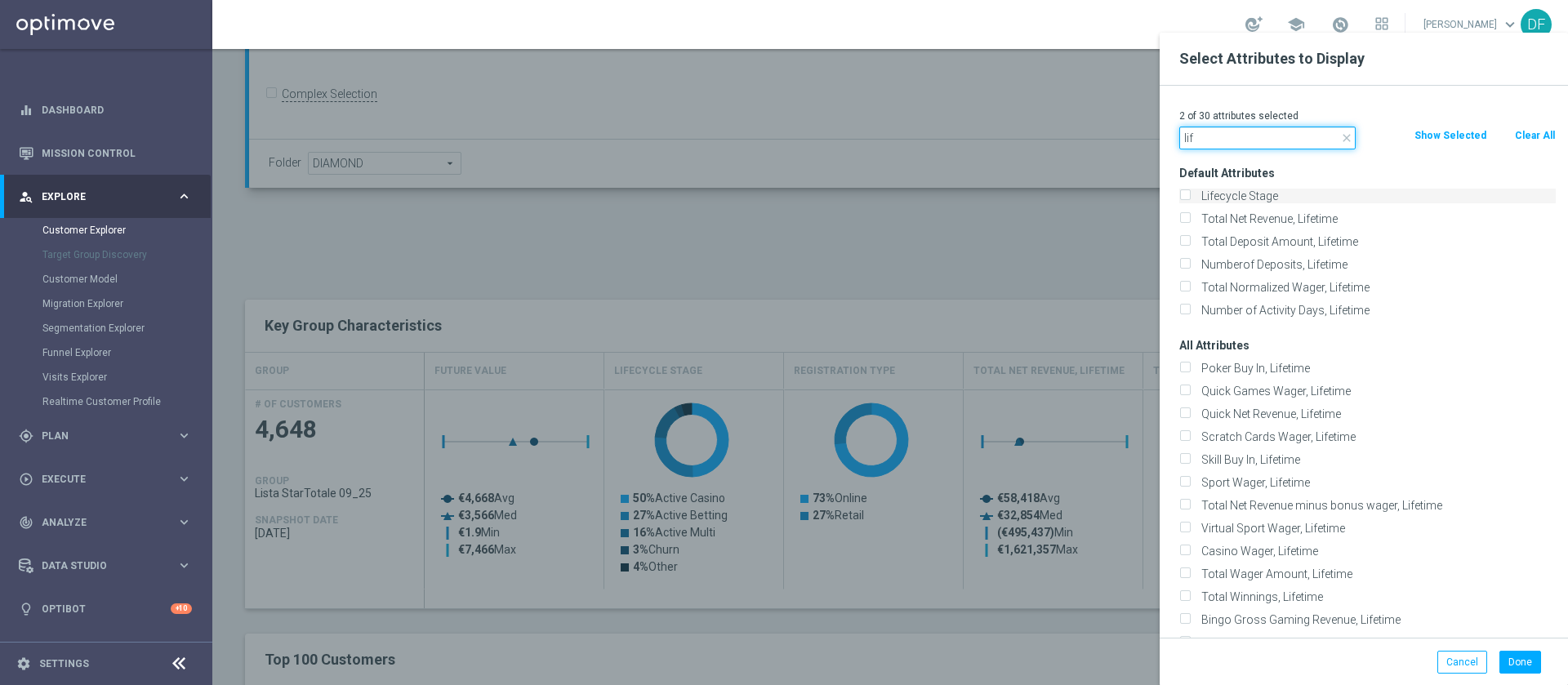
type input "lif"
click at [1187, 193] on input "Lifecycle Stage" at bounding box center [1185, 198] width 11 height 11
checkbox input "true"
click at [1229, 140] on input "lif" at bounding box center [1268, 138] width 176 height 23
type input "l"
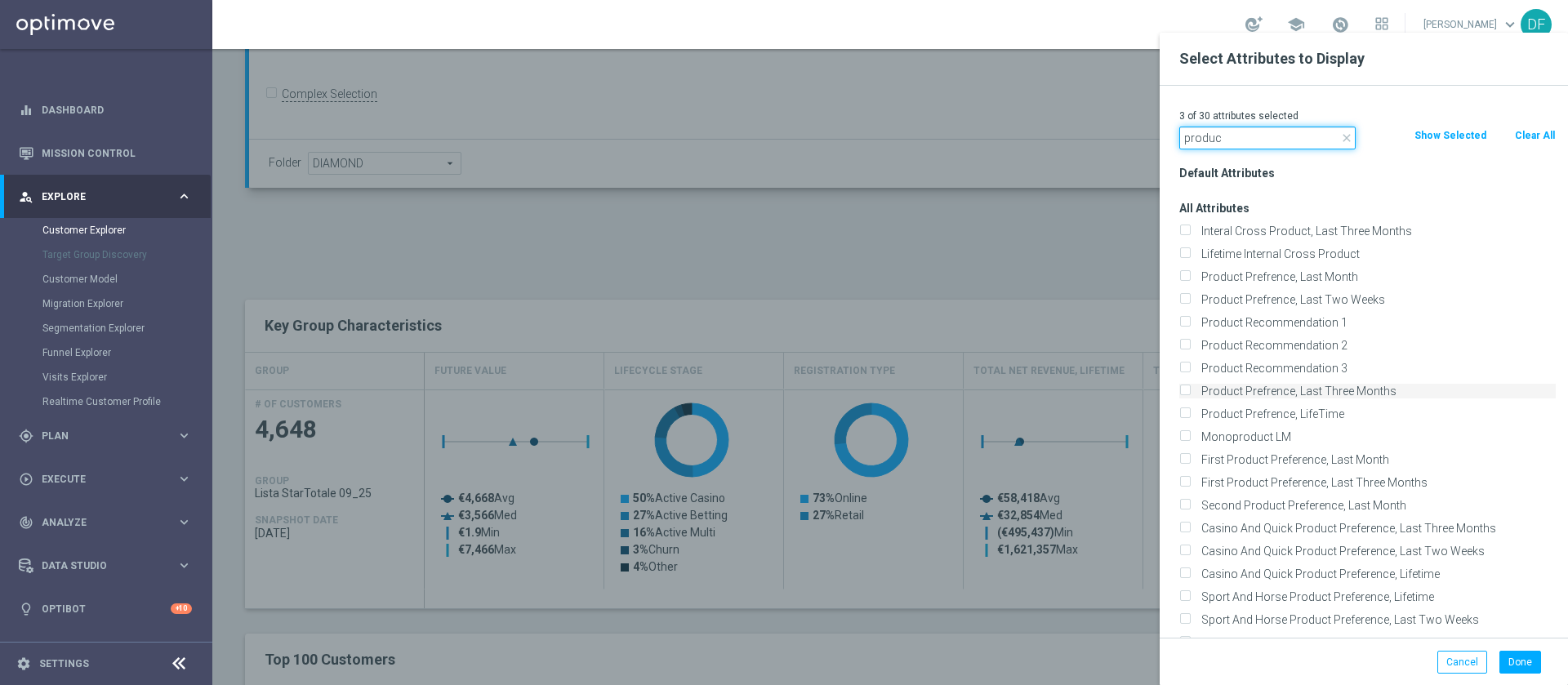
type input "produc"
click at [1191, 391] on div "Product Prefrence, Last Three Months" at bounding box center [1368, 391] width 376 height 15
click at [1184, 391] on input "Product Prefrence, Last Three Months" at bounding box center [1185, 394] width 11 height 11
checkbox input "true"
click at [1186, 483] on input "First Product Preference, Last Three Months" at bounding box center [1185, 485] width 11 height 11
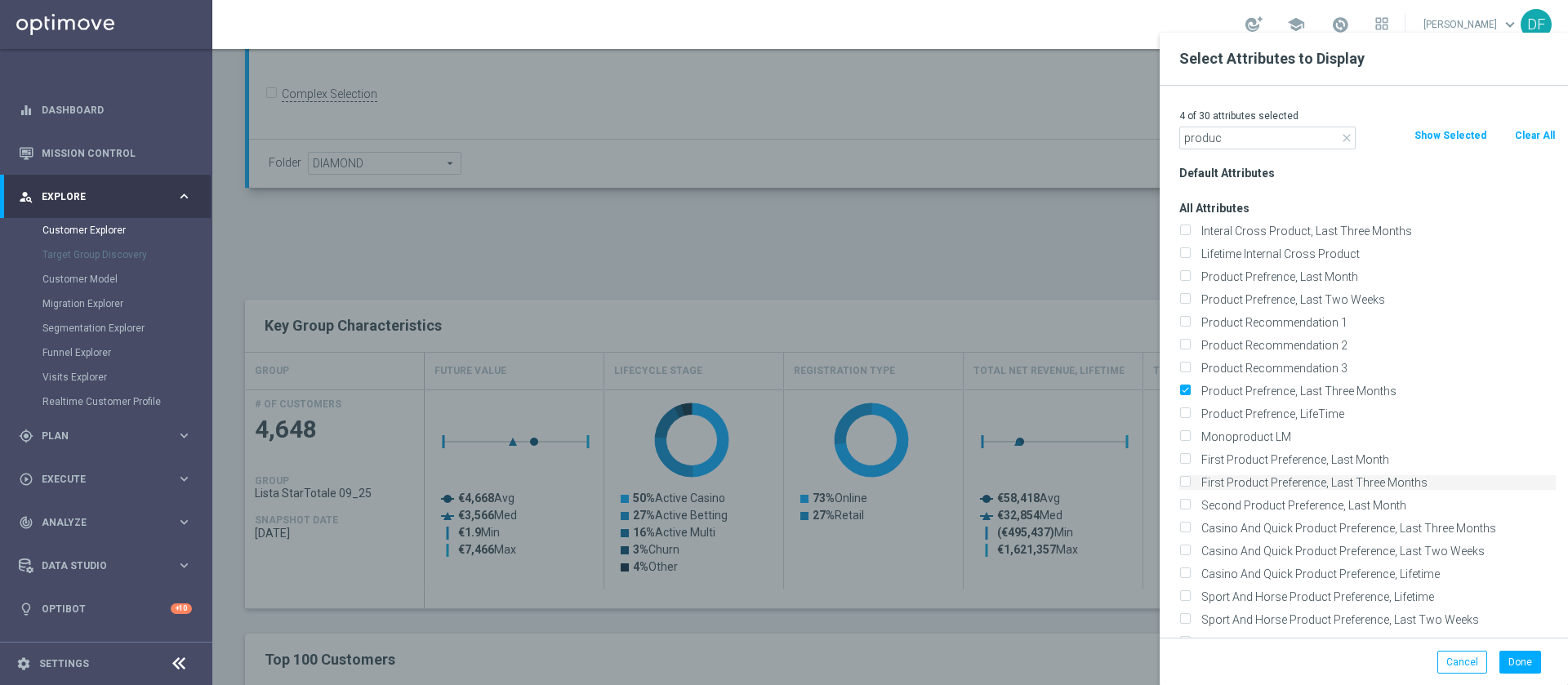
checkbox input "true"
click at [1186, 460] on input "First Product Preference, Last Month" at bounding box center [1185, 462] width 11 height 11
checkbox input "true"
click at [1184, 507] on input "Second Product Preference, Last Month" at bounding box center [1185, 508] width 11 height 11
checkbox input "true"
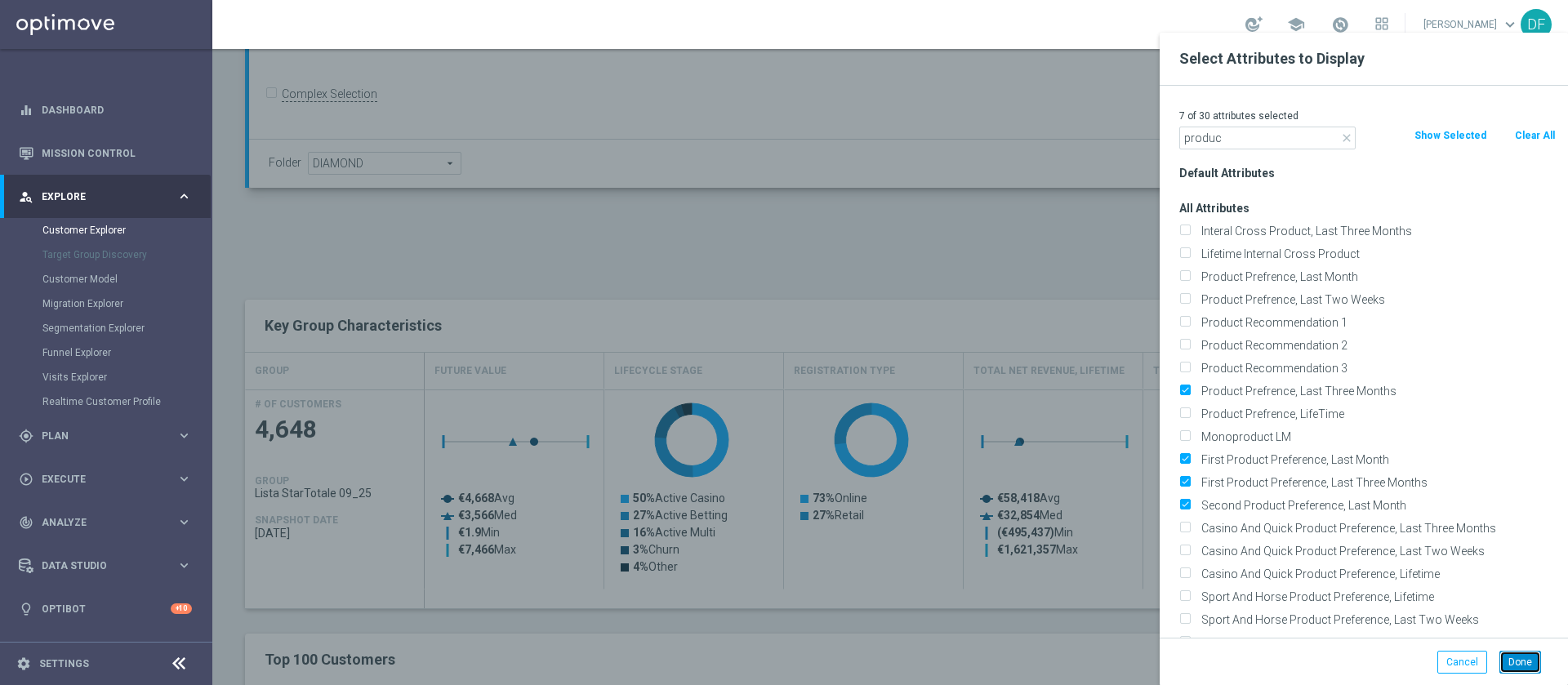
click at [1523, 654] on button "Done" at bounding box center [1521, 662] width 42 height 23
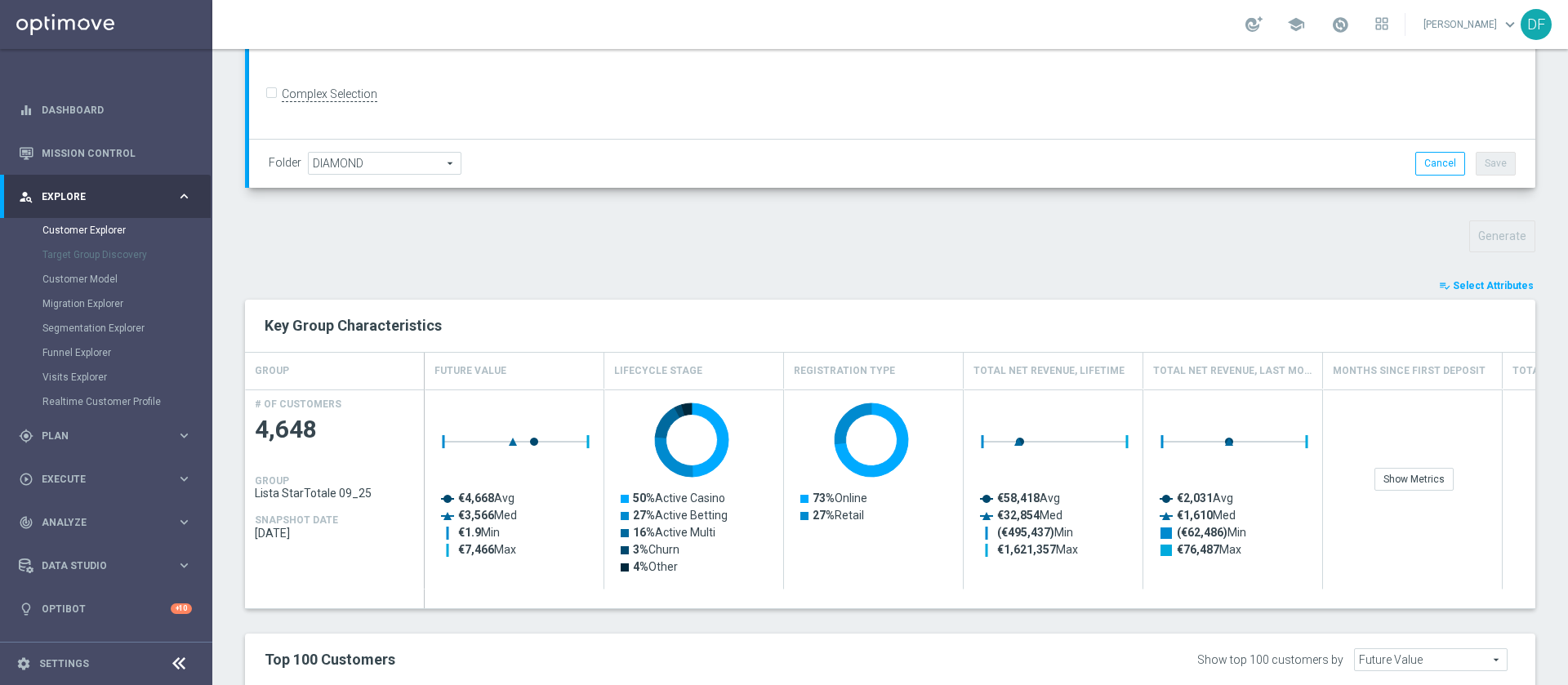
type input "Search"
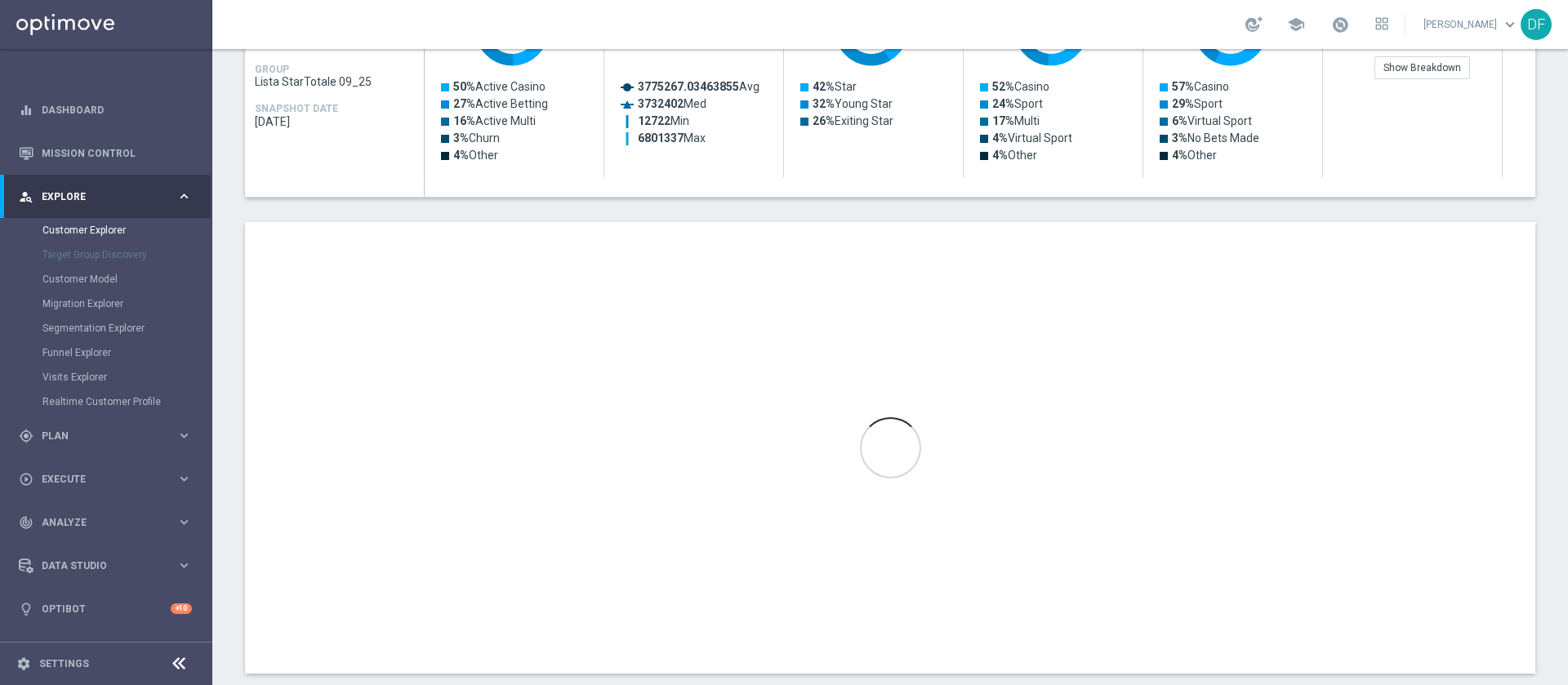
scroll to position [848, 0]
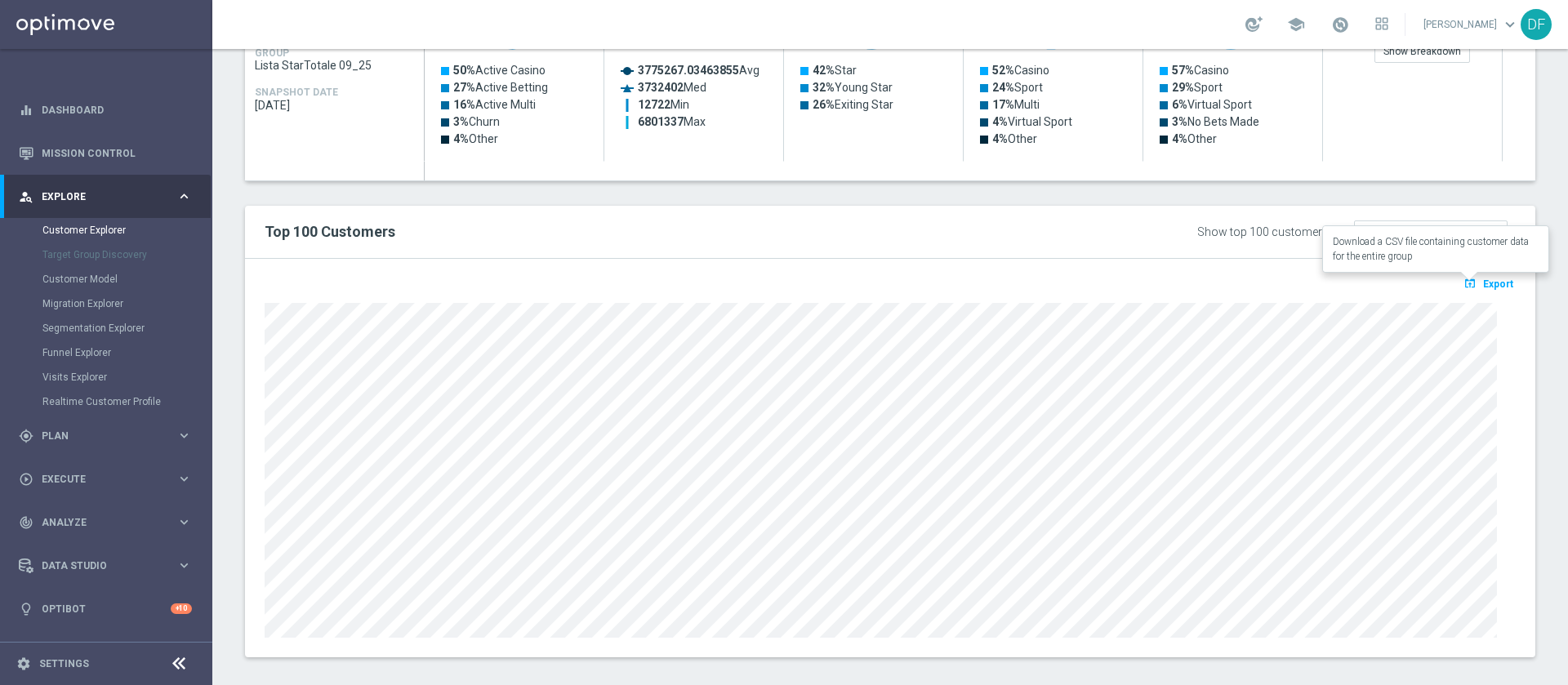
click at [1483, 284] on span "Export" at bounding box center [1498, 284] width 30 height 12
click at [1505, 27] on span "keyboard_arrow_down" at bounding box center [1510, 25] width 18 height 18
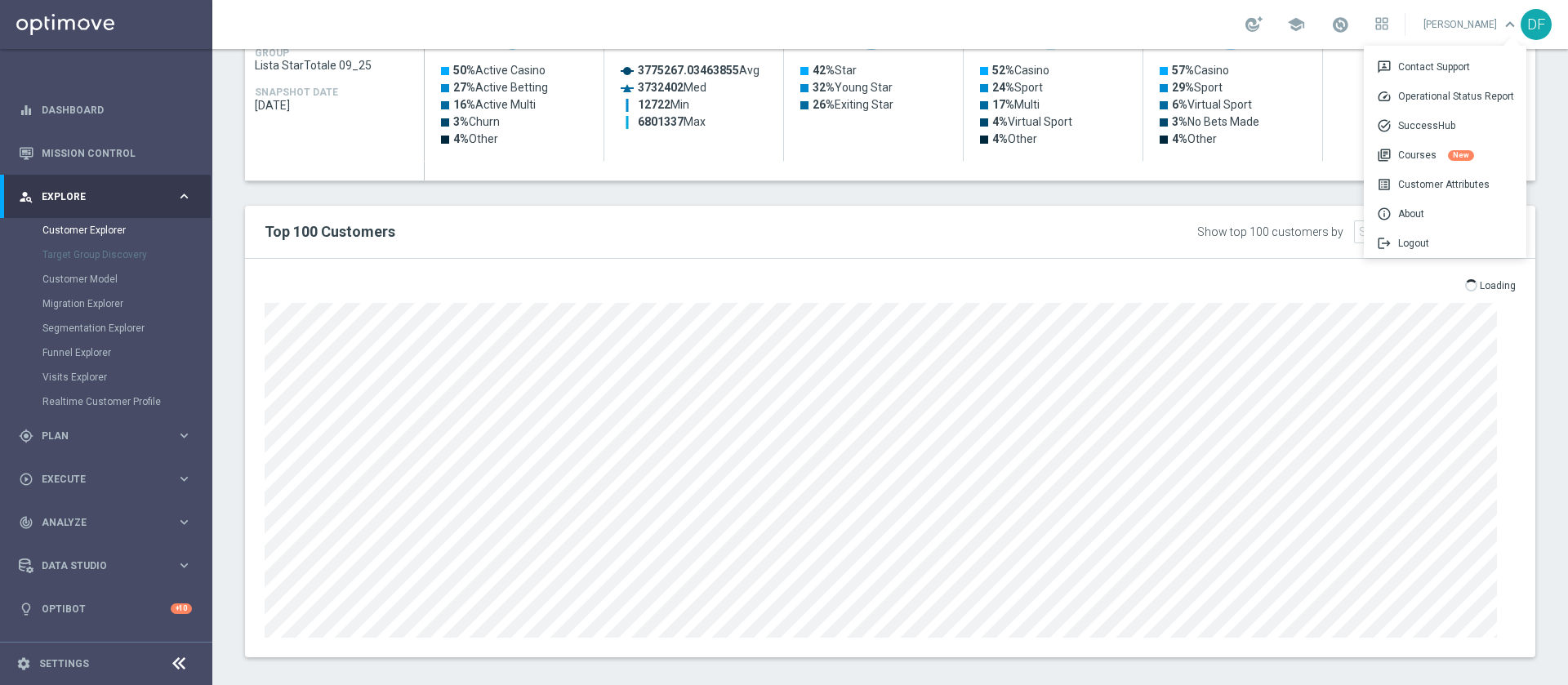
click at [1505, 26] on span "keyboard_arrow_down" at bounding box center [1510, 25] width 18 height 18
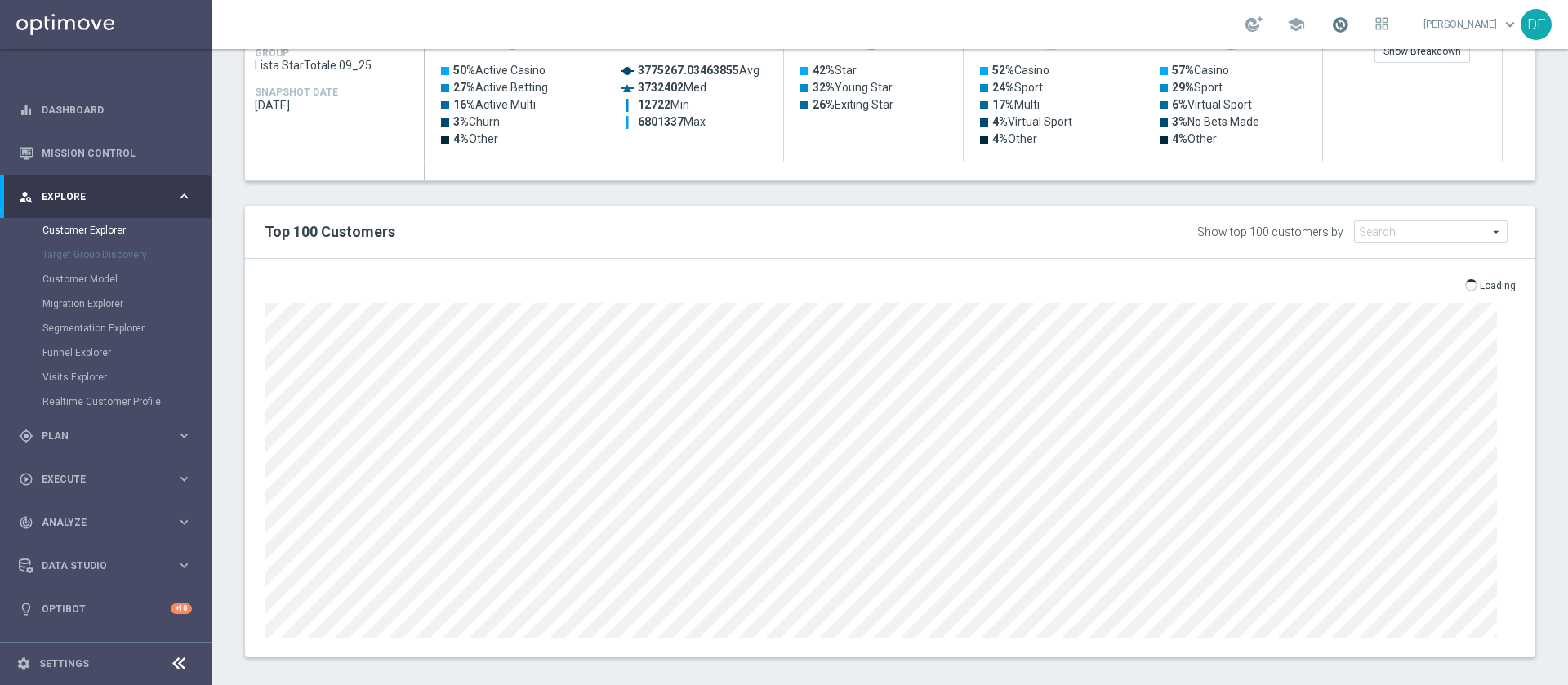
click at [1334, 24] on span at bounding box center [1341, 25] width 18 height 18
click at [910, 222] on h2 "Top 100 Customers" at bounding box center [625, 231] width 720 height 19
click at [747, 262] on div "open_in_browser Export Loading" at bounding box center [889, 458] width 1290 height 398
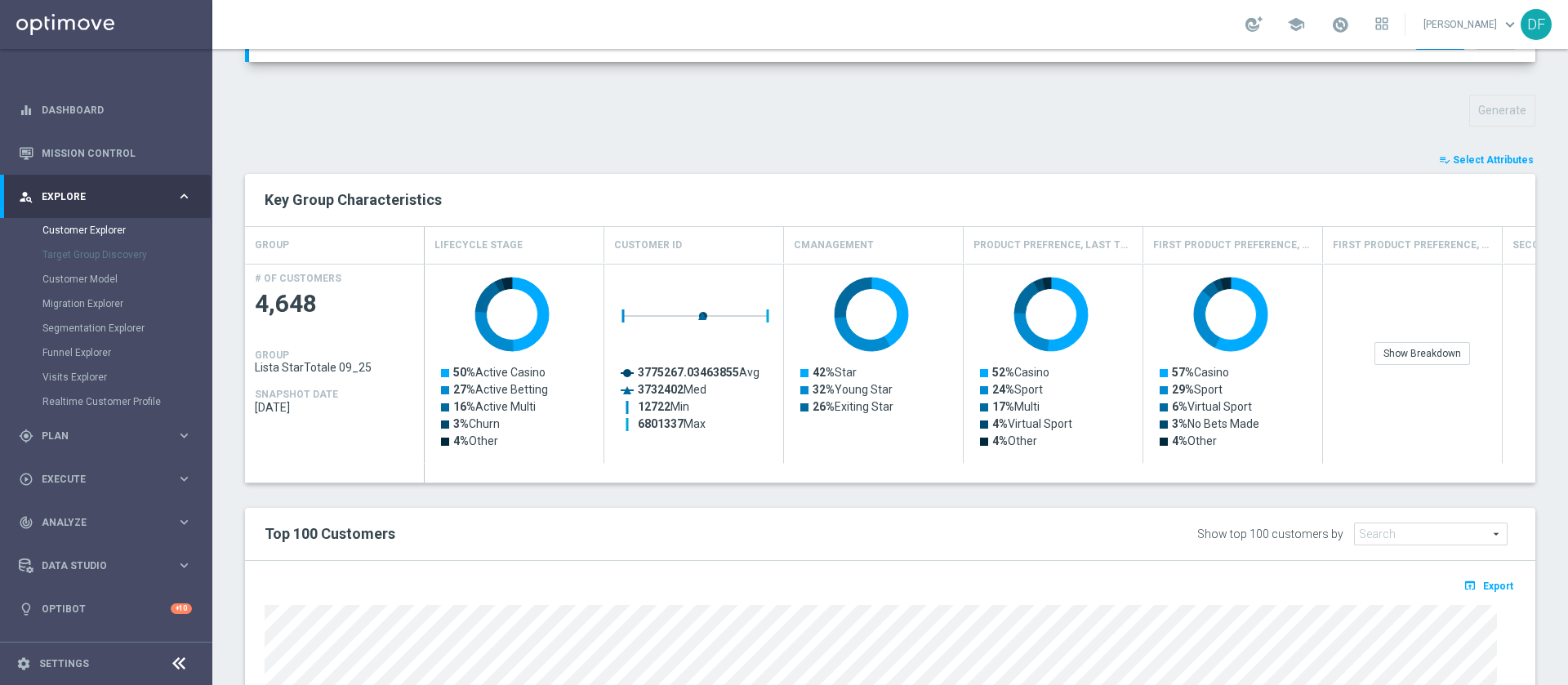
scroll to position [536, 0]
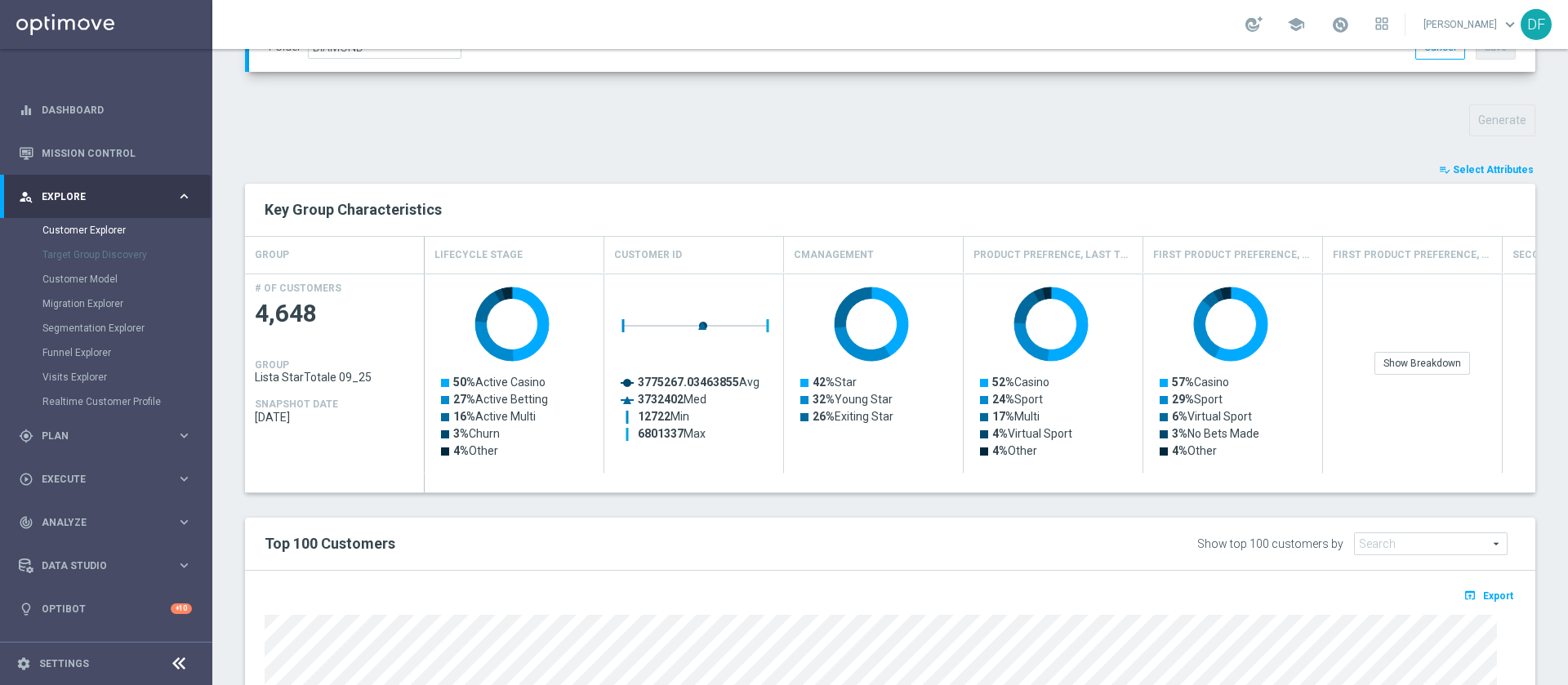
click at [1472, 163] on button "playlist_add_check Select Attributes" at bounding box center [1486, 170] width 98 height 18
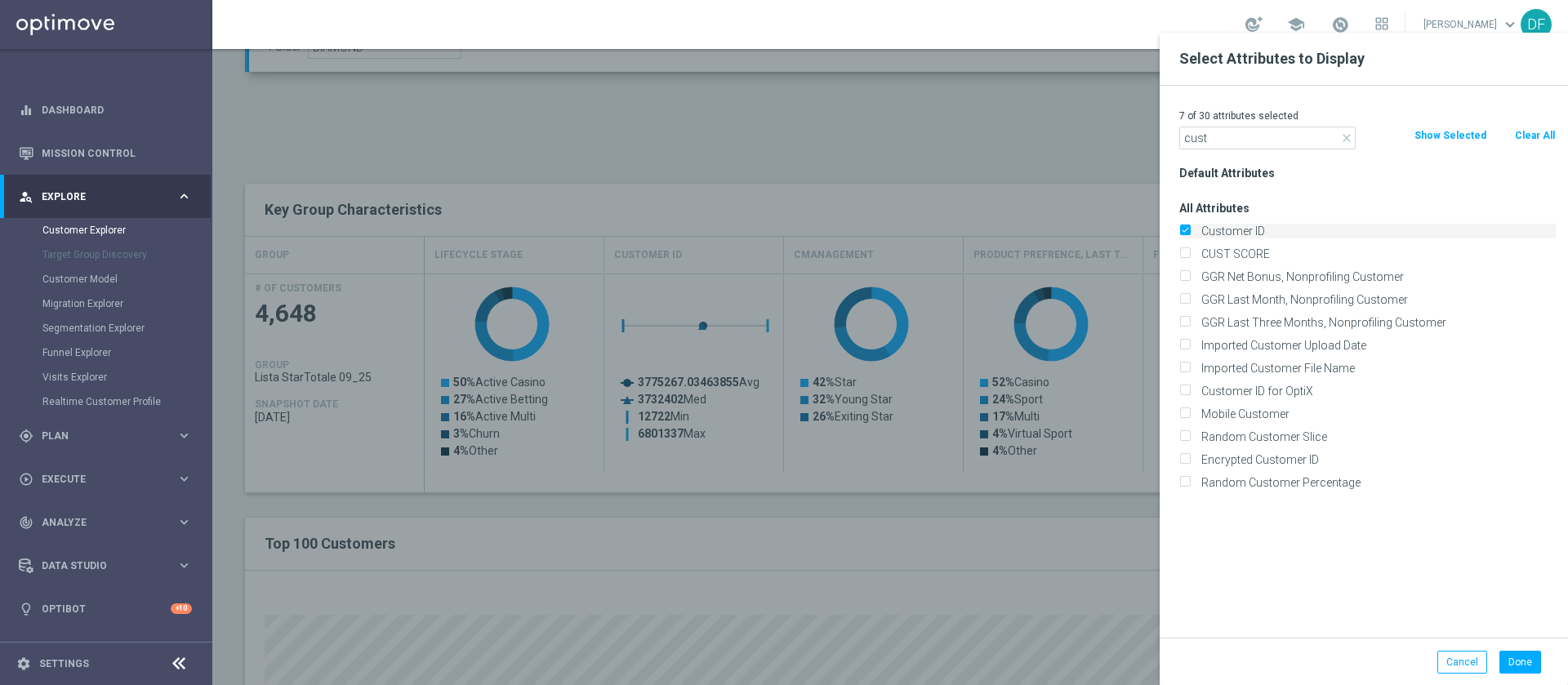
type input "cust"
click at [1195, 229] on label "Customer ID" at bounding box center [1375, 231] width 360 height 15
click at [1190, 229] on input "Customer ID" at bounding box center [1185, 234] width 11 height 11
checkbox input "false"
click at [1349, 140] on icon "close" at bounding box center [1347, 138] width 13 height 13
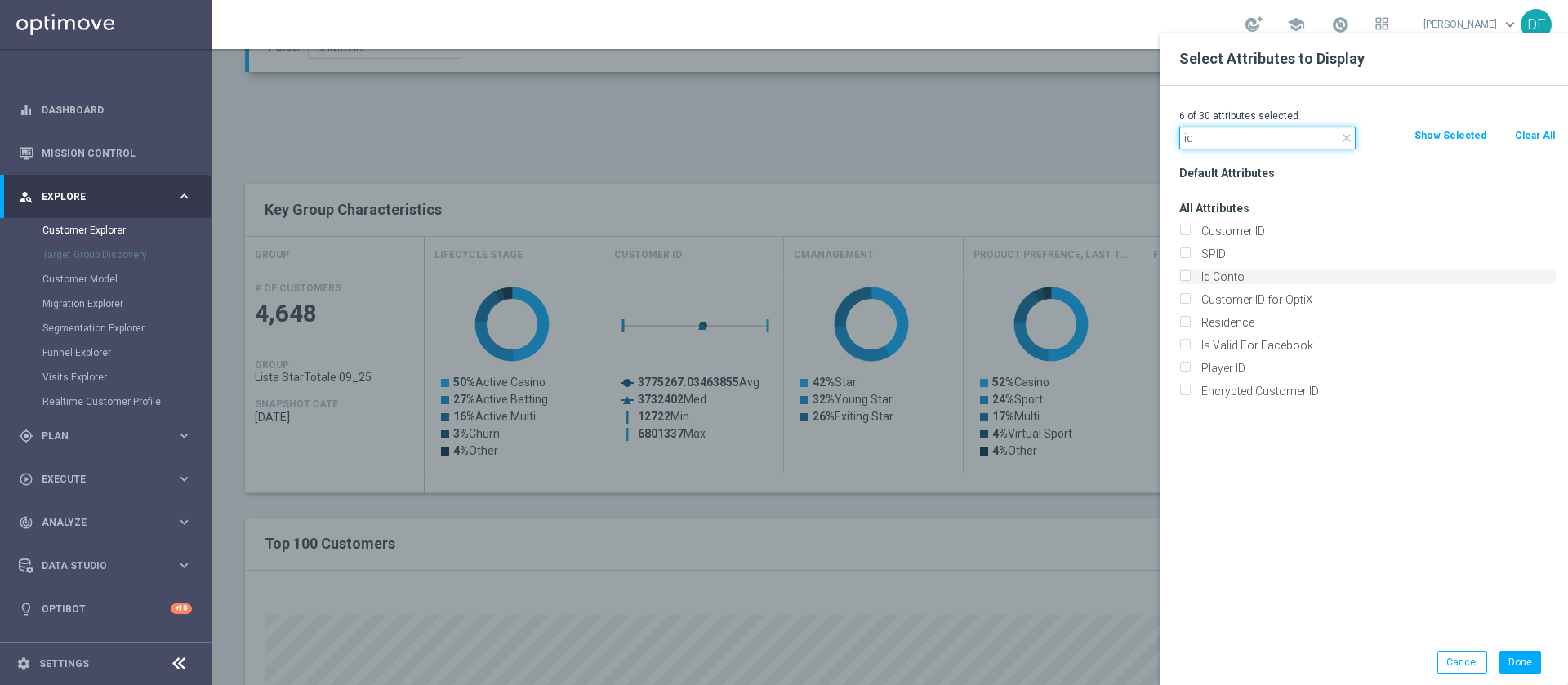
type input "id"
click at [1186, 277] on input "Id Conto" at bounding box center [1185, 279] width 11 height 11
checkbox input "true"
click at [1529, 670] on button "Done" at bounding box center [1521, 662] width 42 height 23
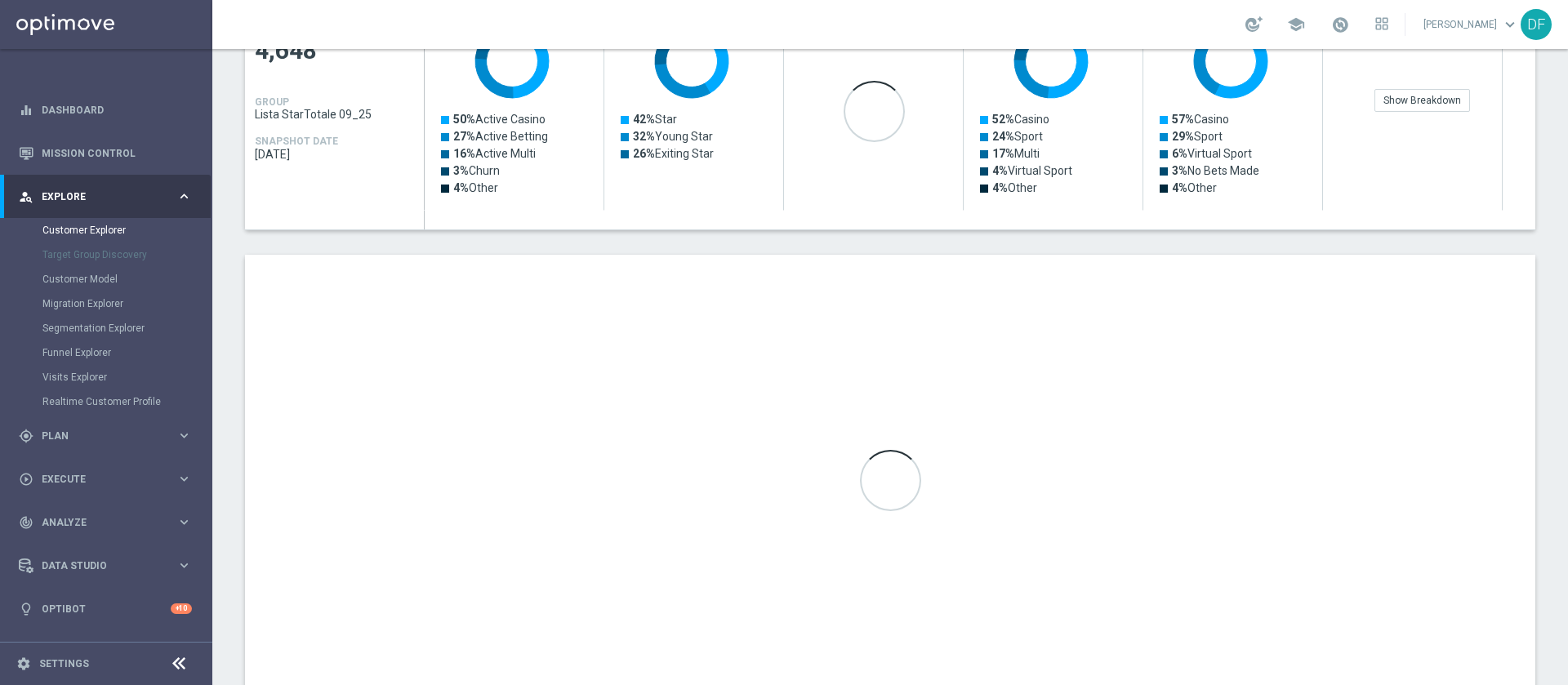
scroll to position [861, 0]
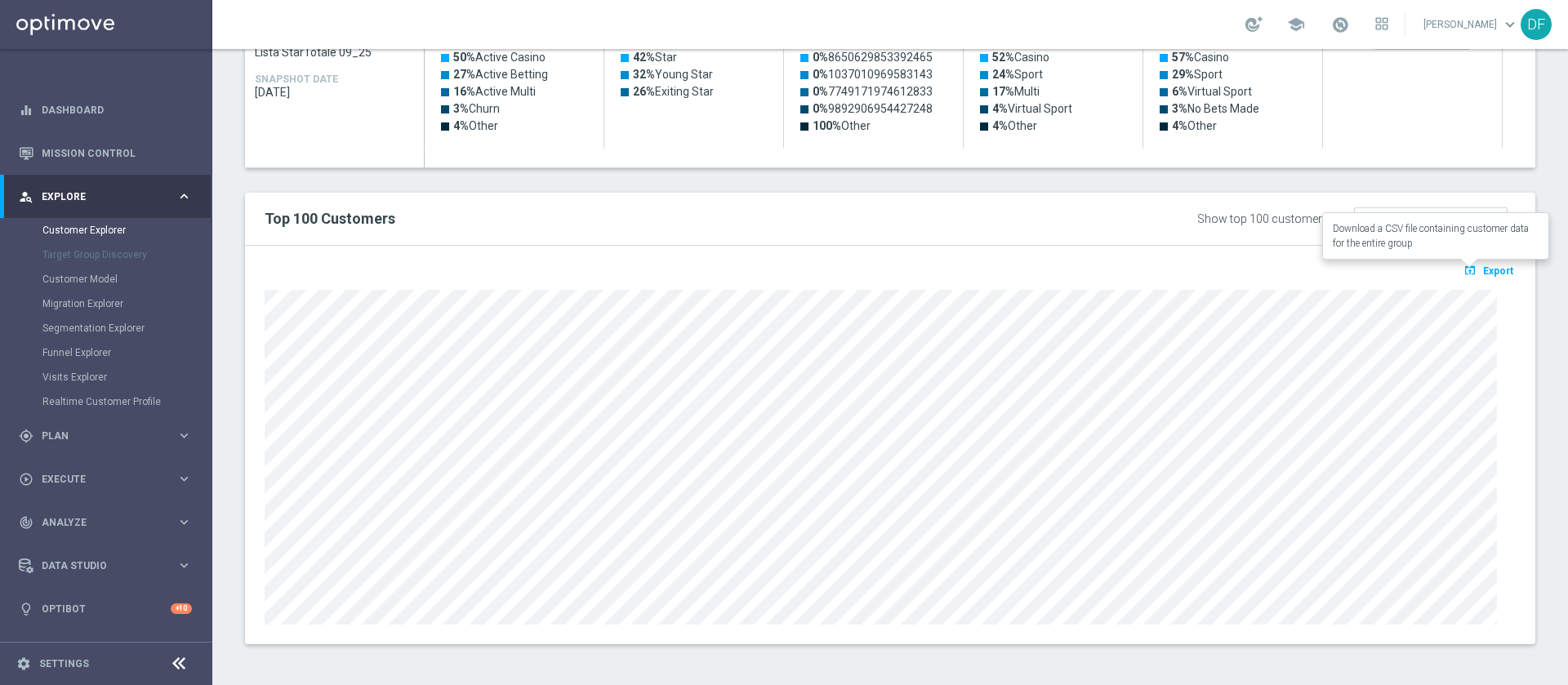
click at [1483, 267] on span "Export" at bounding box center [1498, 271] width 30 height 12
